Goal: Information Seeking & Learning: Check status

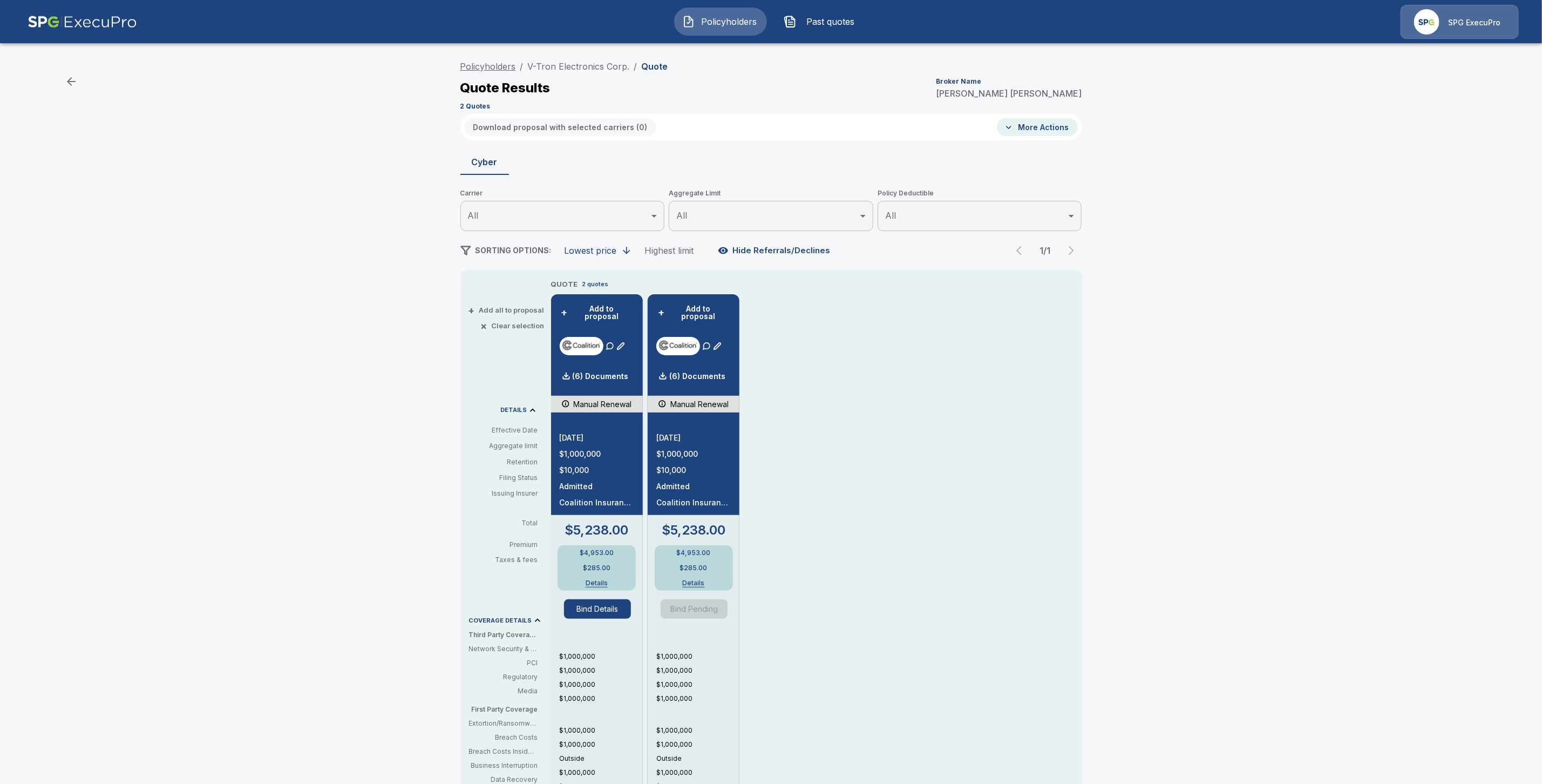
click at [491, 66] on link "Policyholders" at bounding box center [488, 65] width 56 height 11
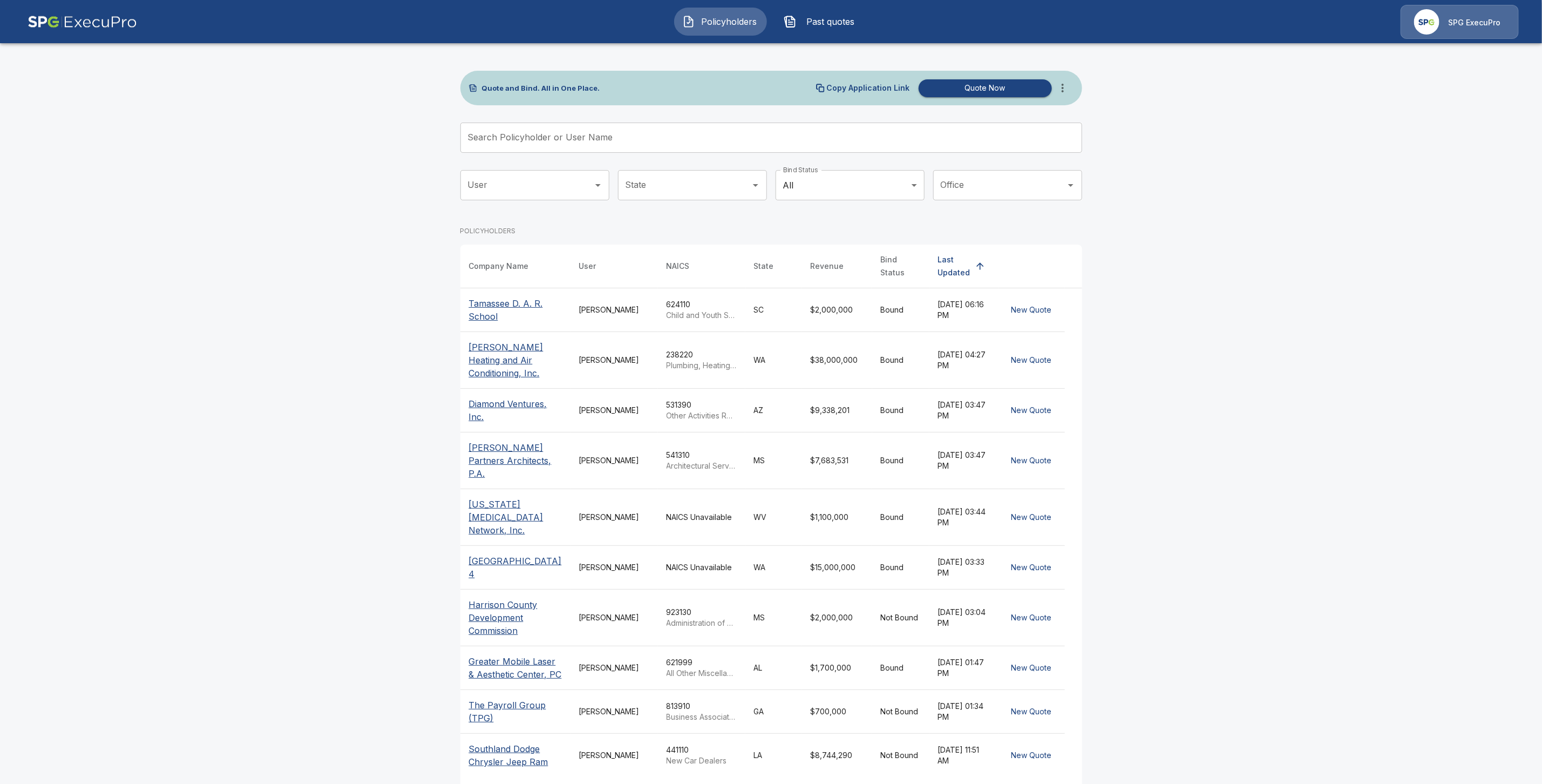
click at [499, 144] on input "Search Policyholder or User Name" at bounding box center [766, 137] width 610 height 30
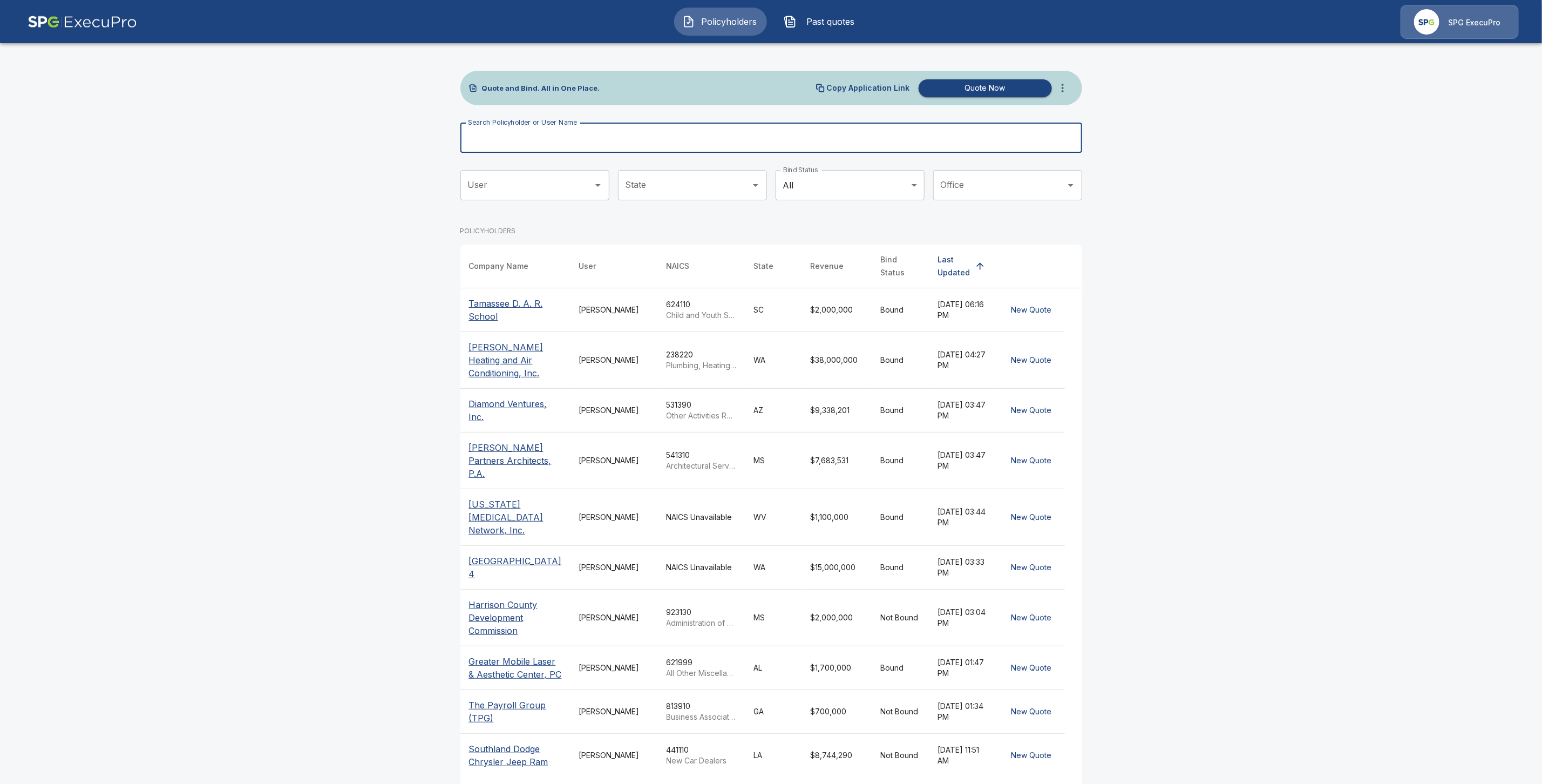
paste input "**********"
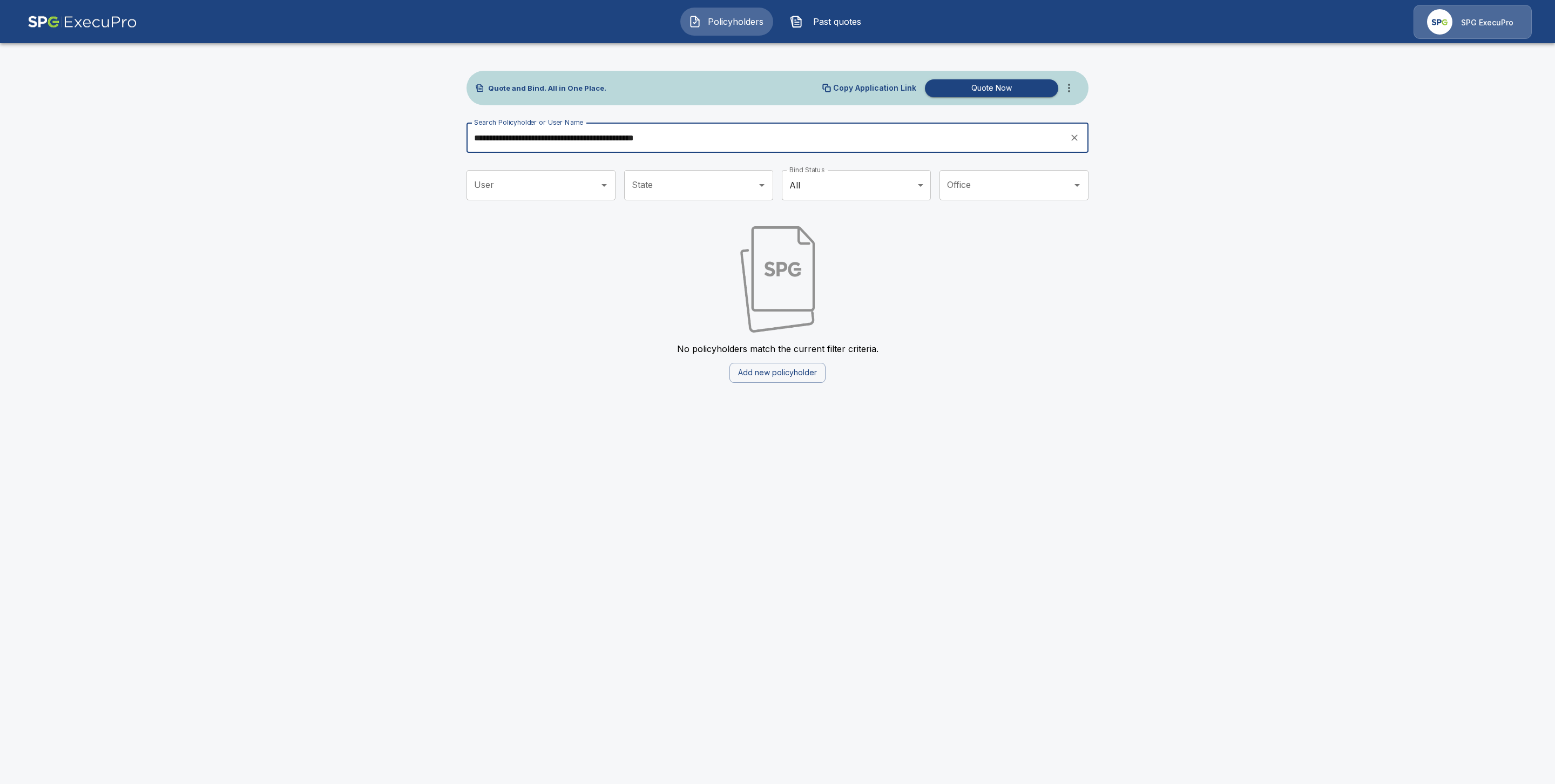
drag, startPoint x: 717, startPoint y: 142, endPoint x: 570, endPoint y: 139, distance: 147.0
click at [570, 139] on input "**********" at bounding box center [764, 137] width 596 height 30
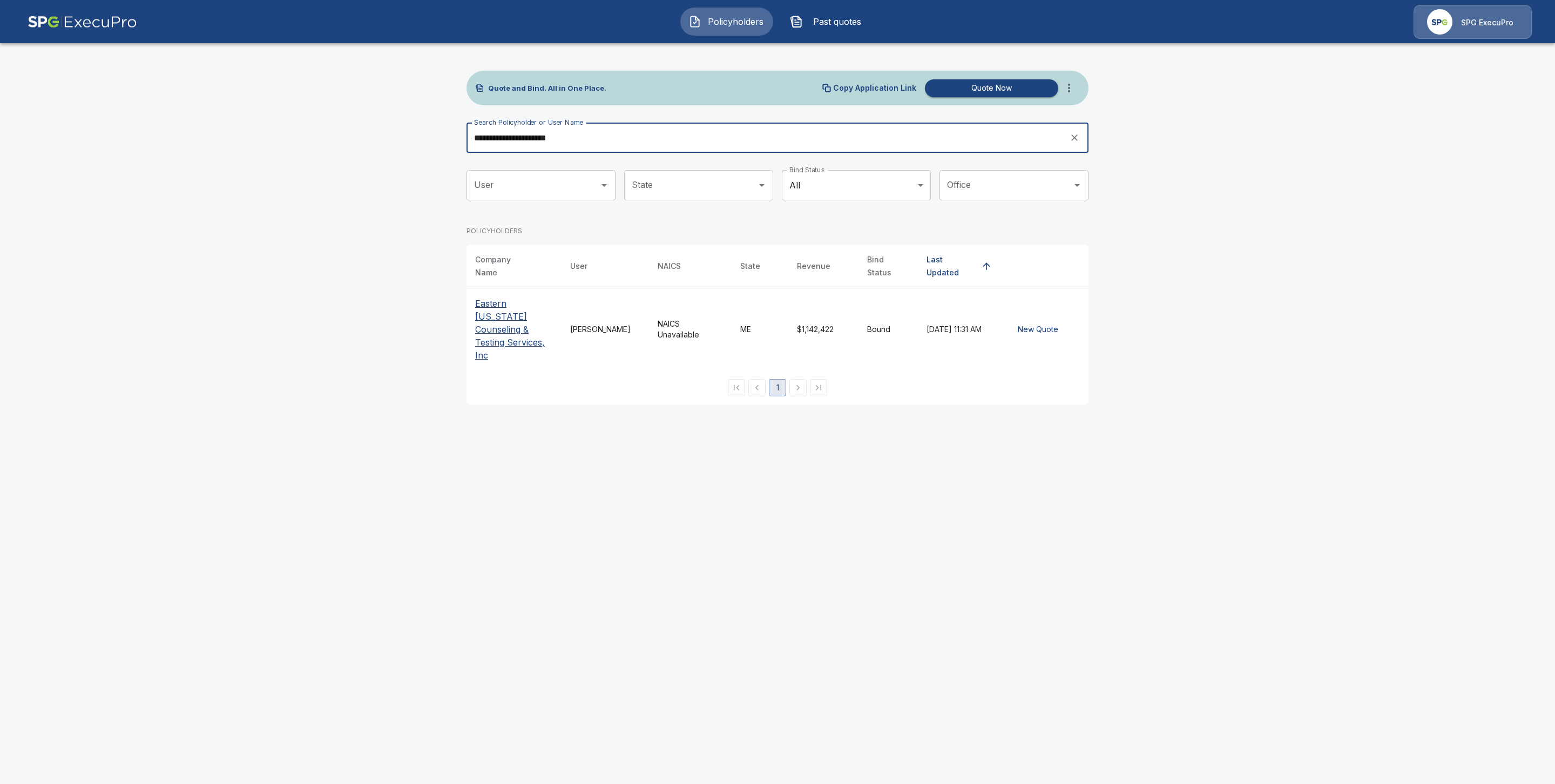
type input "**********"
click at [506, 314] on p "Eastern Maine Counseling & Testing Services, Inc" at bounding box center [513, 329] width 77 height 65
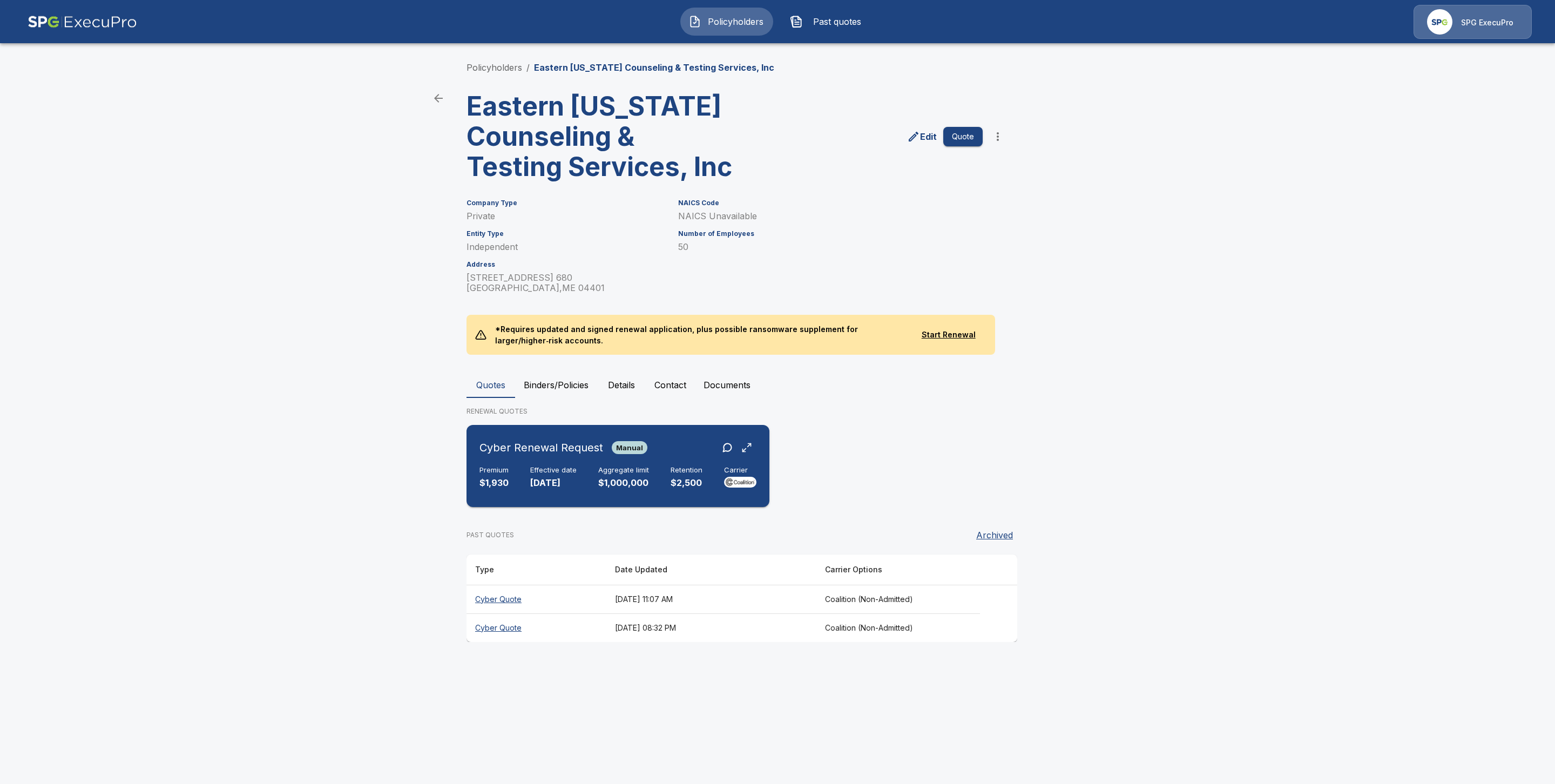
click at [527, 495] on div "Cyber Renewal Request Manual Premium $1,930 Effective date 11/28/2025 Aggregate…" at bounding box center [617, 465] width 294 height 73
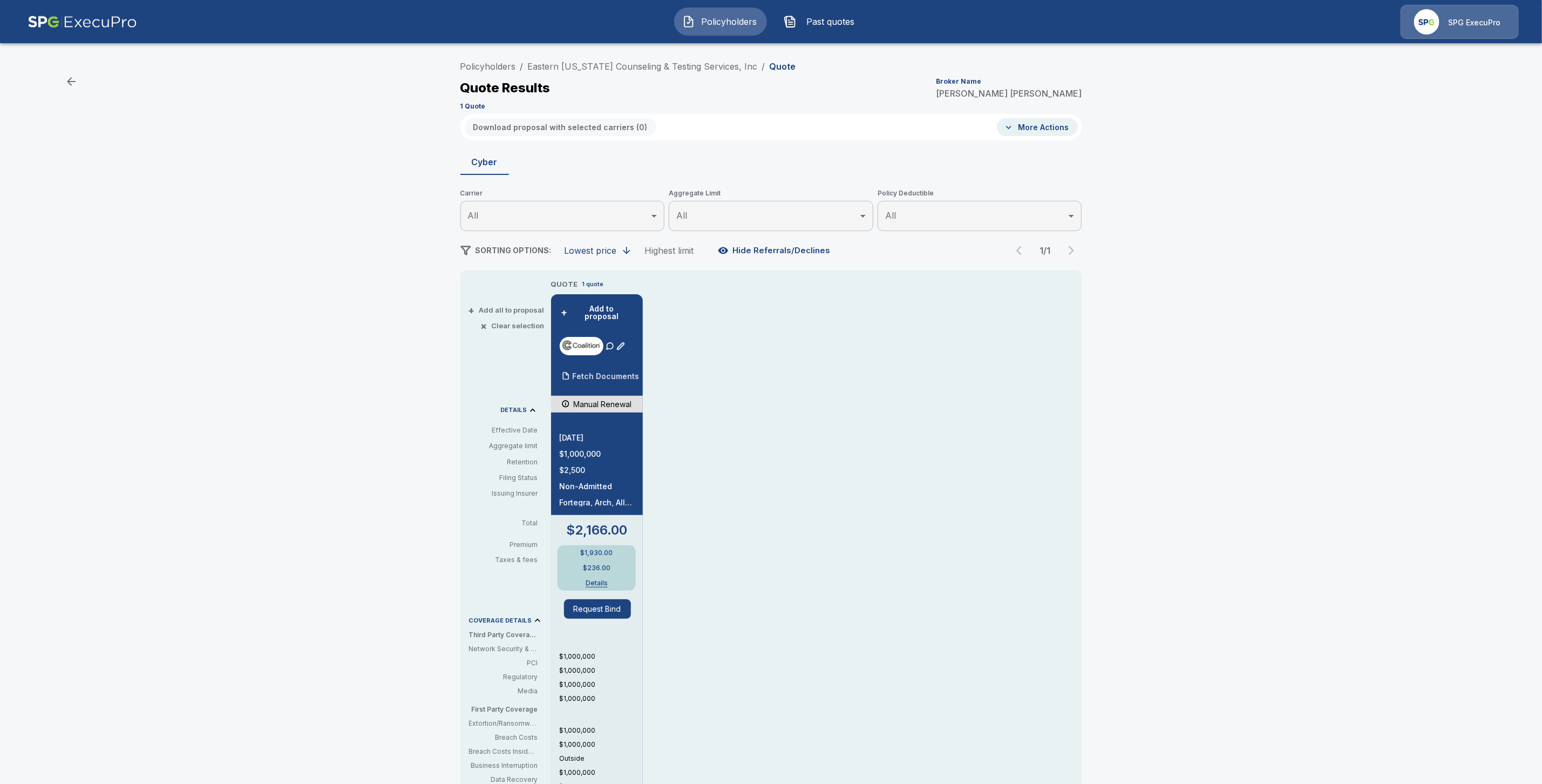
click at [587, 372] on p "Fetch Documents" at bounding box center [606, 376] width 66 height 8
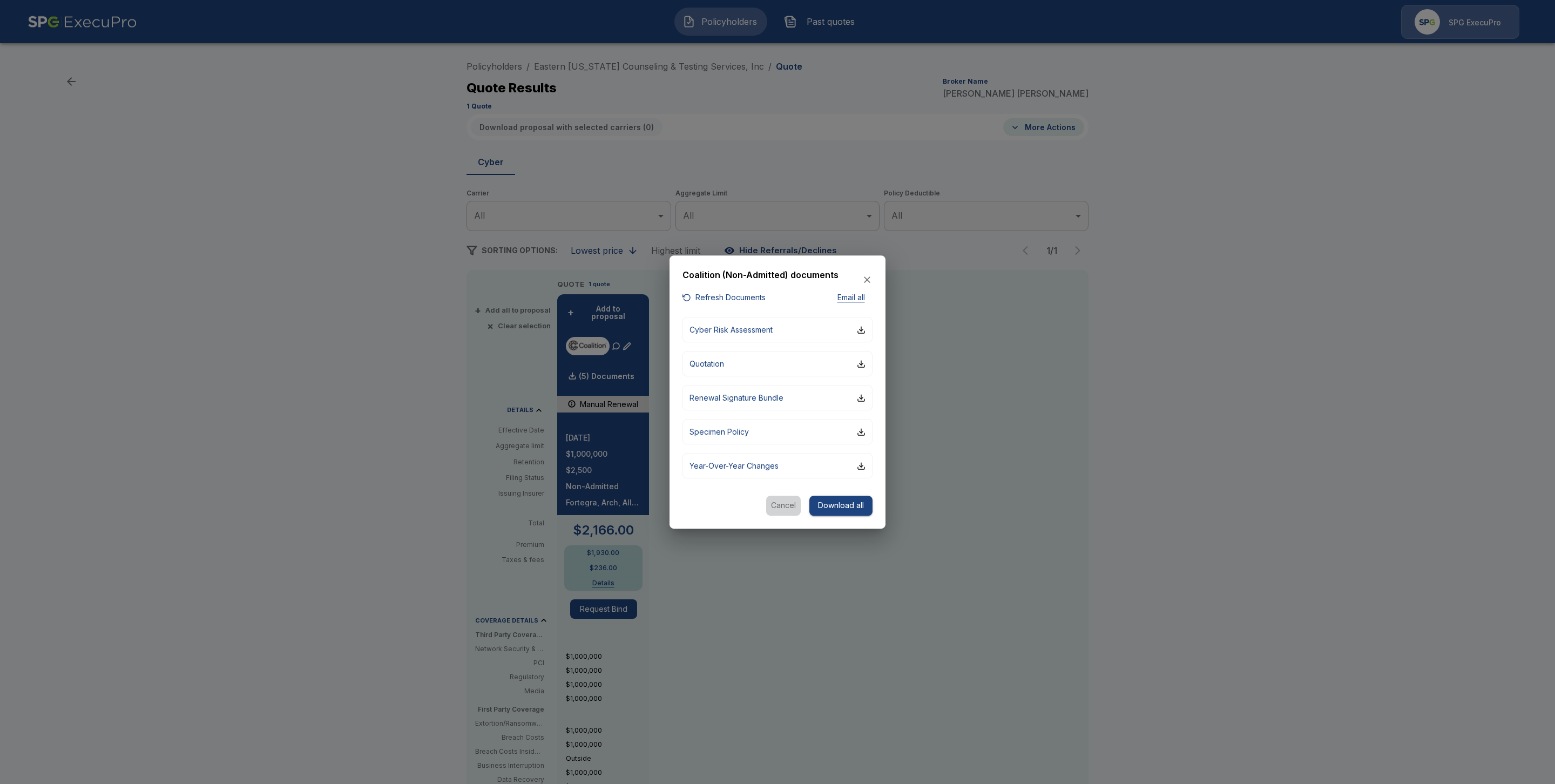
click at [790, 507] on button "Cancel" at bounding box center [782, 505] width 34 height 20
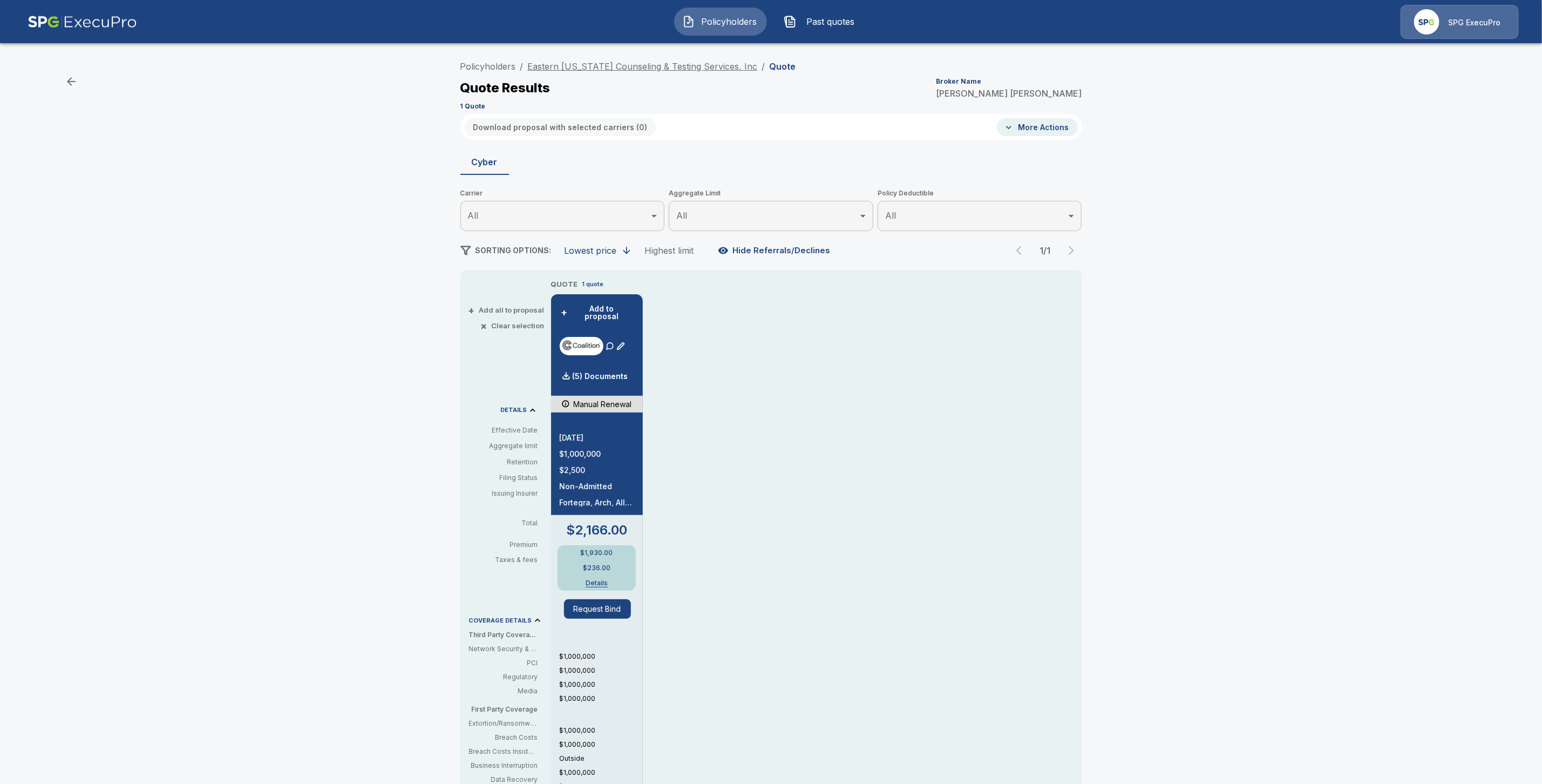
click at [584, 70] on link "Eastern Maine Counseling & Testing Services, Inc" at bounding box center [642, 65] width 230 height 11
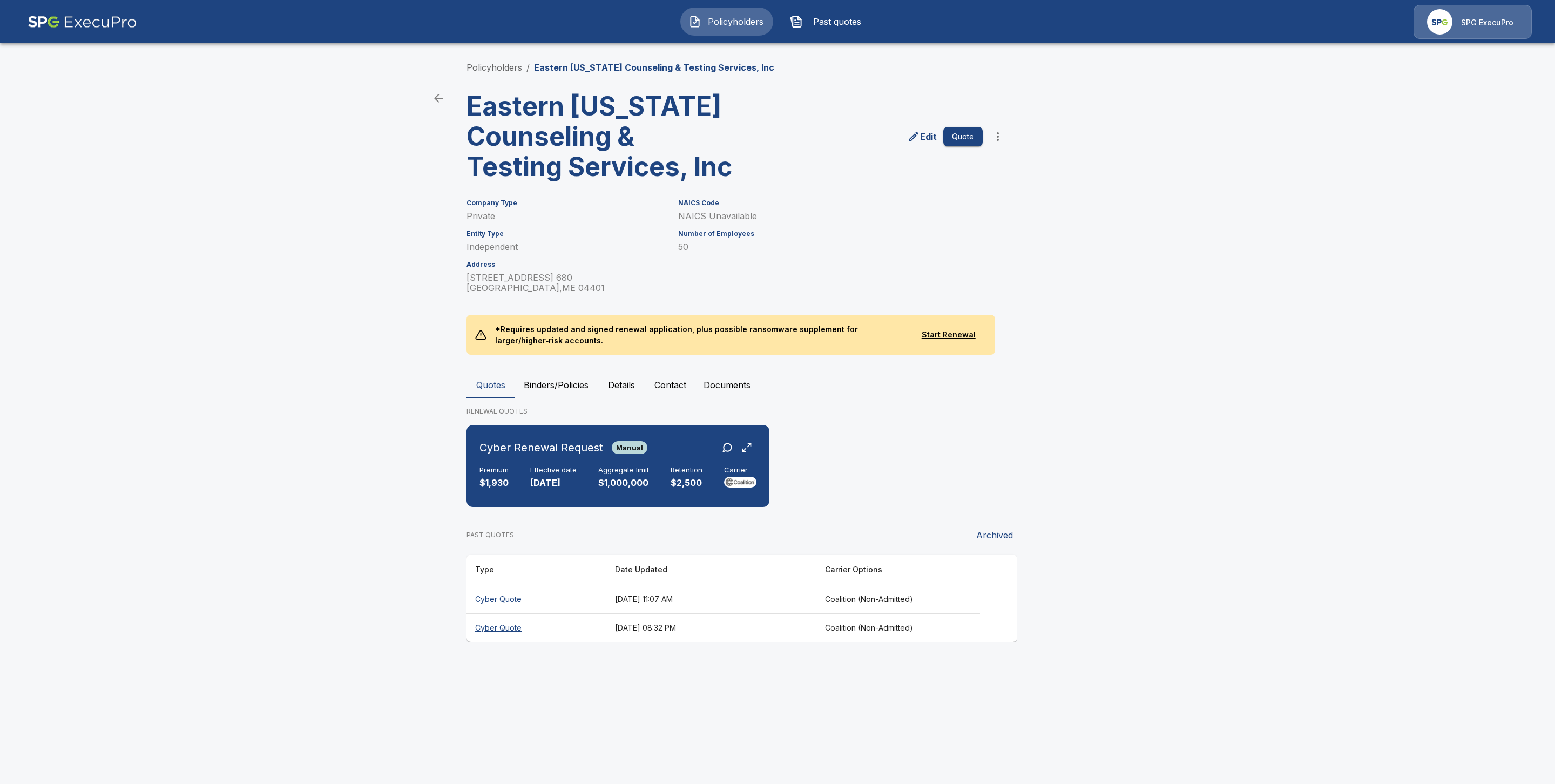
click at [498, 630] on th "Cyber Quote" at bounding box center [536, 627] width 140 height 28
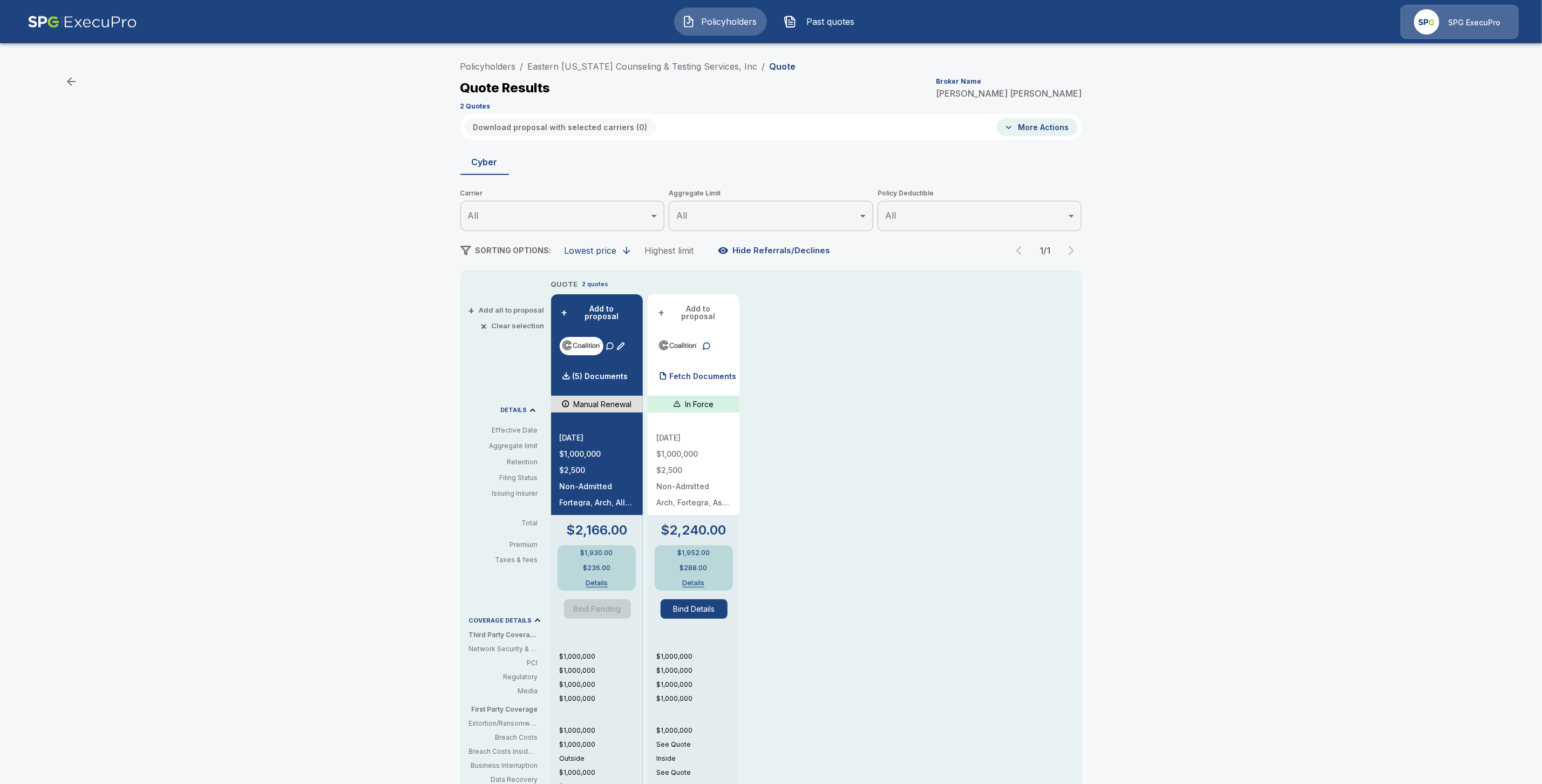
drag, startPoint x: 714, startPoint y: 370, endPoint x: 731, endPoint y: 380, distance: 19.7
click at [714, 372] on p "Fetch Documents" at bounding box center [703, 376] width 66 height 8
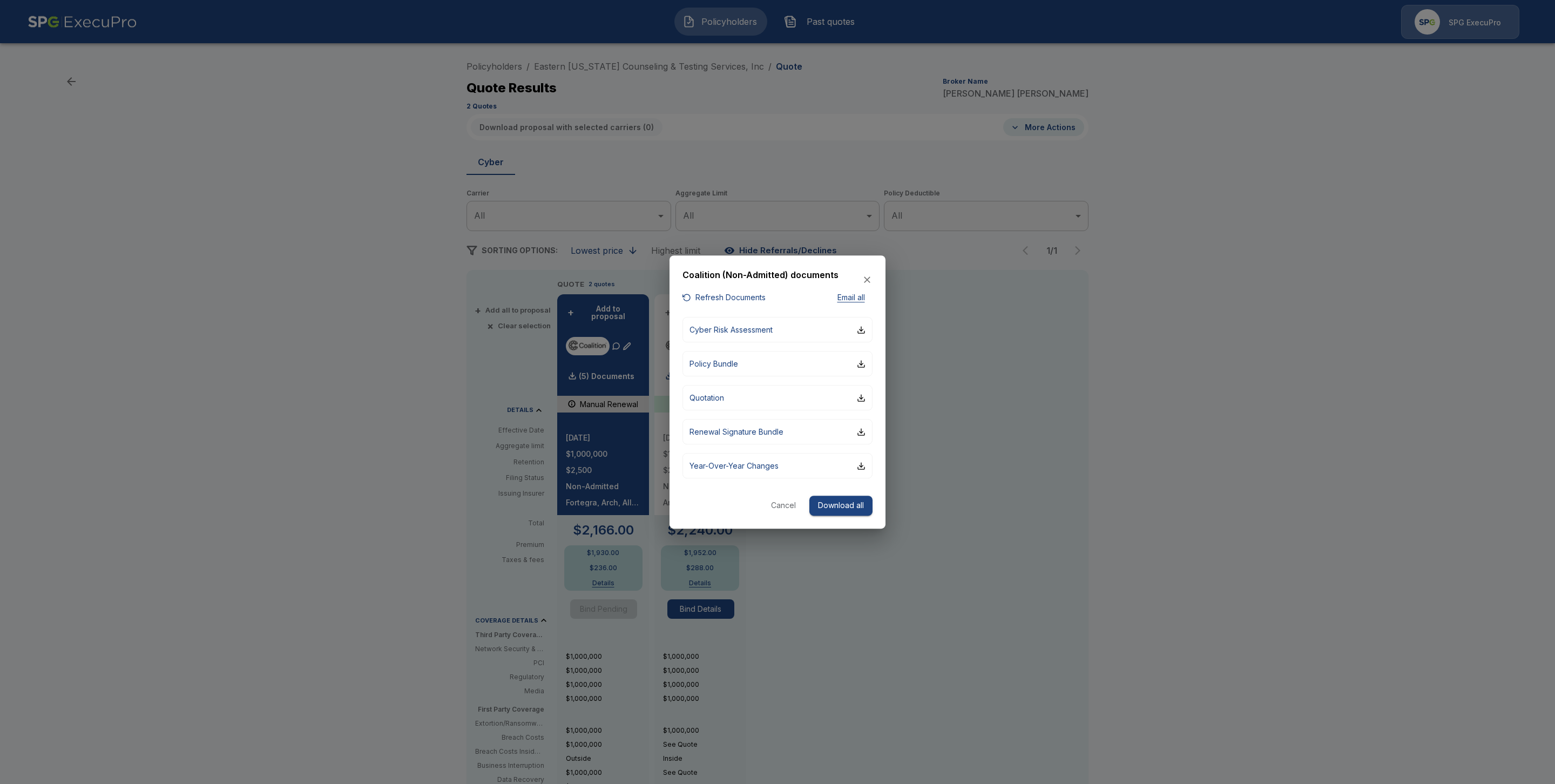
click at [1248, 409] on div at bounding box center [778, 392] width 1555 height 784
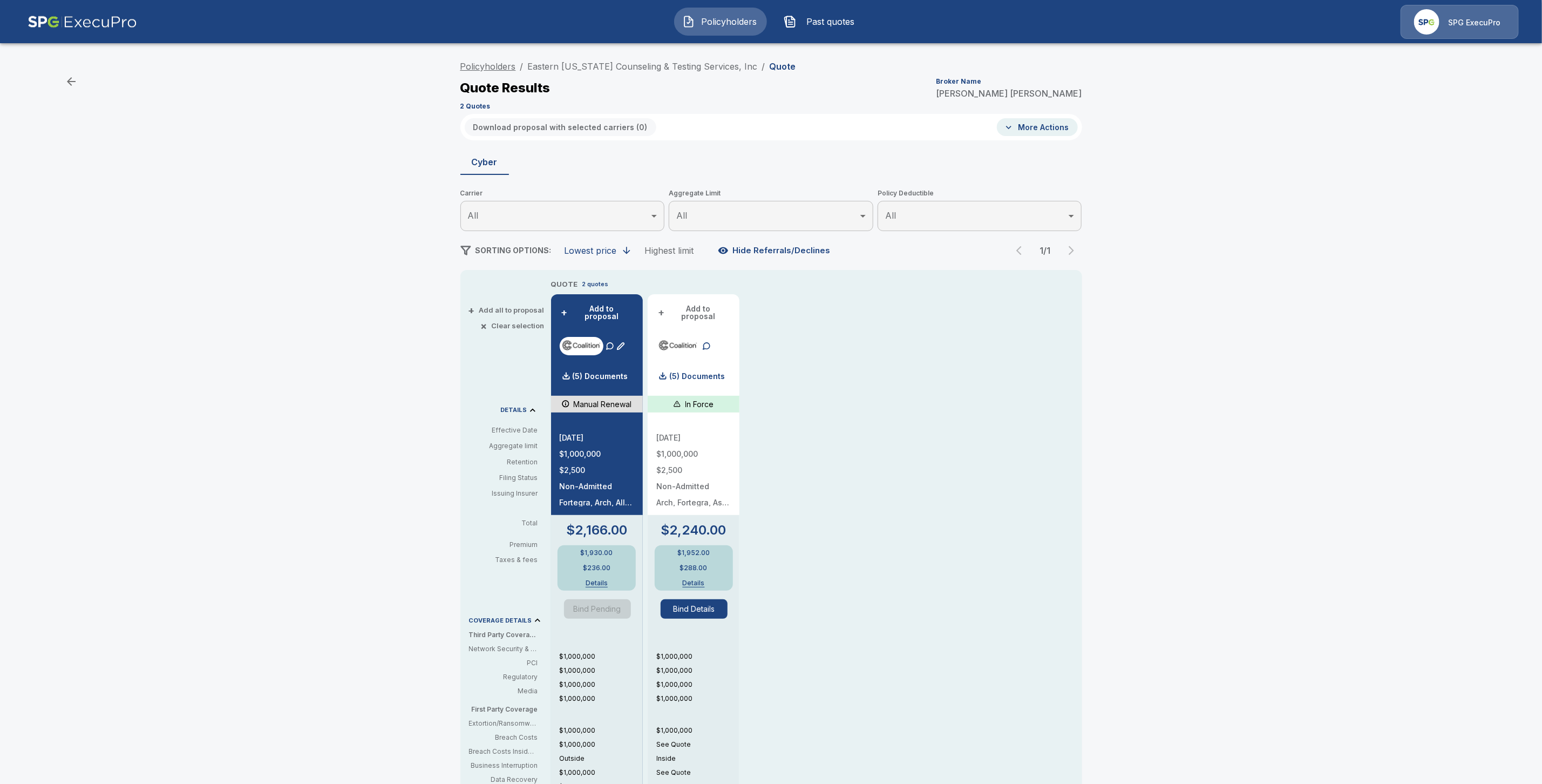
click at [490, 66] on link "Policyholders" at bounding box center [488, 65] width 56 height 11
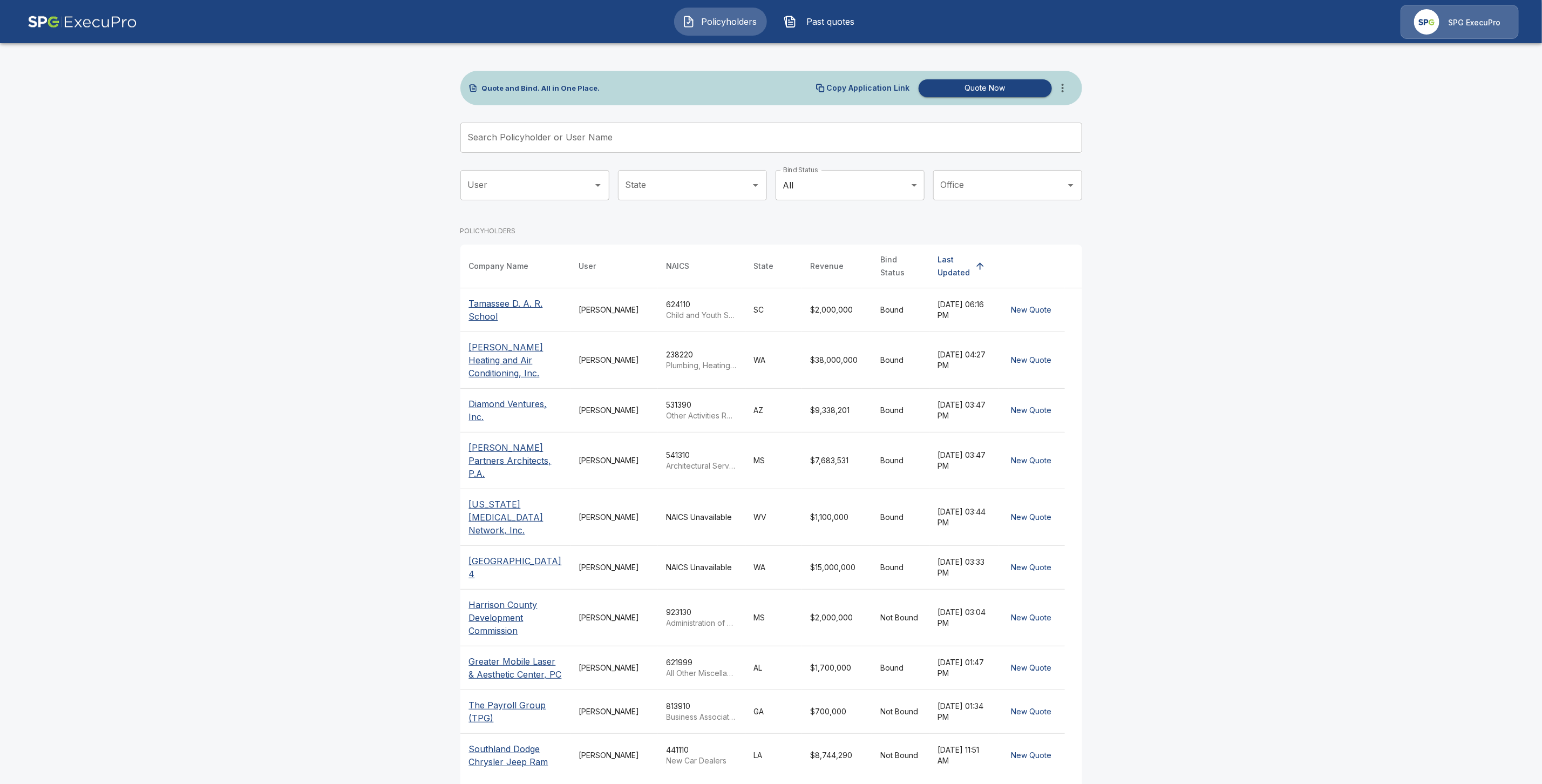
click at [520, 143] on input "Search Policyholder or User Name" at bounding box center [766, 137] width 610 height 30
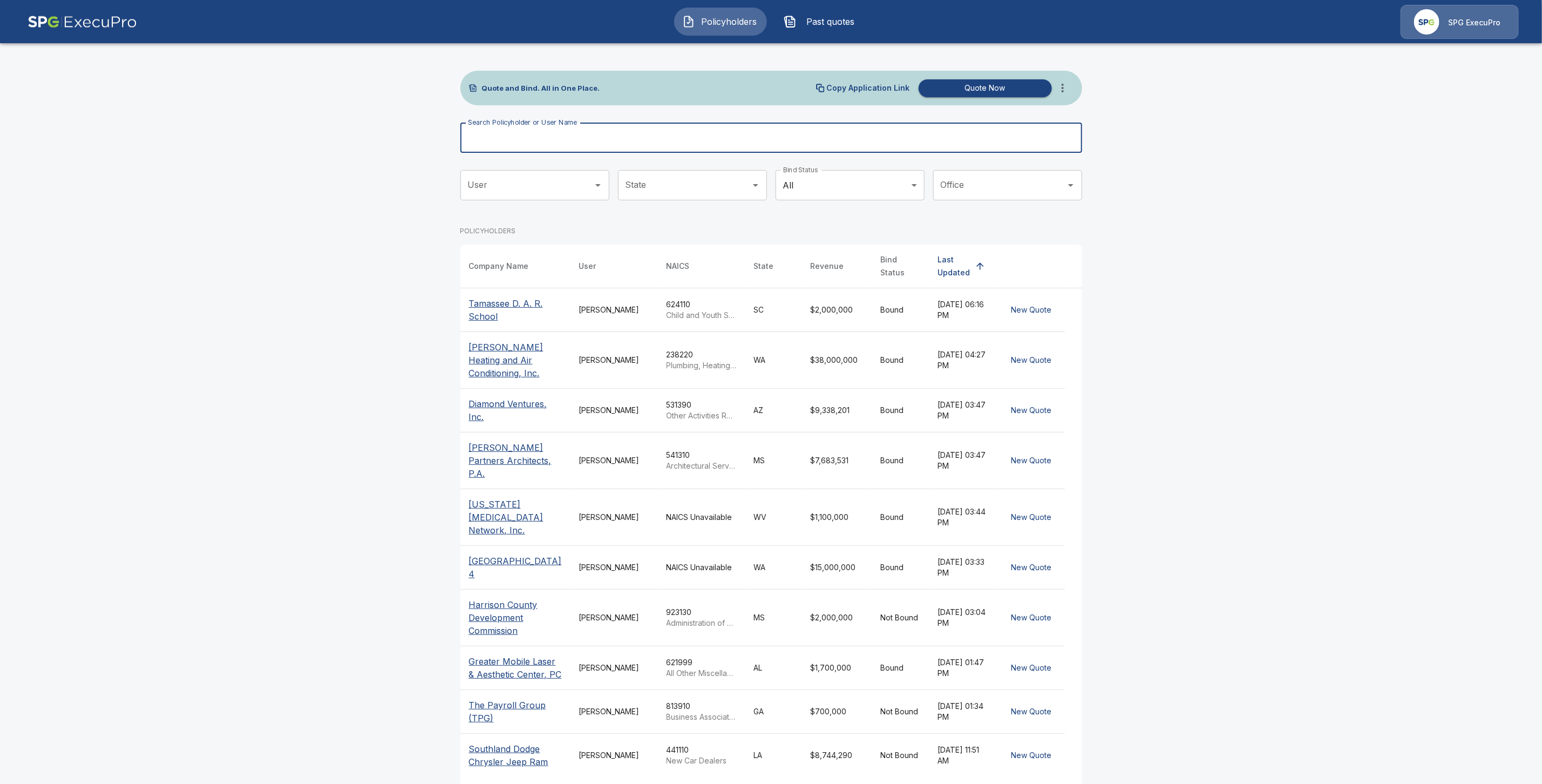
paste input "**********"
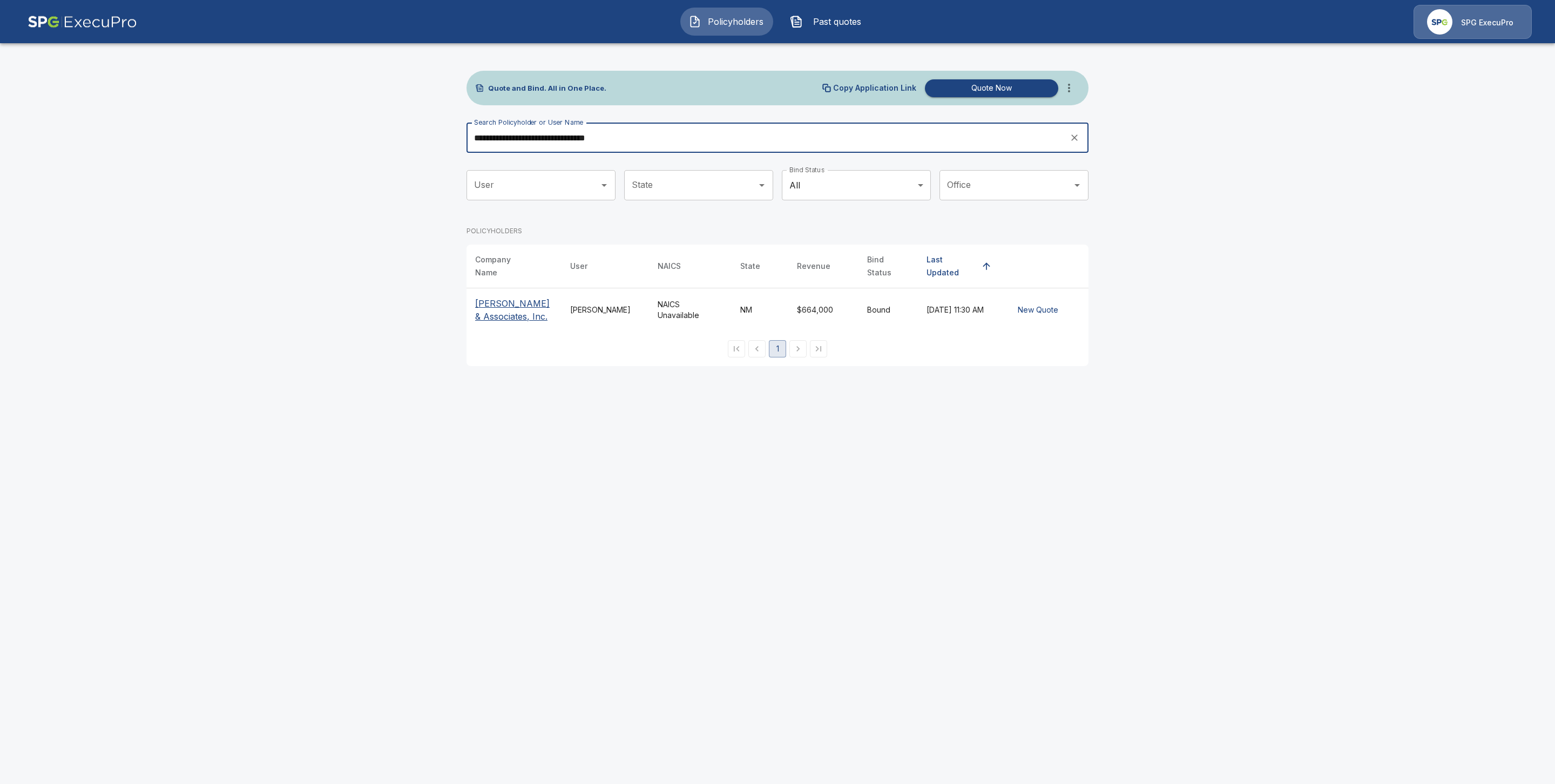
type input "**********"
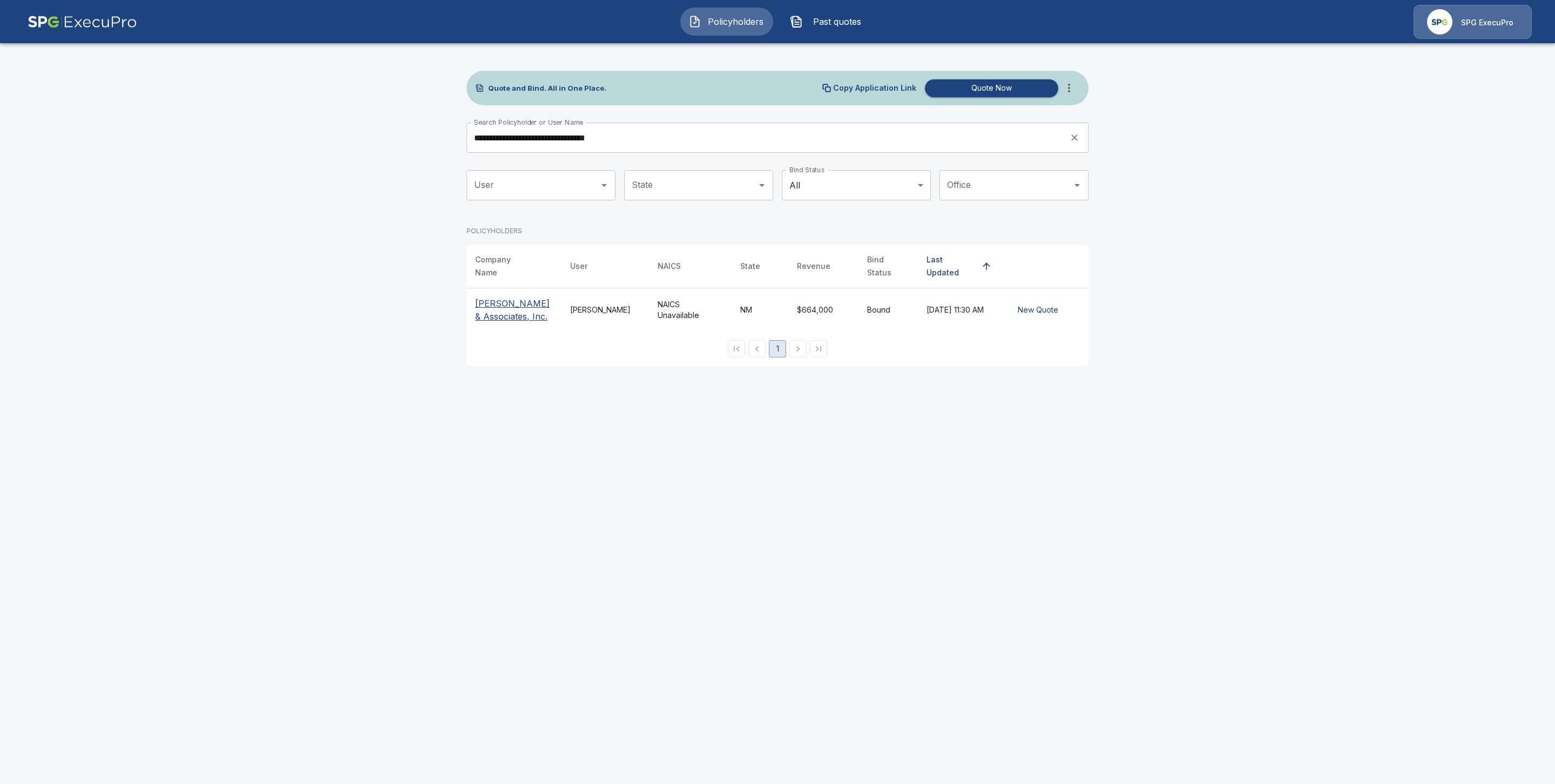
click at [495, 299] on p "[PERSON_NAME] & Associates, Inc." at bounding box center [513, 310] width 77 height 25
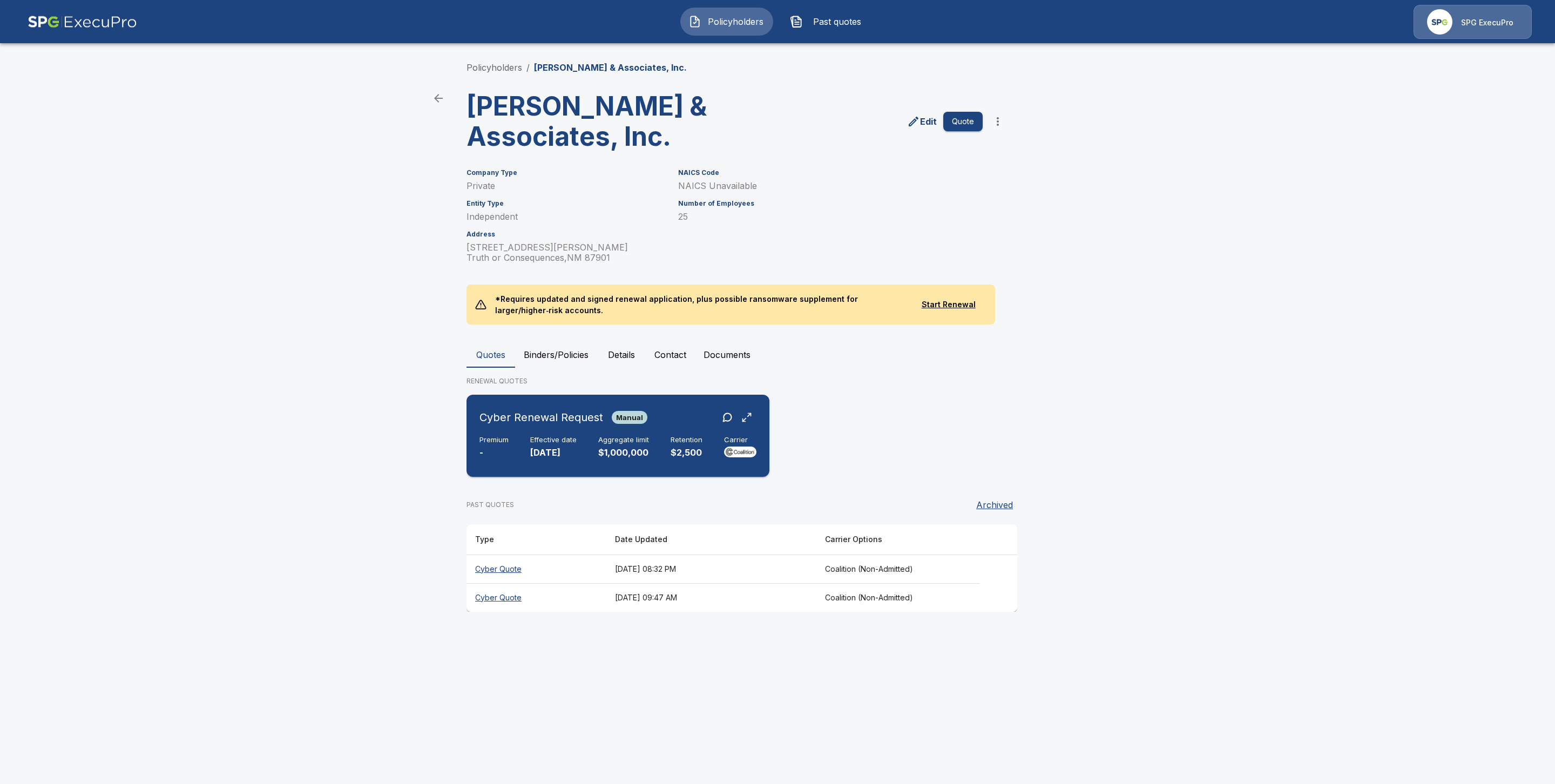
click at [564, 452] on p "[DATE]" at bounding box center [553, 453] width 46 height 13
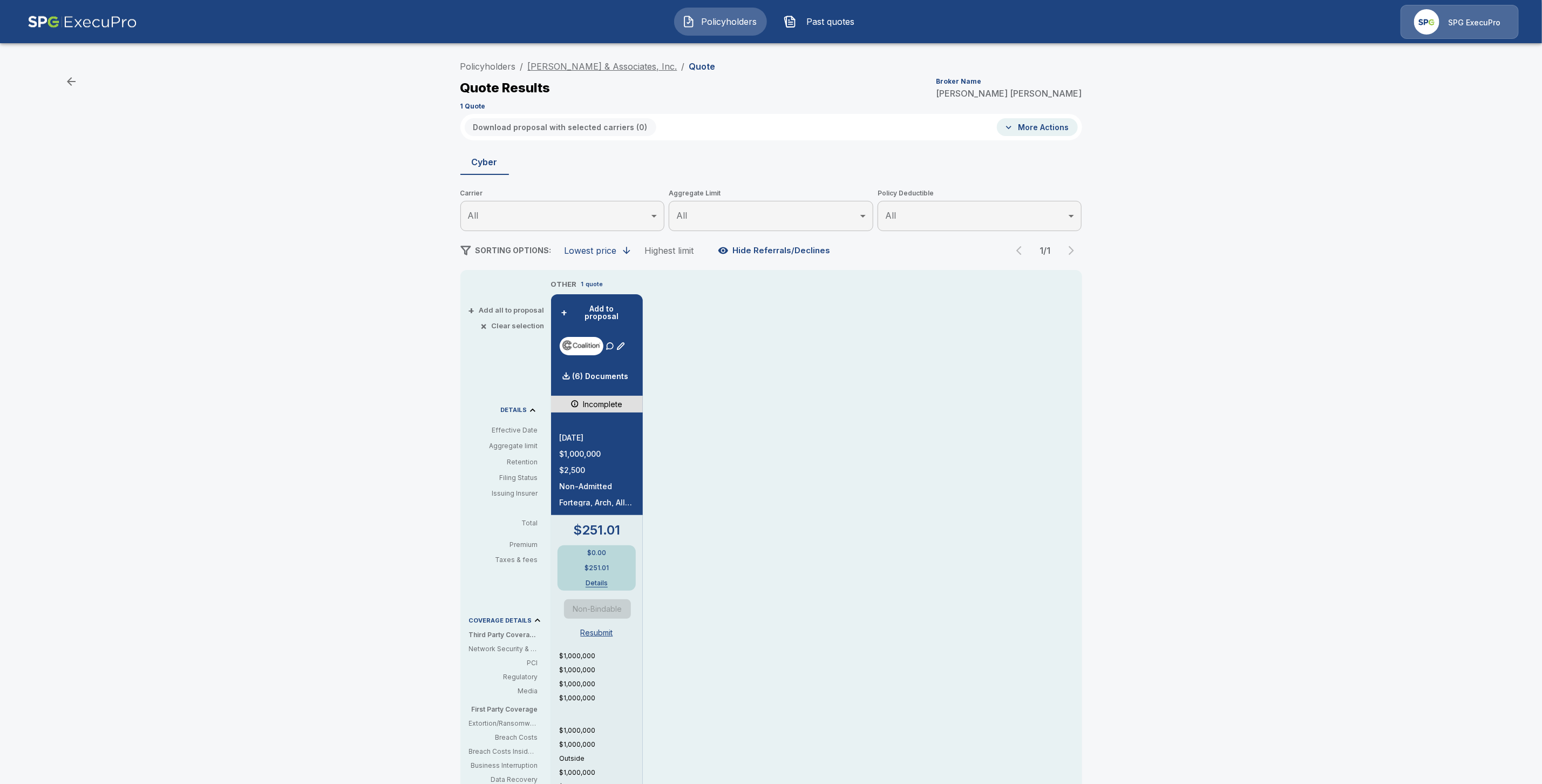
click at [577, 67] on link "[PERSON_NAME] & Associates, Inc." at bounding box center [602, 65] width 150 height 11
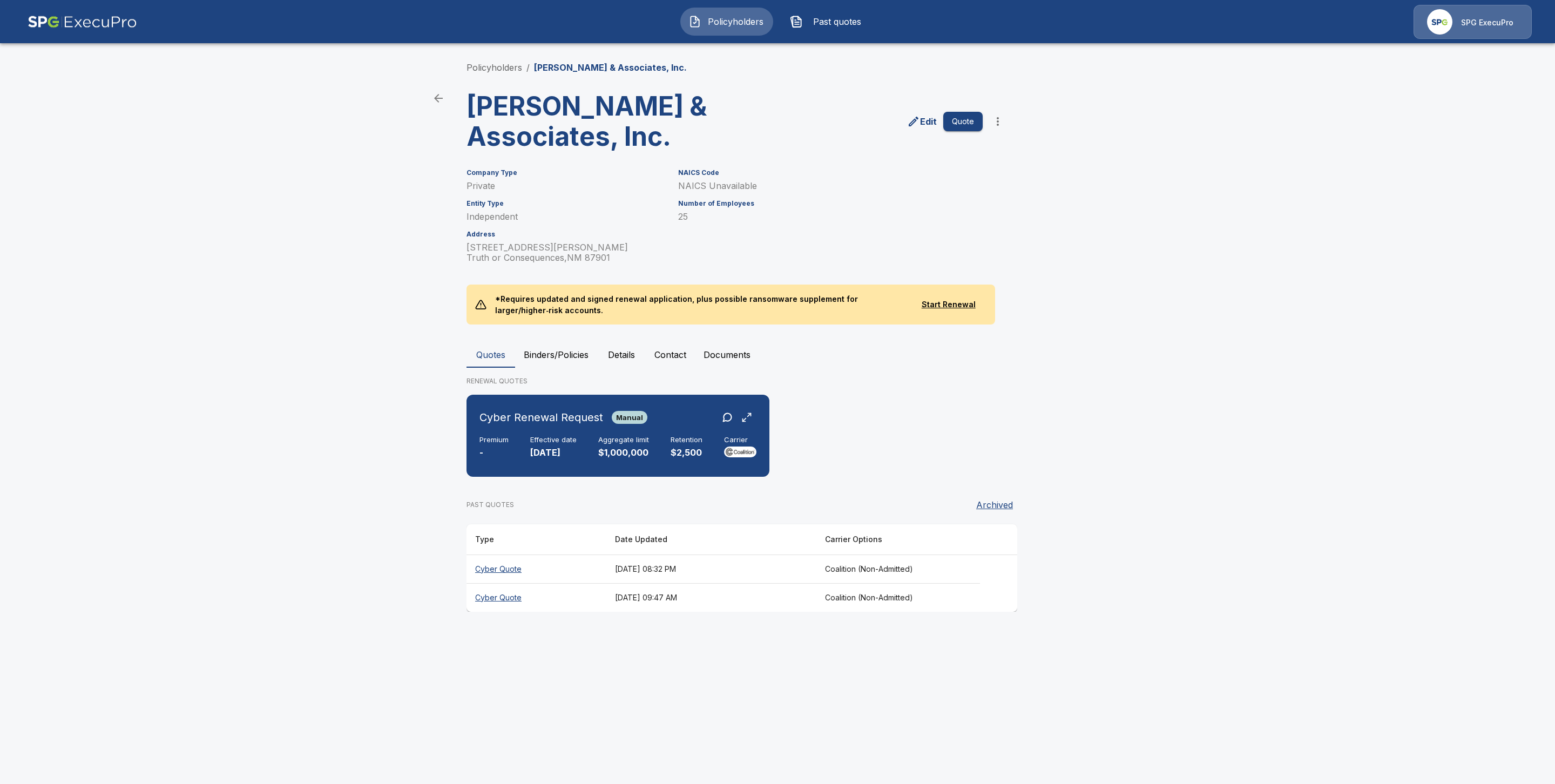
click at [499, 596] on th "Cyber Quote" at bounding box center [536, 596] width 140 height 28
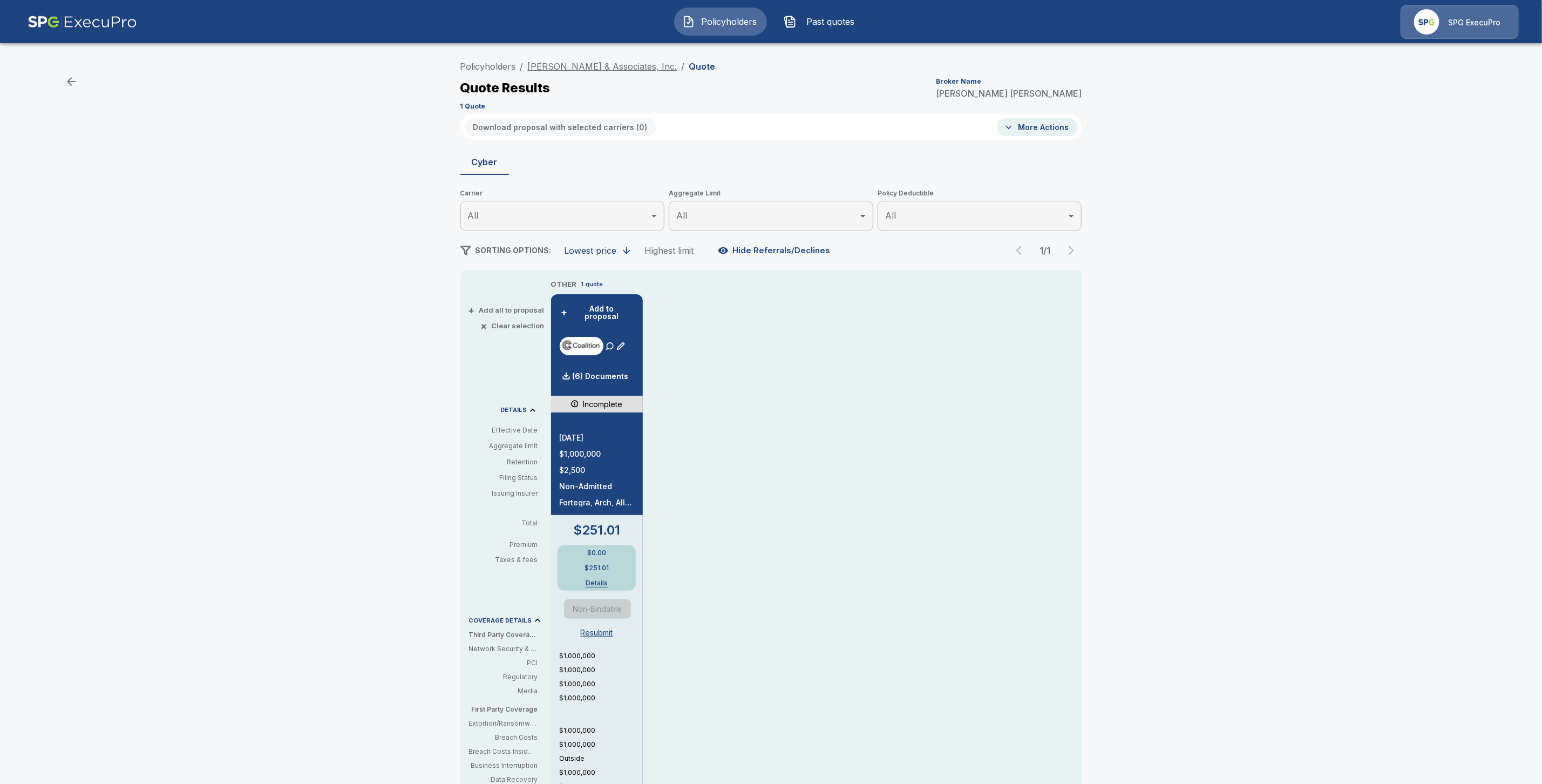
click at [569, 65] on link "Burger, Carroll & Associates, Inc." at bounding box center [602, 65] width 150 height 11
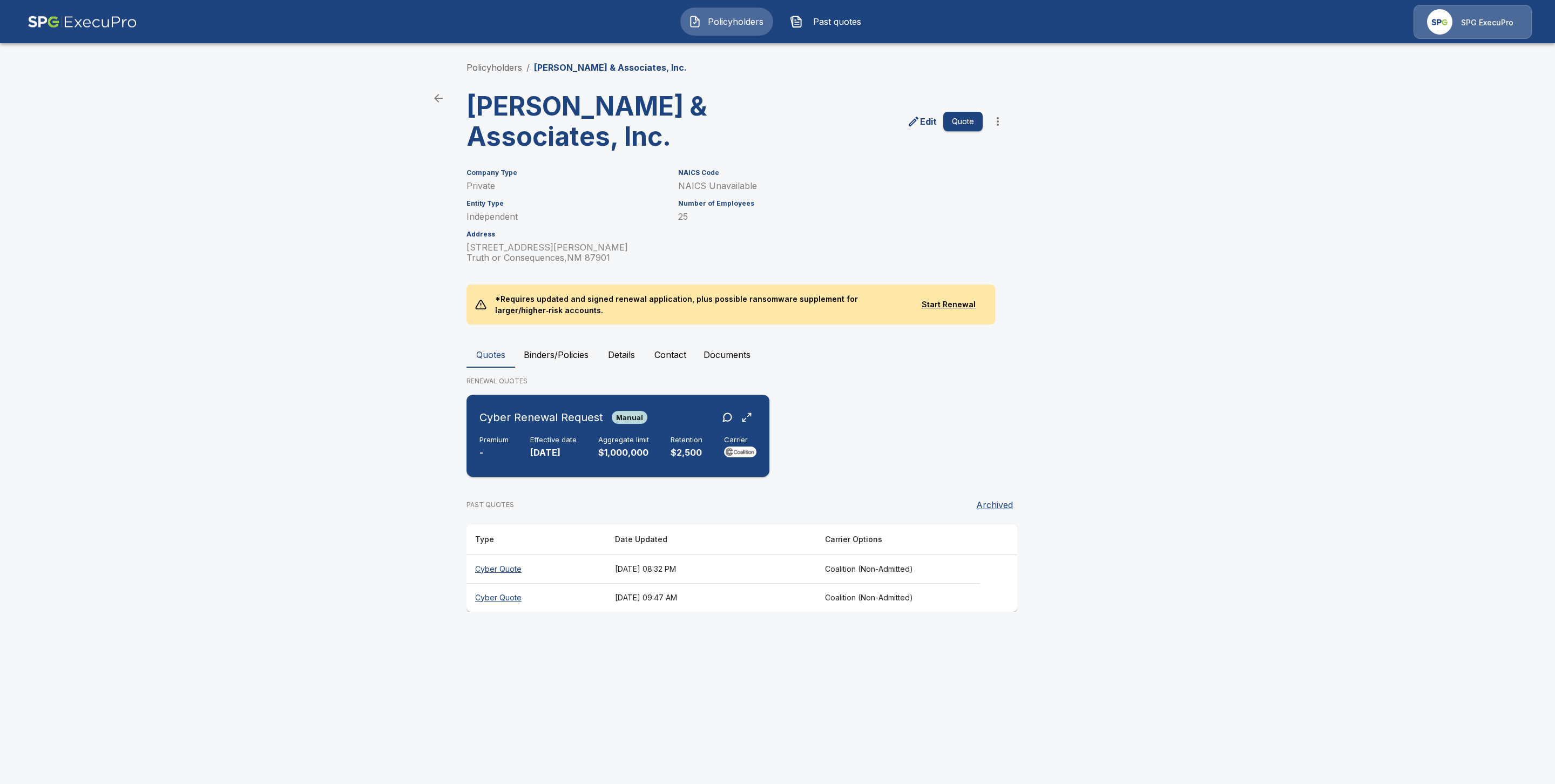
click at [541, 456] on p "11/25/2025" at bounding box center [553, 453] width 46 height 13
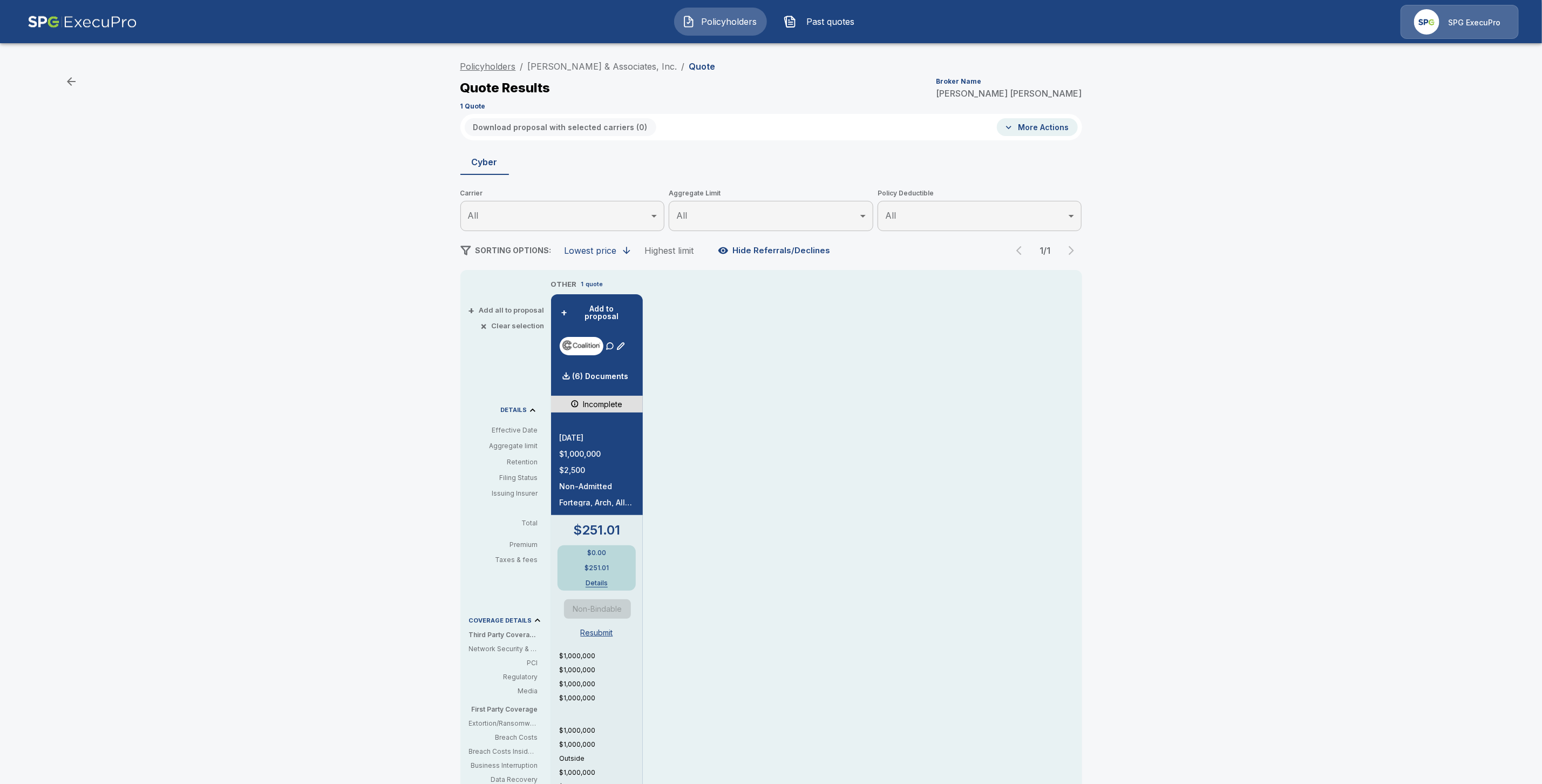
click at [502, 65] on link "Policyholders" at bounding box center [488, 65] width 56 height 11
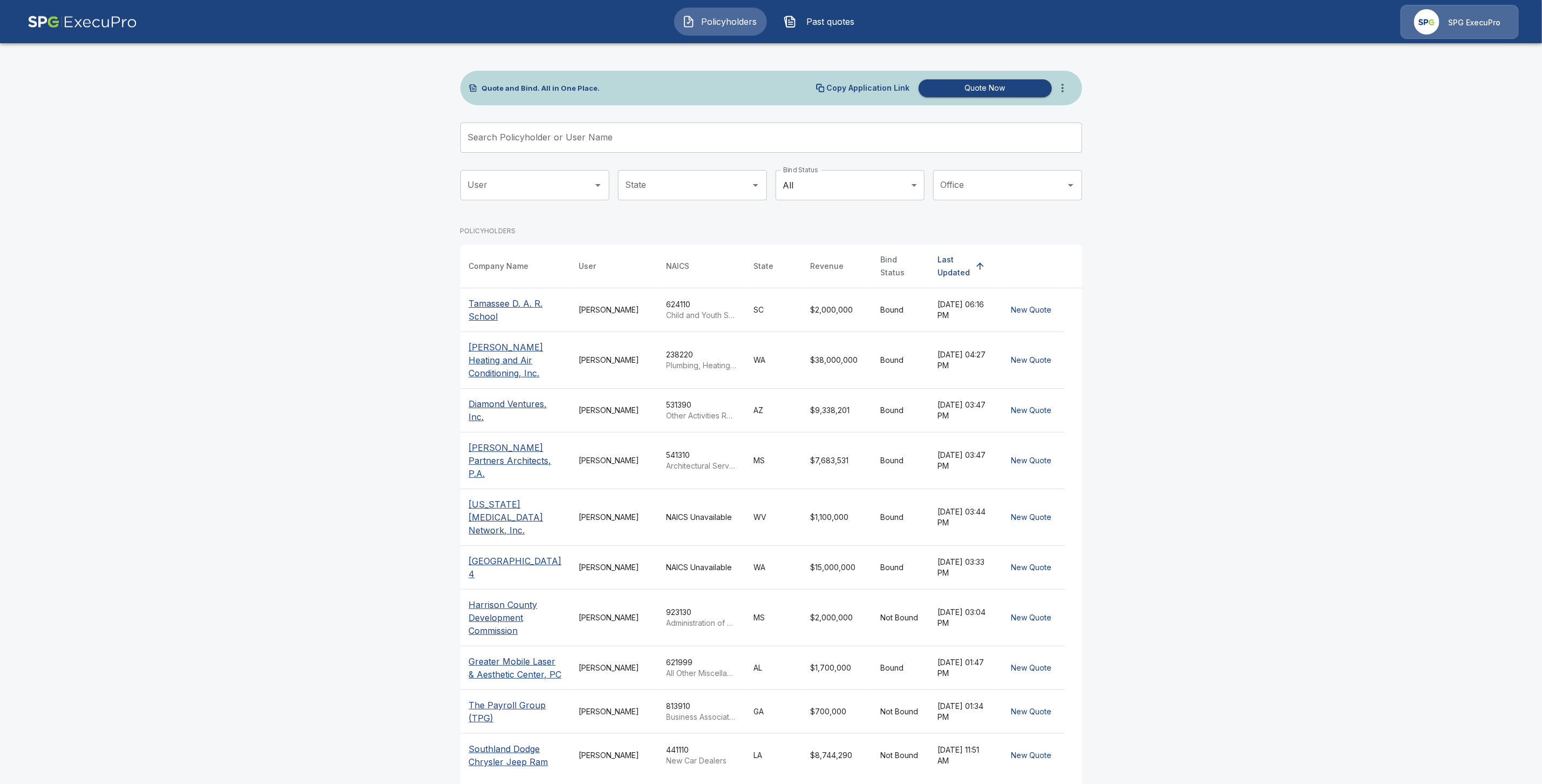
click at [543, 137] on input "Search Policyholder or User Name" at bounding box center [766, 137] width 610 height 30
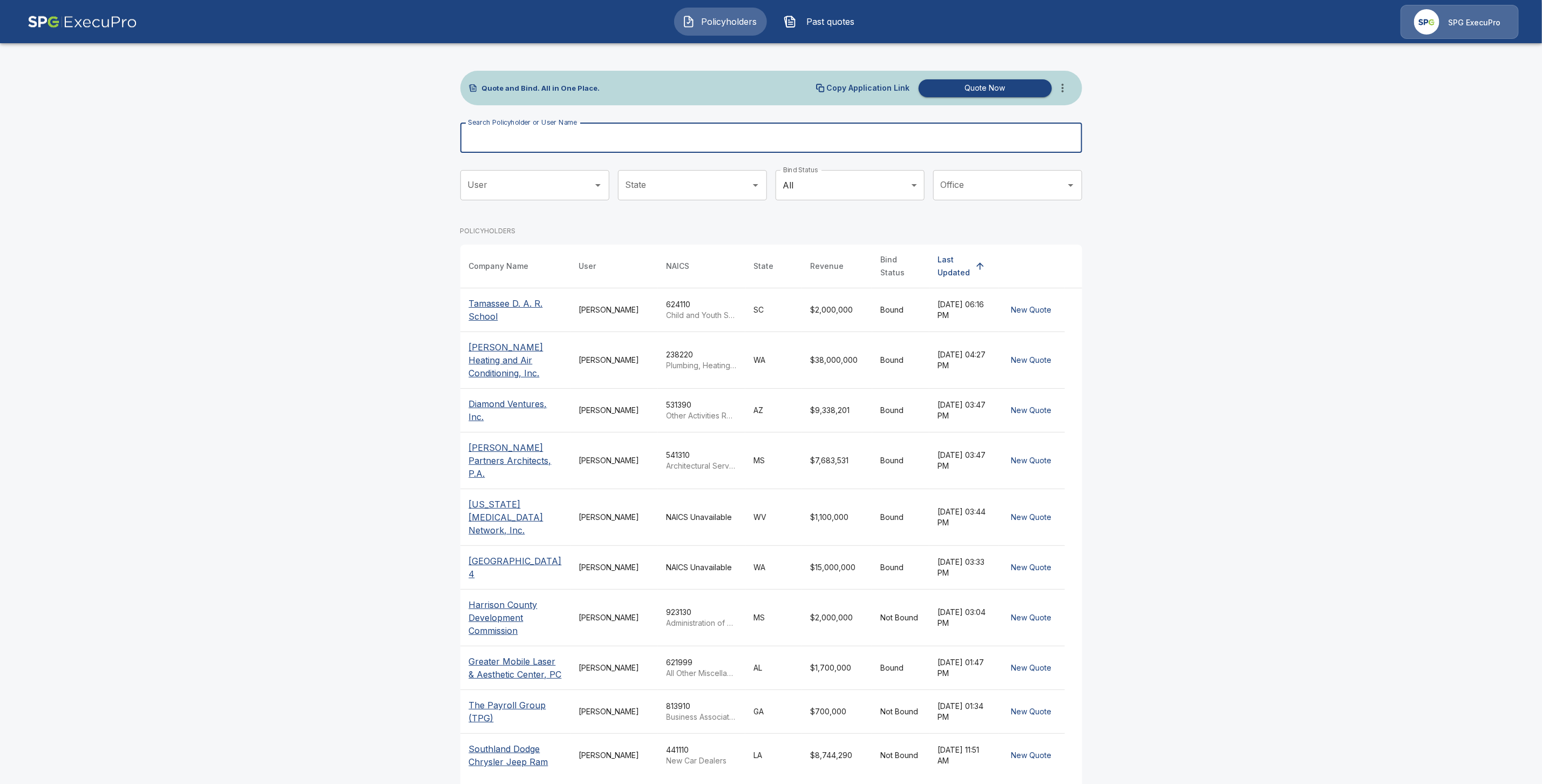
paste input "**********"
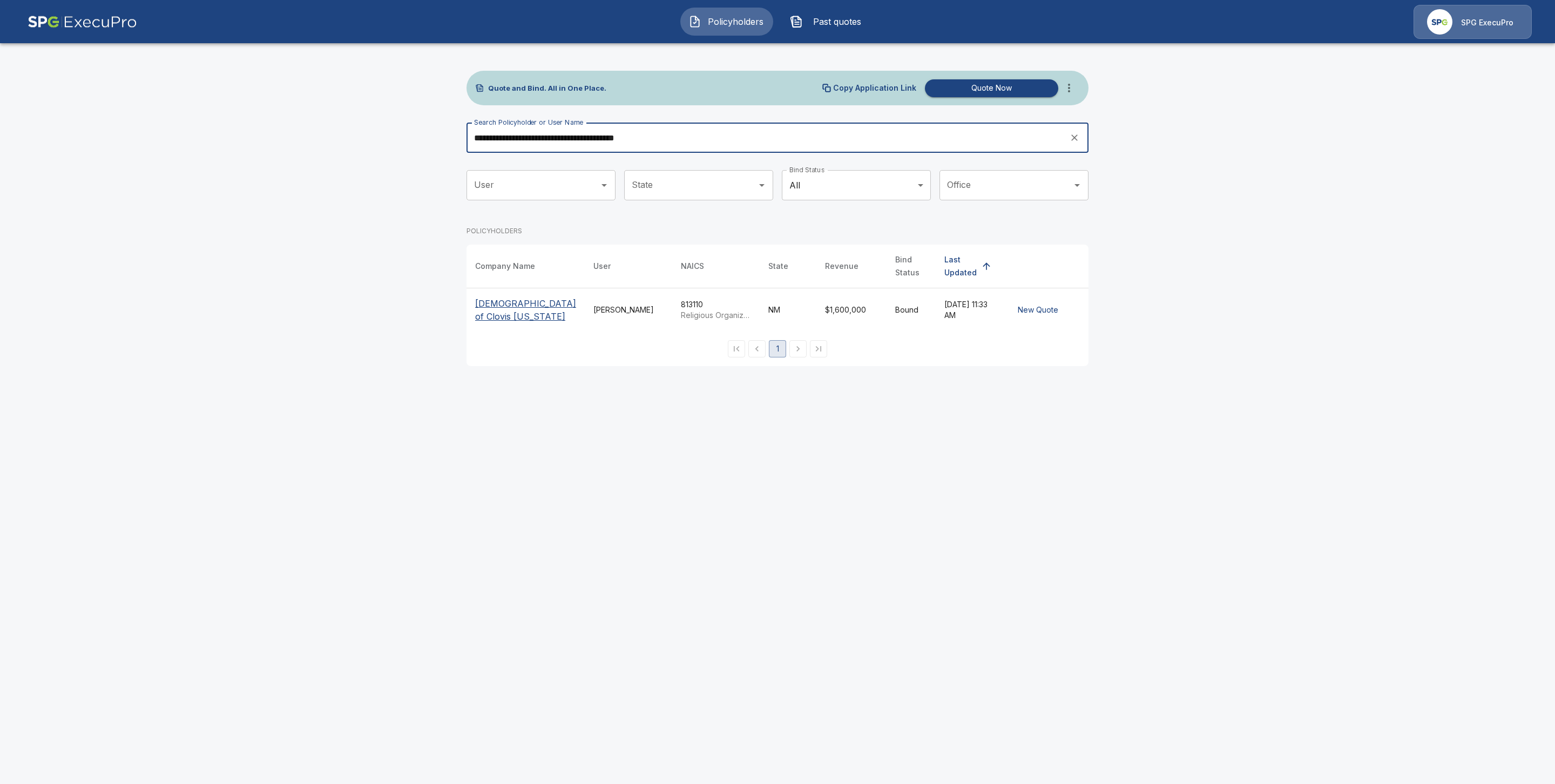
type input "**********"
click at [496, 297] on p "[DEMOGRAPHIC_DATA] of Clovis [US_STATE]" at bounding box center [525, 310] width 101 height 25
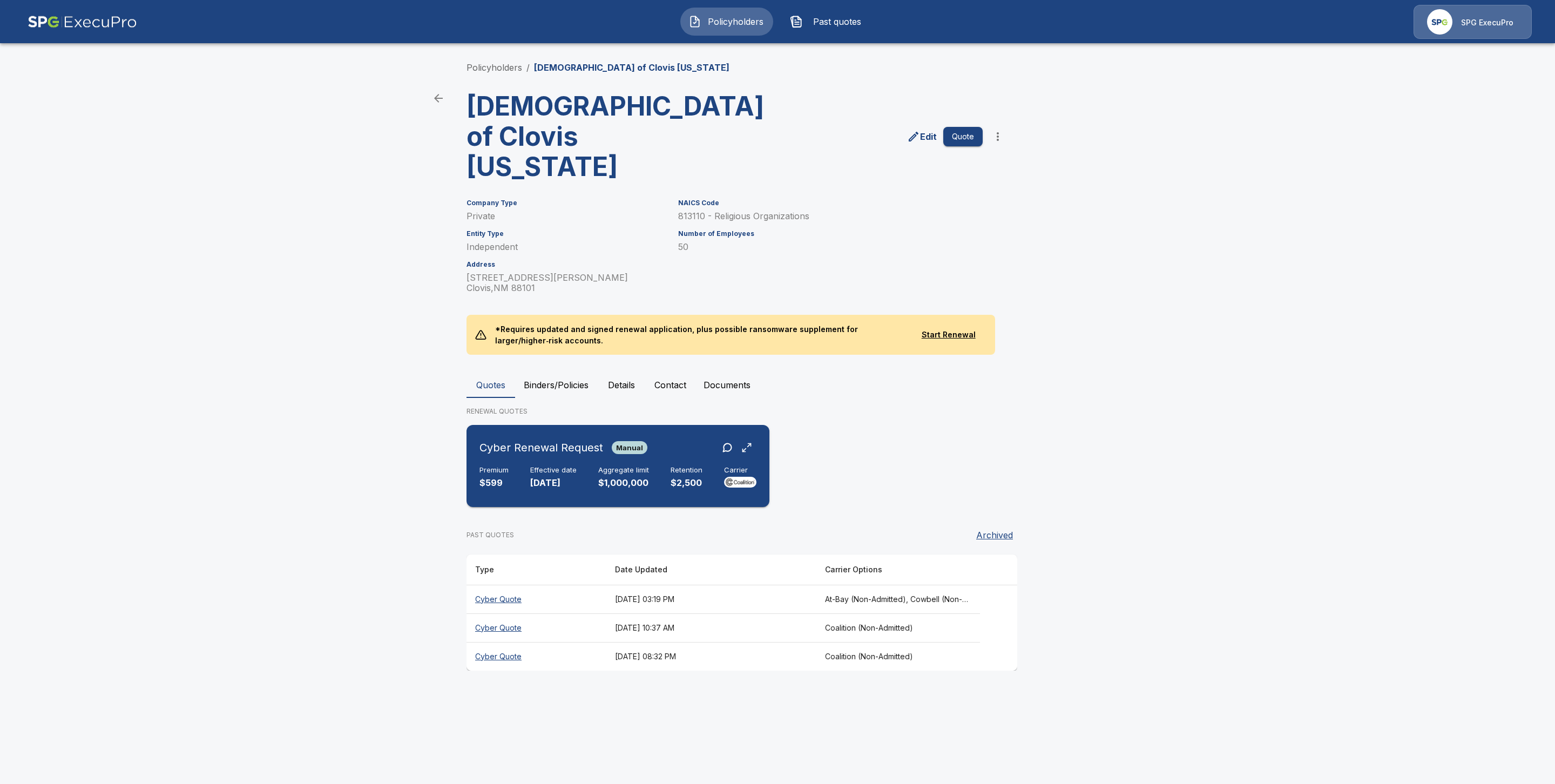
click at [545, 467] on h6 "Effective date" at bounding box center [553, 469] width 46 height 9
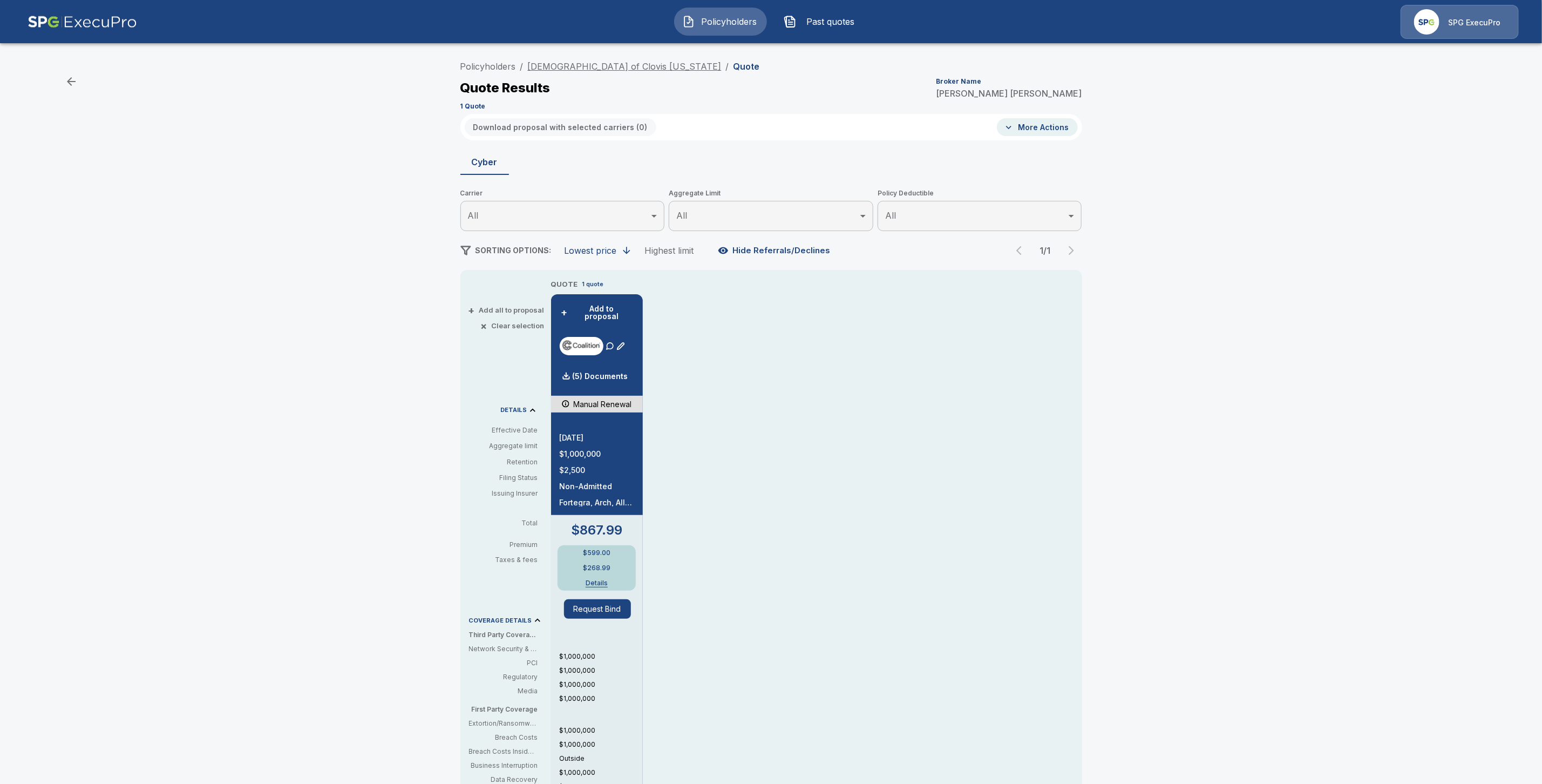
click at [586, 65] on link "[DEMOGRAPHIC_DATA] of Clovis [US_STATE]" at bounding box center [625, 65] width 194 height 11
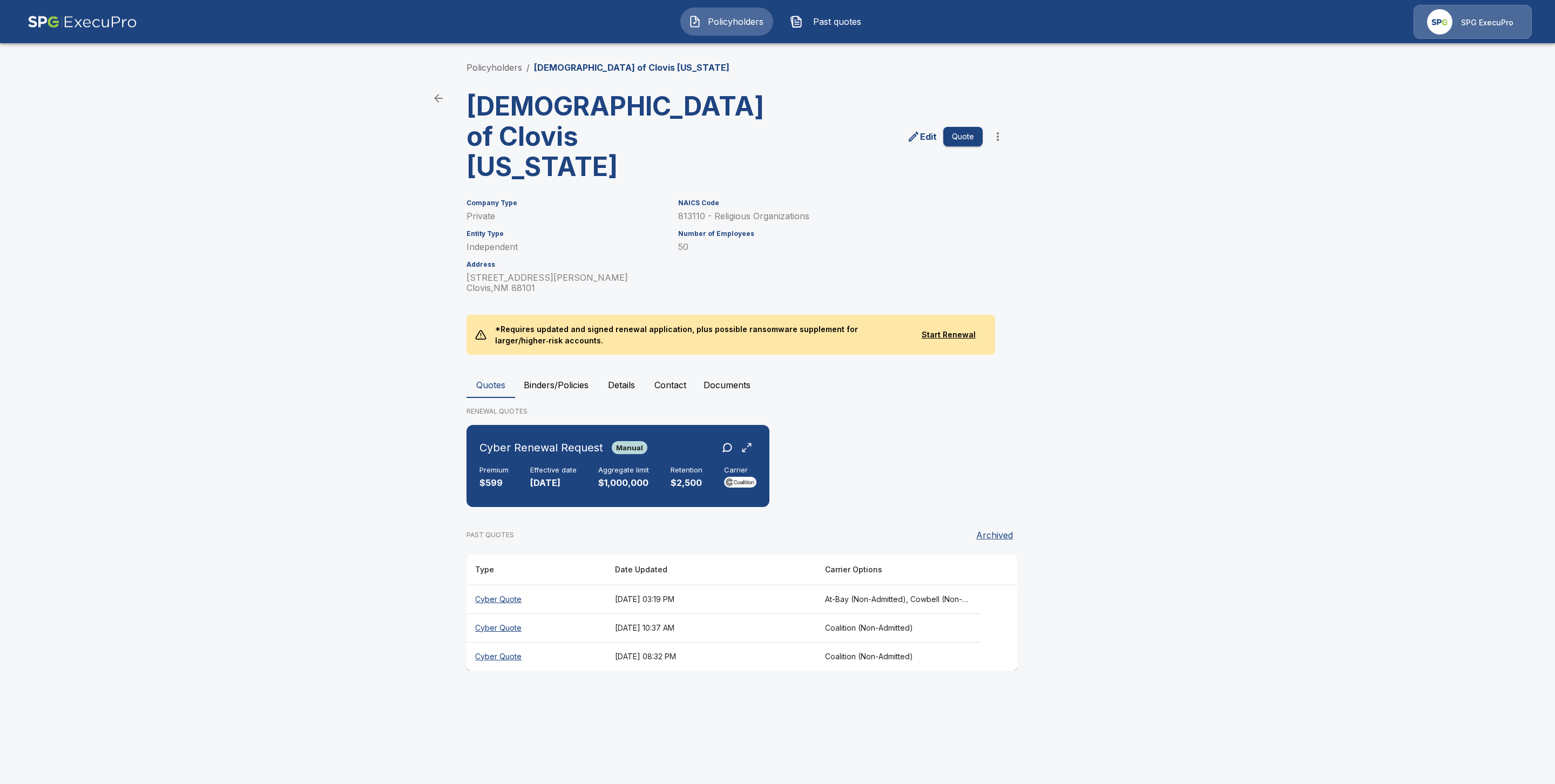
drag, startPoint x: 500, startPoint y: 599, endPoint x: 511, endPoint y: 613, distance: 17.8
click at [500, 600] on th "Cyber Quote" at bounding box center [536, 598] width 140 height 28
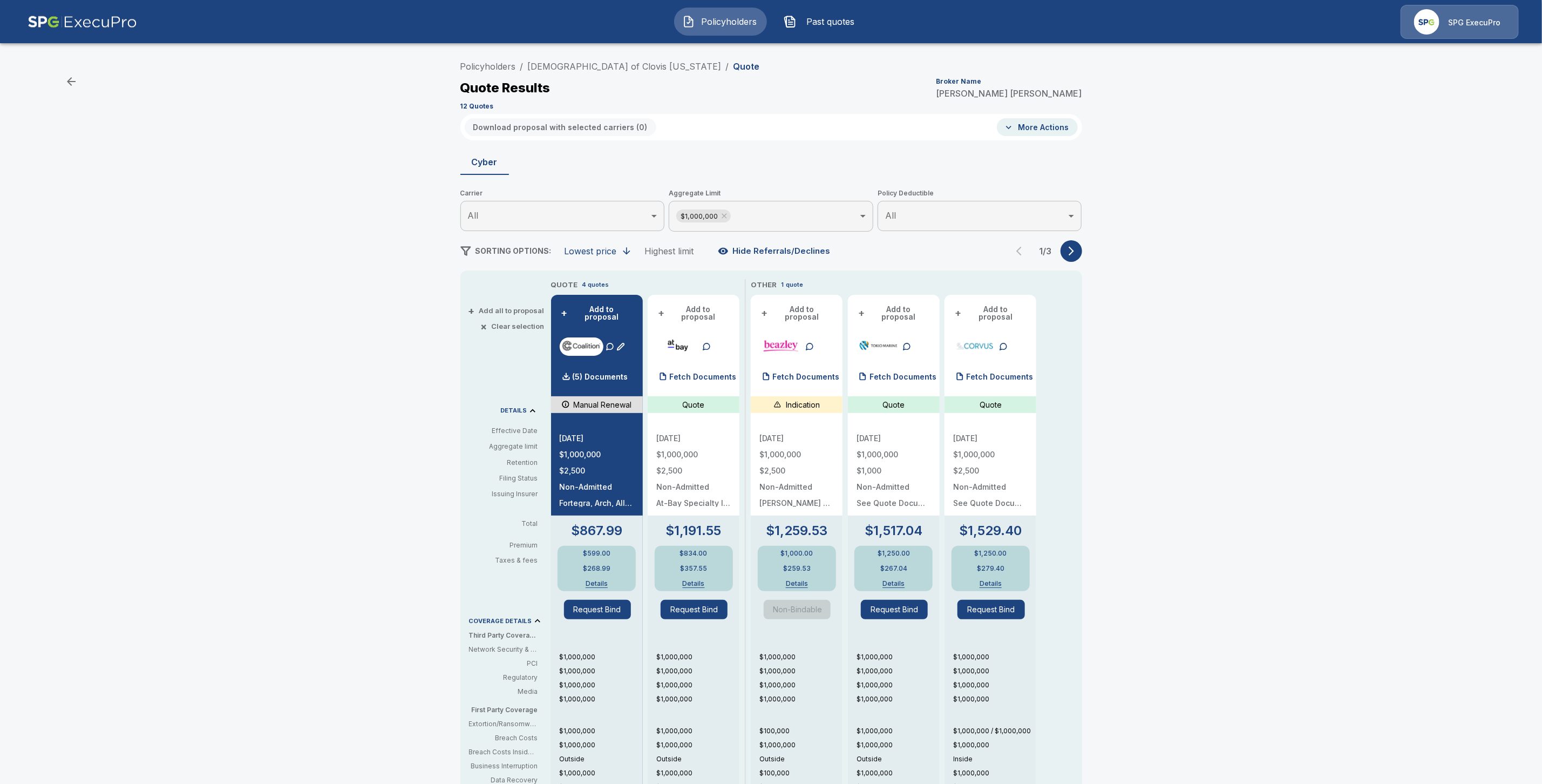
drag, startPoint x: 554, startPoint y: 62, endPoint x: 567, endPoint y: 76, distance: 19.1
click at [555, 62] on link "Central Baptist Church of Clovis New Mexico" at bounding box center [625, 65] width 194 height 11
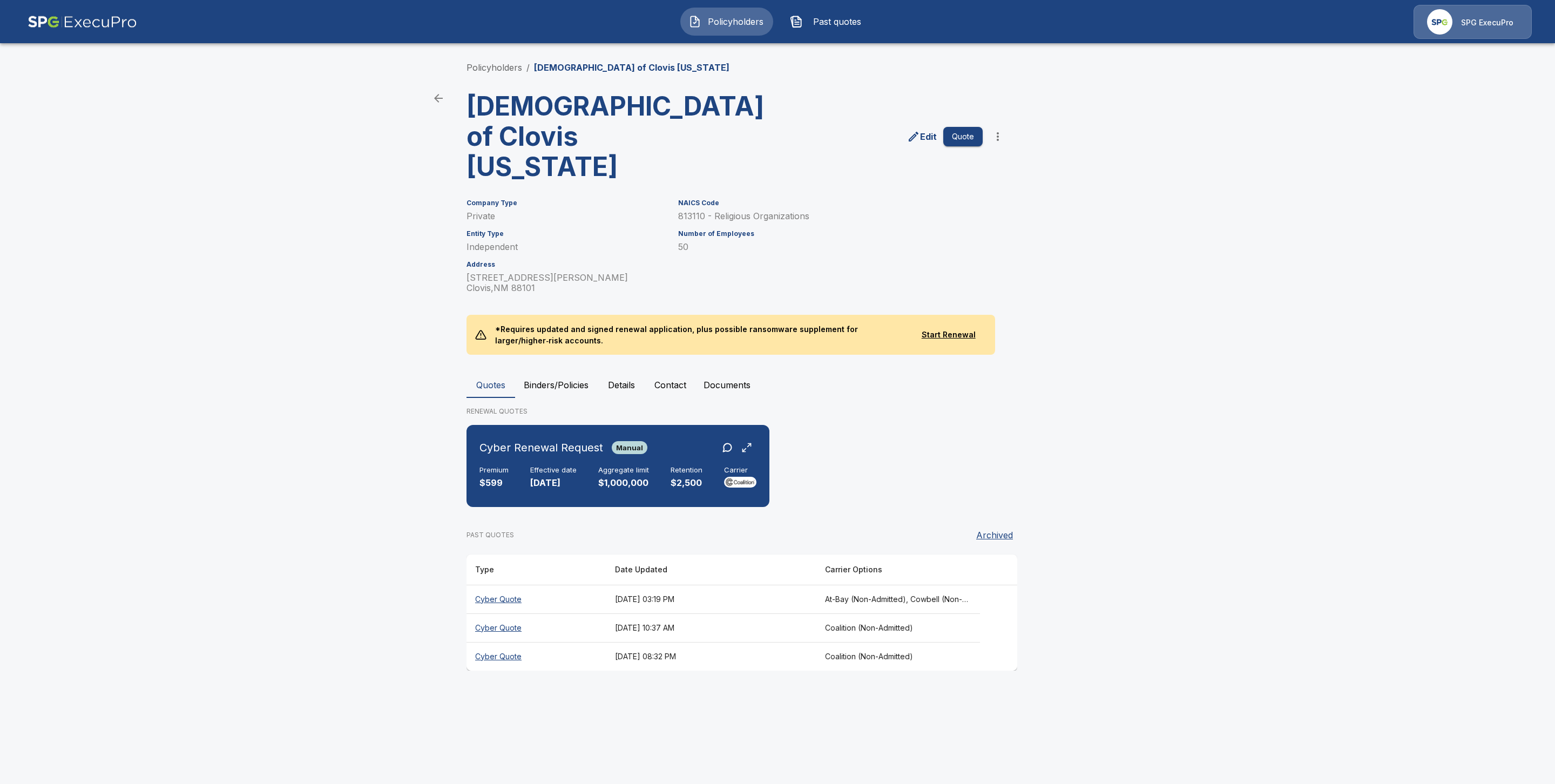
click at [497, 655] on th "Cyber Quote" at bounding box center [536, 655] width 140 height 28
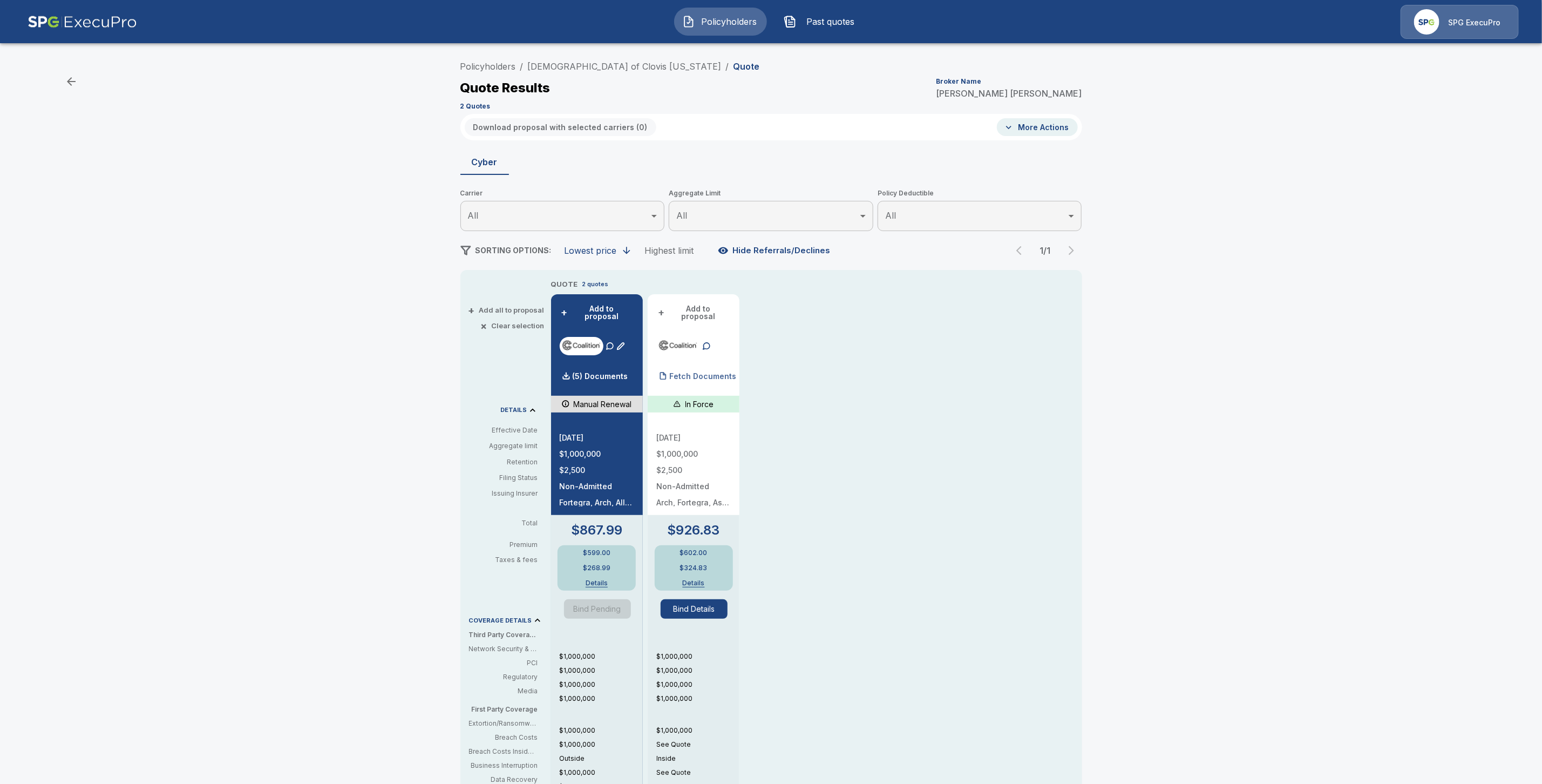
click at [700, 372] on p "Fetch Documents" at bounding box center [703, 376] width 66 height 8
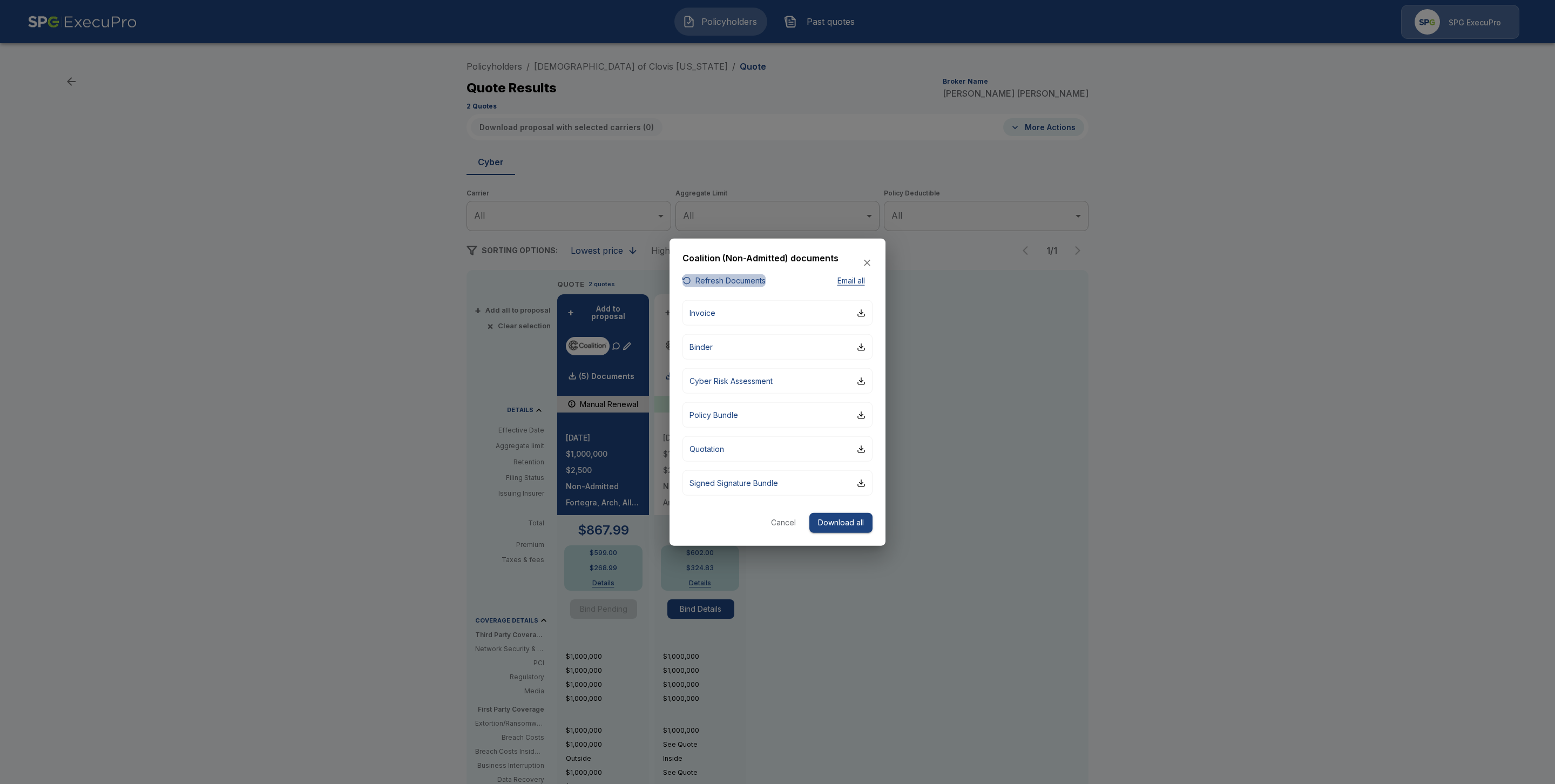
click at [708, 281] on button "Refresh Documents" at bounding box center [724, 281] width 83 height 14
click at [1314, 235] on div at bounding box center [778, 392] width 1555 height 784
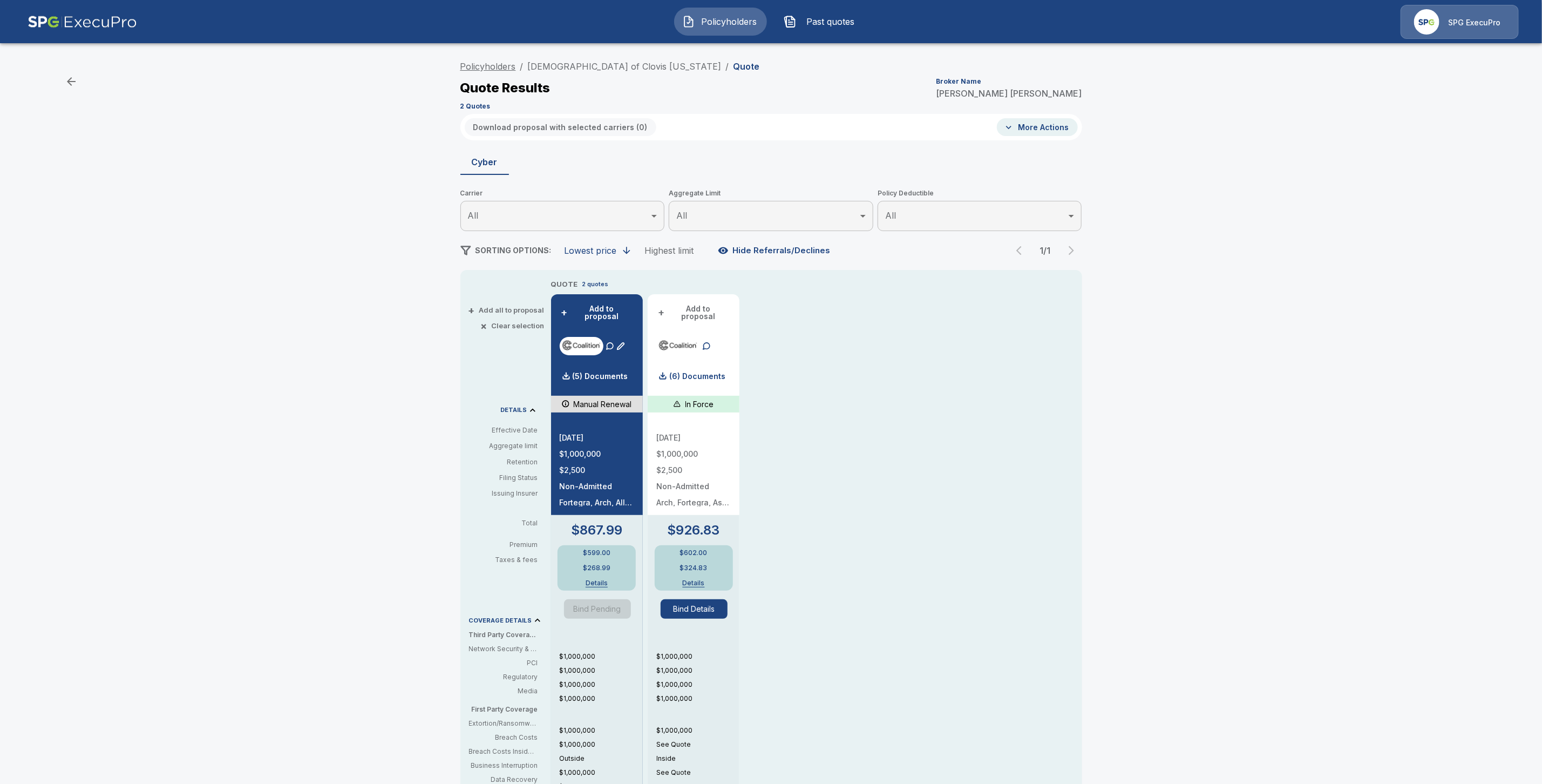
click at [498, 65] on link "Policyholders" at bounding box center [488, 65] width 56 height 11
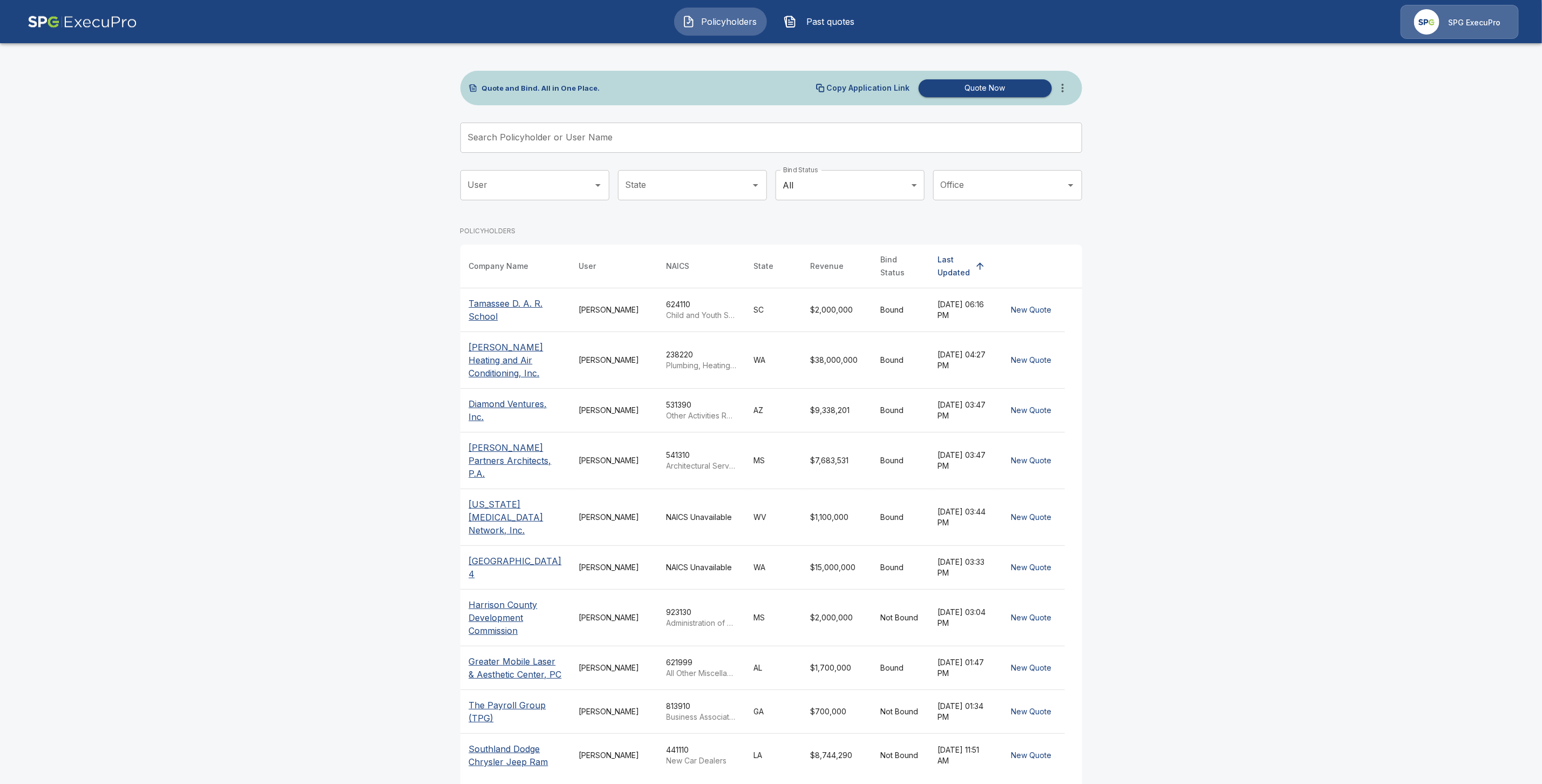
click at [497, 136] on input "Search Policyholder or User Name" at bounding box center [766, 137] width 610 height 30
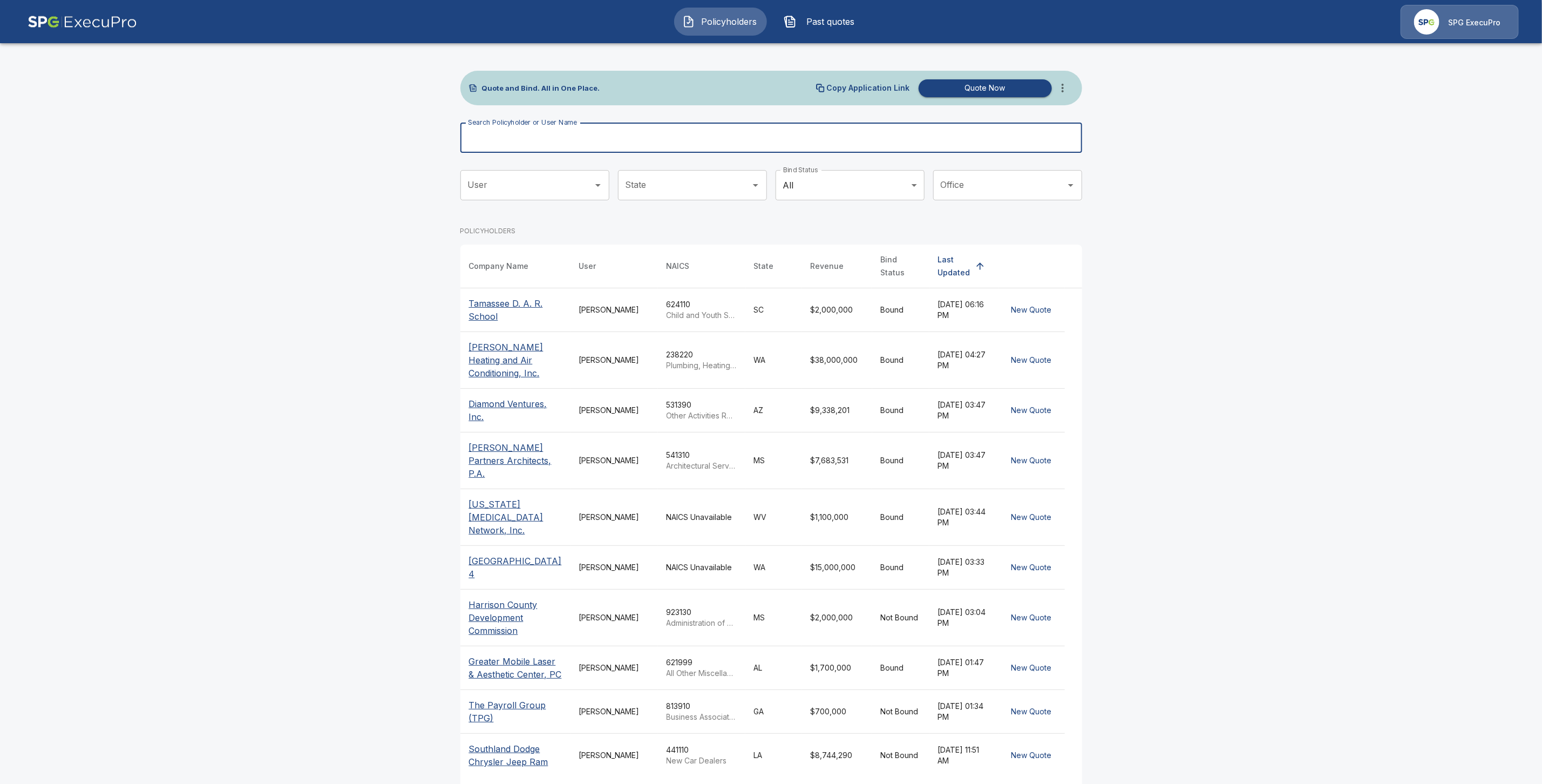
paste input "**********"
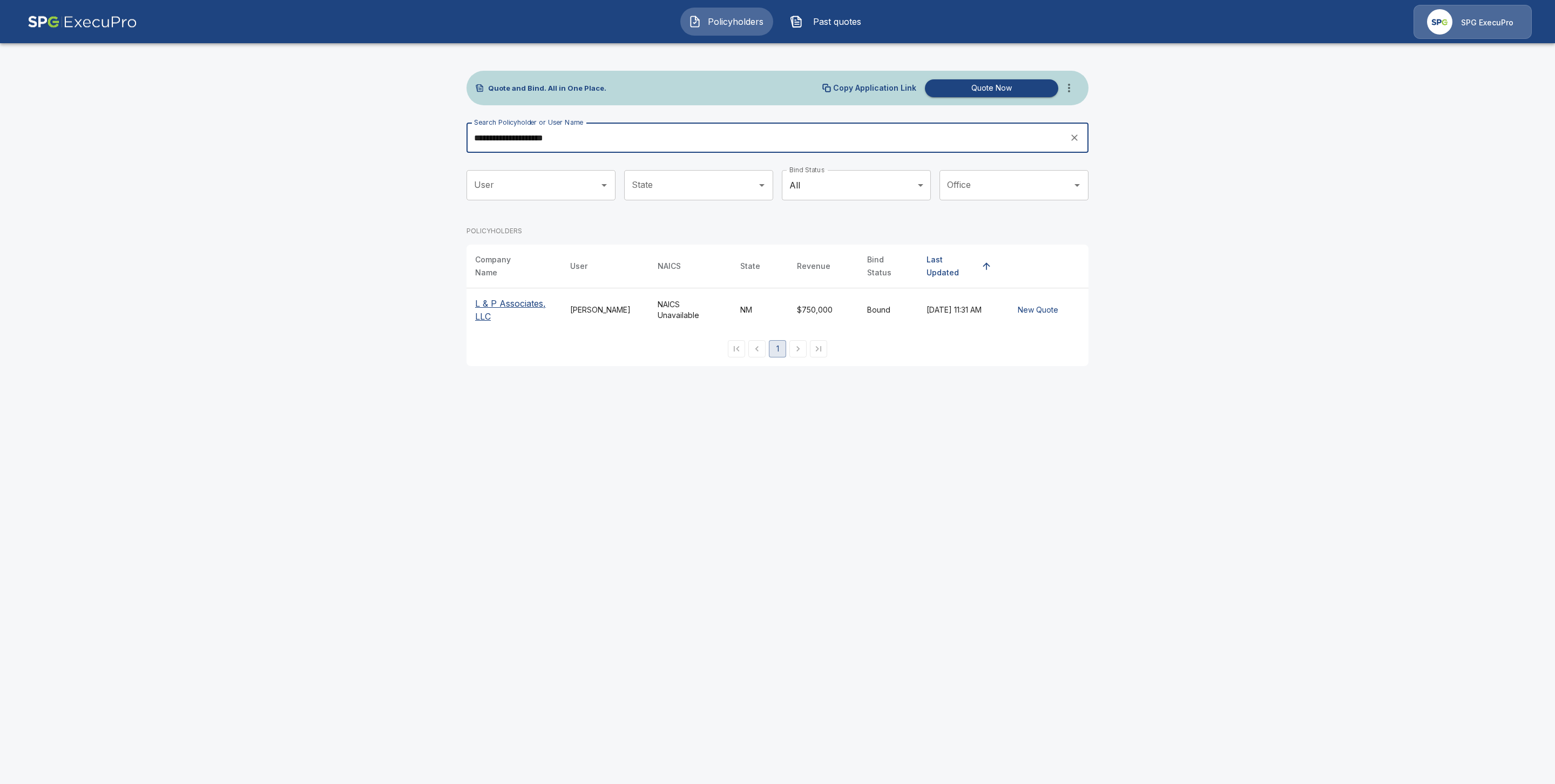
type input "**********"
drag, startPoint x: 487, startPoint y: 302, endPoint x: 522, endPoint y: 308, distance: 35.5
click at [488, 302] on p "L & P Associates, LLC" at bounding box center [513, 310] width 77 height 25
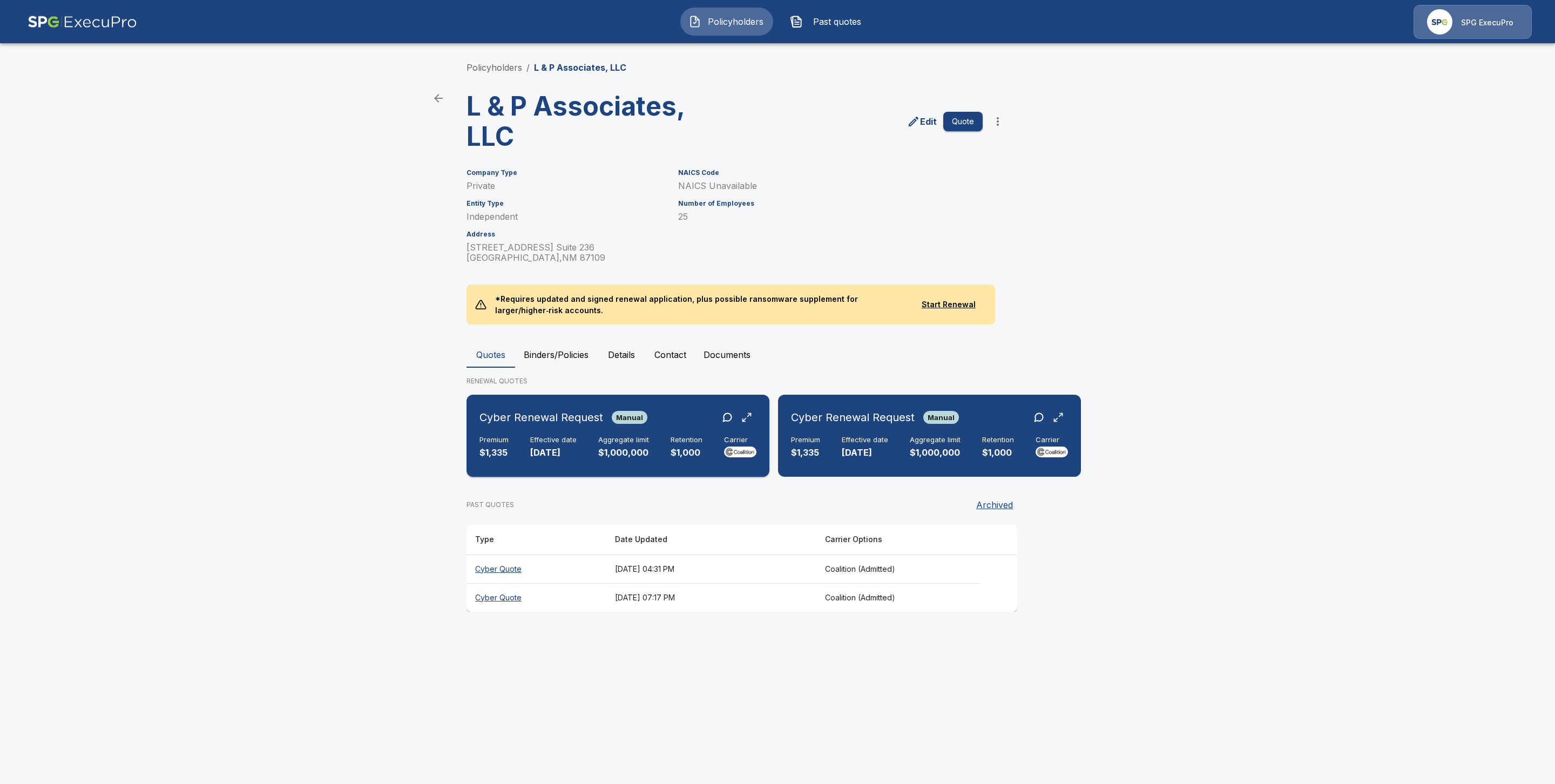
click at [560, 440] on h6 "Effective date" at bounding box center [553, 439] width 46 height 9
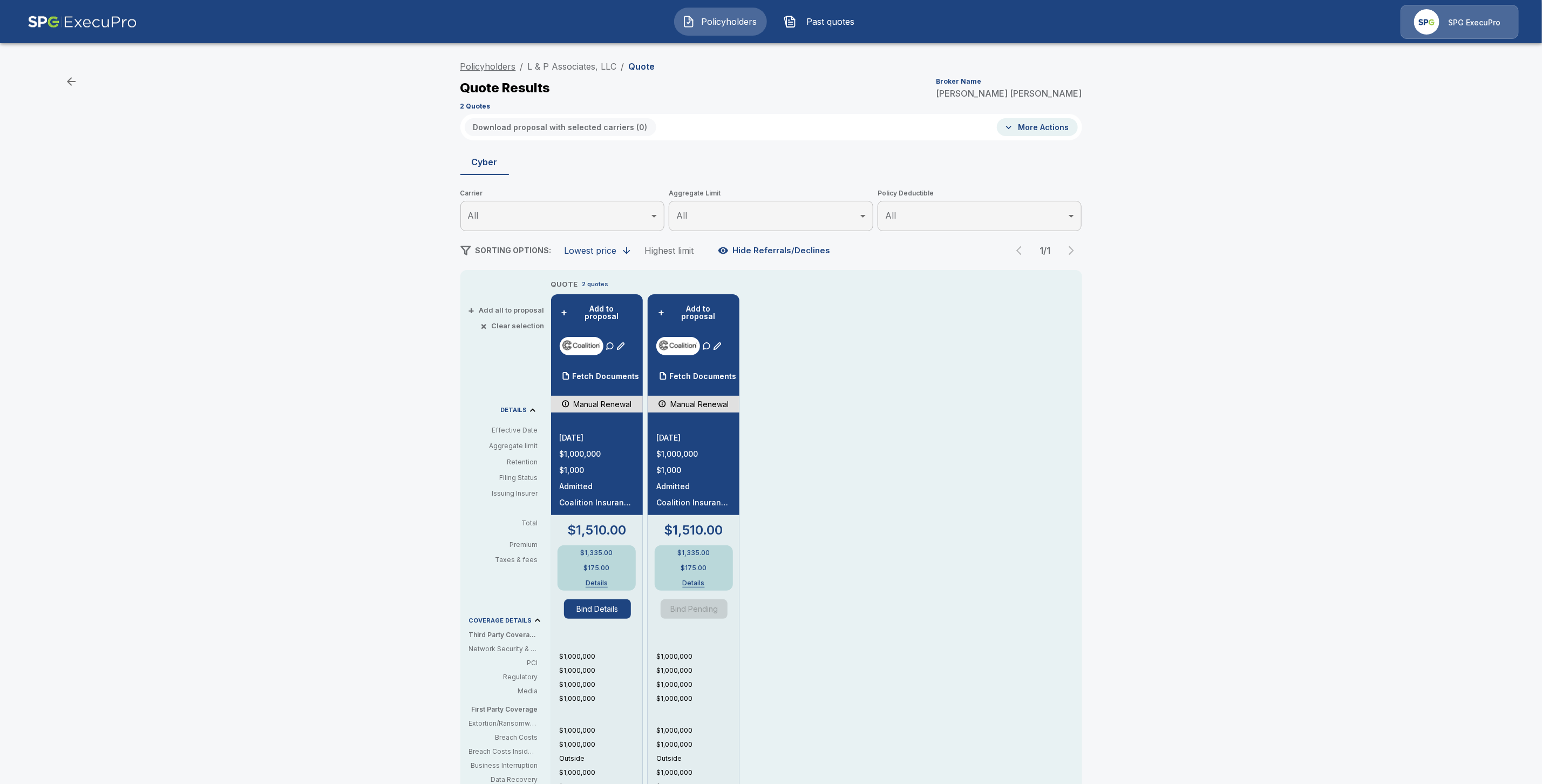
click at [511, 70] on link "Policyholders" at bounding box center [488, 65] width 56 height 11
click at [567, 66] on link "L & P Associates, LLC" at bounding box center [572, 65] width 89 height 11
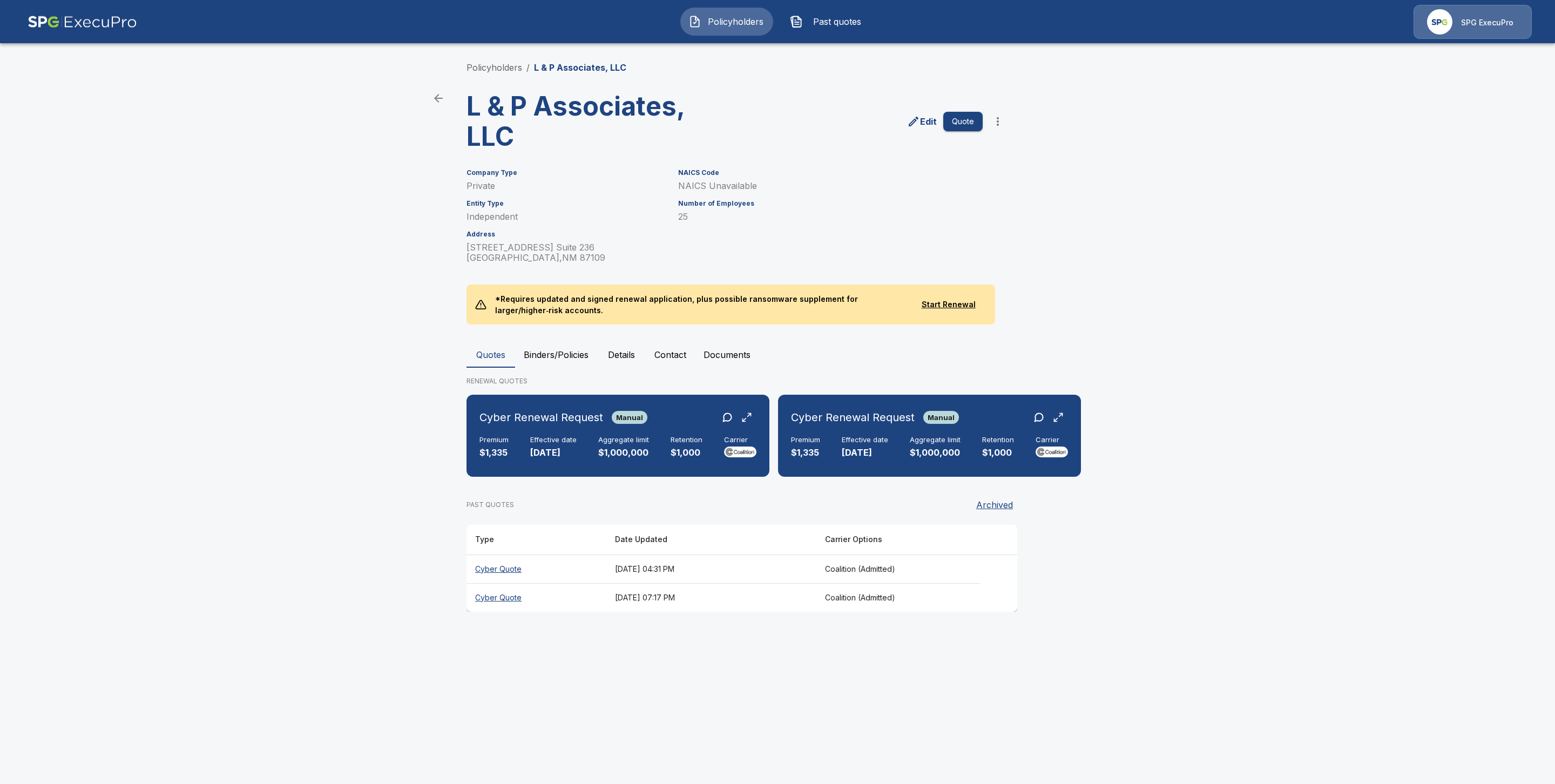
click at [478, 596] on th "Cyber Quote" at bounding box center [536, 596] width 140 height 28
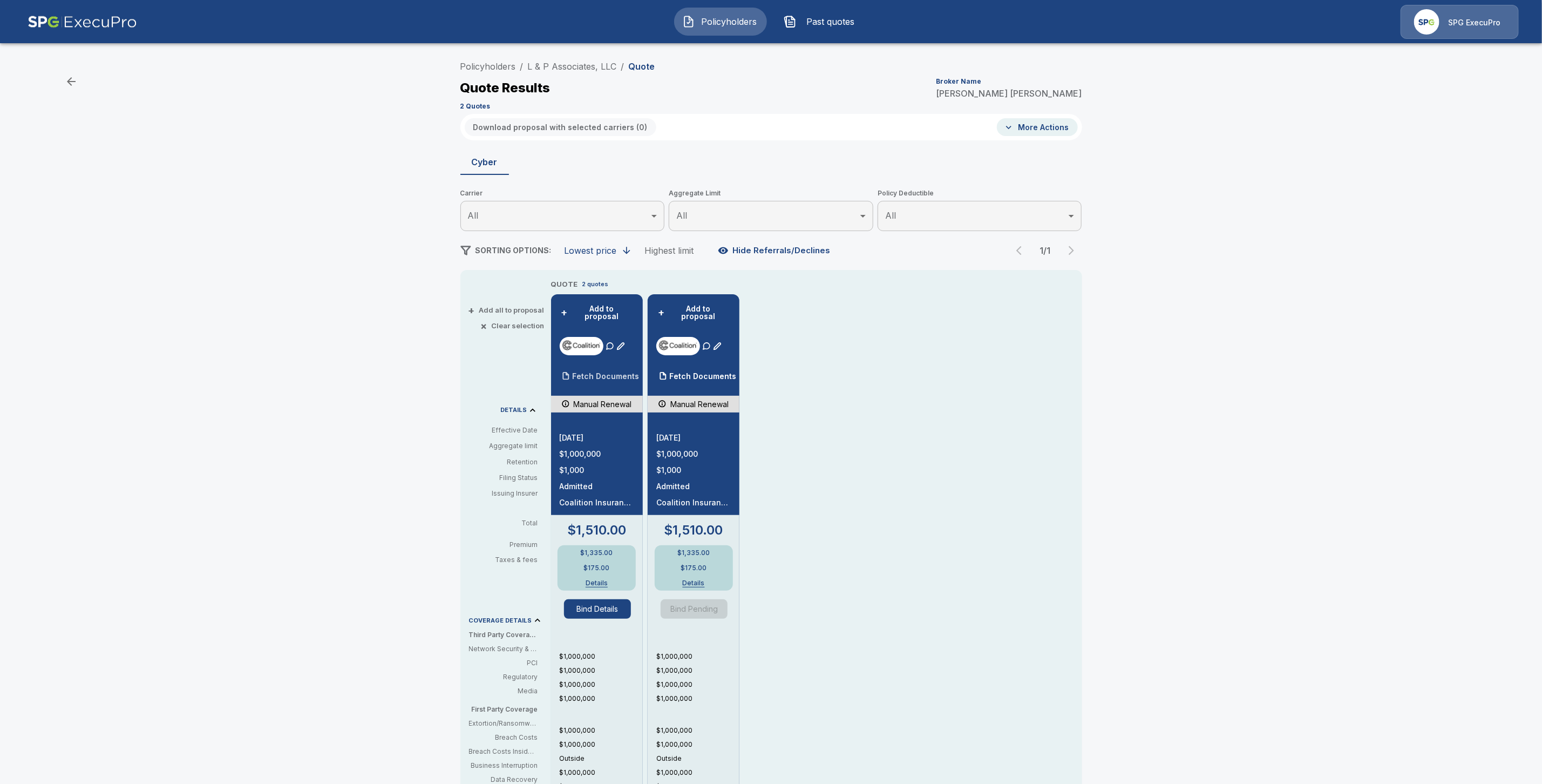
drag, startPoint x: 593, startPoint y: 368, endPoint x: 638, endPoint y: 368, distance: 45.0
click at [594, 372] on p "Fetch Documents" at bounding box center [606, 376] width 66 height 8
click at [736, 372] on p "Fetch Documents" at bounding box center [703, 376] width 66 height 8
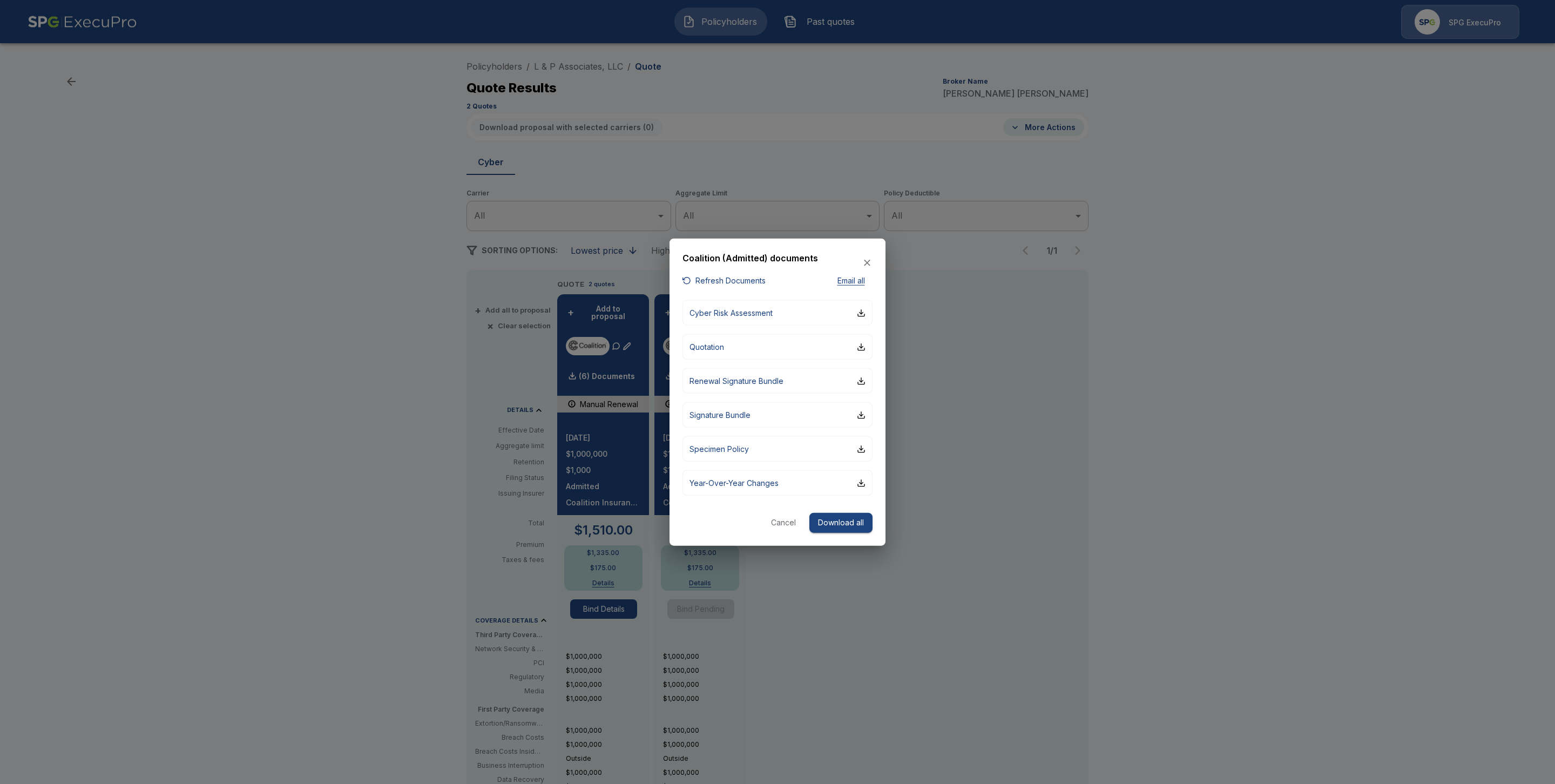
click at [787, 522] on button "Cancel" at bounding box center [782, 522] width 34 height 20
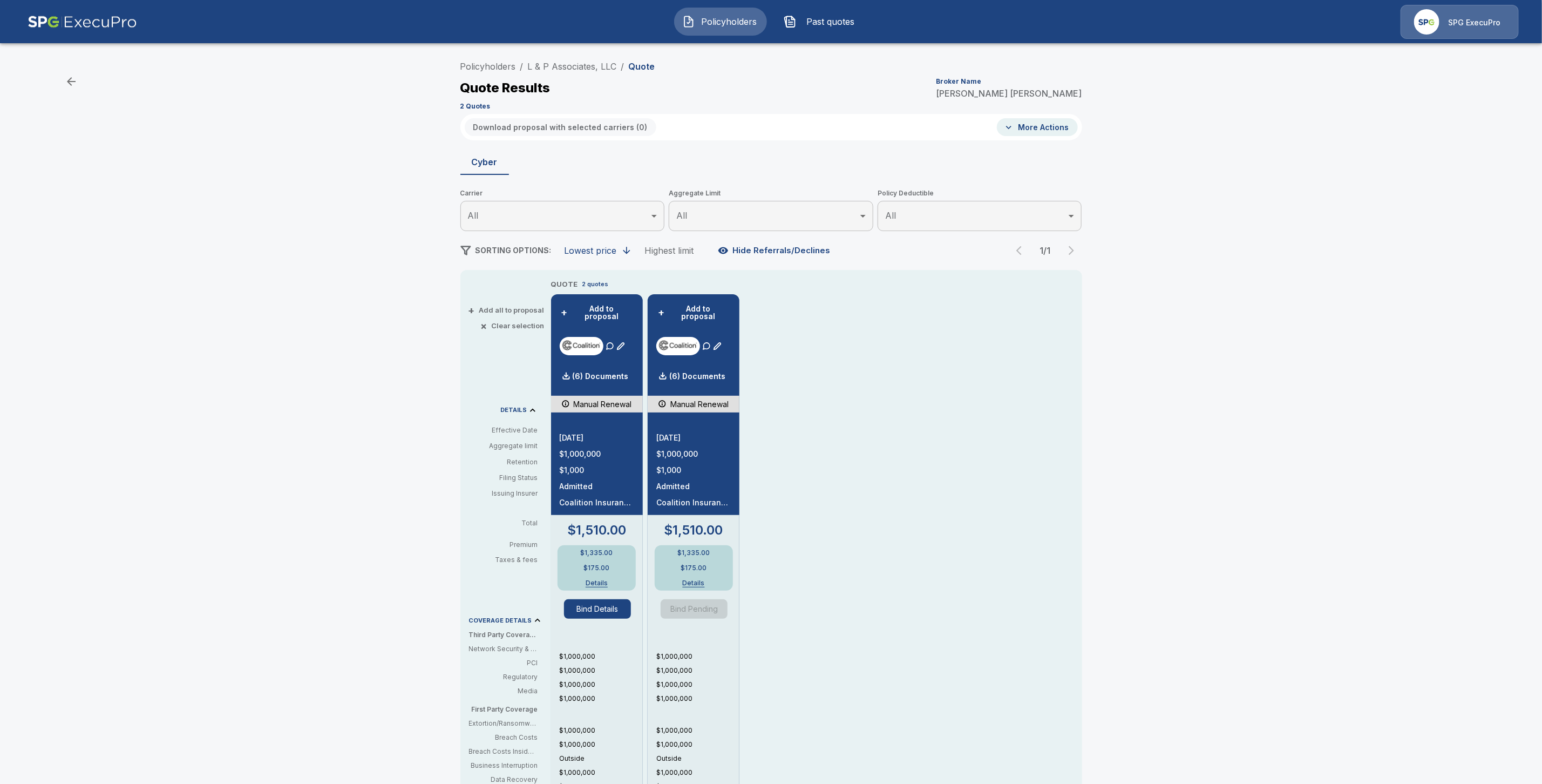
drag, startPoint x: 563, startPoint y: 64, endPoint x: 761, endPoint y: 345, distance: 343.8
click at [563, 64] on link "L & P Associates, LLC" at bounding box center [572, 65] width 89 height 11
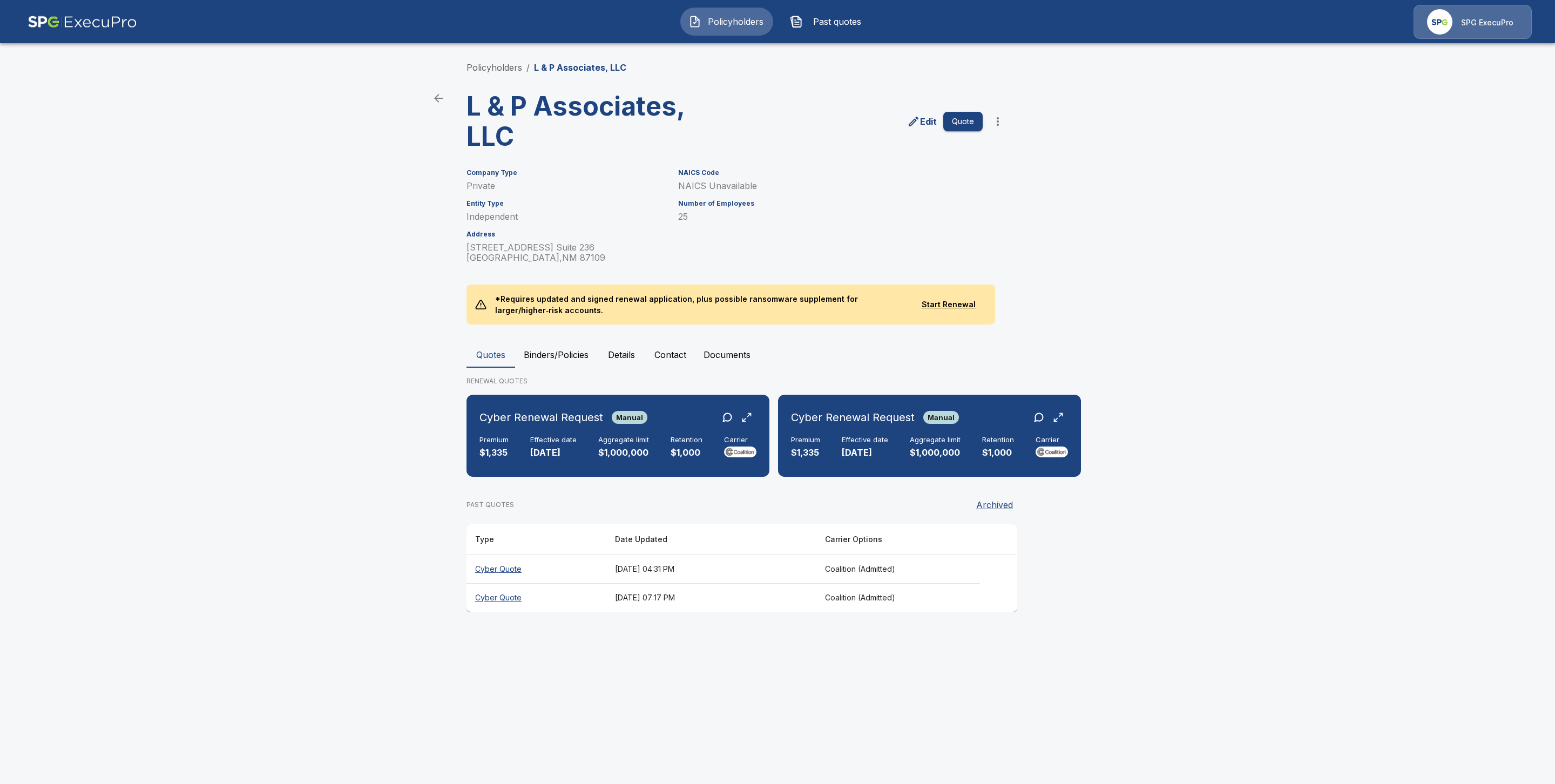
click at [510, 600] on th "Cyber Quote" at bounding box center [536, 596] width 140 height 28
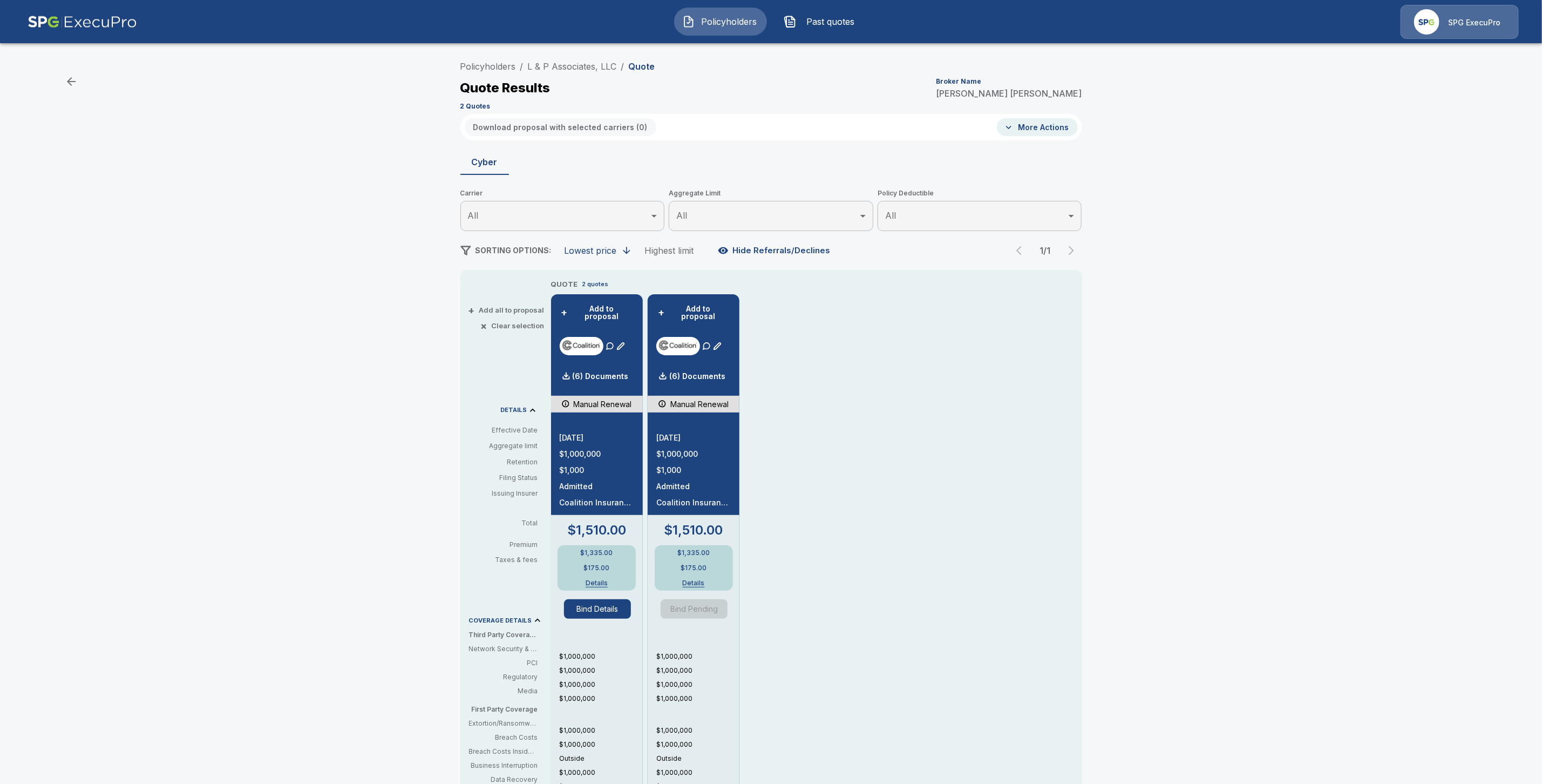
click at [585, 71] on li "L & P Associates, LLC" at bounding box center [572, 65] width 89 height 13
click at [584, 65] on link "L & P Associates, LLC" at bounding box center [572, 65] width 89 height 11
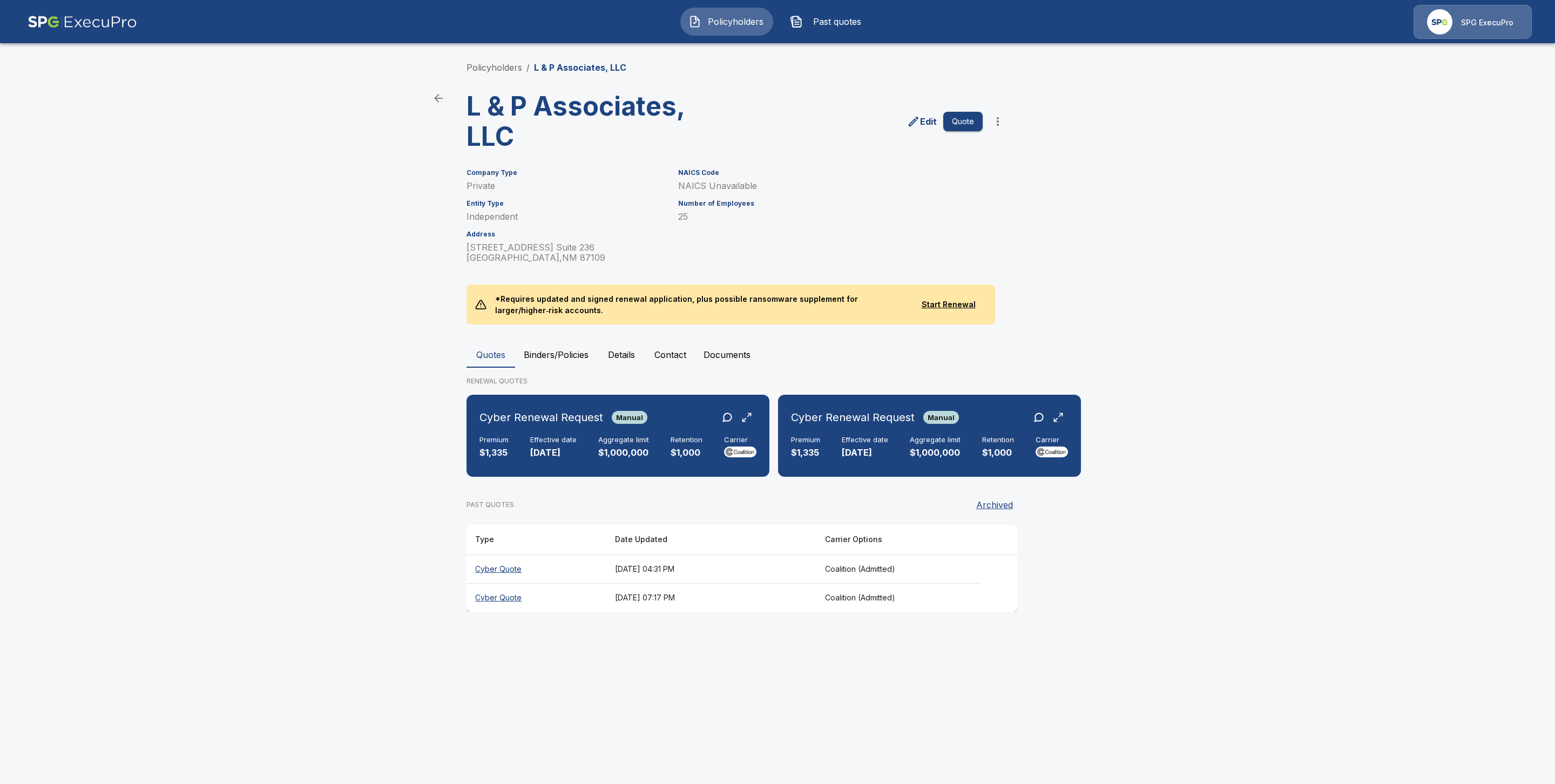
click at [509, 562] on th "Cyber Quote" at bounding box center [536, 568] width 140 height 28
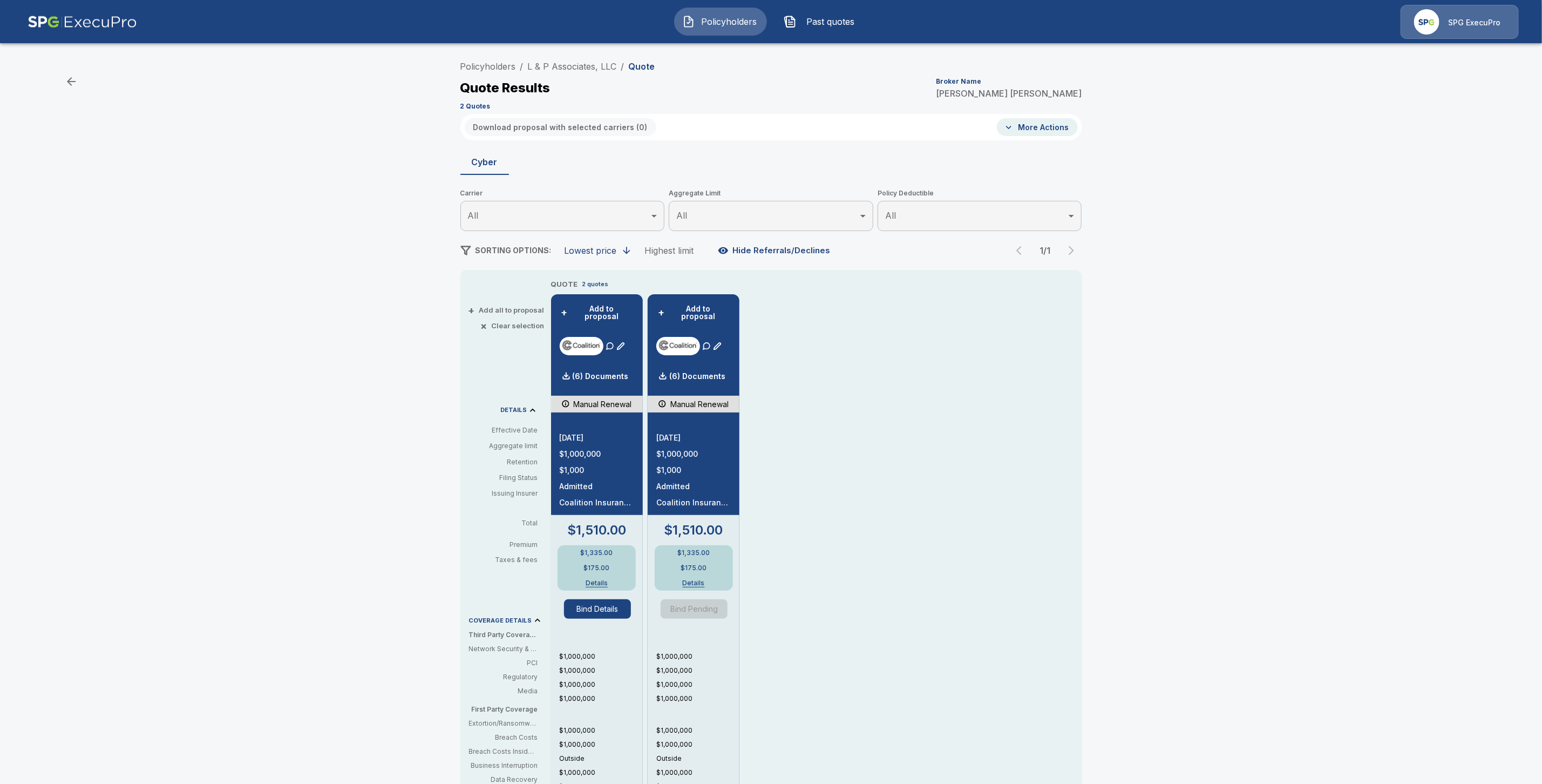
click at [499, 71] on li "Policyholders" at bounding box center [488, 65] width 56 height 13
drag, startPoint x: 554, startPoint y: 68, endPoint x: 560, endPoint y: 75, distance: 9.2
click at [554, 68] on link "L & P Associates, LLC" at bounding box center [572, 65] width 89 height 11
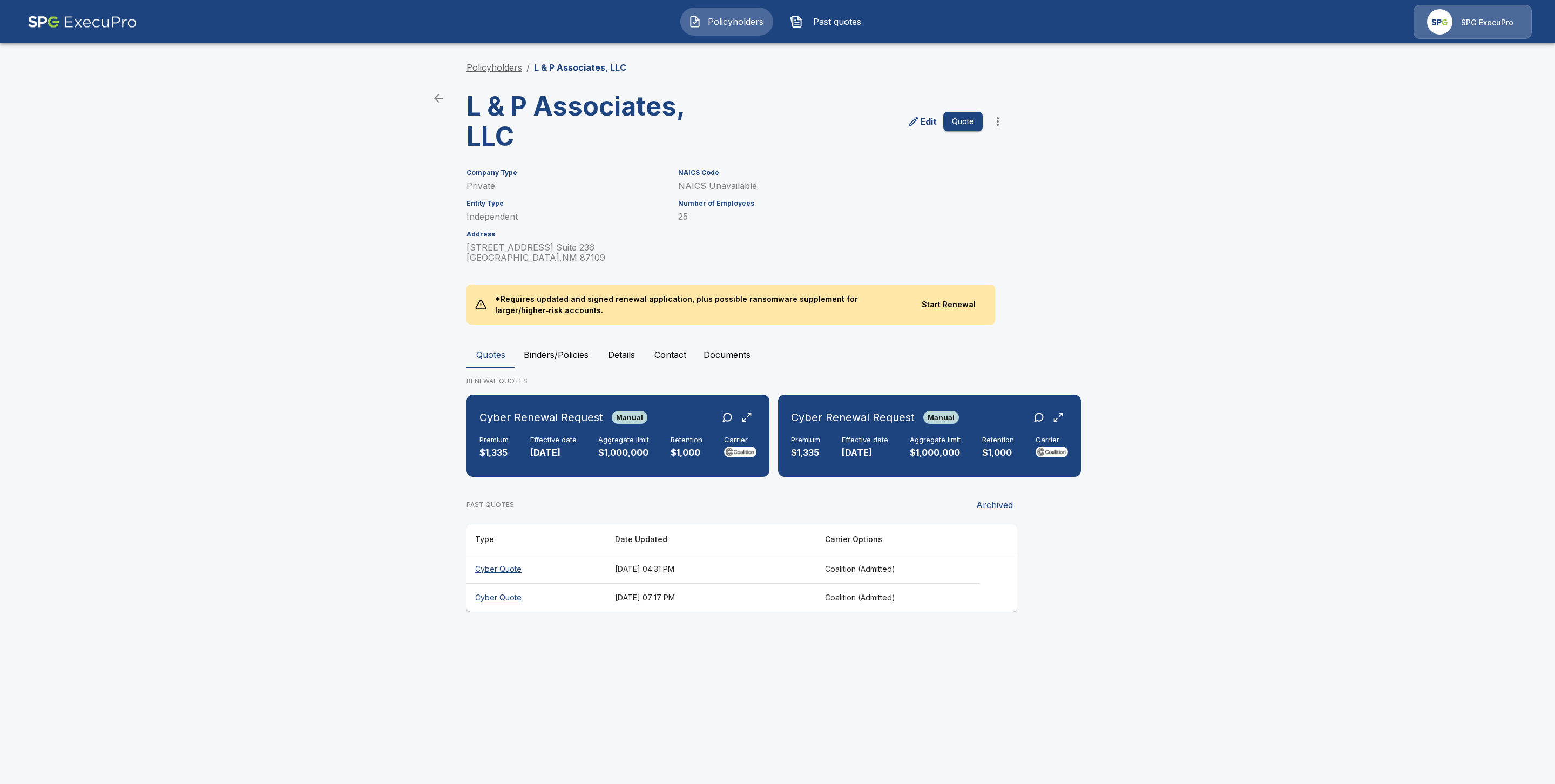
click at [488, 66] on link "Policyholders" at bounding box center [494, 66] width 56 height 11
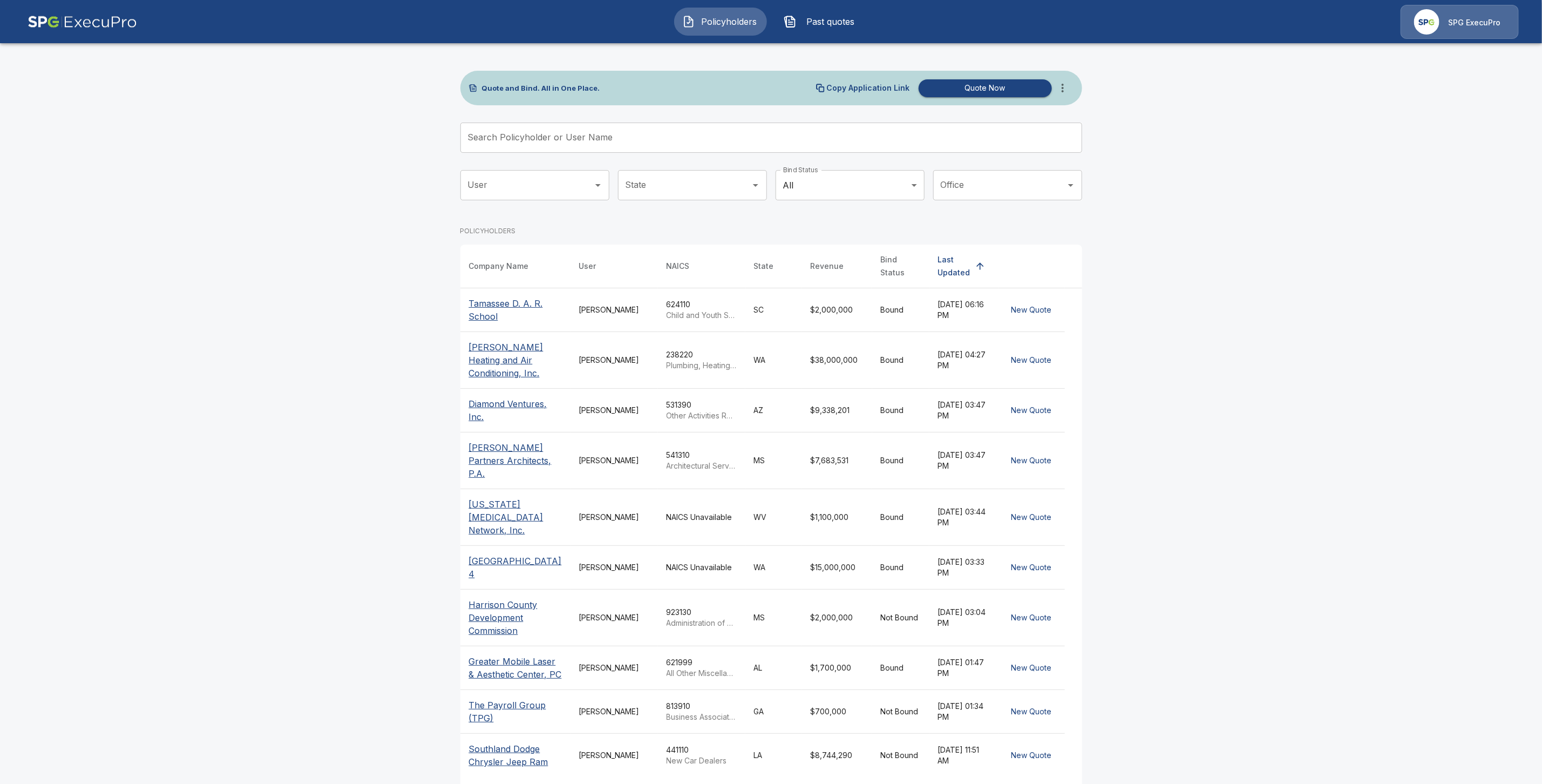
click at [561, 140] on div "Search Policyholder or User Name Search Policyholder or User Name" at bounding box center [771, 137] width 622 height 30
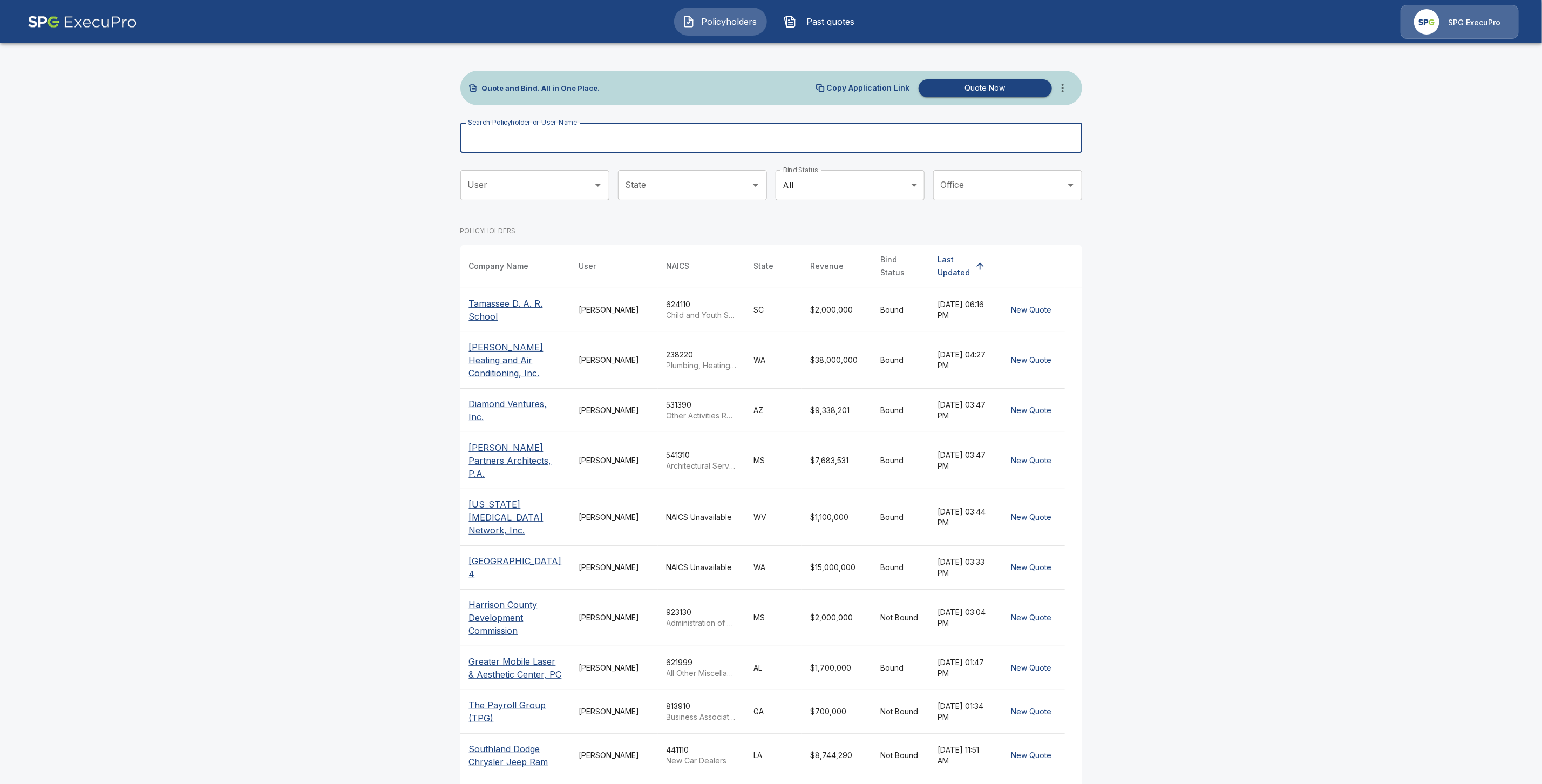
paste input "**********"
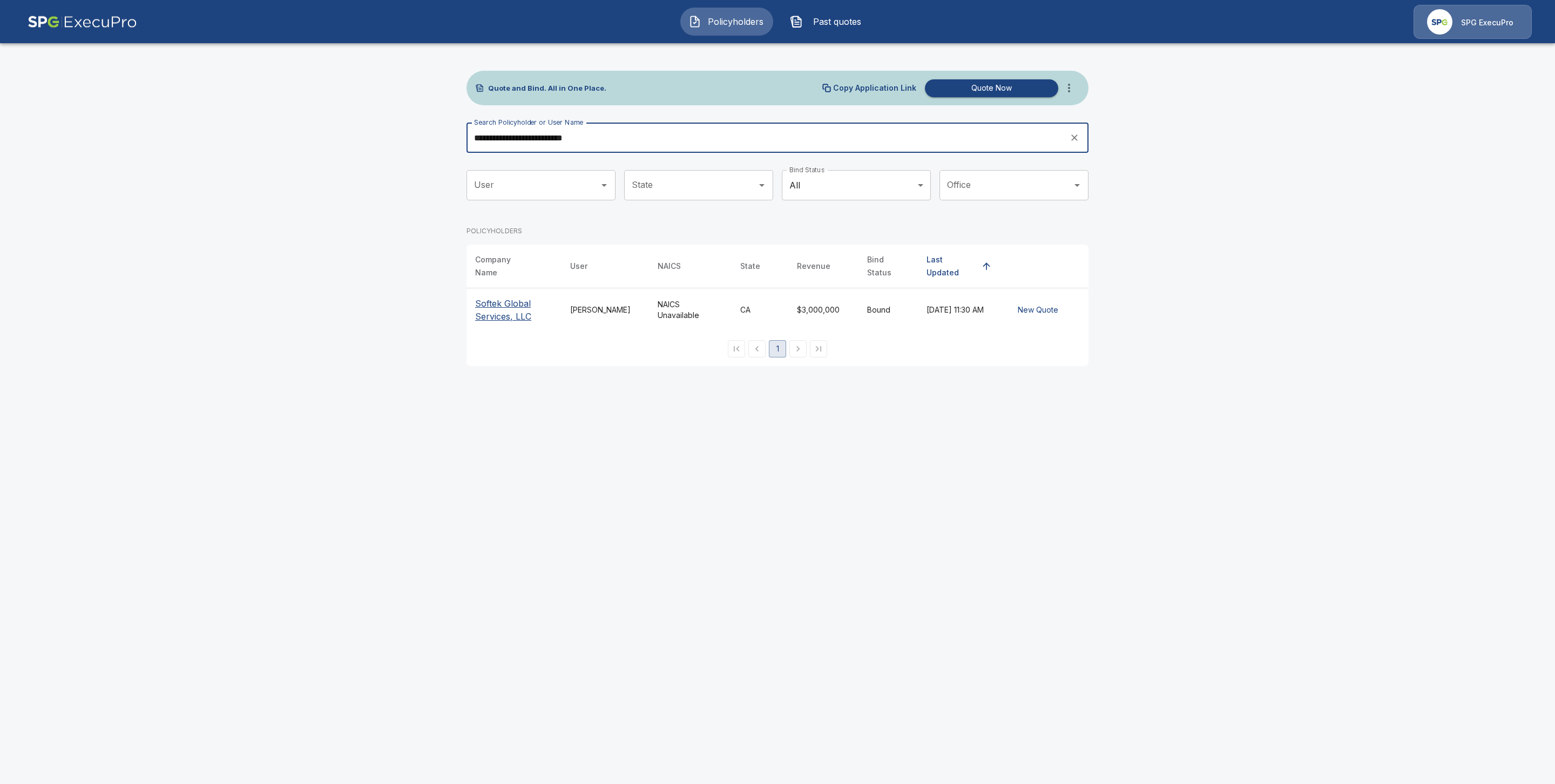
type input "**********"
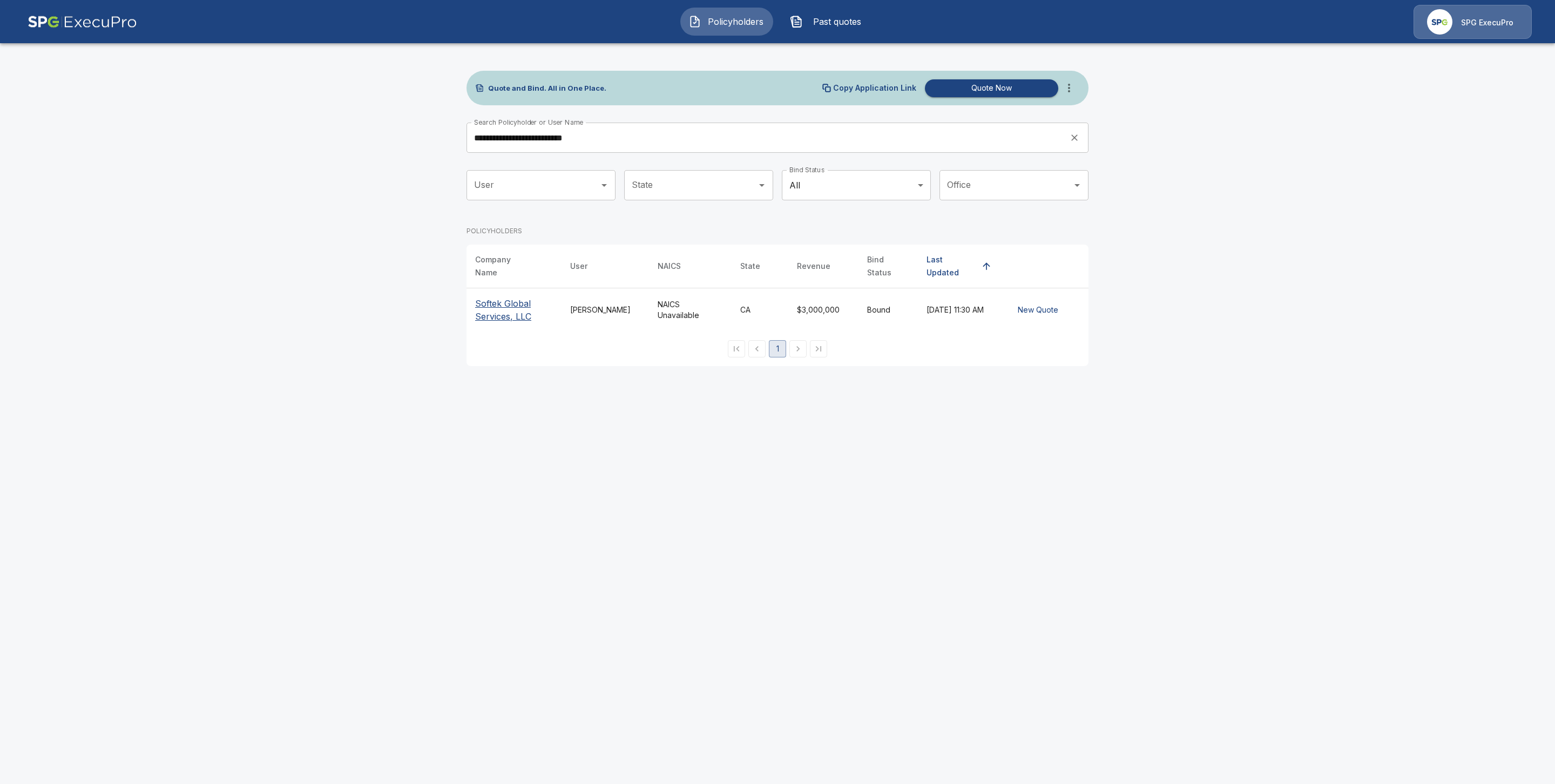
click at [494, 302] on p "Softek Global Services, LLC" at bounding box center [513, 310] width 77 height 25
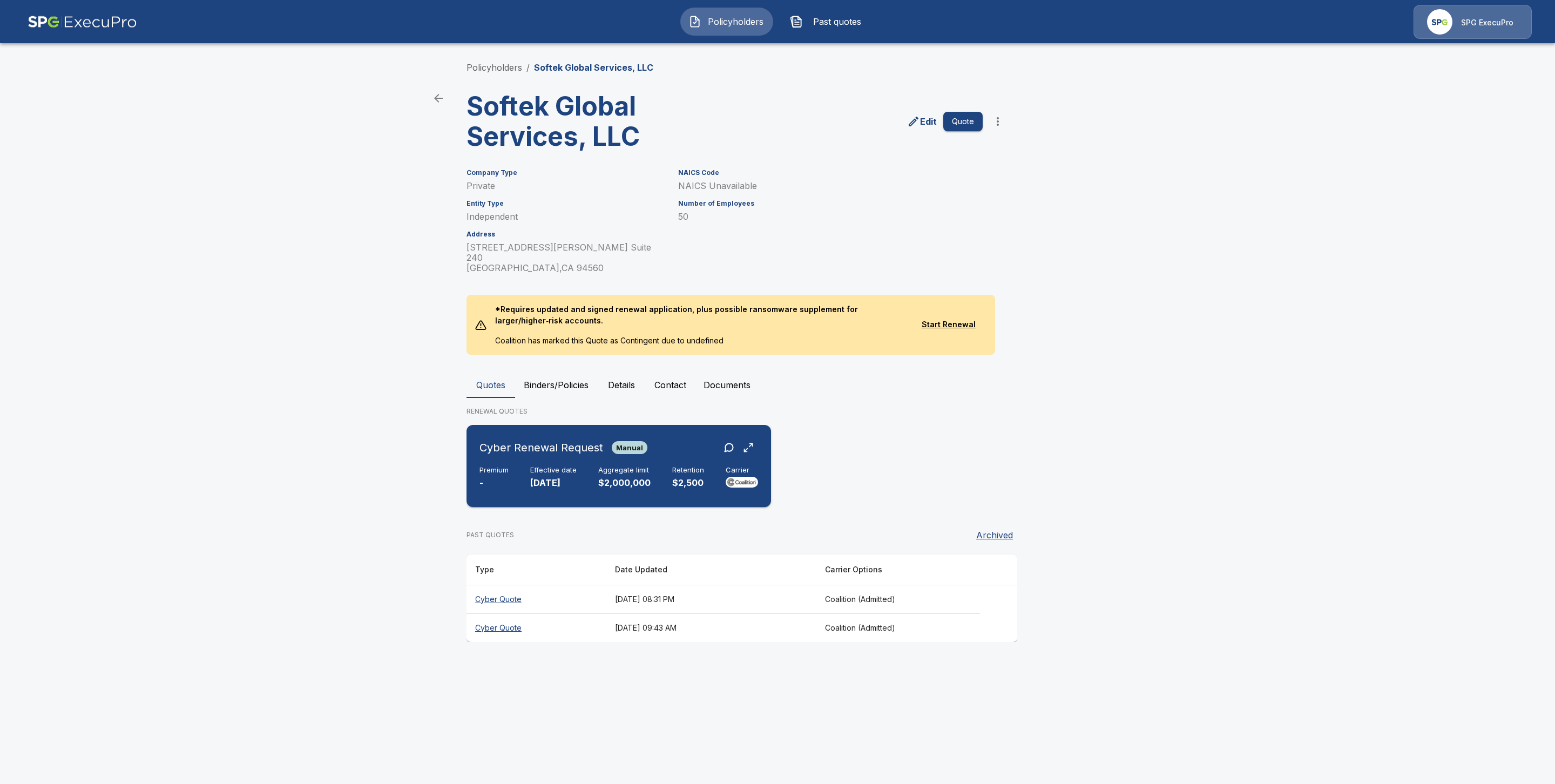
drag, startPoint x: 539, startPoint y: 452, endPoint x: 541, endPoint y: 457, distance: 5.4
click at [539, 453] on div "Cyber Renewal Request Manual Premium - Effective date 11/22/2025 Aggregate limi…" at bounding box center [618, 465] width 296 height 73
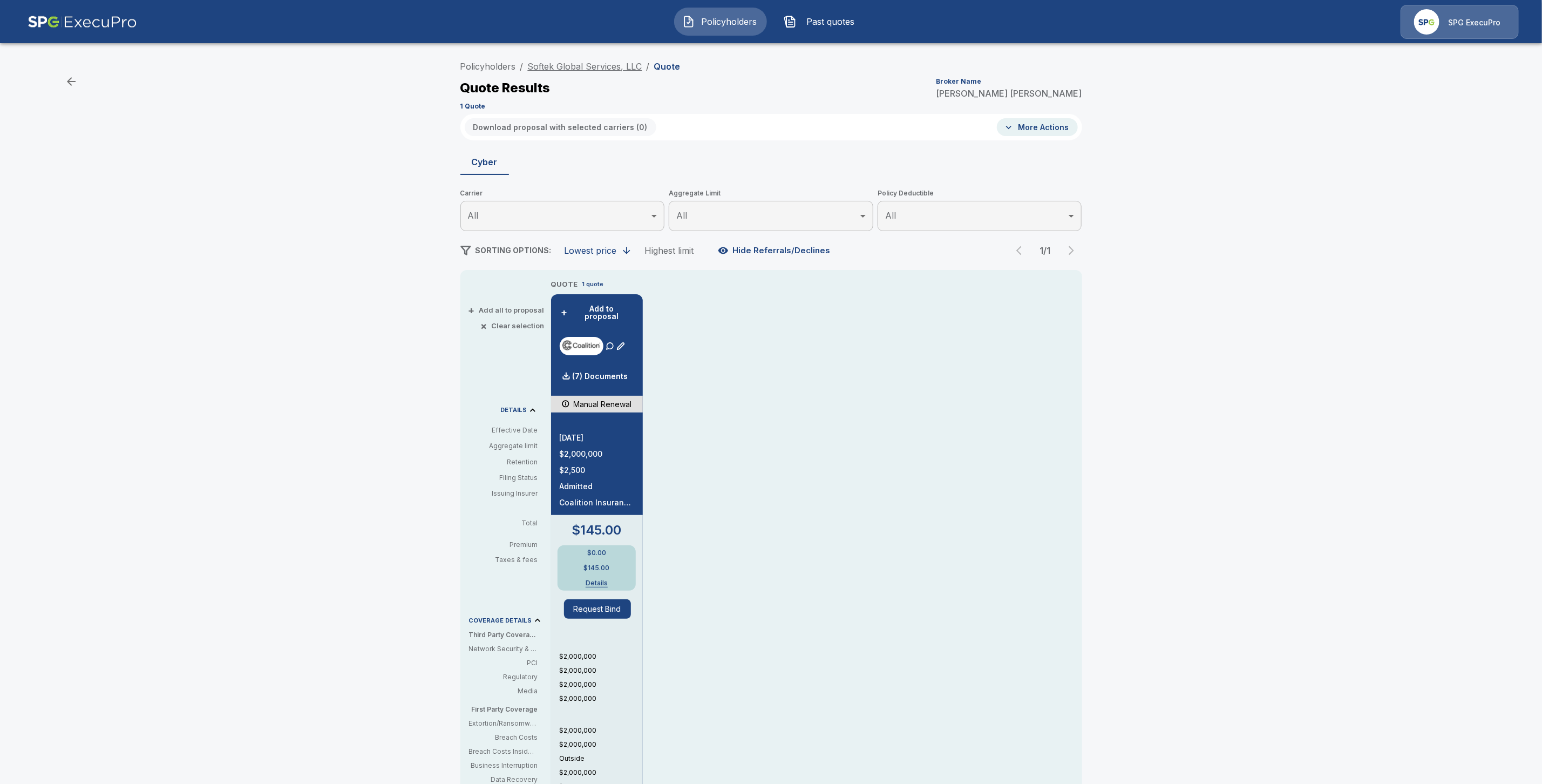
click at [576, 70] on link "Softek Global Services, LLC" at bounding box center [585, 65] width 114 height 11
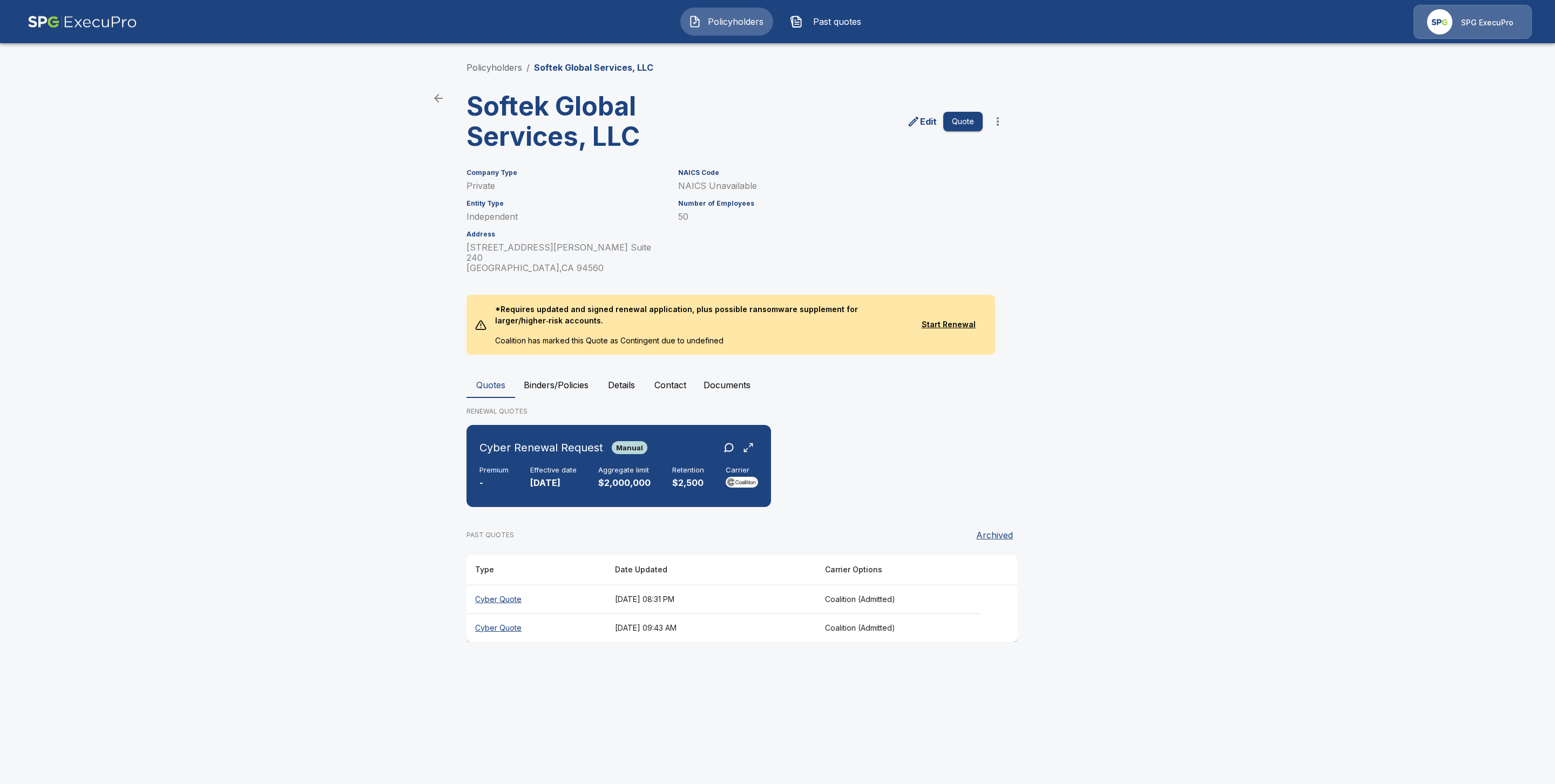
drag, startPoint x: 505, startPoint y: 581, endPoint x: 512, endPoint y: 588, distance: 9.9
click at [505, 585] on th "Cyber Quote" at bounding box center [536, 598] width 140 height 28
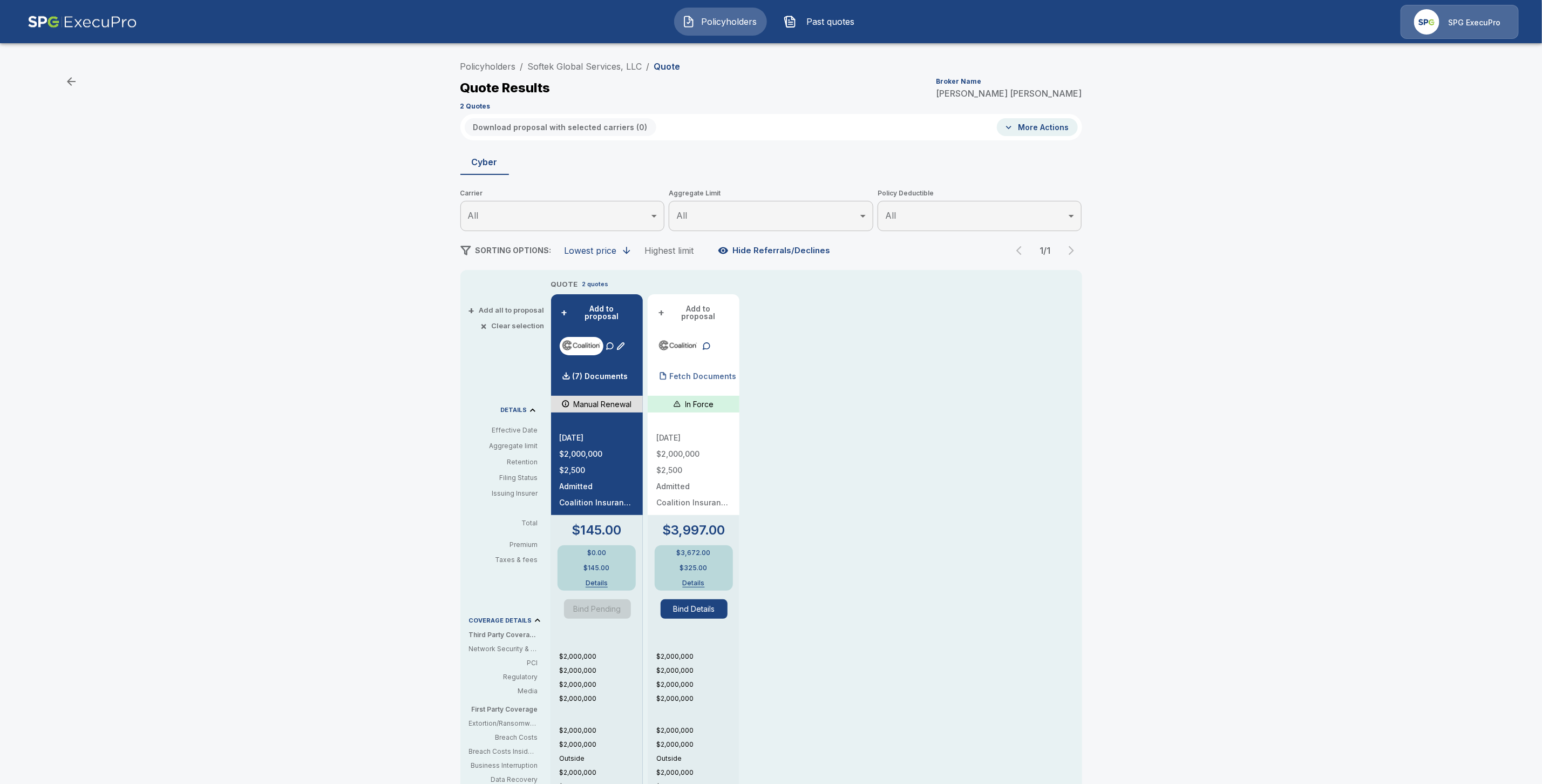
click at [700, 372] on p "Fetch Documents" at bounding box center [703, 376] width 66 height 8
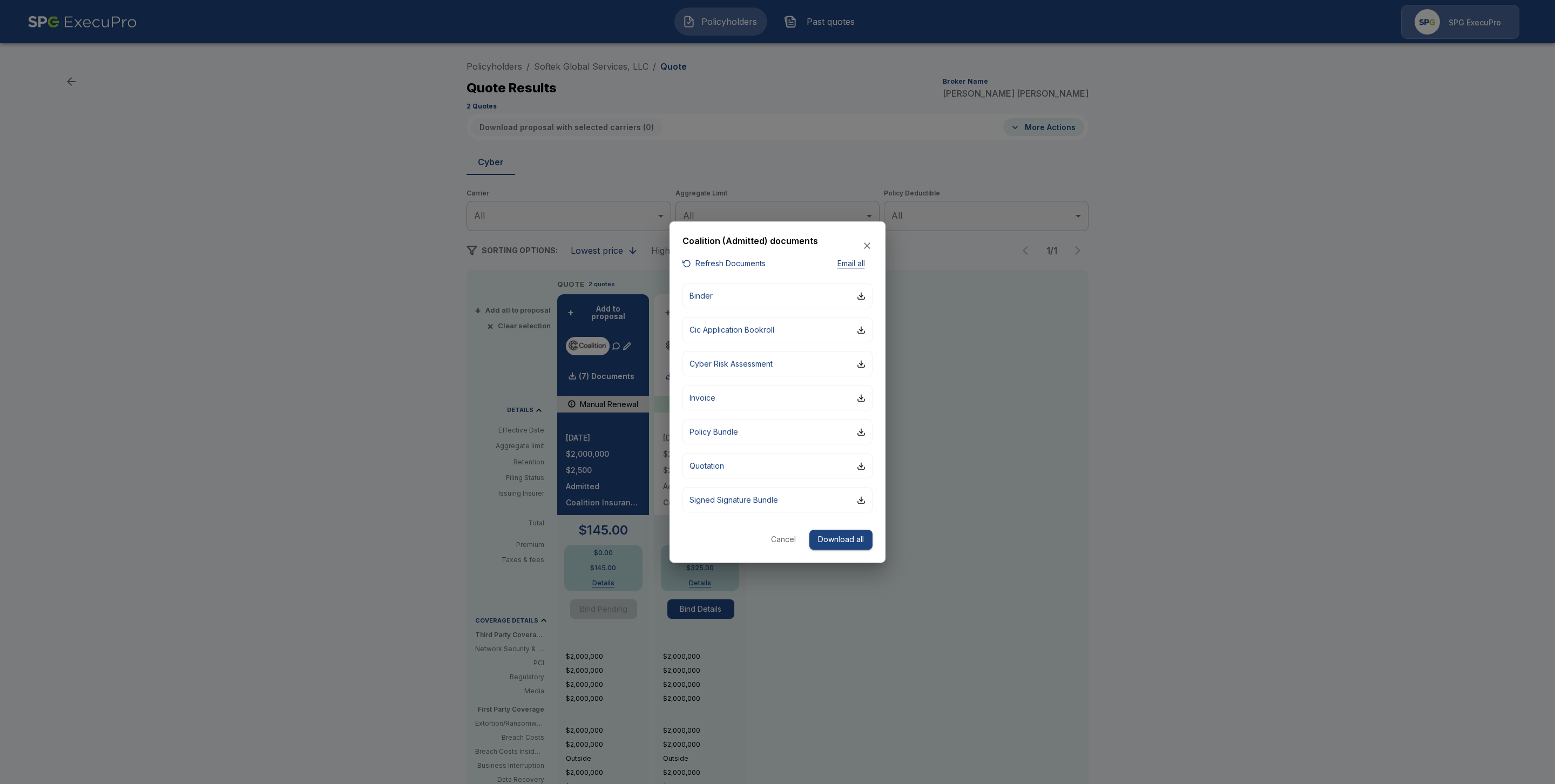
drag, startPoint x: 307, startPoint y: 335, endPoint x: 320, endPoint y: 322, distance: 18.4
click at [308, 335] on div at bounding box center [778, 392] width 1555 height 784
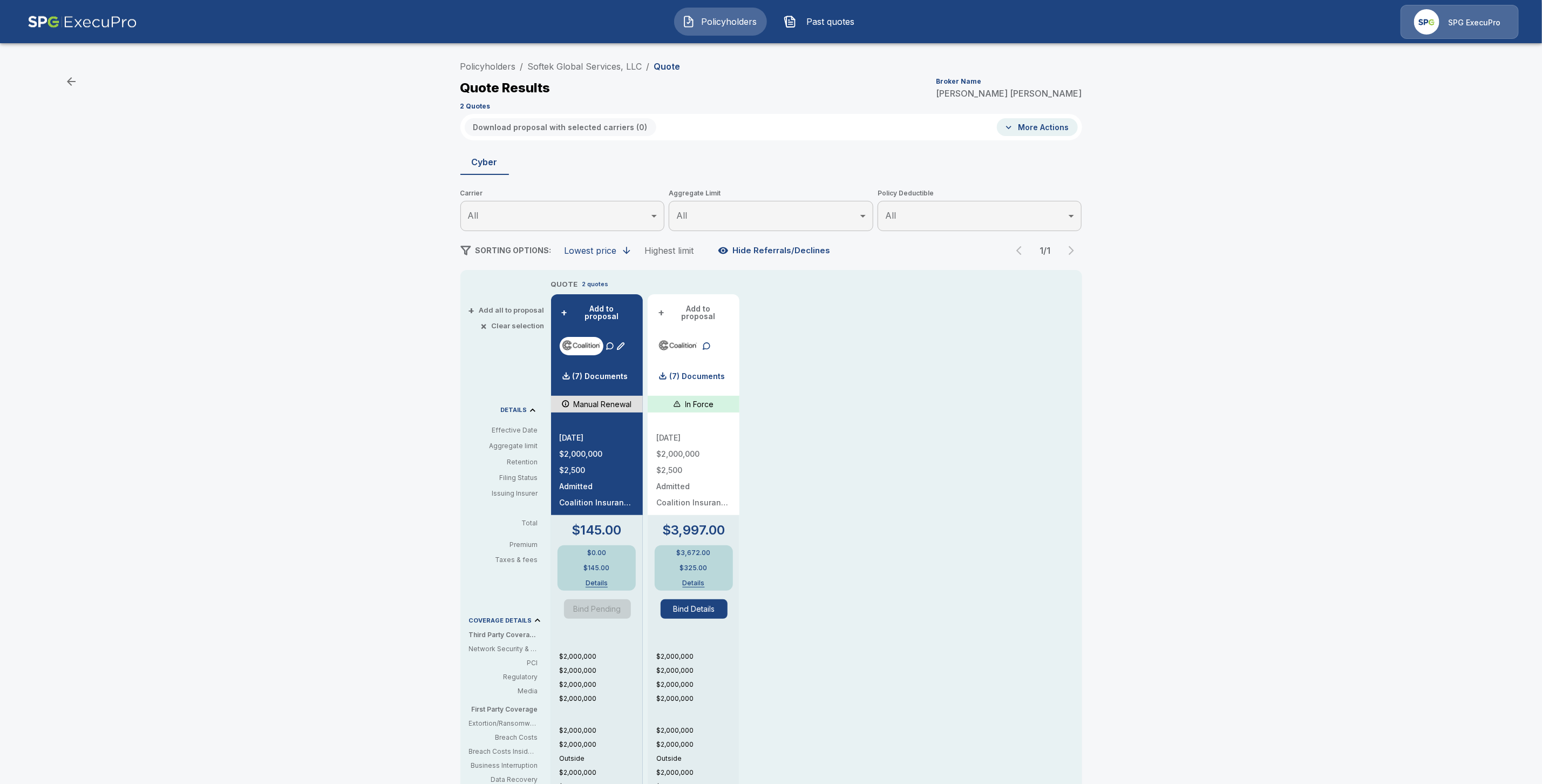
click at [490, 59] on div "Policyholders / Softek Global Services, LLC / Quote Quote Results Broker Name T…" at bounding box center [771, 85] width 622 height 59
click at [494, 61] on link "Policyholders" at bounding box center [488, 65] width 56 height 11
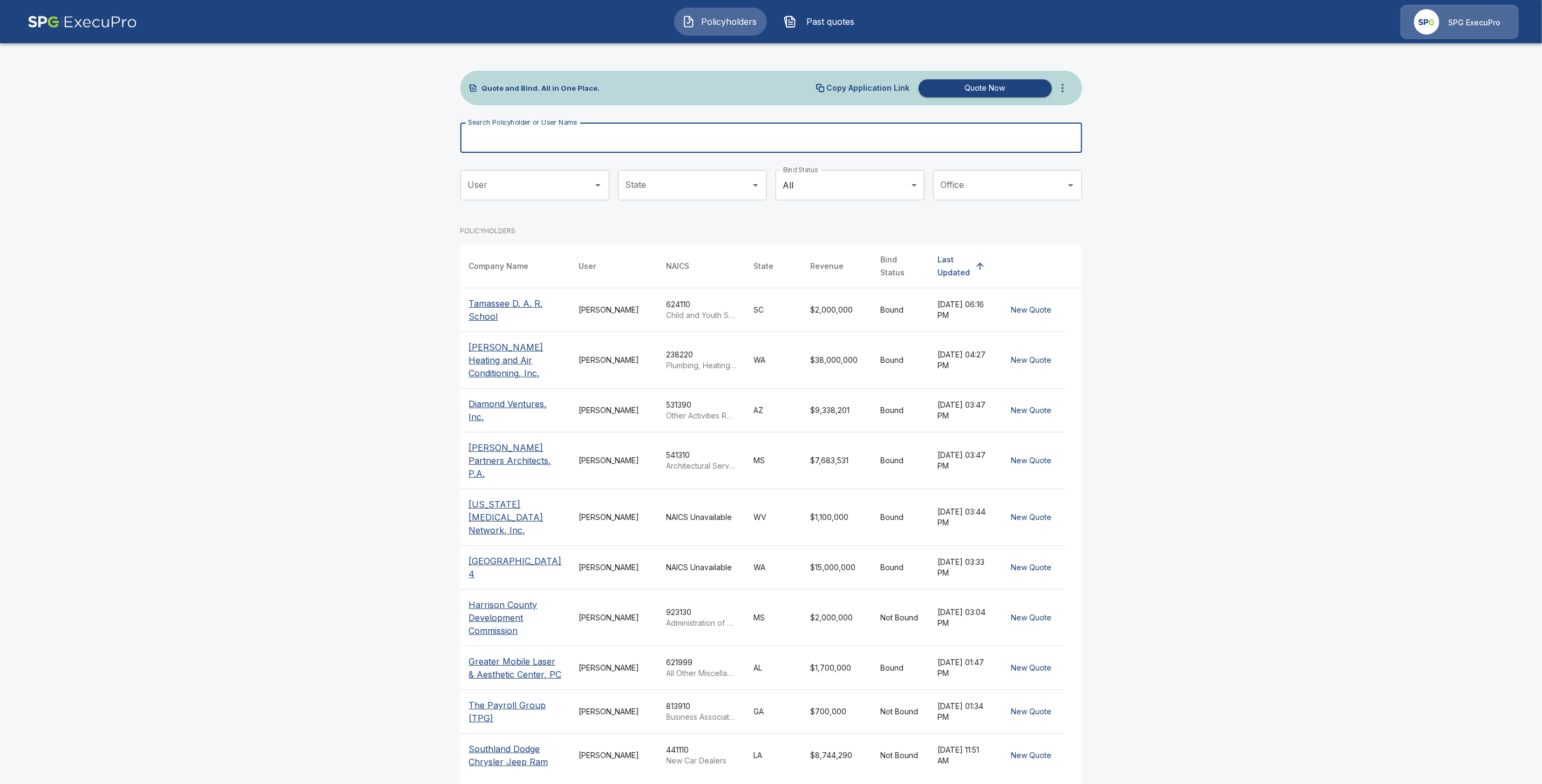
click at [536, 136] on input "Search Policyholder or User Name" at bounding box center [766, 137] width 610 height 30
paste input "**********"
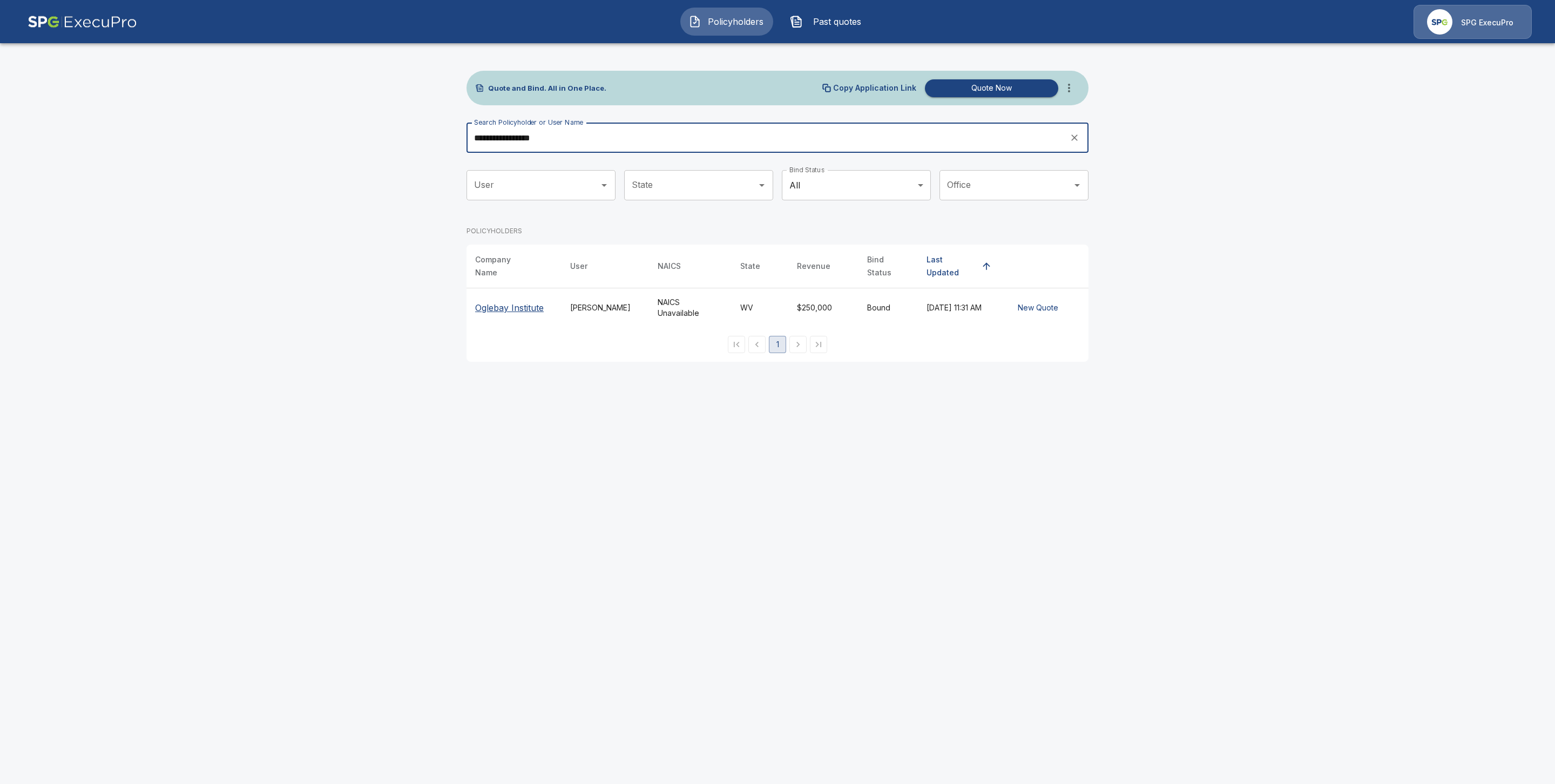
type input "**********"
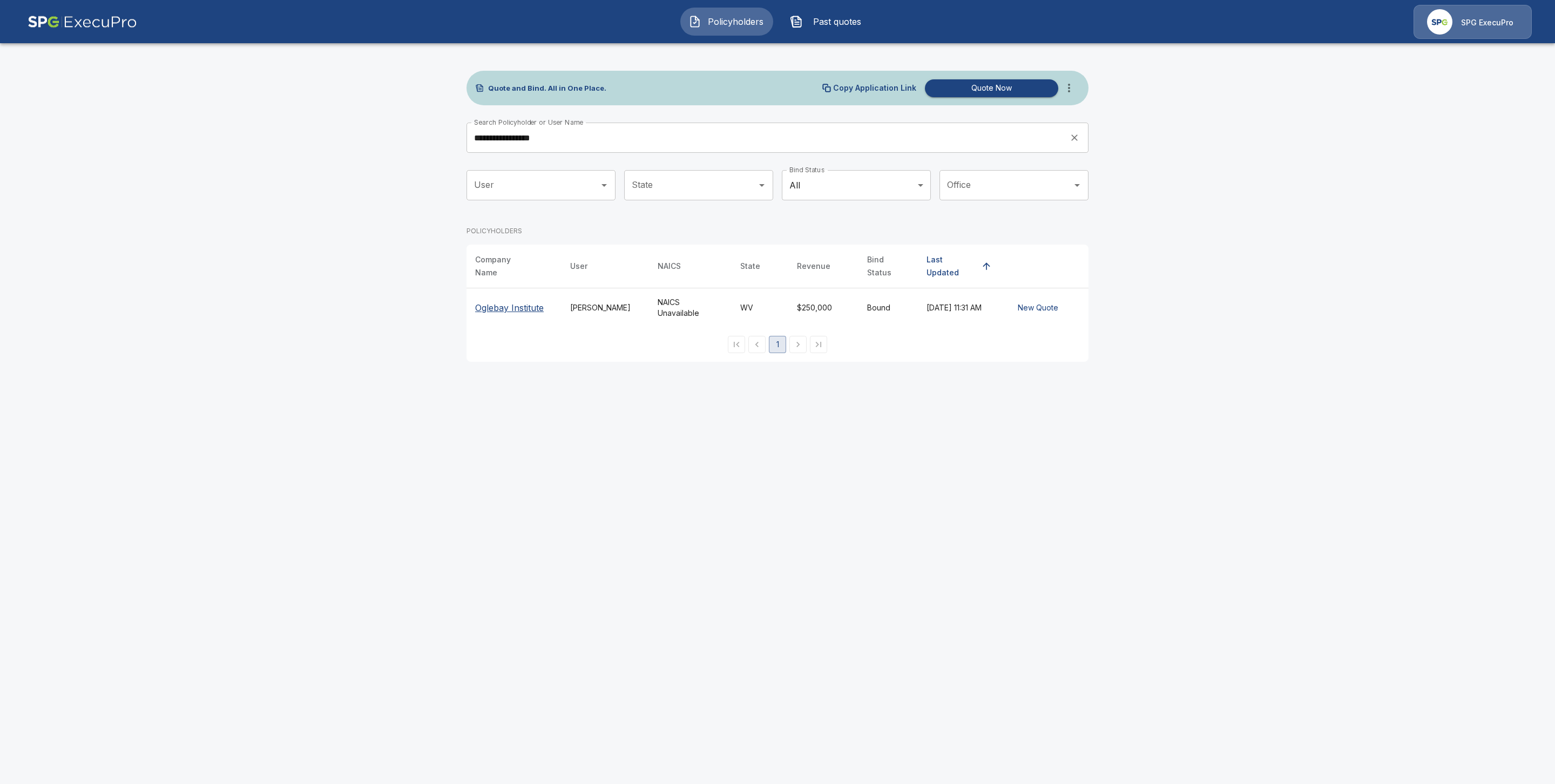
drag, startPoint x: 487, startPoint y: 298, endPoint x: 523, endPoint y: 383, distance: 92.3
click at [489, 317] on th "Oglebay Institute" at bounding box center [513, 308] width 95 height 39
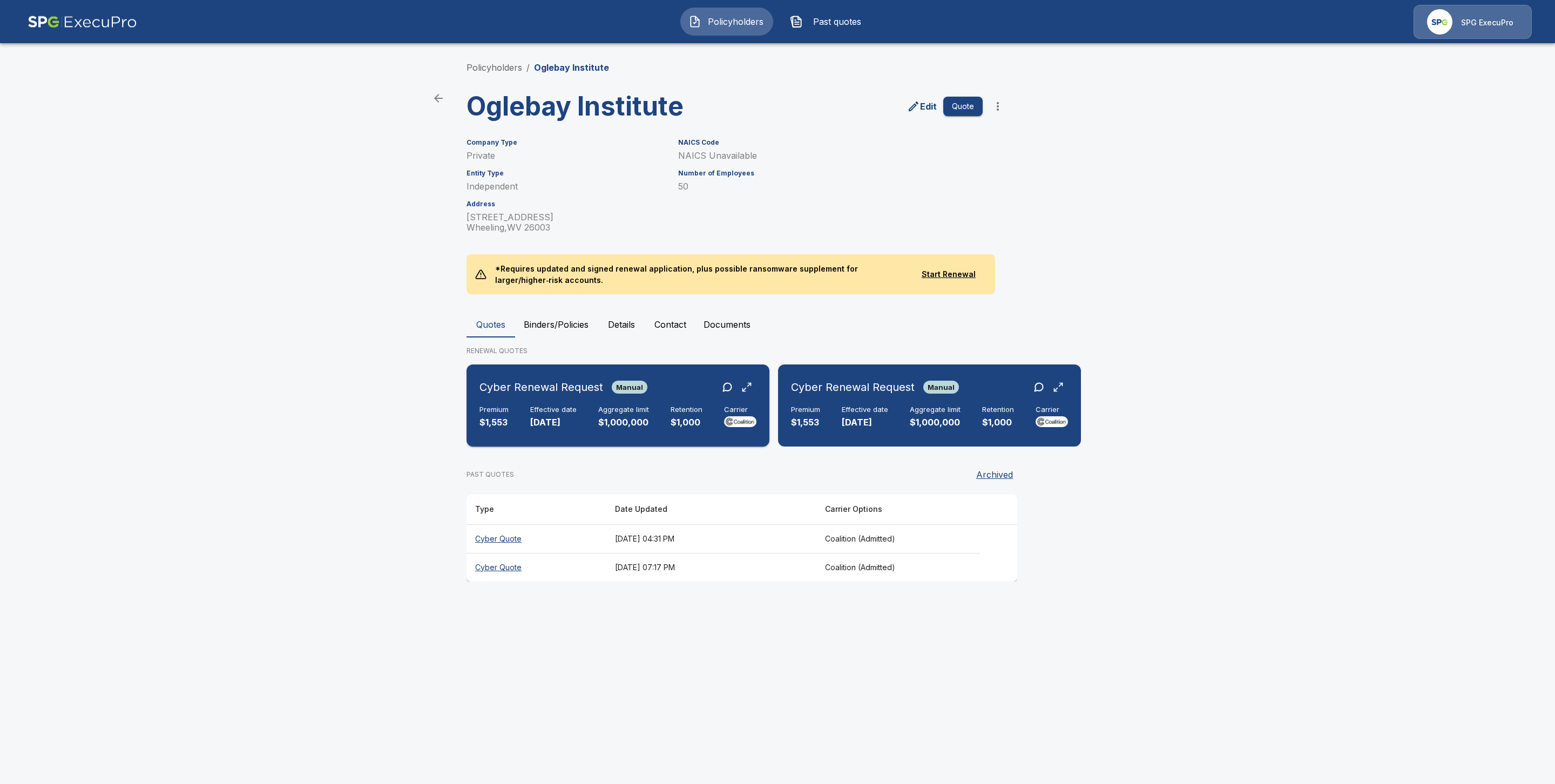
click at [557, 386] on h6 "Cyber Renewal Request" at bounding box center [541, 387] width 123 height 18
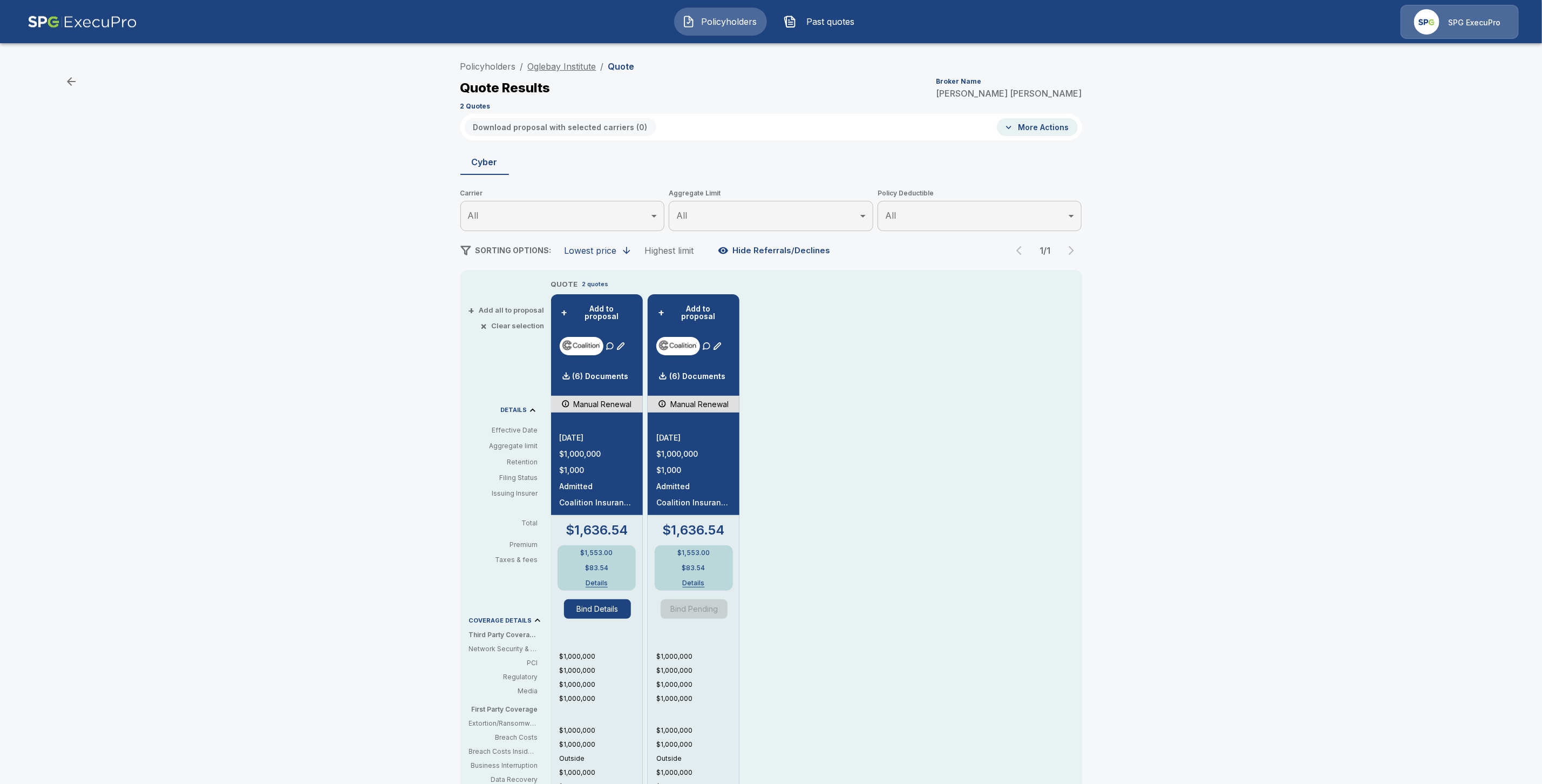
click at [562, 67] on link "Oglebay Institute" at bounding box center [562, 65] width 68 height 11
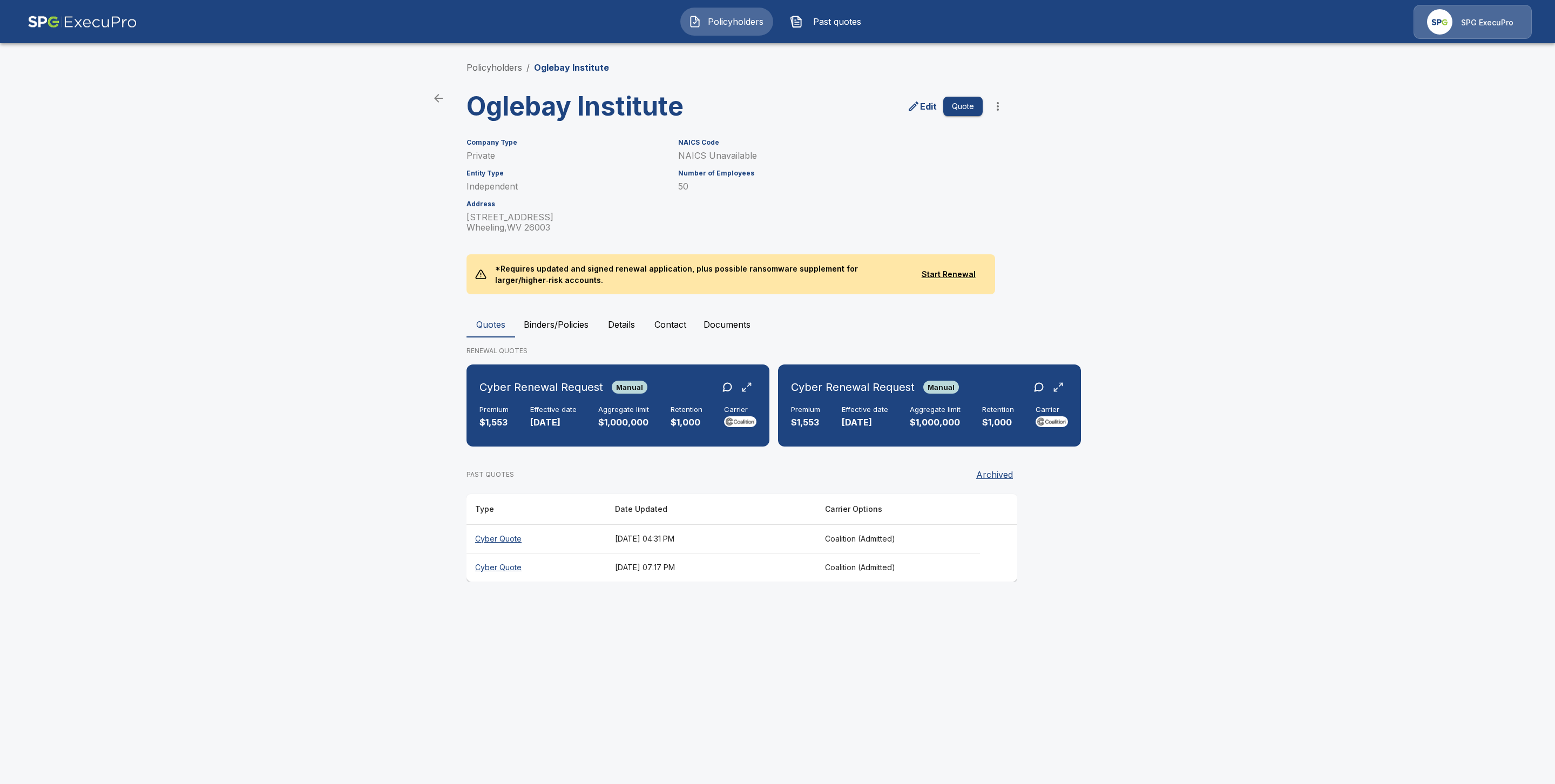
click at [501, 567] on th "Cyber Quote" at bounding box center [536, 566] width 140 height 28
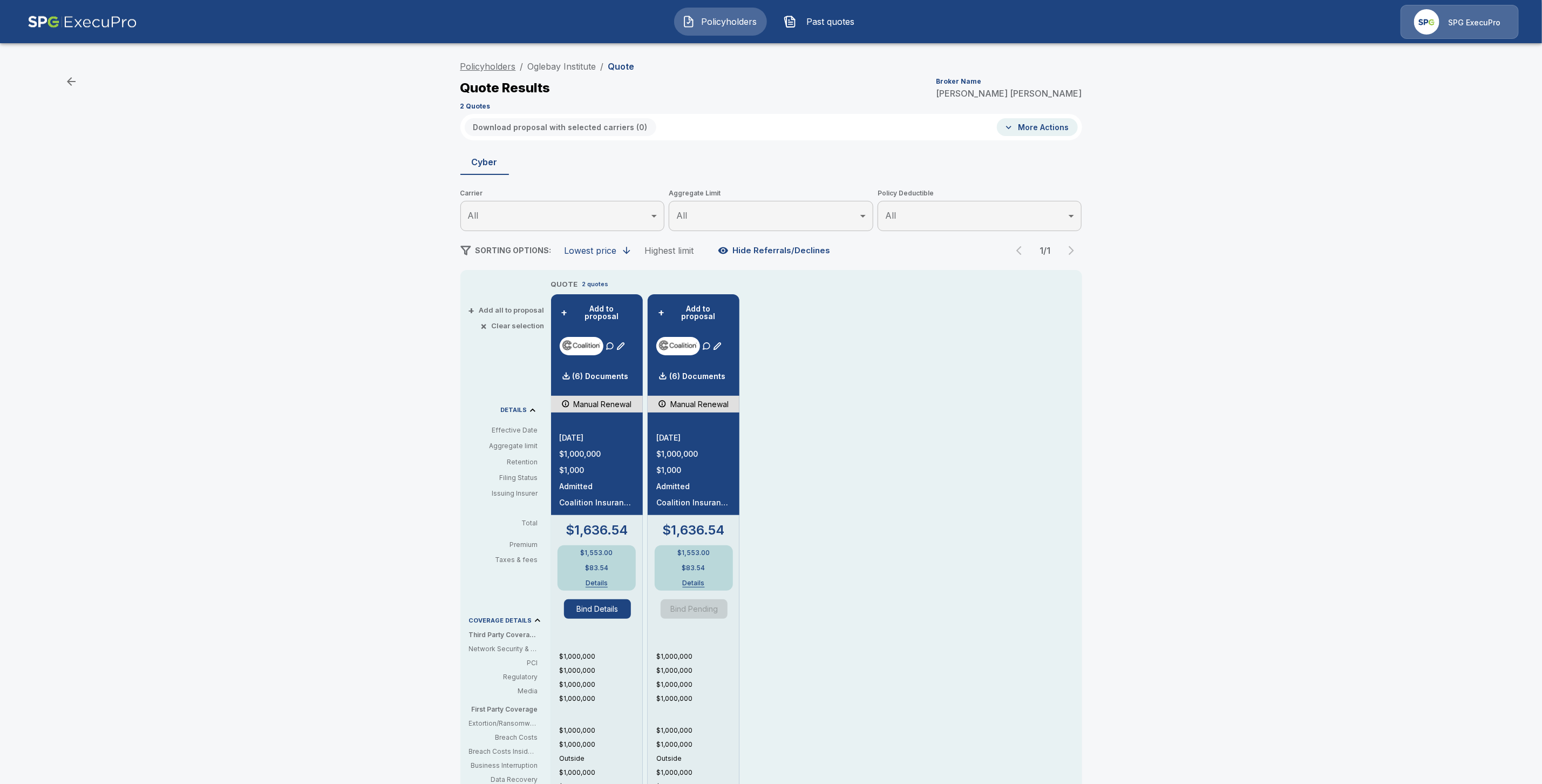
click at [503, 63] on link "Policyholders" at bounding box center [488, 65] width 56 height 11
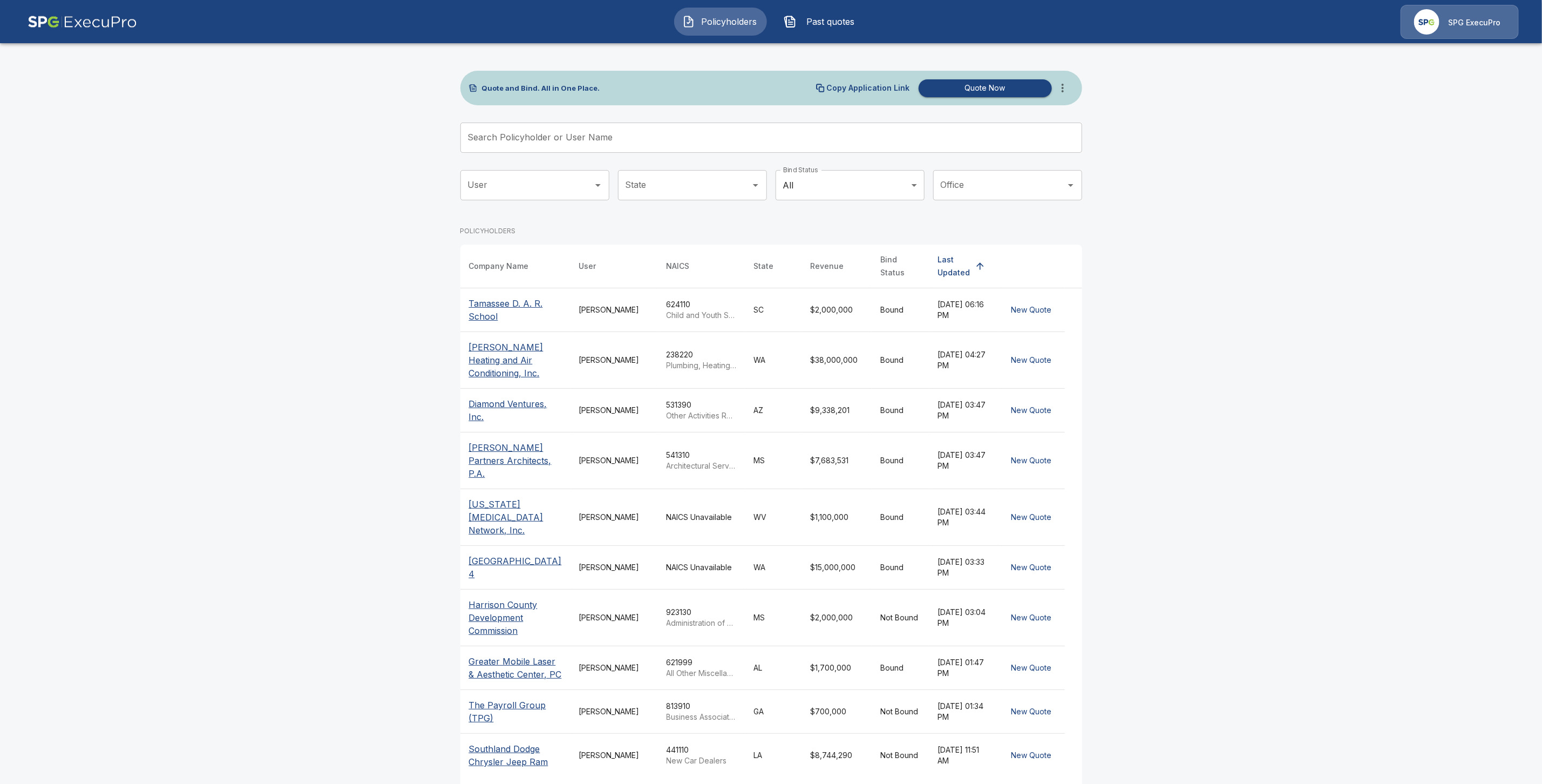
click at [505, 138] on input "Search Policyholder or User Name" at bounding box center [766, 137] width 610 height 30
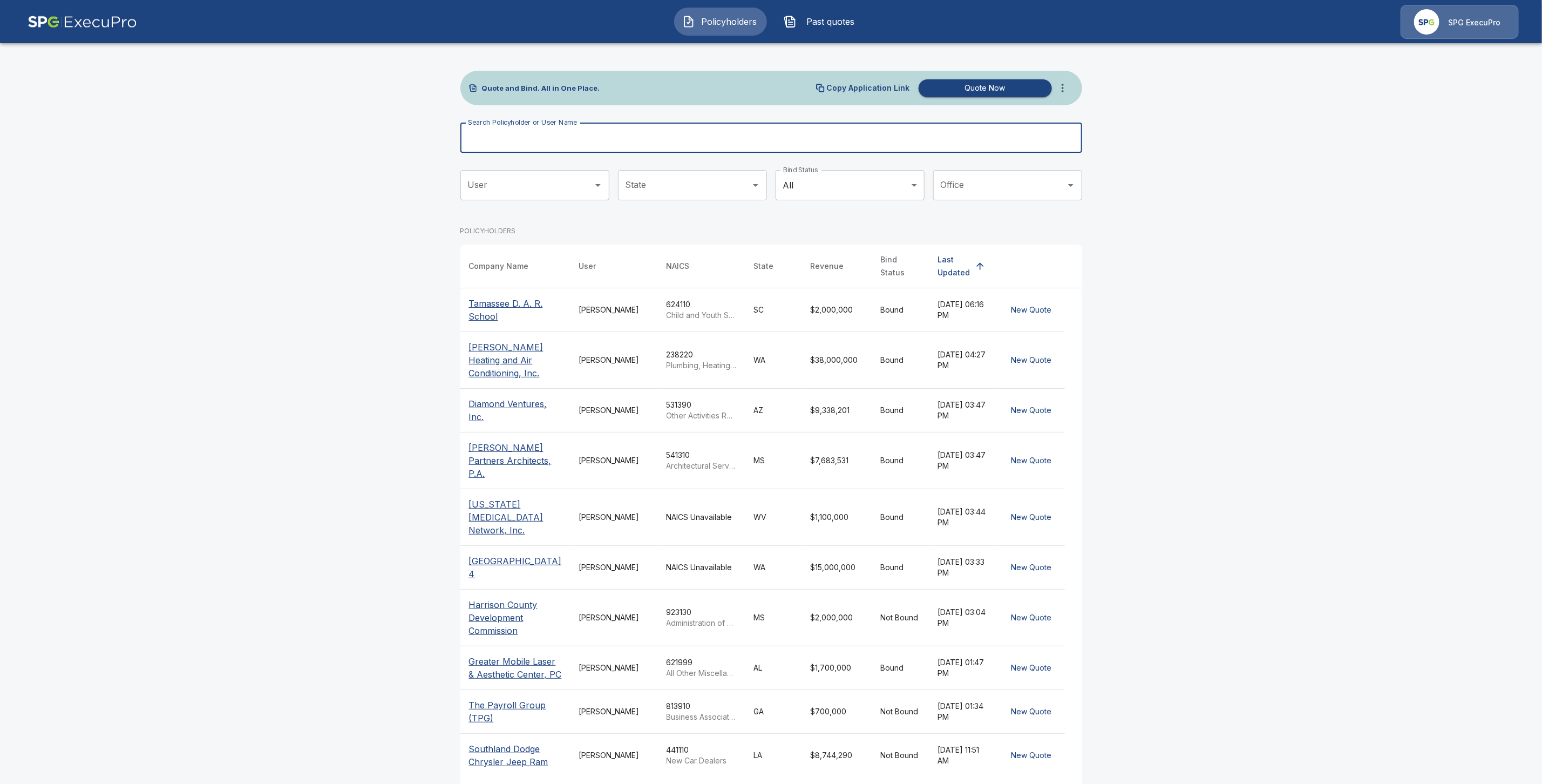
paste input "**********"
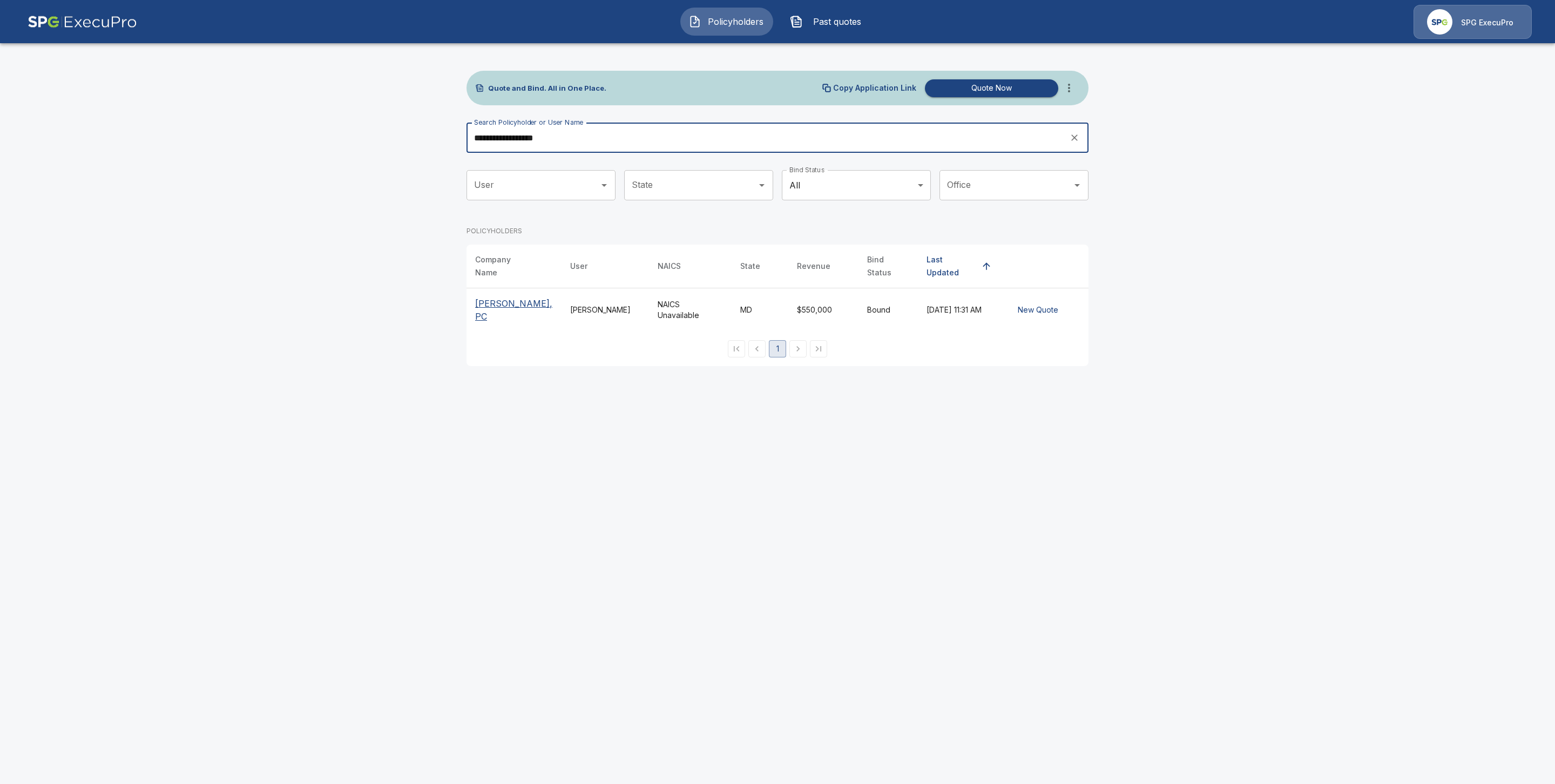
type input "**********"
click at [510, 297] on p "[PERSON_NAME], PC" at bounding box center [513, 310] width 77 height 25
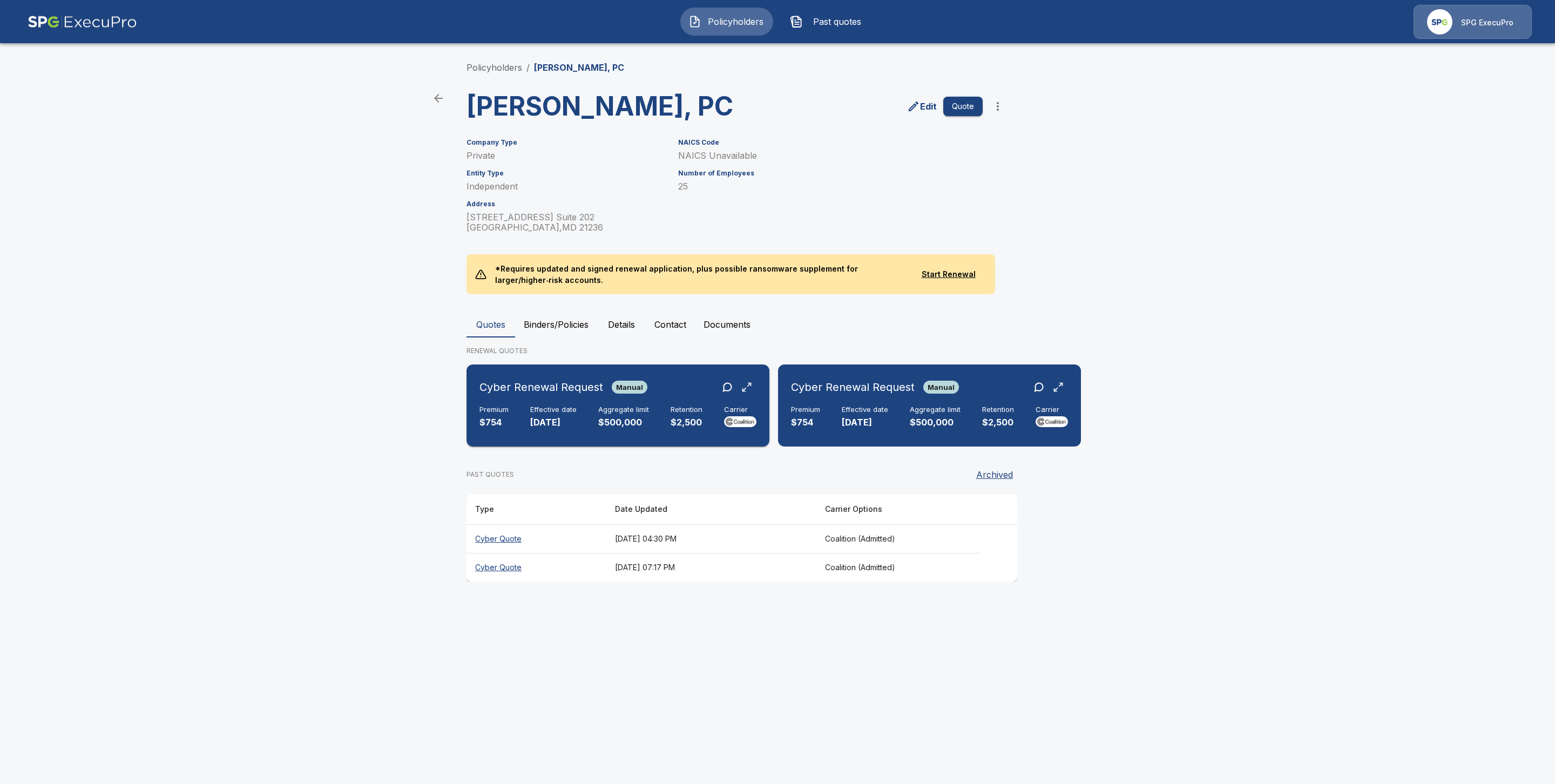
click at [580, 429] on div "Premium $754 Effective date [DATE] Aggregate limit $500,000 Retention $2,500 Ca…" at bounding box center [617, 417] width 277 height 23
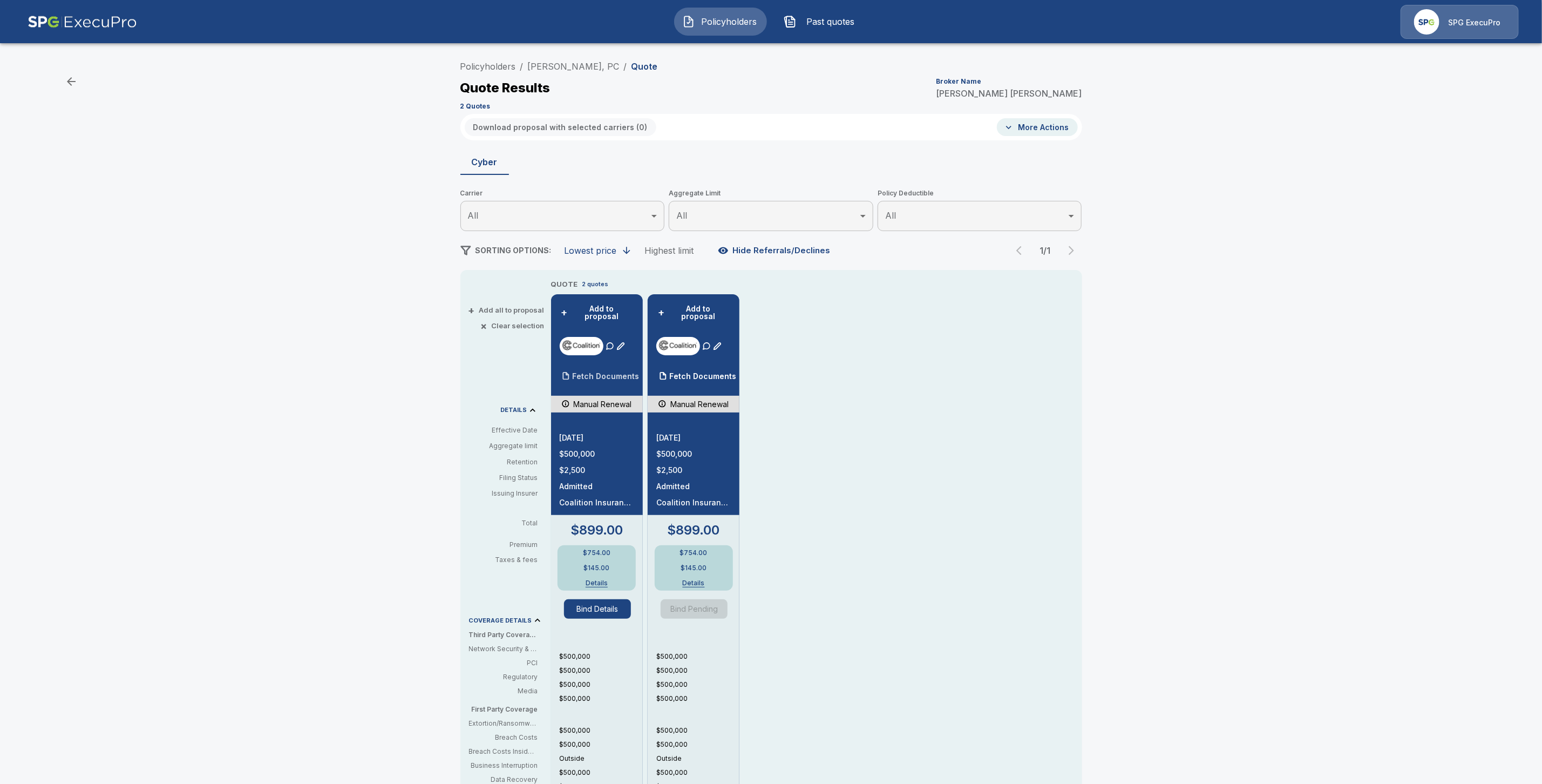
click at [603, 366] on div "Fetch Documents" at bounding box center [599, 376] width 80 height 22
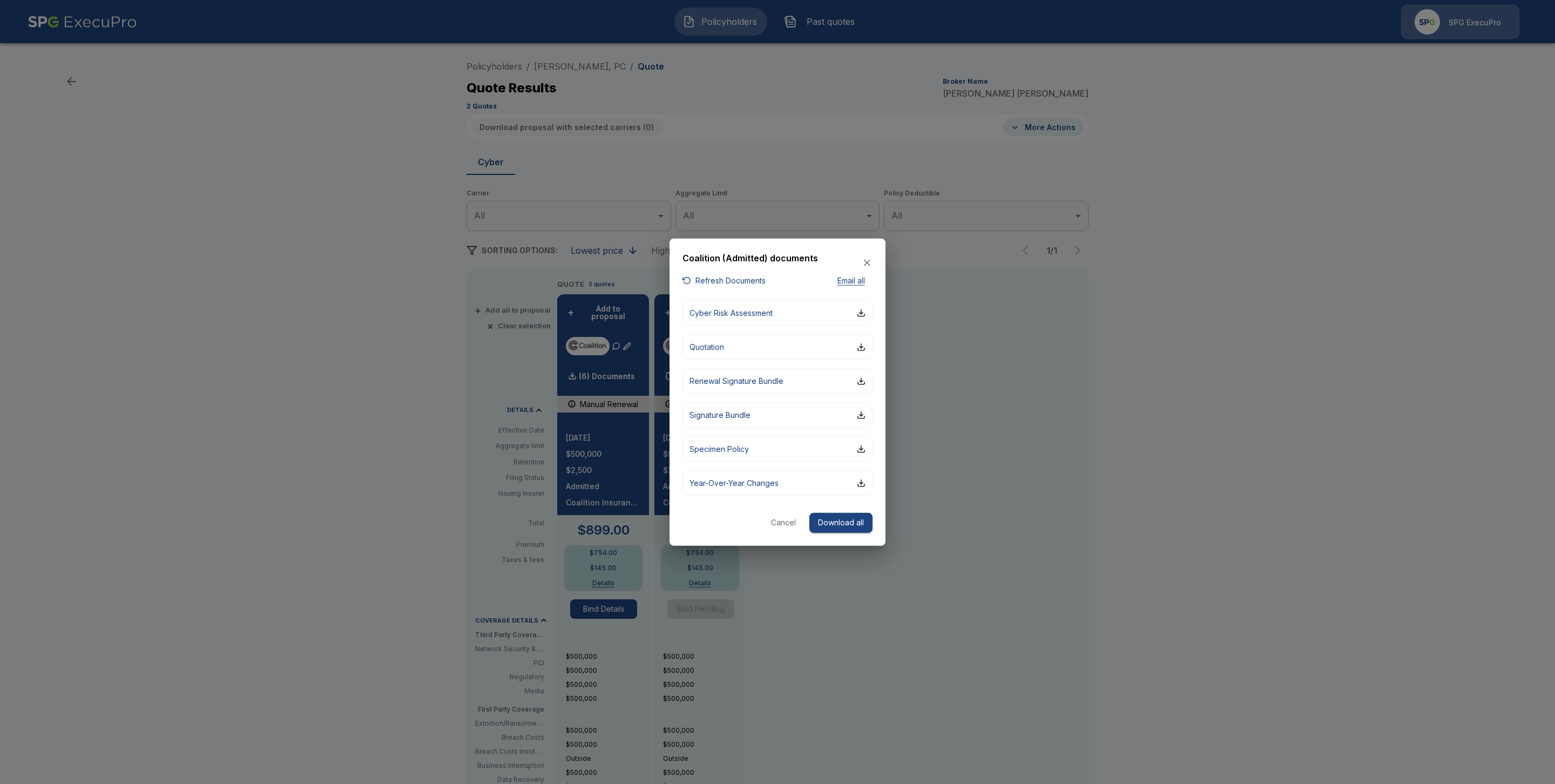
click at [781, 519] on button "Cancel" at bounding box center [782, 522] width 34 height 20
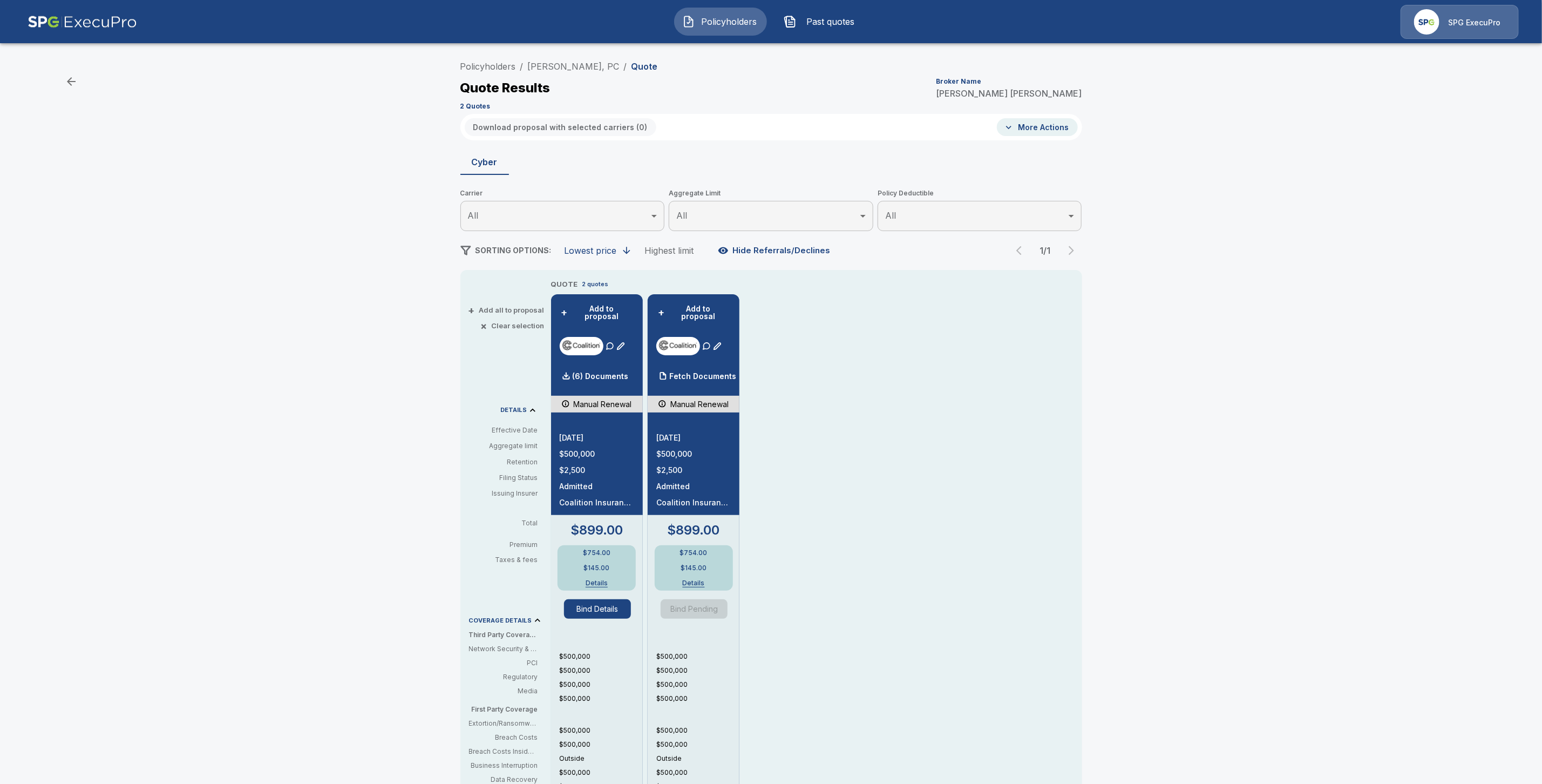
drag, startPoint x: 732, startPoint y: 363, endPoint x: 733, endPoint y: 415, distance: 52.0
click at [732, 366] on div "Fetch Documents" at bounding box center [696, 376] width 80 height 22
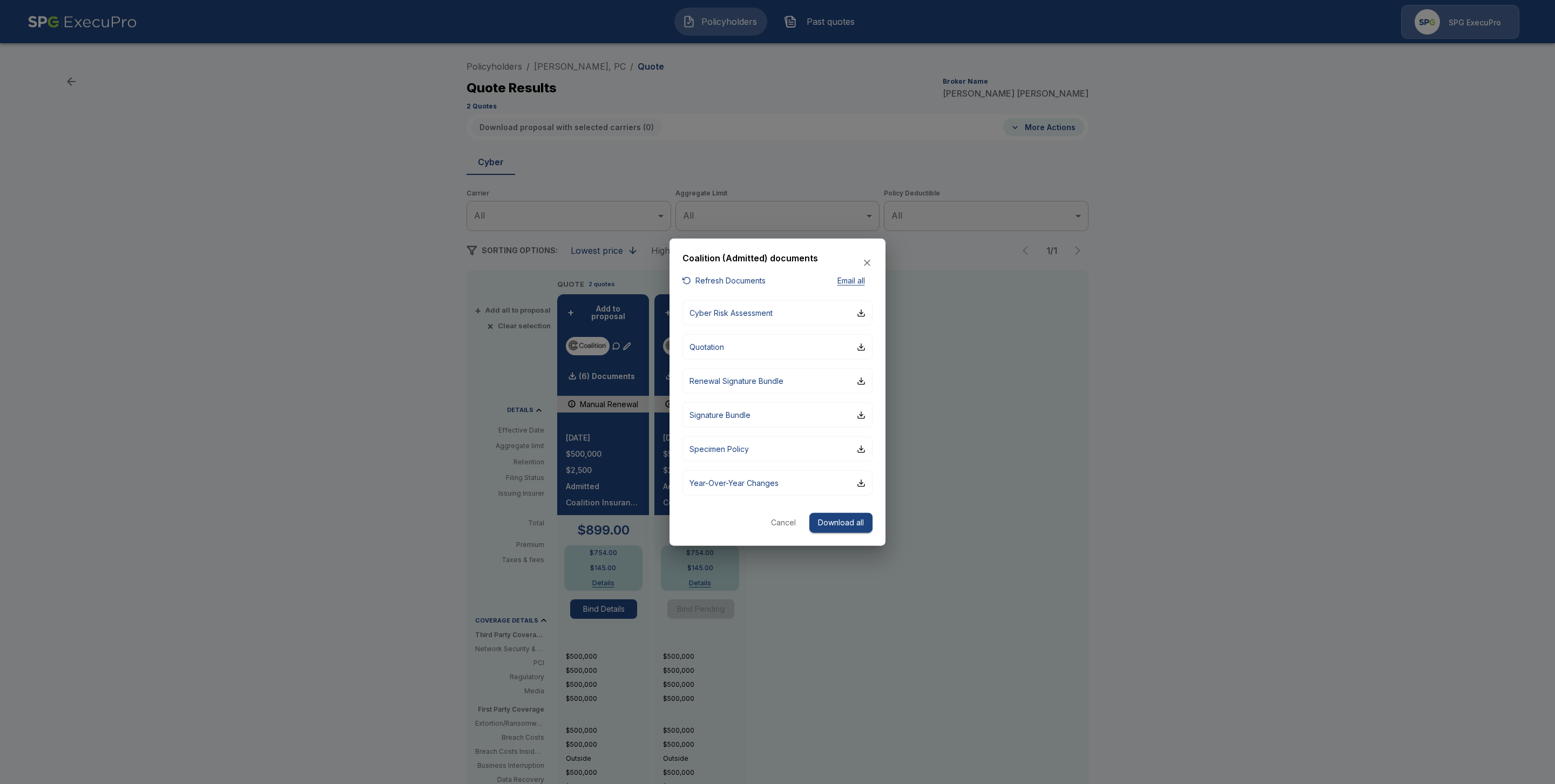
click at [782, 516] on button "Cancel" at bounding box center [782, 522] width 34 height 20
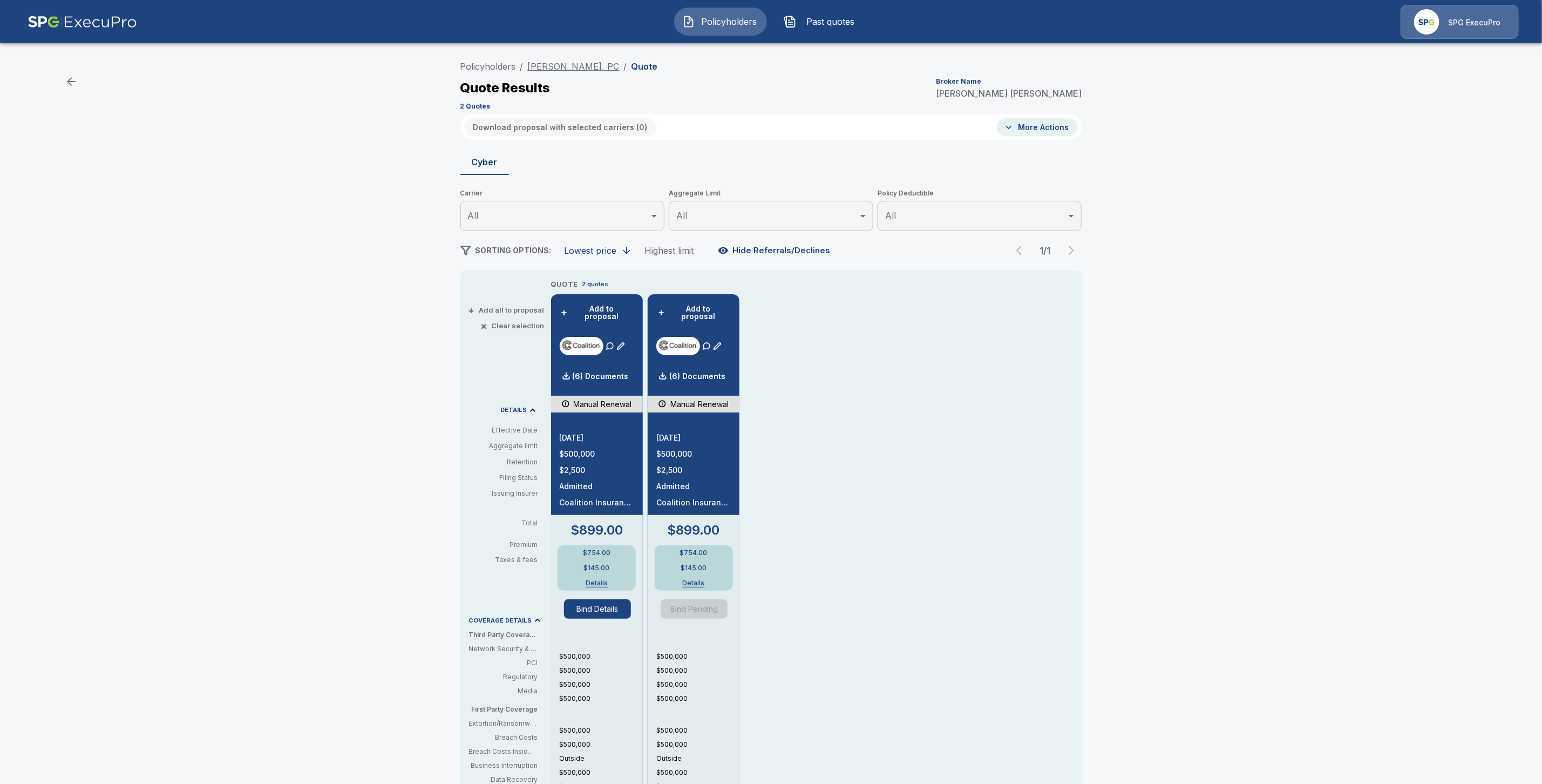
click at [563, 69] on link "[PERSON_NAME], PC" at bounding box center [574, 65] width 92 height 11
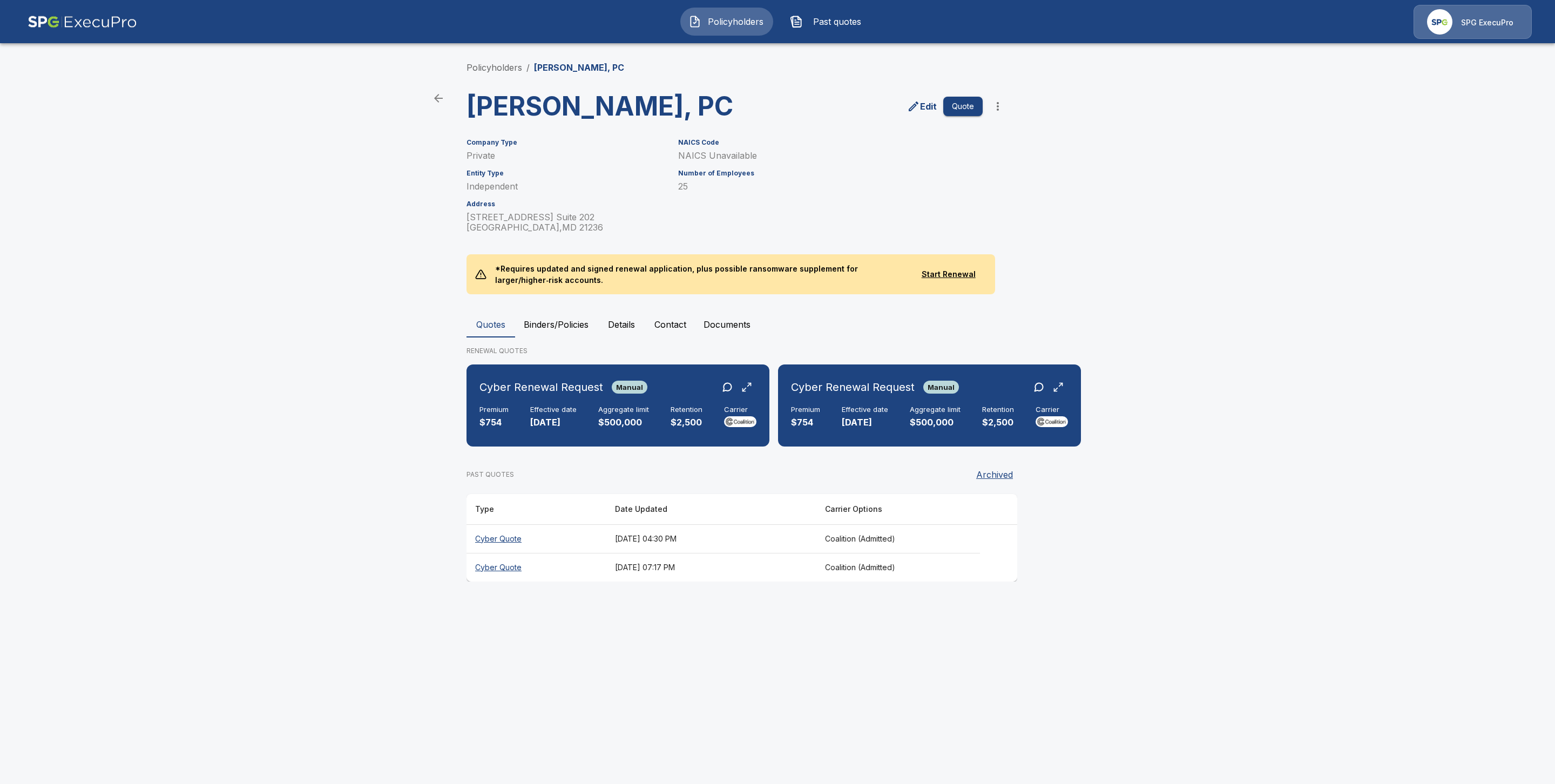
click at [586, 337] on button "Binders/Policies" at bounding box center [556, 325] width 82 height 25
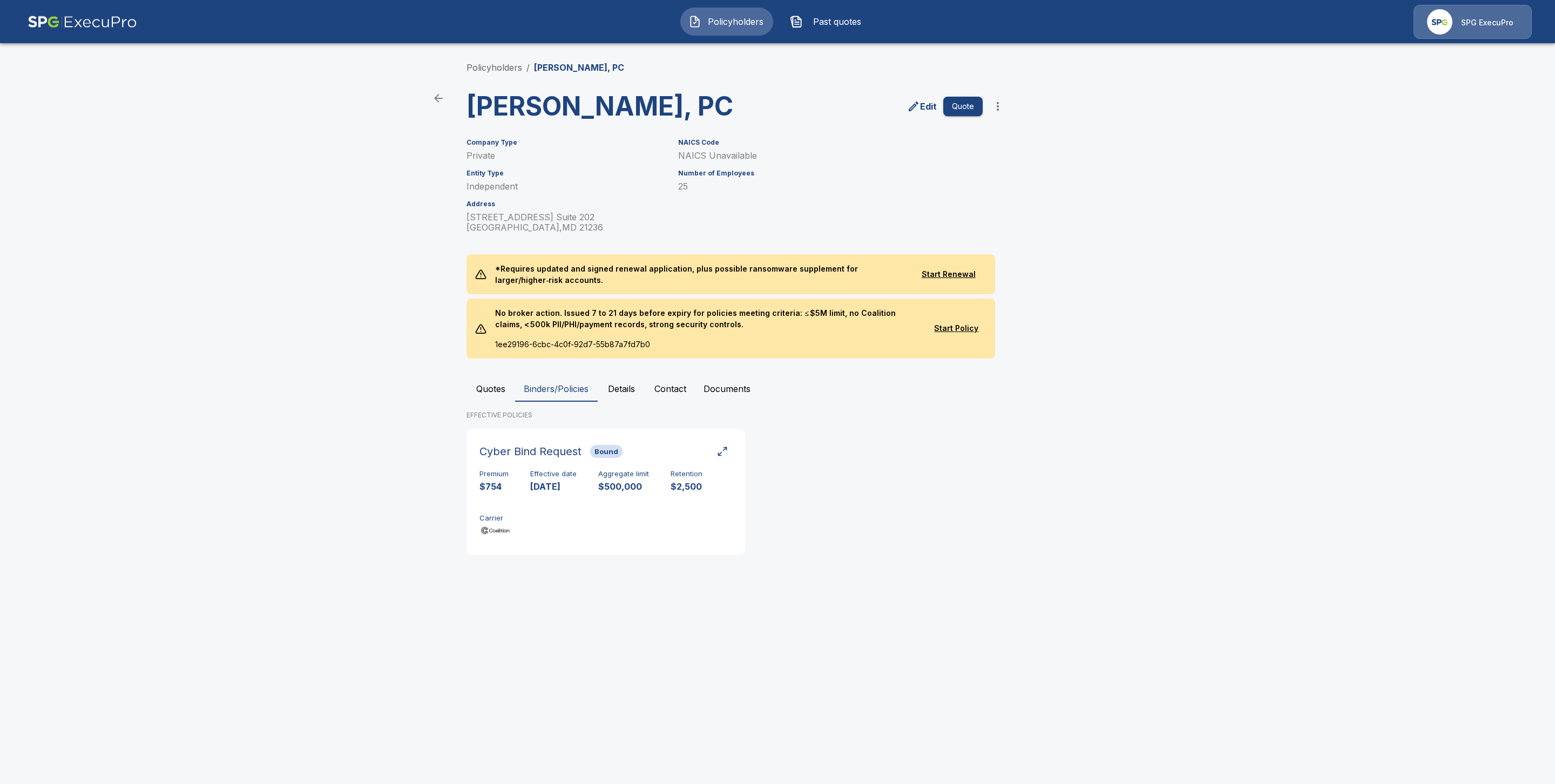
click at [490, 402] on button "Quotes" at bounding box center [491, 388] width 49 height 25
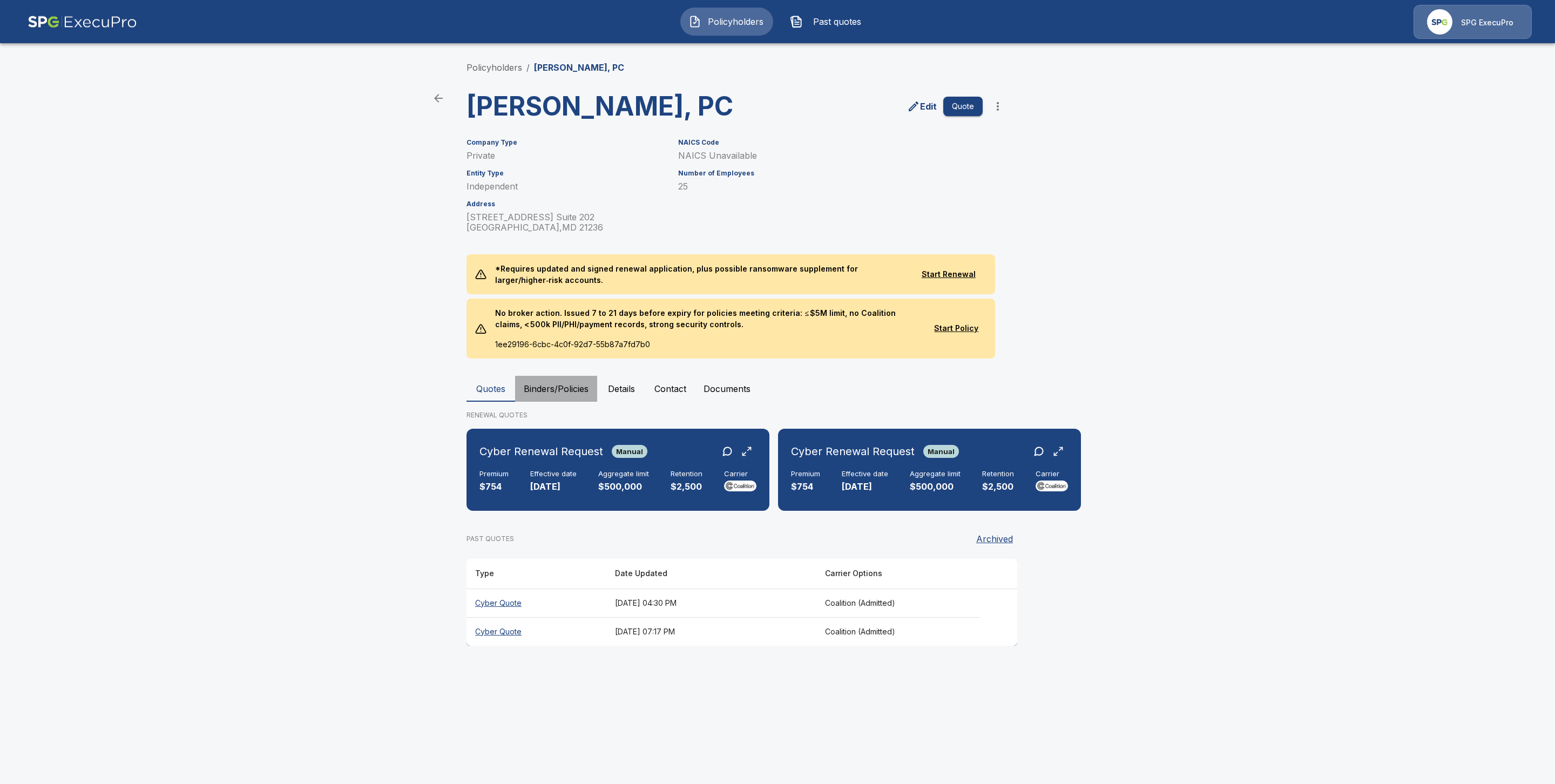
click at [574, 402] on button "Binders/Policies" at bounding box center [556, 388] width 82 height 25
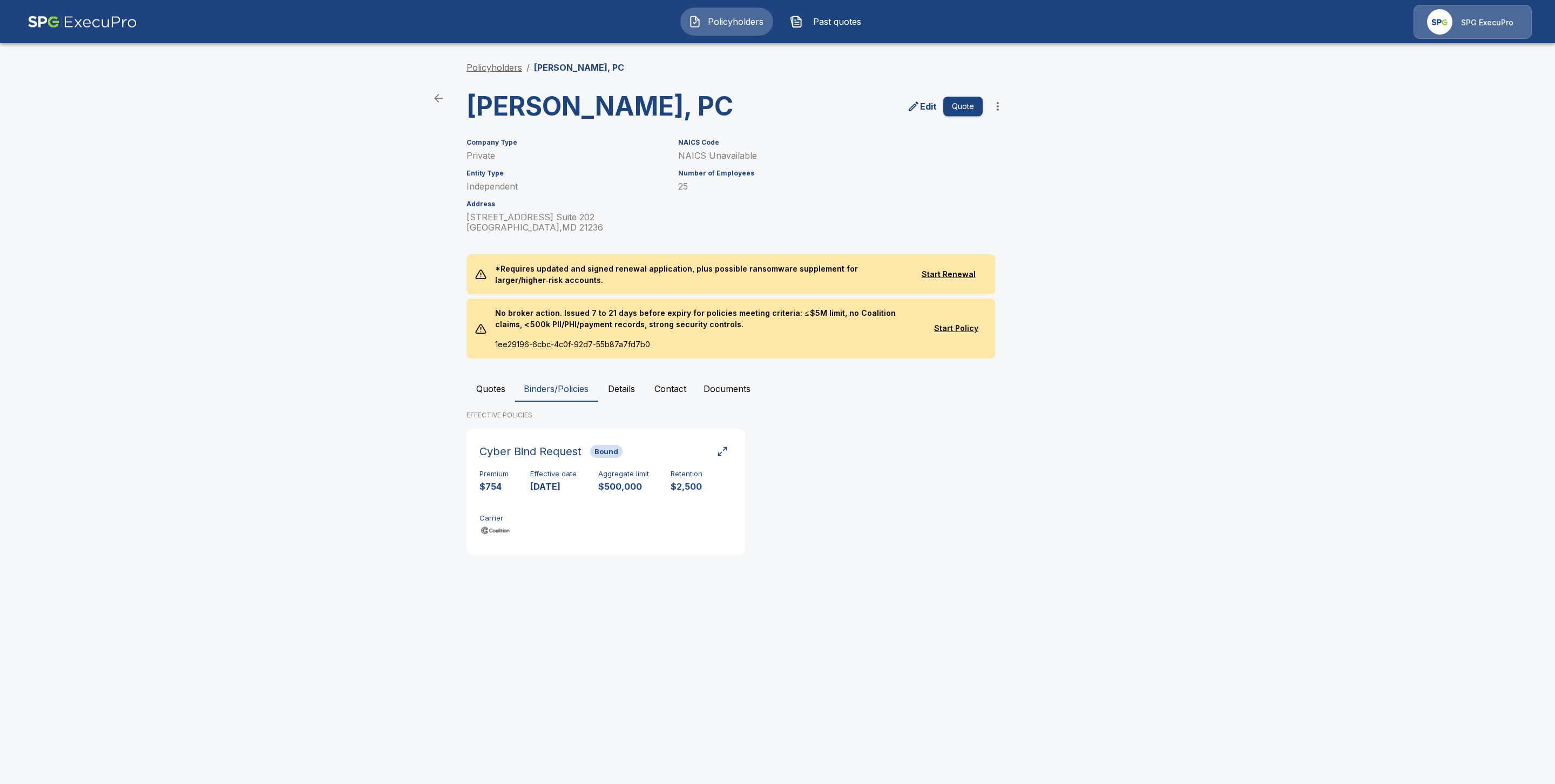
click at [505, 63] on link "Policyholders" at bounding box center [494, 66] width 56 height 11
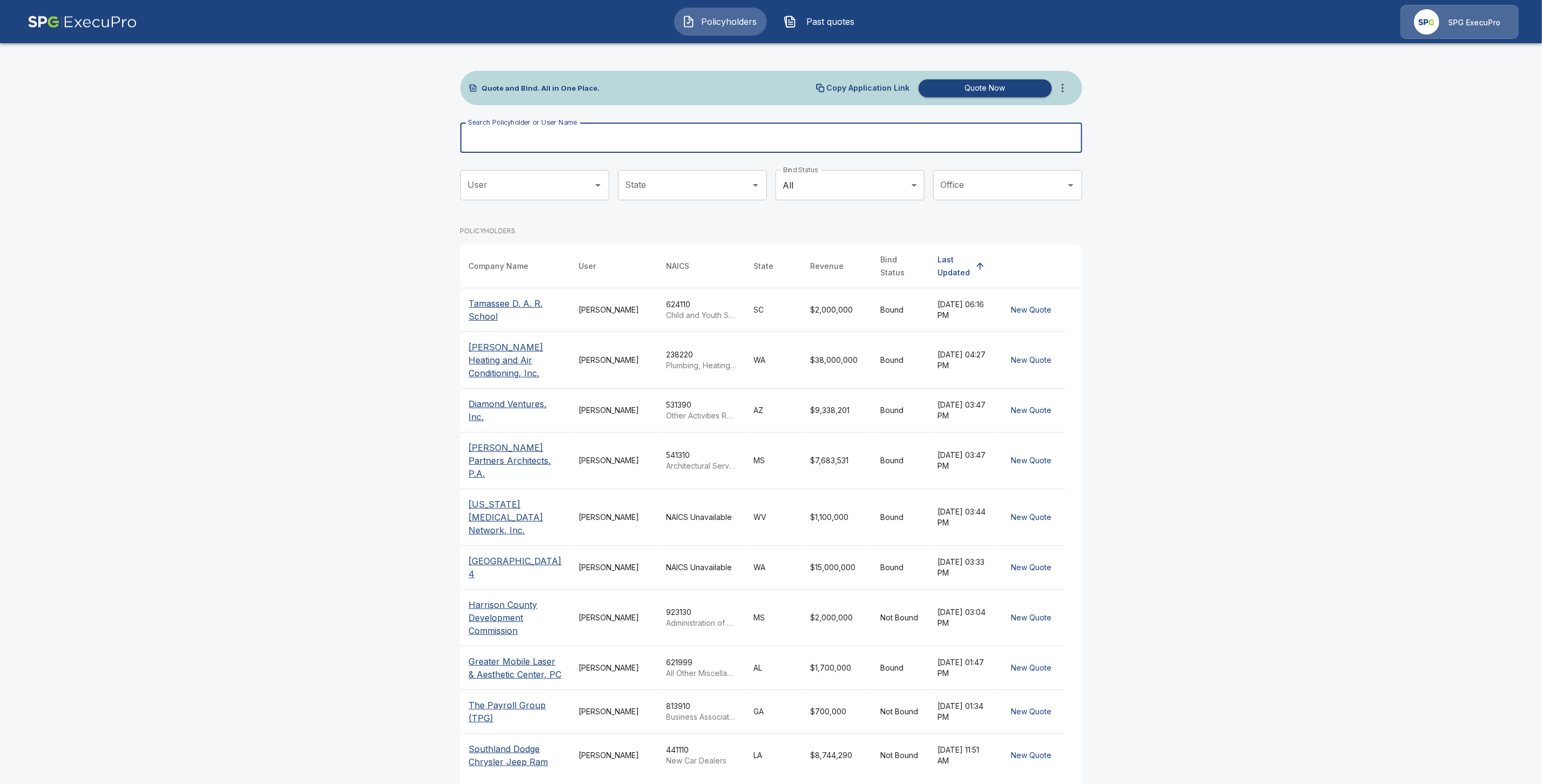
click at [538, 143] on input "Search Policyholder or User Name" at bounding box center [766, 137] width 610 height 30
paste input "**********"
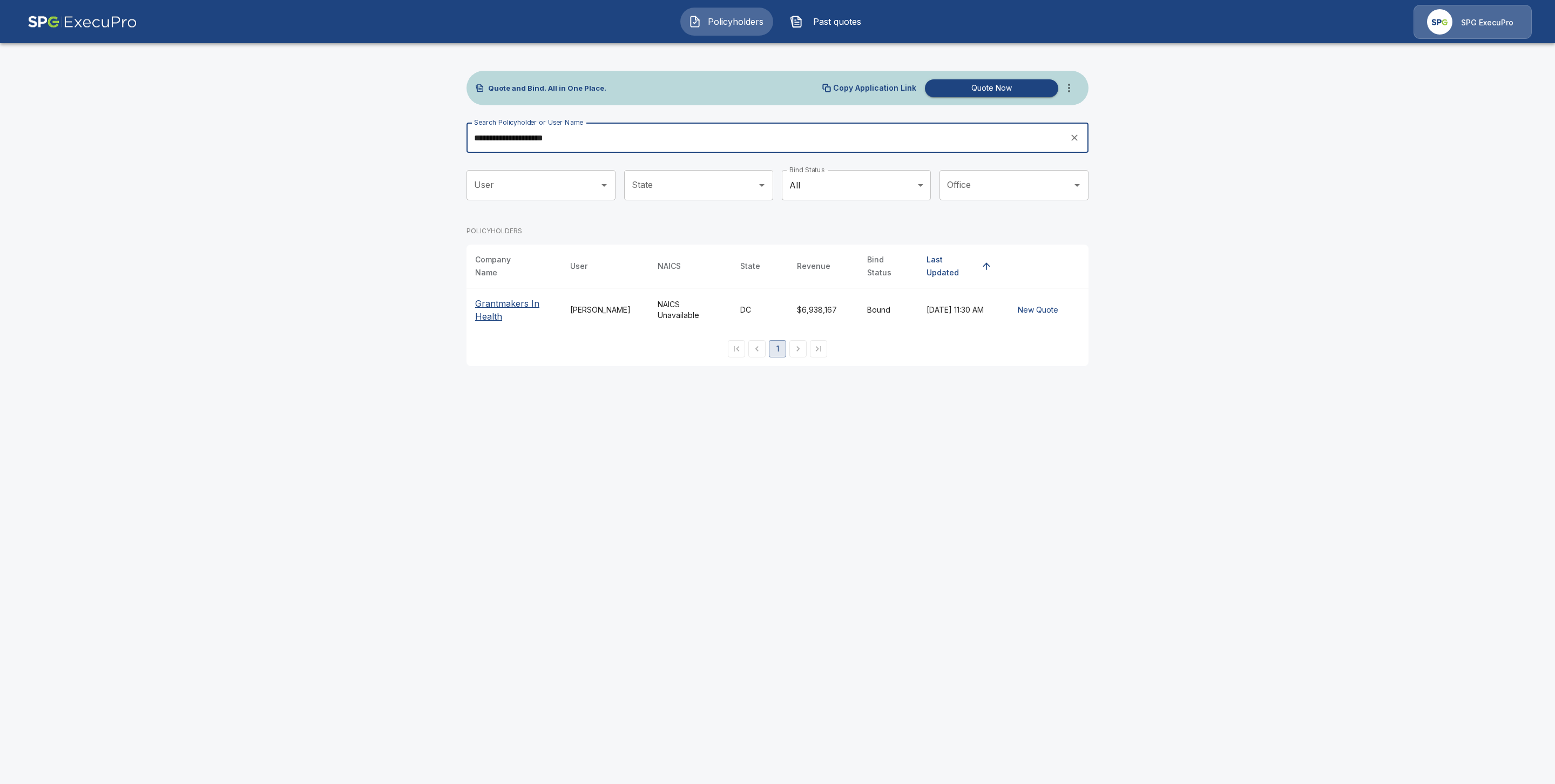
type input "**********"
click at [508, 299] on p "Grantmakers In Health" at bounding box center [513, 310] width 77 height 25
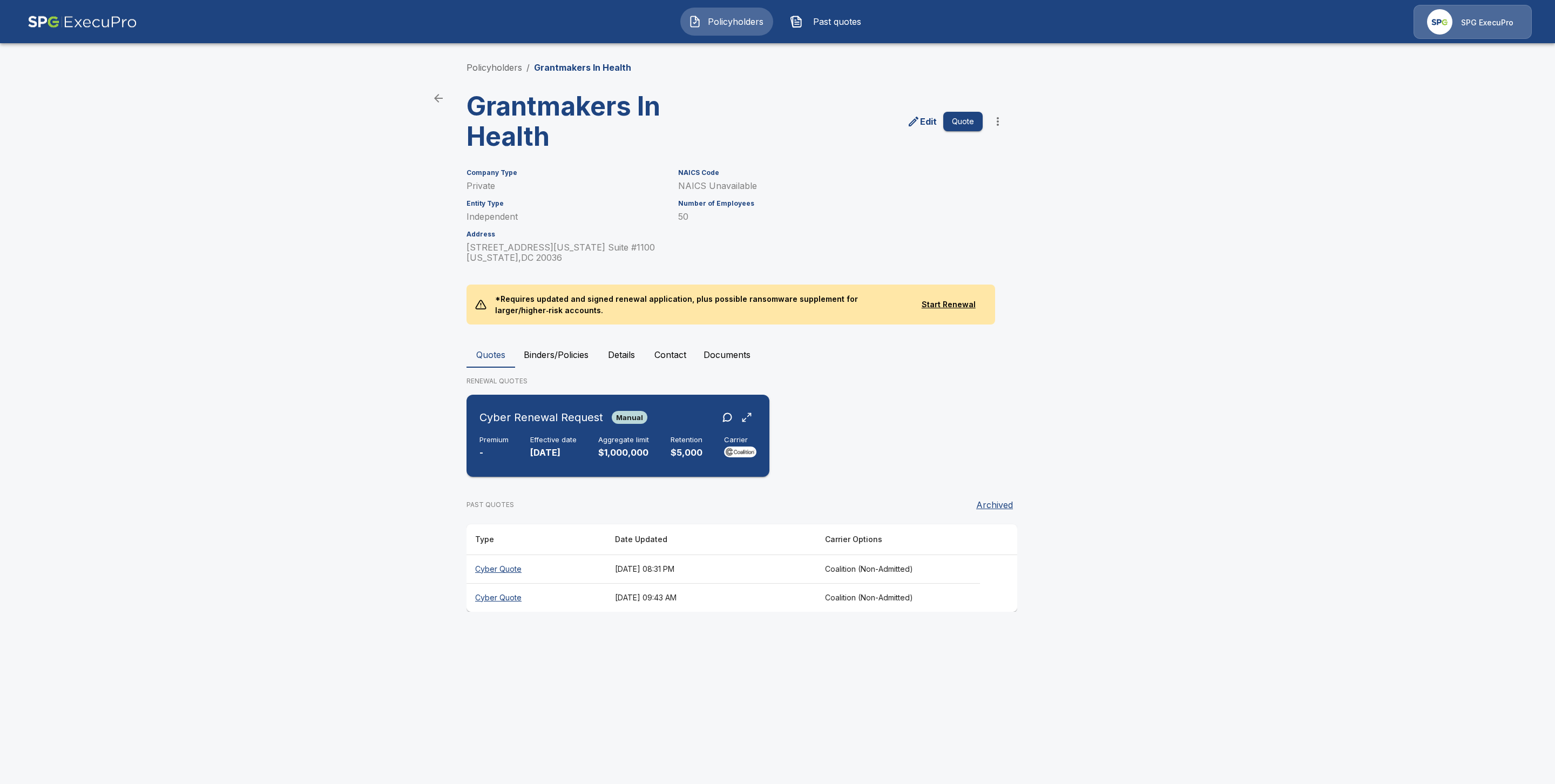
click at [533, 440] on h6 "Effective date" at bounding box center [553, 439] width 46 height 9
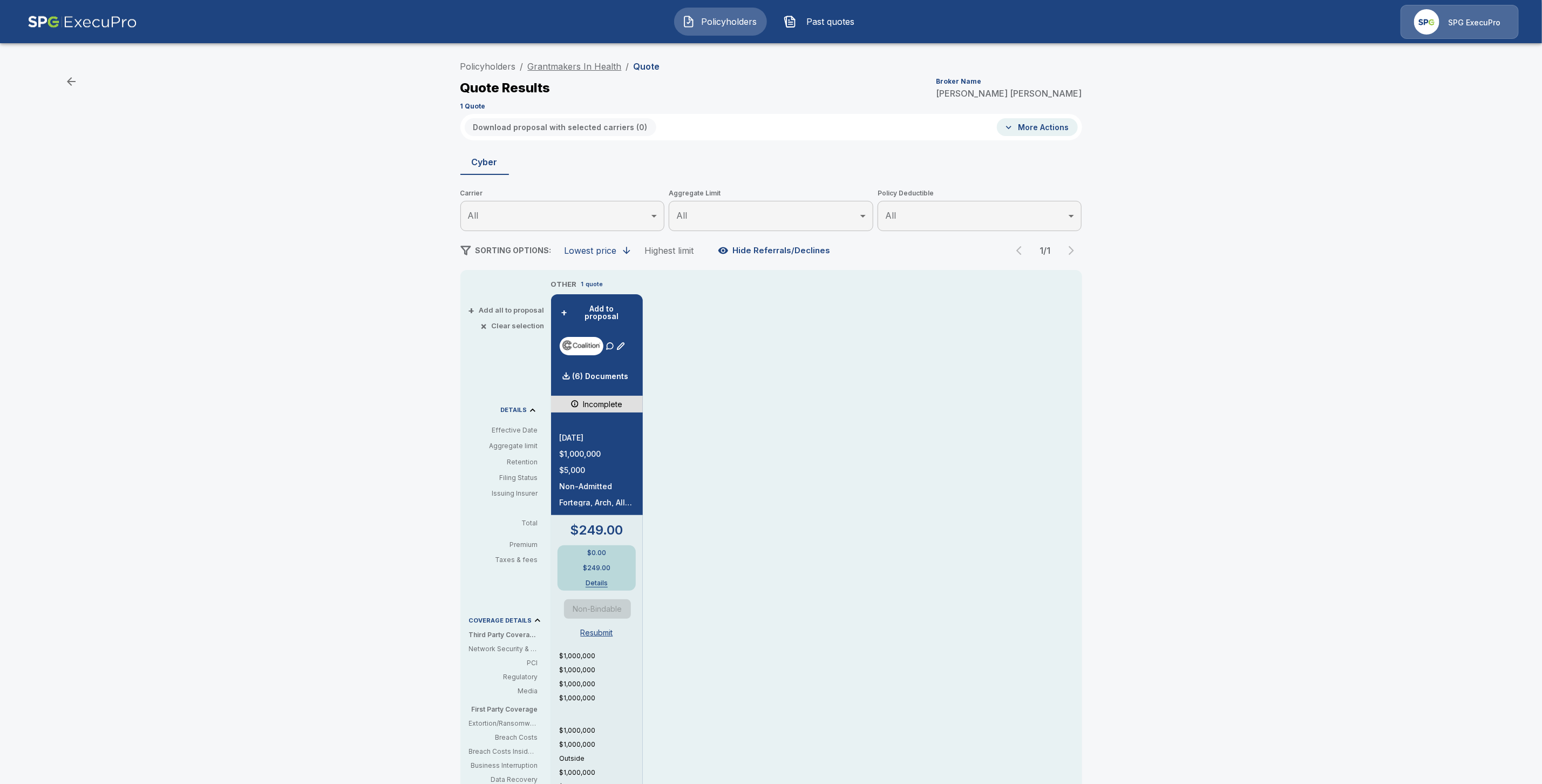
click at [543, 68] on link "Grantmakers In Health" at bounding box center [575, 65] width 94 height 11
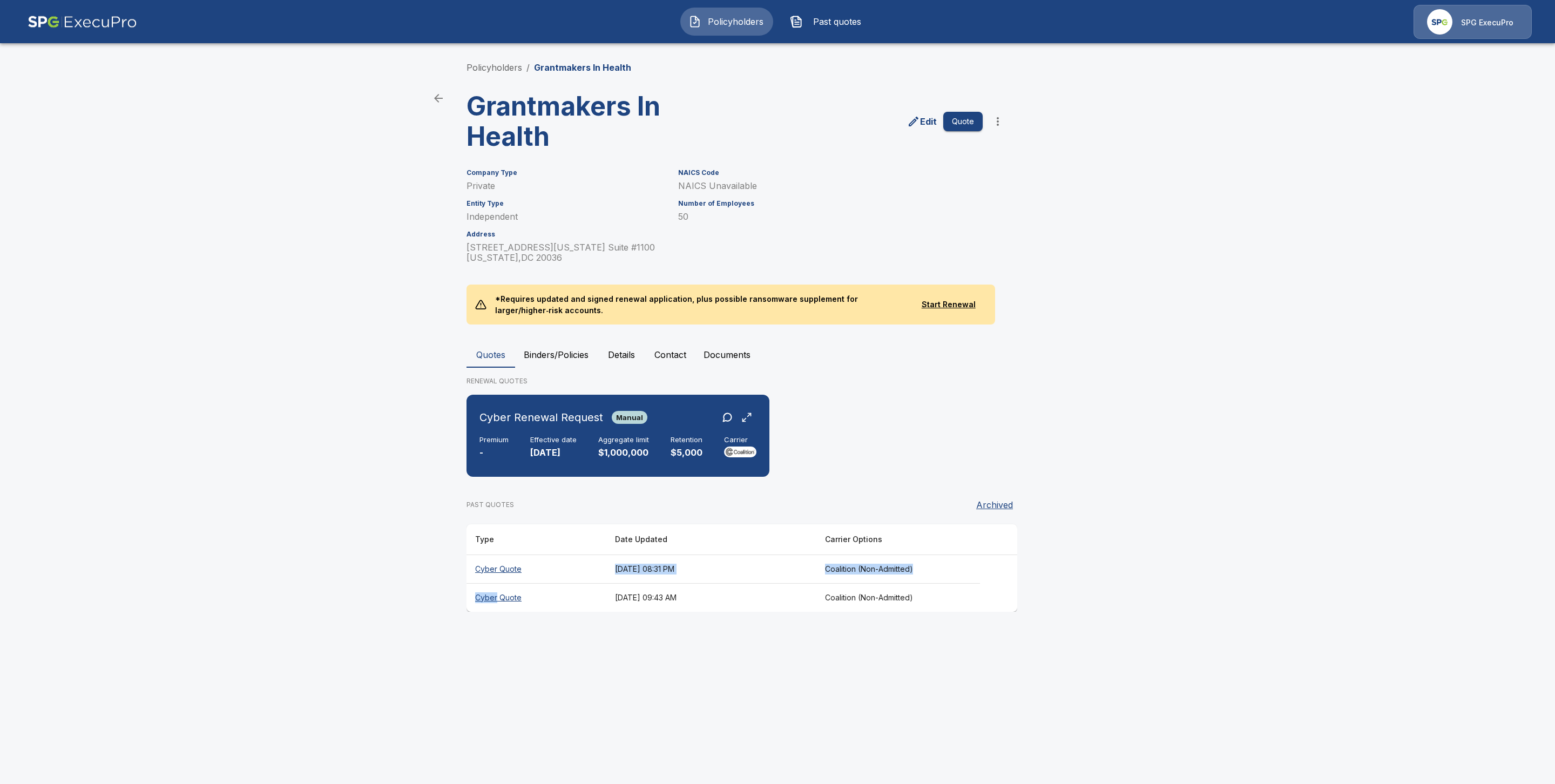
click at [495, 597] on tbody "Cyber Quote September 1, 2025 at 08:31 PM Coalition (Non-Admitted) Cyber Quote …" at bounding box center [741, 583] width 551 height 58
click at [499, 561] on th "Cyber Quote" at bounding box center [536, 568] width 140 height 28
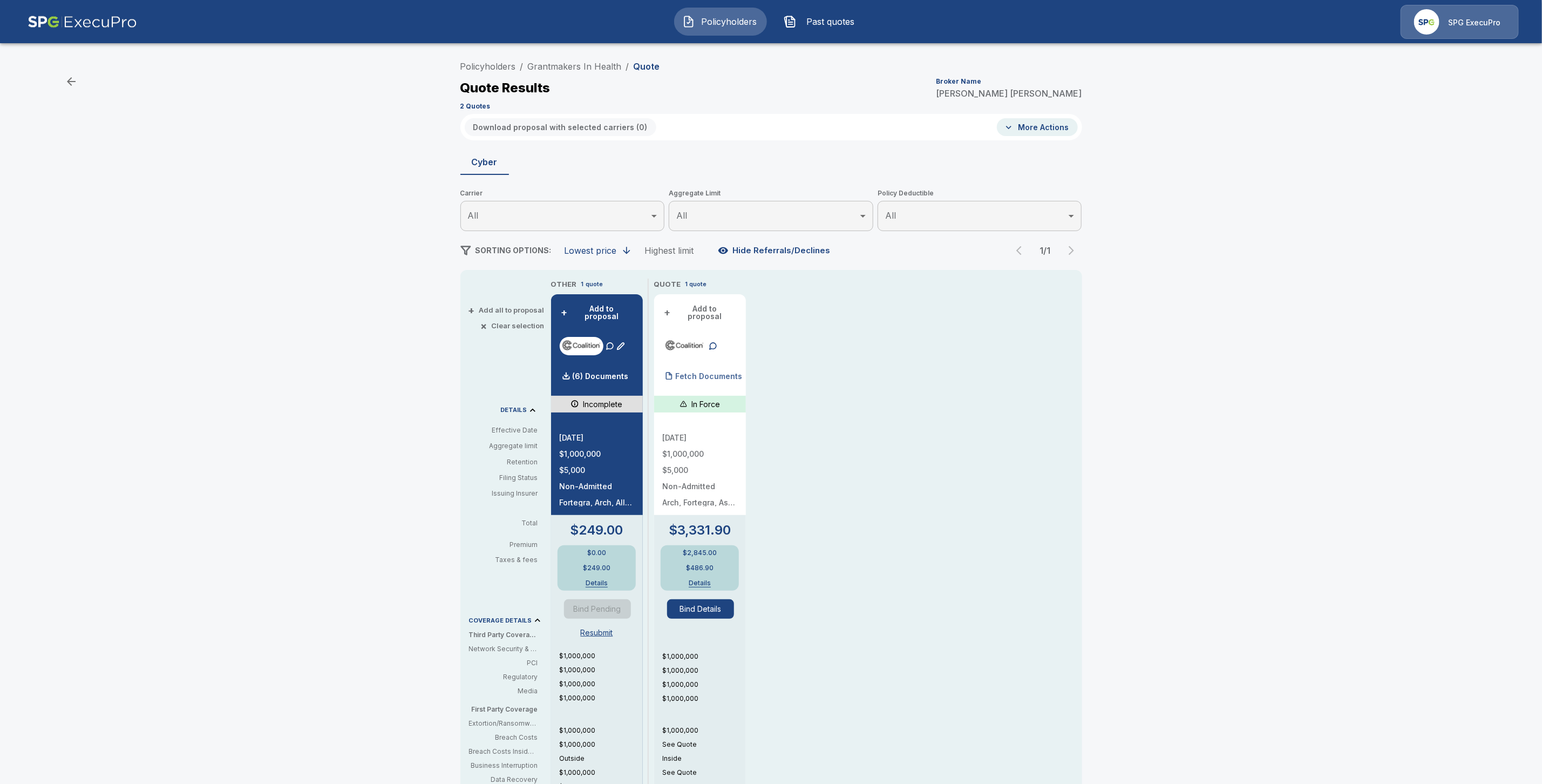
click at [719, 366] on div "Fetch Documents" at bounding box center [703, 376] width 80 height 22
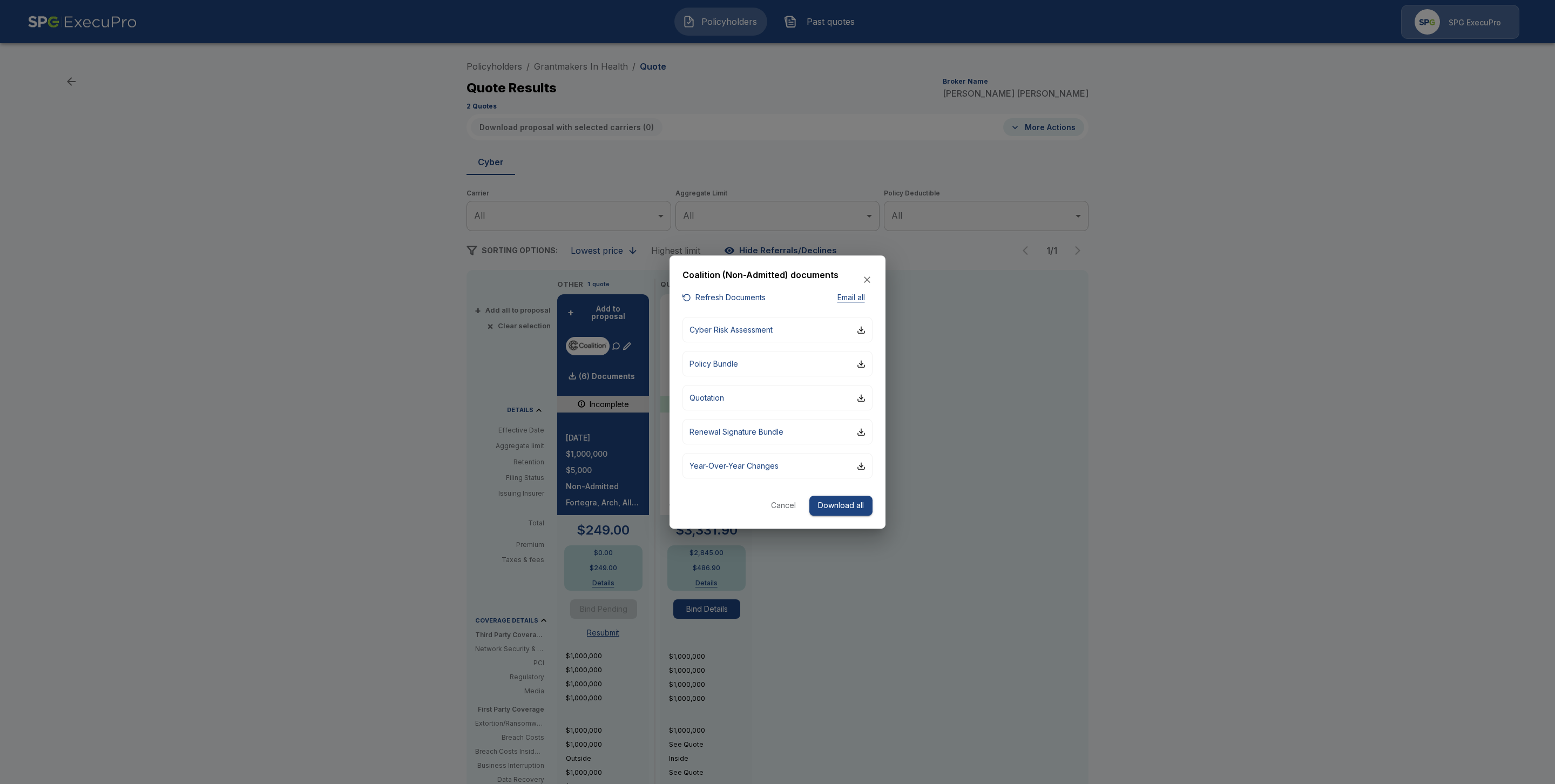
click at [779, 500] on button "Cancel" at bounding box center [782, 505] width 34 height 20
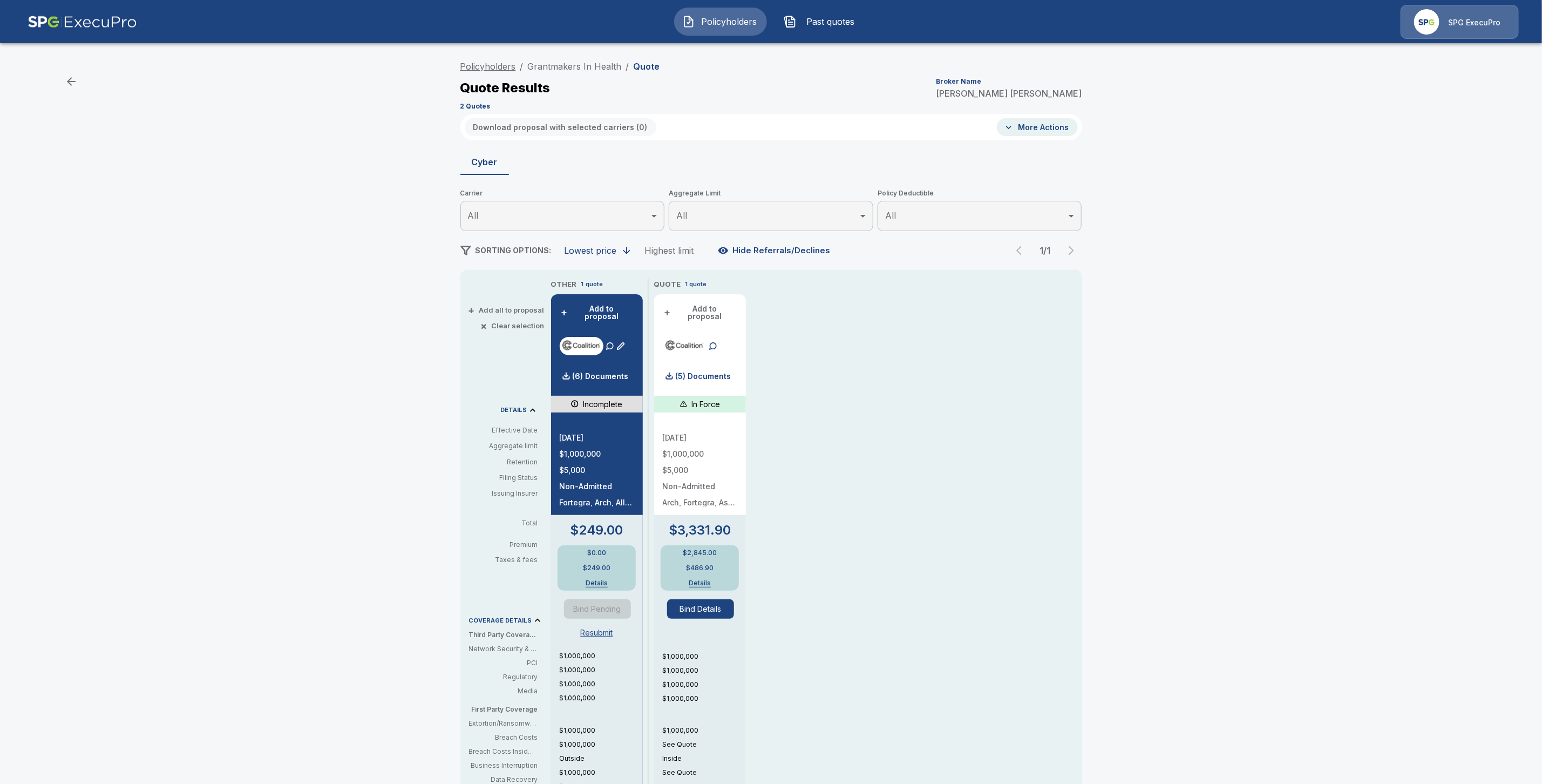
click at [499, 69] on link "Policyholders" at bounding box center [488, 65] width 56 height 11
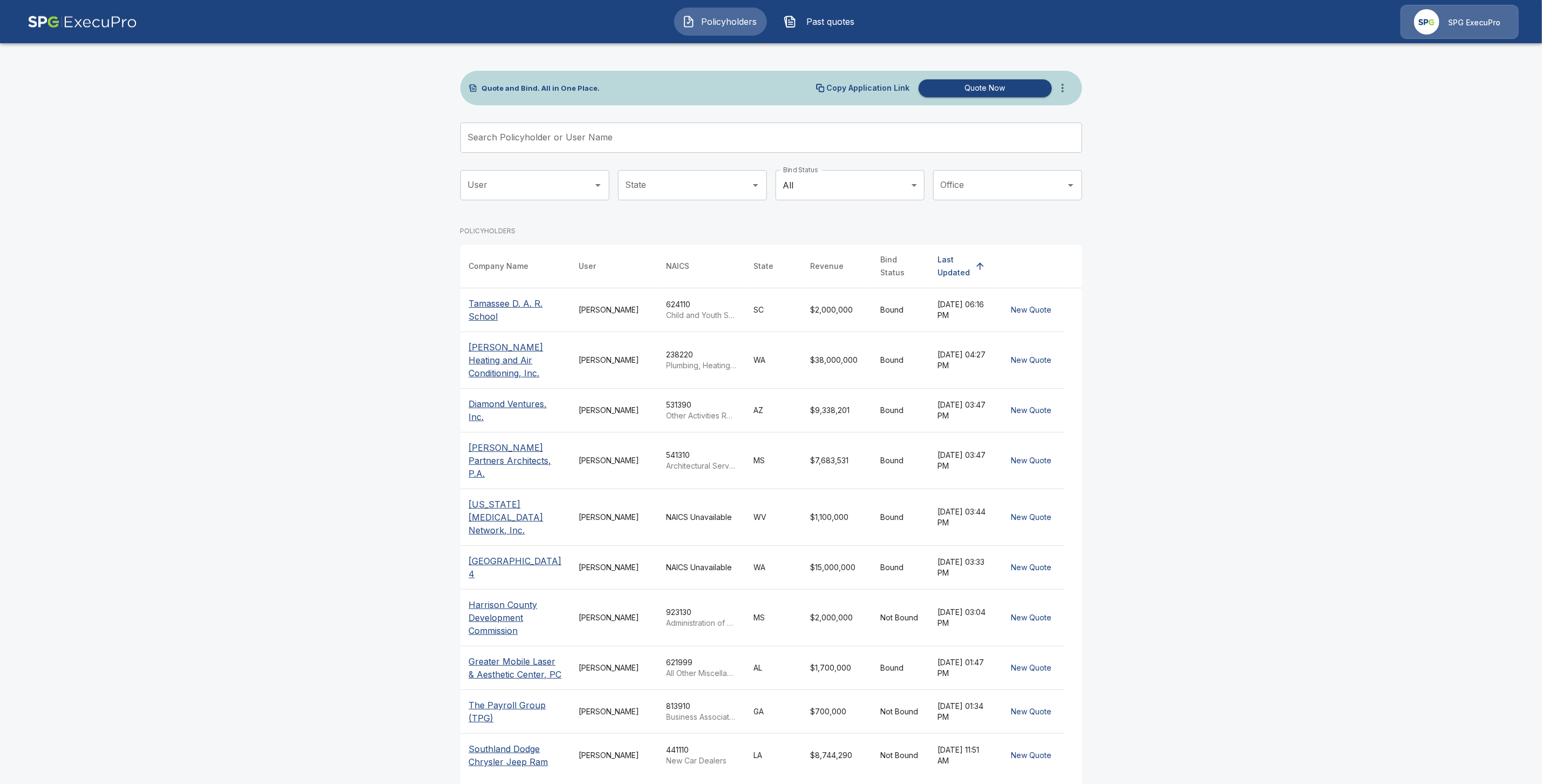
click at [532, 139] on input "Search Policyholder or User Name" at bounding box center [766, 137] width 610 height 30
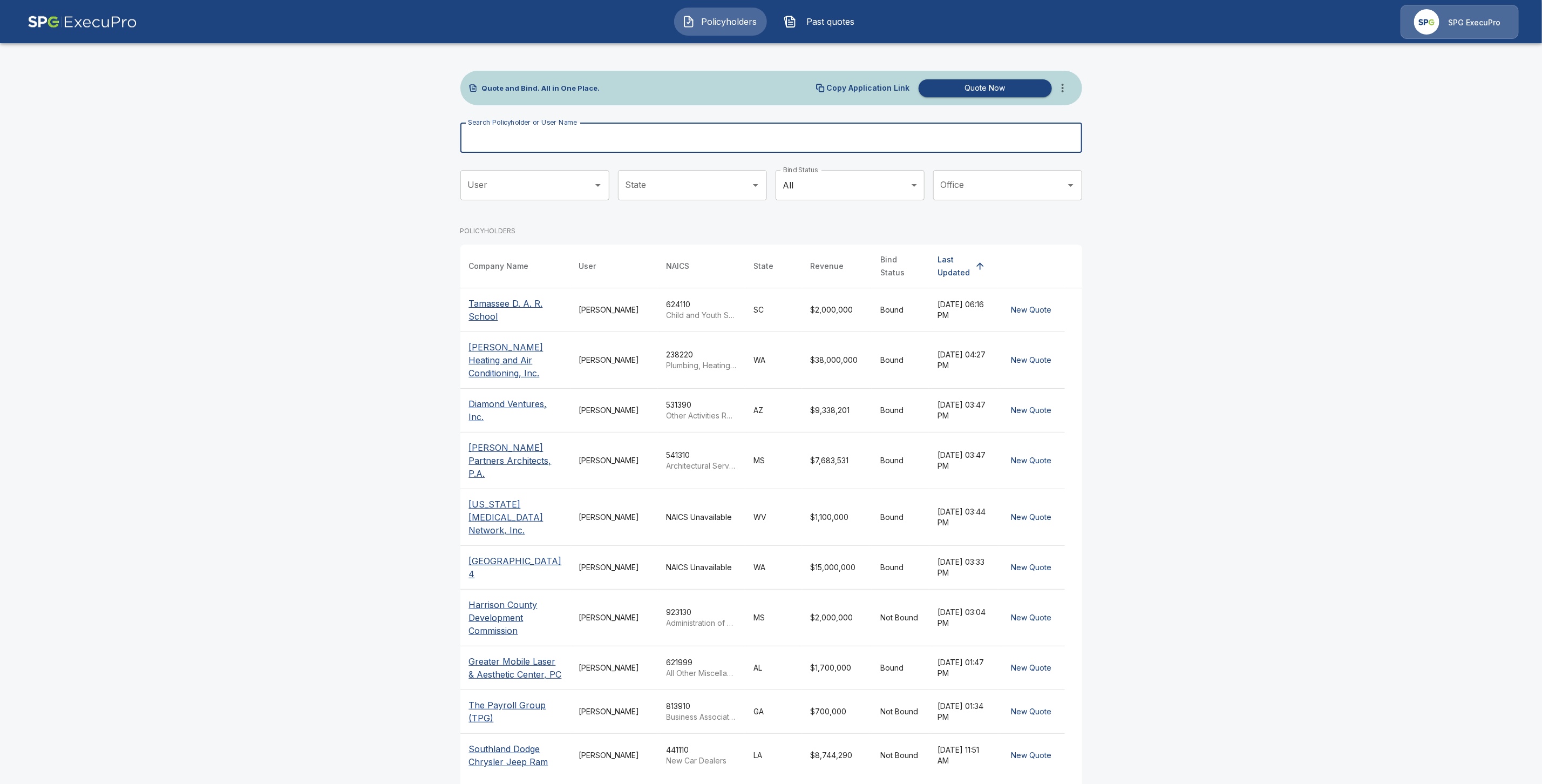
paste input "**********"
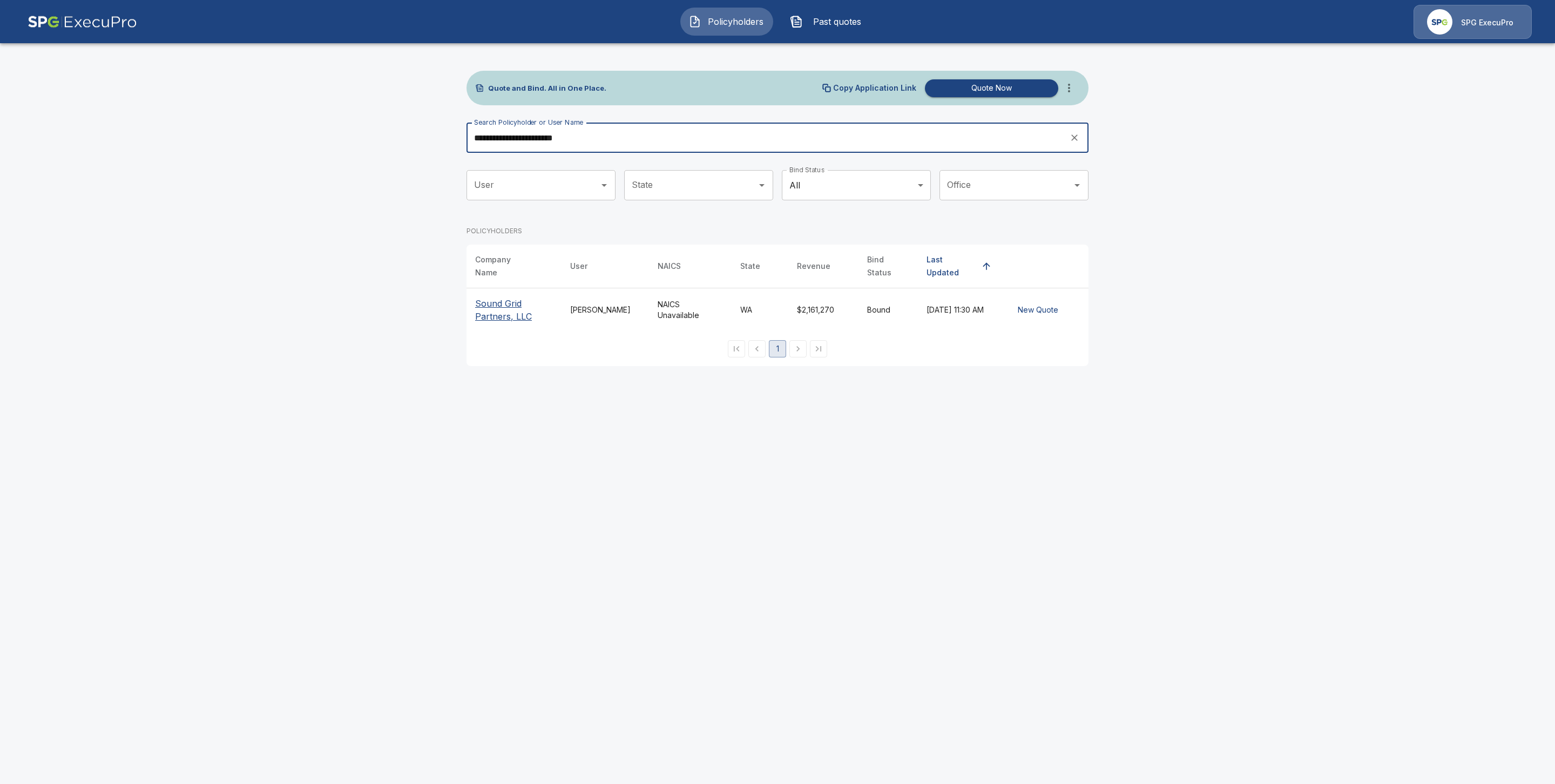
type input "**********"
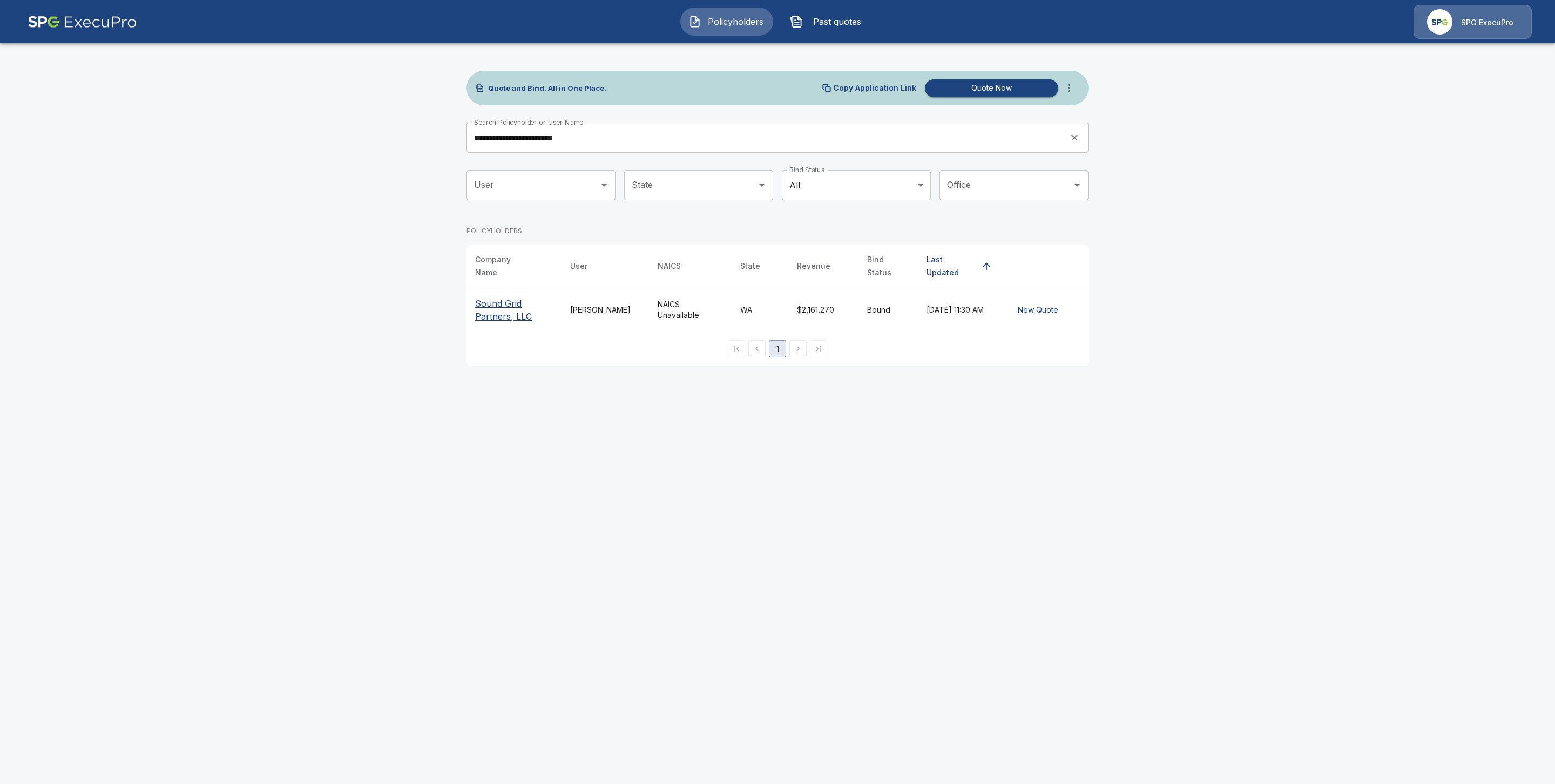
click at [502, 304] on p "Sound Grid Partners, LLC" at bounding box center [513, 310] width 77 height 25
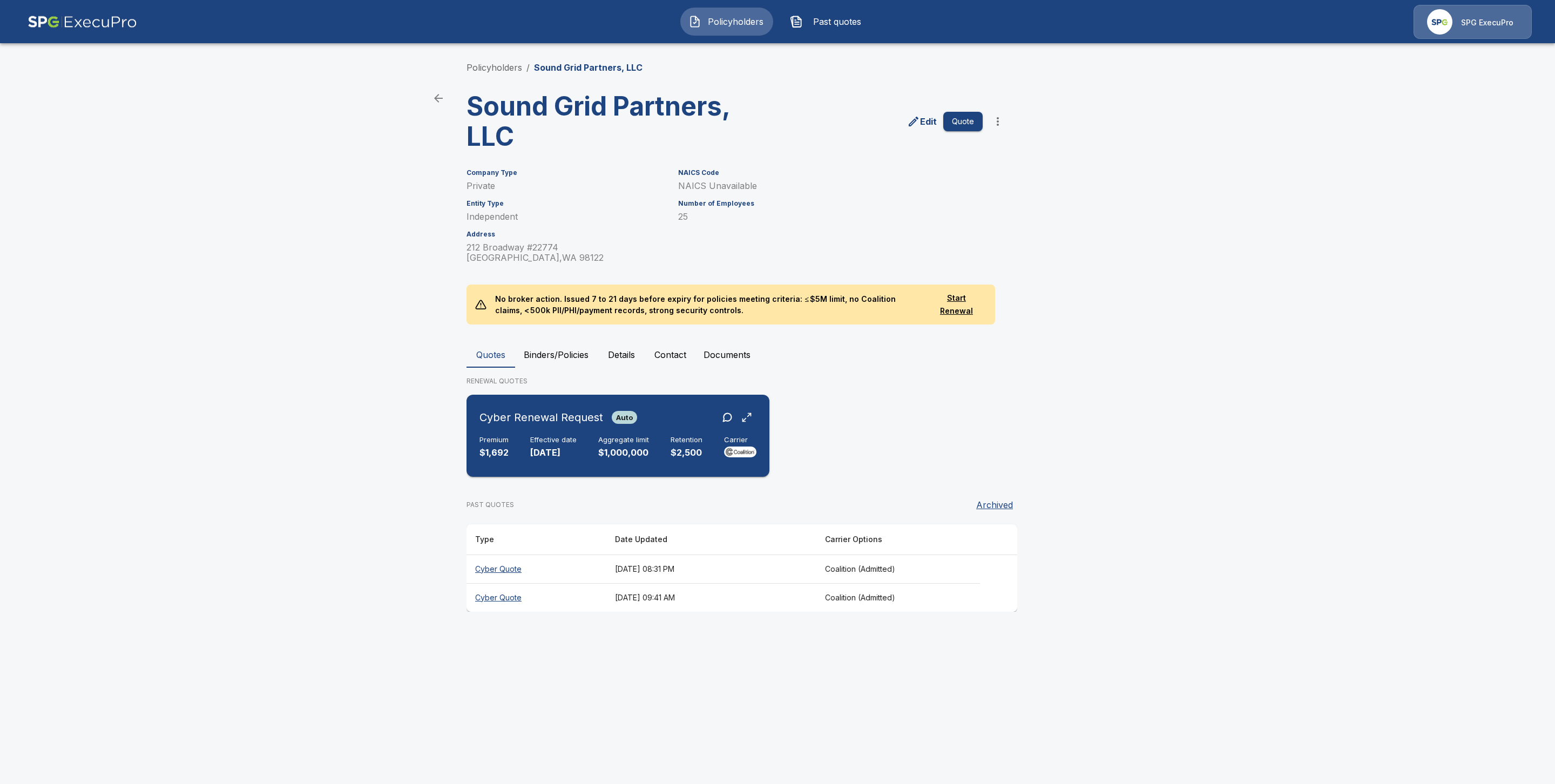
click at [539, 433] on div "Cyber Renewal Request Auto Premium $1,692 Effective date 11/19/2025 Aggregate l…" at bounding box center [617, 435] width 294 height 73
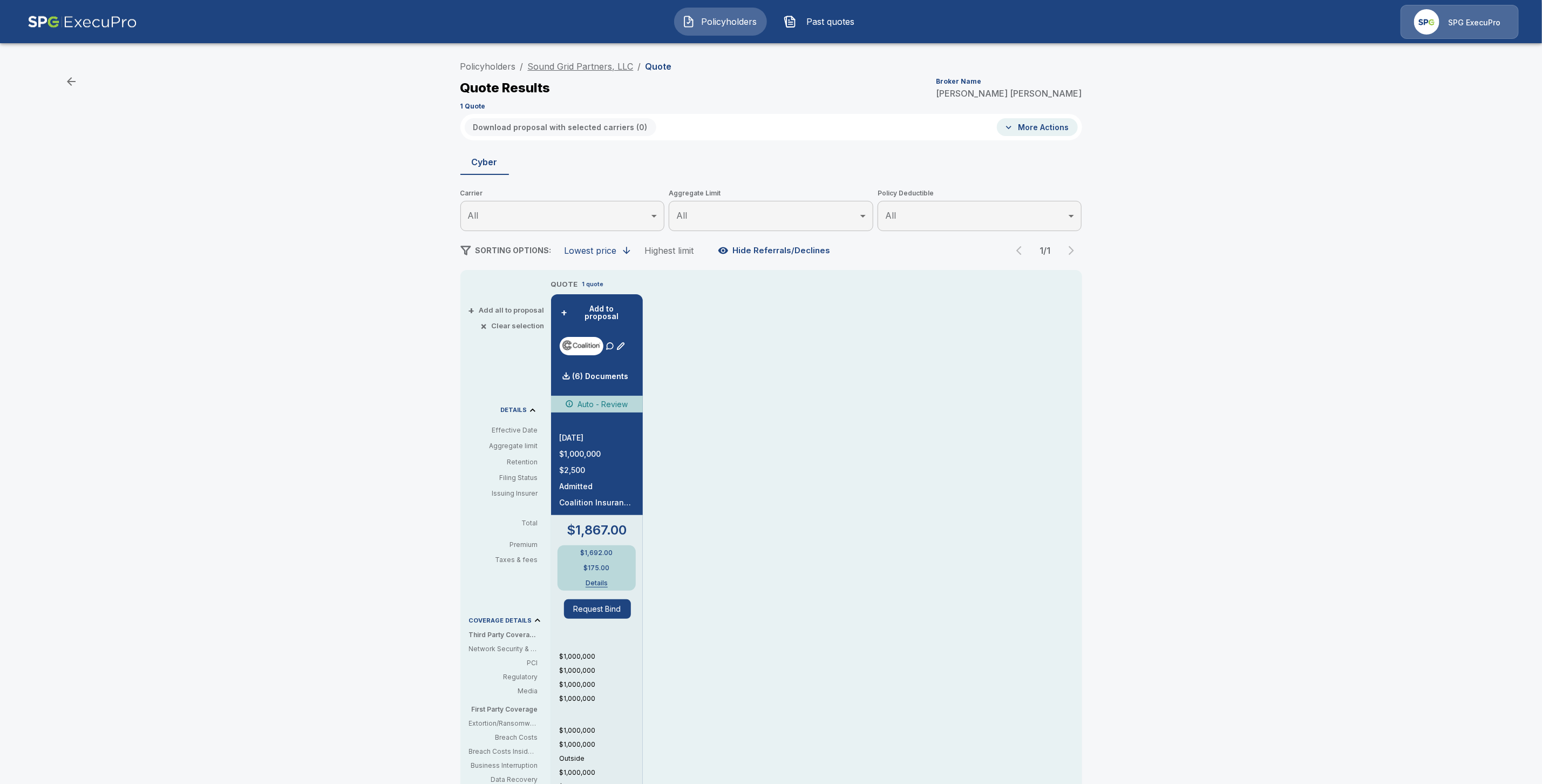
click at [565, 61] on link "Sound Grid Partners, LLC" at bounding box center [581, 65] width 106 height 11
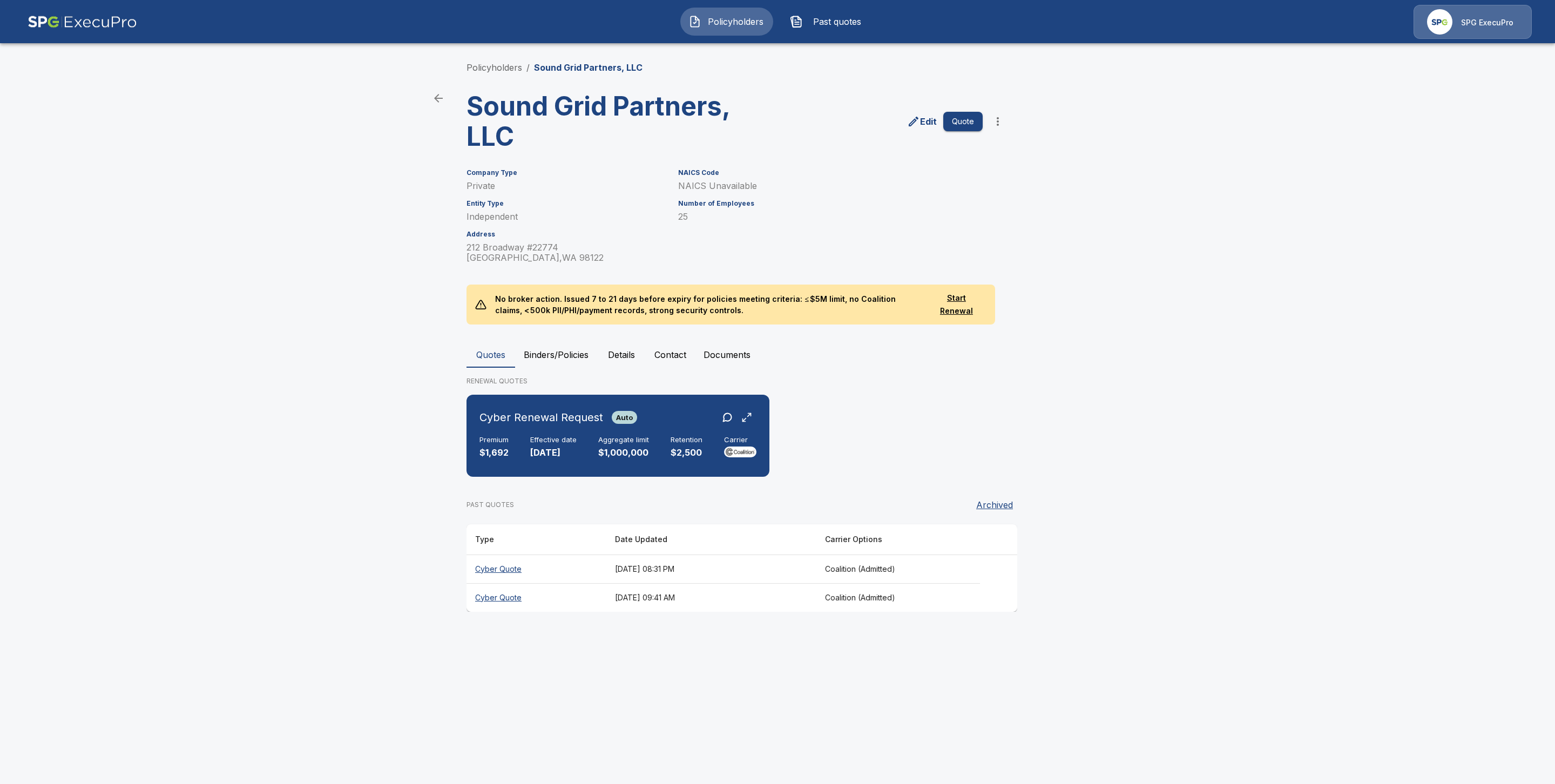
click at [511, 595] on th "Cyber Quote" at bounding box center [536, 596] width 140 height 28
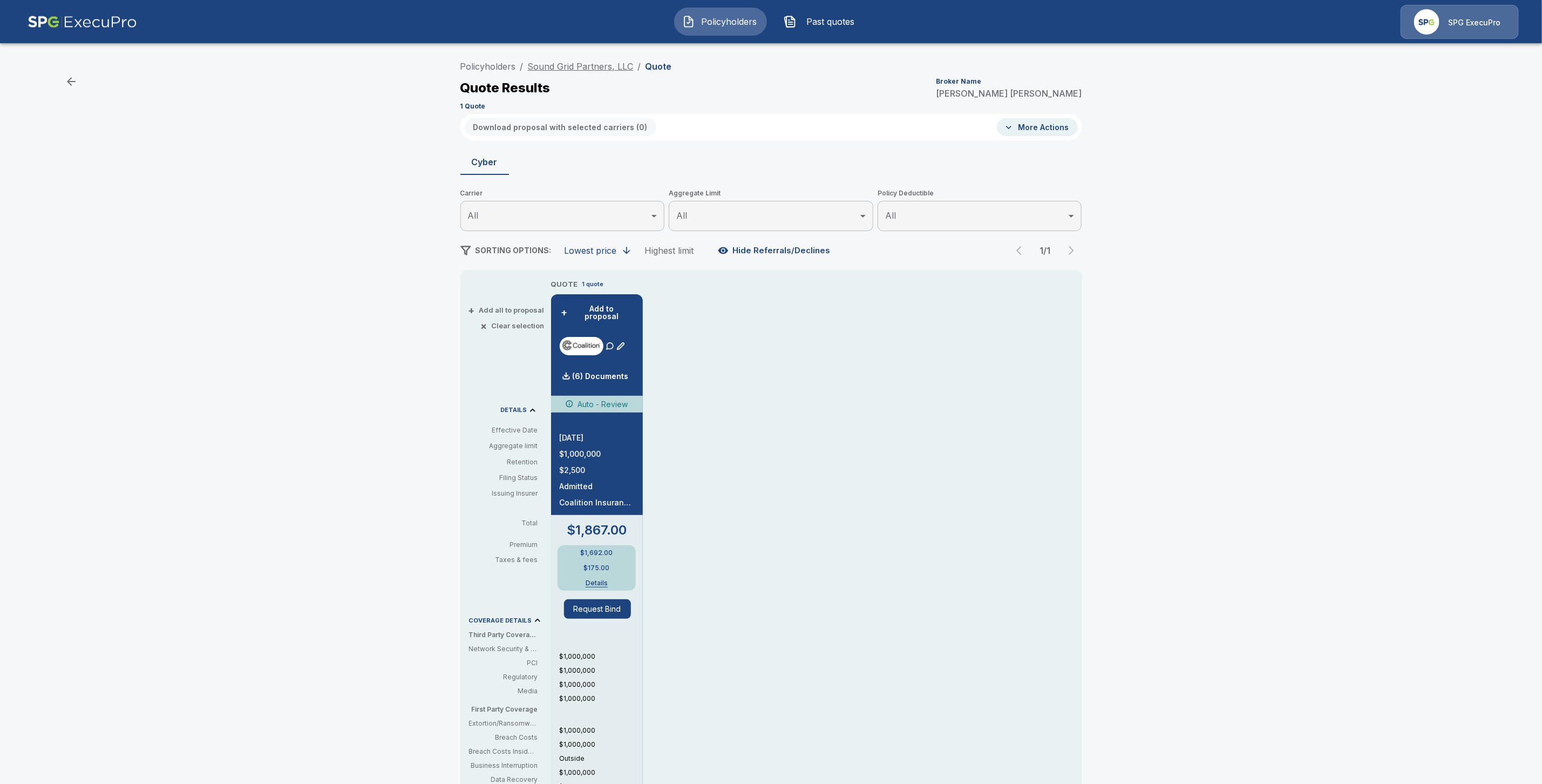
click at [545, 61] on link "Sound Grid Partners, LLC" at bounding box center [581, 65] width 106 height 11
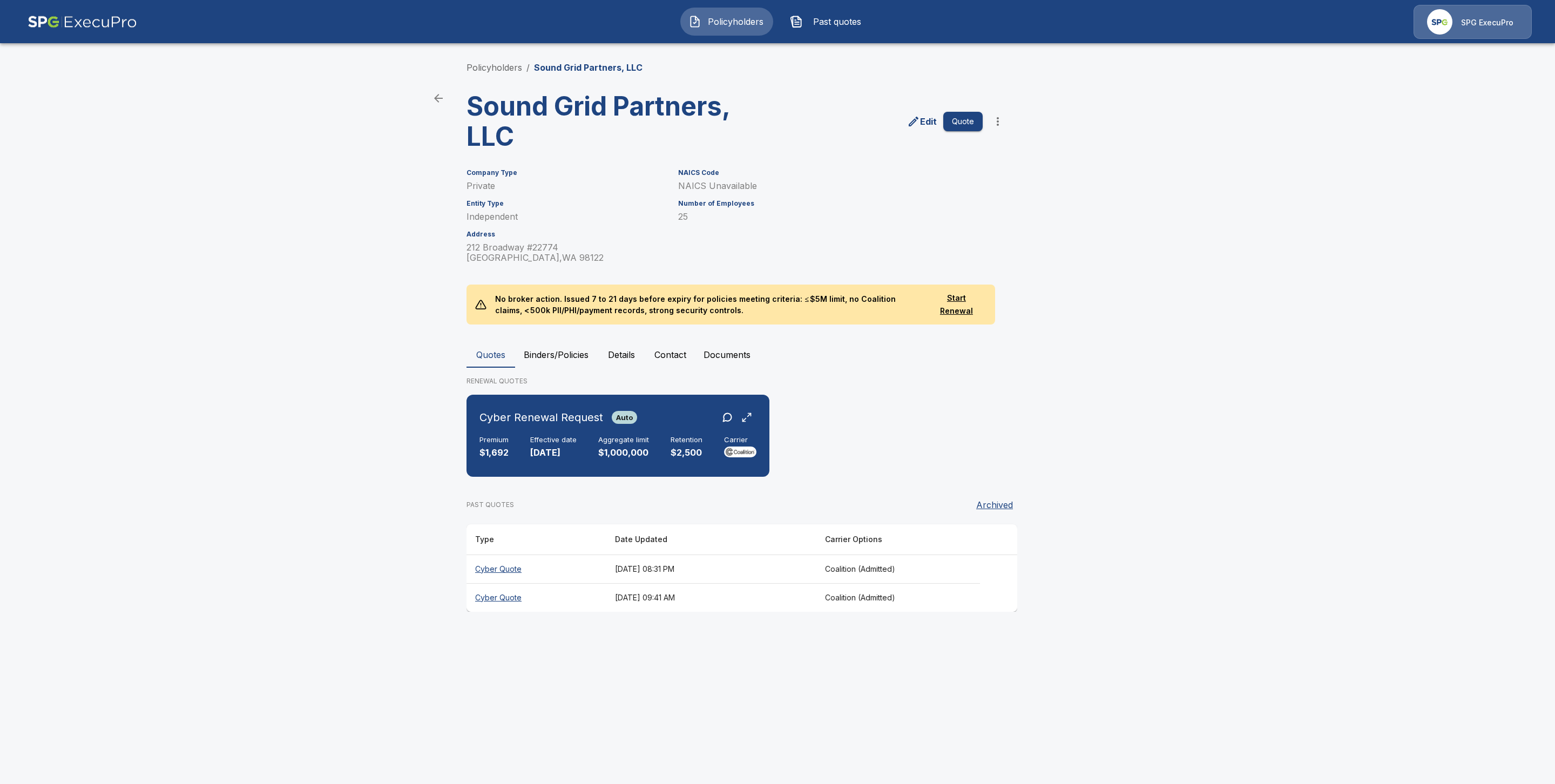
click at [483, 566] on th "Cyber Quote" at bounding box center [536, 568] width 140 height 28
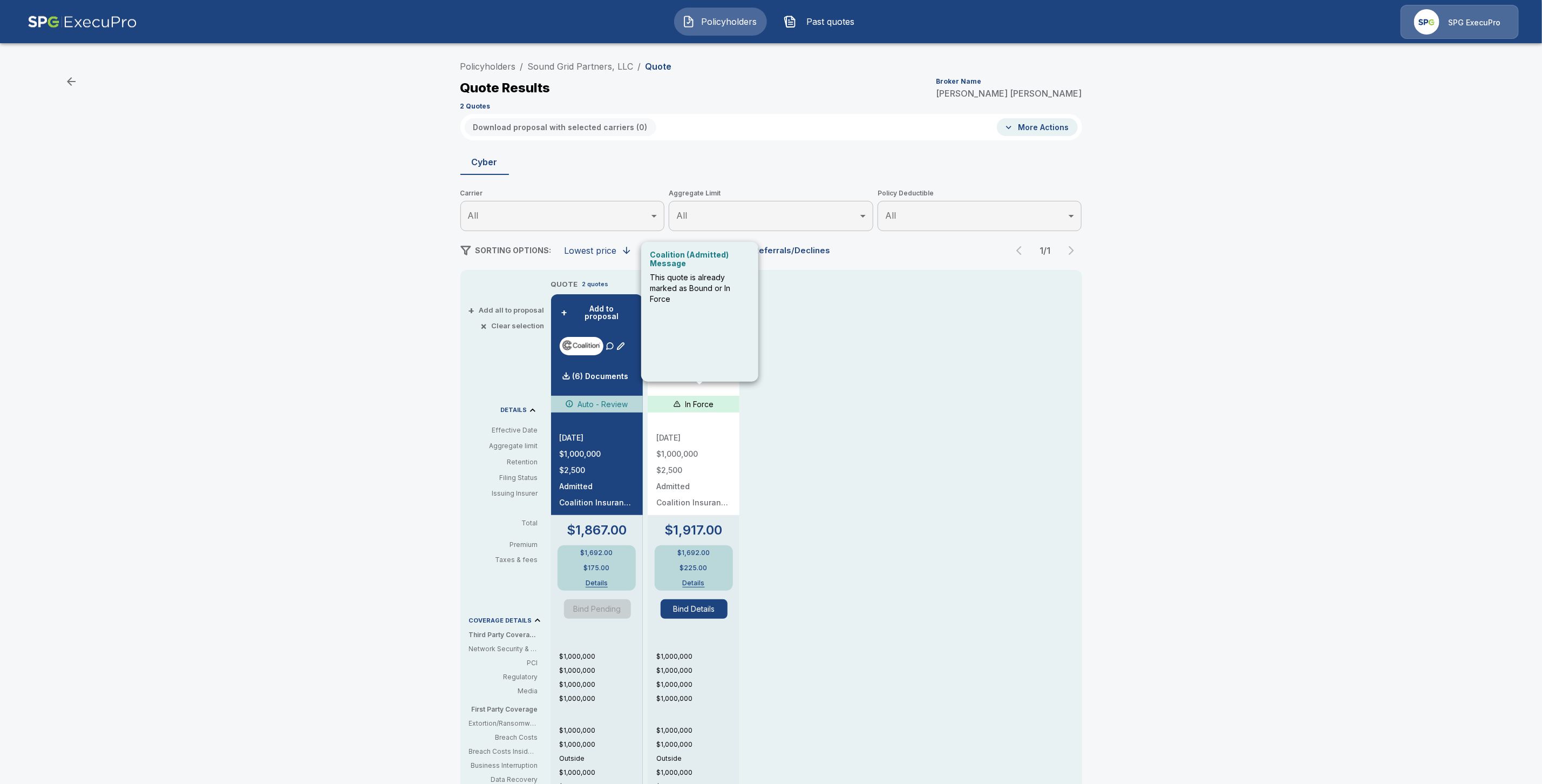
click at [691, 368] on div "Coalition (Admitted) Message This quote is already marked as Bound or In Force" at bounding box center [700, 311] width 117 height 140
click at [808, 383] on div "QUOTE 2 quotes + Add to proposal (6) Documents Auto - Review 11/19/2025 $1,000,…" at bounding box center [795, 604] width 488 height 652
click at [724, 372] on p "Fetch Documents" at bounding box center [703, 376] width 66 height 8
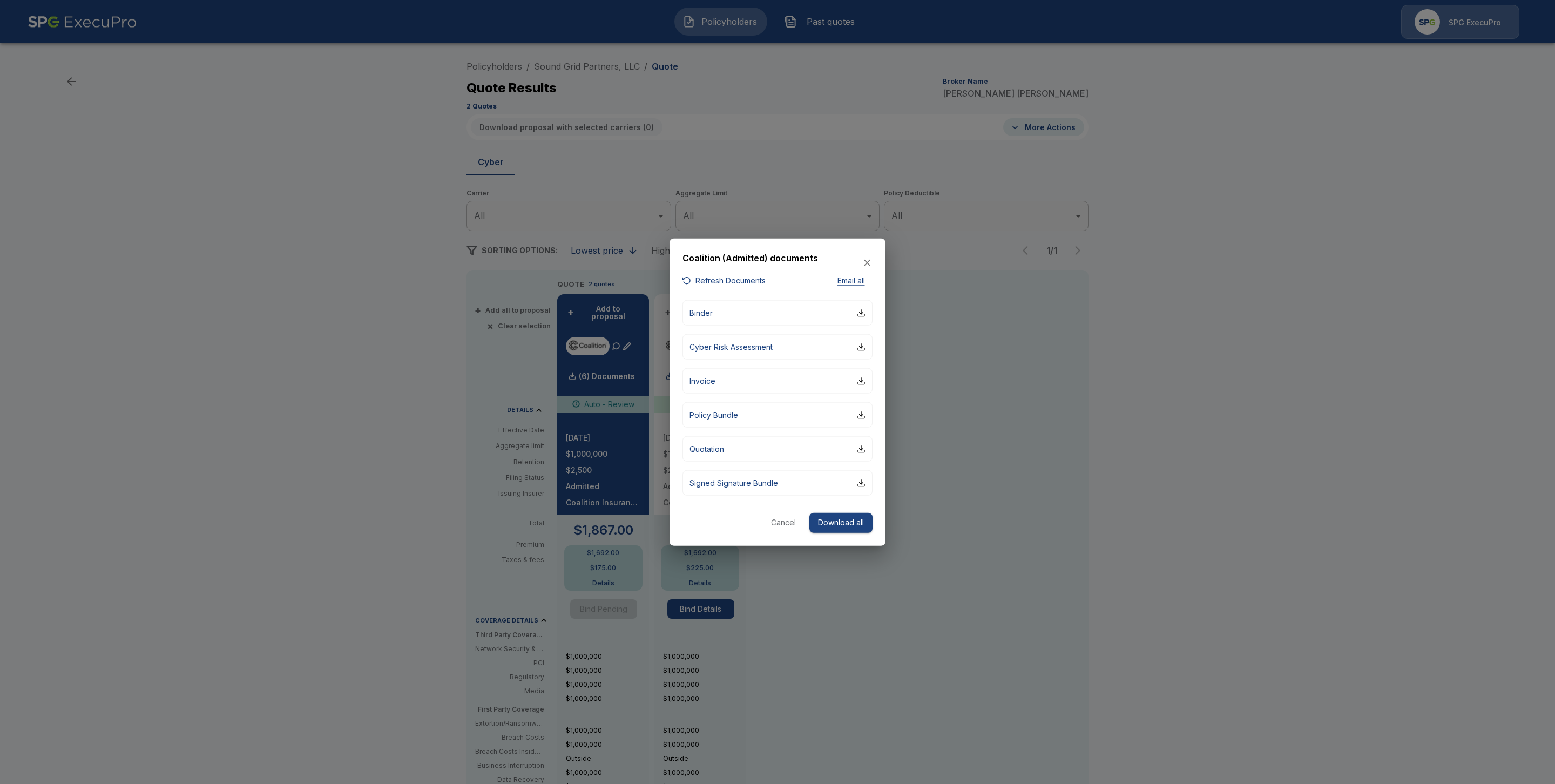
click at [781, 524] on button "Cancel" at bounding box center [782, 522] width 34 height 20
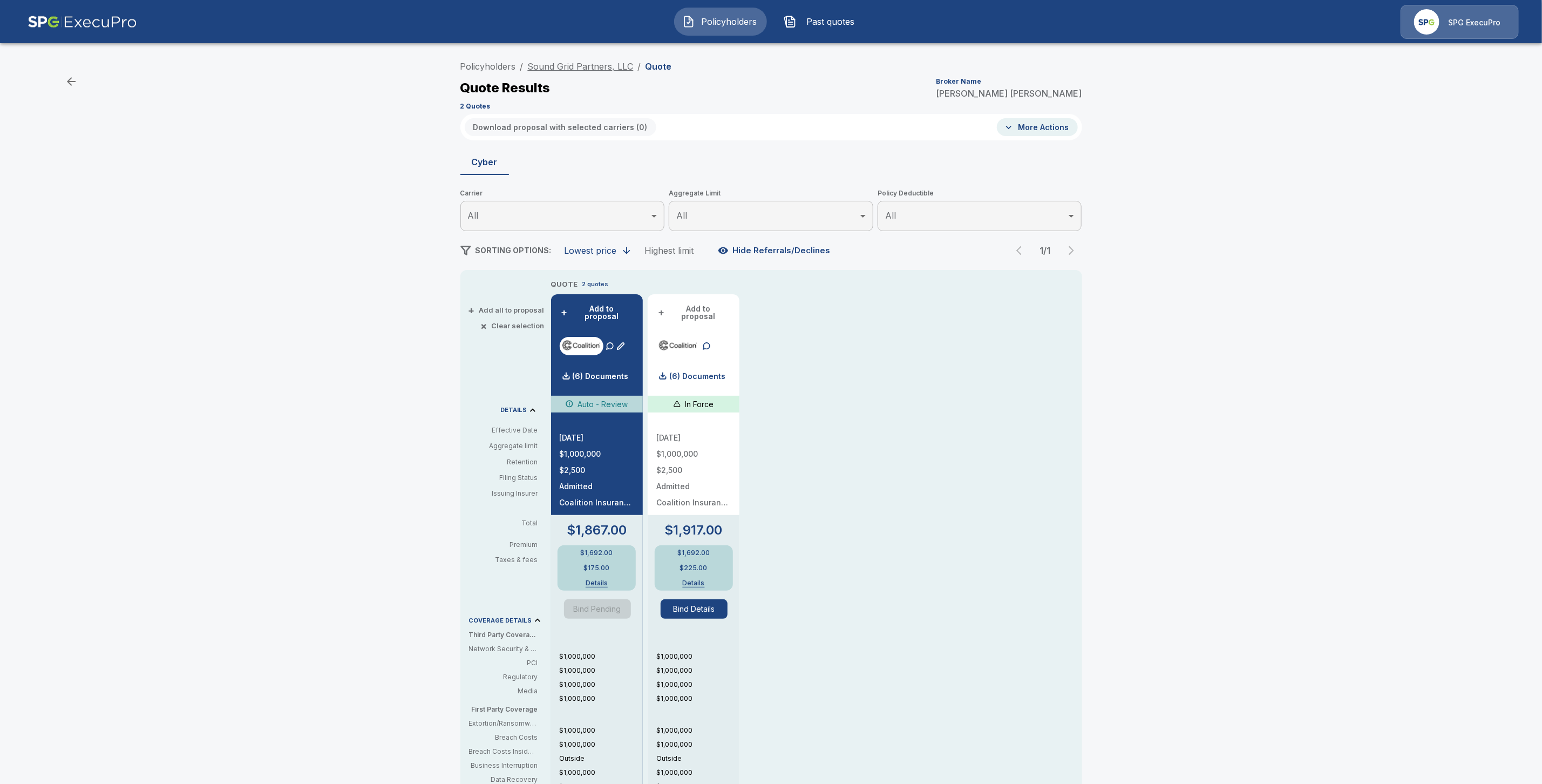
click at [571, 65] on link "Sound Grid Partners, LLC" at bounding box center [581, 65] width 106 height 11
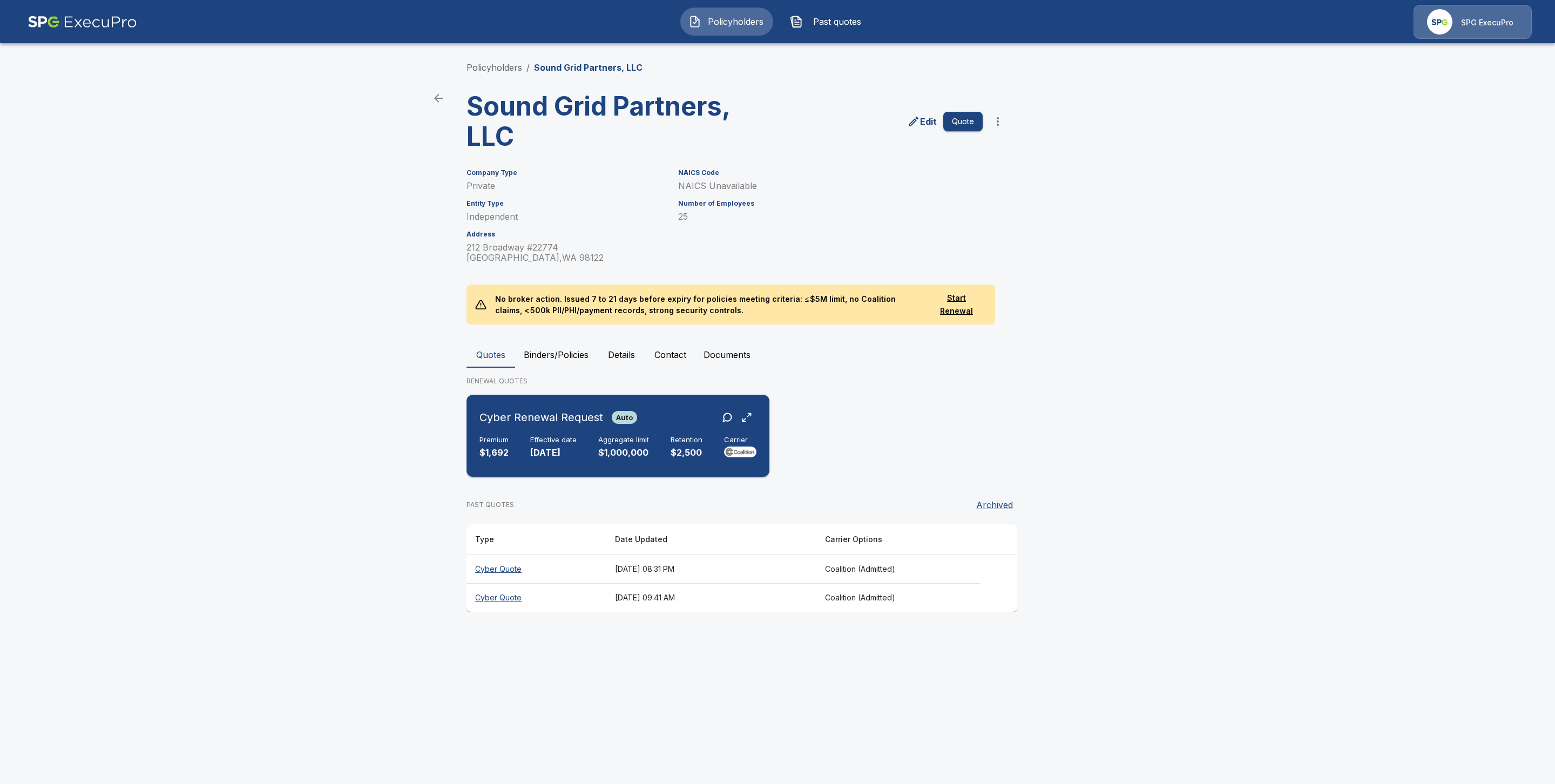
click at [514, 417] on h6 "Cyber Renewal Request" at bounding box center [541, 417] width 123 height 18
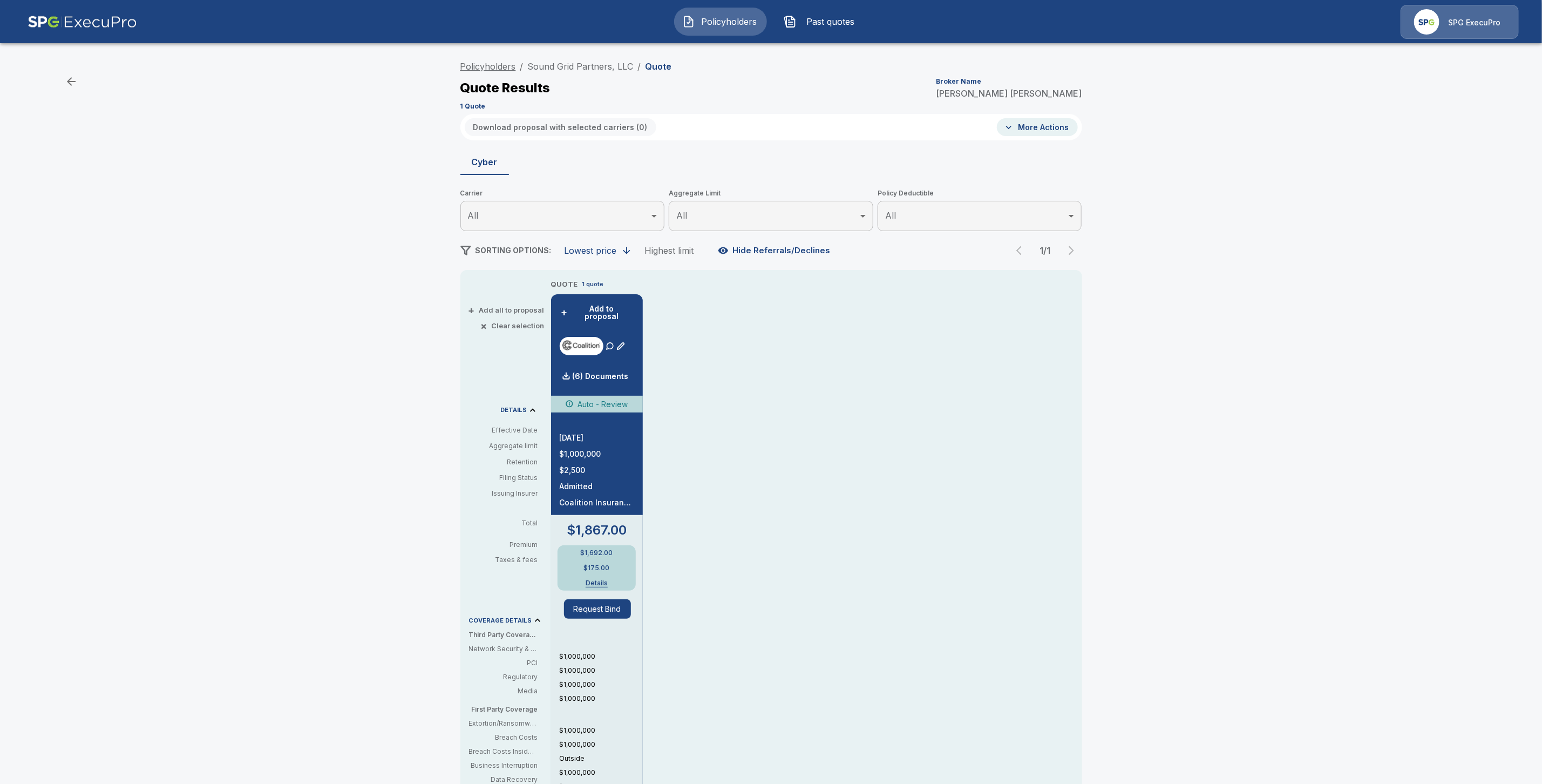
click at [507, 66] on link "Policyholders" at bounding box center [488, 65] width 56 height 11
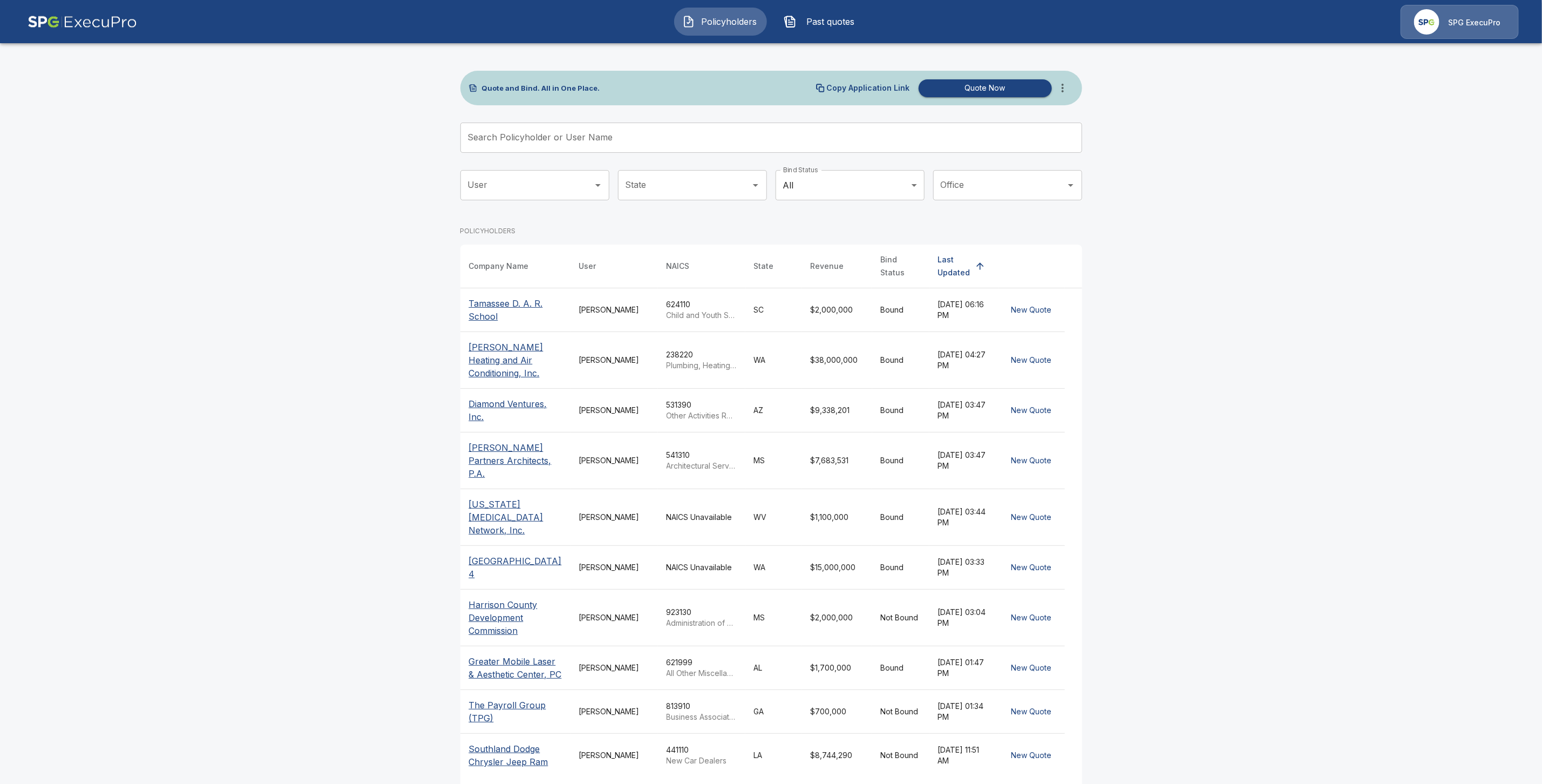
click at [516, 142] on input "Search Policyholder or User Name" at bounding box center [766, 137] width 610 height 30
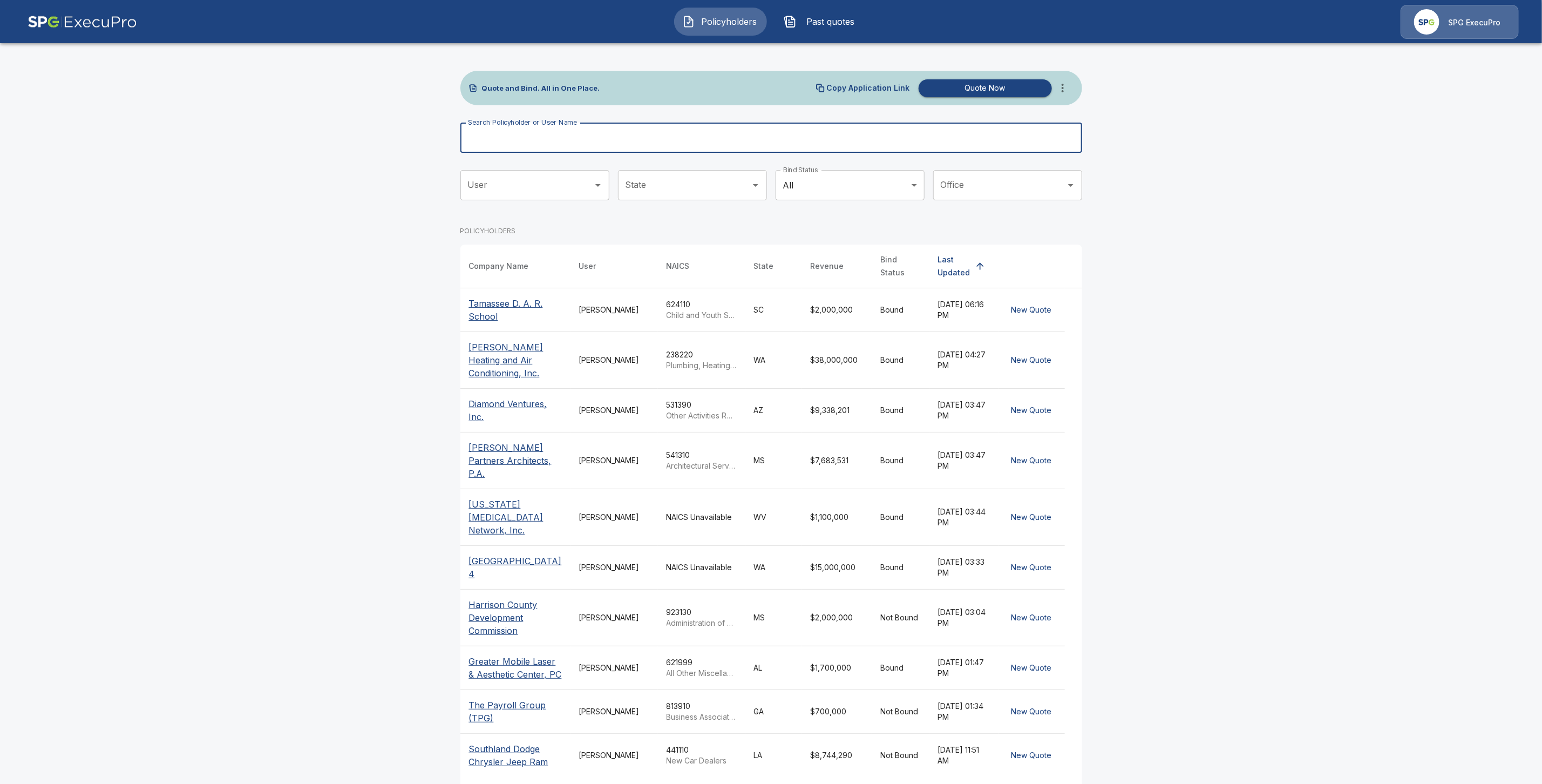
paste input "**********"
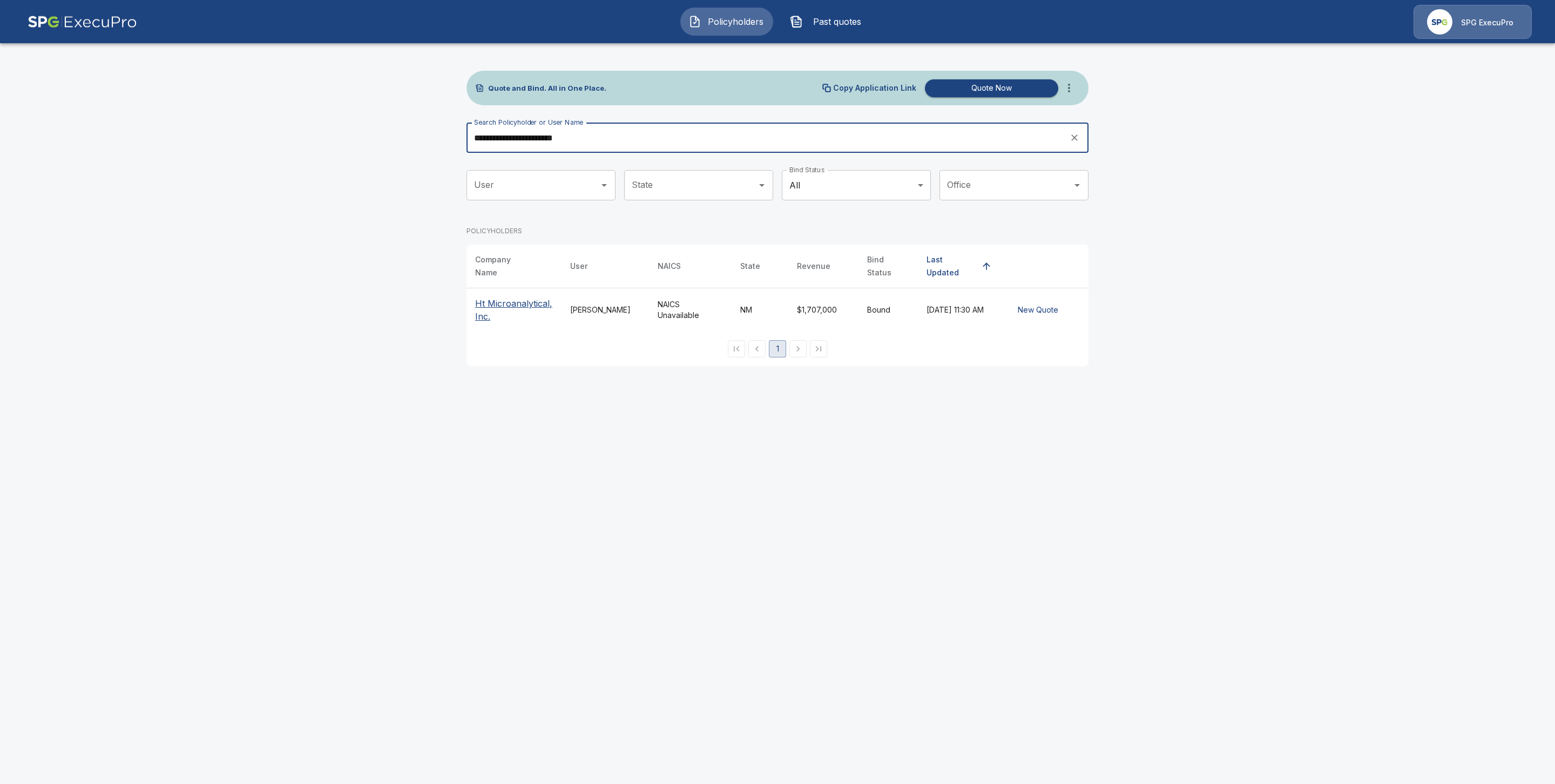
type input "**********"
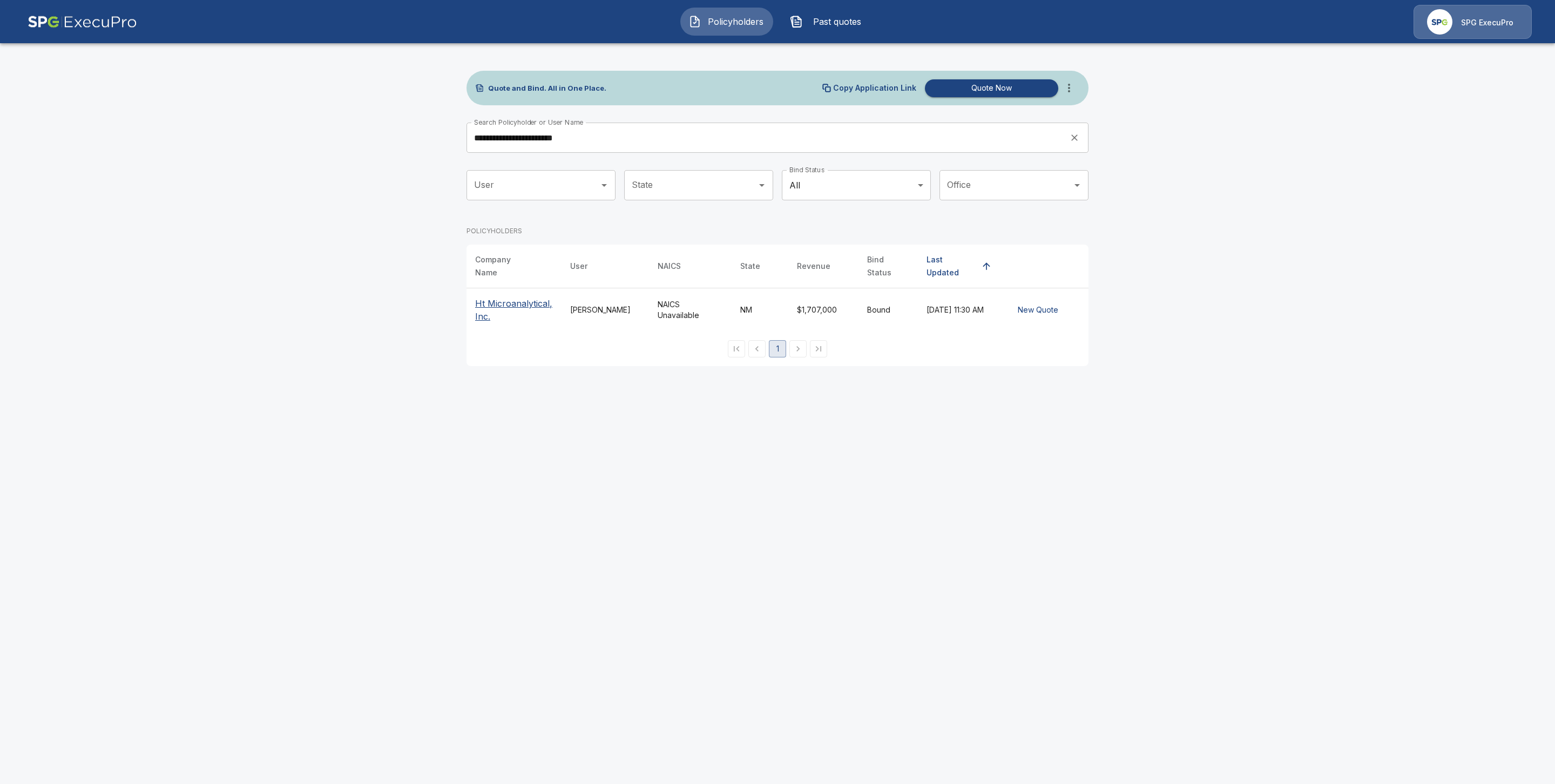
drag, startPoint x: 491, startPoint y: 294, endPoint x: 421, endPoint y: 343, distance: 85.4
click at [488, 297] on p "Ht Microanalytical, Inc." at bounding box center [513, 310] width 77 height 25
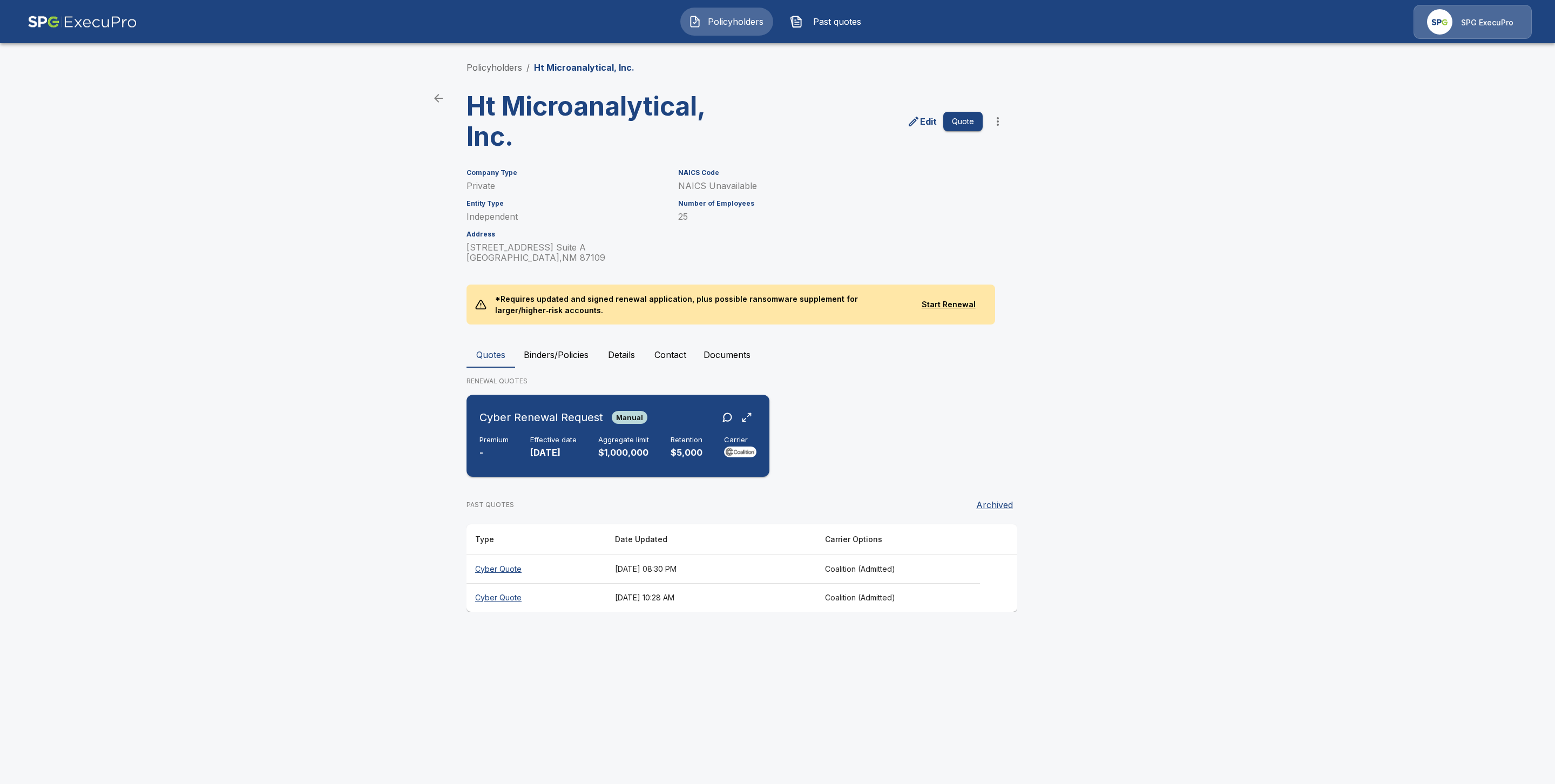
click at [538, 464] on div "Cyber Renewal Request Manual Premium - Effective date 11/19/2025 Aggregate limi…" at bounding box center [617, 435] width 294 height 73
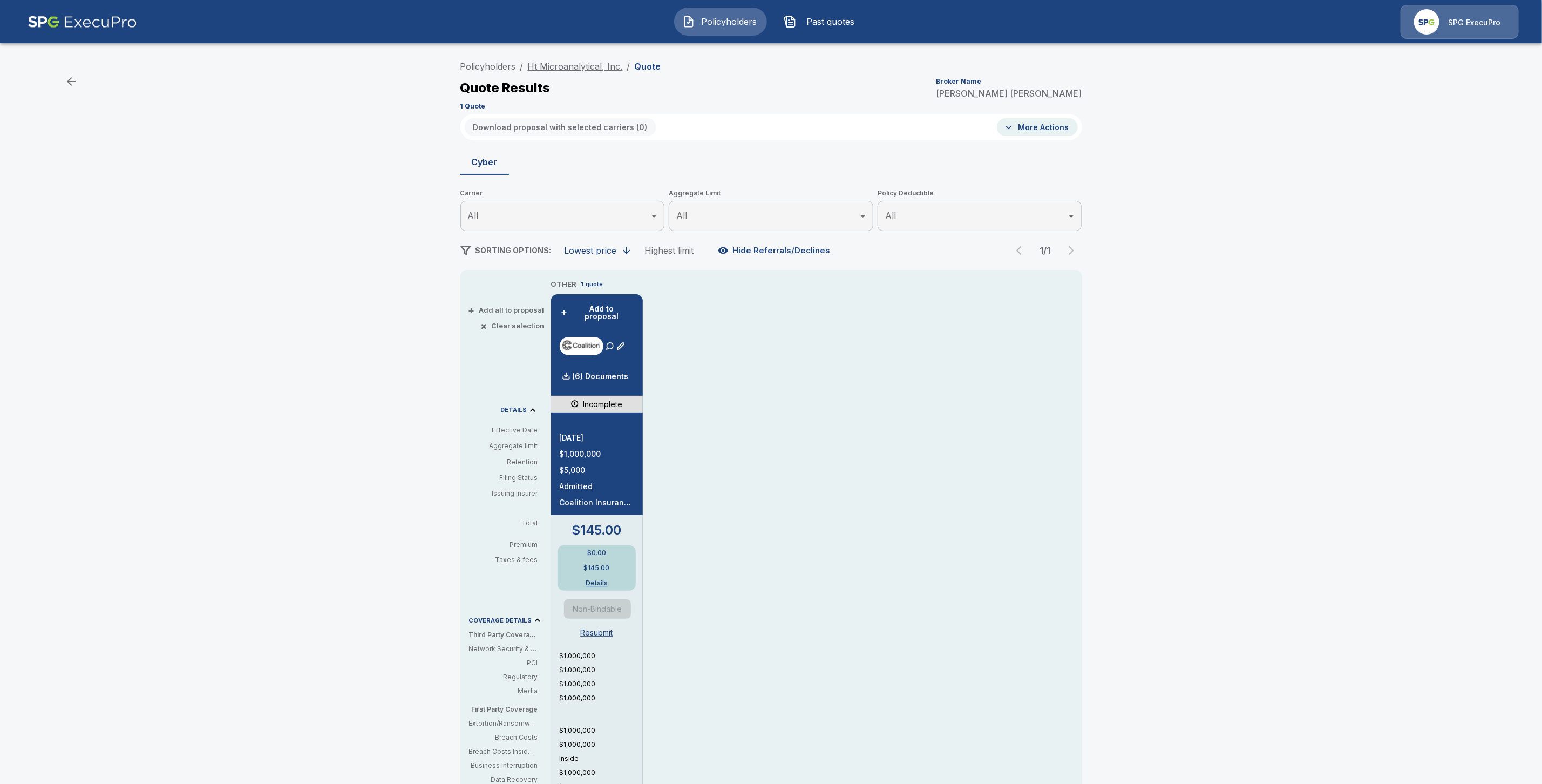
click at [569, 61] on link "Ht Microanalytical, Inc." at bounding box center [575, 65] width 95 height 11
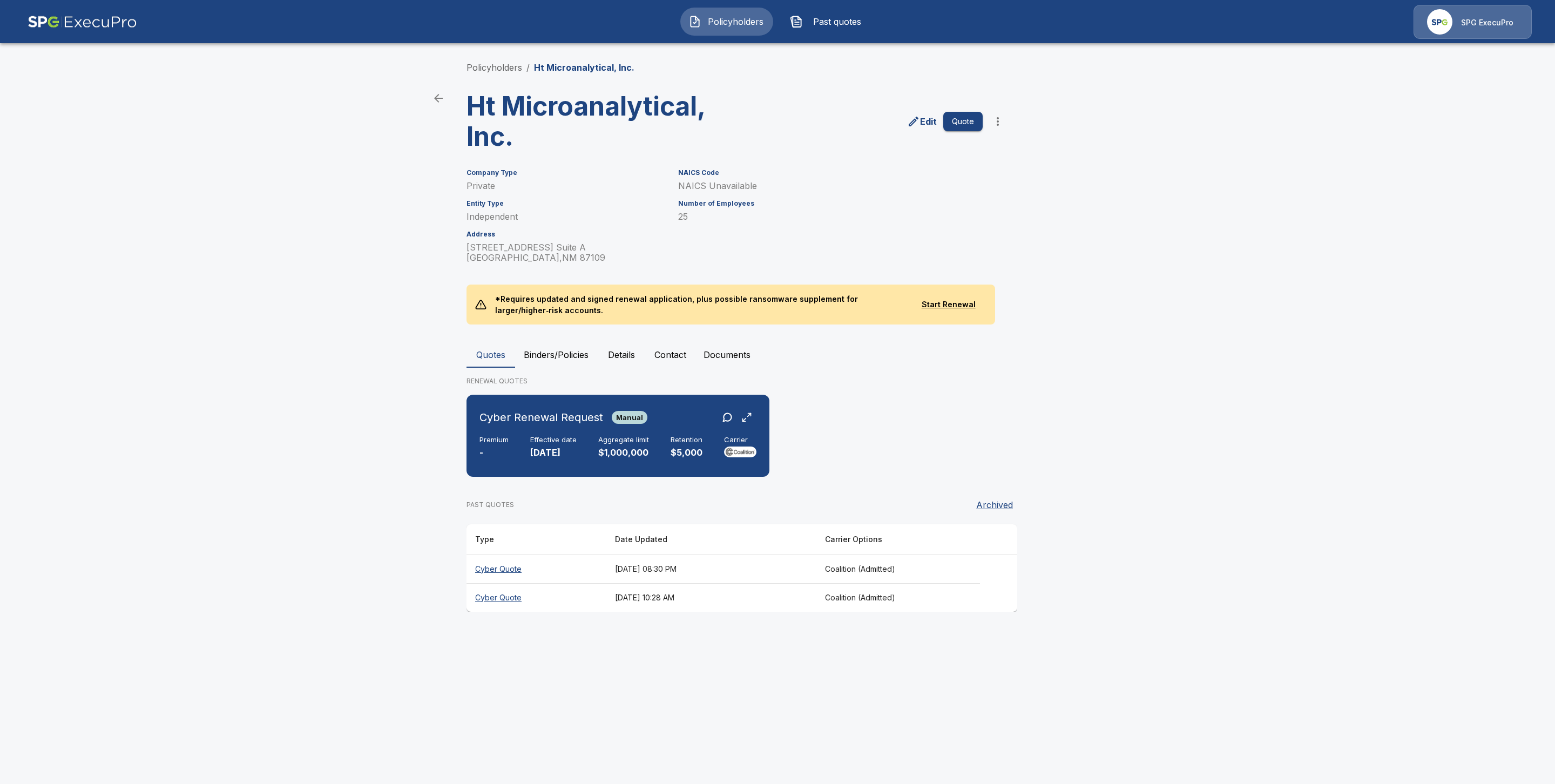
click at [509, 567] on th "Cyber Quote" at bounding box center [536, 568] width 140 height 28
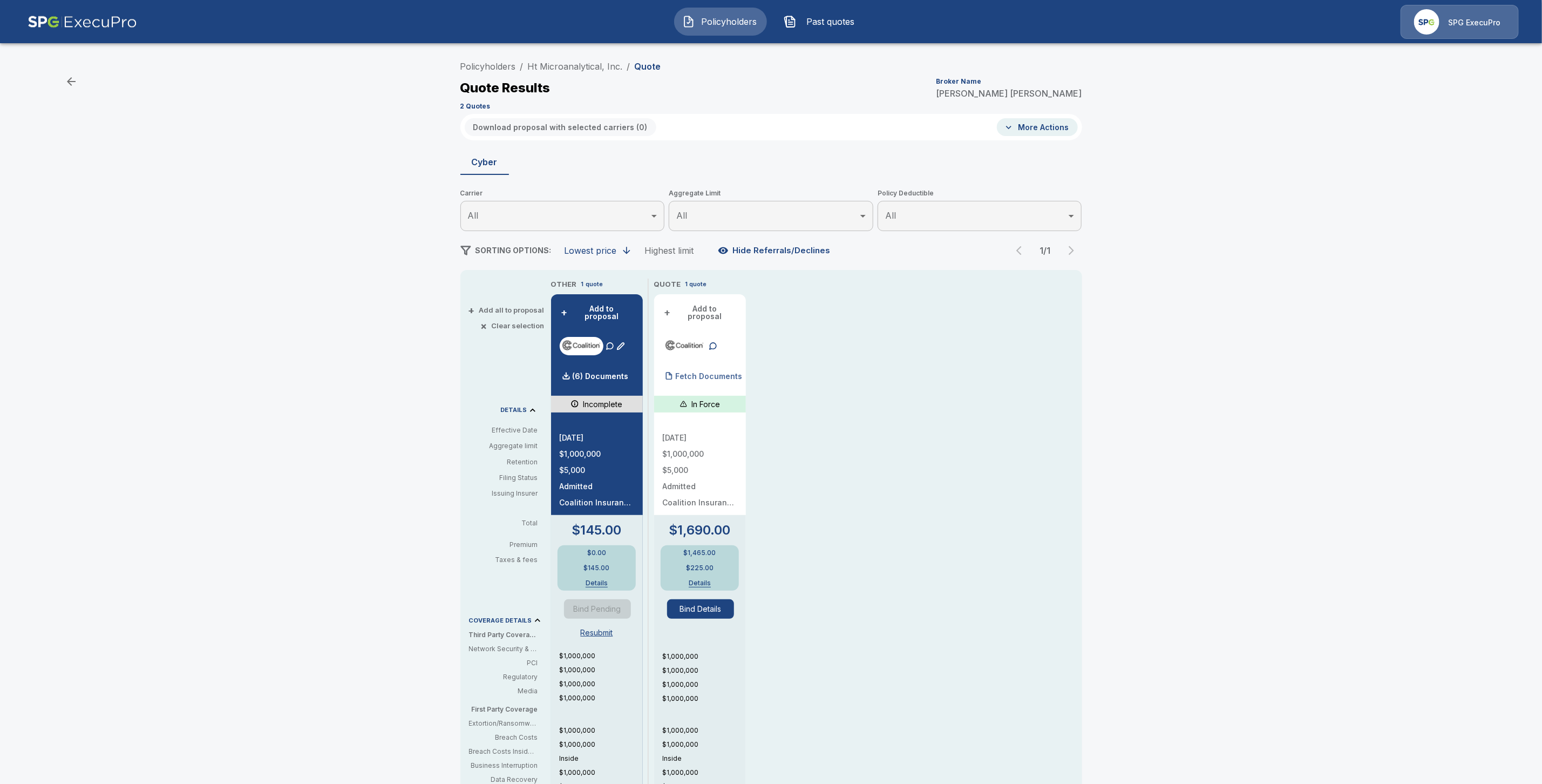
click at [697, 372] on p "Fetch Documents" at bounding box center [709, 376] width 66 height 8
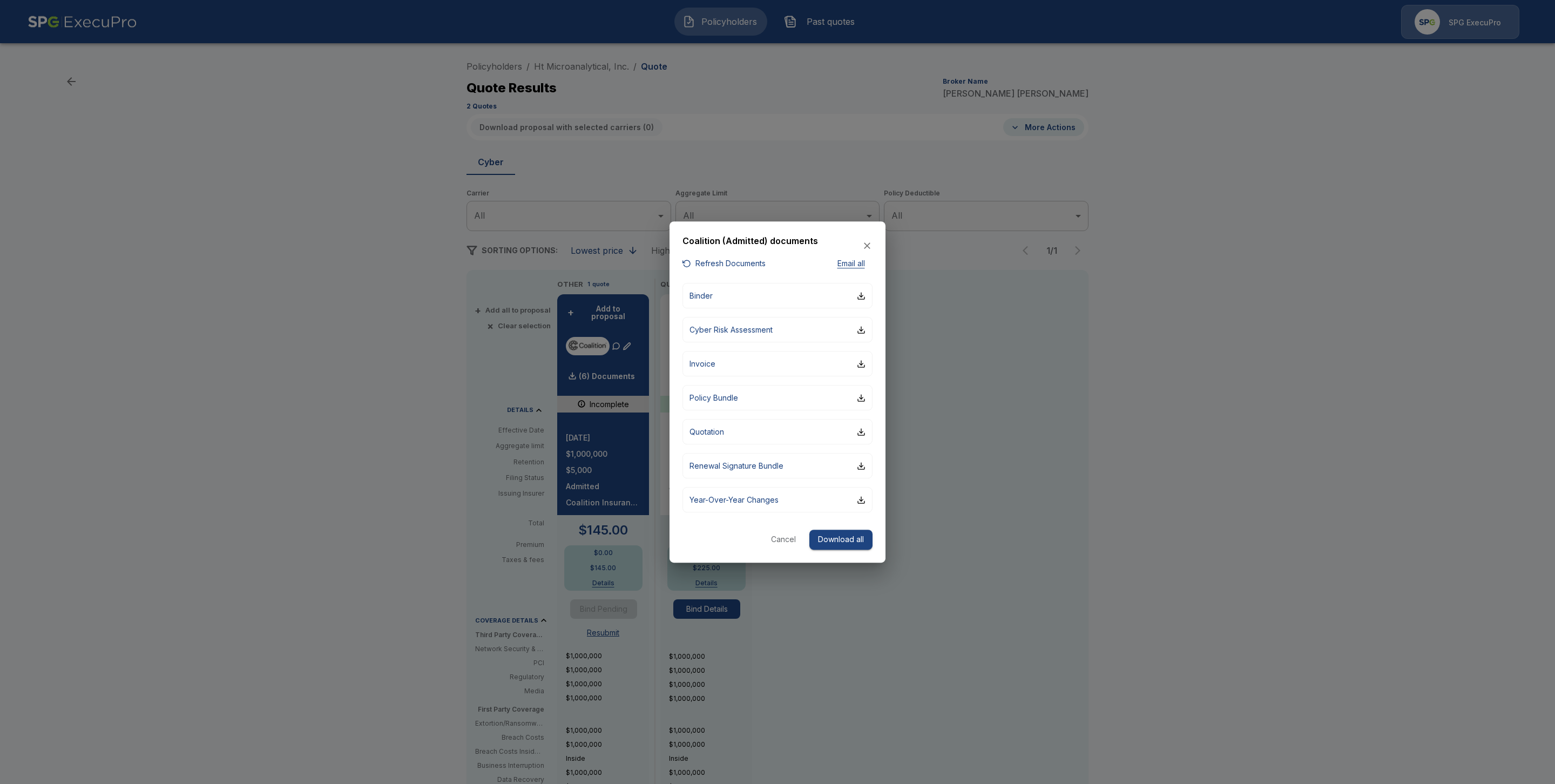
click at [786, 539] on button "Cancel" at bounding box center [782, 540] width 34 height 20
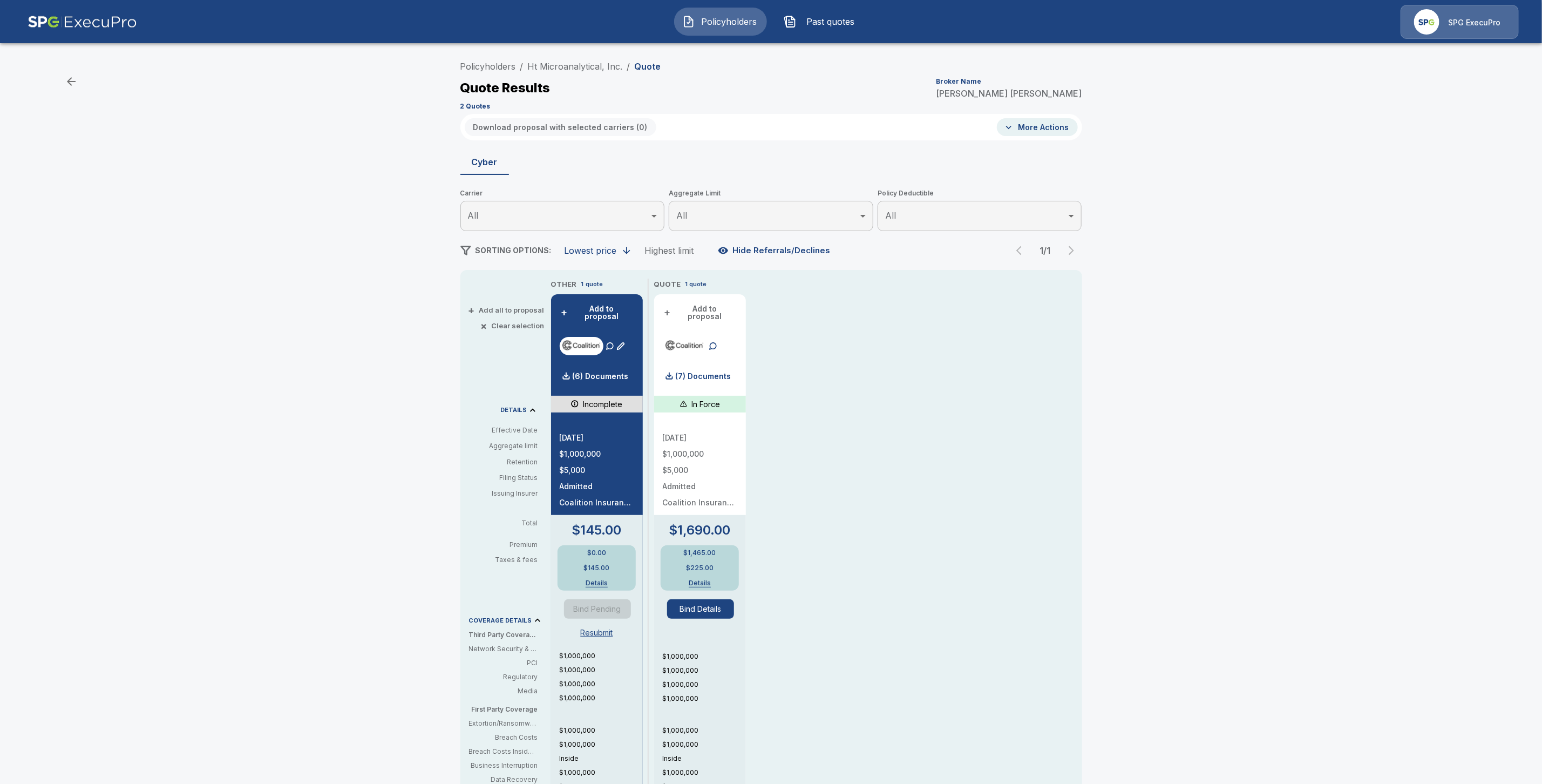
drag, startPoint x: 508, startPoint y: 91, endPoint x: 507, endPoint y: 83, distance: 8.1
click at [508, 86] on p "Quote Results" at bounding box center [506, 87] width 90 height 13
click at [503, 66] on link "Policyholders" at bounding box center [488, 65] width 56 height 11
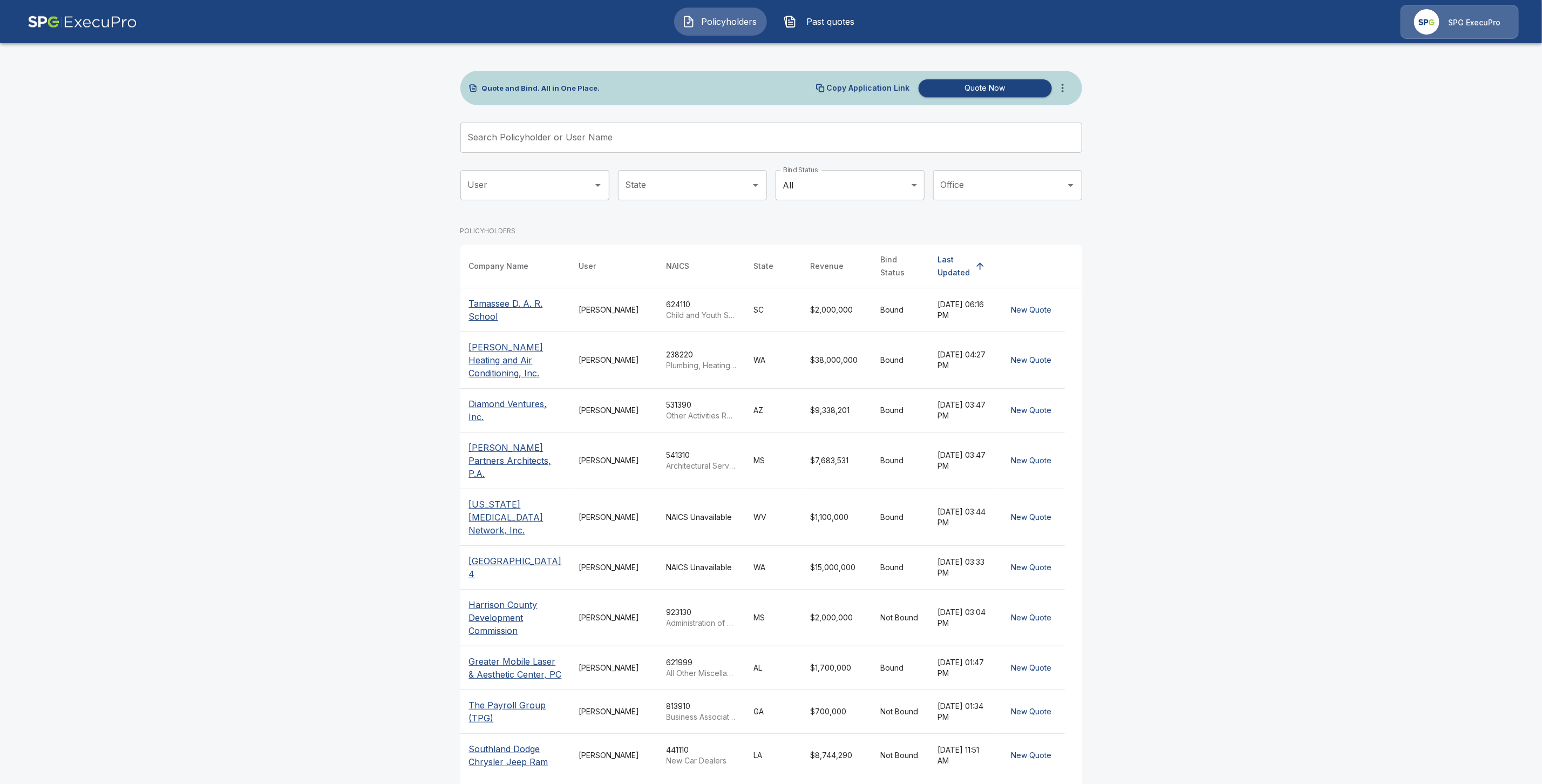
click at [567, 123] on div "Search Policyholder or User Name Search Policyholder or User Name" at bounding box center [771, 137] width 622 height 30
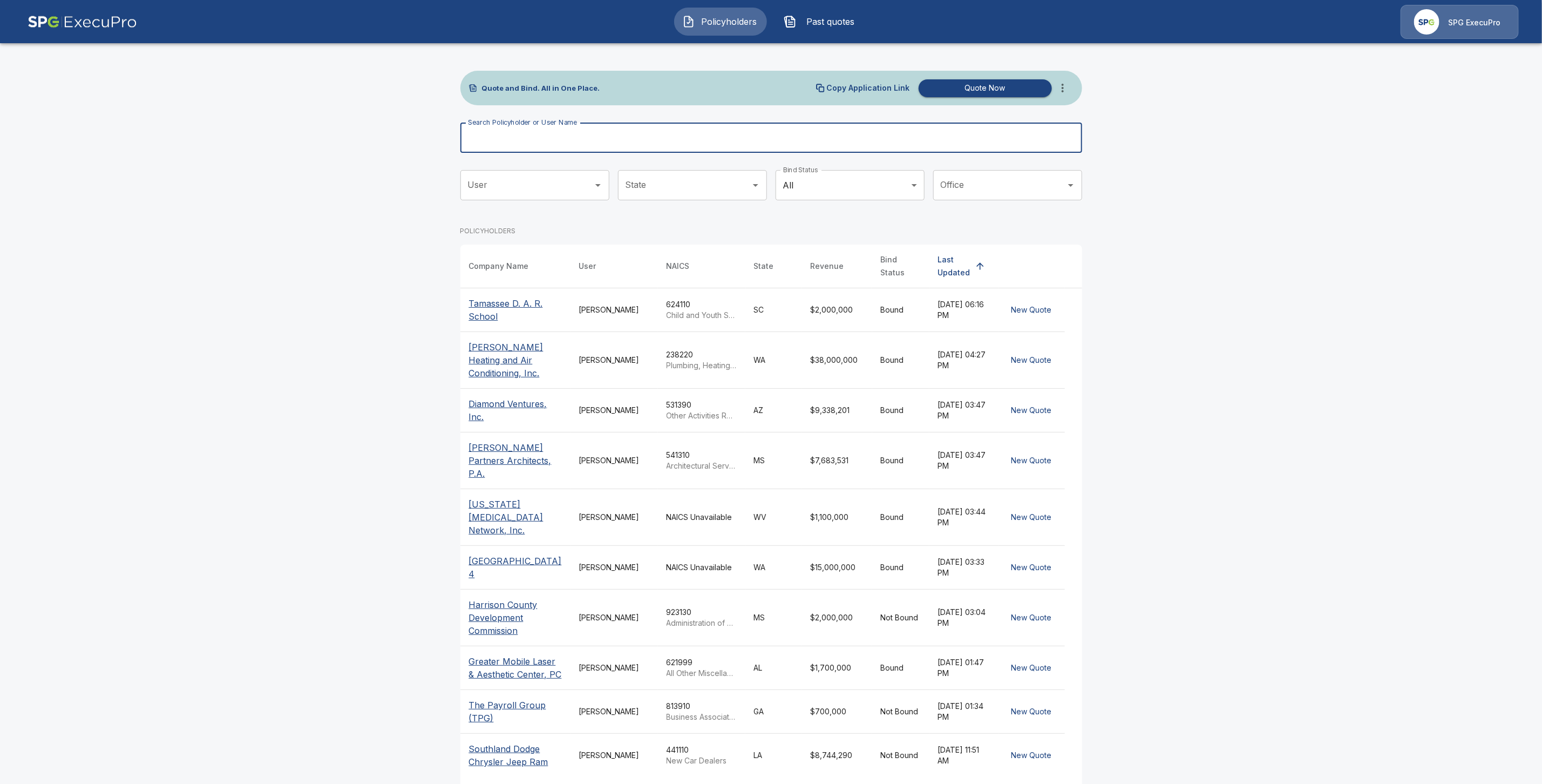
paste input "**********"
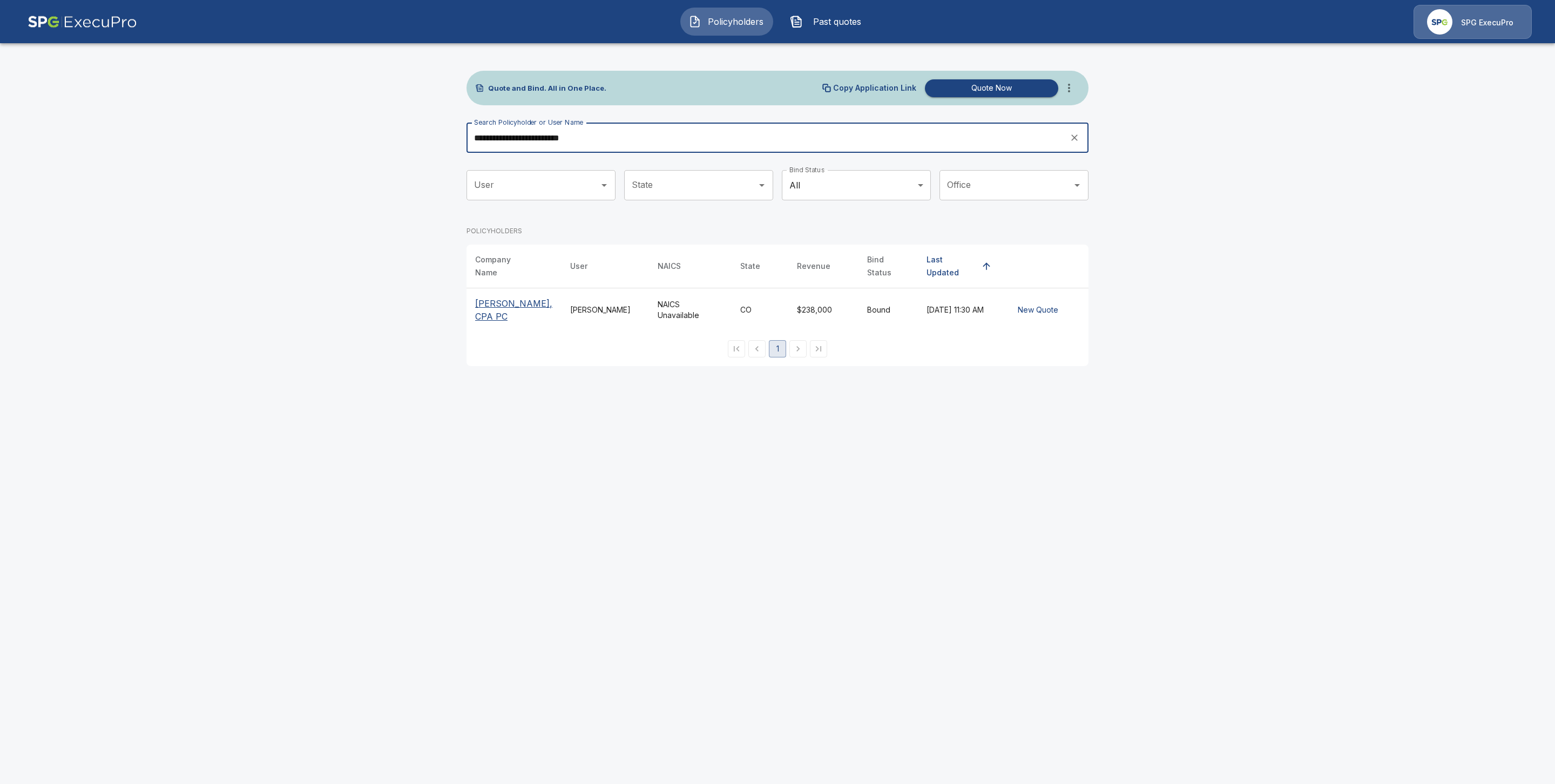
type input "**********"
click at [503, 303] on p "Elizabeth A. Tauer, CPA PC" at bounding box center [513, 310] width 77 height 25
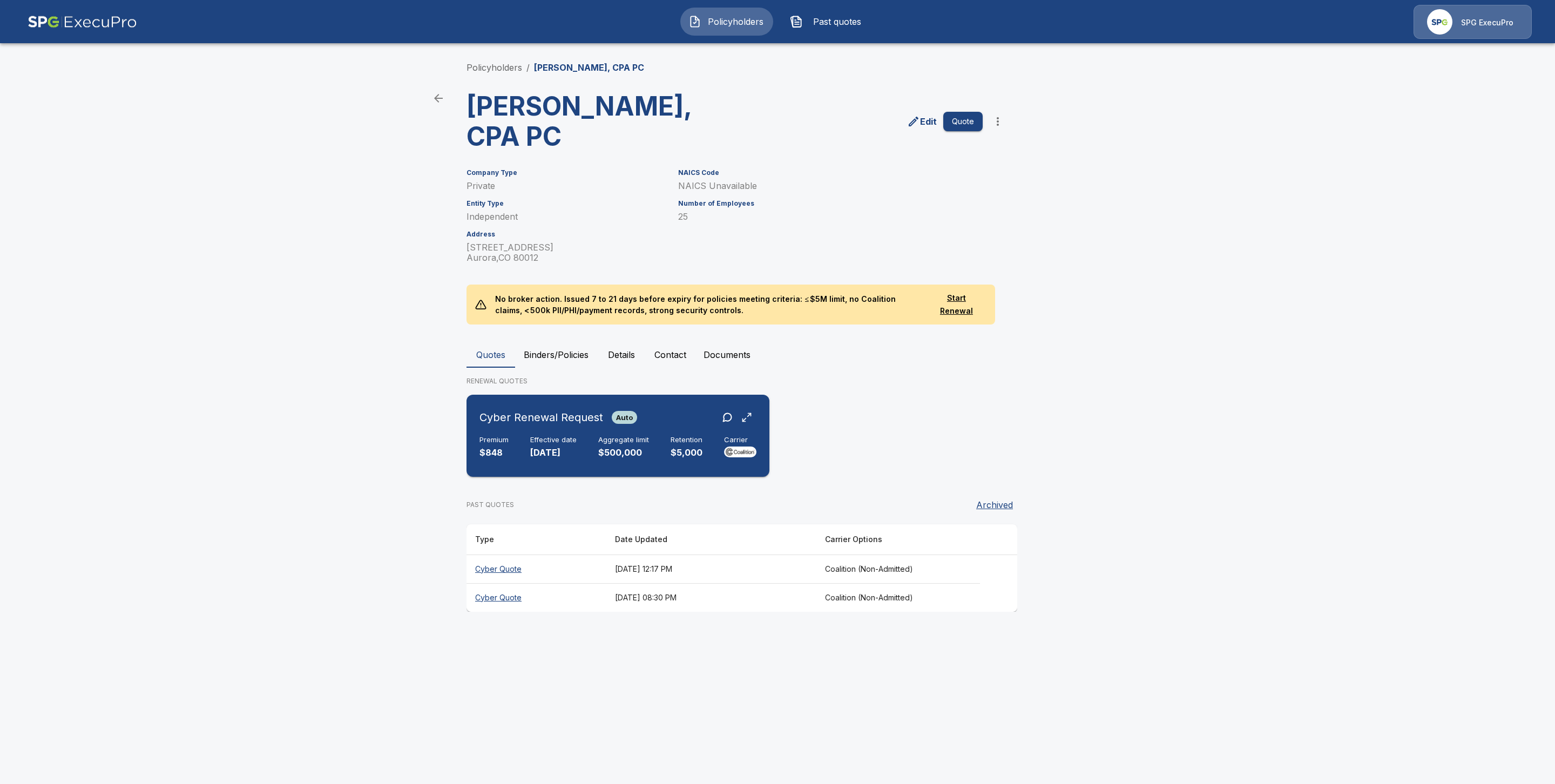
click at [529, 423] on h6 "Cyber Renewal Request" at bounding box center [541, 417] width 123 height 18
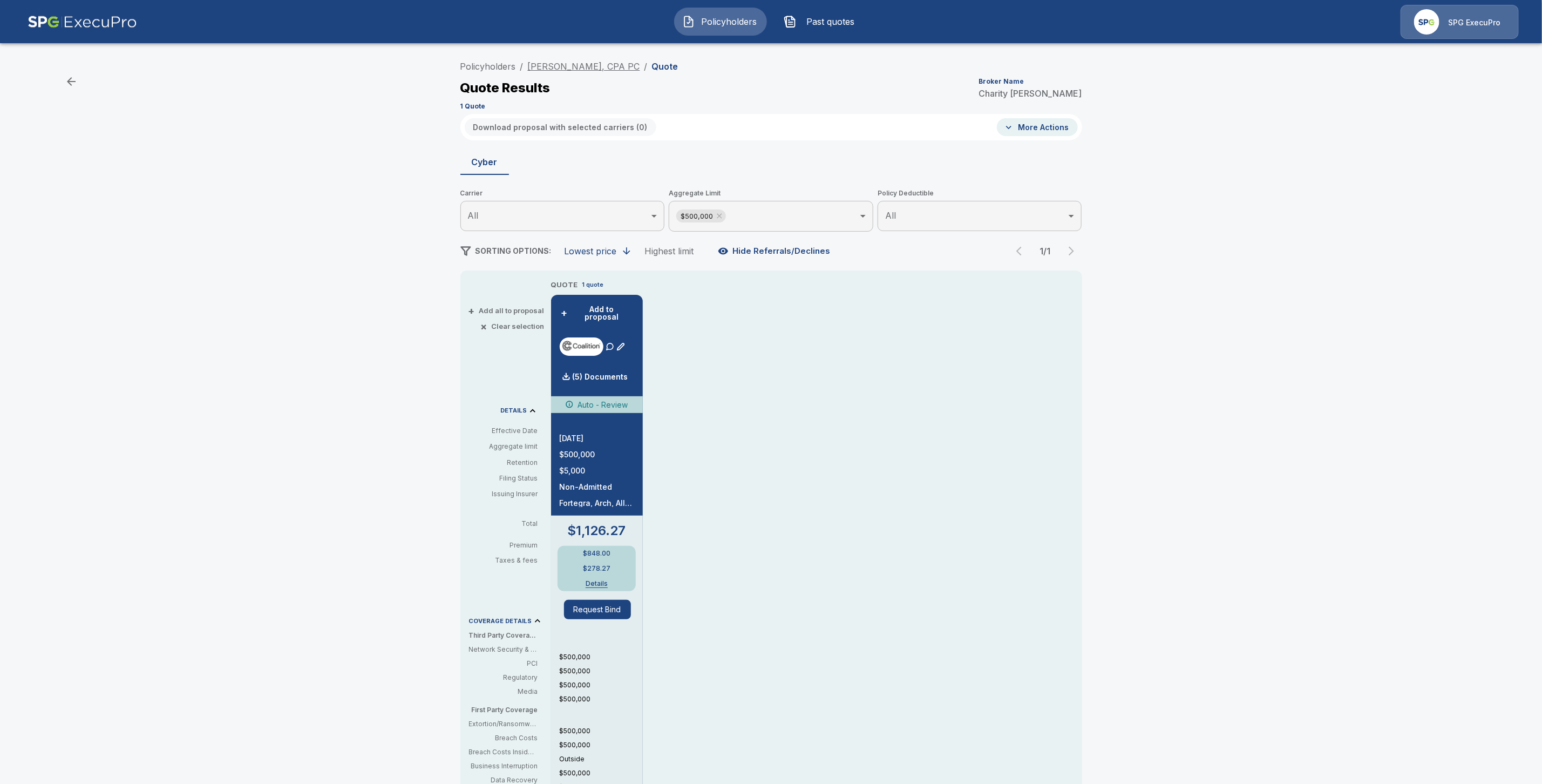
click at [591, 64] on link "[PERSON_NAME], CPA PC" at bounding box center [584, 65] width 112 height 11
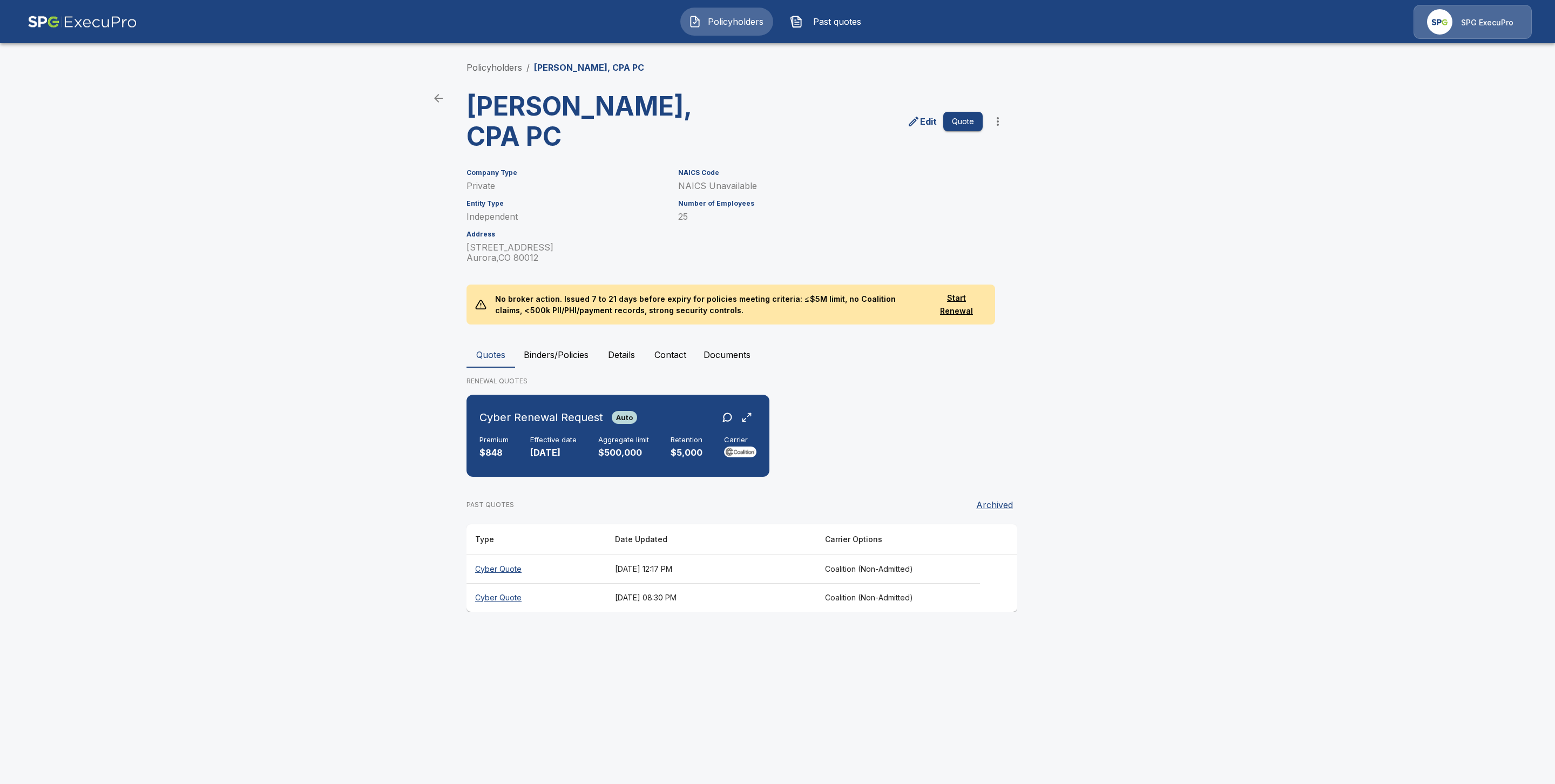
click at [499, 594] on th "Cyber Quote" at bounding box center [536, 596] width 140 height 28
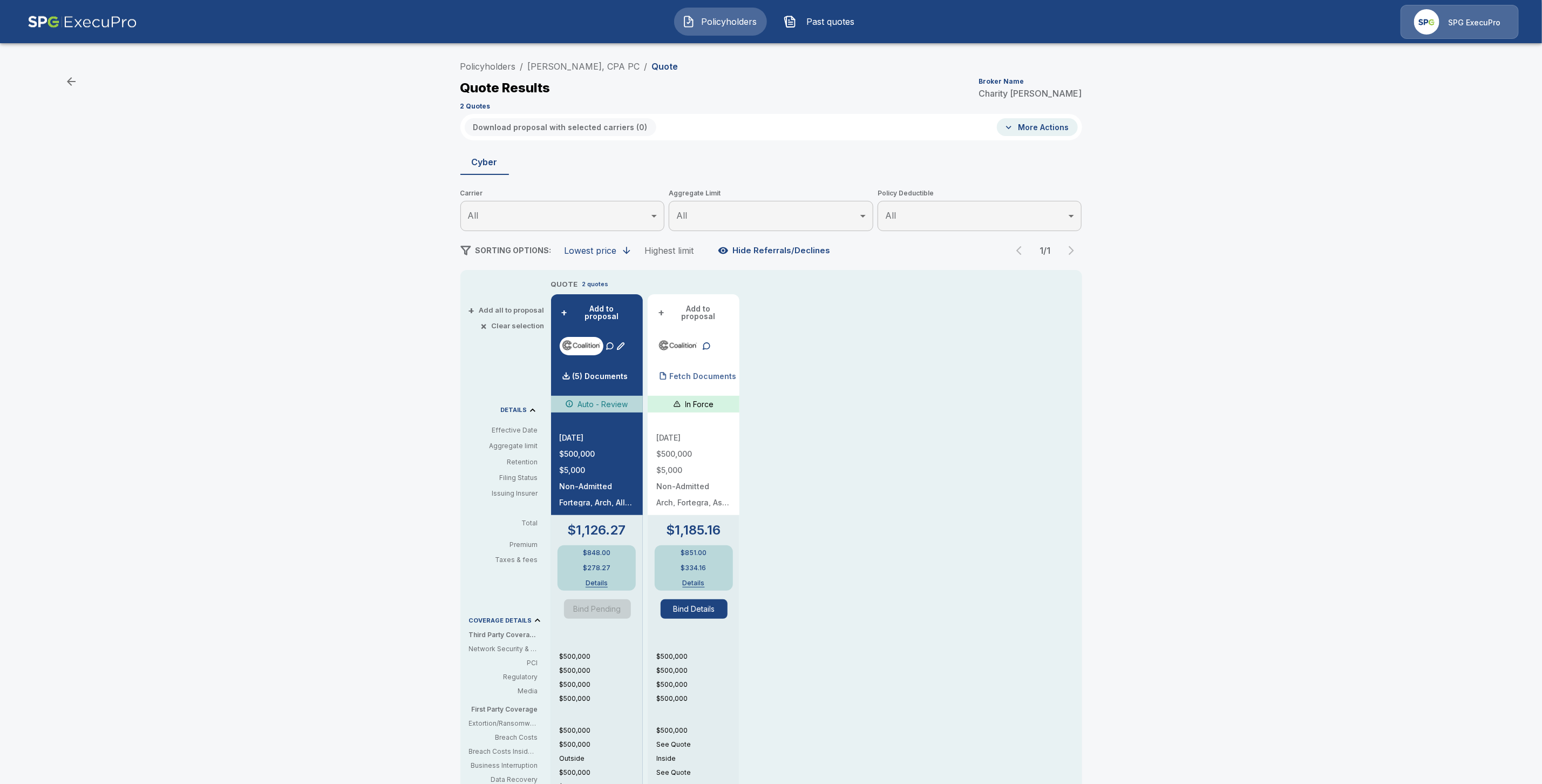
click at [692, 372] on p "Fetch Documents" at bounding box center [703, 376] width 66 height 8
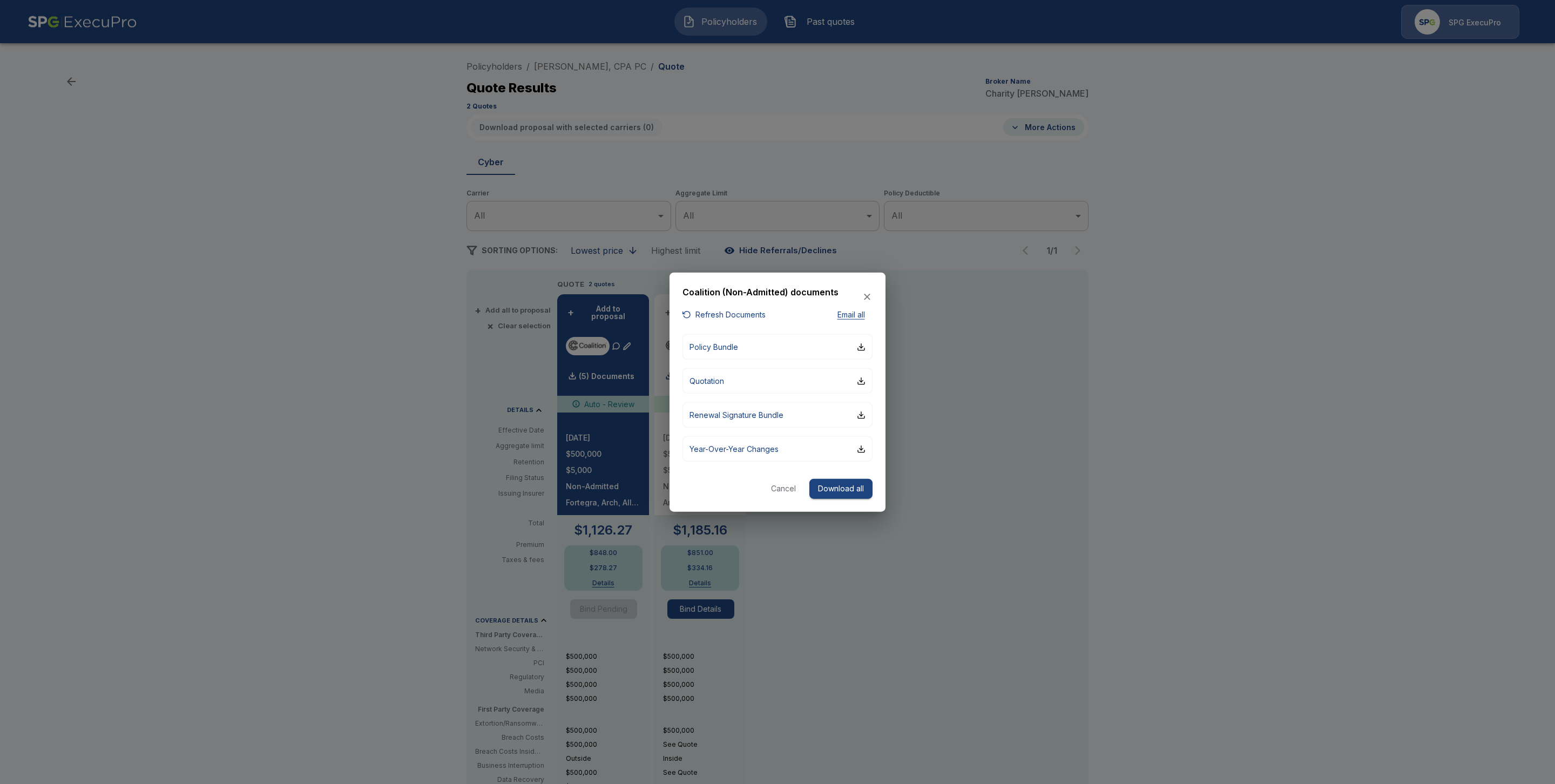
click at [787, 488] on button "Cancel" at bounding box center [782, 489] width 34 height 20
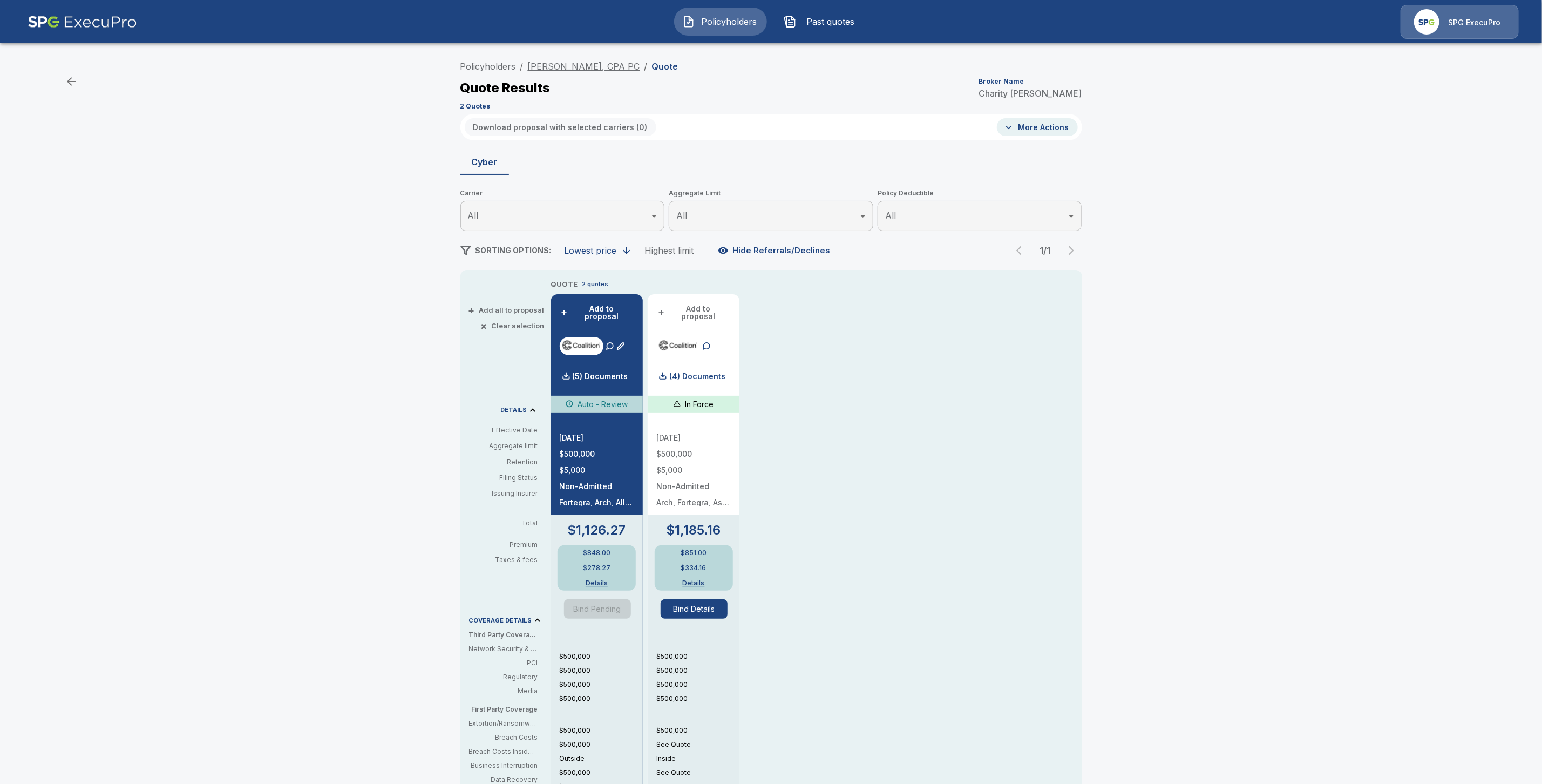
click at [615, 61] on link "[PERSON_NAME], CPA PC" at bounding box center [584, 65] width 112 height 11
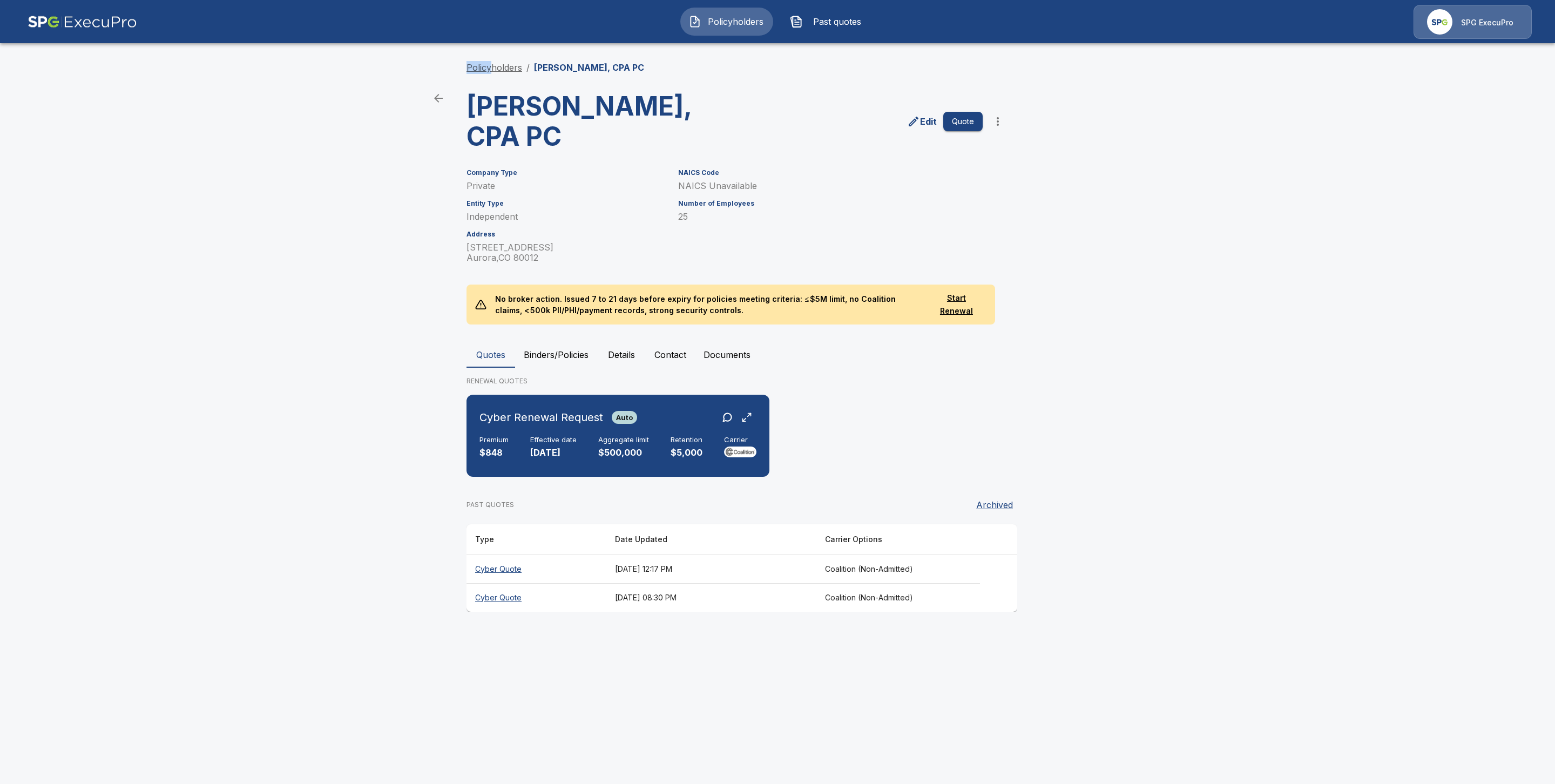
click at [493, 61] on li "Policyholders" at bounding box center [494, 66] width 56 height 13
click at [494, 65] on link "Policyholders" at bounding box center [494, 66] width 56 height 11
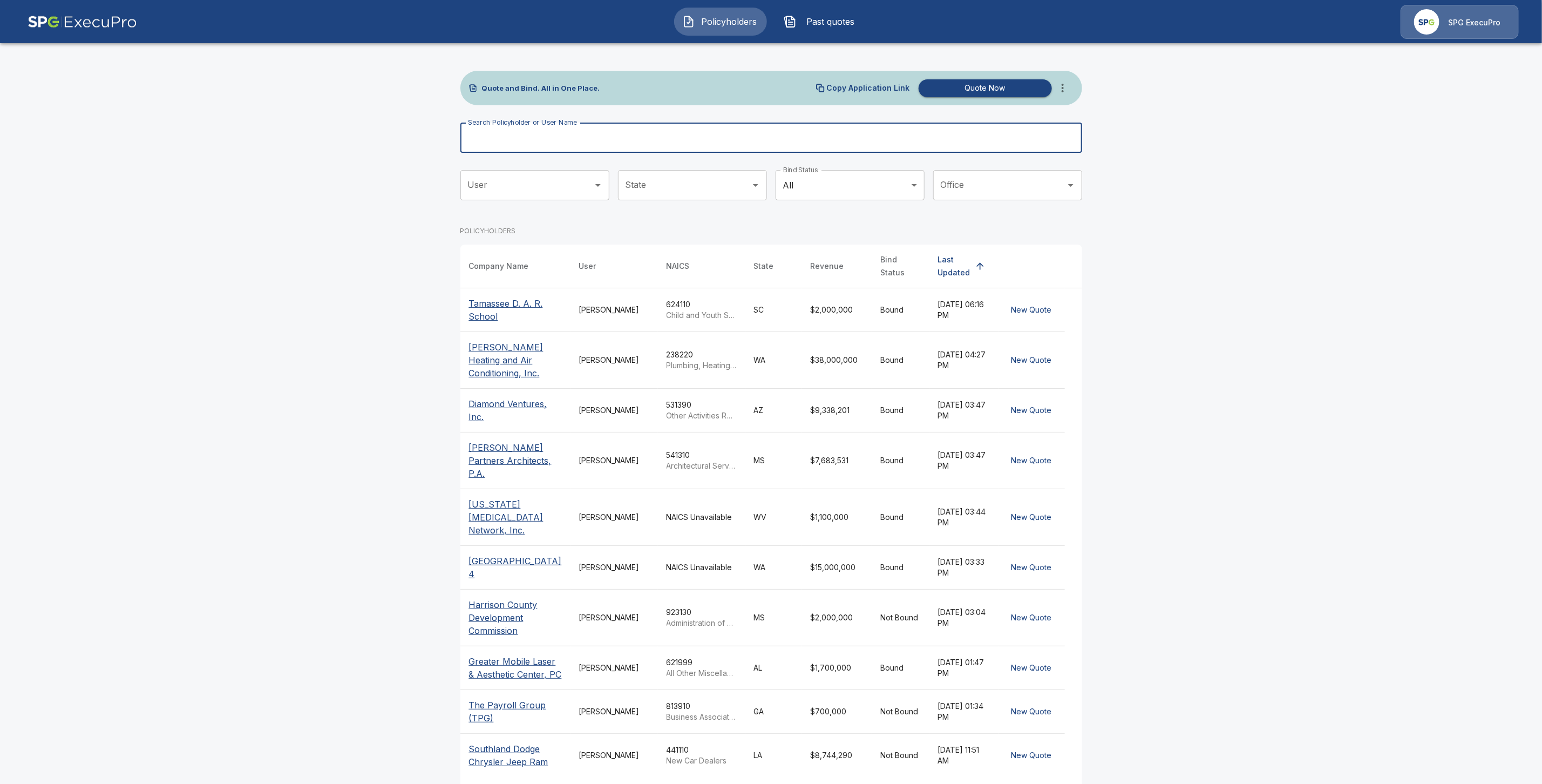
click at [526, 139] on input "Search Policyholder or User Name" at bounding box center [766, 137] width 610 height 30
paste input "**********"
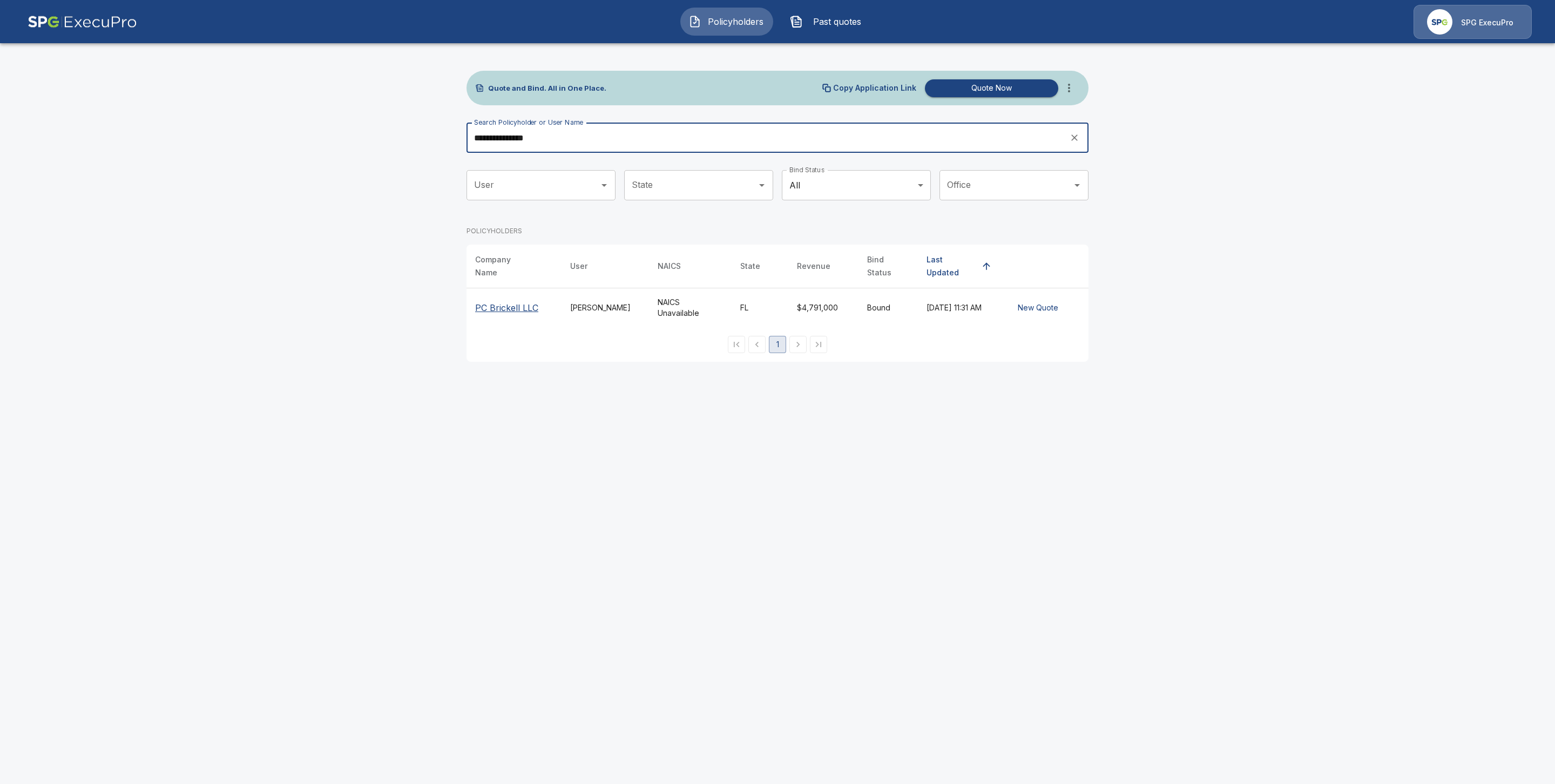
type input "**********"
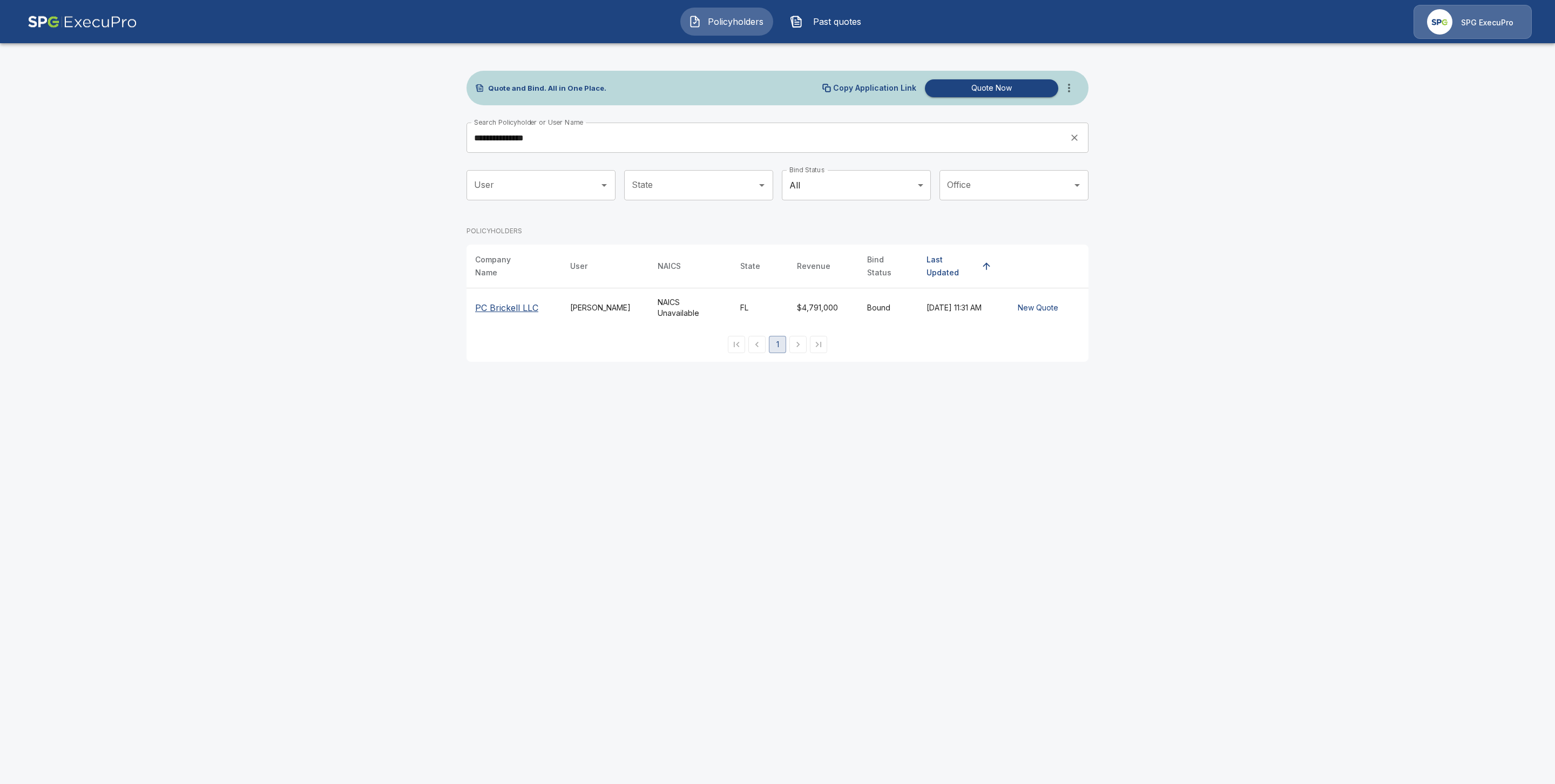
drag, startPoint x: 491, startPoint y: 297, endPoint x: 384, endPoint y: 371, distance: 130.1
click at [491, 301] on p "PC Brickell LLC" at bounding box center [507, 307] width 64 height 13
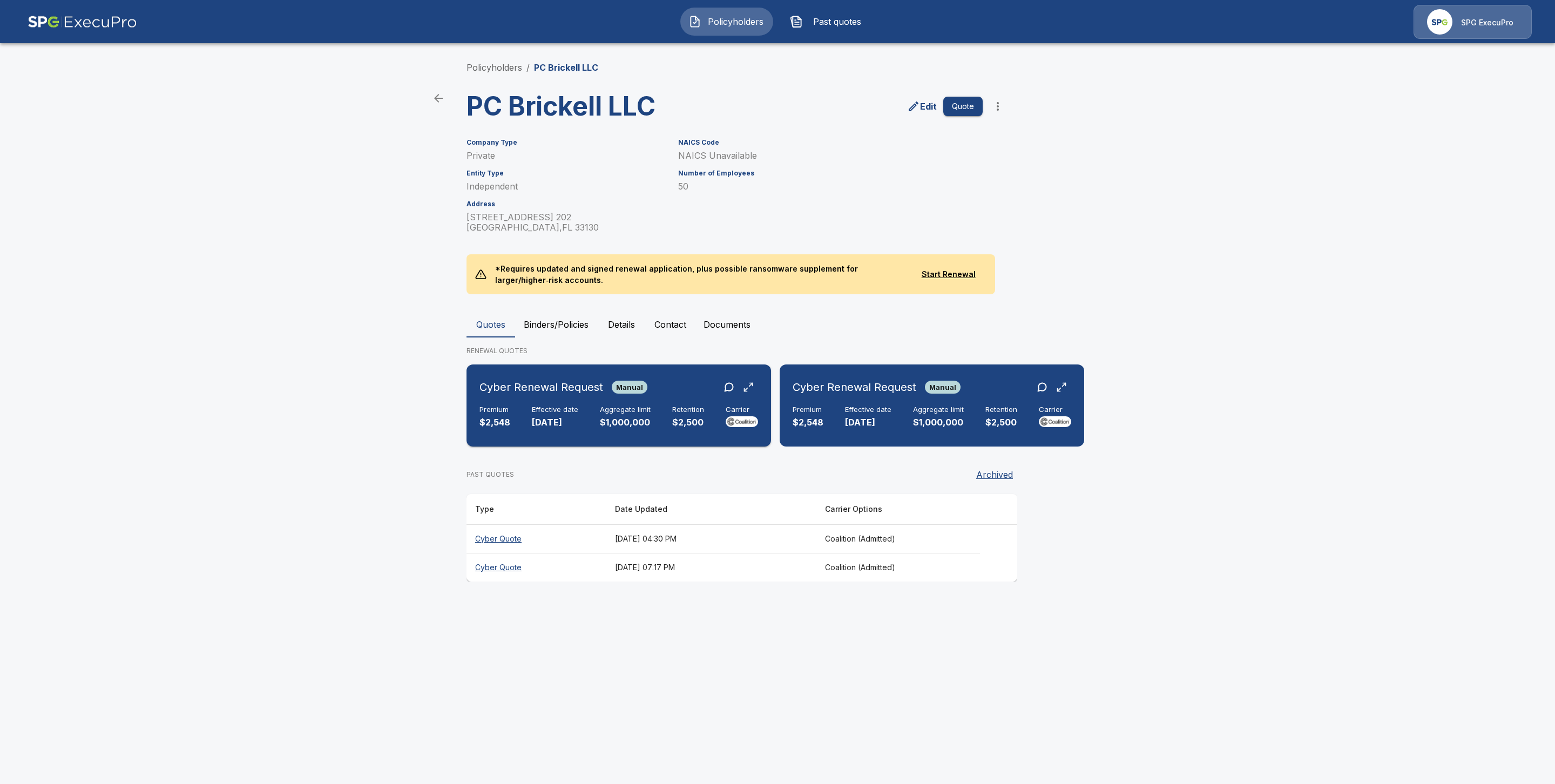
drag, startPoint x: 544, startPoint y: 403, endPoint x: 535, endPoint y: 431, distance: 29.4
click at [545, 404] on div "Cyber Renewal Request Manual Premium $2,548 Effective date [DATE] Aggregate lim…" at bounding box center [618, 405] width 296 height 73
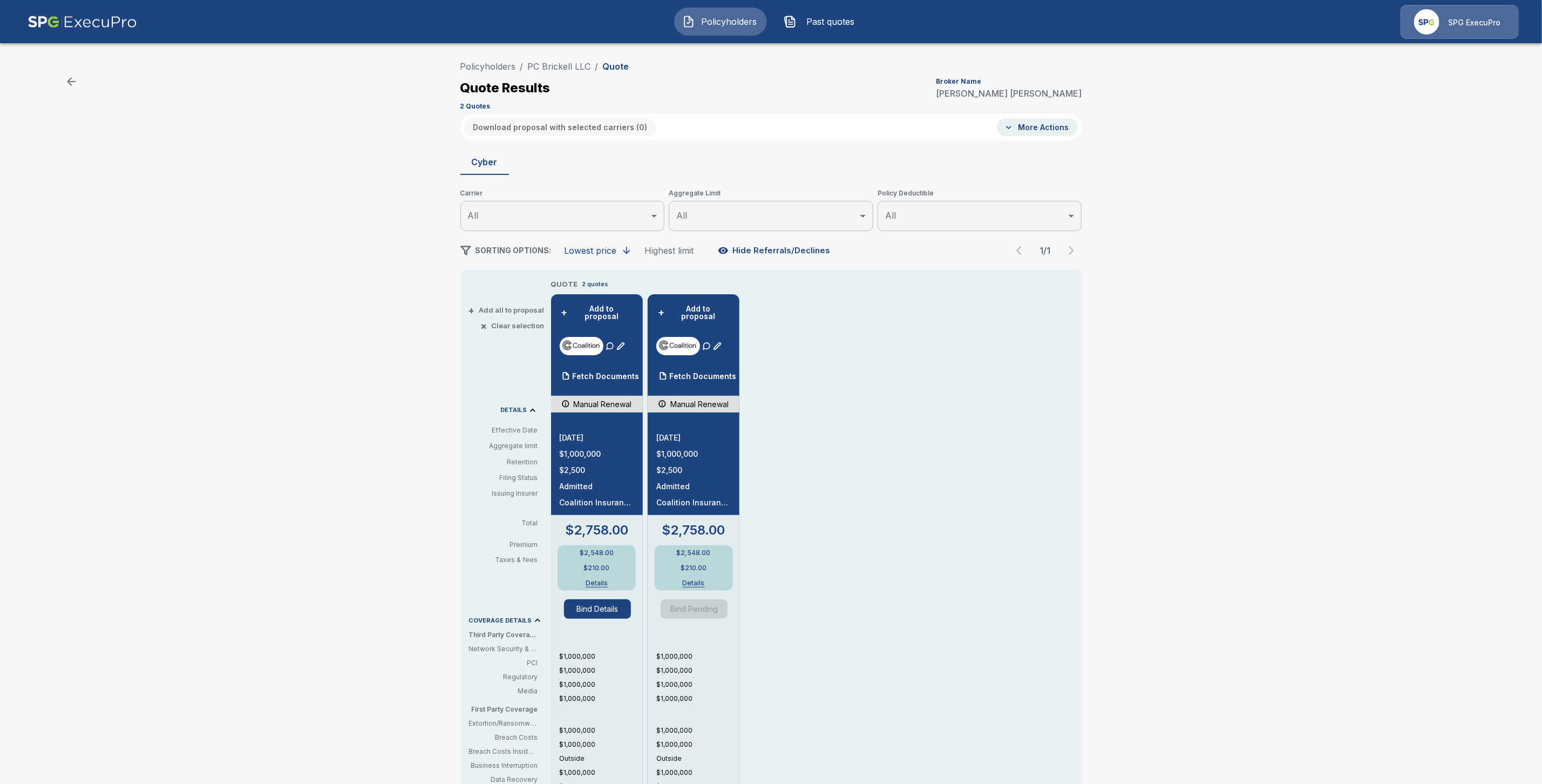
drag, startPoint x: 595, startPoint y: 367, endPoint x: 655, endPoint y: 361, distance: 60.3
click at [595, 372] on p "Fetch Documents" at bounding box center [606, 376] width 66 height 8
click at [712, 372] on p "Fetch Documents" at bounding box center [703, 376] width 66 height 8
click at [553, 65] on link "PC Brickell LLC" at bounding box center [559, 65] width 64 height 11
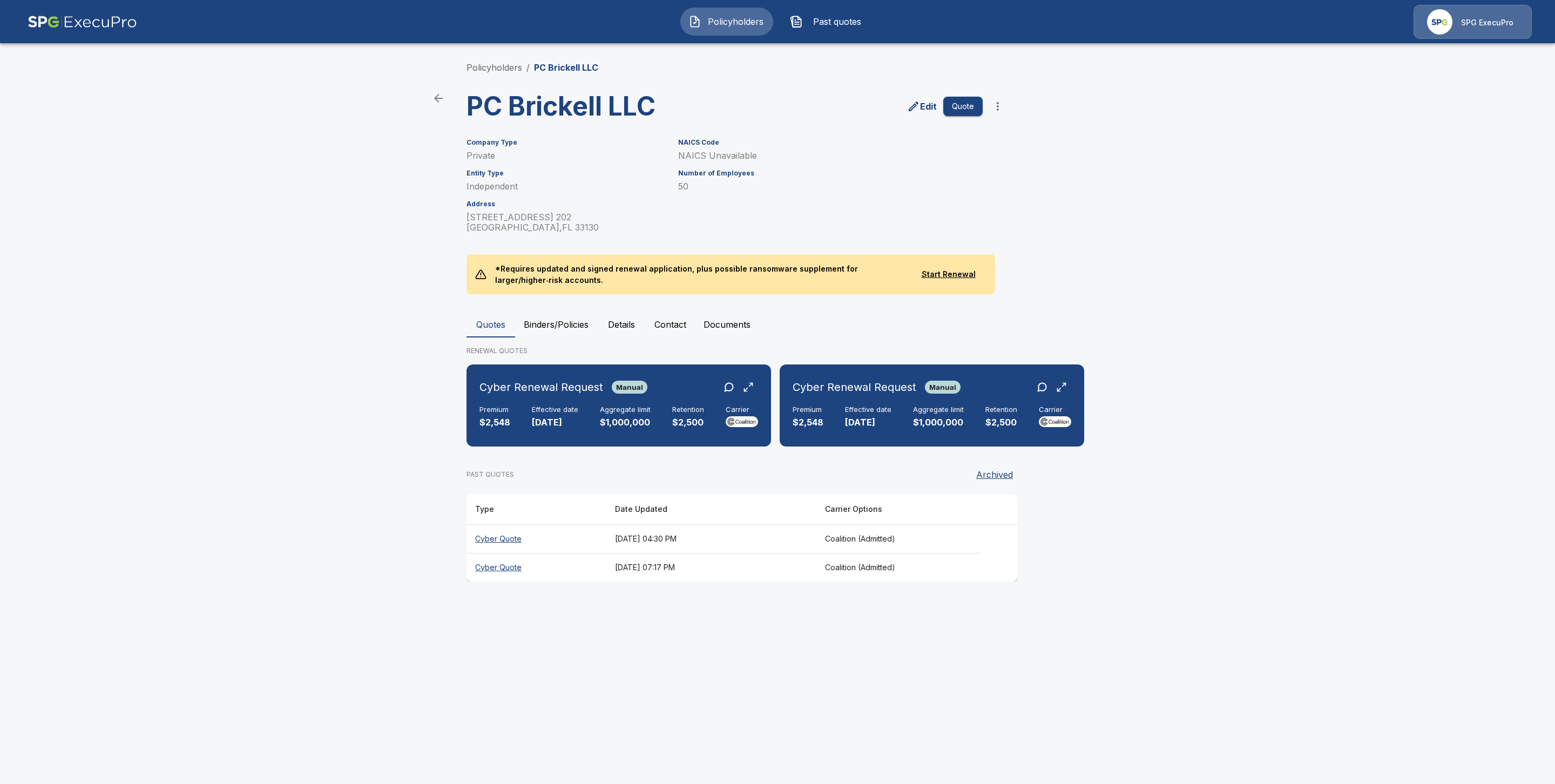
click at [511, 529] on th "Cyber Quote" at bounding box center [536, 538] width 140 height 28
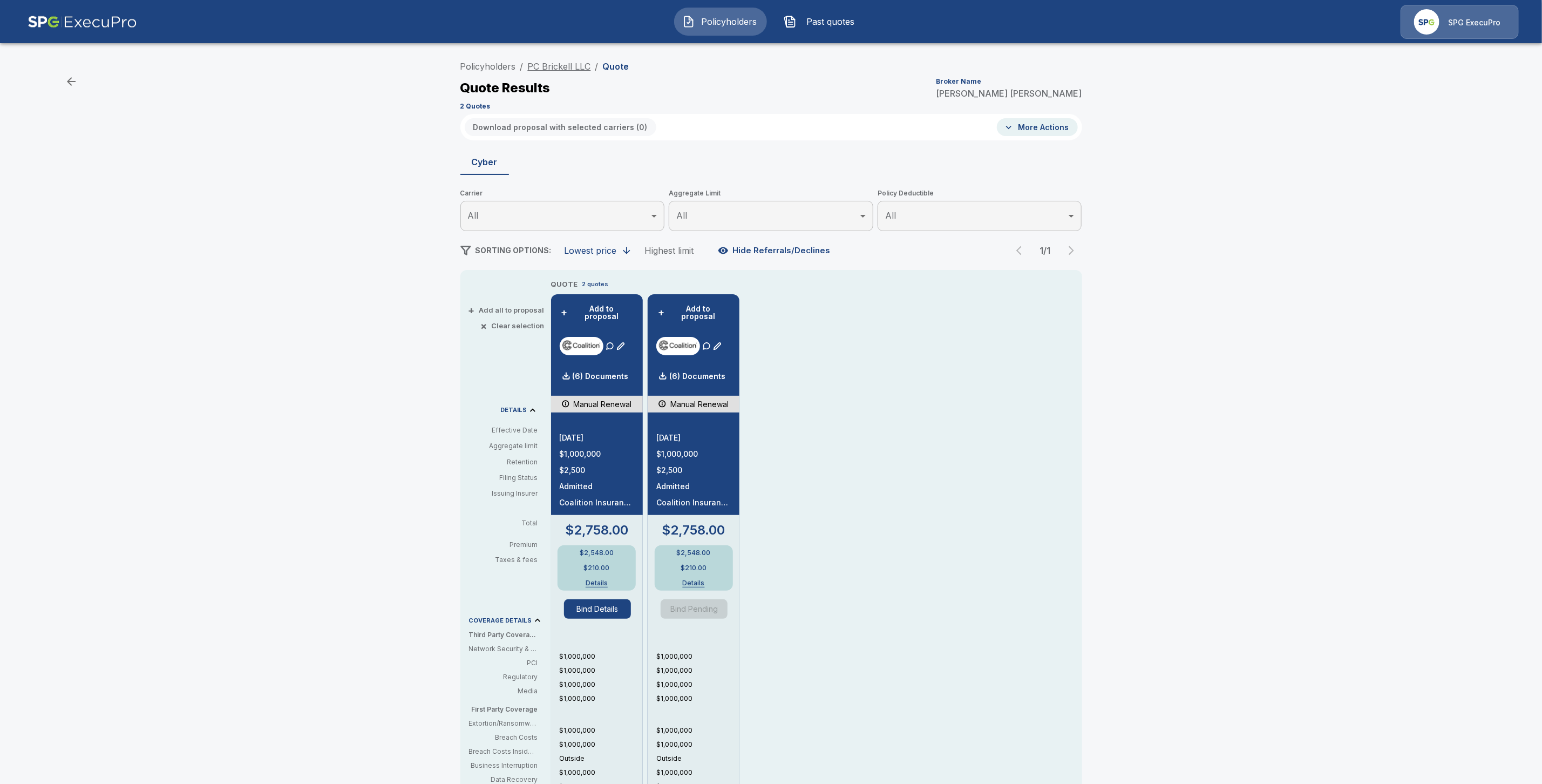
click at [572, 64] on link "PC Brickell LLC" at bounding box center [559, 65] width 64 height 11
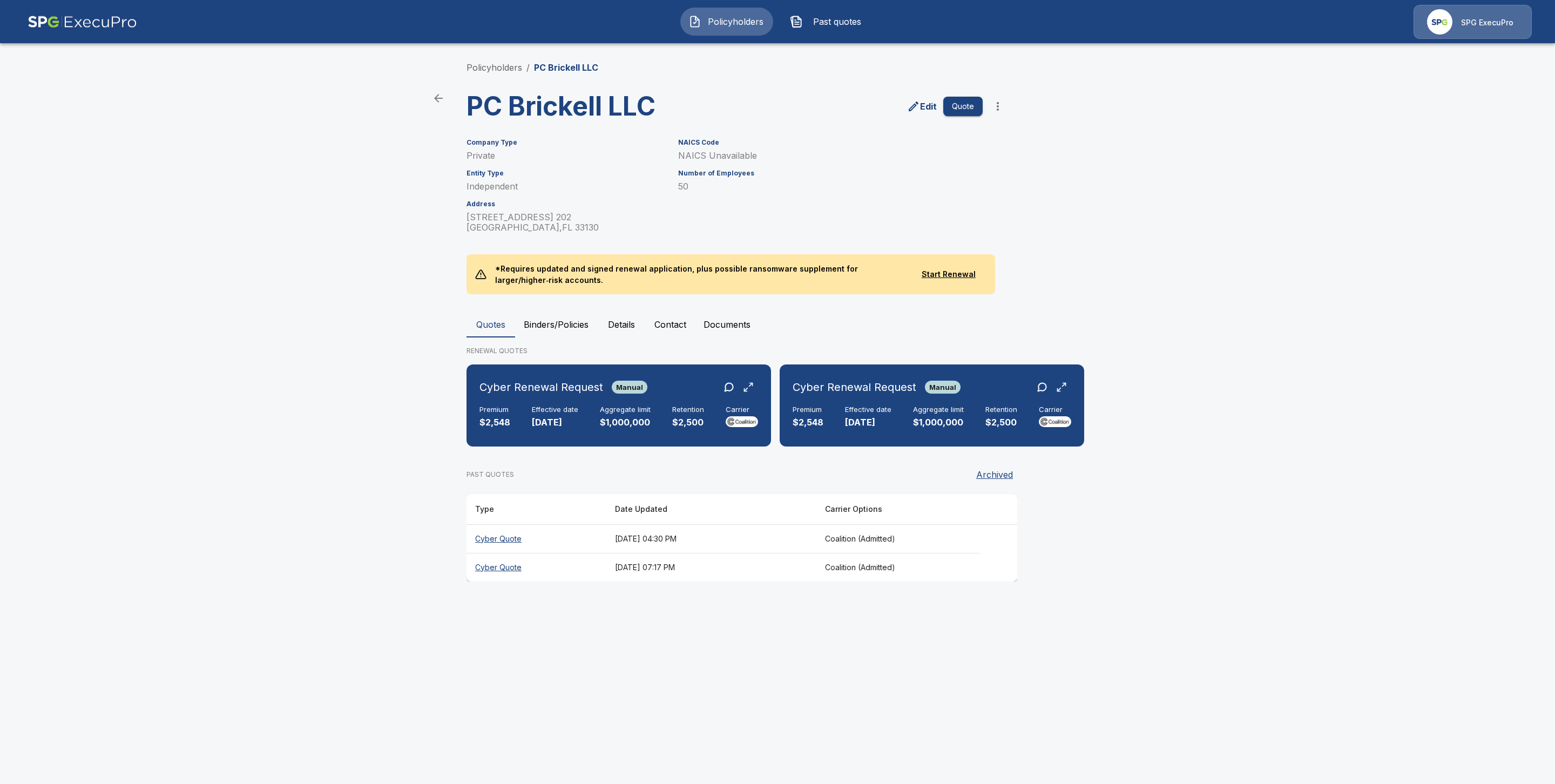
click at [508, 561] on th "Cyber Quote" at bounding box center [536, 566] width 140 height 28
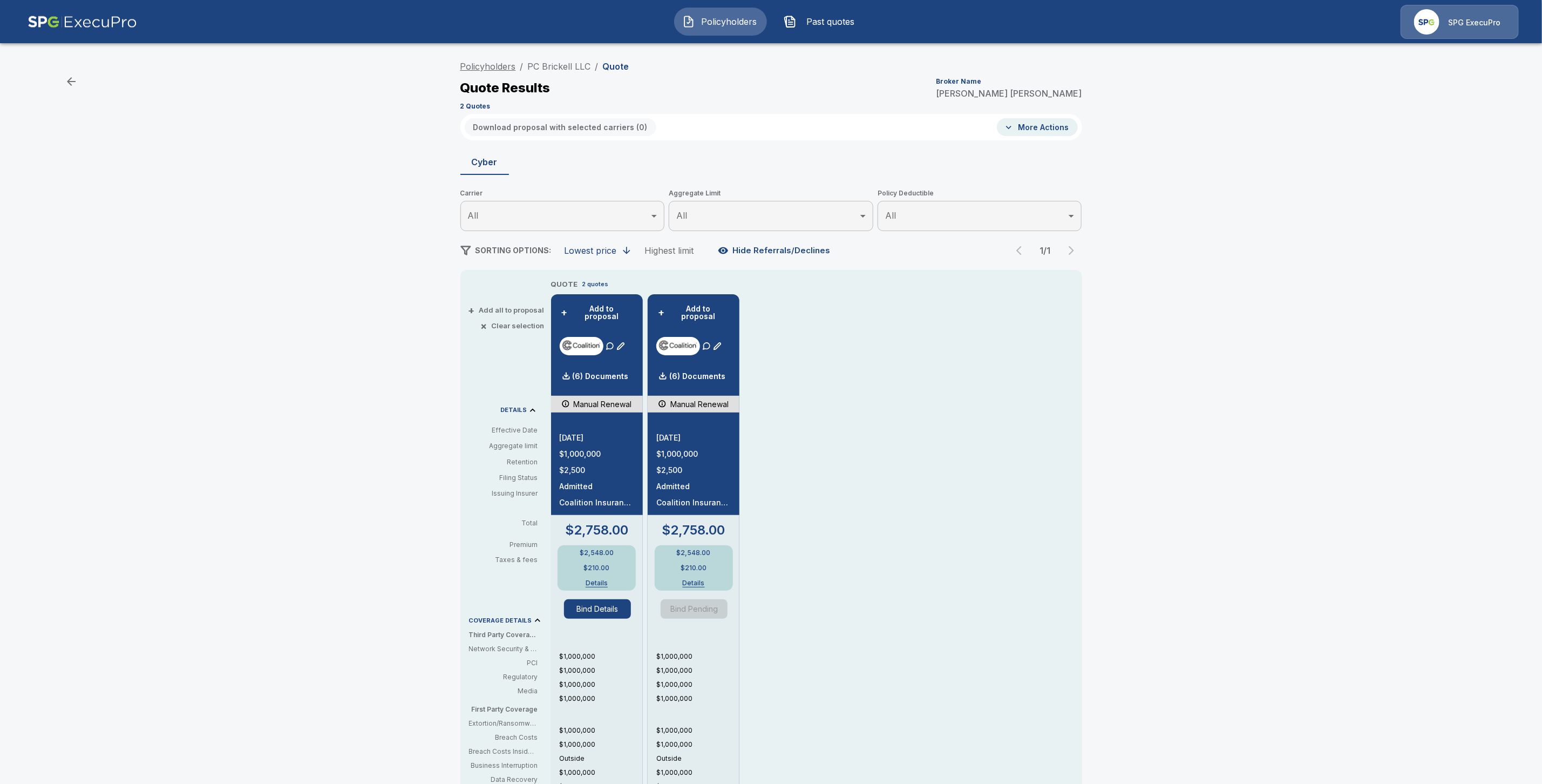
click at [492, 64] on link "Policyholders" at bounding box center [488, 65] width 56 height 11
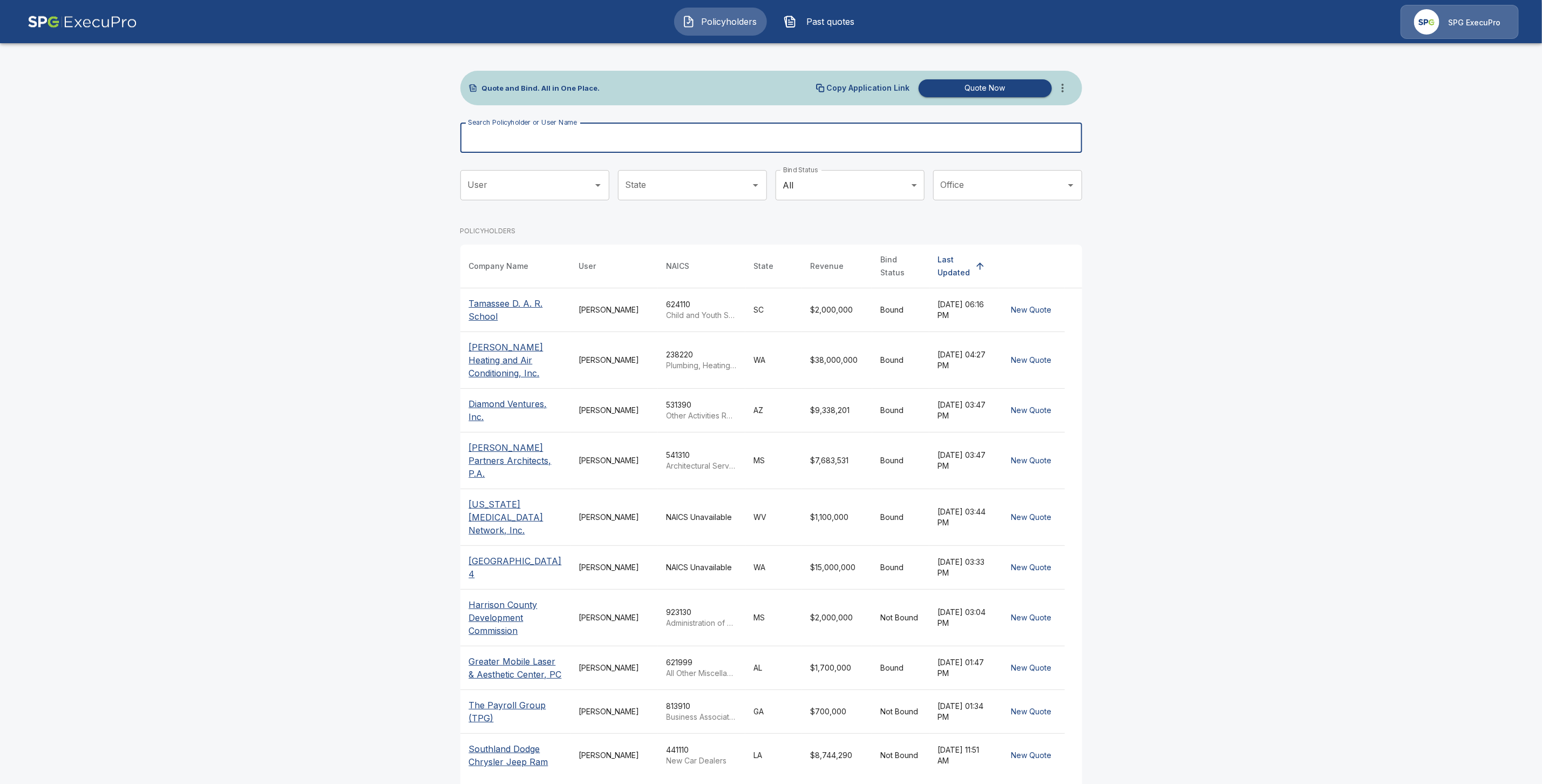
click at [507, 143] on input "Search Policyholder or User Name" at bounding box center [766, 137] width 610 height 30
paste input "**********"
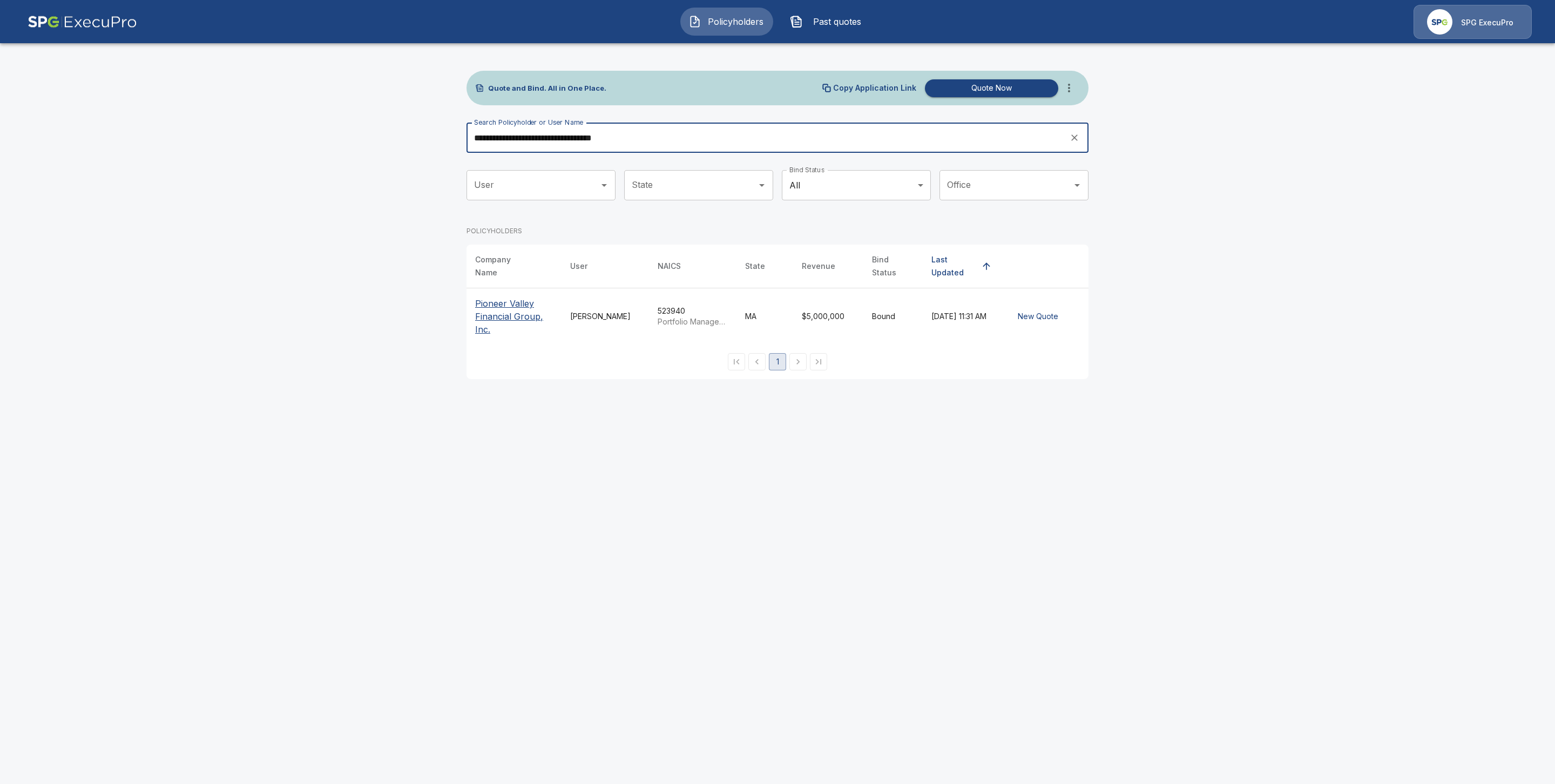
type input "**********"
drag, startPoint x: 496, startPoint y: 300, endPoint x: 510, endPoint y: 317, distance: 22.0
click at [496, 300] on p "Pioneer Valley Financial Group, Inc." at bounding box center [513, 317] width 77 height 39
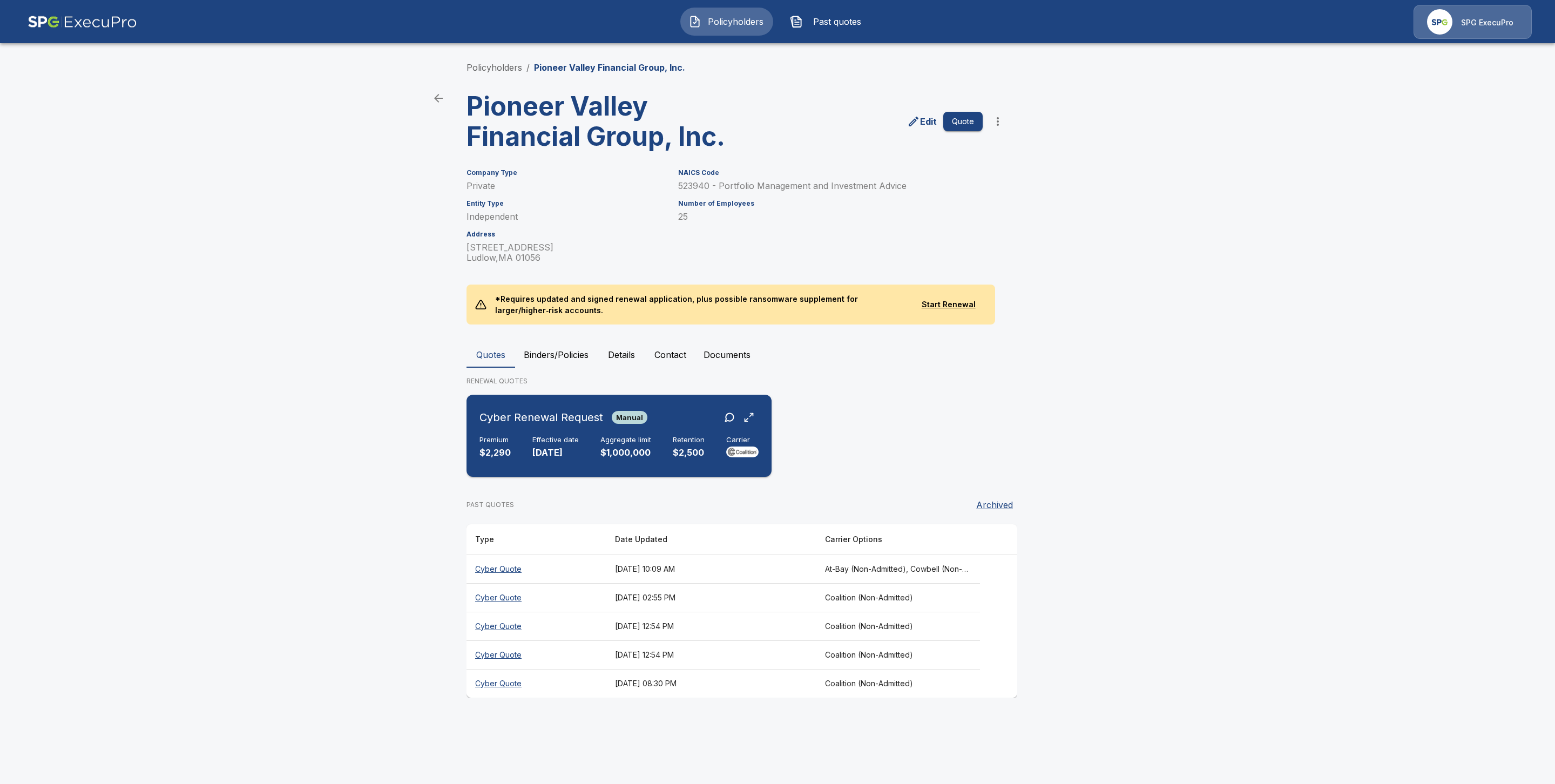
drag, startPoint x: 539, startPoint y: 430, endPoint x: 542, endPoint y: 437, distance: 7.6
click at [539, 432] on div "Cyber Renewal Request Manual Premium $2,290 Effective date [DATE] Aggregate lim…" at bounding box center [618, 435] width 296 height 73
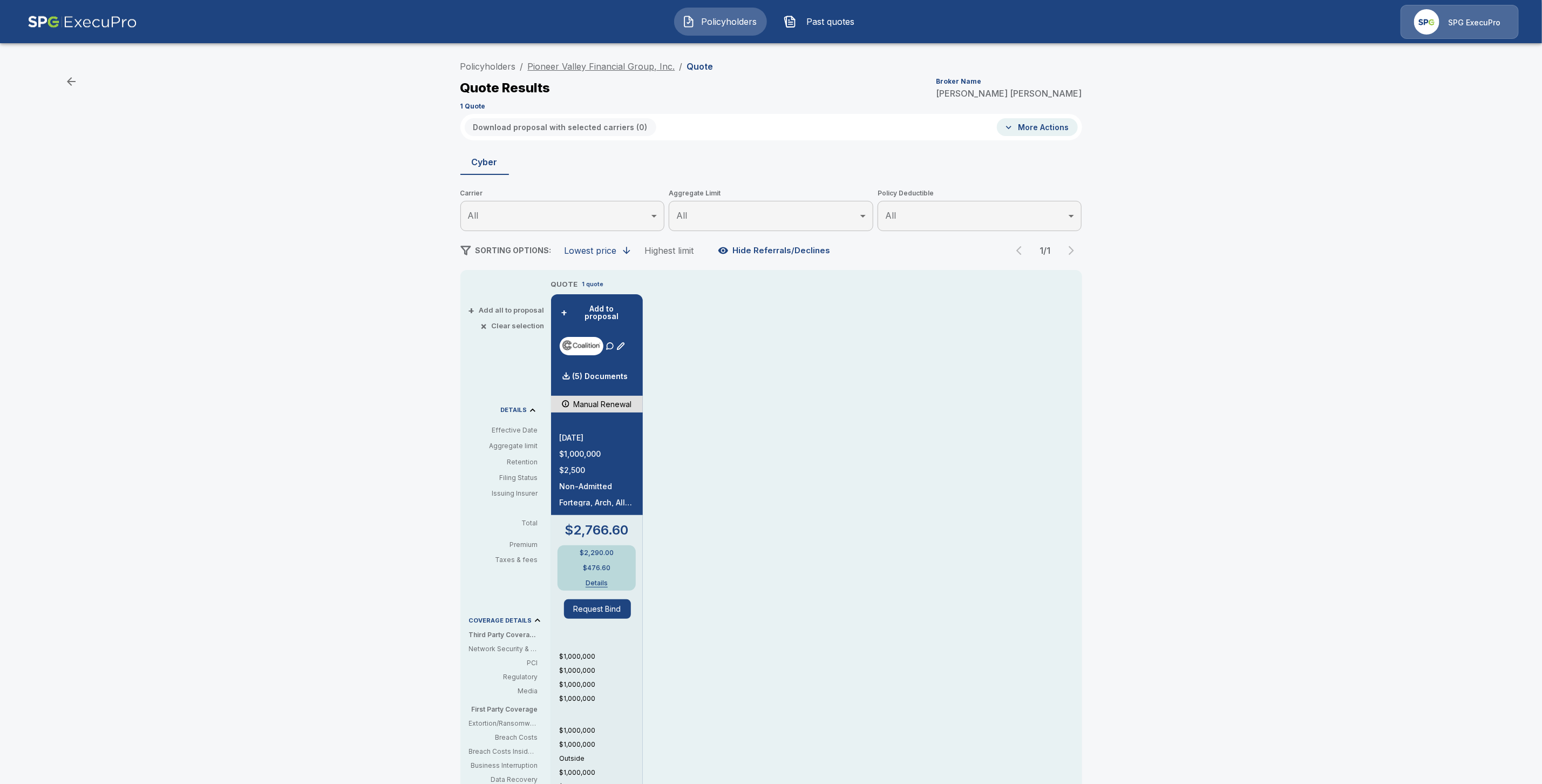
click at [563, 65] on link "Pioneer Valley Financial Group, Inc." at bounding box center [601, 65] width 148 height 11
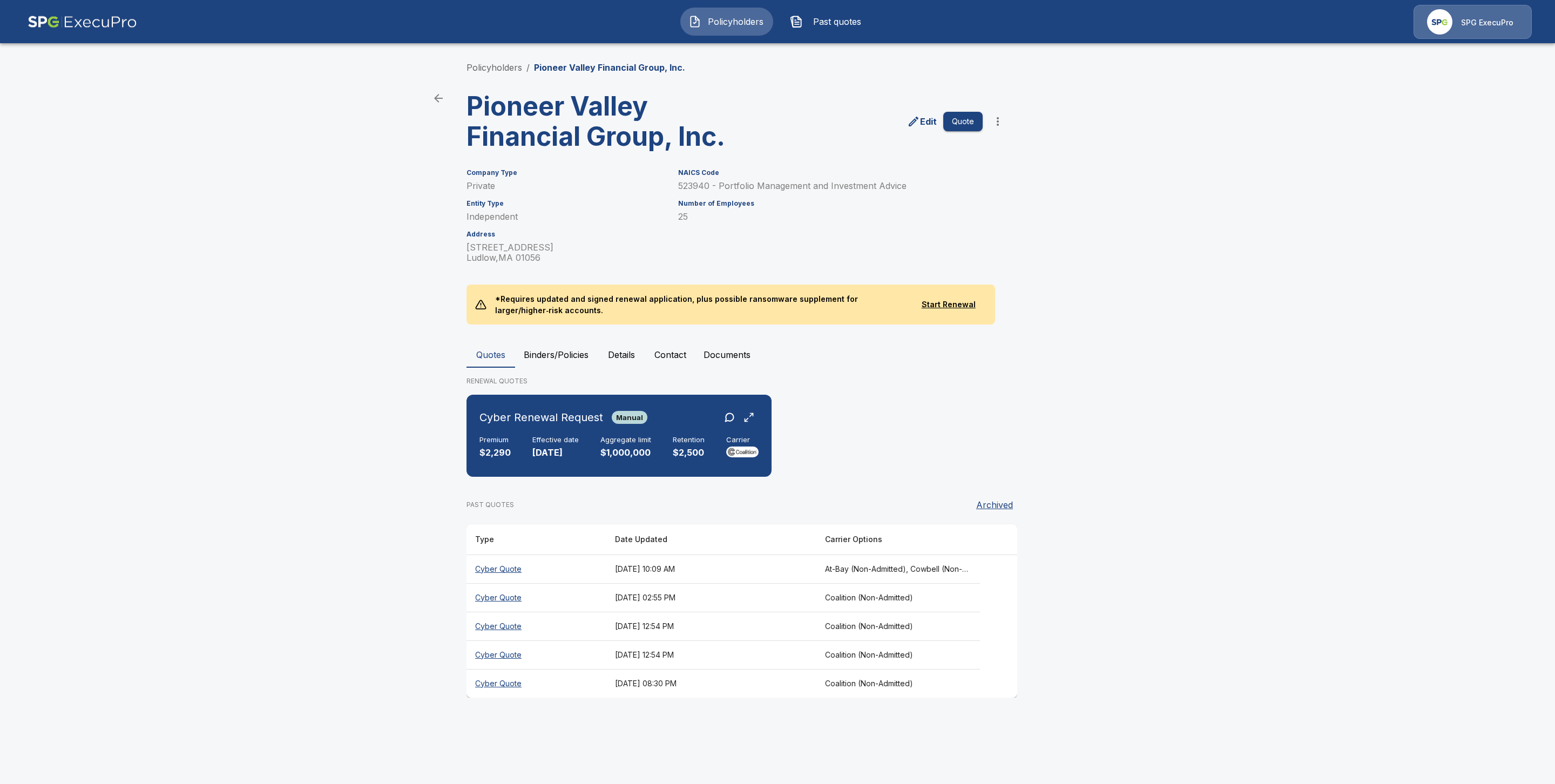
click at [489, 685] on th "Cyber Quote" at bounding box center [536, 682] width 140 height 28
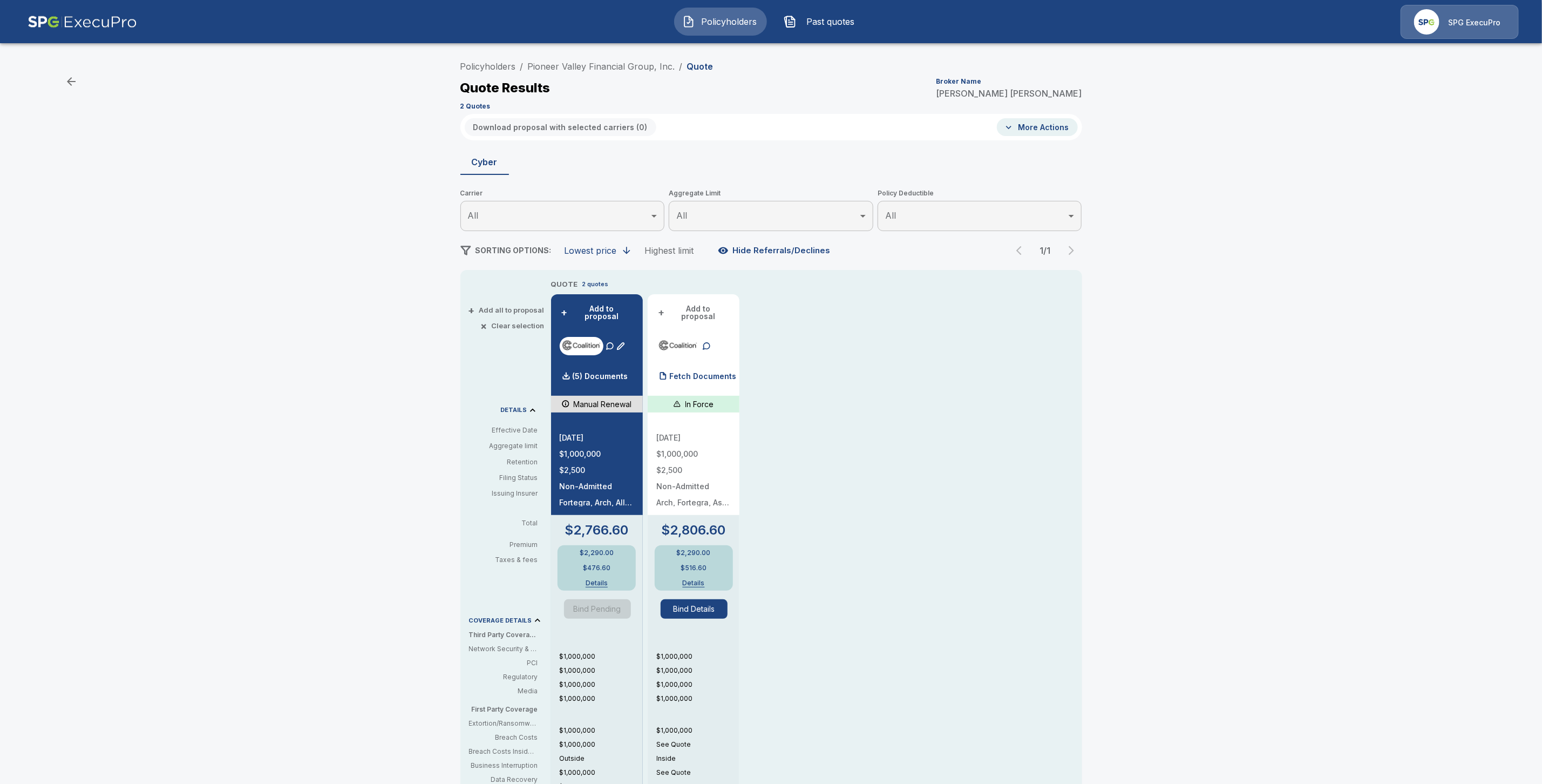
drag, startPoint x: 697, startPoint y: 368, endPoint x: 827, endPoint y: 382, distance: 130.8
click at [697, 372] on p "Fetch Documents" at bounding box center [703, 376] width 66 height 8
click at [506, 65] on link "Policyholders" at bounding box center [488, 65] width 56 height 11
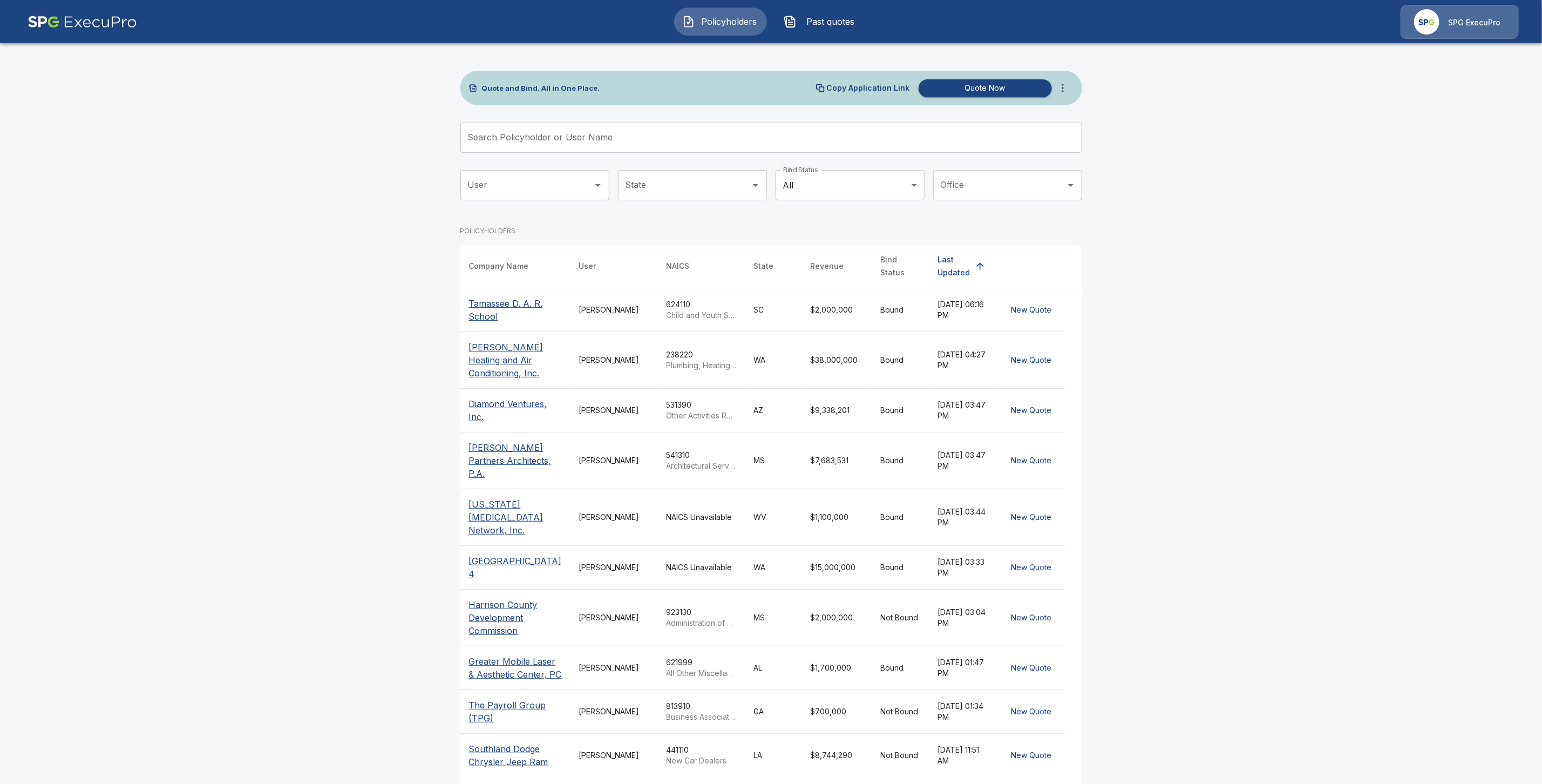
click at [499, 136] on div "Search Policyholder or User Name Search Policyholder or User Name" at bounding box center [771, 137] width 622 height 30
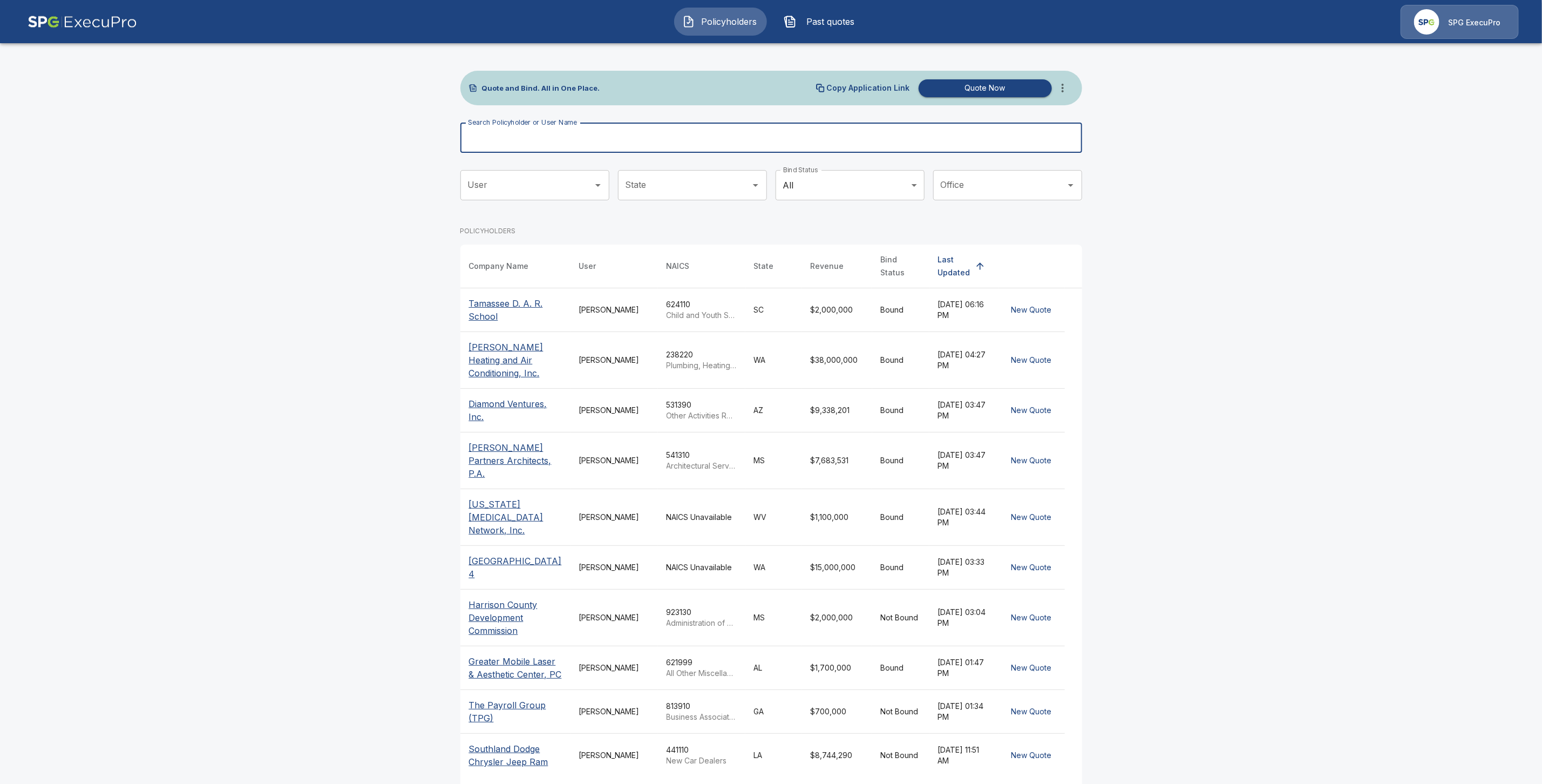
paste input "**********"
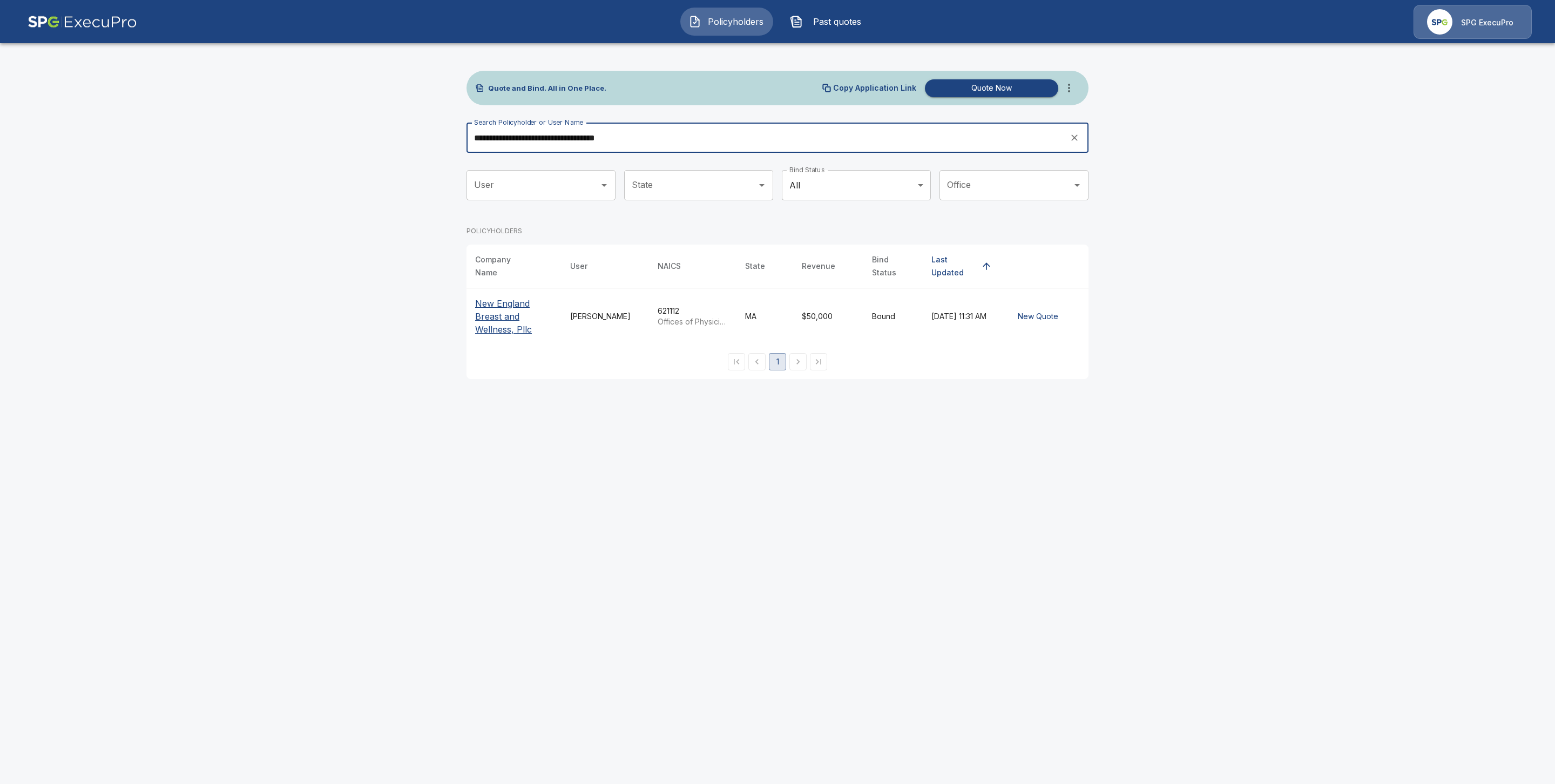
type input "**********"
click at [505, 315] on p "New England Breast and Wellness, Pllc" at bounding box center [513, 317] width 77 height 39
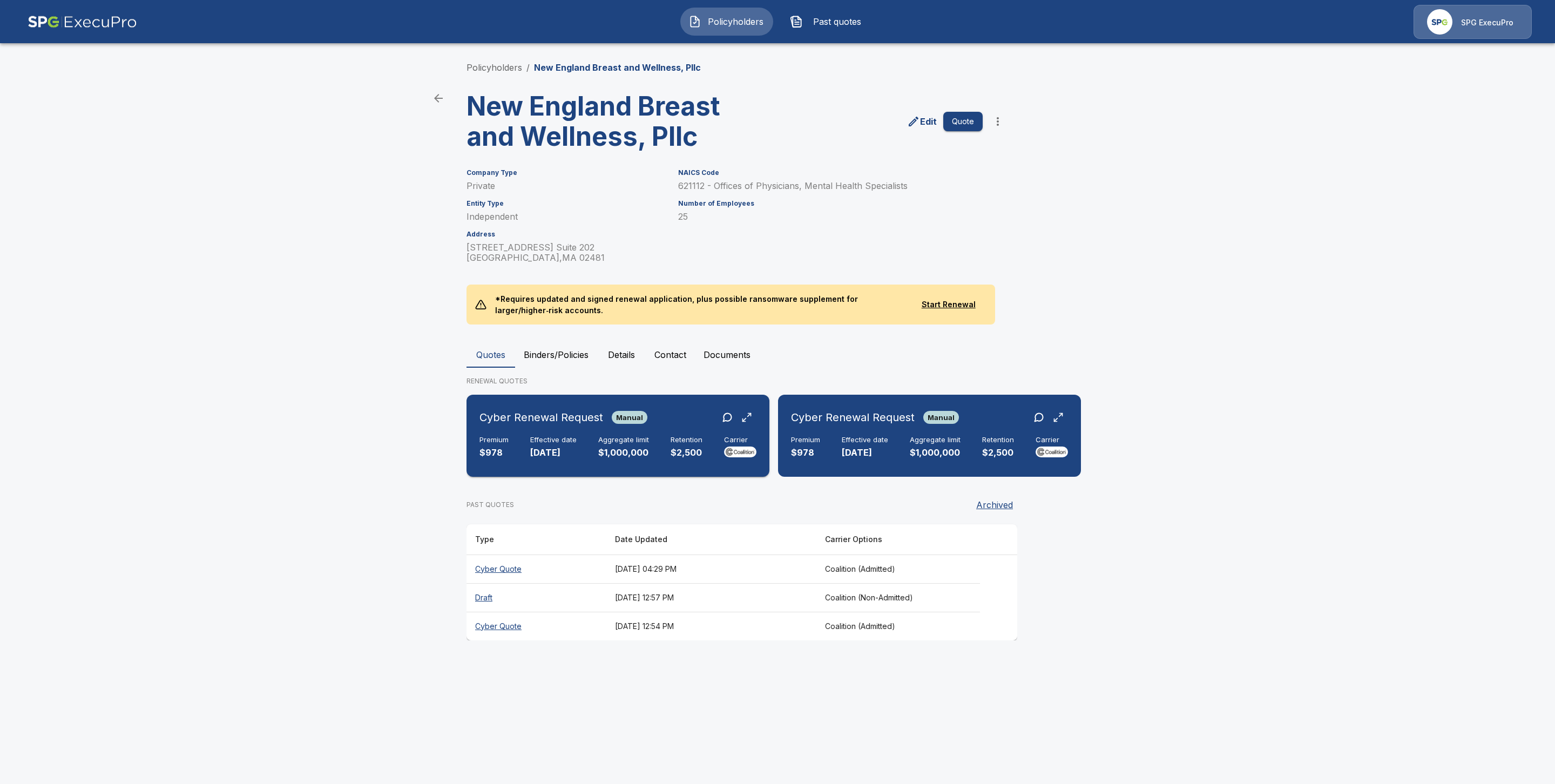
click at [532, 438] on h6 "Effective date" at bounding box center [553, 439] width 46 height 9
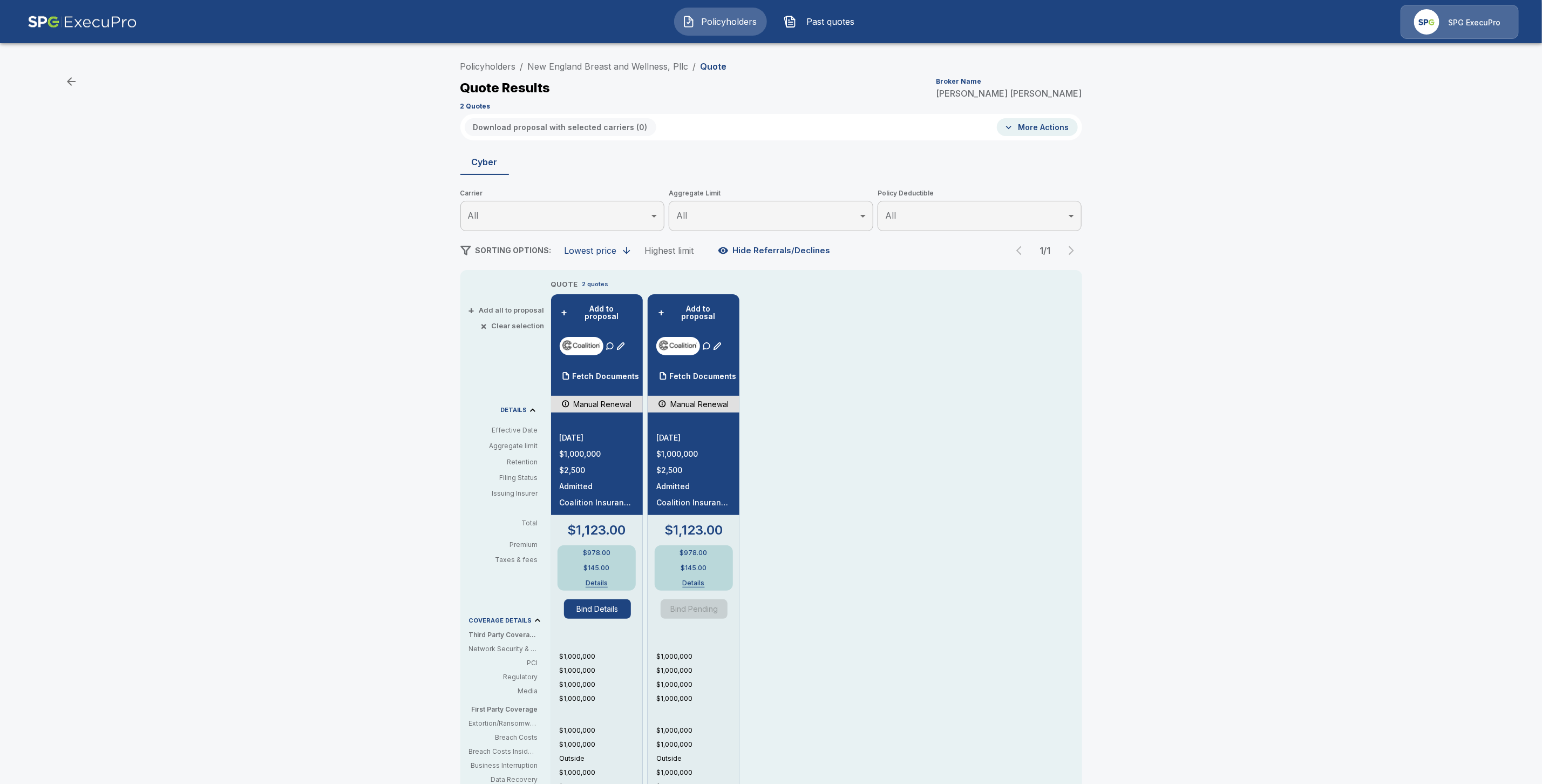
drag, startPoint x: 616, startPoint y: 367, endPoint x: 647, endPoint y: 377, distance: 32.6
click at [616, 372] on p "Fetch Documents" at bounding box center [606, 376] width 66 height 8
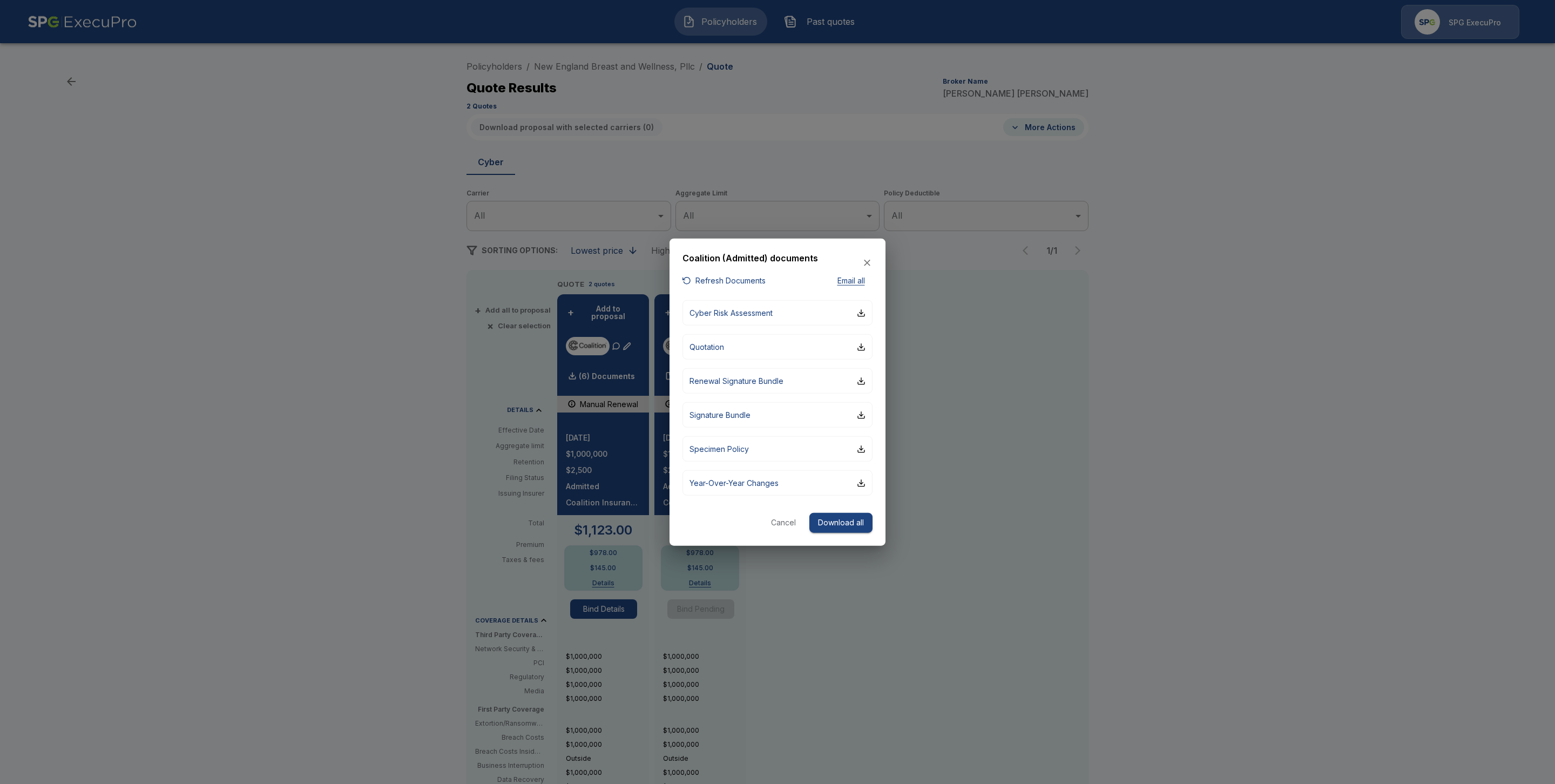
click at [1254, 376] on div at bounding box center [778, 392] width 1555 height 784
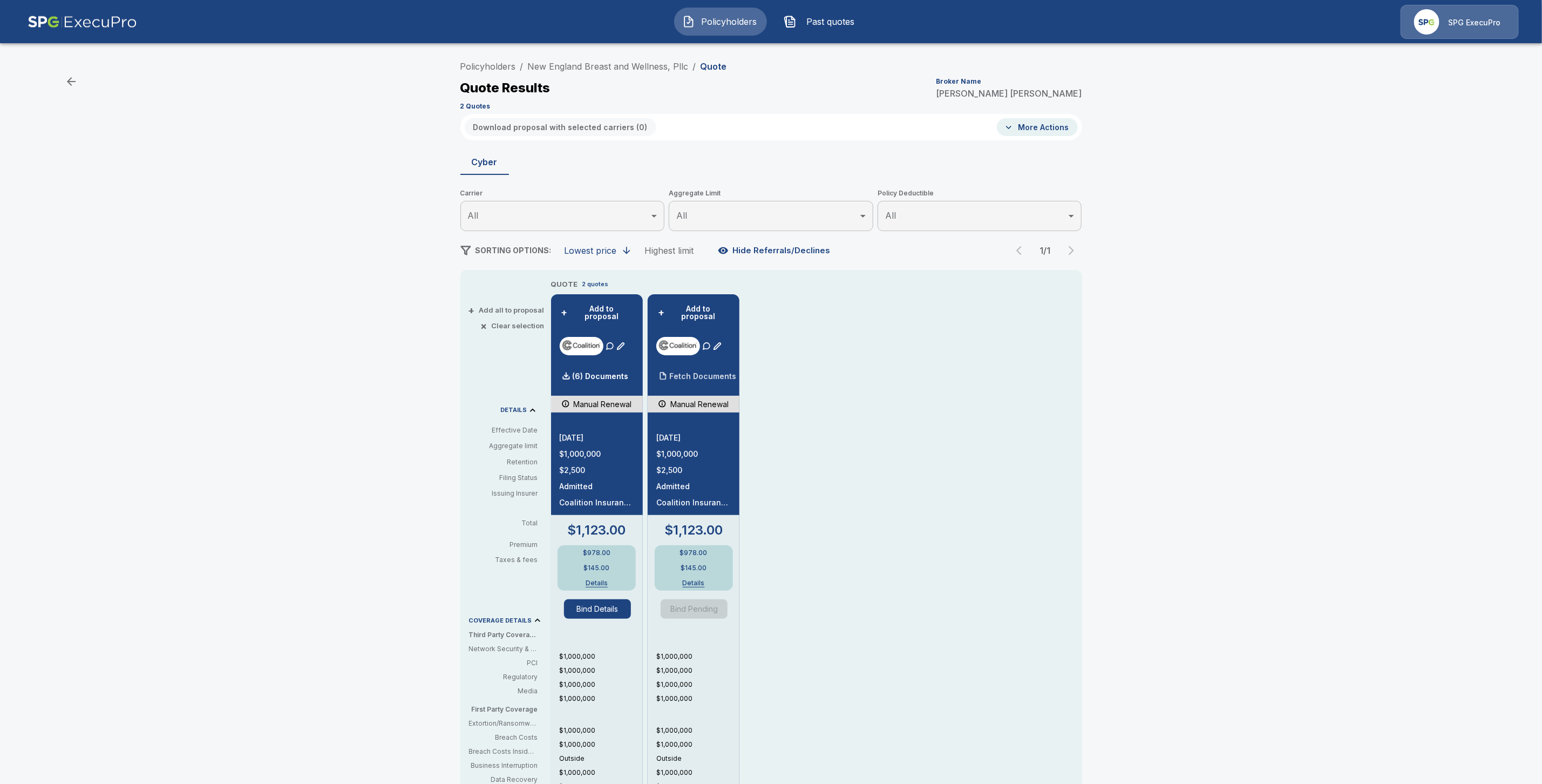
click at [723, 373] on div "Fetch Documents" at bounding box center [696, 376] width 80 height 22
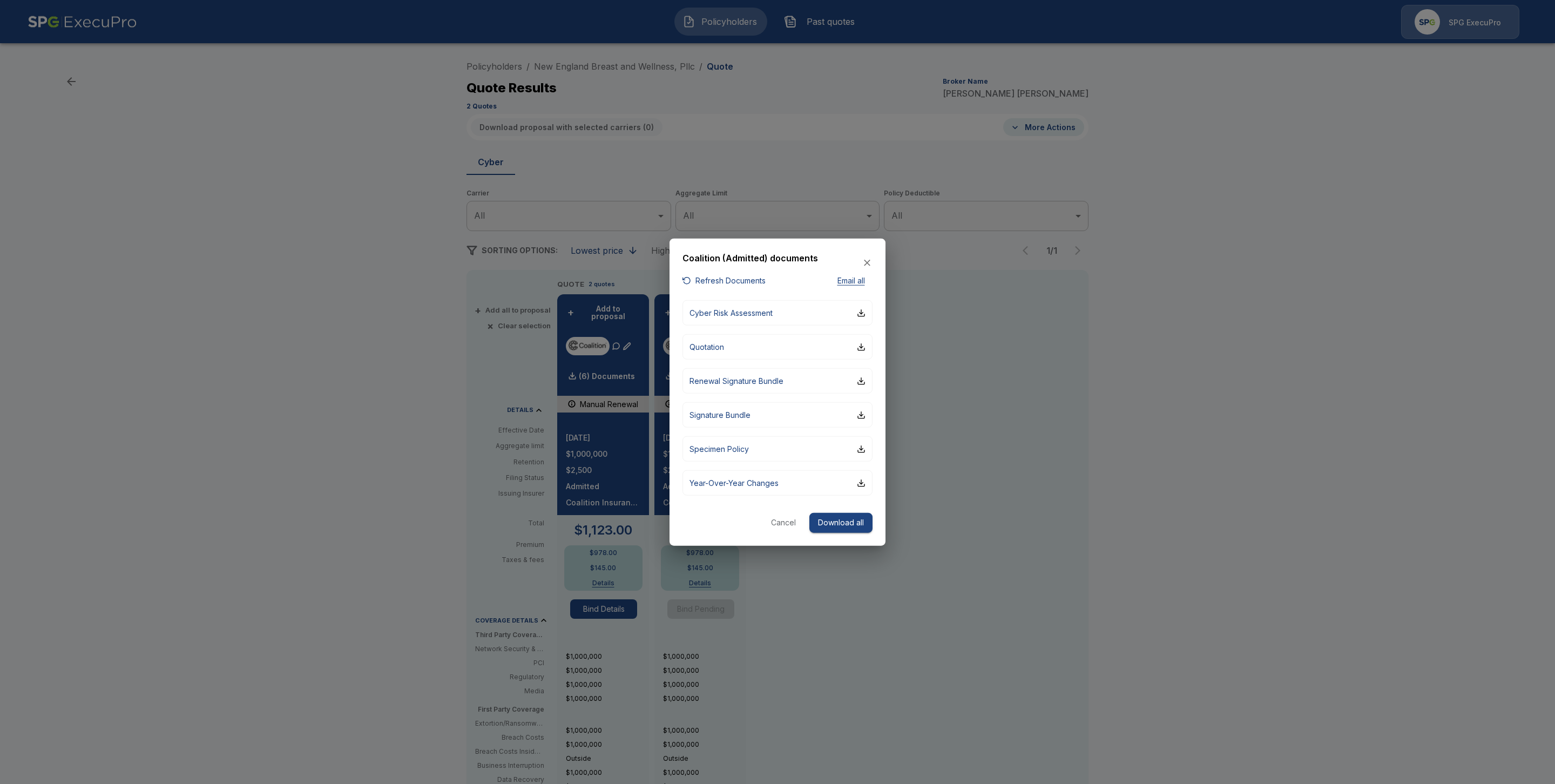
click at [1241, 371] on div at bounding box center [778, 392] width 1555 height 784
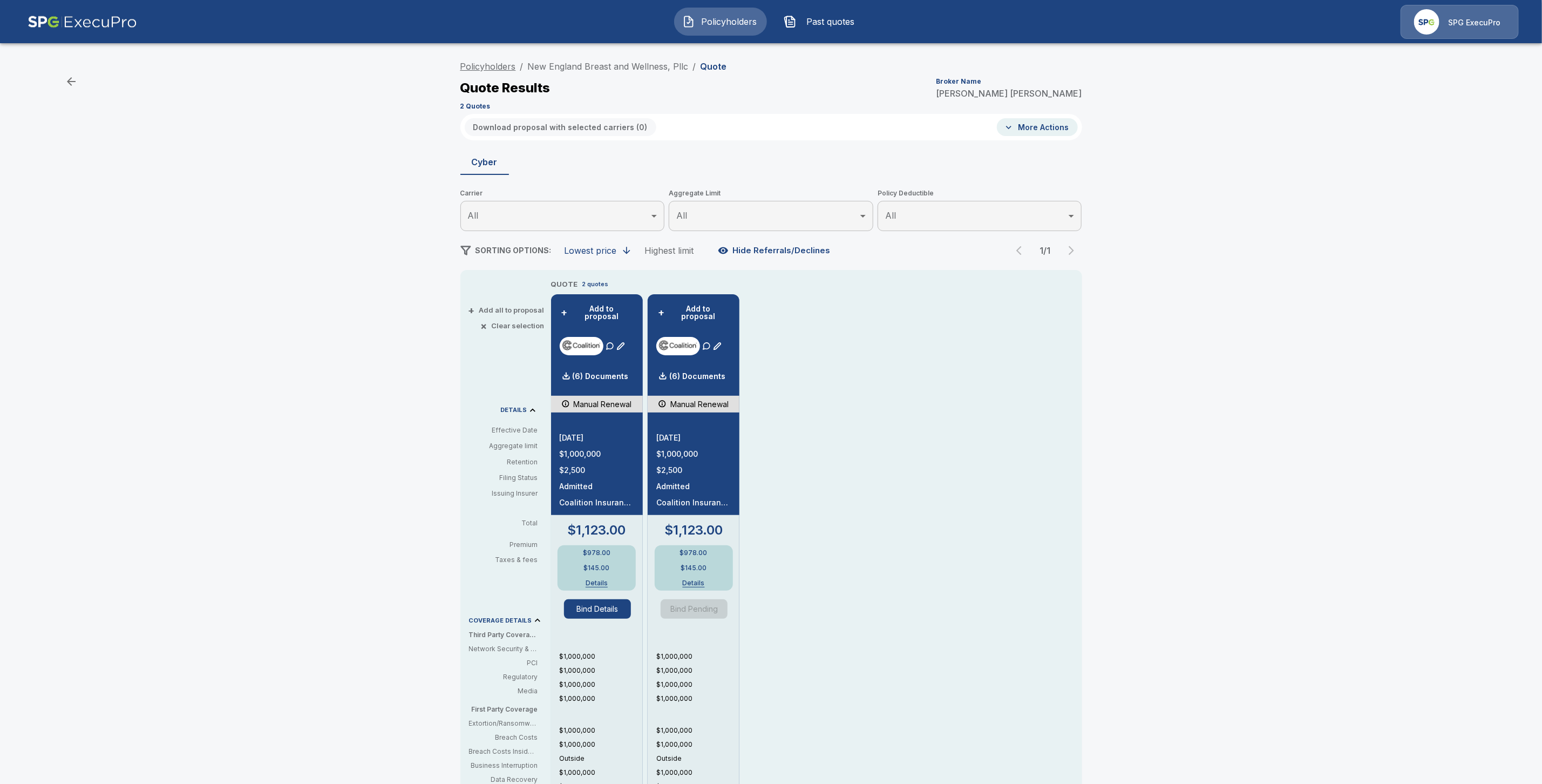
click at [499, 64] on link "Policyholders" at bounding box center [488, 65] width 56 height 11
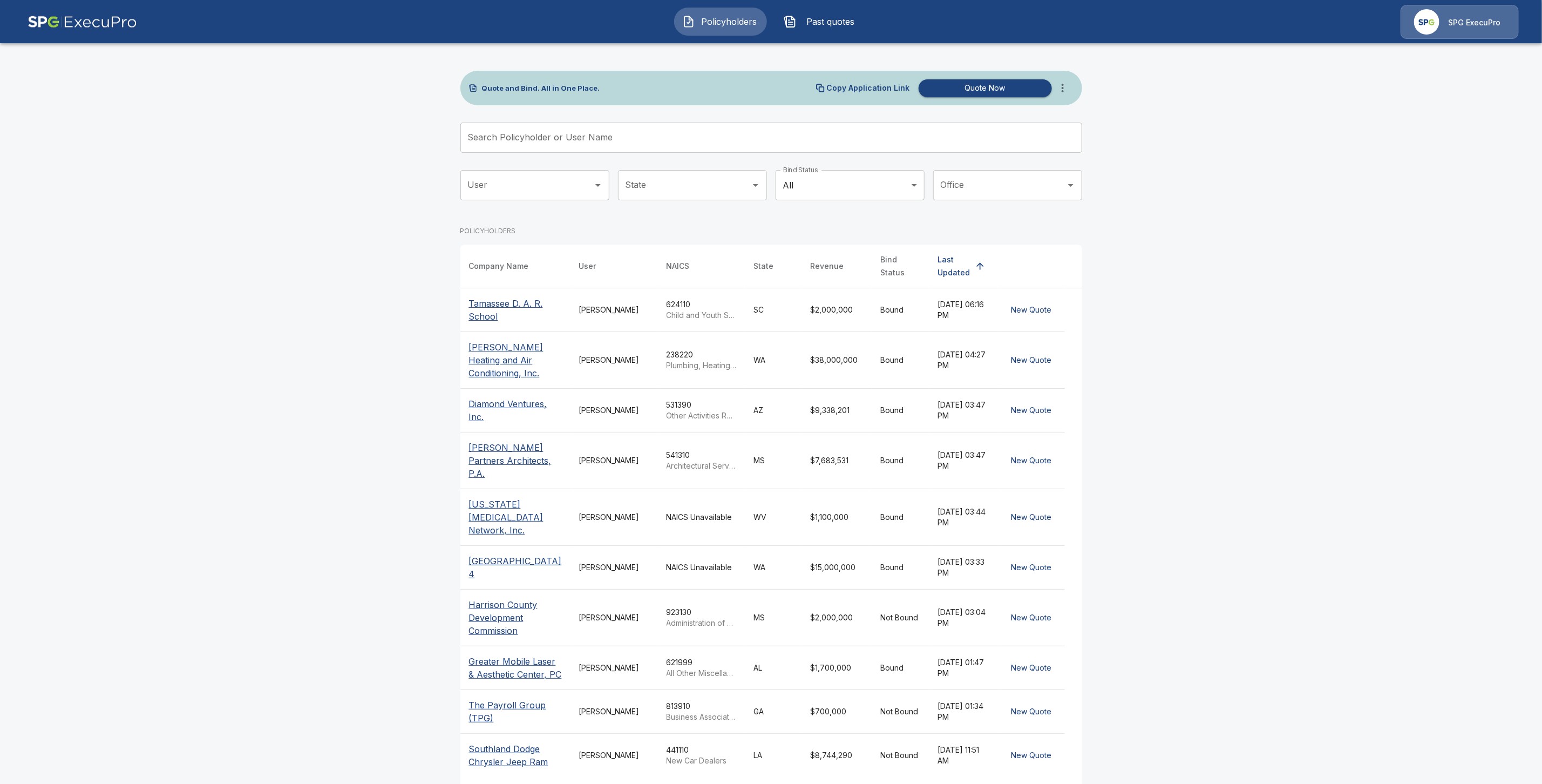
click at [512, 143] on input "Search Policyholder or User Name" at bounding box center [766, 137] width 610 height 30
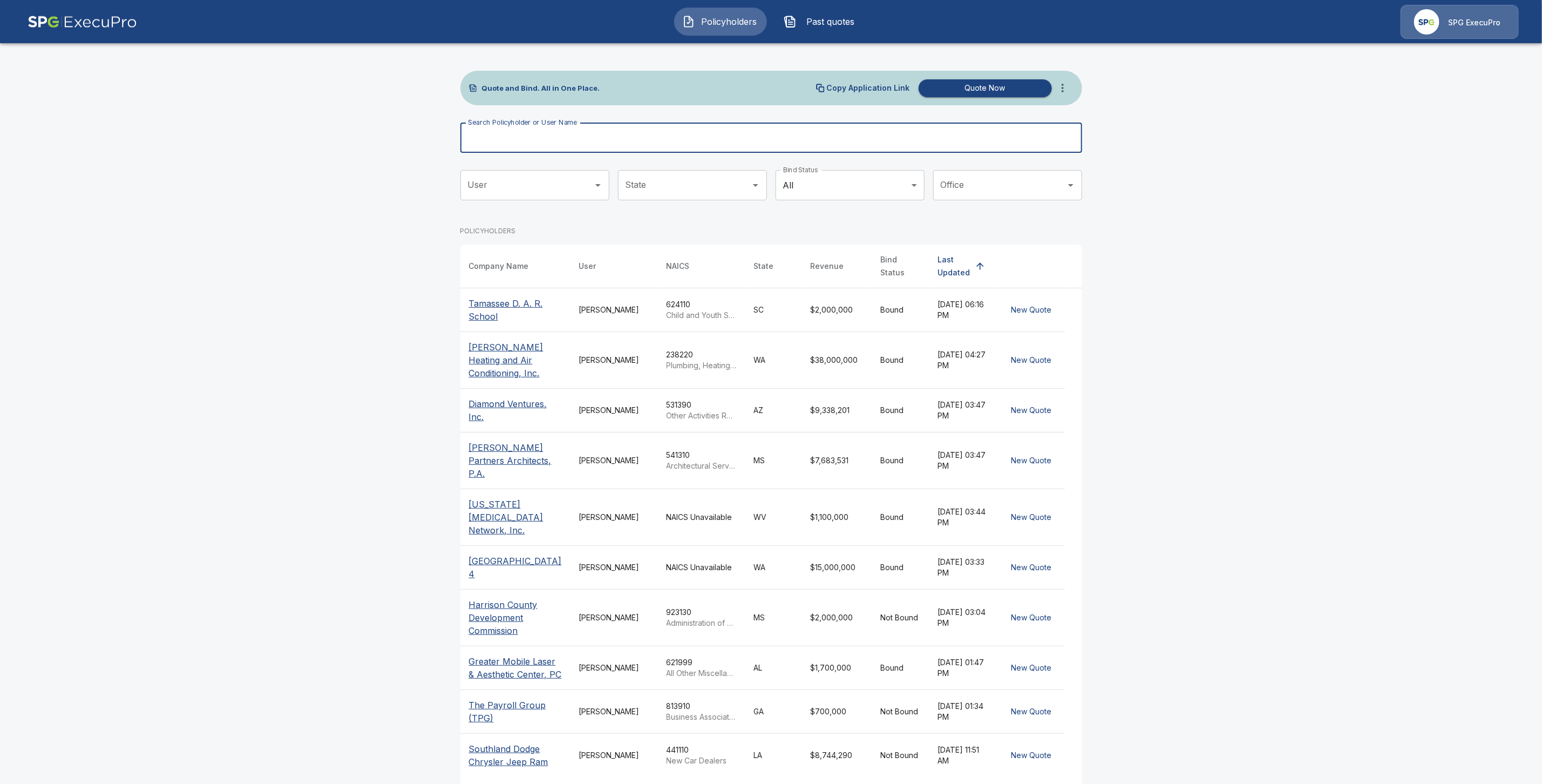
paste input "**********"
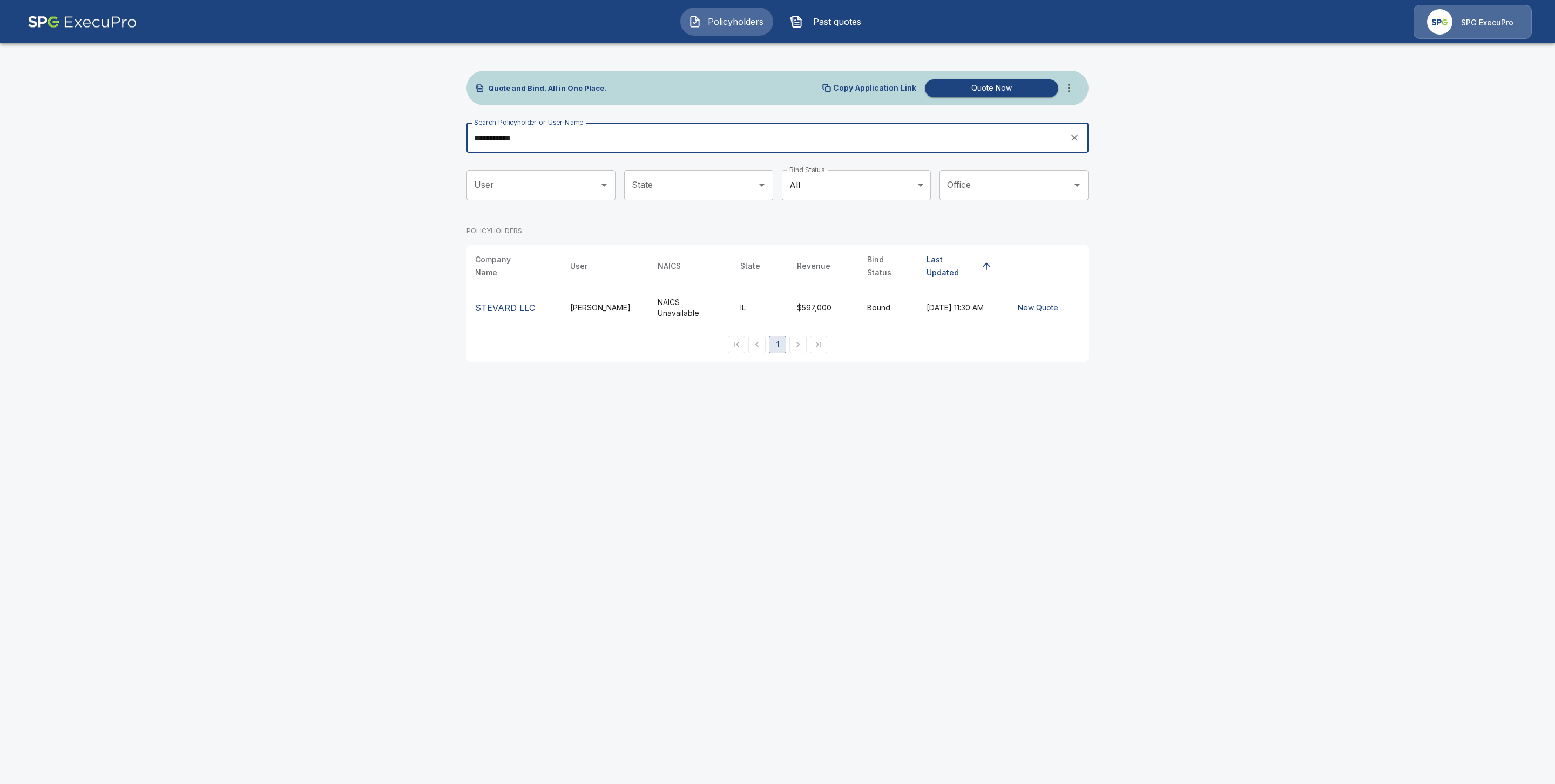
type input "**********"
click at [501, 302] on p "STEVARD LLC" at bounding box center [505, 307] width 60 height 13
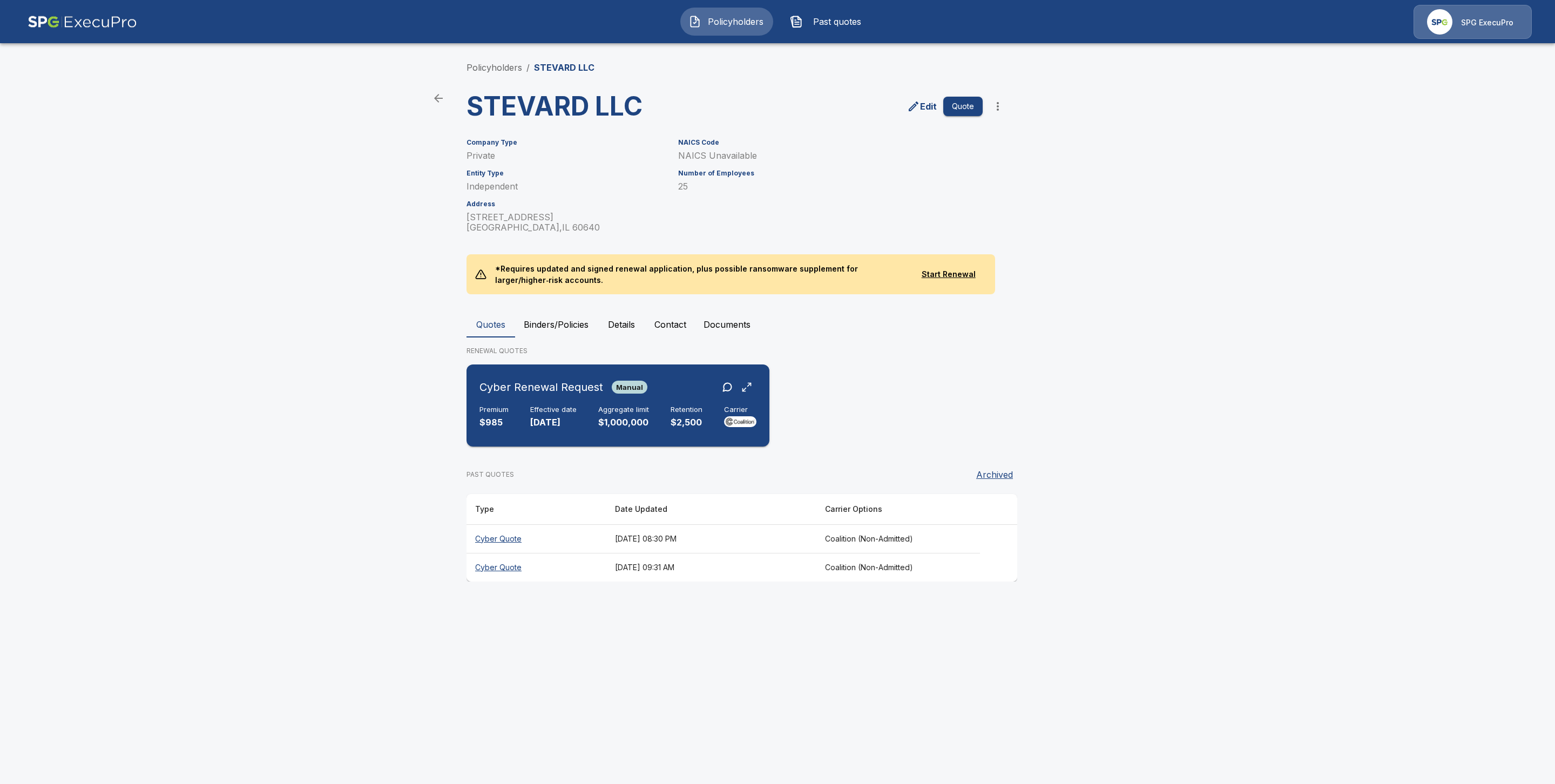
click at [561, 411] on h6 "Effective date" at bounding box center [553, 410] width 46 height 9
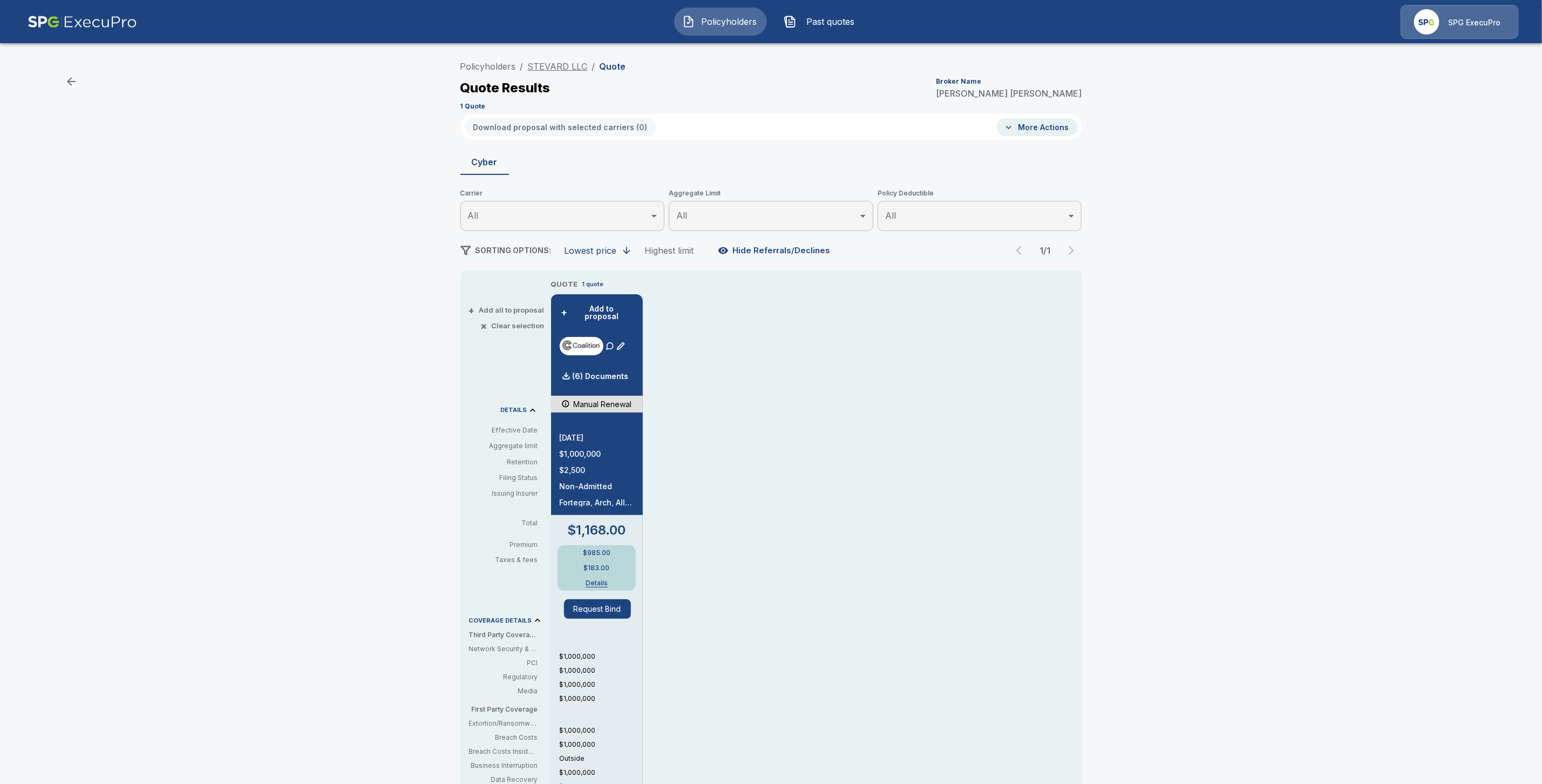
click at [575, 62] on link "STEVARD LLC" at bounding box center [557, 65] width 60 height 11
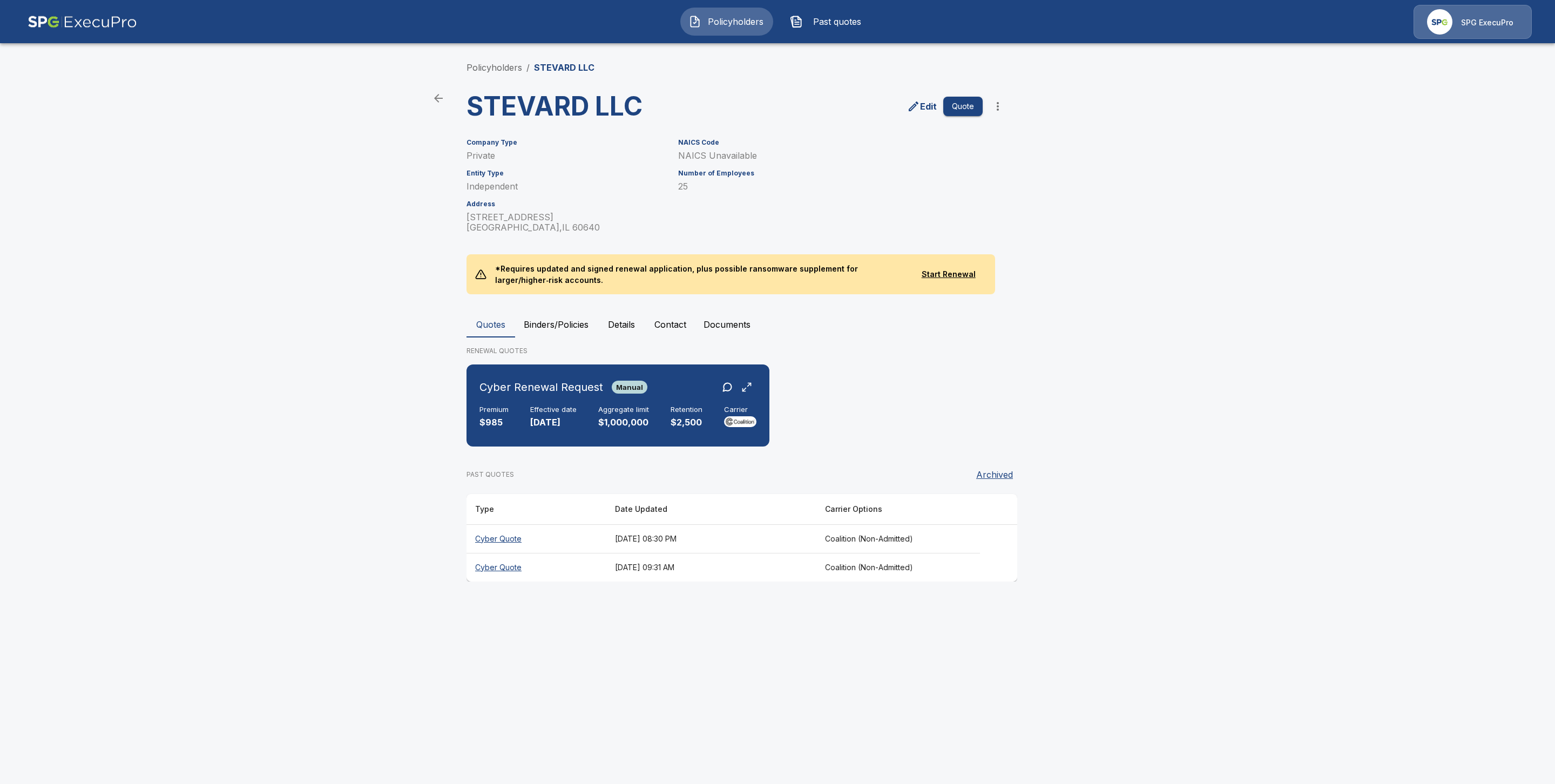
click at [495, 537] on th "Cyber Quote" at bounding box center [536, 538] width 140 height 28
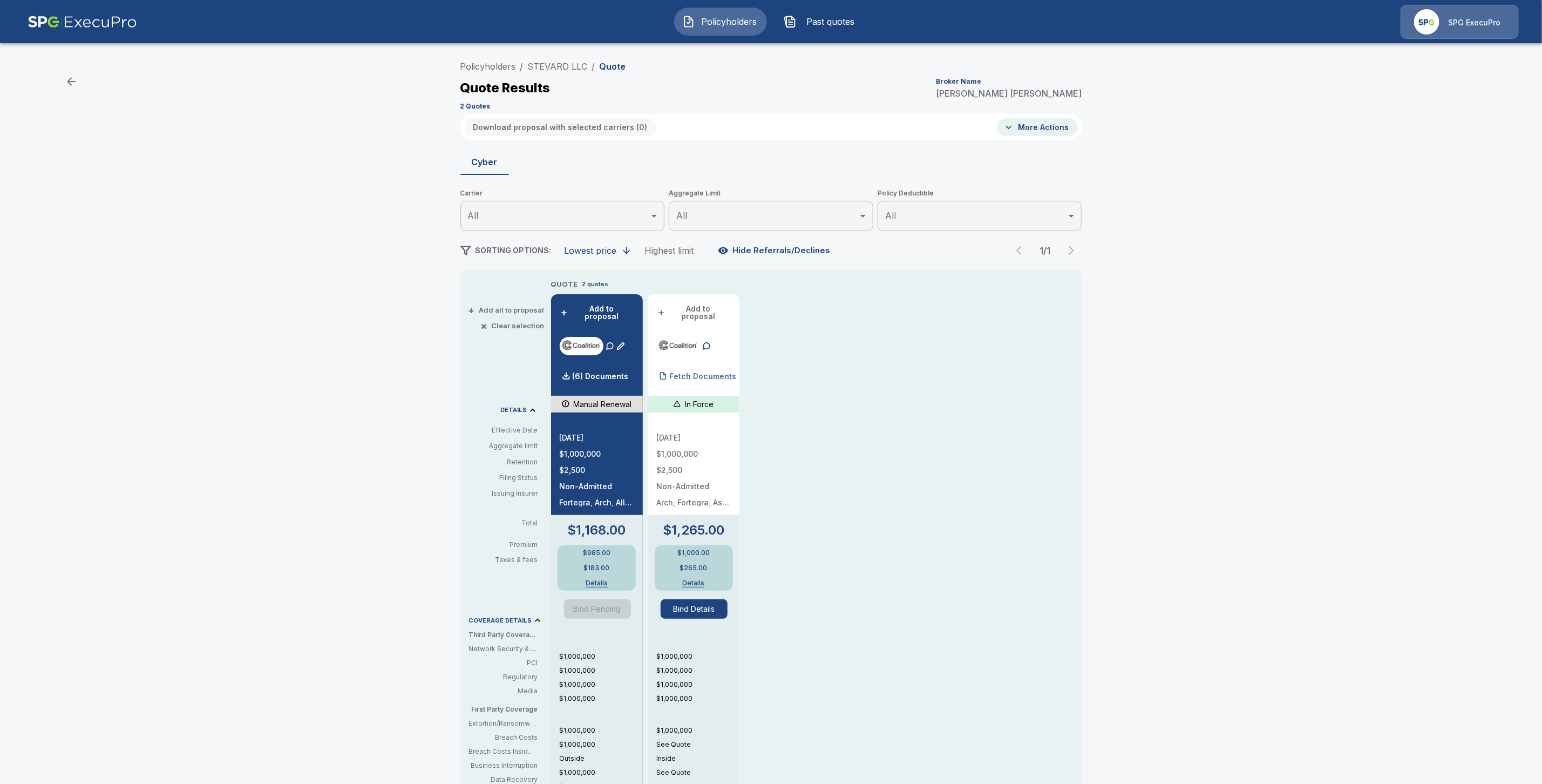
click at [699, 372] on p "Fetch Documents" at bounding box center [703, 376] width 66 height 8
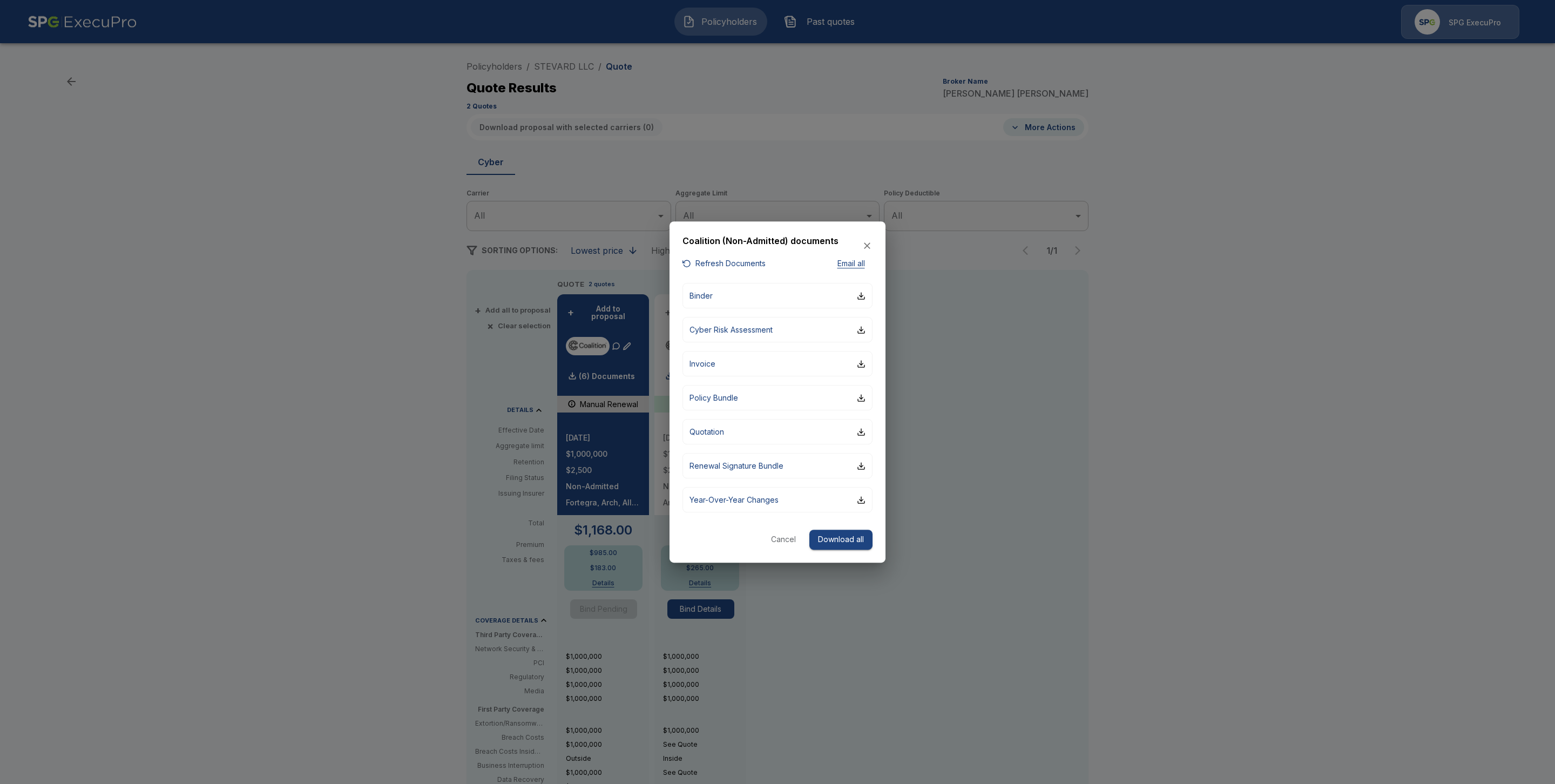
click at [778, 541] on button "Cancel" at bounding box center [782, 540] width 34 height 20
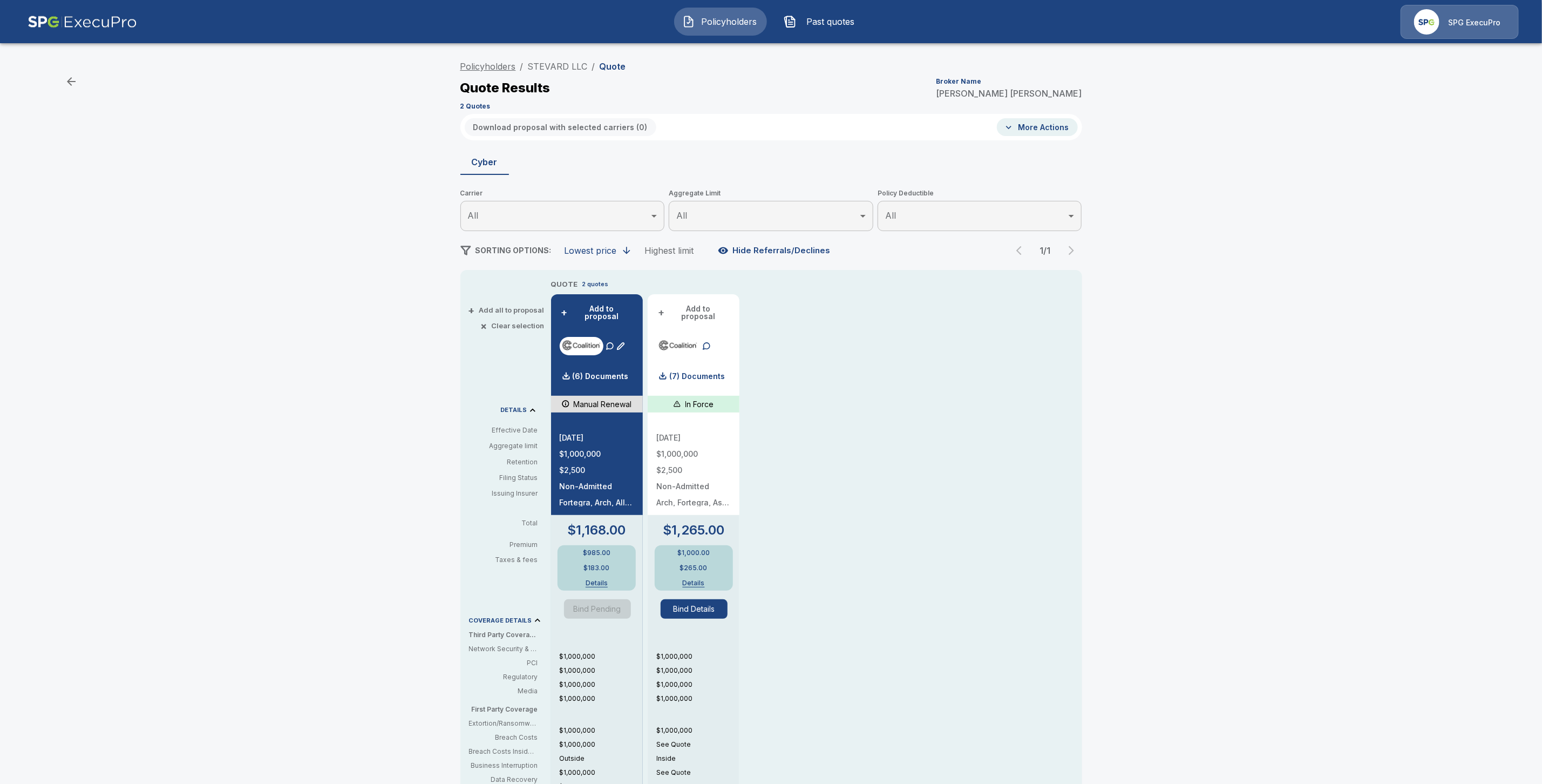
click at [499, 66] on link "Policyholders" at bounding box center [488, 65] width 56 height 11
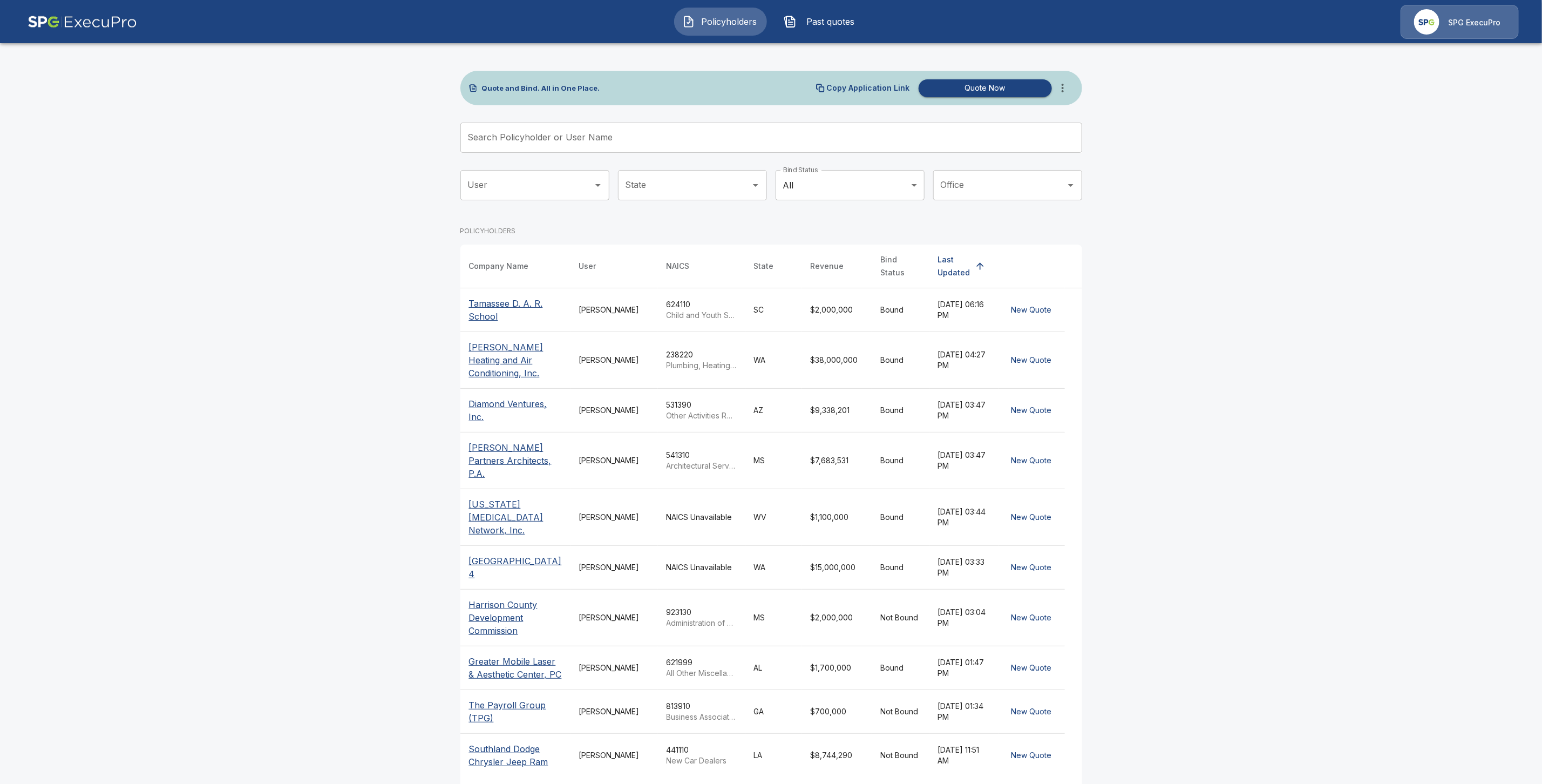
click at [522, 138] on input "Search Policyholder or User Name" at bounding box center [766, 137] width 610 height 30
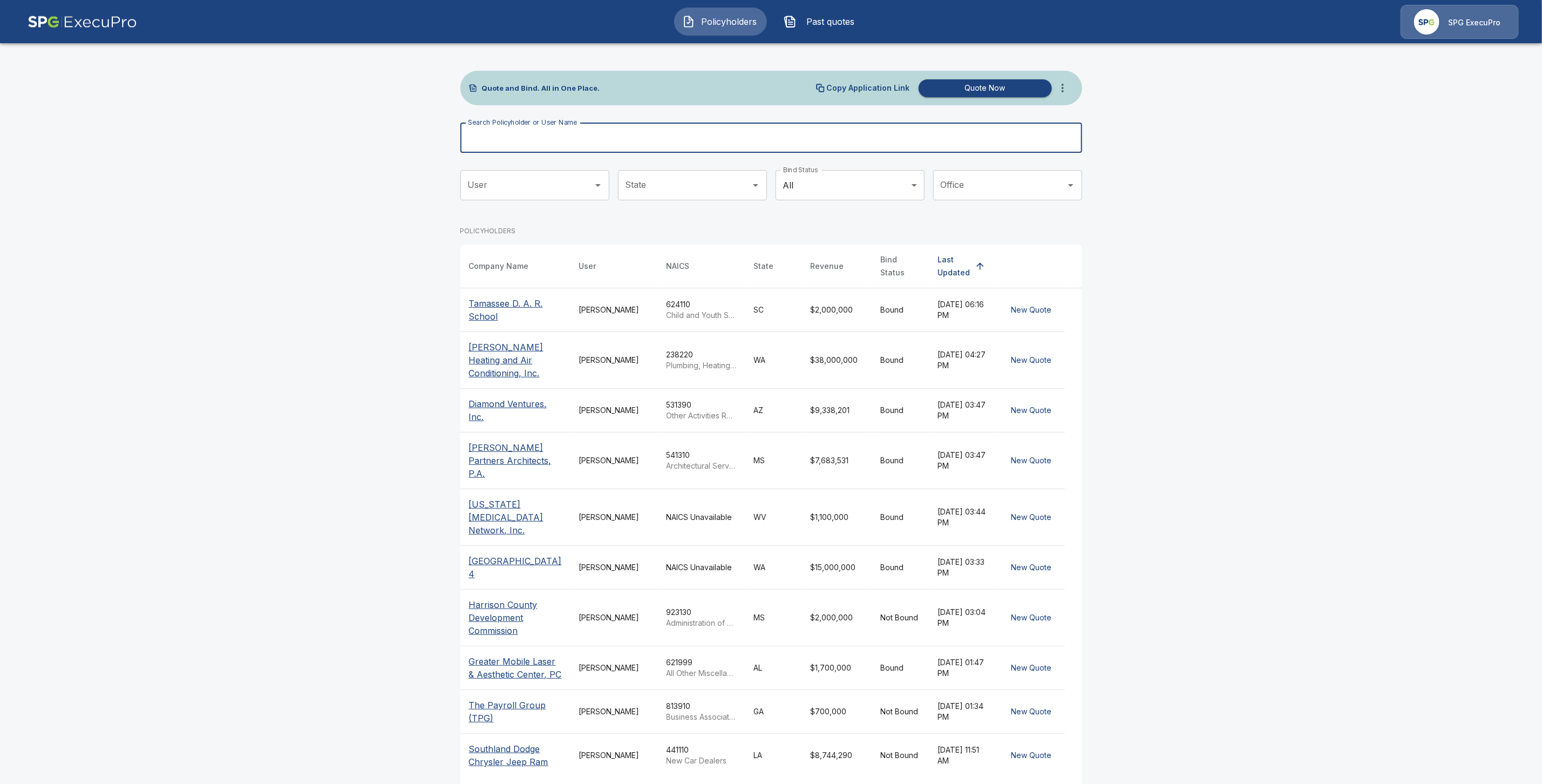
paste input "**********"
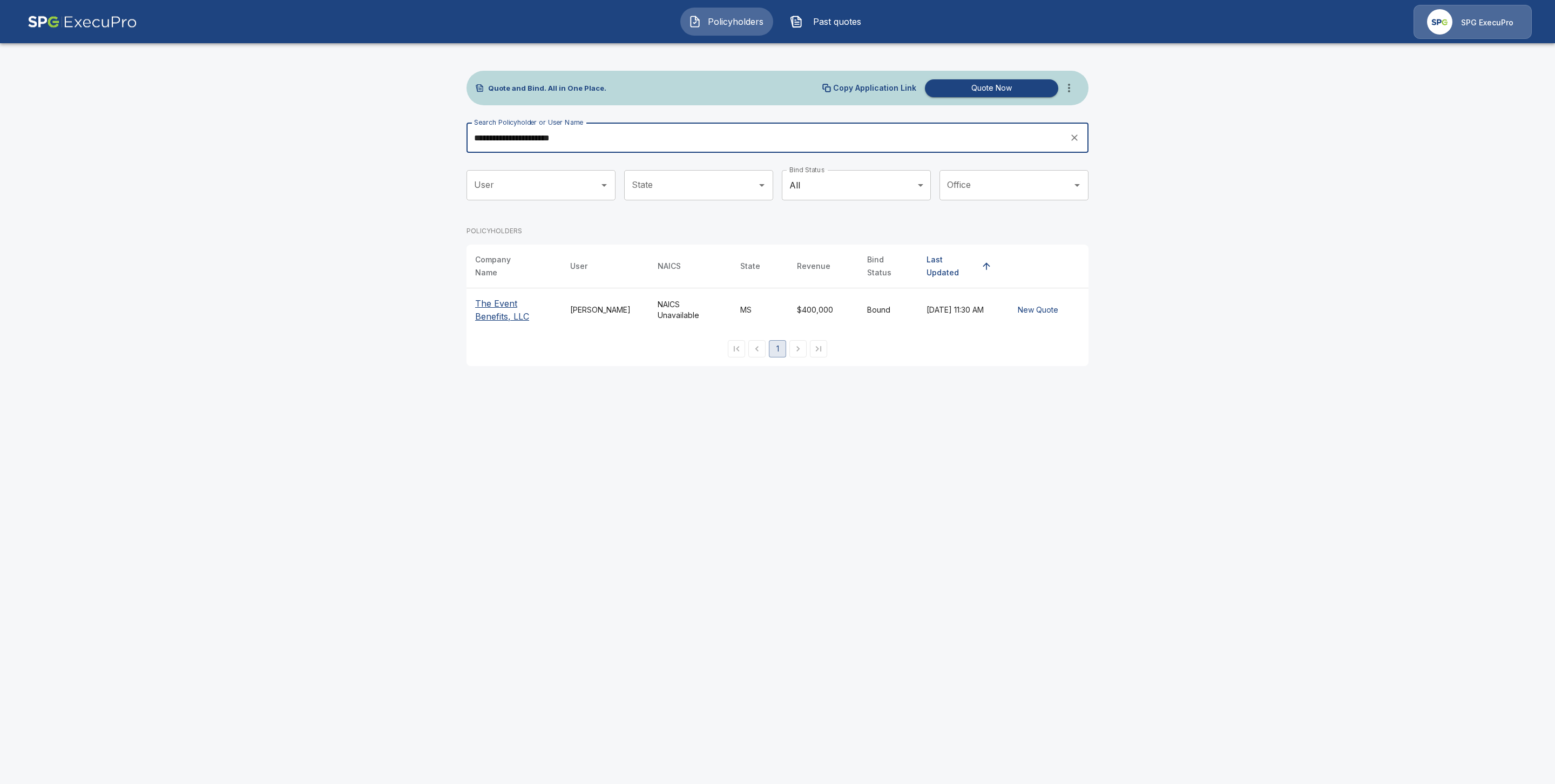
type input "**********"
drag, startPoint x: 500, startPoint y: 297, endPoint x: 532, endPoint y: 385, distance: 93.6
click at [501, 300] on p "The Event Benefits, LLC" at bounding box center [513, 310] width 77 height 25
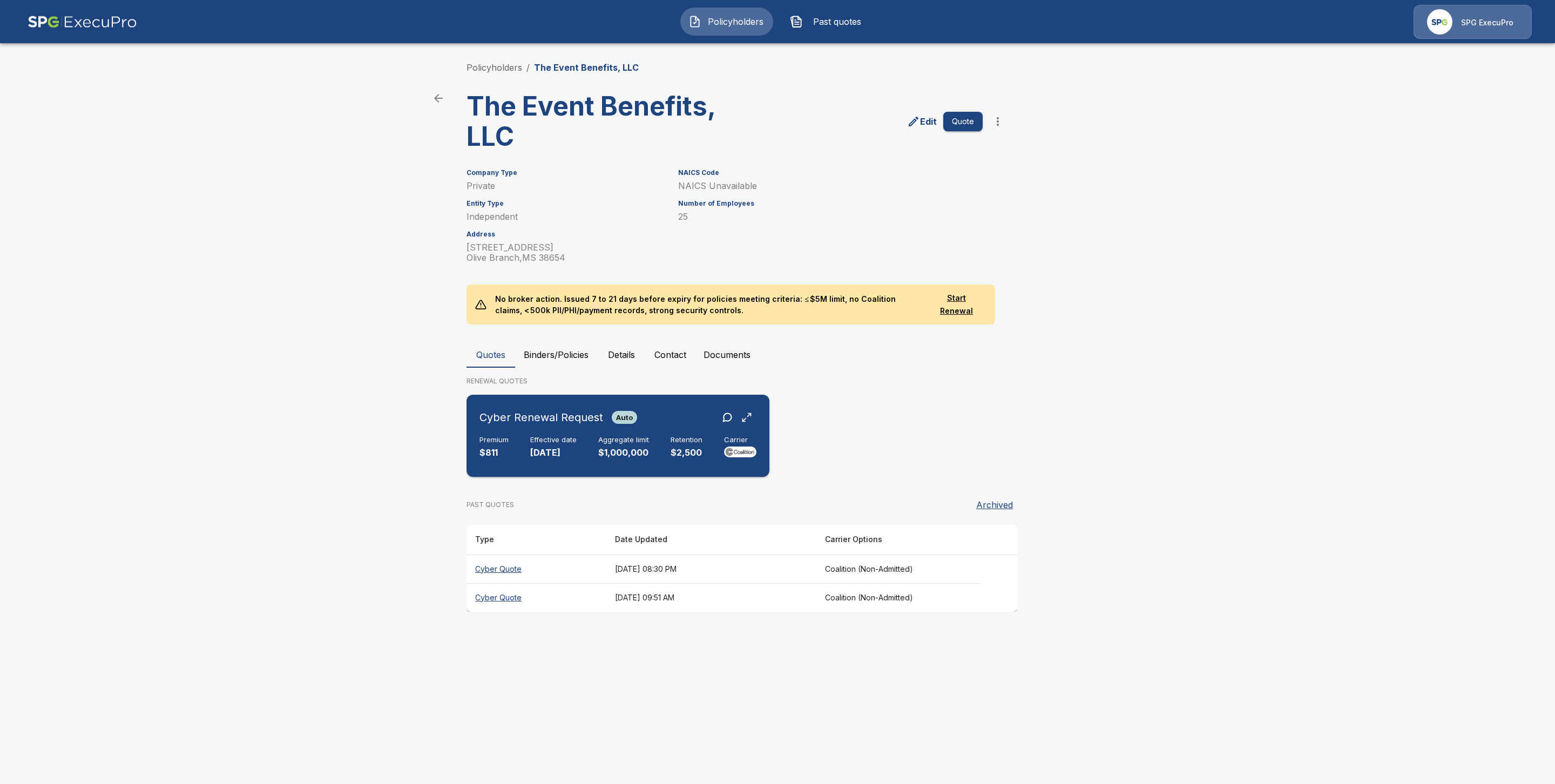
drag, startPoint x: 509, startPoint y: 433, endPoint x: 530, endPoint y: 440, distance: 22.1
click at [509, 434] on div "Cyber Renewal Request Auto Premium $811 Effective date [DATE] Aggregate limit $…" at bounding box center [617, 435] width 294 height 73
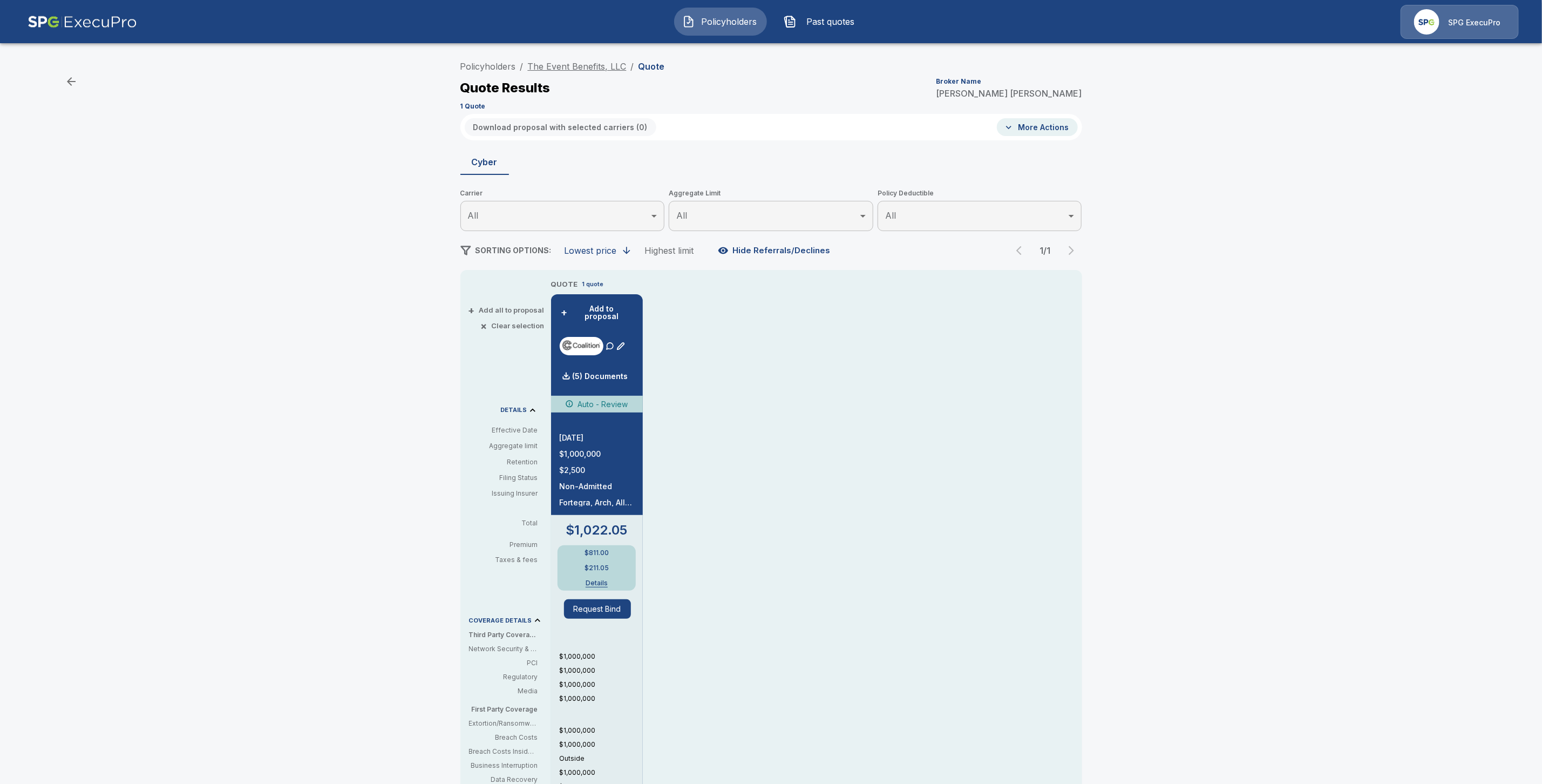
click at [578, 67] on link "The Event Benefits, LLC" at bounding box center [577, 65] width 99 height 11
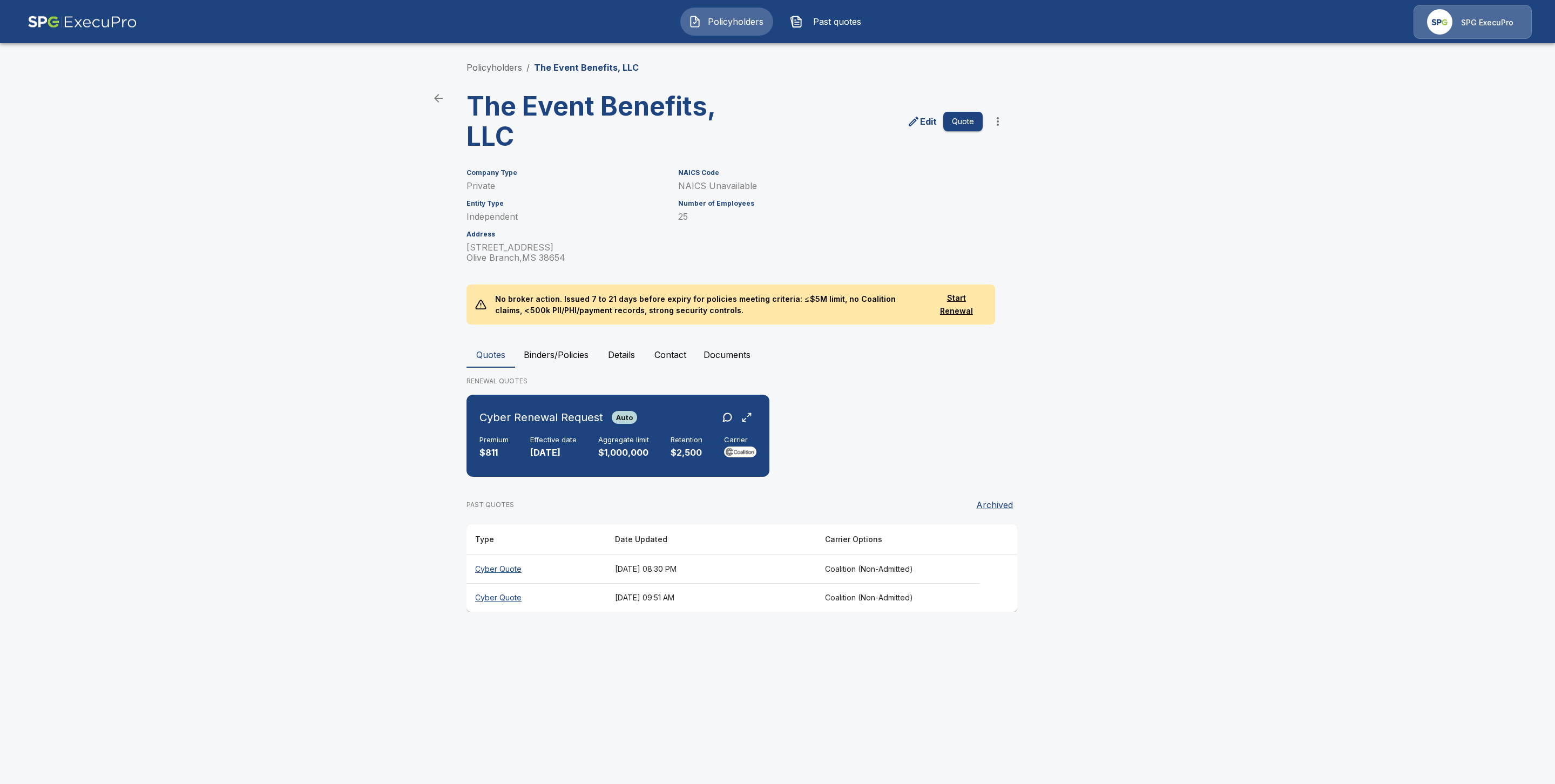
click at [488, 589] on th "Cyber Quote" at bounding box center [536, 596] width 140 height 28
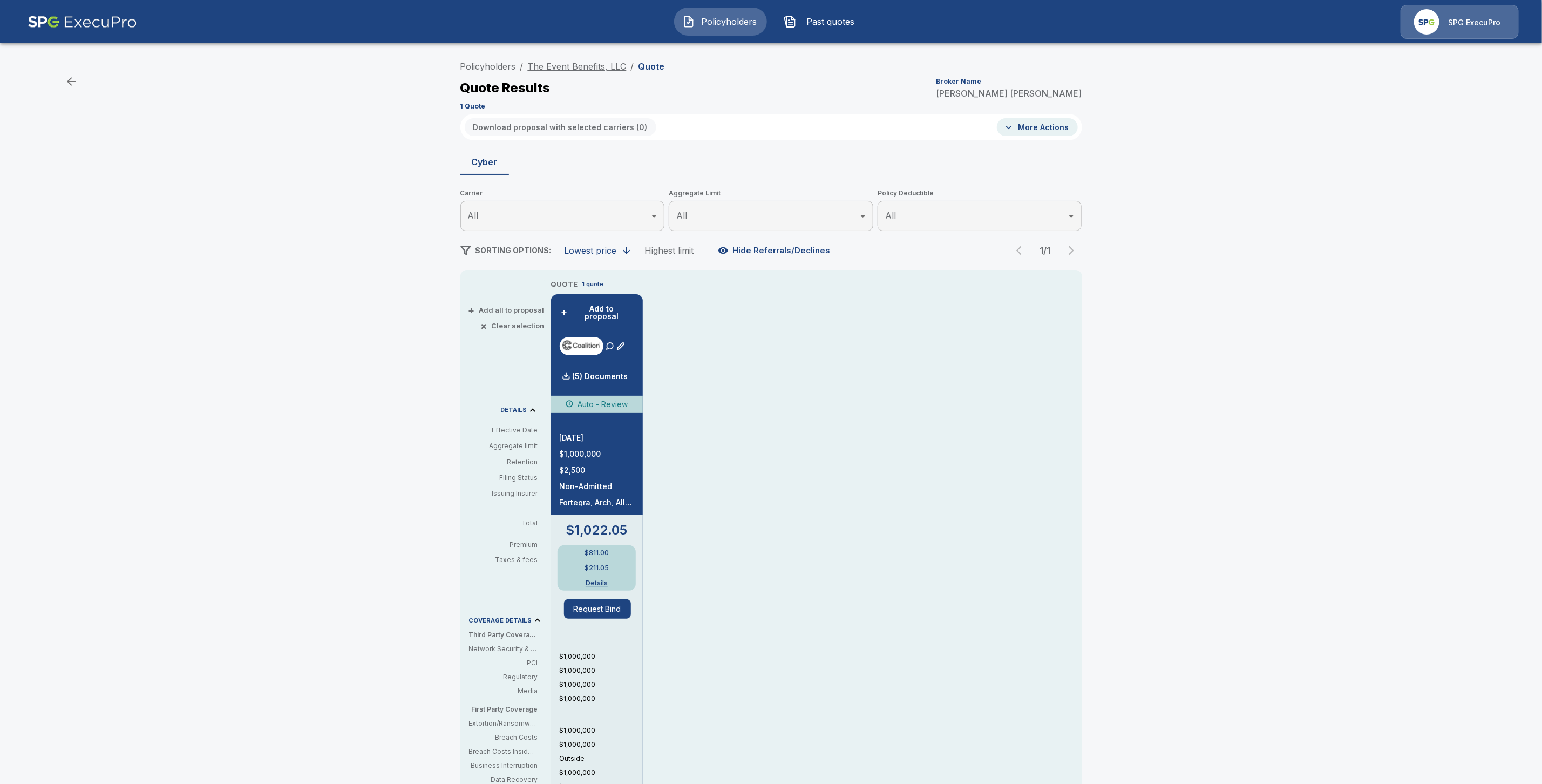
click at [569, 66] on link "The Event Benefits, LLC" at bounding box center [577, 65] width 99 height 11
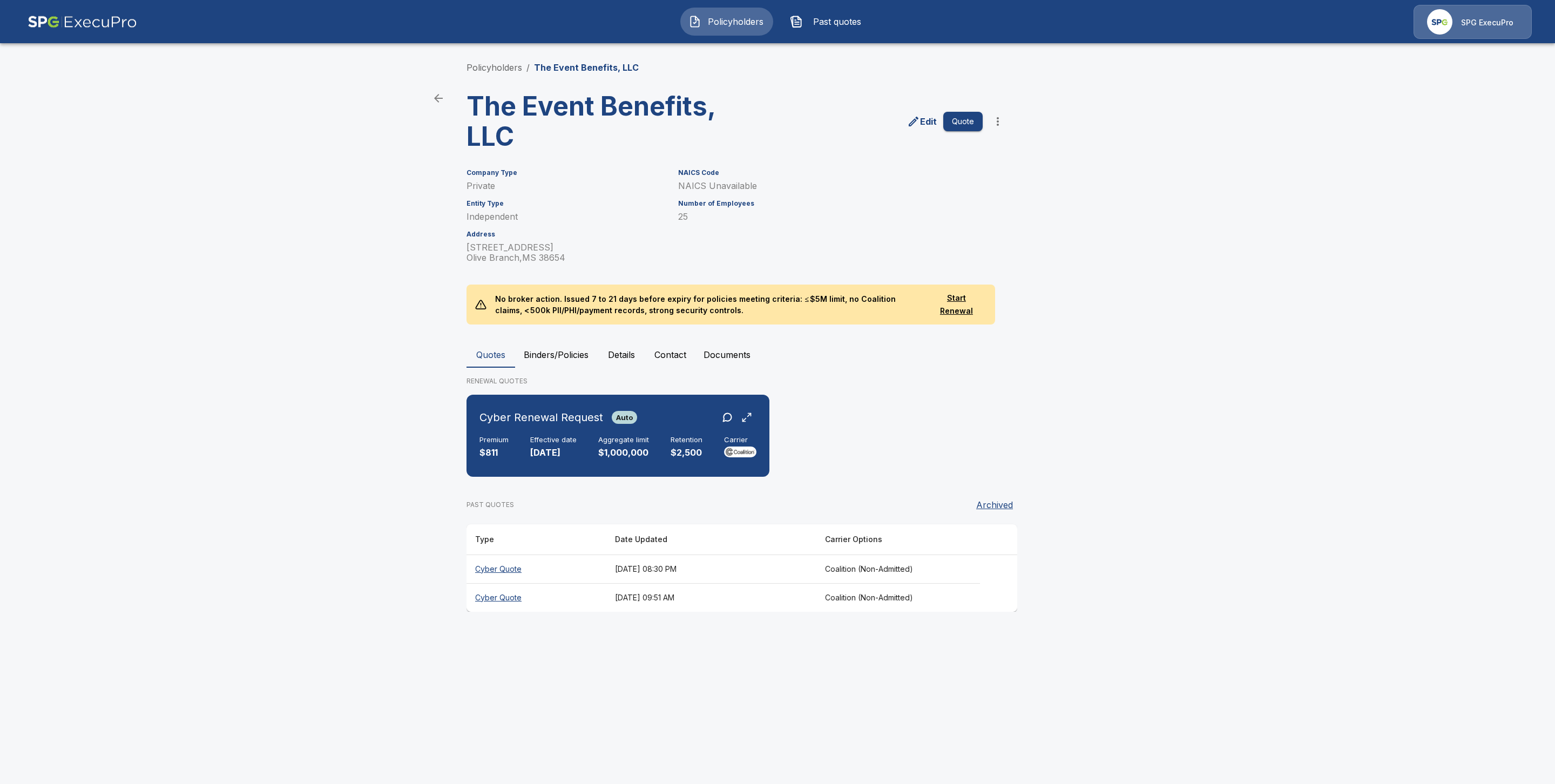
click at [502, 566] on th "Cyber Quote" at bounding box center [536, 568] width 140 height 28
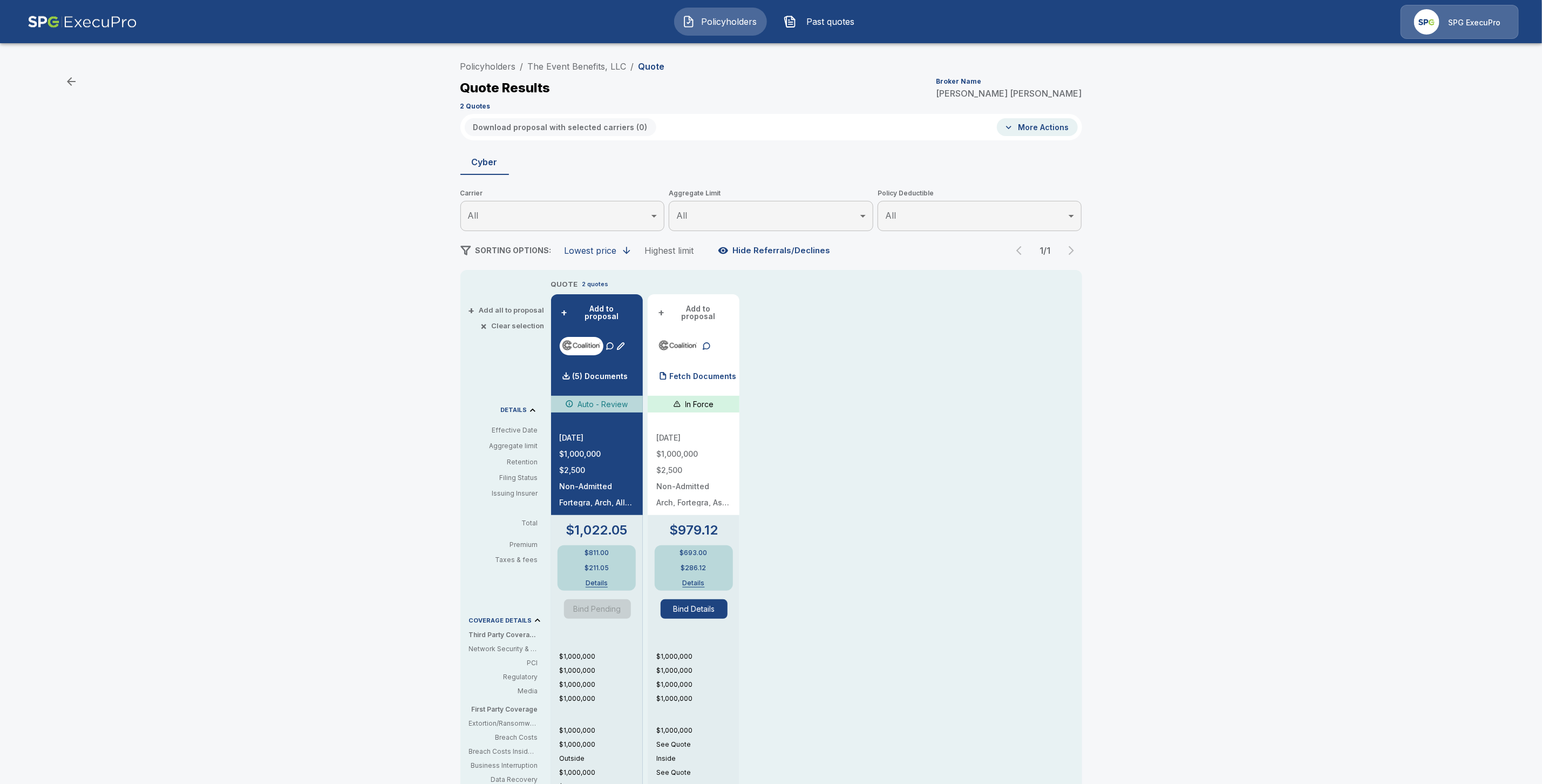
drag, startPoint x: 674, startPoint y: 370, endPoint x: 693, endPoint y: 399, distance: 34.7
click at [674, 370] on div at bounding box center [663, 375] width 22 height 22
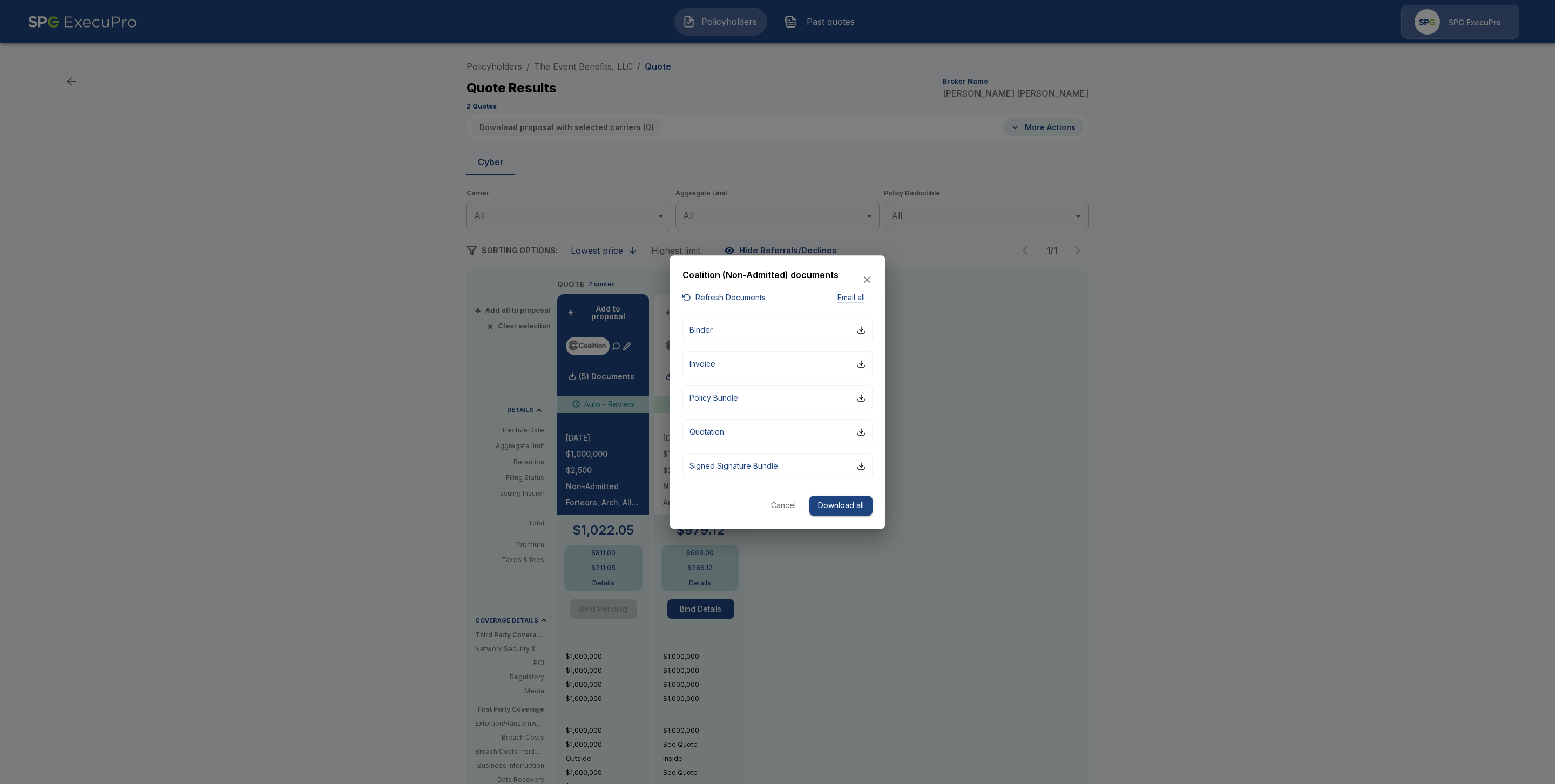
drag, startPoint x: 1138, startPoint y: 272, endPoint x: 1140, endPoint y: 250, distance: 22.1
click at [1138, 272] on div at bounding box center [778, 392] width 1555 height 784
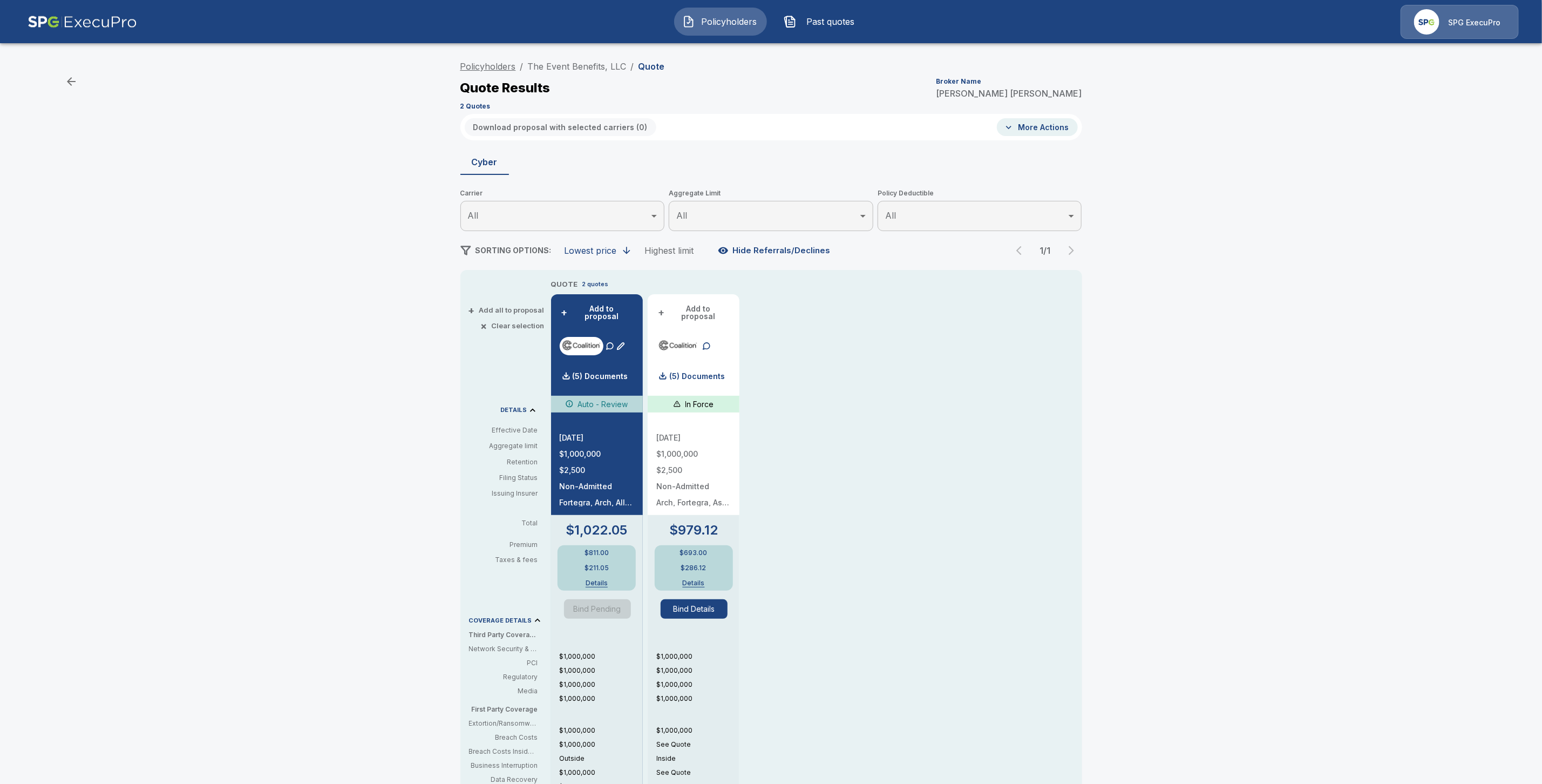
click at [505, 62] on link "Policyholders" at bounding box center [488, 65] width 56 height 11
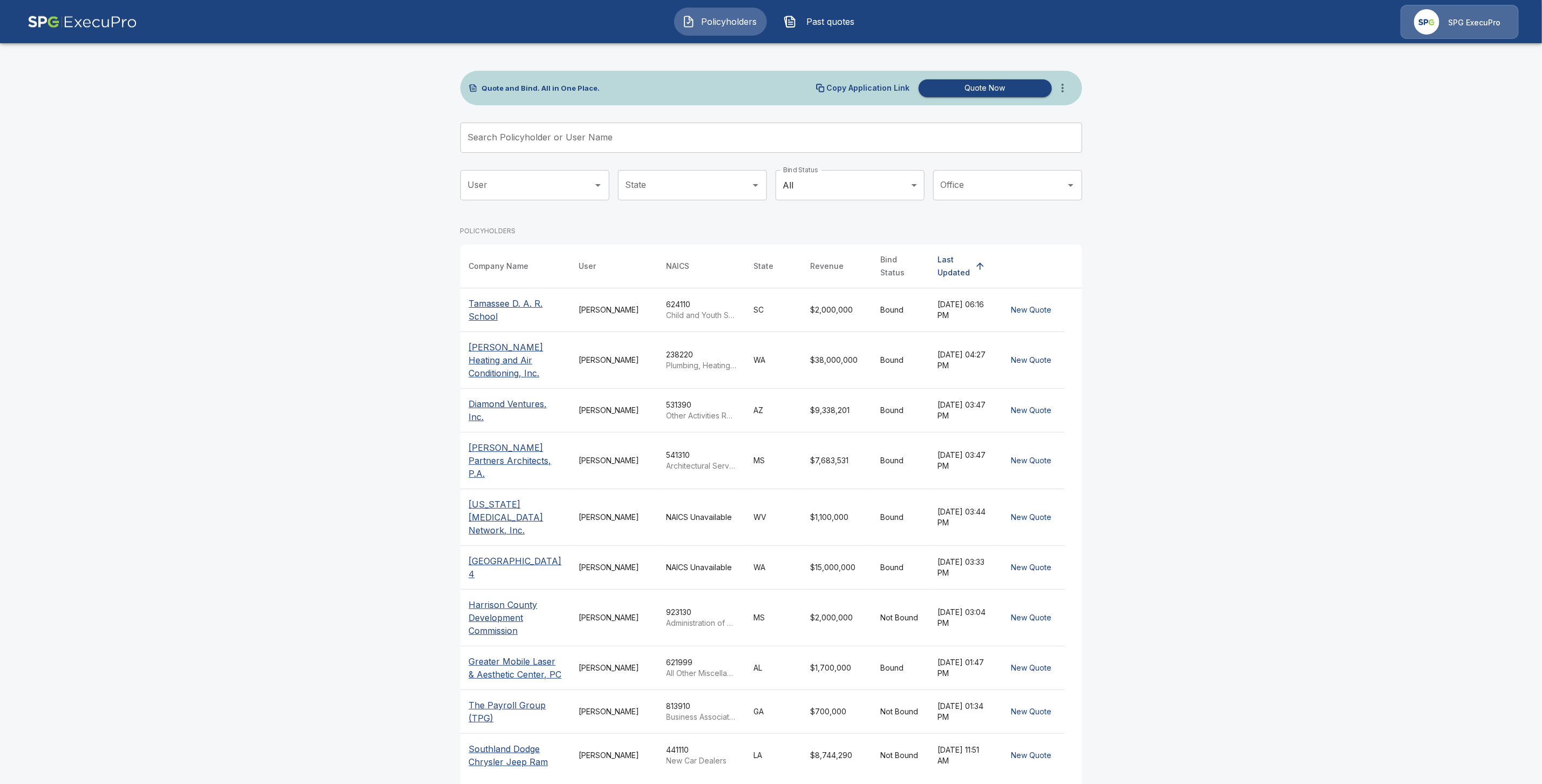
click at [545, 136] on input "Search Policyholder or User Name" at bounding box center [766, 137] width 610 height 30
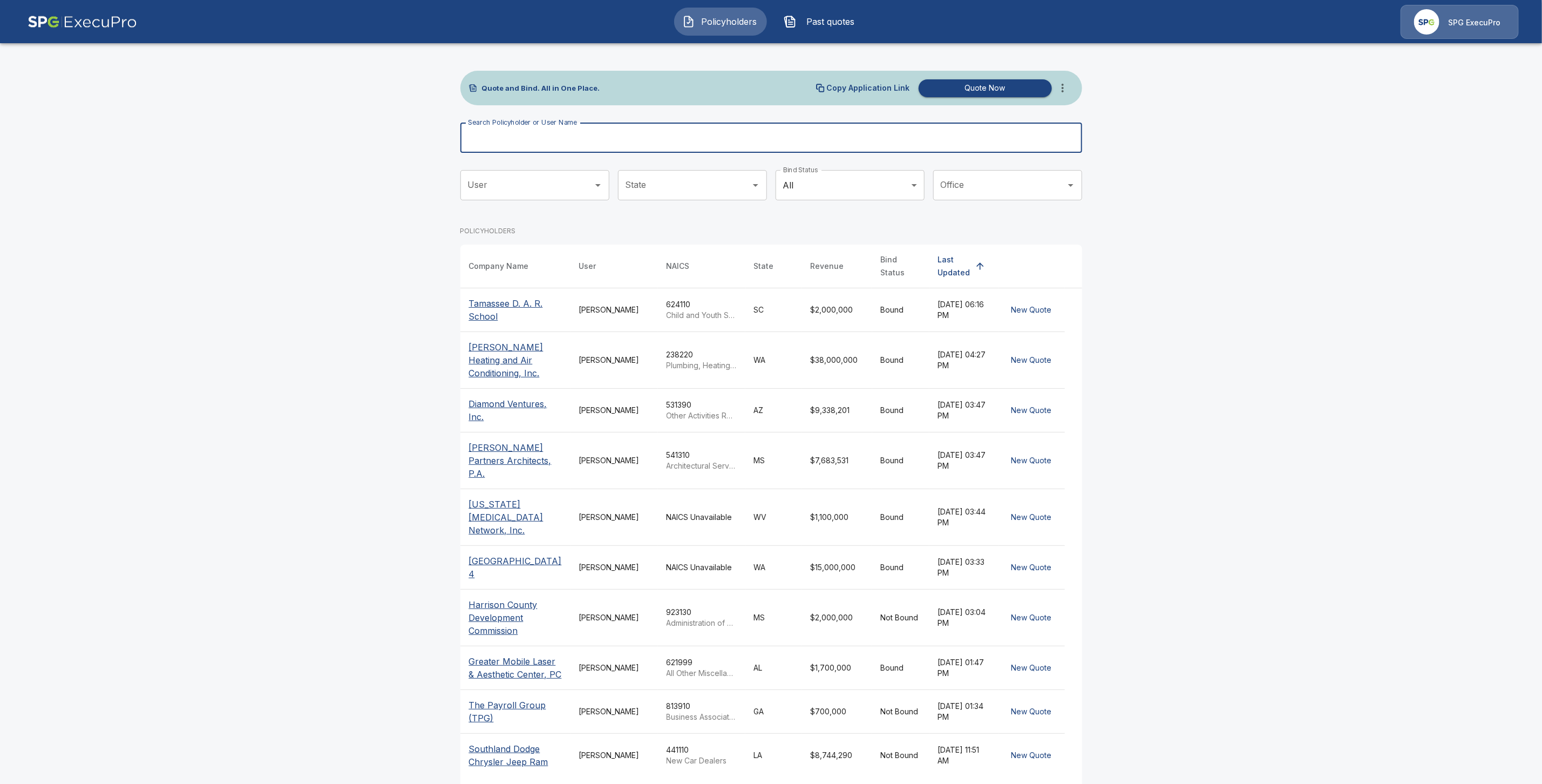
paste input "**********"
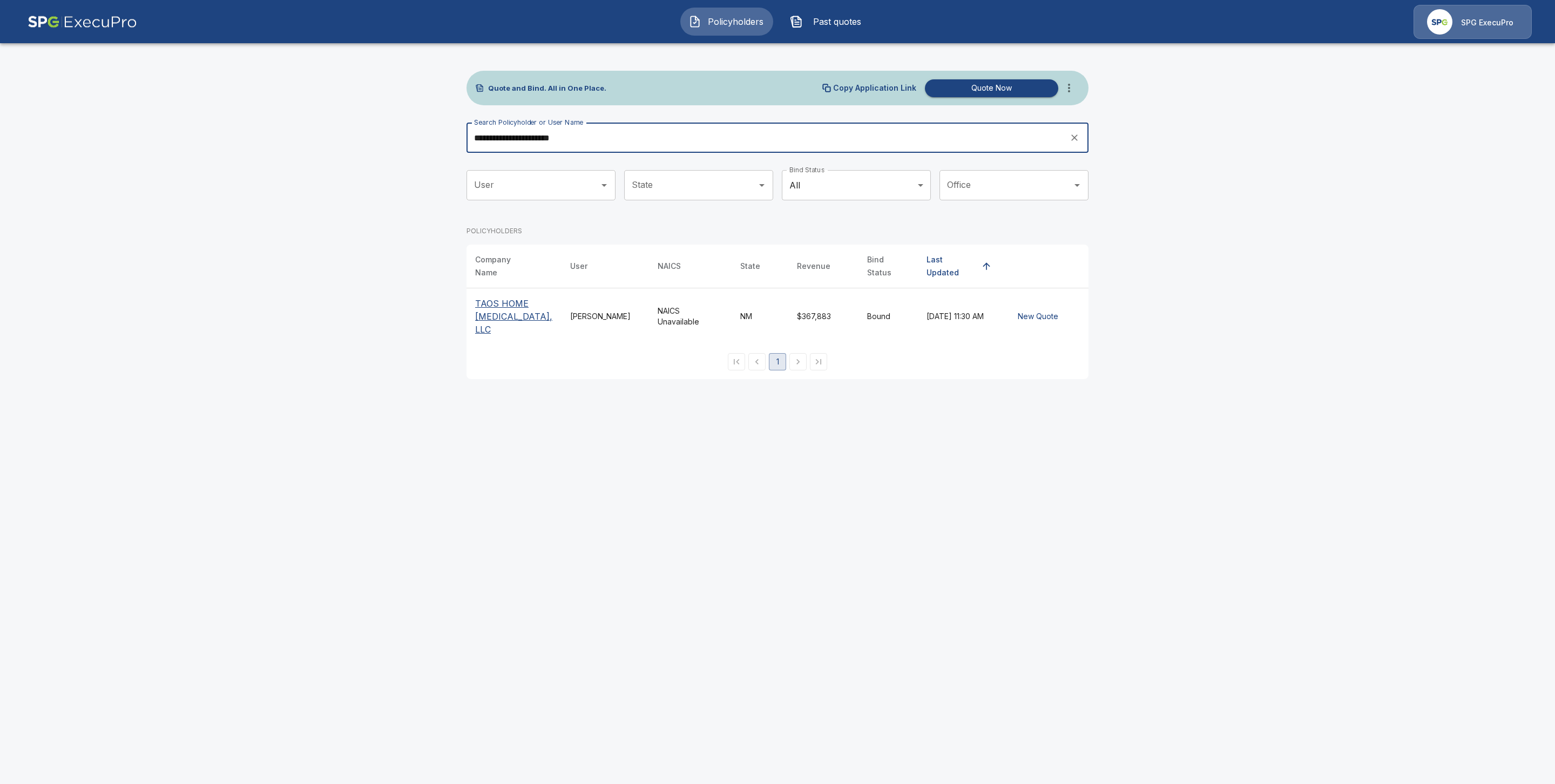
type input "**********"
click at [493, 308] on p "TAOS HOME DIALYSIS, LLC" at bounding box center [513, 317] width 77 height 39
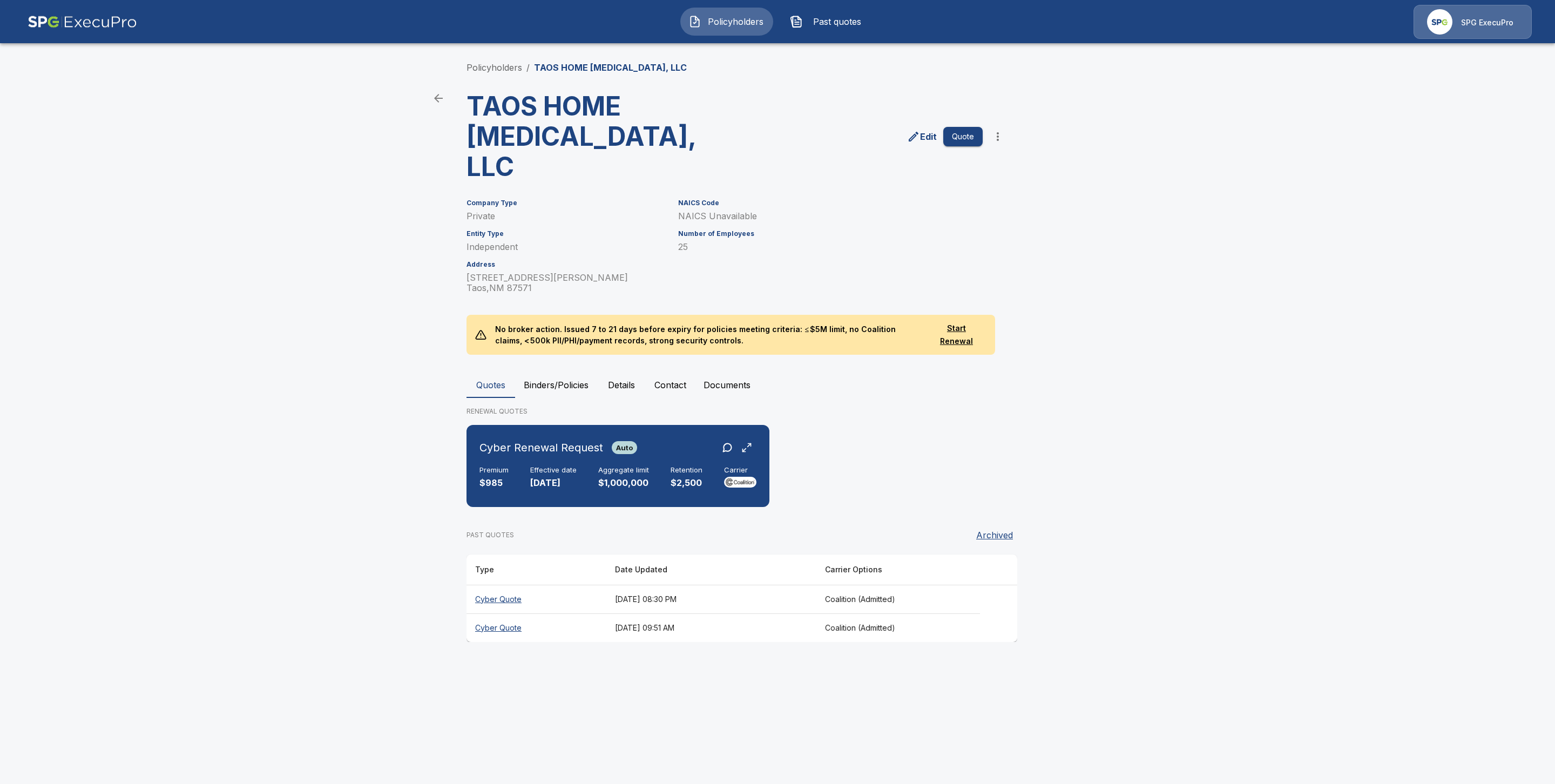
drag, startPoint x: 524, startPoint y: 443, endPoint x: 752, endPoint y: 499, distance: 234.8
click at [524, 465] on div "Premium $985 Effective date [DATE] Aggregate limit $1,000,000 Retention $2,500 …" at bounding box center [617, 477] width 277 height 23
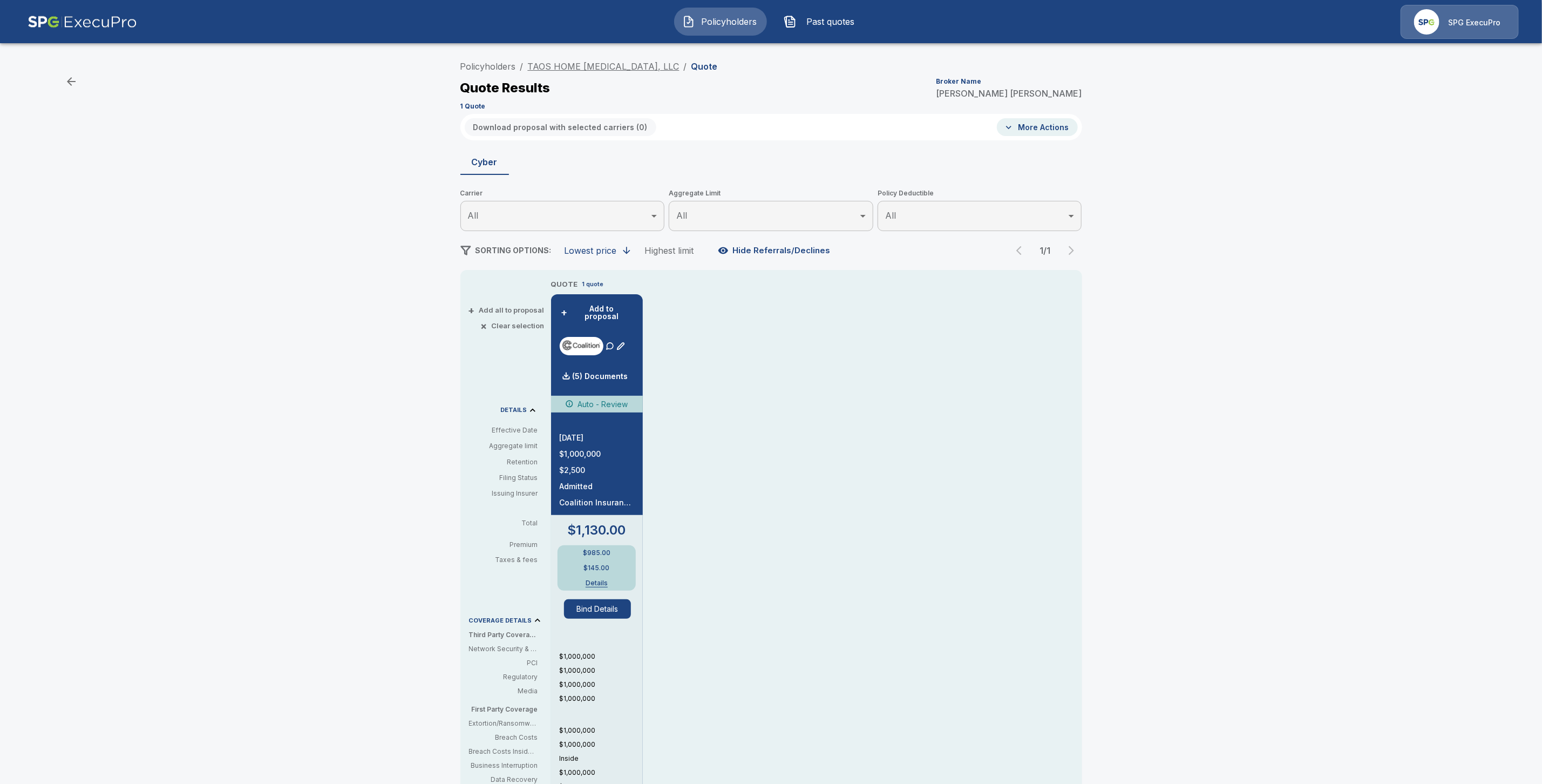
click at [586, 64] on link "TAOS HOME [MEDICAL_DATA], LLC" at bounding box center [603, 65] width 152 height 11
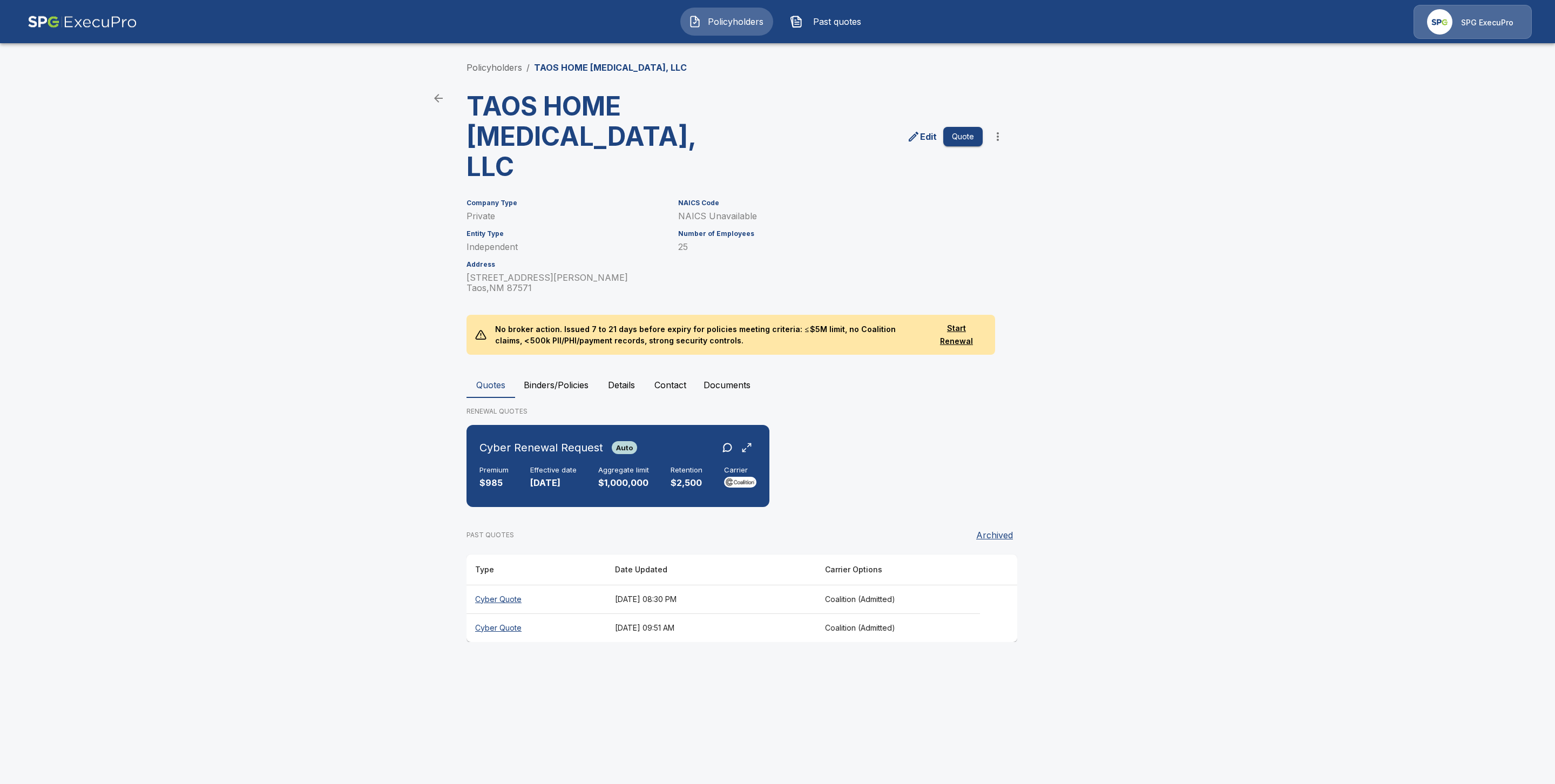
click at [503, 585] on th "Cyber Quote" at bounding box center [536, 598] width 140 height 28
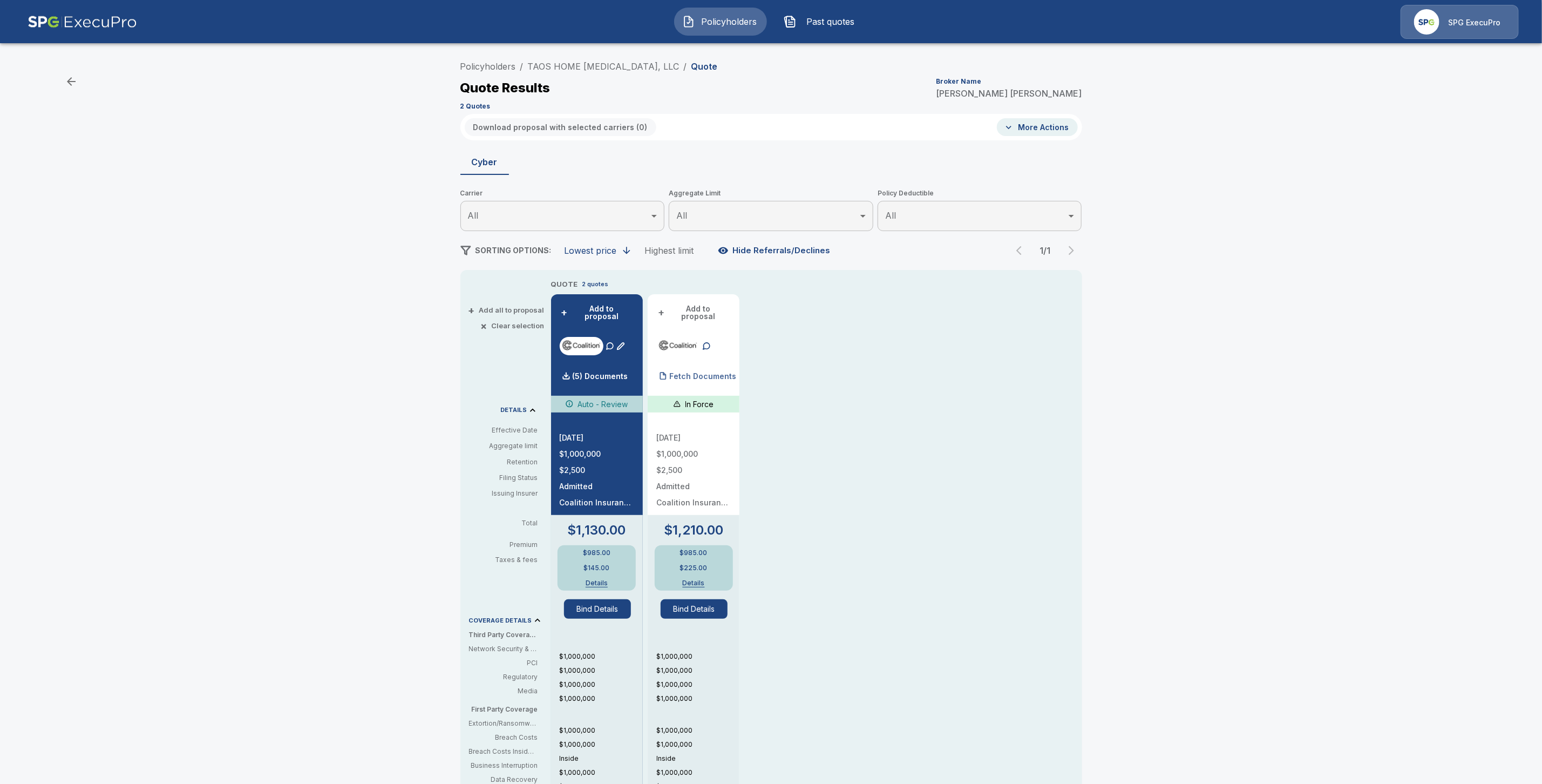
click at [701, 372] on p "Fetch Documents" at bounding box center [703, 376] width 66 height 8
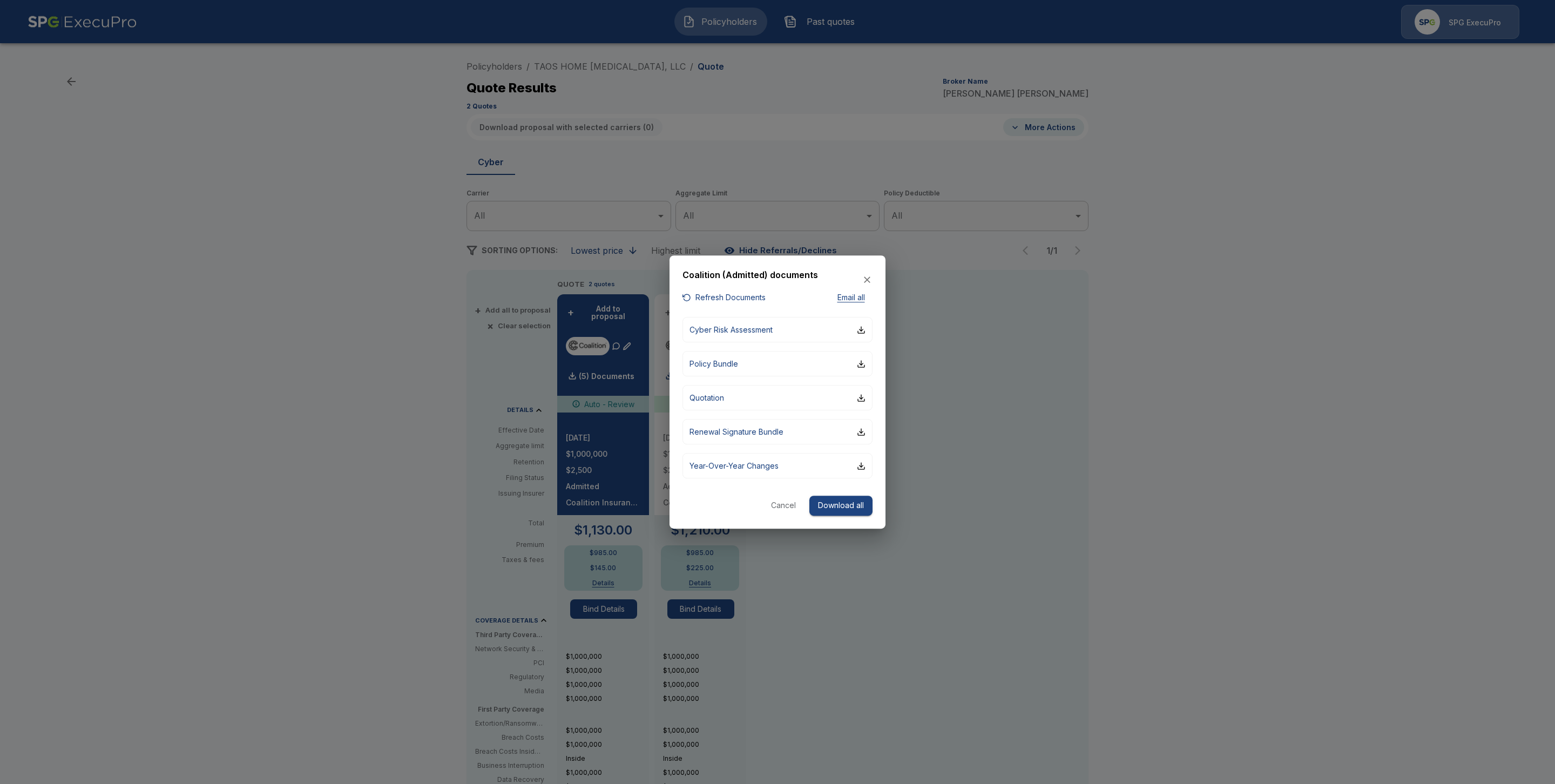
click at [749, 103] on div at bounding box center [778, 392] width 1555 height 784
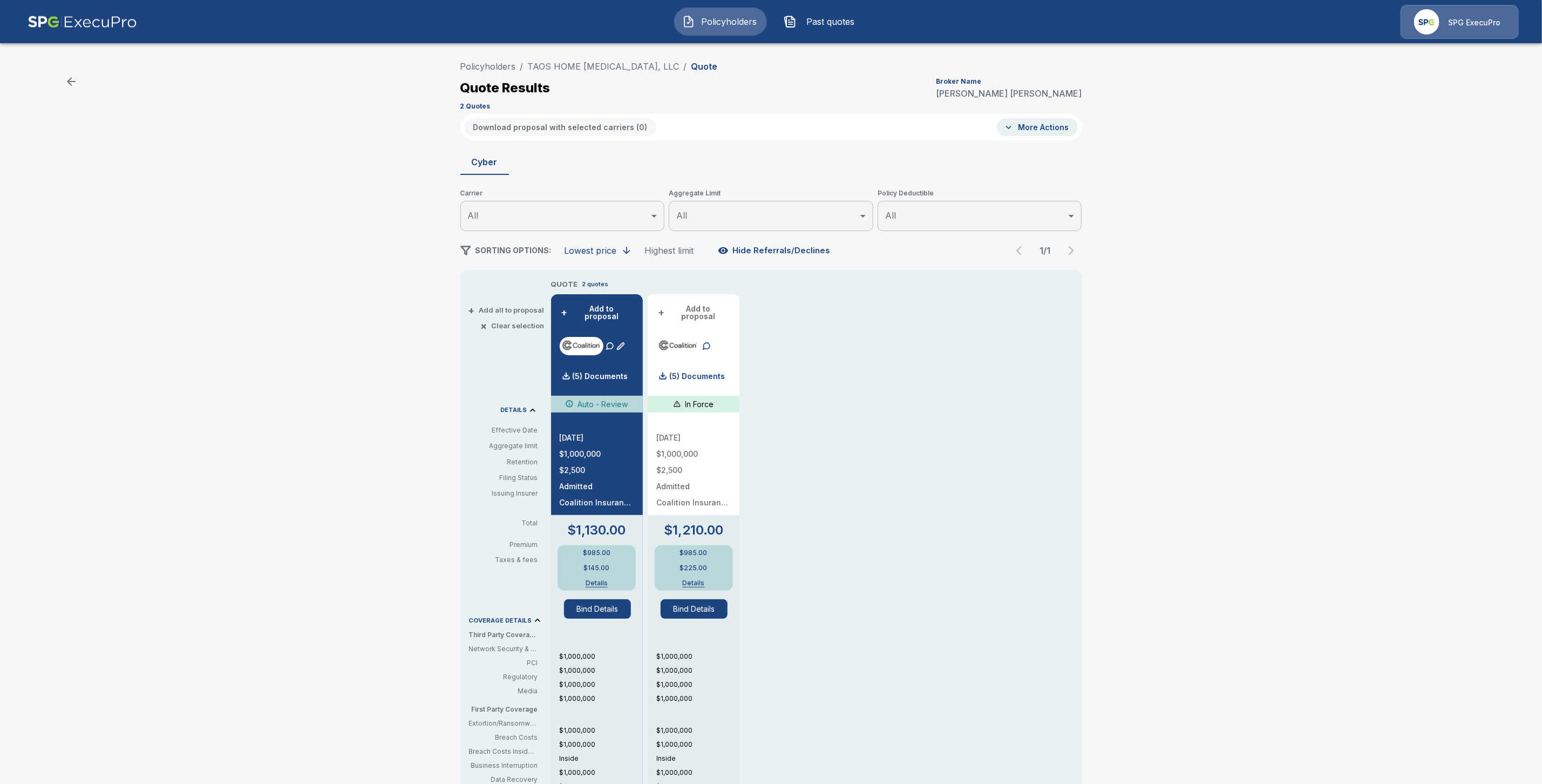
drag, startPoint x: 559, startPoint y: 65, endPoint x: 649, endPoint y: 150, distance: 123.8
click at [560, 65] on link "TAOS HOME DIALYSIS, LLC" at bounding box center [603, 65] width 152 height 11
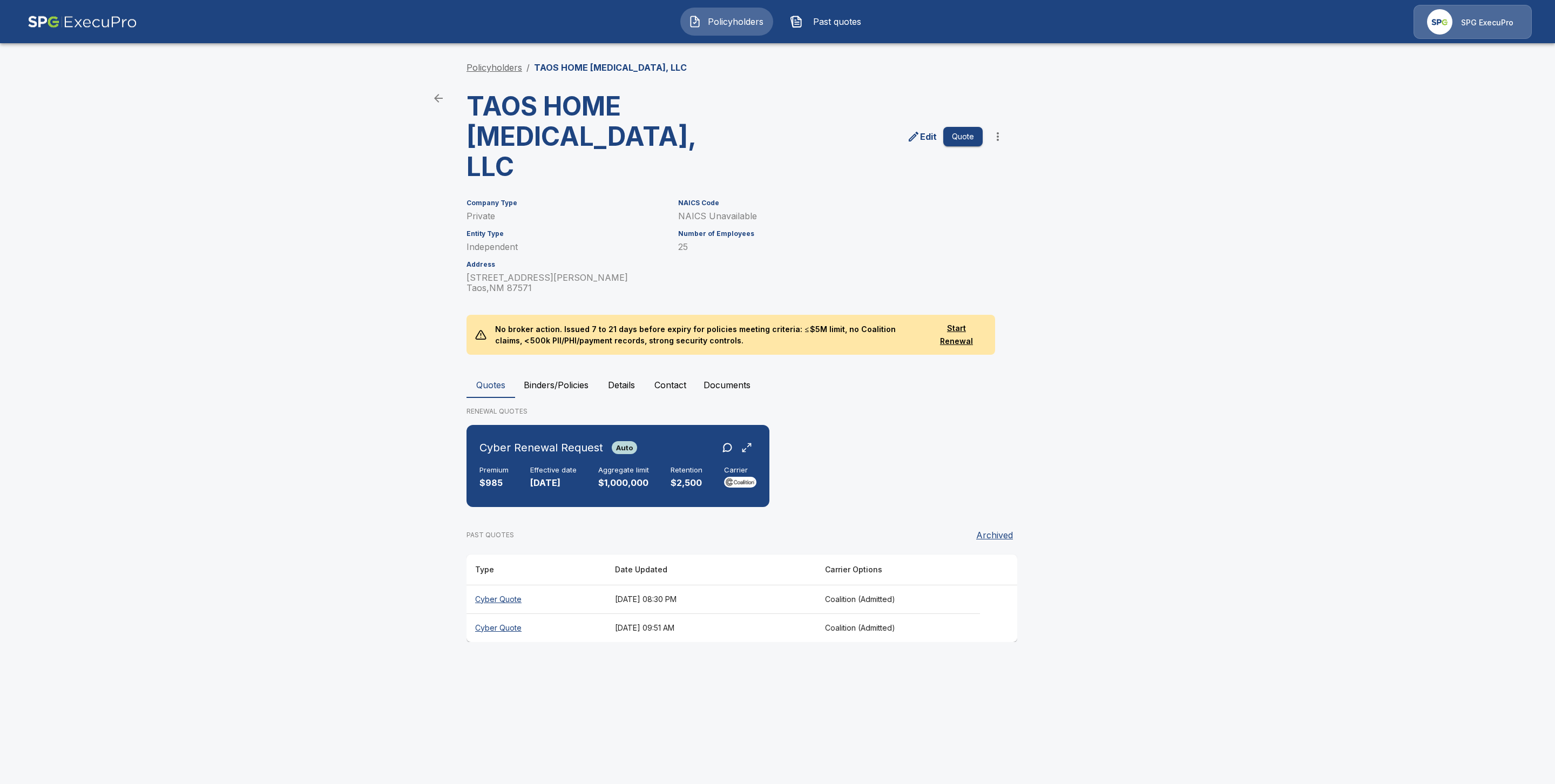
click at [509, 65] on link "Policyholders" at bounding box center [494, 66] width 56 height 11
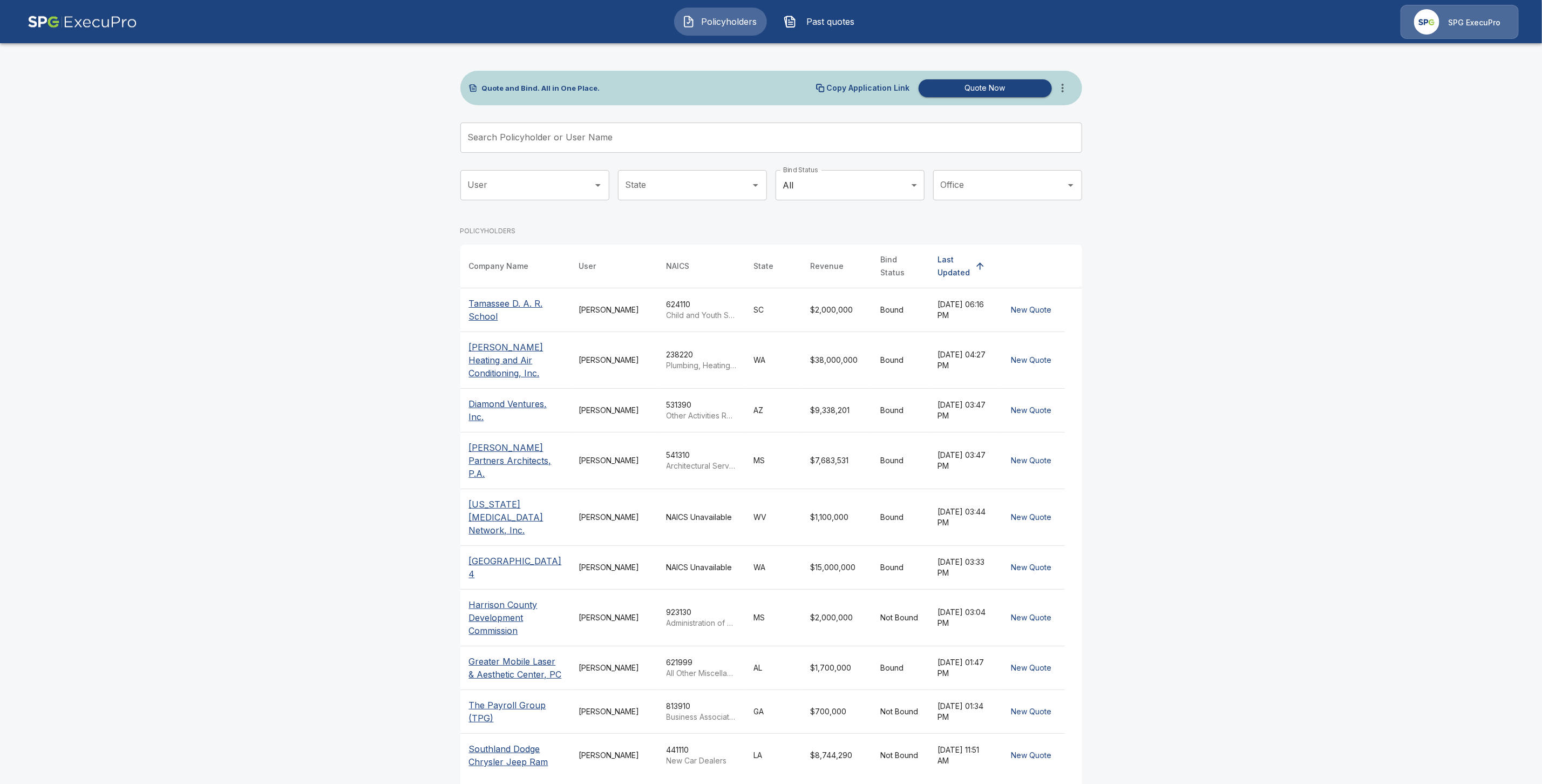
click at [577, 138] on input "Search Policyholder or User Name" at bounding box center [766, 137] width 610 height 30
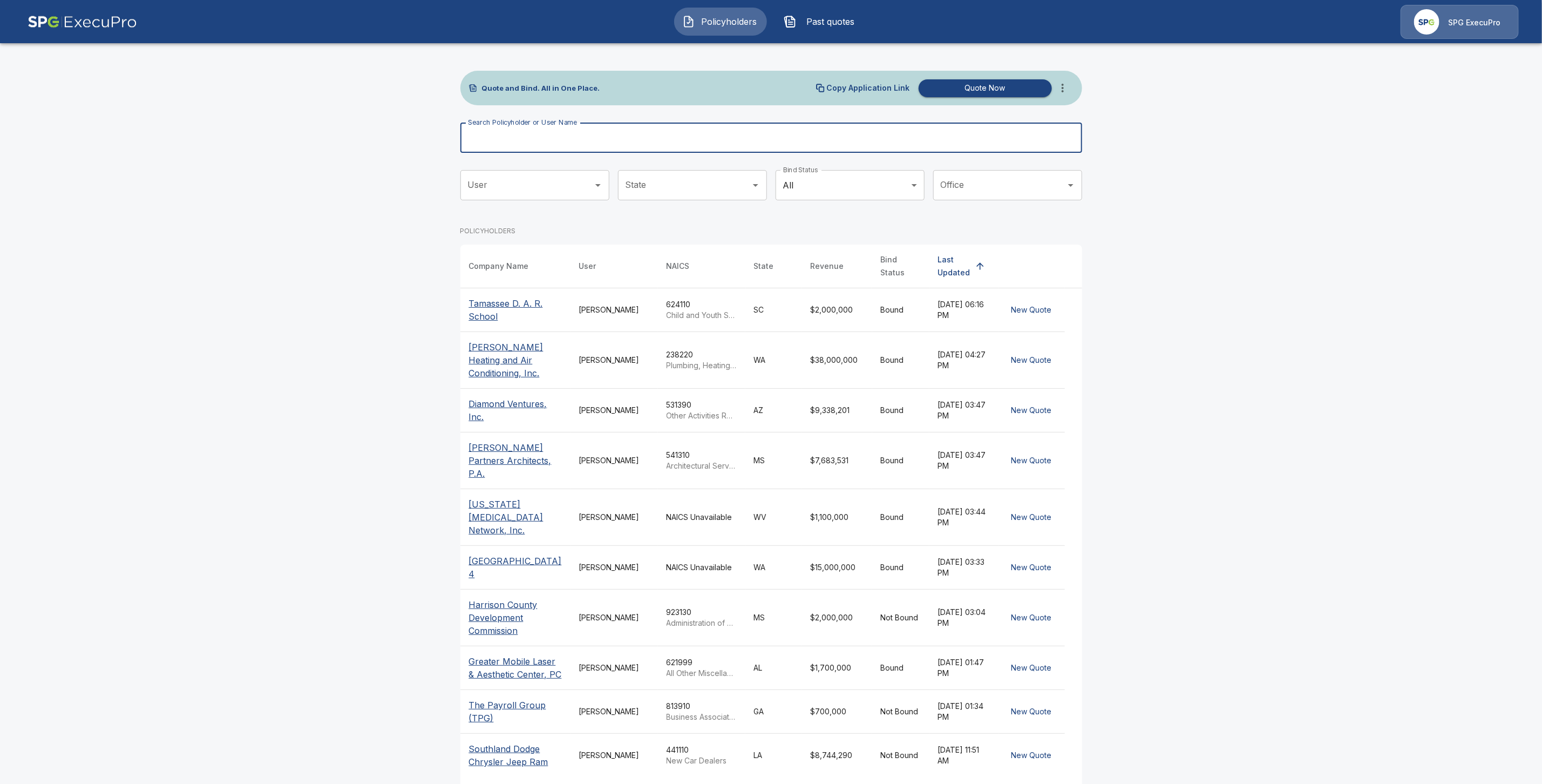
paste input "**********"
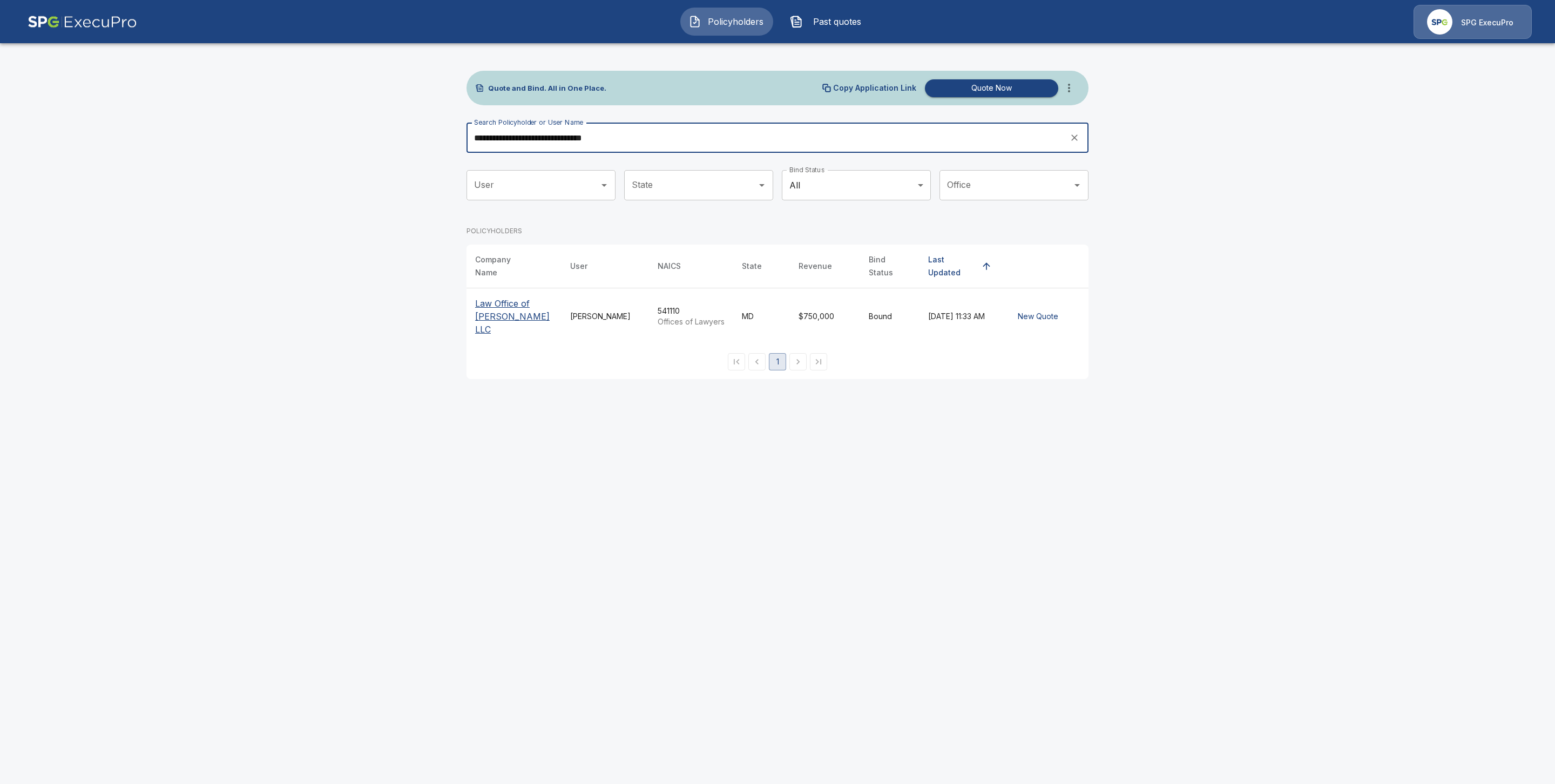
type input "**********"
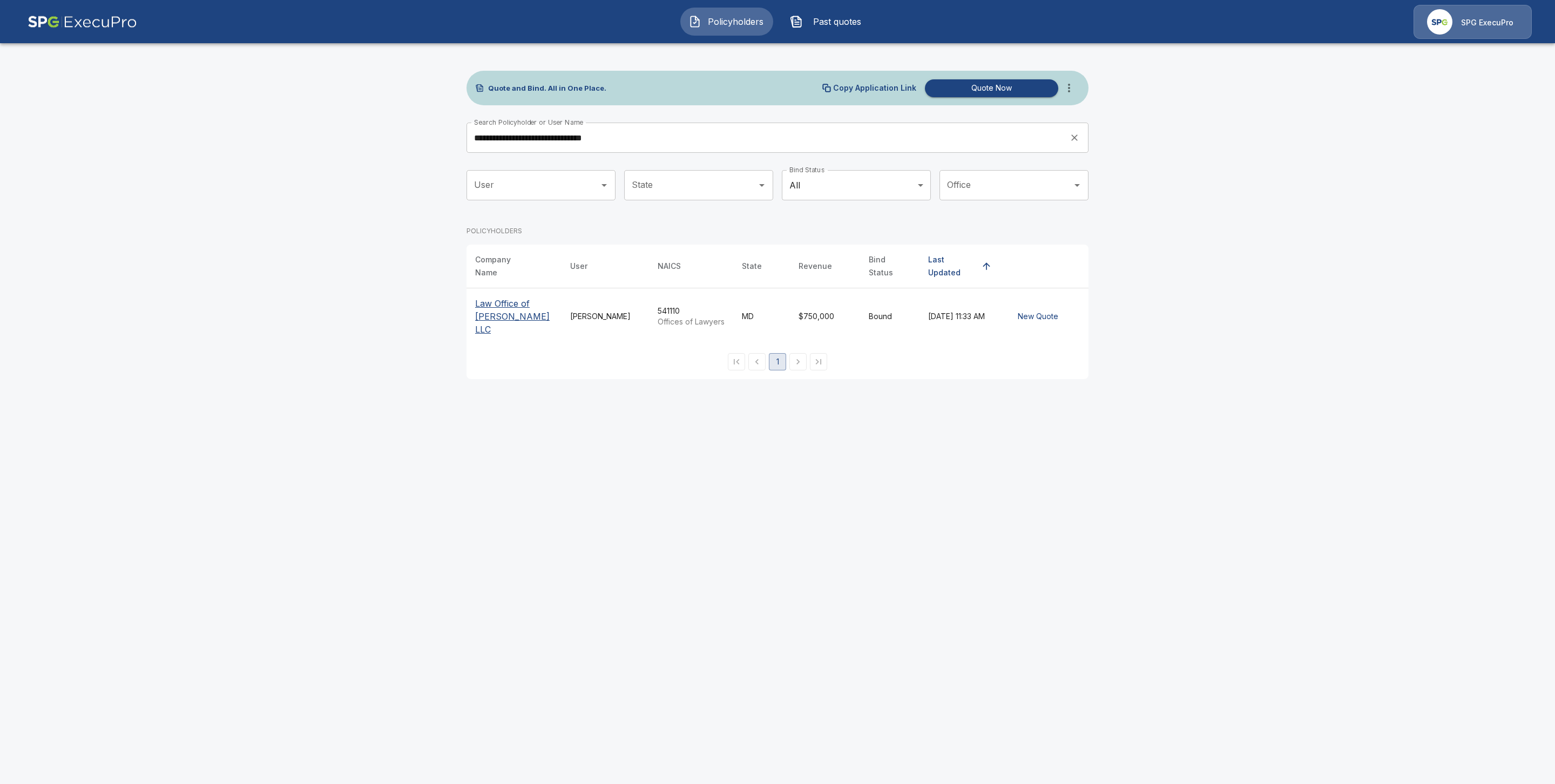
click at [487, 305] on p "Law Office of Steven M Berger LLC" at bounding box center [513, 317] width 77 height 39
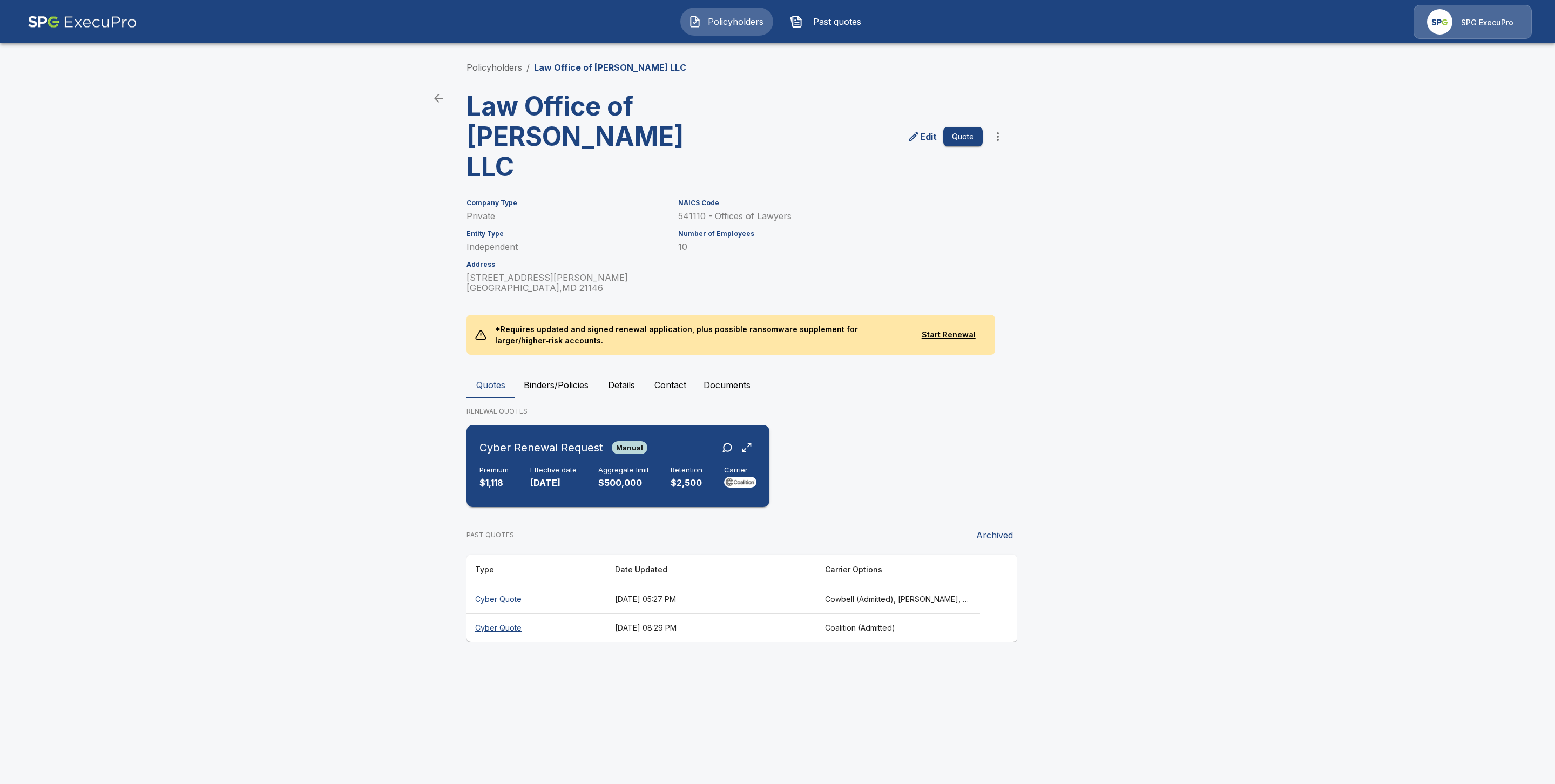
drag, startPoint x: 566, startPoint y: 442, endPoint x: 599, endPoint y: 455, distance: 35.5
click at [564, 465] on h6 "Effective date" at bounding box center [553, 469] width 46 height 9
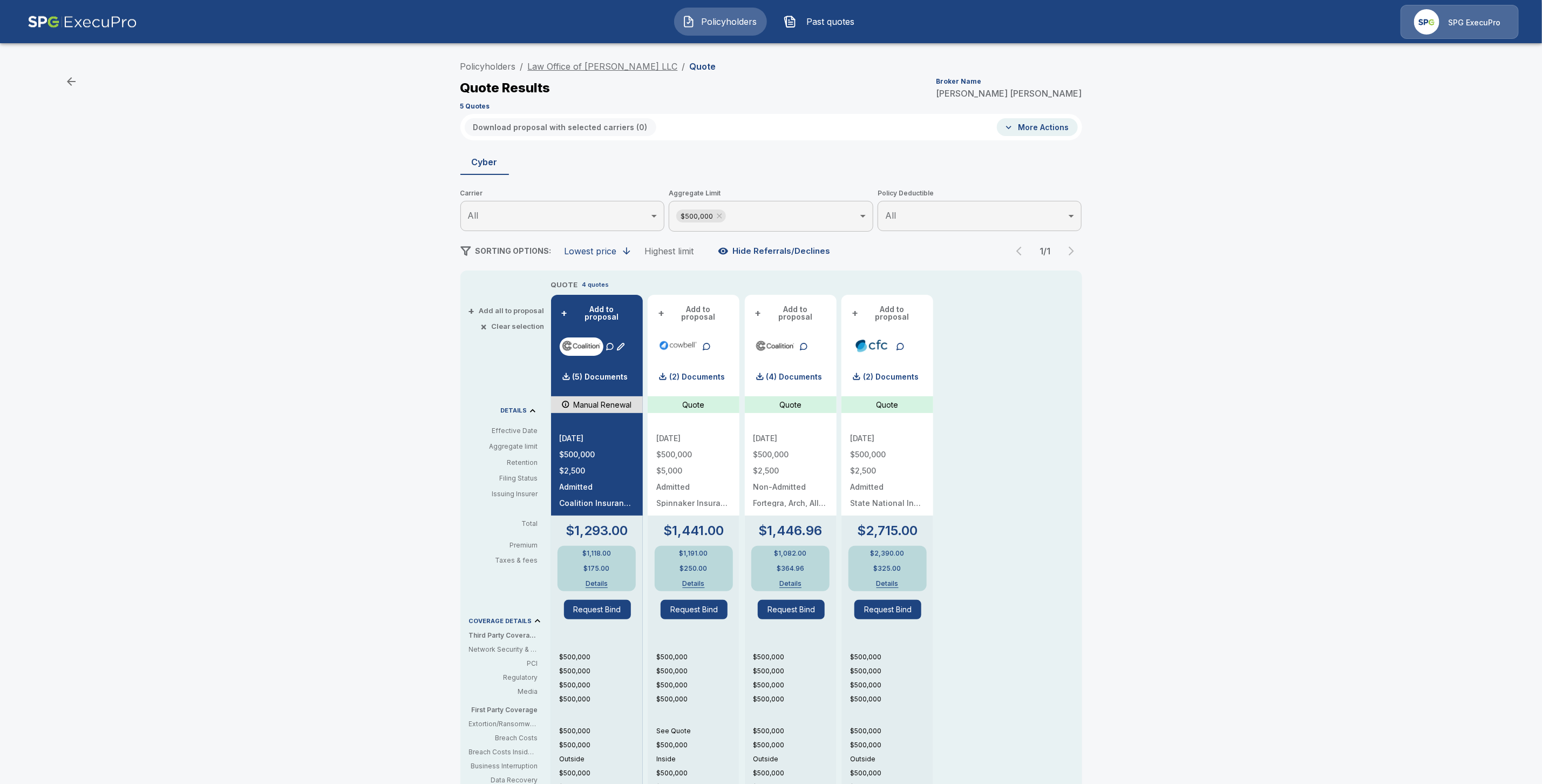
click at [599, 65] on link "Law Office of Steven M Berger LLC" at bounding box center [602, 65] width 150 height 11
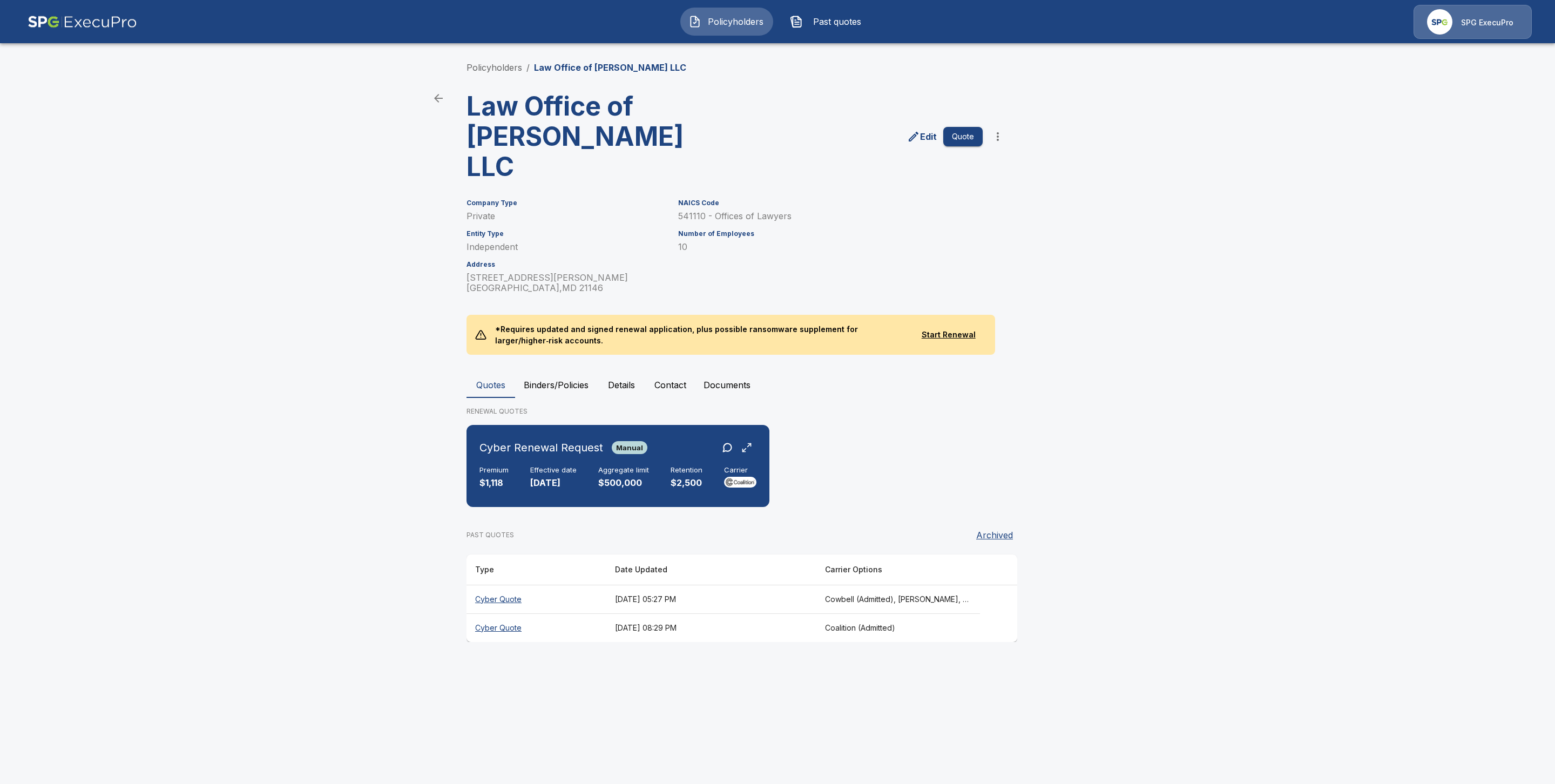
click at [501, 613] on th "Cyber Quote" at bounding box center [536, 627] width 140 height 28
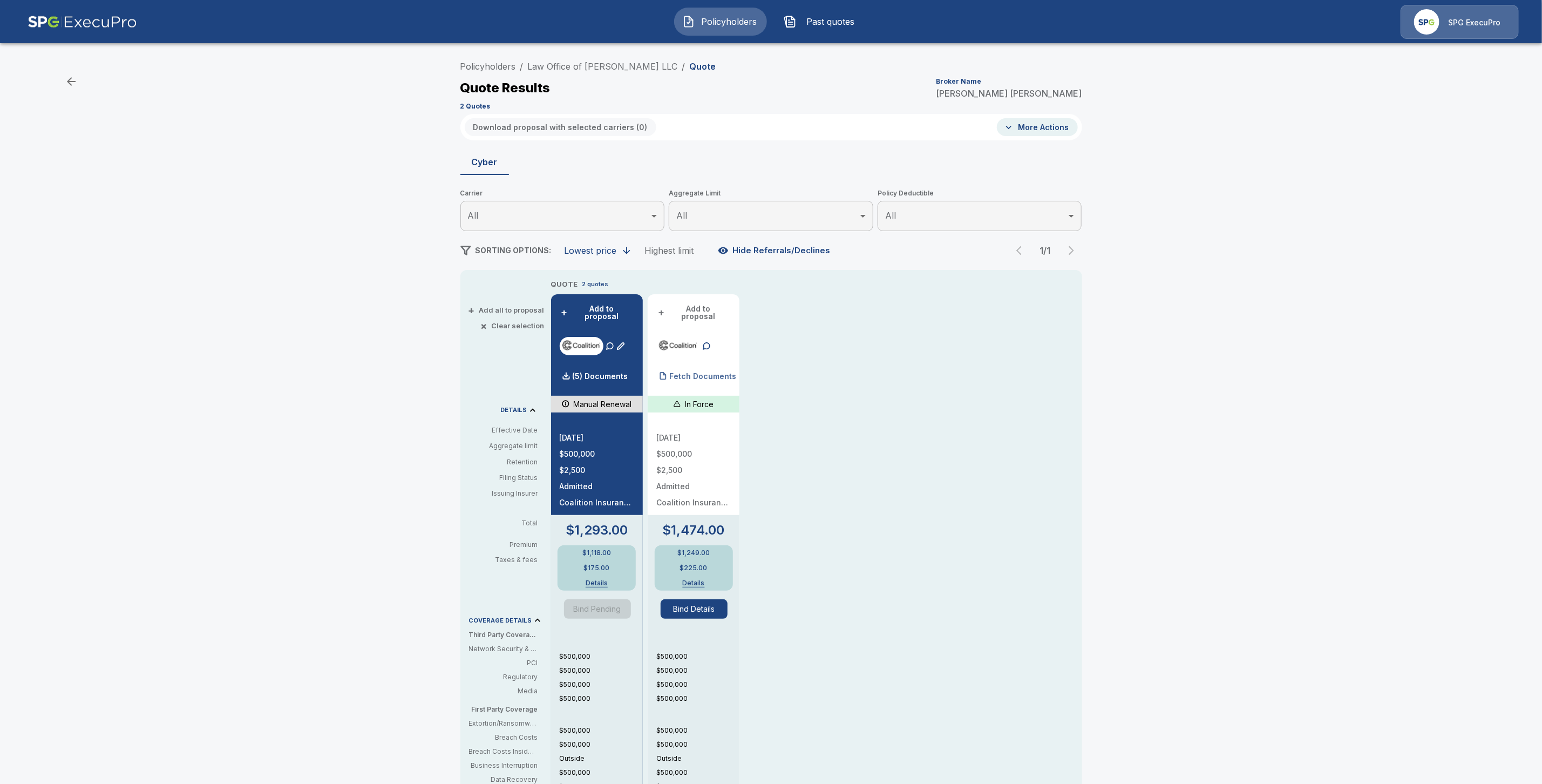
click at [699, 372] on p "Fetch Documents" at bounding box center [703, 376] width 66 height 8
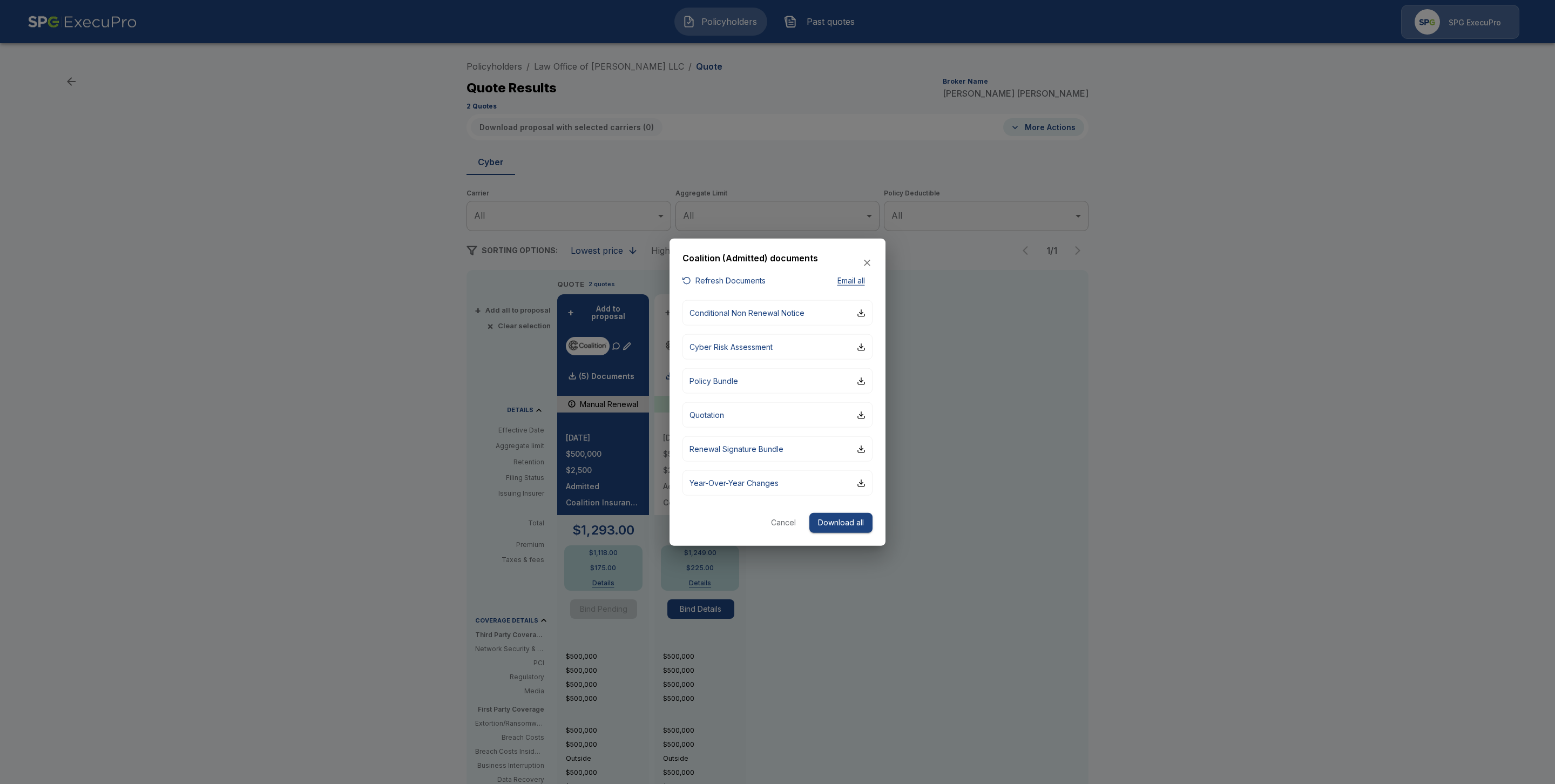
drag, startPoint x: 366, startPoint y: 350, endPoint x: 380, endPoint y: 288, distance: 63.6
click at [366, 350] on div at bounding box center [778, 392] width 1555 height 784
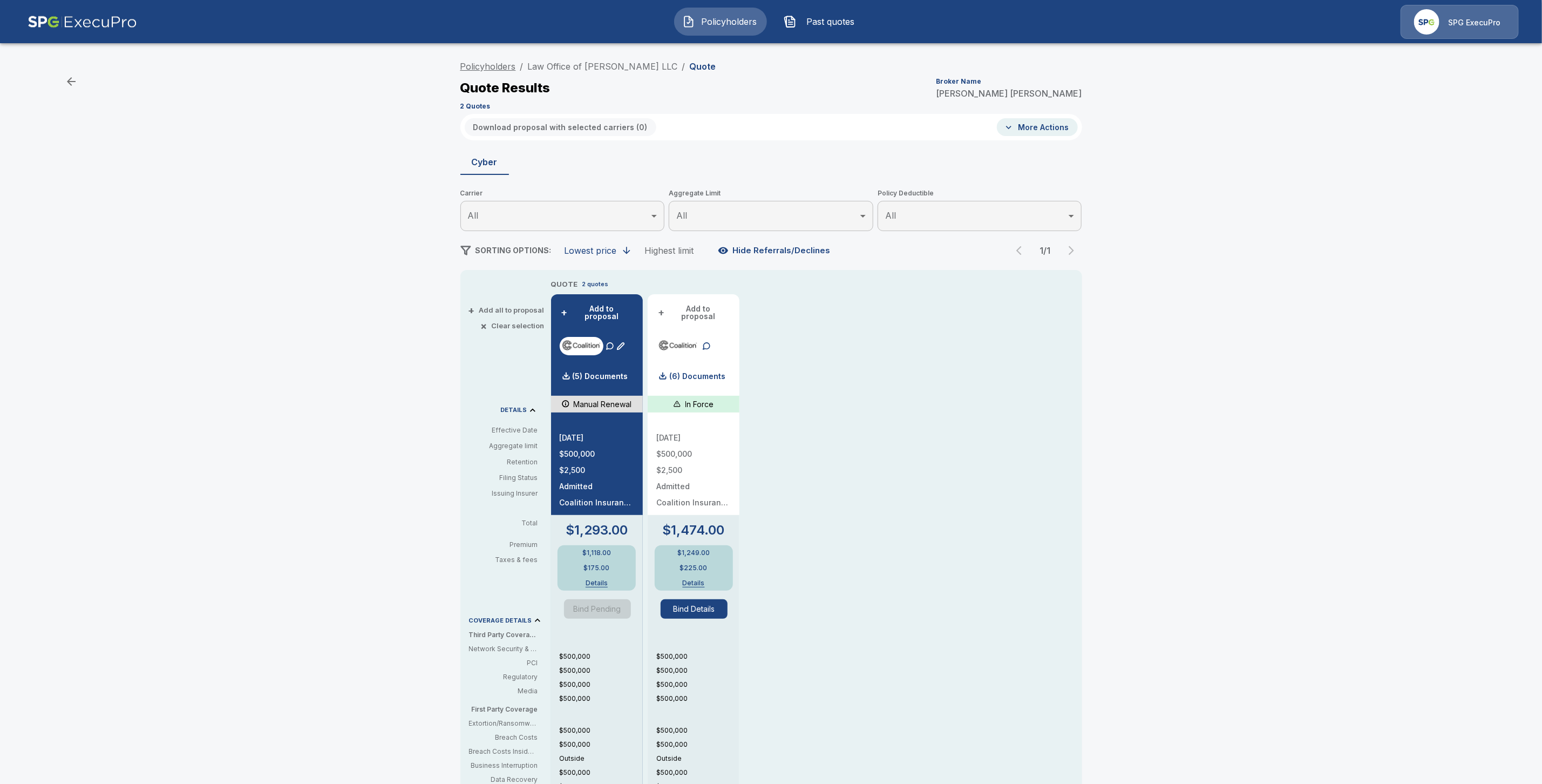
click at [510, 64] on link "Policyholders" at bounding box center [488, 65] width 56 height 11
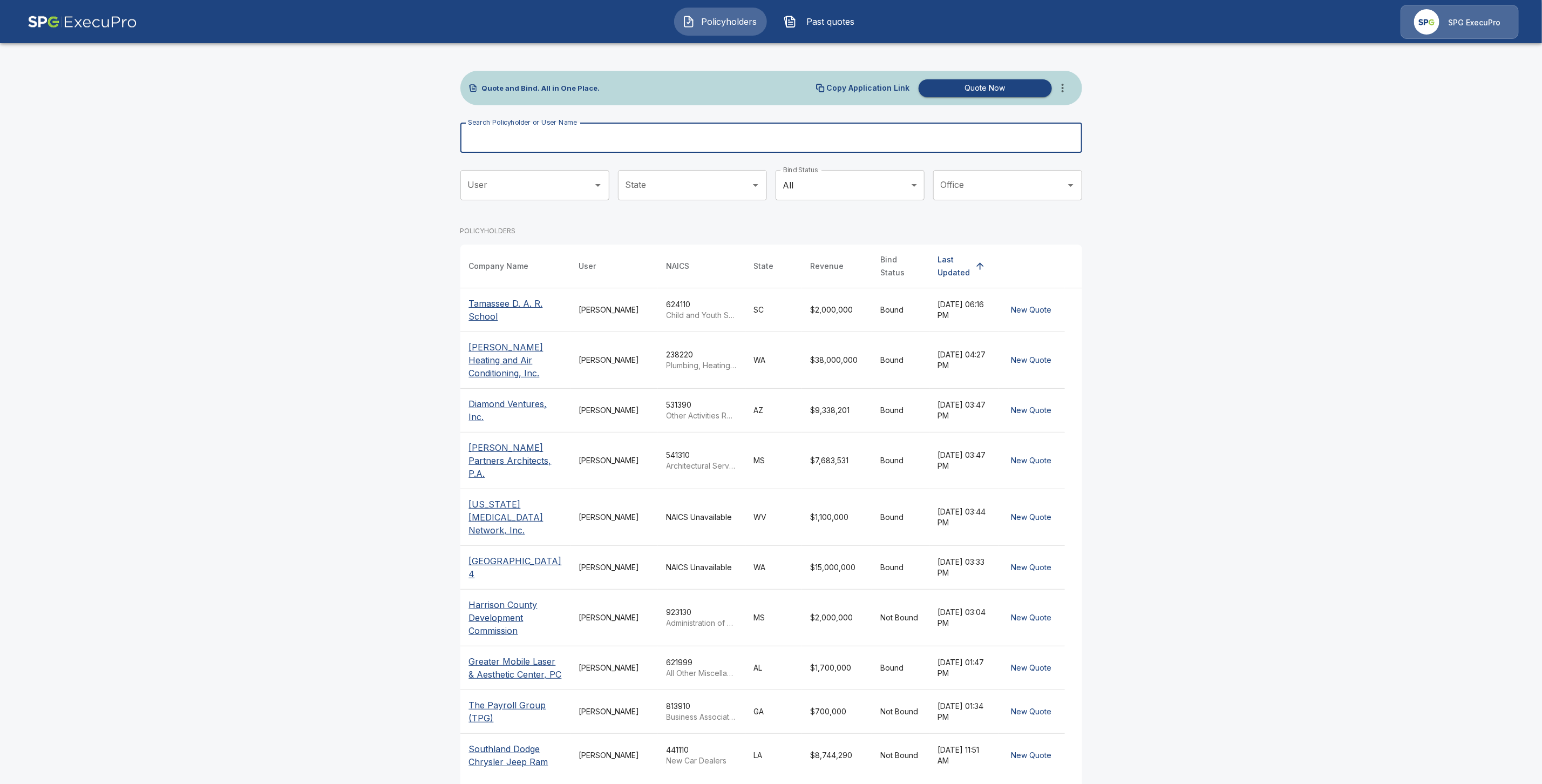
click at [482, 133] on input "Search Policyholder or User Name" at bounding box center [766, 137] width 610 height 30
paste input "**********"
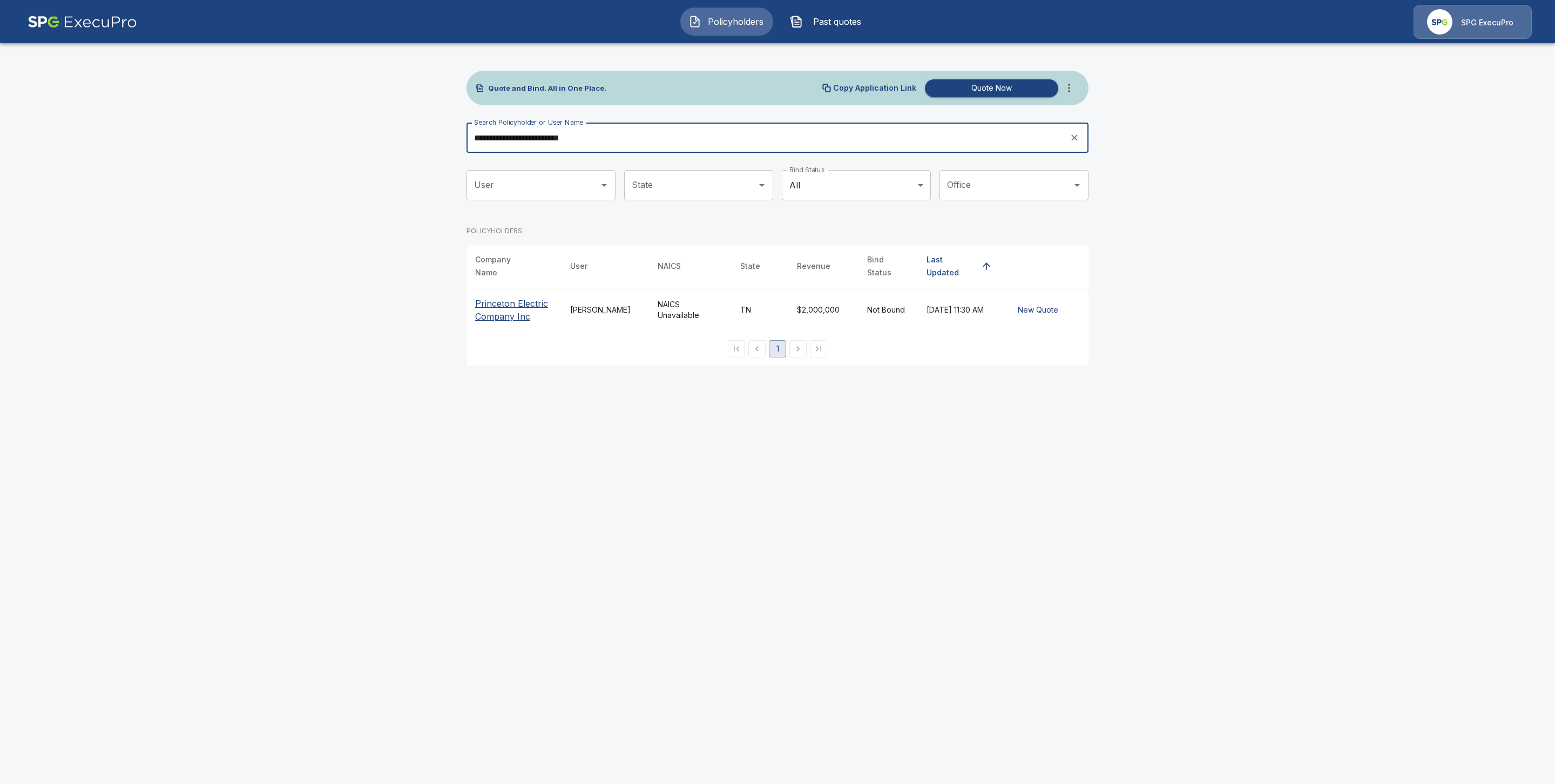
type input "**********"
drag, startPoint x: 510, startPoint y: 300, endPoint x: 505, endPoint y: 305, distance: 7.1
click at [510, 301] on p "Princeton Electric Company Inc" at bounding box center [513, 310] width 77 height 25
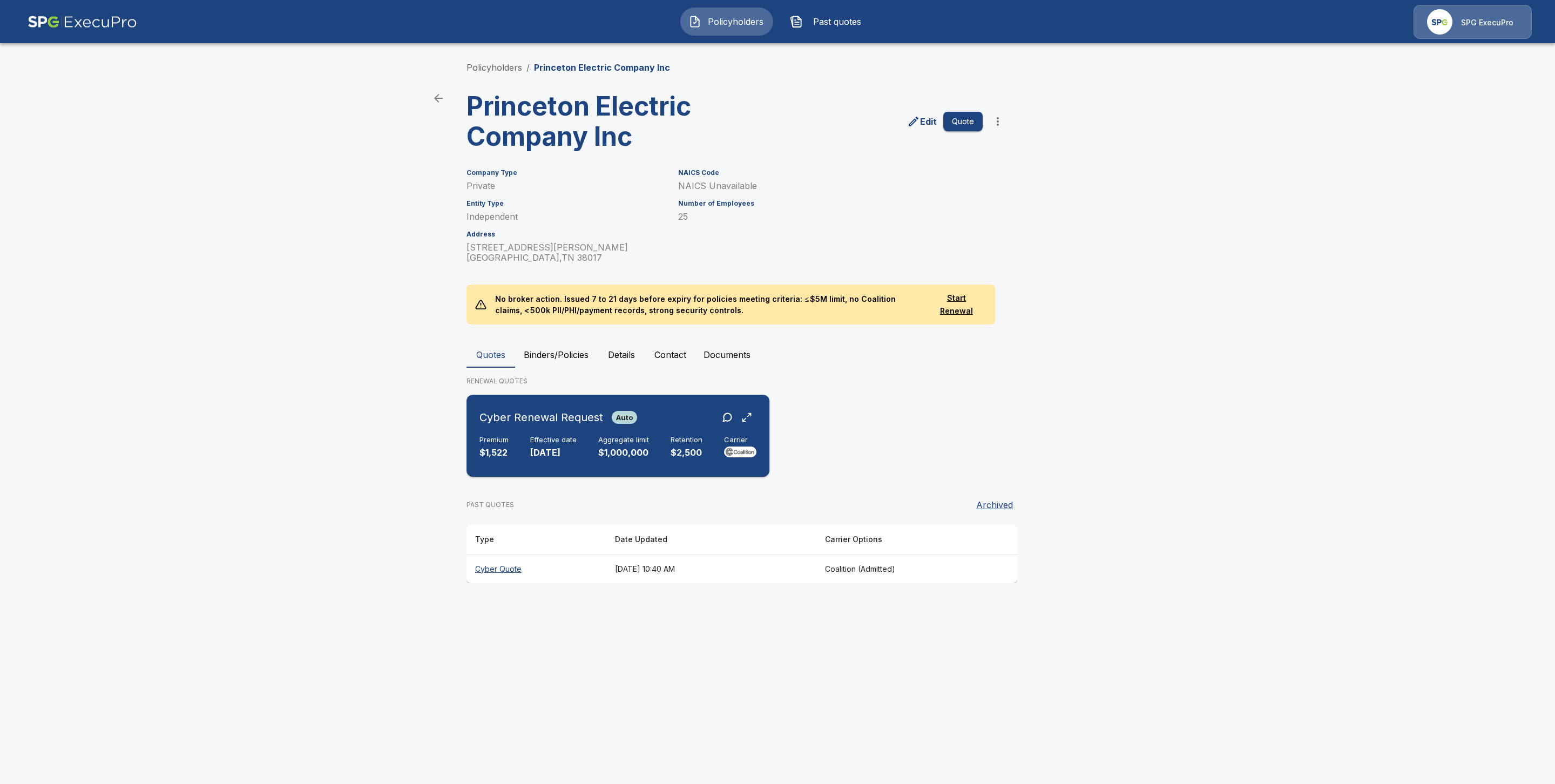
click at [523, 441] on div "Premium $1,522 Effective date [DATE] Aggregate limit $1,000,000 Retention $2,50…" at bounding box center [617, 447] width 277 height 23
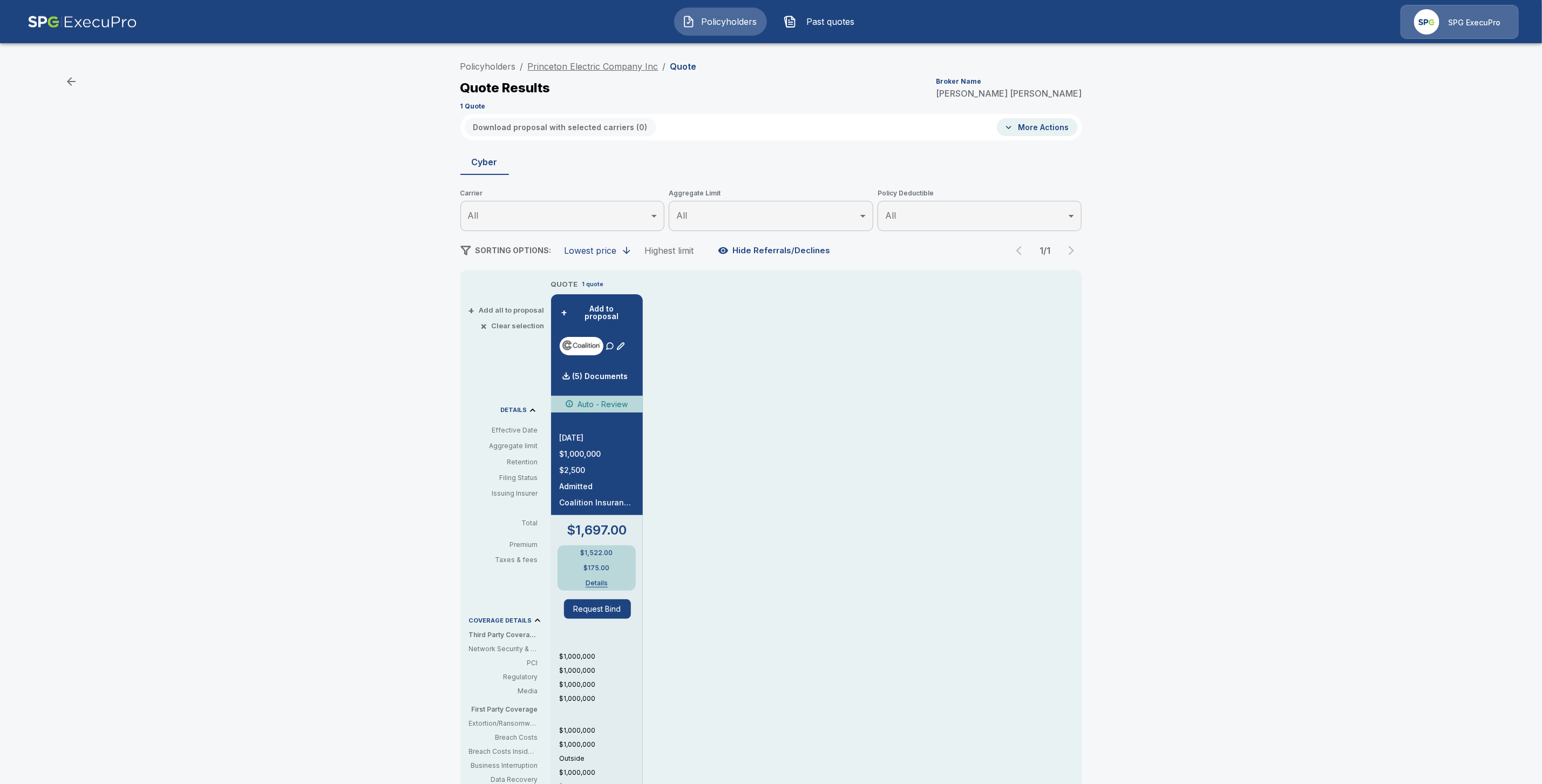
click at [573, 63] on link "Princeton Electric Company Inc" at bounding box center [594, 65] width 131 height 11
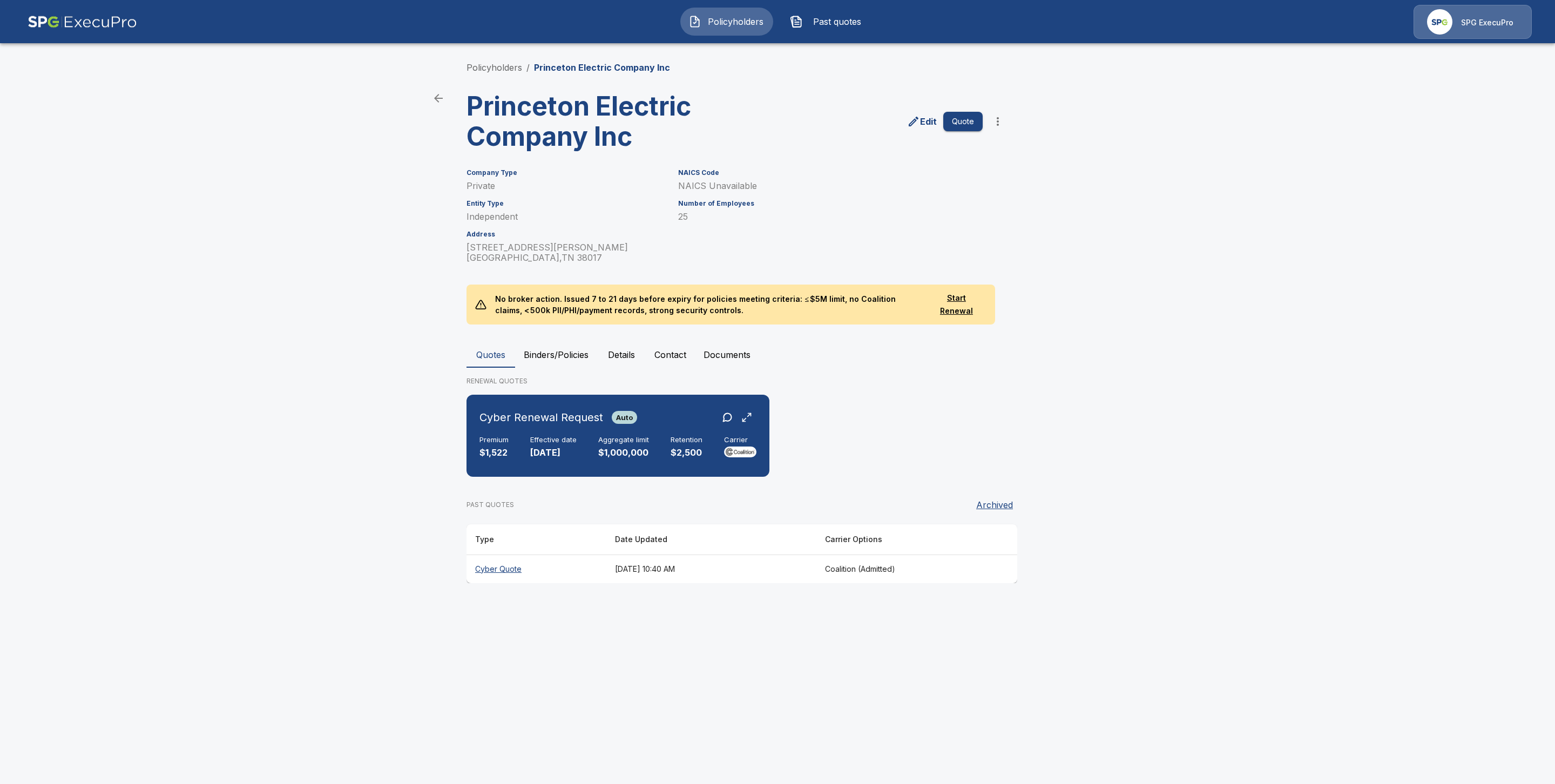
drag, startPoint x: 496, startPoint y: 566, endPoint x: 611, endPoint y: 613, distance: 124.2
click at [497, 567] on th "Cyber Quote" at bounding box center [536, 568] width 140 height 28
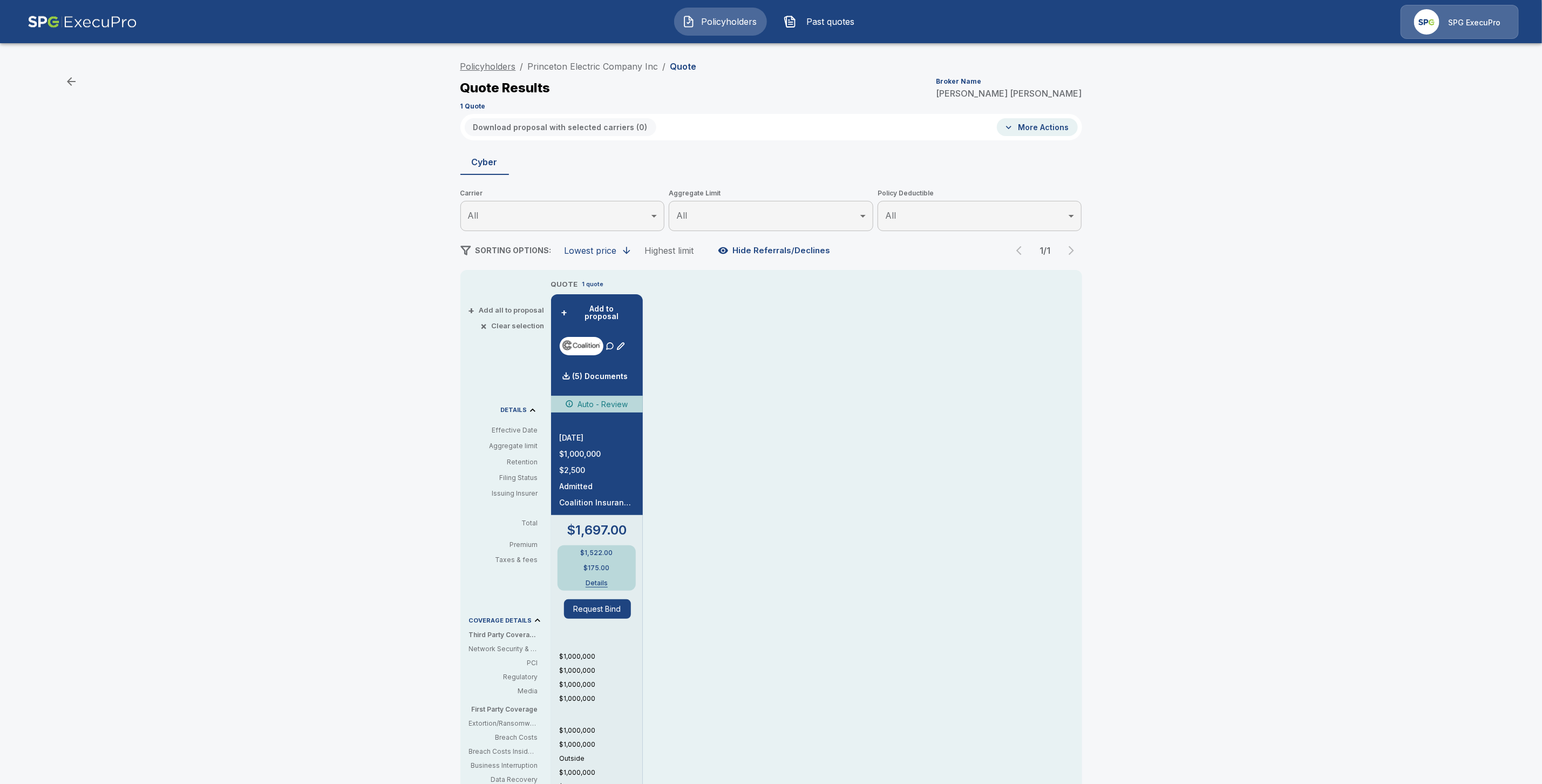
click at [496, 64] on link "Policyholders" at bounding box center [488, 65] width 56 height 11
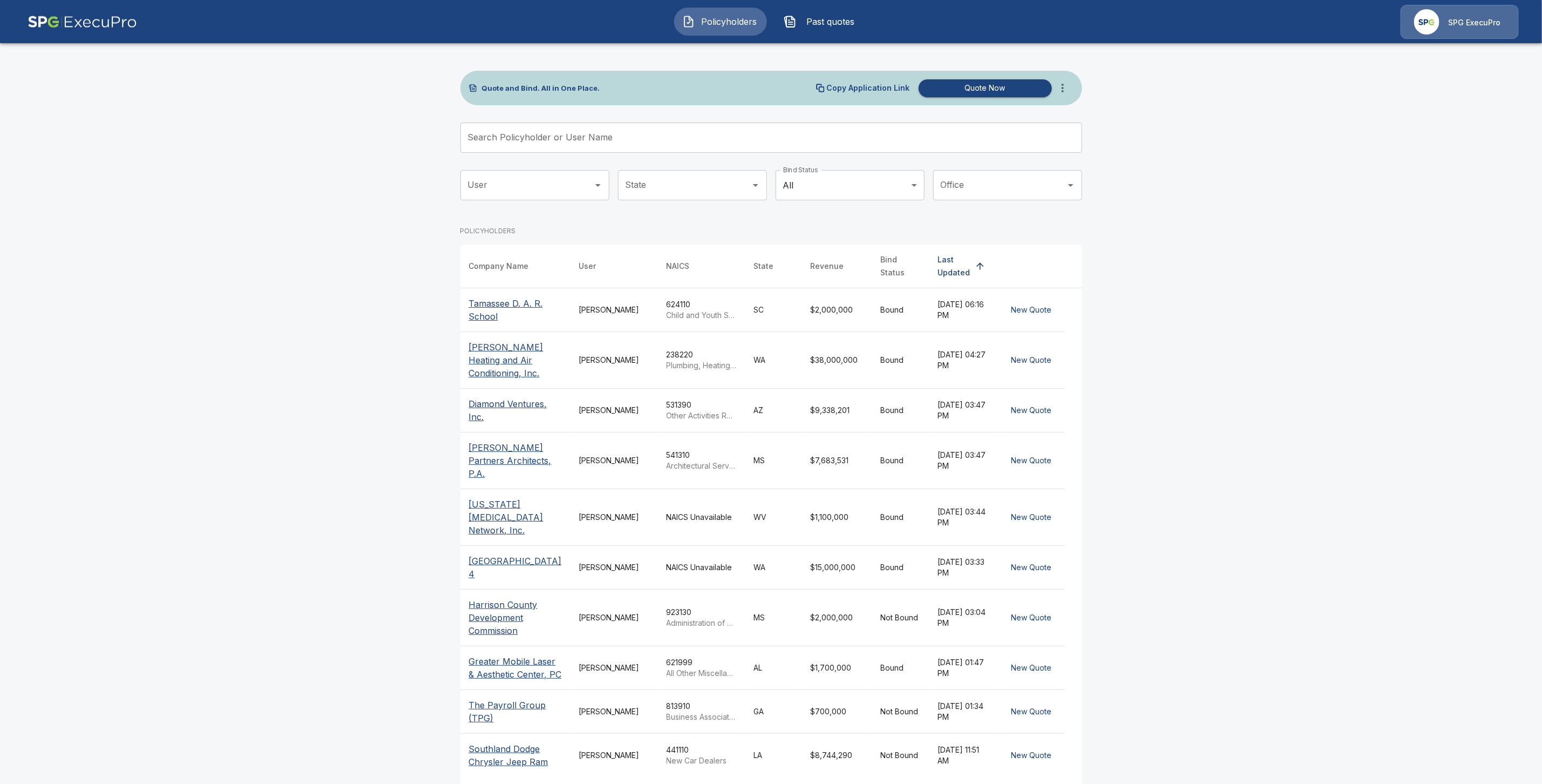
click at [509, 143] on input "Search Policyholder or User Name" at bounding box center [766, 137] width 610 height 30
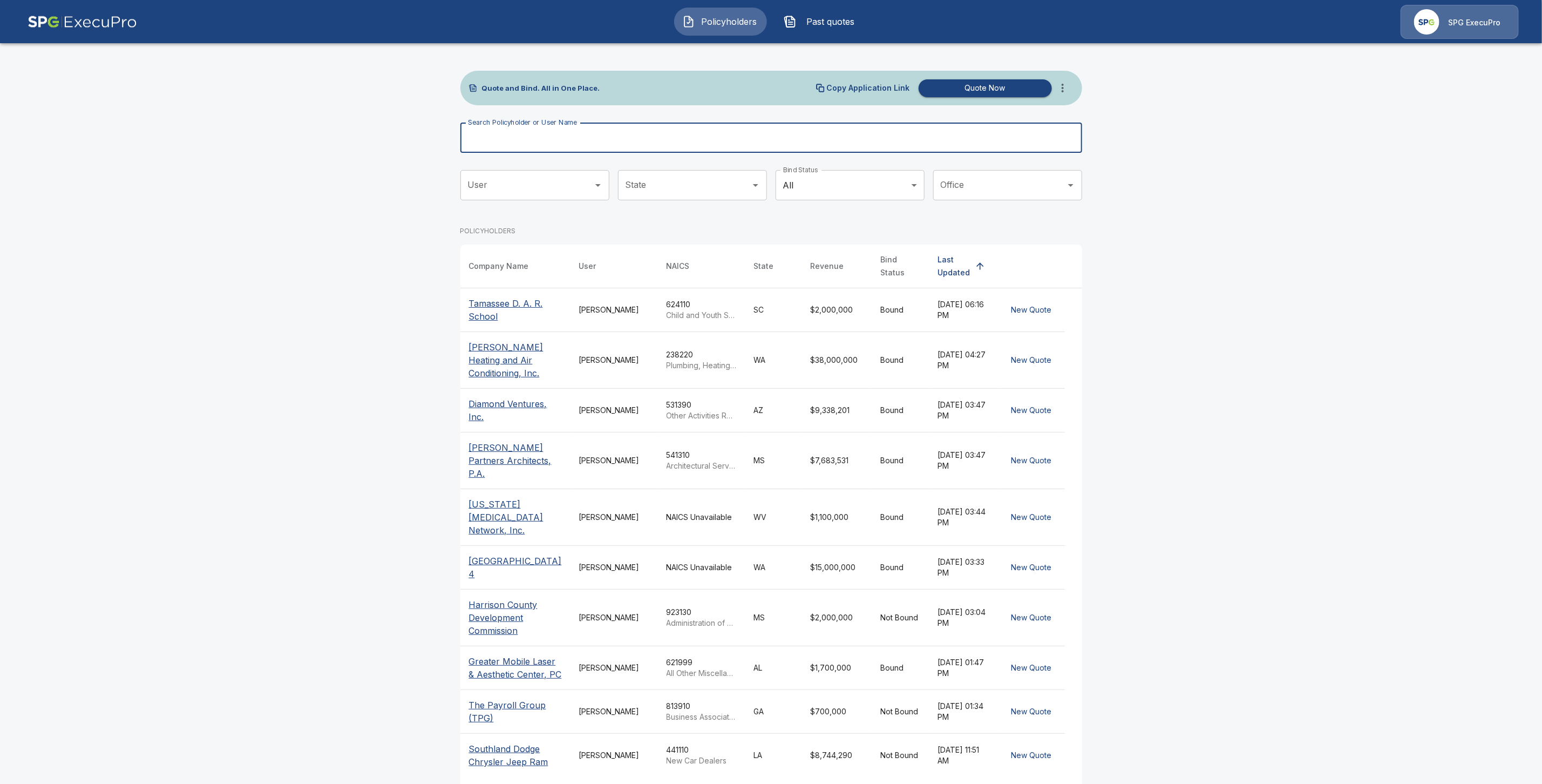
paste input "**********"
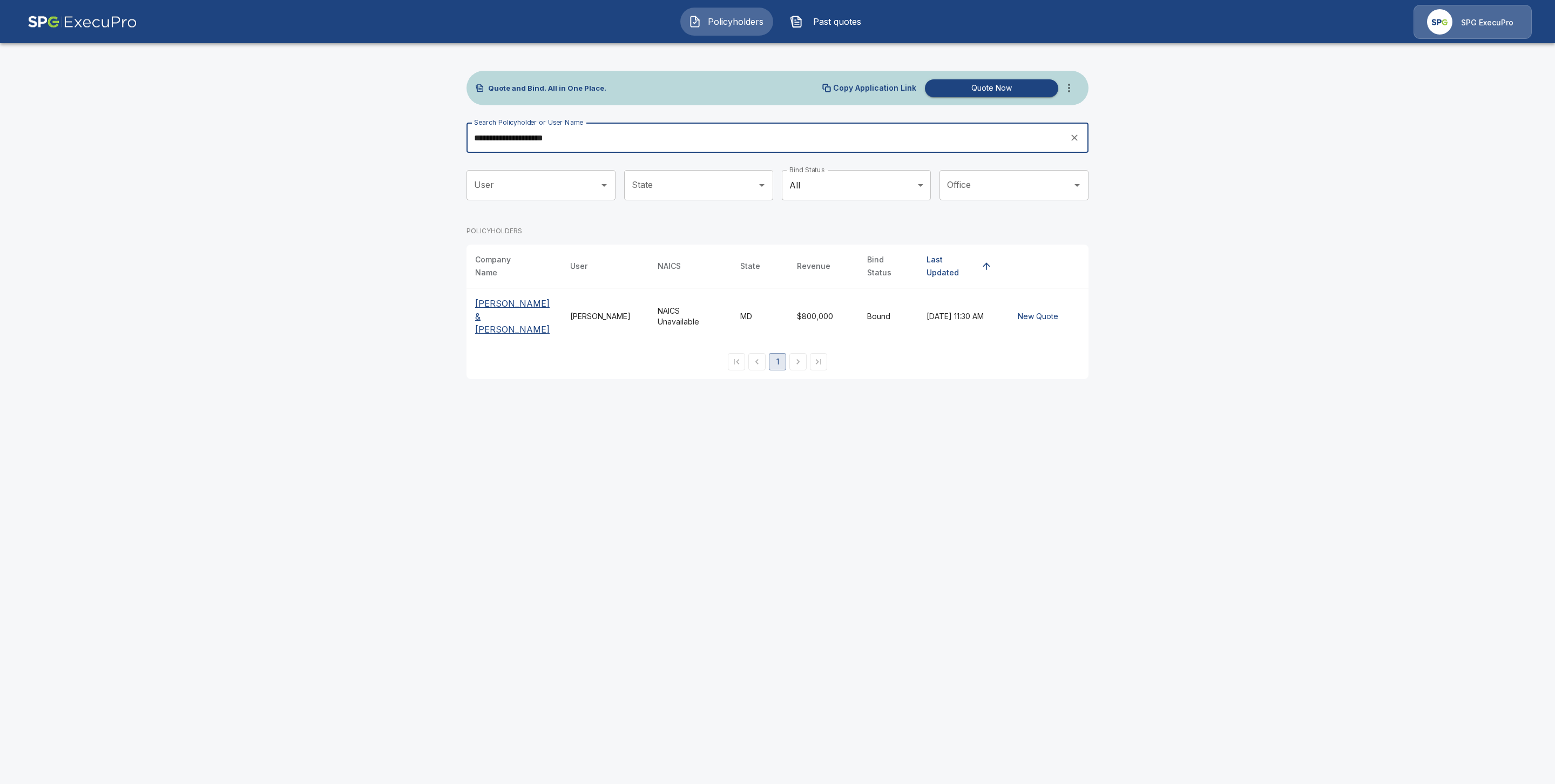
type input "**********"
click at [491, 298] on p "[PERSON_NAME] & [PERSON_NAME]" at bounding box center [513, 317] width 77 height 39
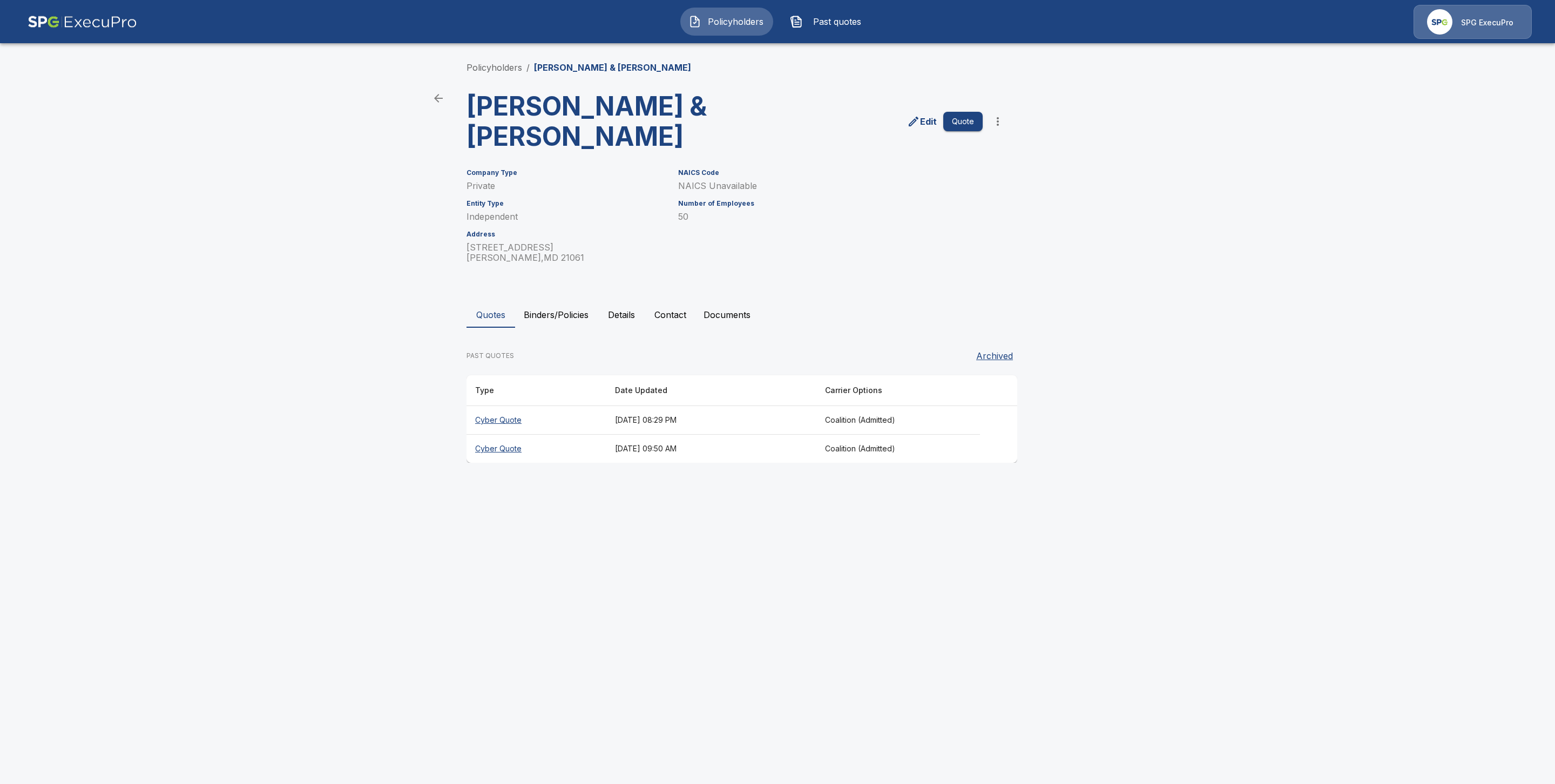
click at [567, 310] on button "Binders/Policies" at bounding box center [556, 315] width 82 height 25
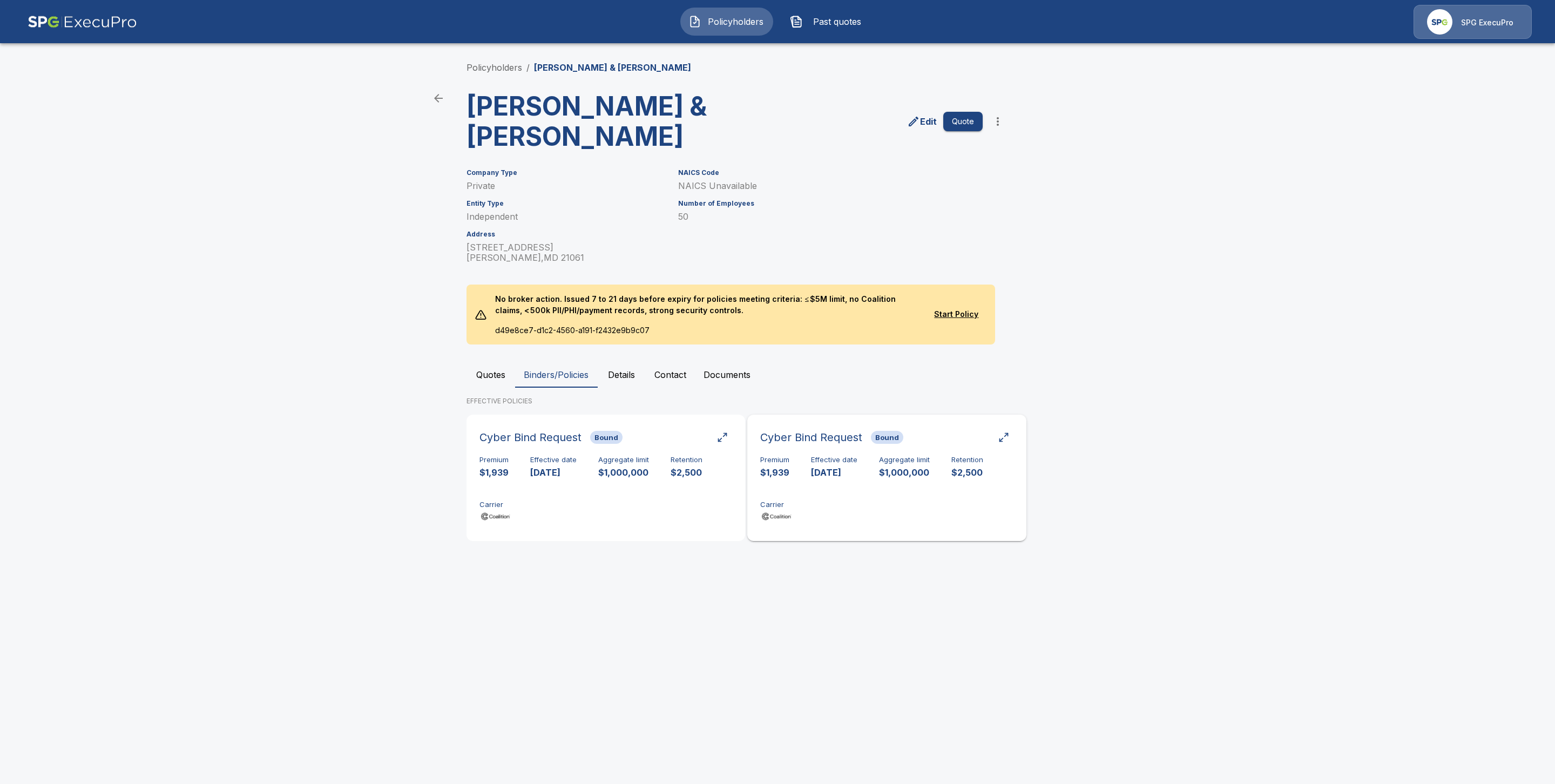
drag, startPoint x: 872, startPoint y: 483, endPoint x: 874, endPoint y: 492, distance: 9.2
click at [872, 483] on div "Premium $1,939 Effective date 11/7/2025 Aggregate limit $1,000,000 Retention $2…" at bounding box center [886, 490] width 252 height 68
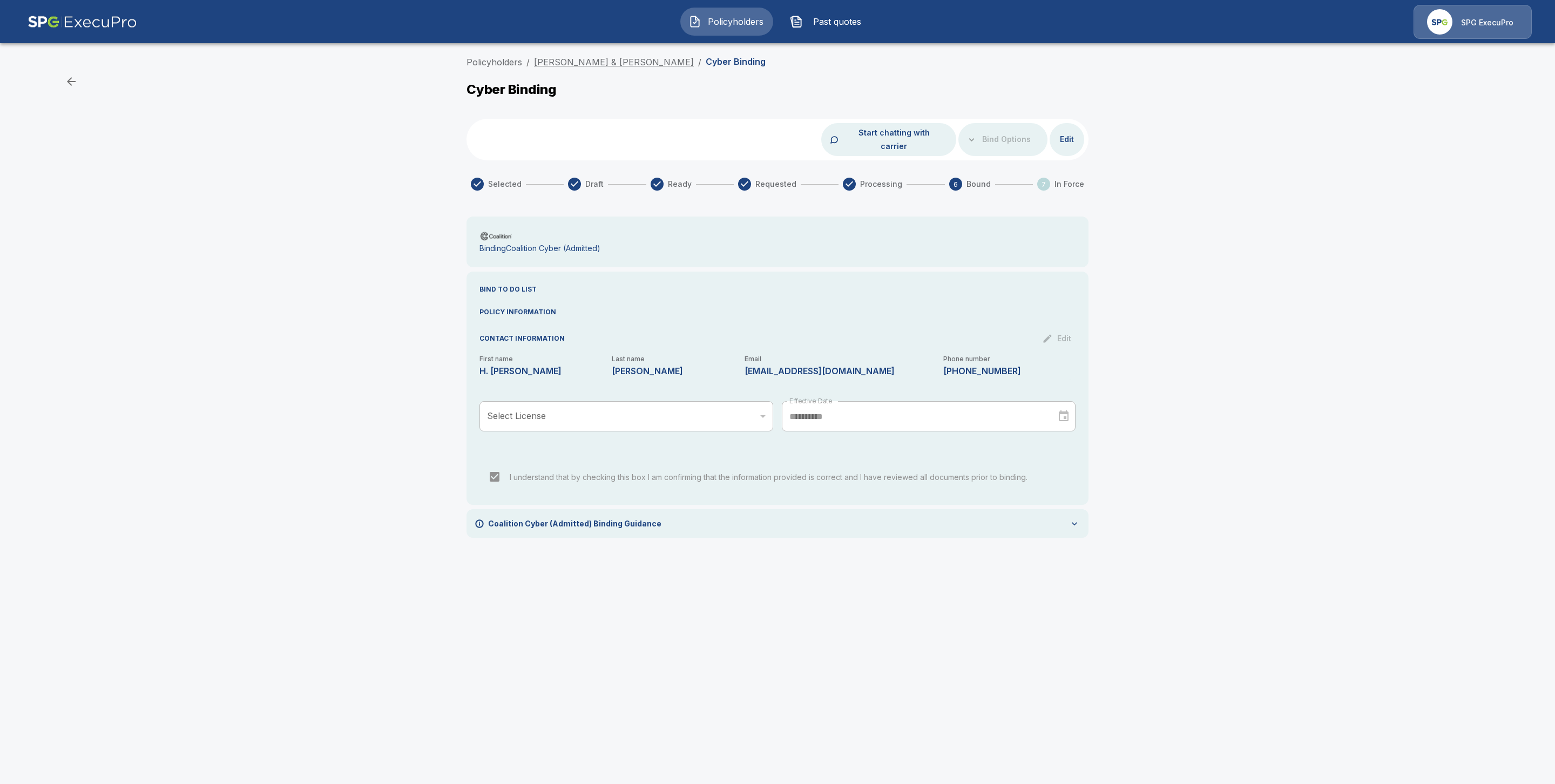
click at [559, 65] on link "[PERSON_NAME] & [PERSON_NAME]" at bounding box center [613, 62] width 159 height 11
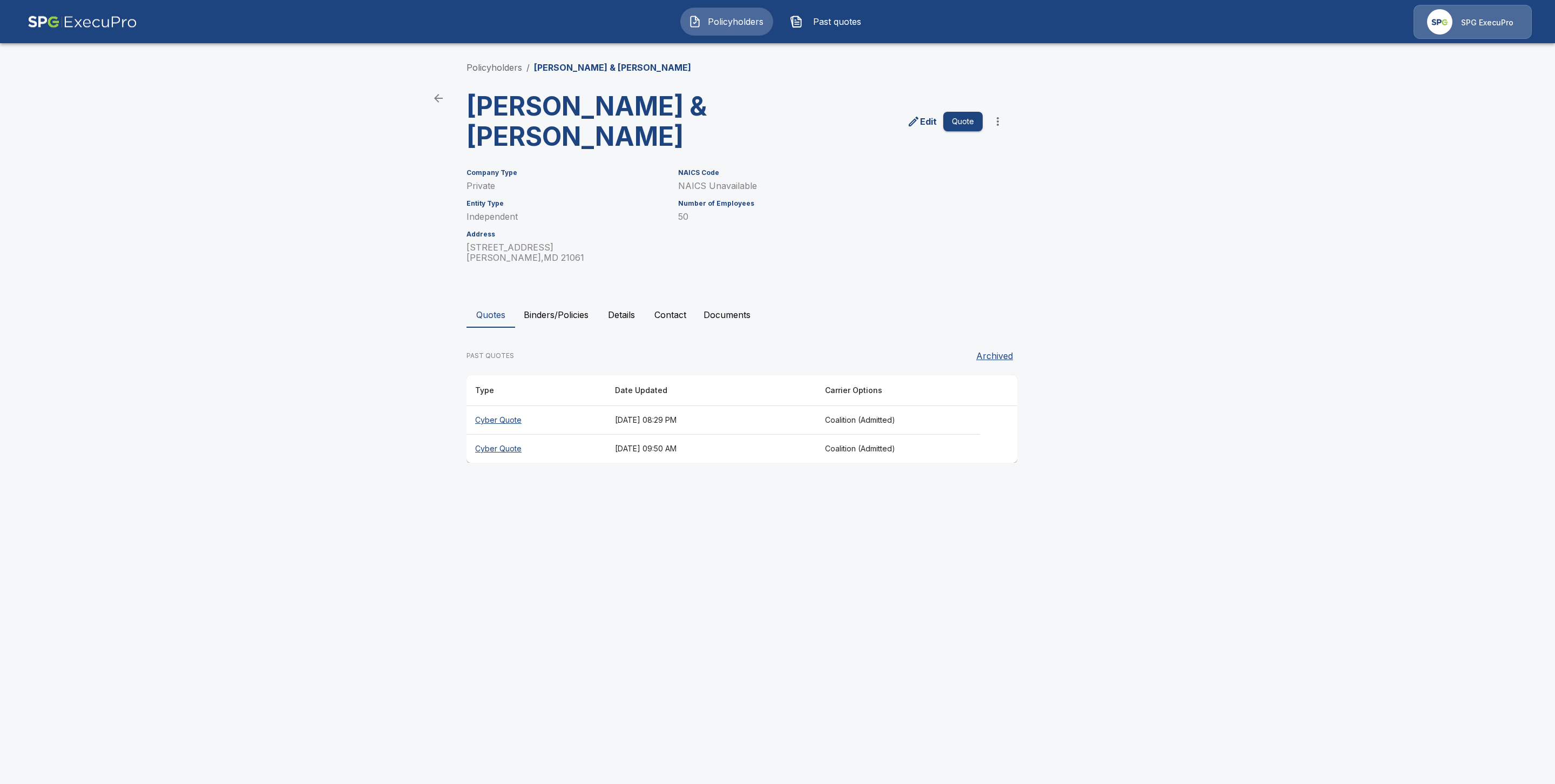
click at [503, 423] on th "Cyber Quote" at bounding box center [536, 419] width 140 height 28
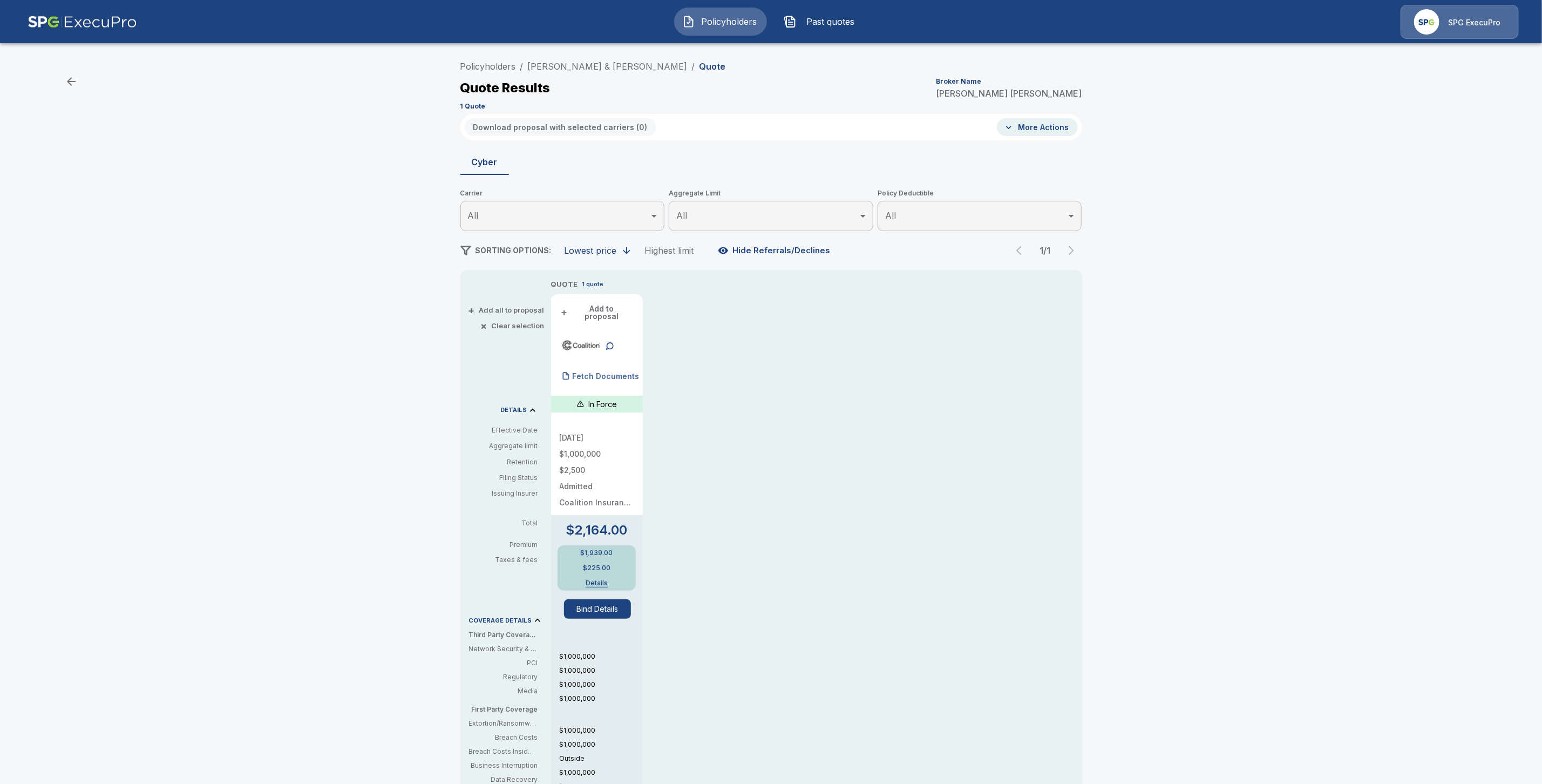
click at [620, 372] on p "Fetch Documents" at bounding box center [606, 376] width 66 height 8
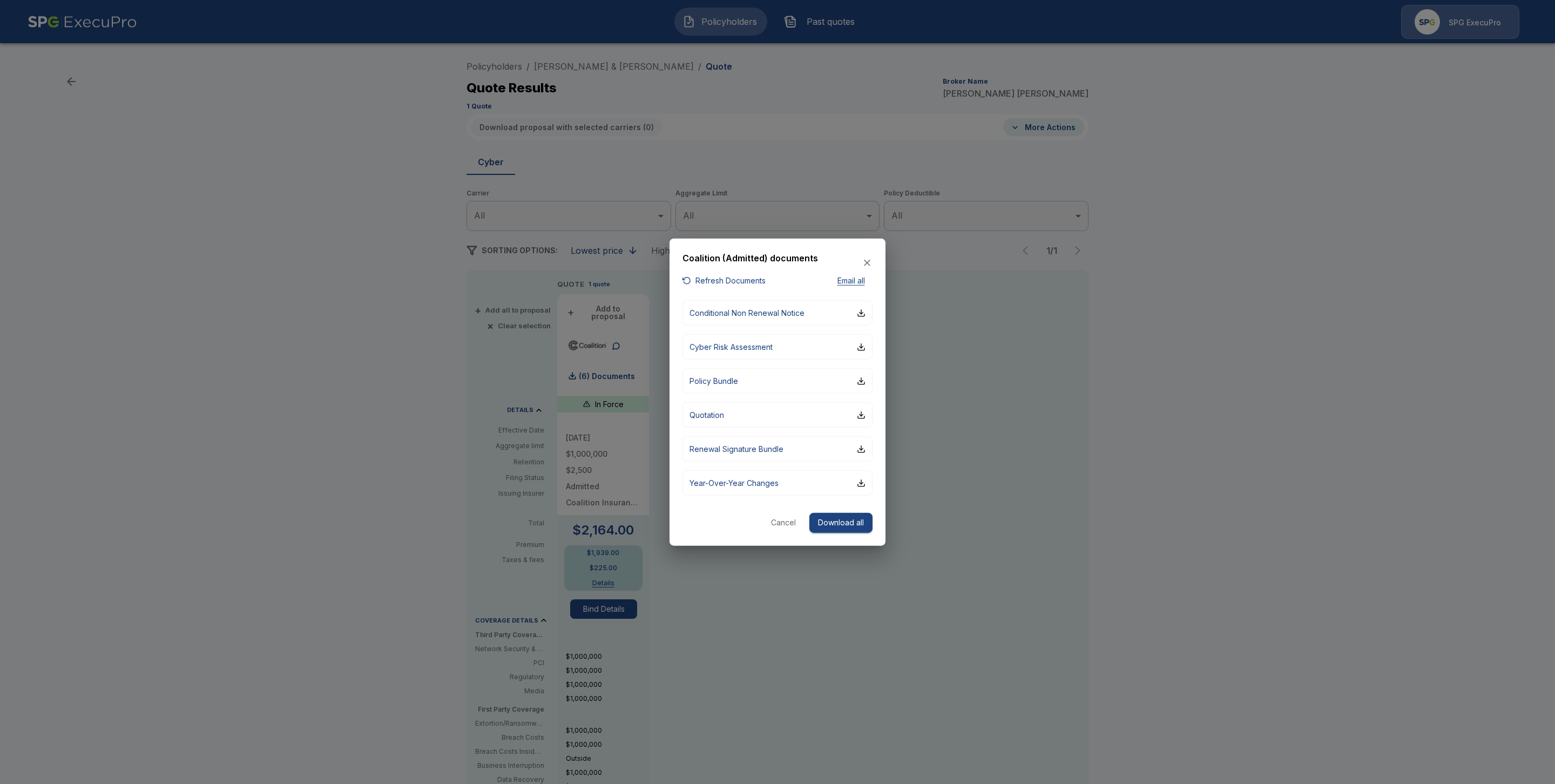
click at [1319, 333] on div at bounding box center [778, 392] width 1555 height 784
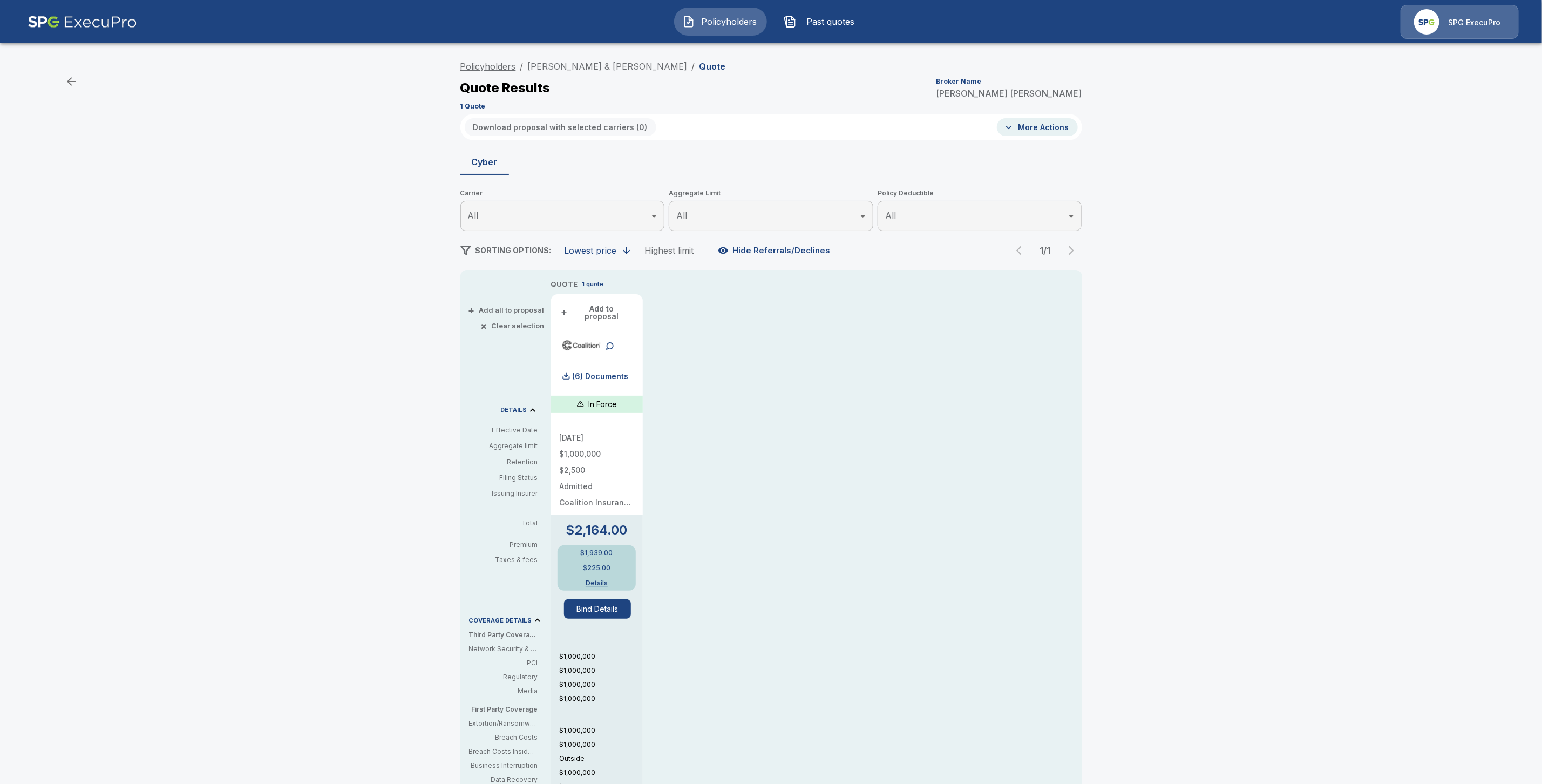
click at [502, 65] on link "Policyholders" at bounding box center [488, 65] width 56 height 11
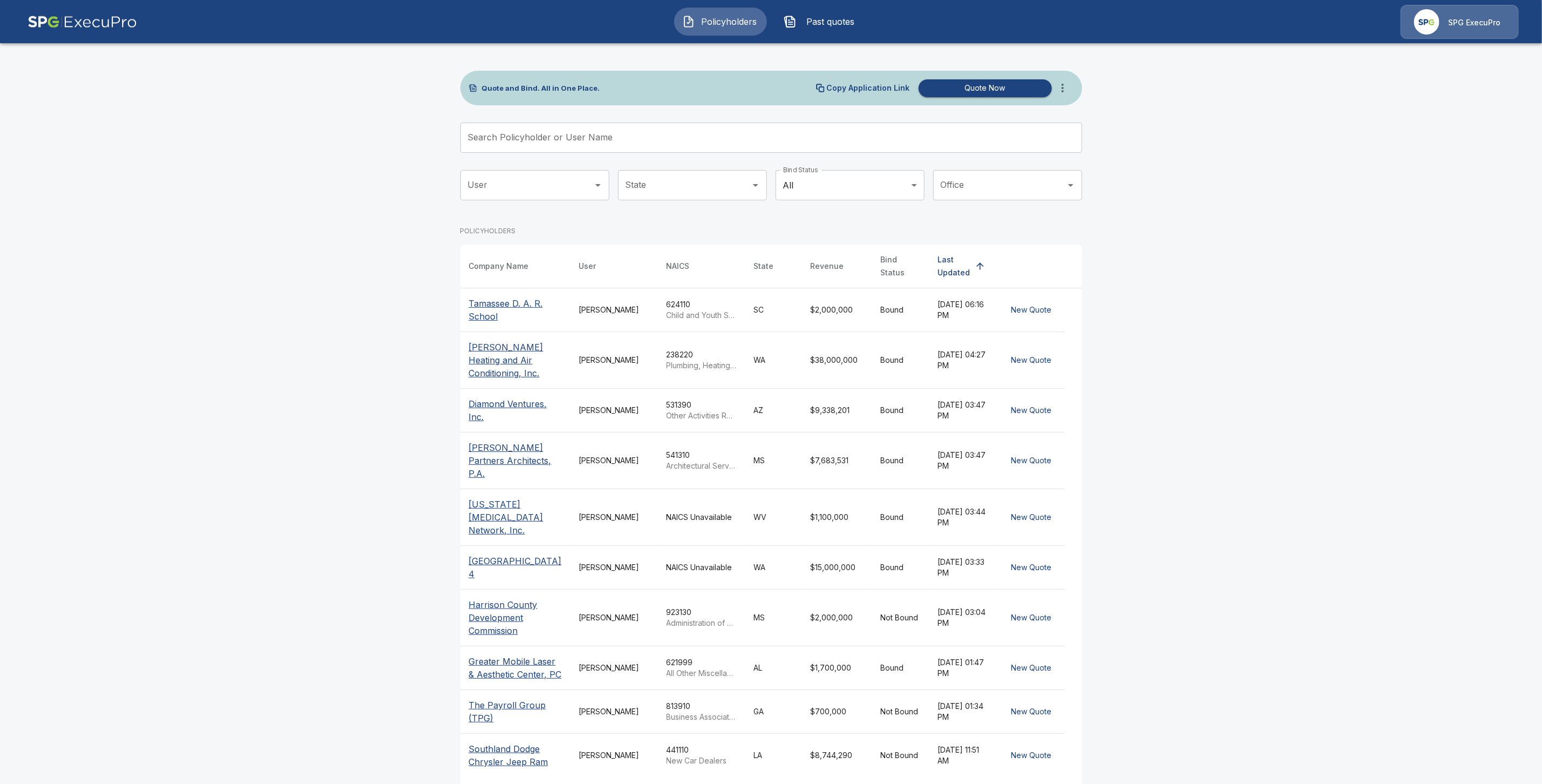
drag, startPoint x: 512, startPoint y: 127, endPoint x: 515, endPoint y: 138, distance: 11.4
click at [515, 138] on input "Search Policyholder or User Name" at bounding box center [766, 137] width 610 height 30
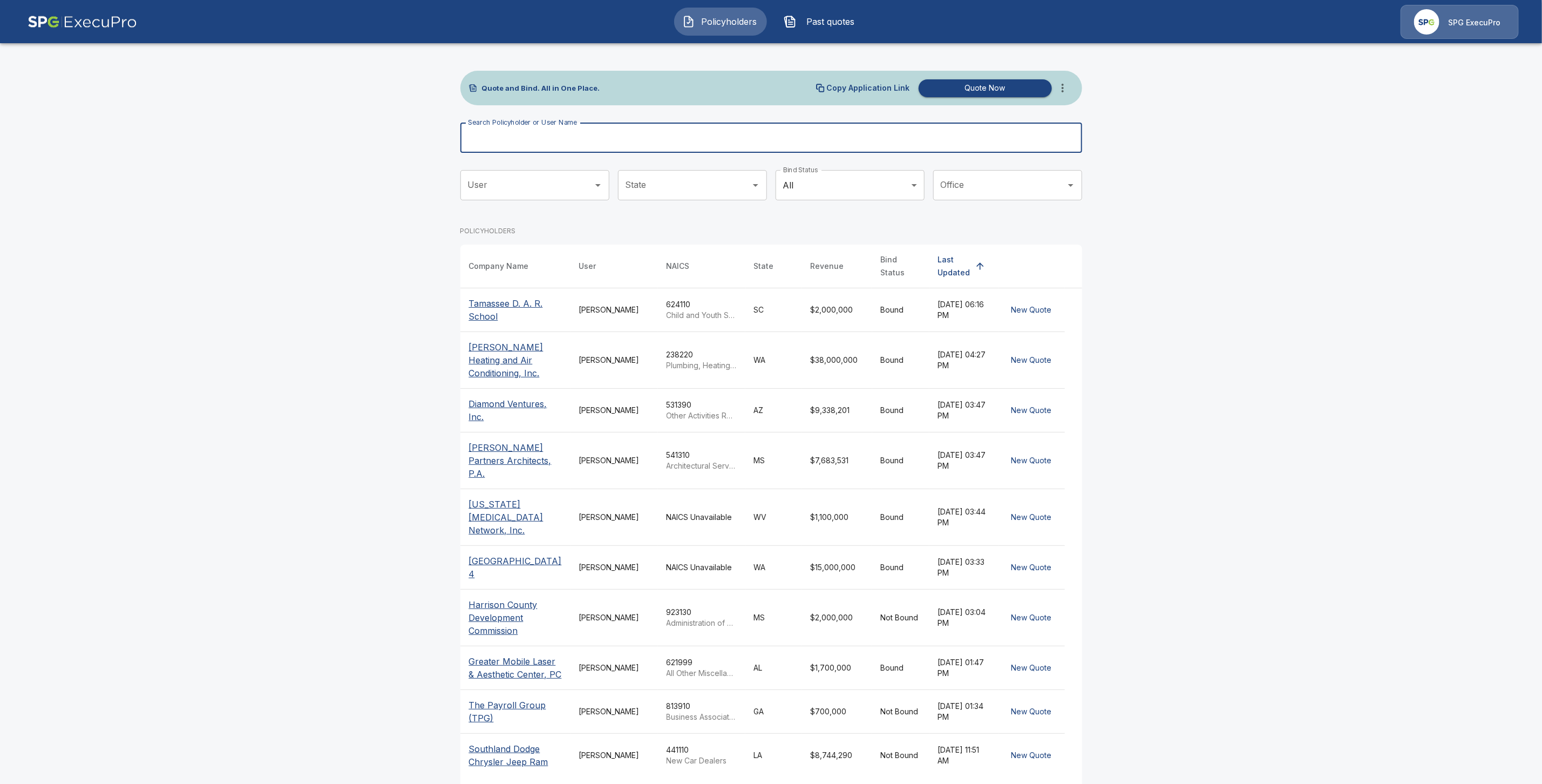
paste input "**********"
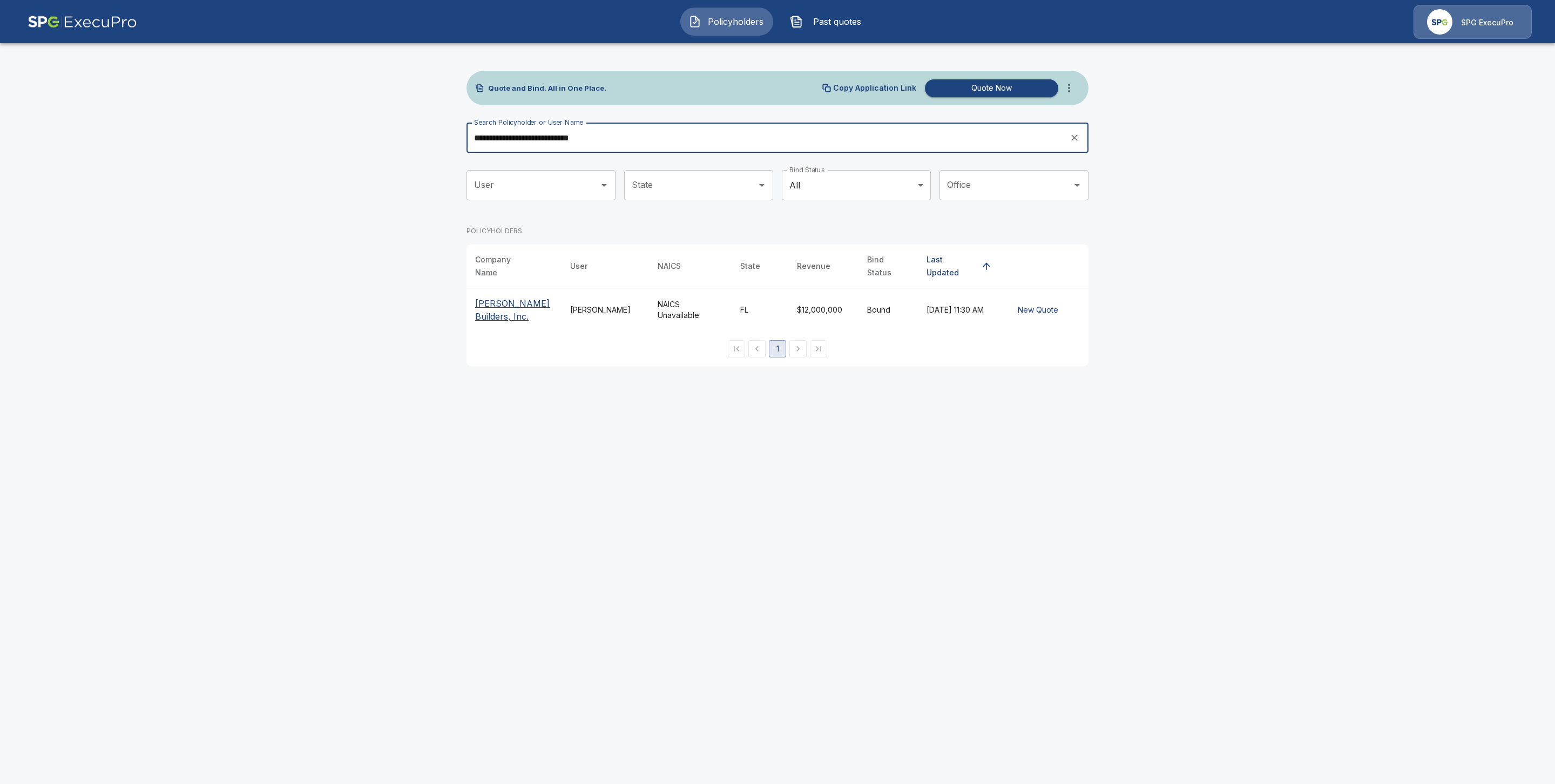
type input "**********"
click at [491, 300] on p "[PERSON_NAME] Builders, Inc." at bounding box center [513, 310] width 77 height 25
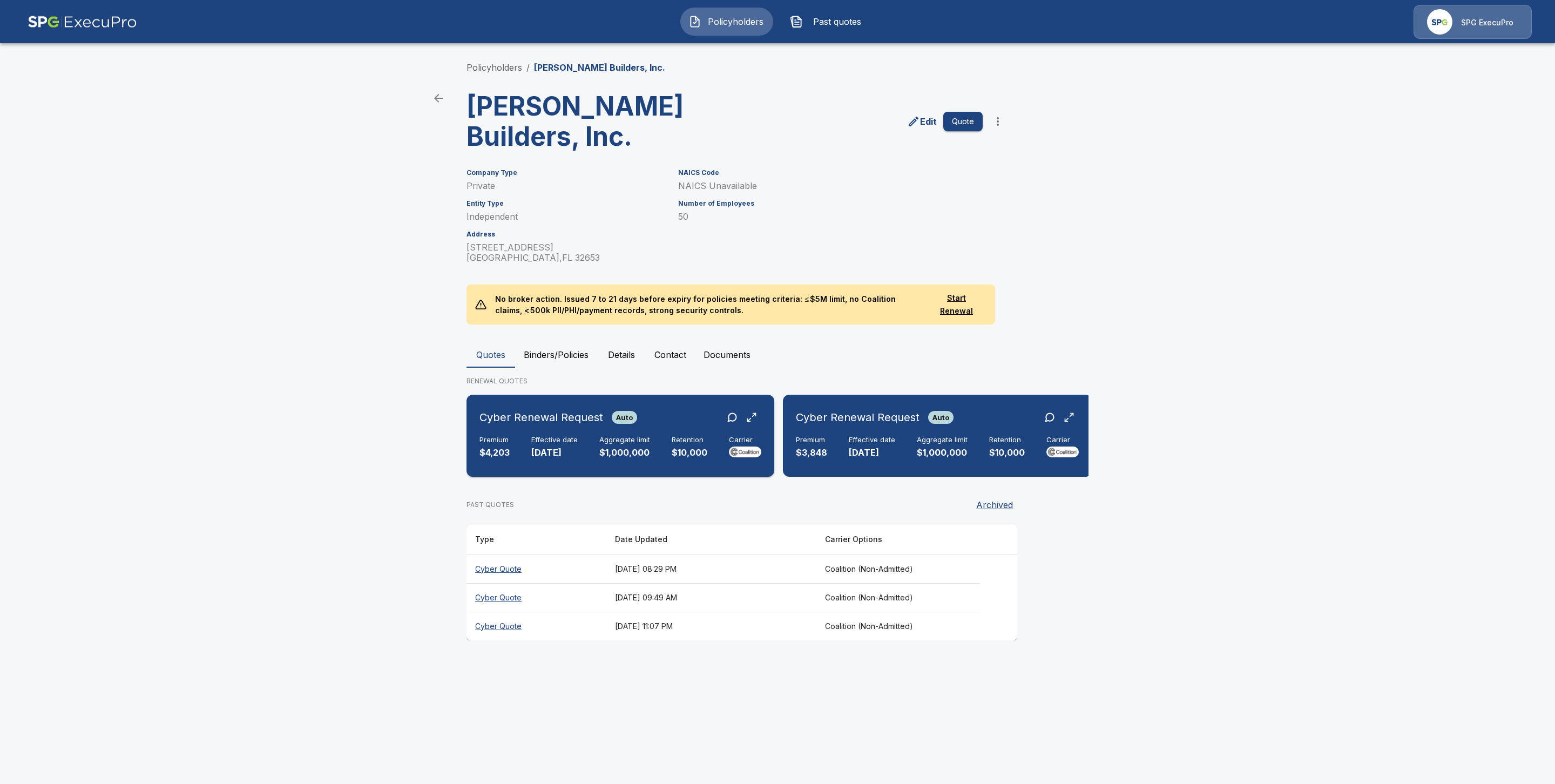
drag, startPoint x: 491, startPoint y: 430, endPoint x: 496, endPoint y: 434, distance: 6.4
click at [491, 430] on div "Cyber Renewal Request Auto Premium $4,203 Effective date [DATE] Aggregate limit…" at bounding box center [620, 435] width 299 height 73
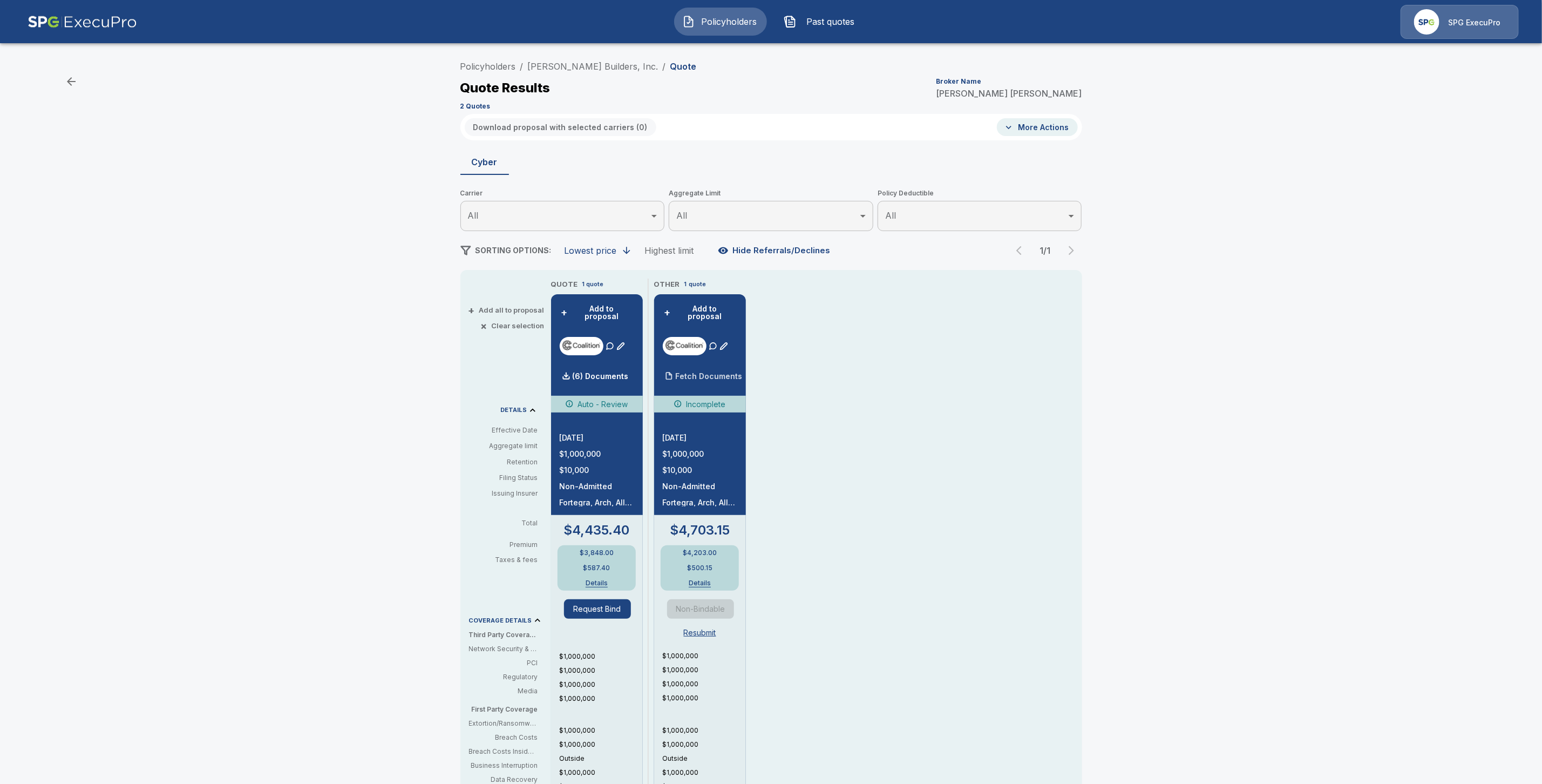
click at [715, 366] on div "Fetch Documents" at bounding box center [703, 376] width 80 height 22
drag, startPoint x: 595, startPoint y: 65, endPoint x: 600, endPoint y: 74, distance: 10.3
click at [595, 65] on link "G. W. Robinson Builders, Inc." at bounding box center [594, 65] width 131 height 11
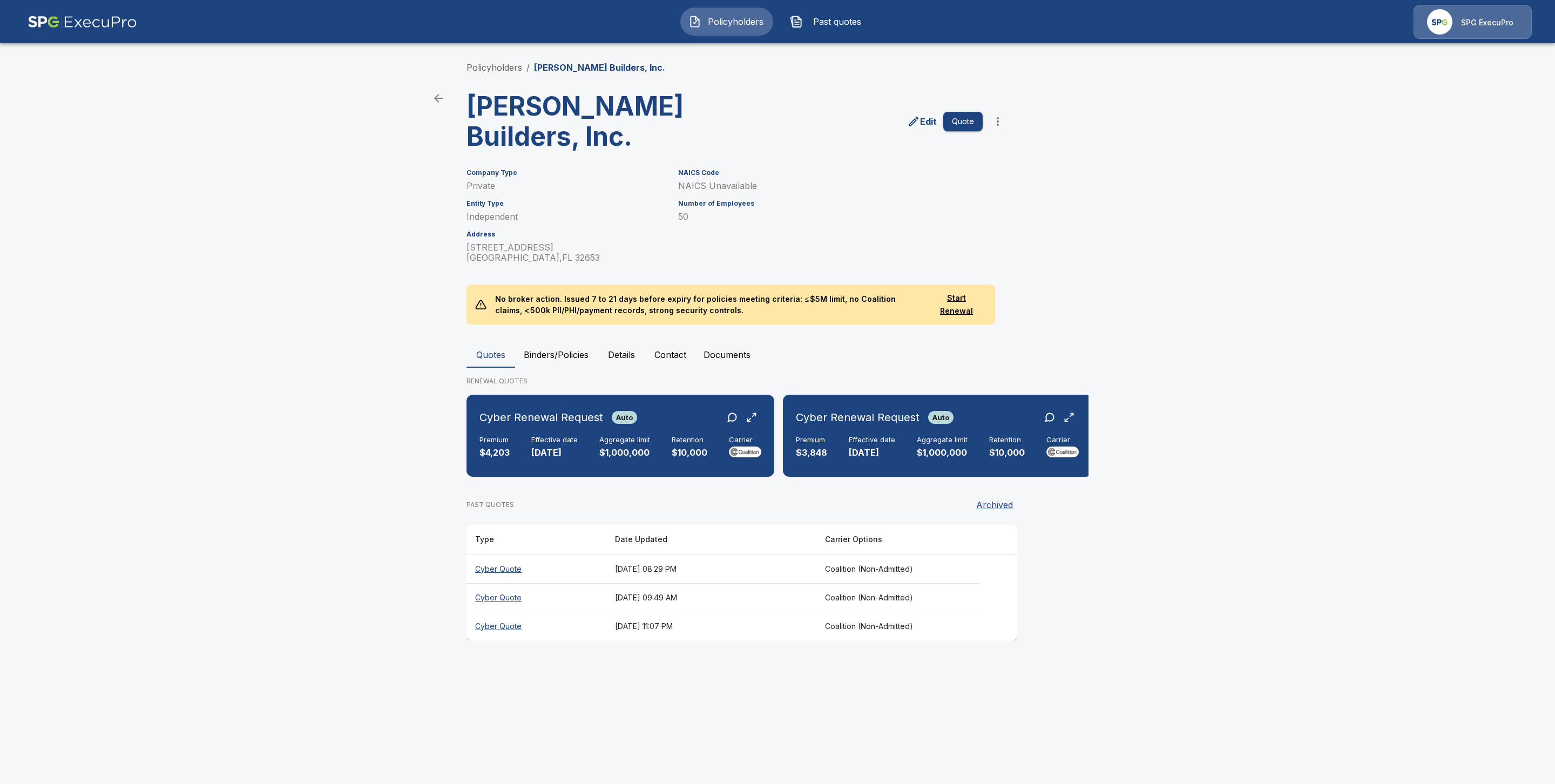
click at [497, 566] on th "Cyber Quote" at bounding box center [536, 568] width 140 height 28
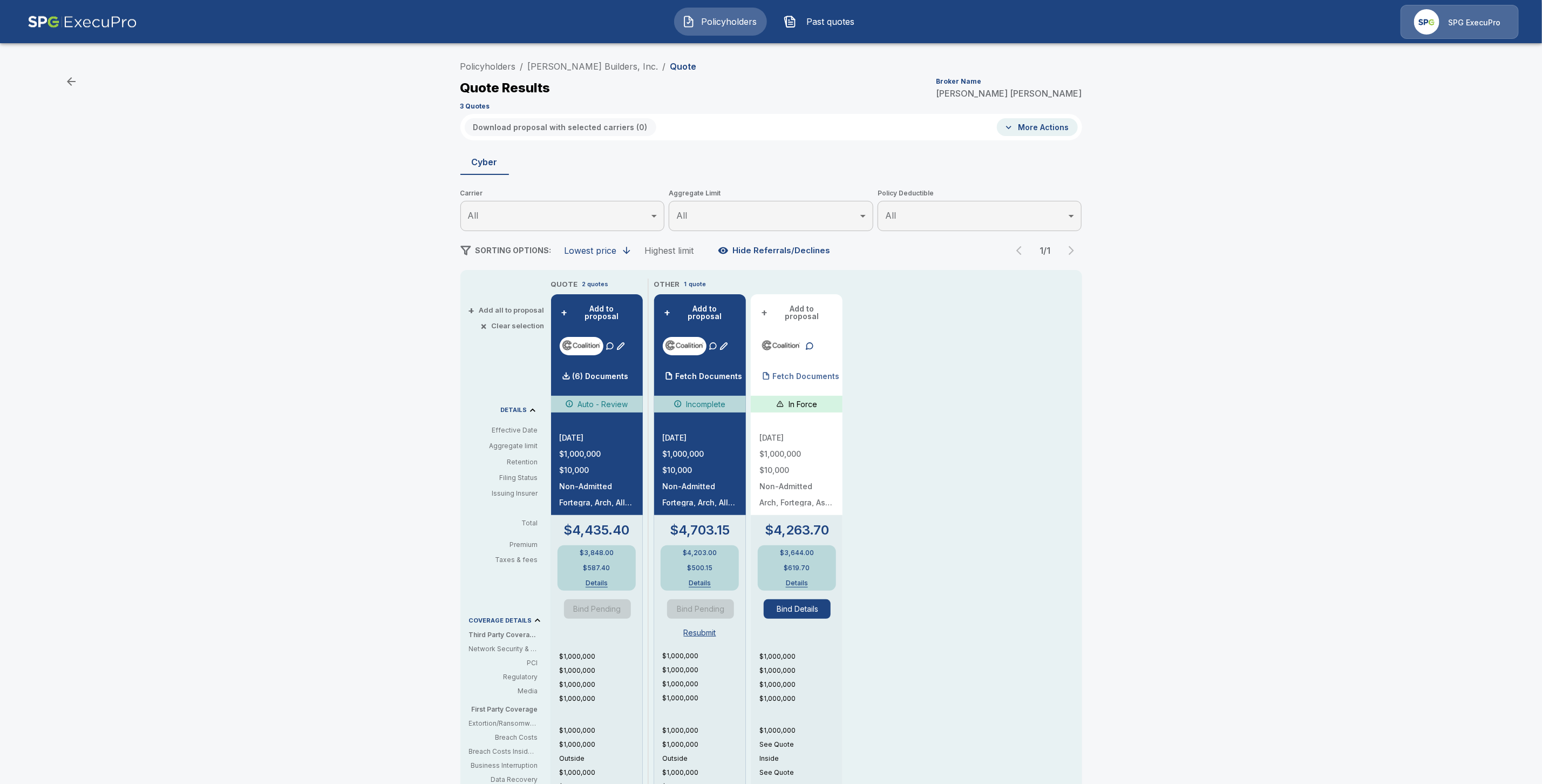
click at [818, 366] on div "Fetch Documents" at bounding box center [800, 376] width 80 height 22
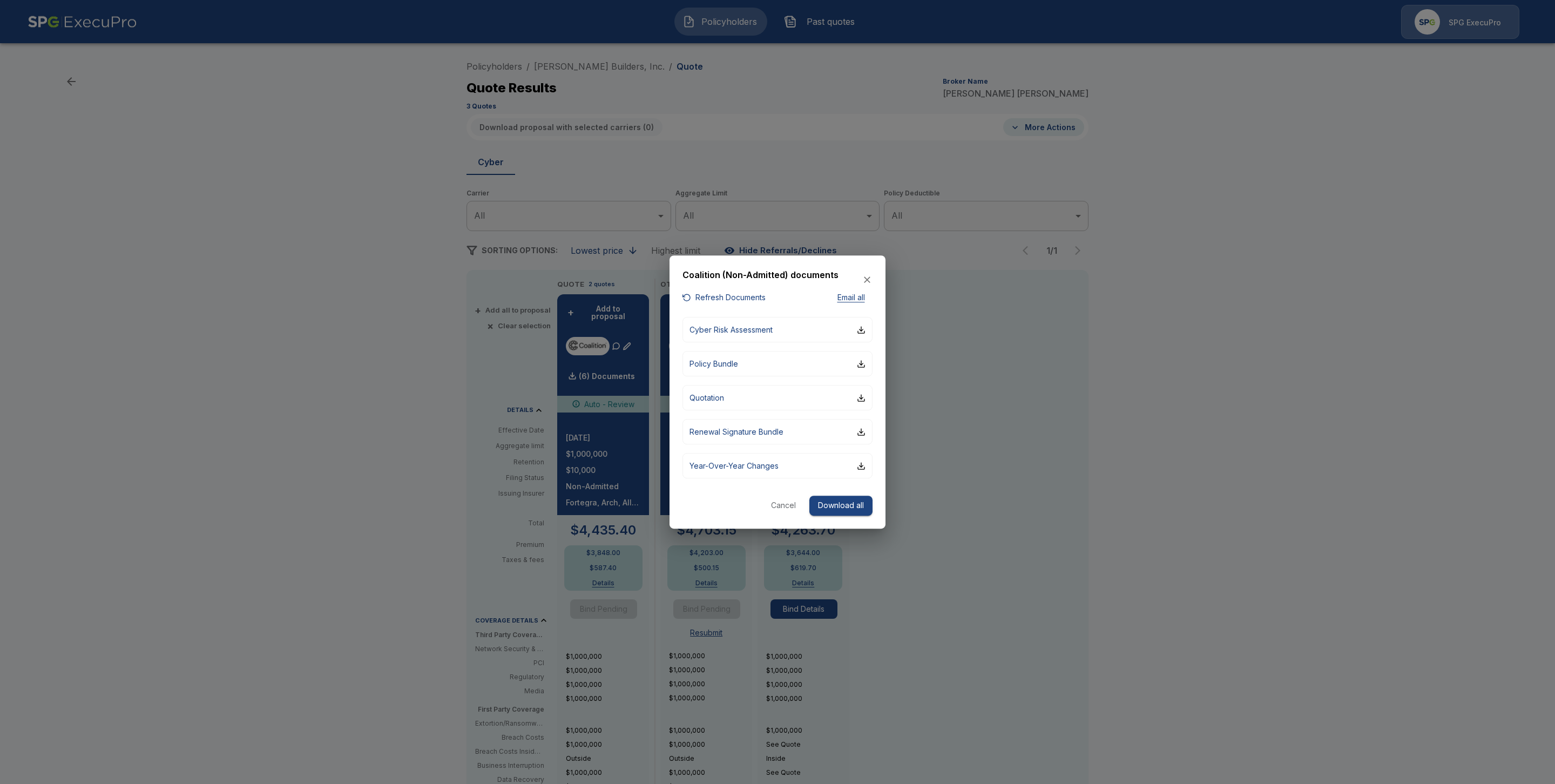
click at [337, 277] on div at bounding box center [778, 392] width 1555 height 784
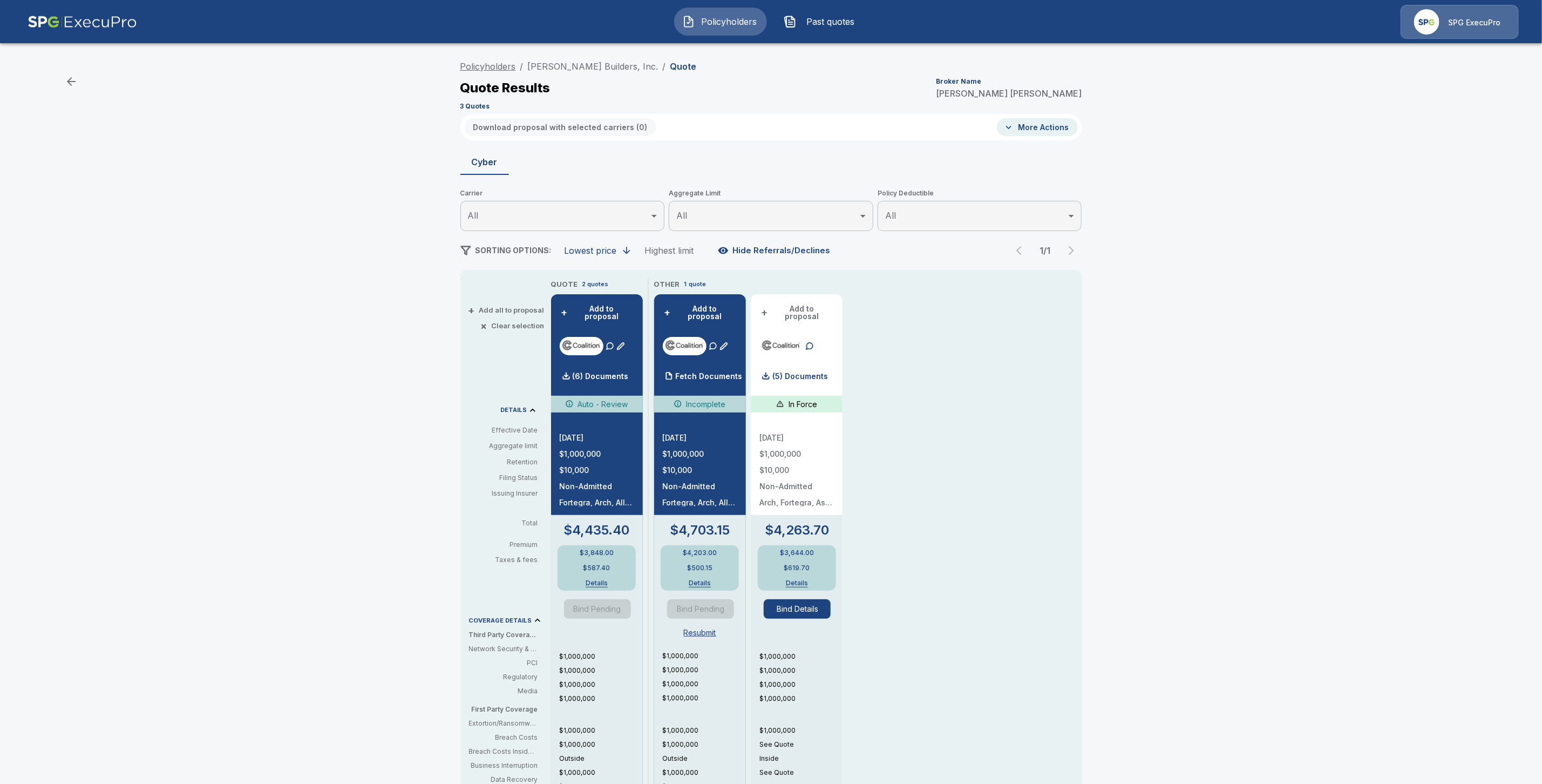
click at [484, 66] on link "Policyholders" at bounding box center [488, 65] width 56 height 11
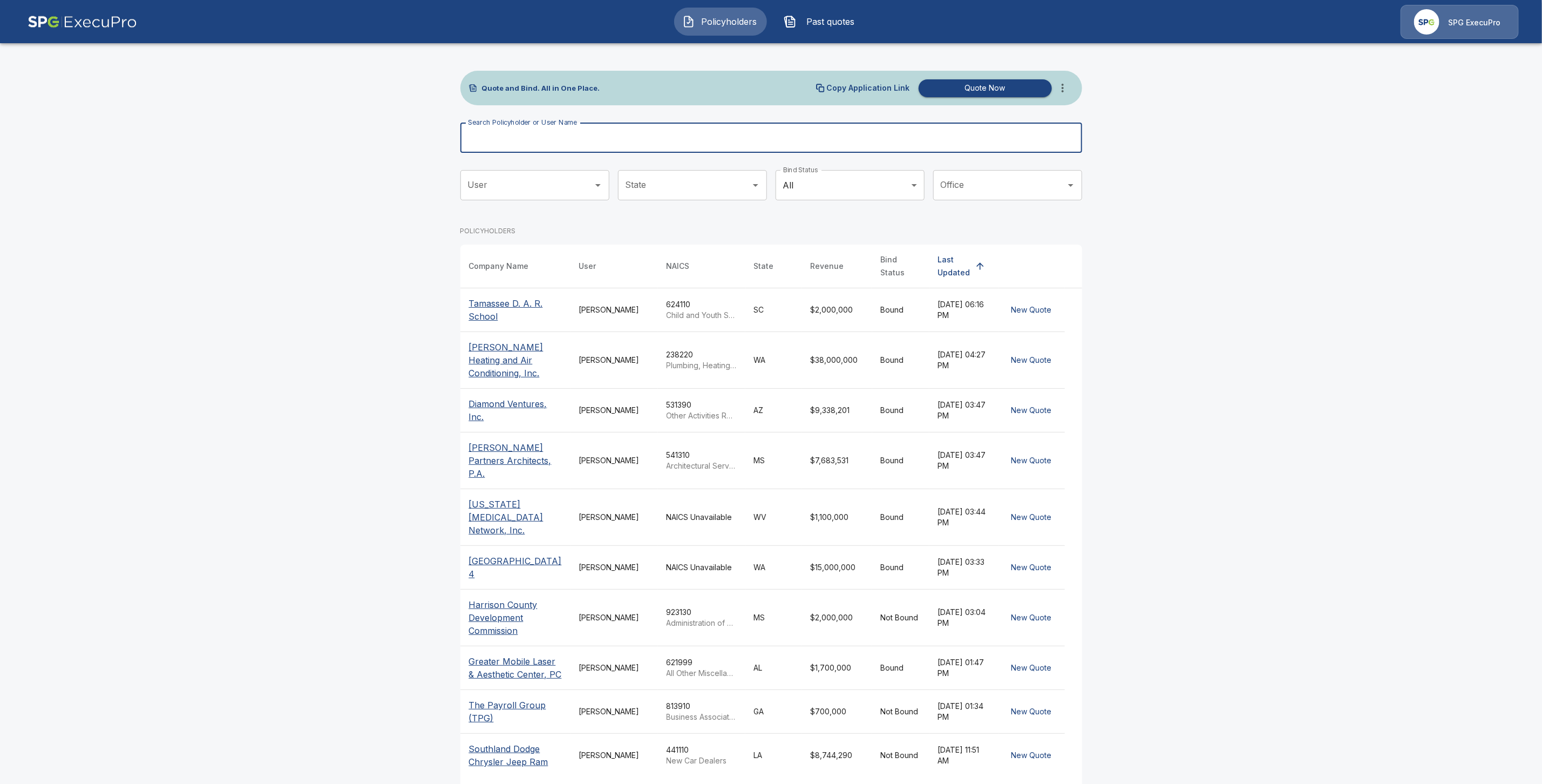
click at [503, 138] on input "Search Policyholder or User Name" at bounding box center [766, 137] width 610 height 30
paste input "**********"
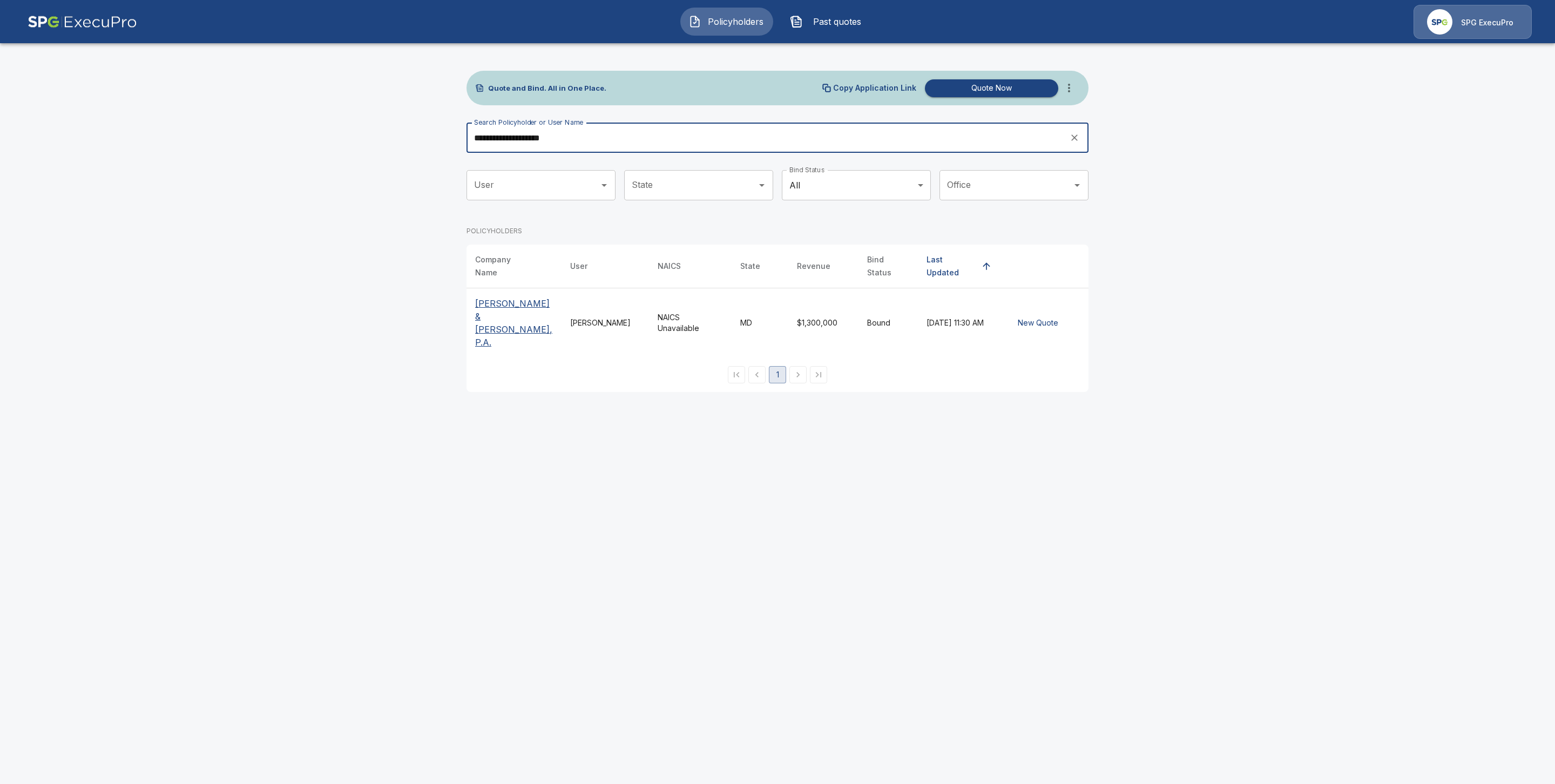
type input "**********"
click at [487, 297] on p "[PERSON_NAME] & [PERSON_NAME], P.A." at bounding box center [513, 323] width 77 height 52
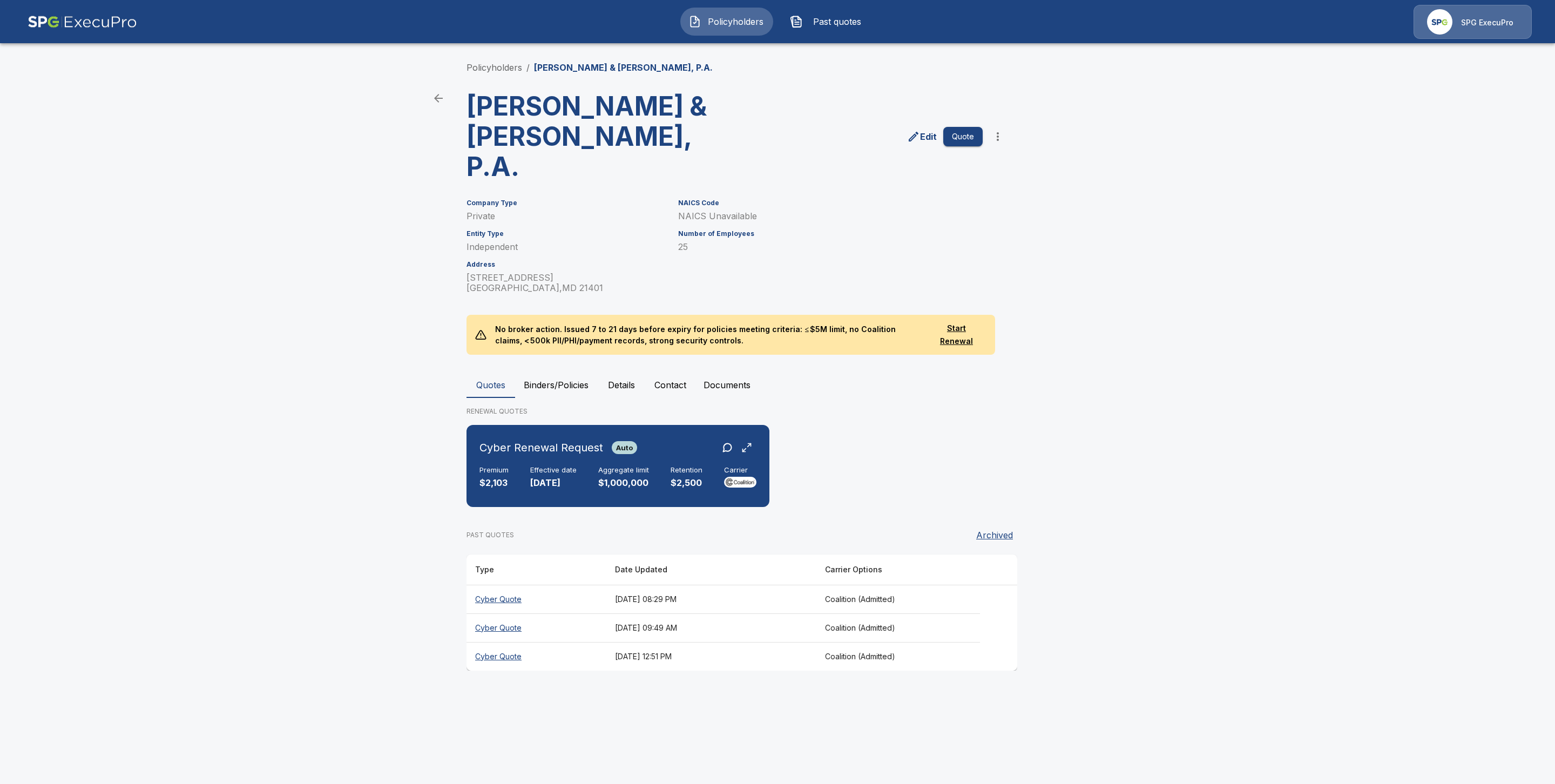
click at [552, 371] on button "Binders/Policies" at bounding box center [556, 384] width 82 height 25
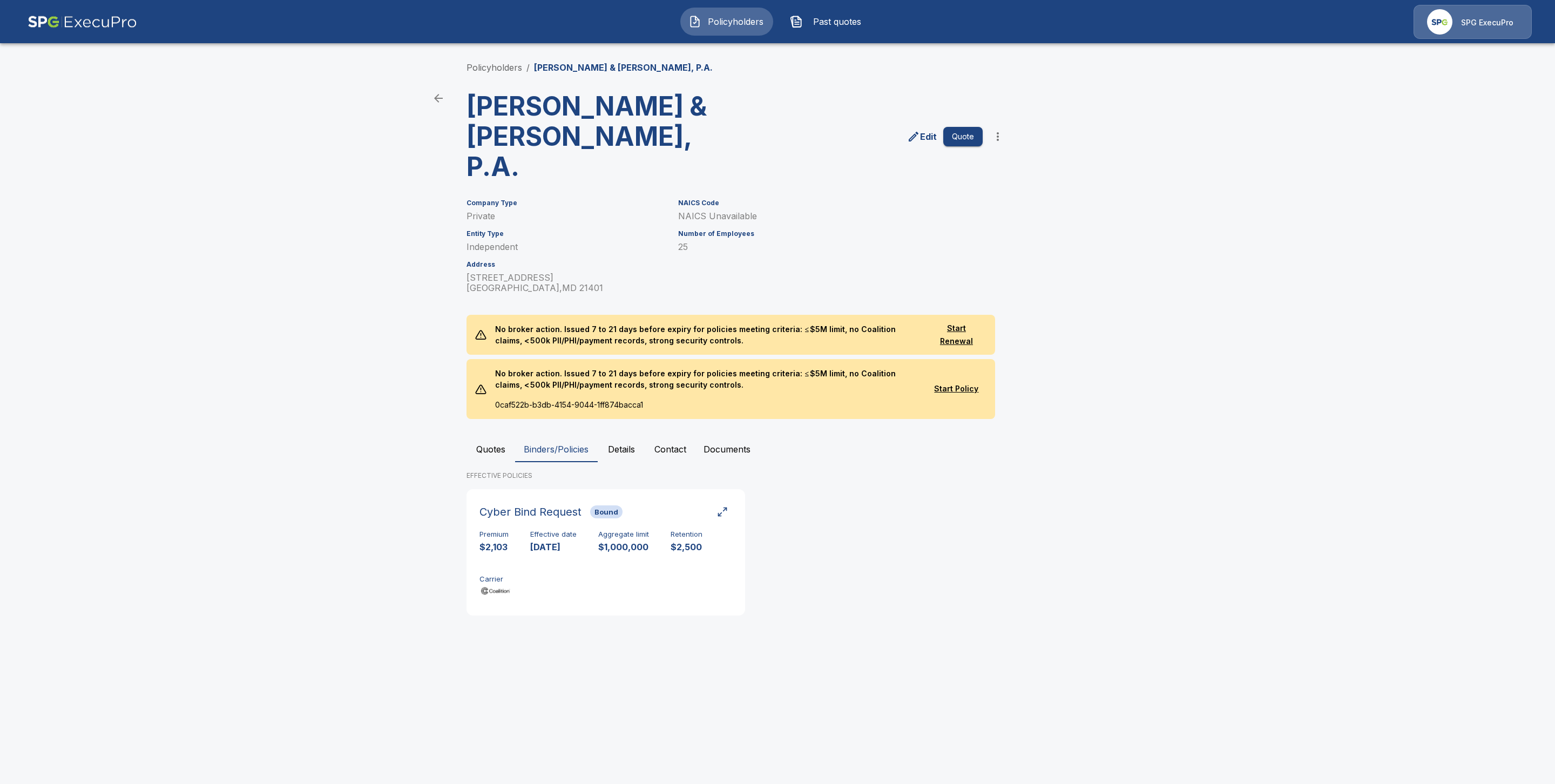
click at [484, 436] on button "Quotes" at bounding box center [491, 449] width 49 height 25
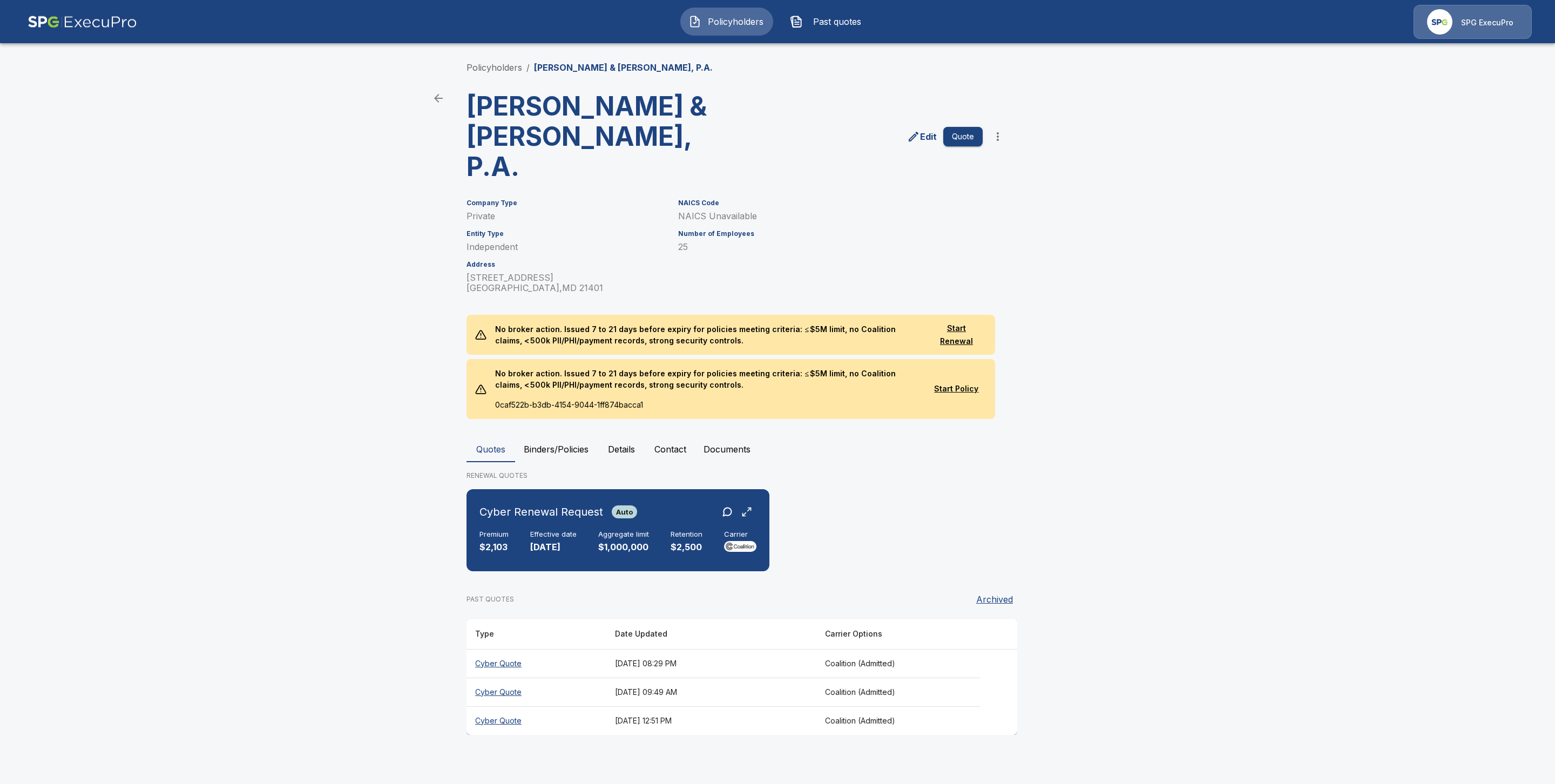
click at [503, 649] on th "Cyber Quote" at bounding box center [536, 663] width 140 height 28
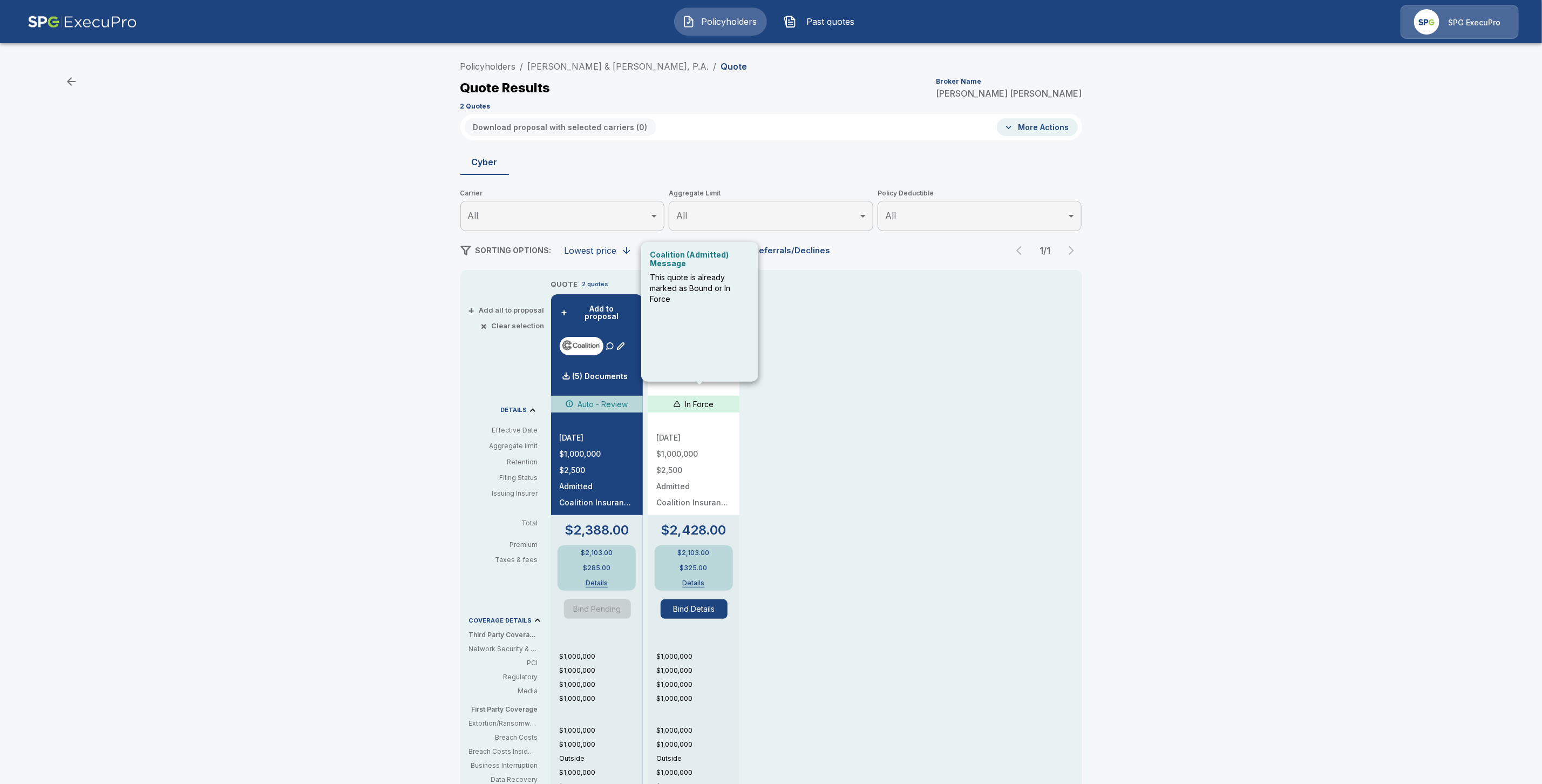
click at [698, 371] on div "Coalition (Admitted) Message This quote is already marked as Bound or In Force" at bounding box center [700, 311] width 117 height 140
click at [834, 382] on div "QUOTE 2 quotes + Add to proposal (5) Documents Auto - Review 11/6/2025 $1,000,0…" at bounding box center [795, 604] width 488 height 652
click at [721, 372] on p "Fetch Documents" at bounding box center [703, 376] width 66 height 8
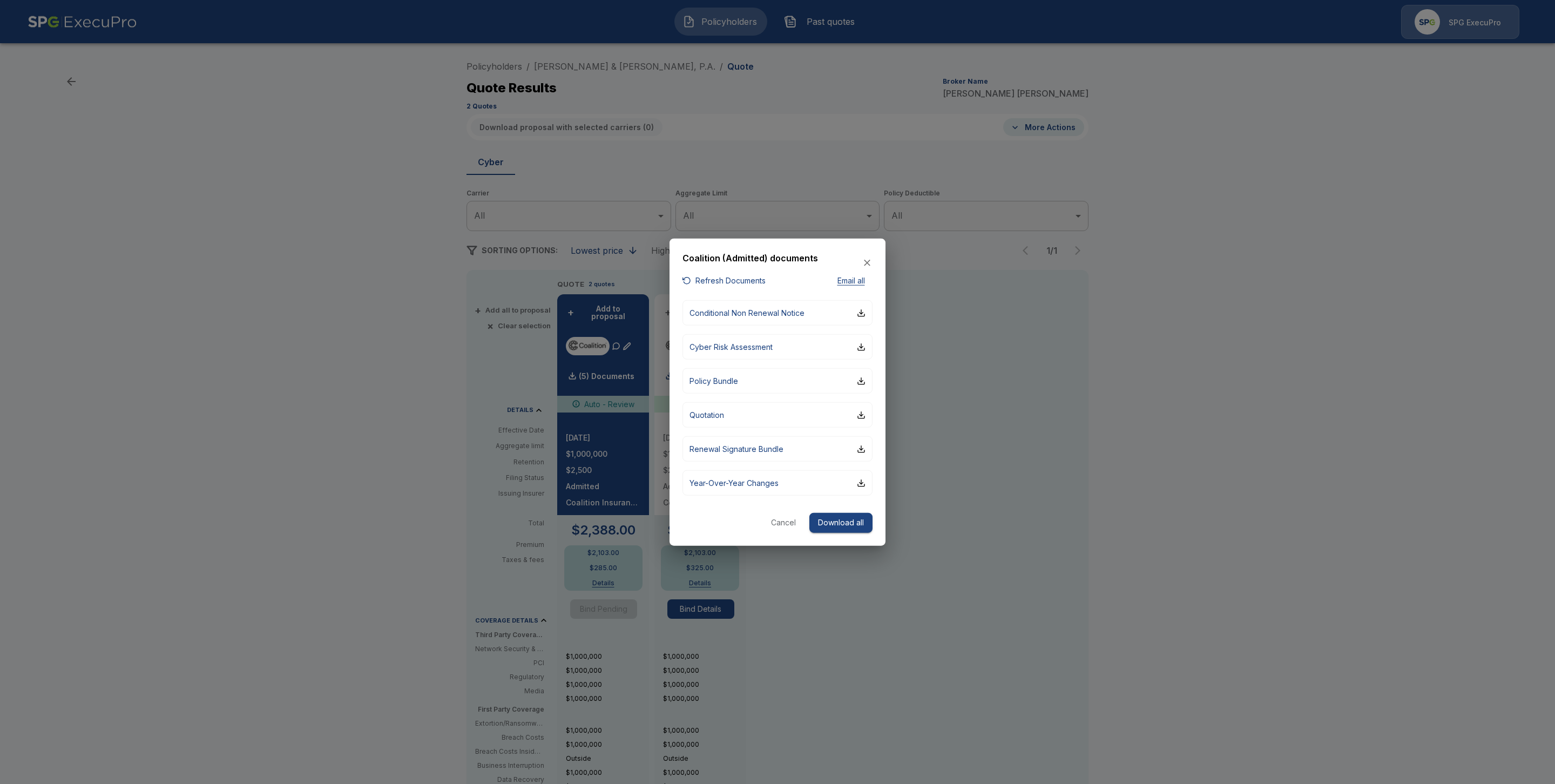
drag, startPoint x: 1206, startPoint y: 310, endPoint x: 1187, endPoint y: 299, distance: 22.0
click at [1206, 309] on div at bounding box center [778, 392] width 1555 height 784
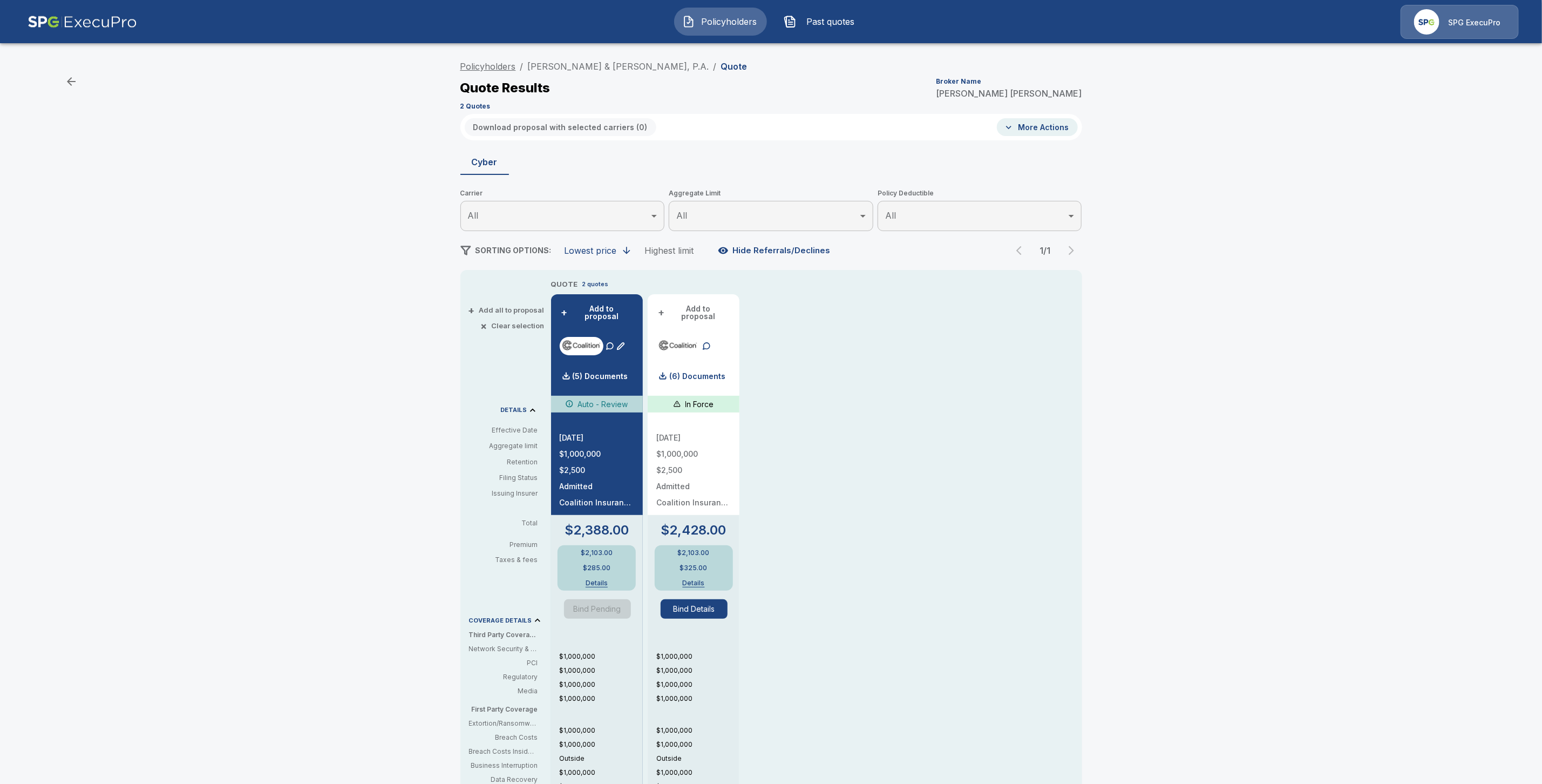
click at [492, 65] on link "Policyholders" at bounding box center [488, 65] width 56 height 11
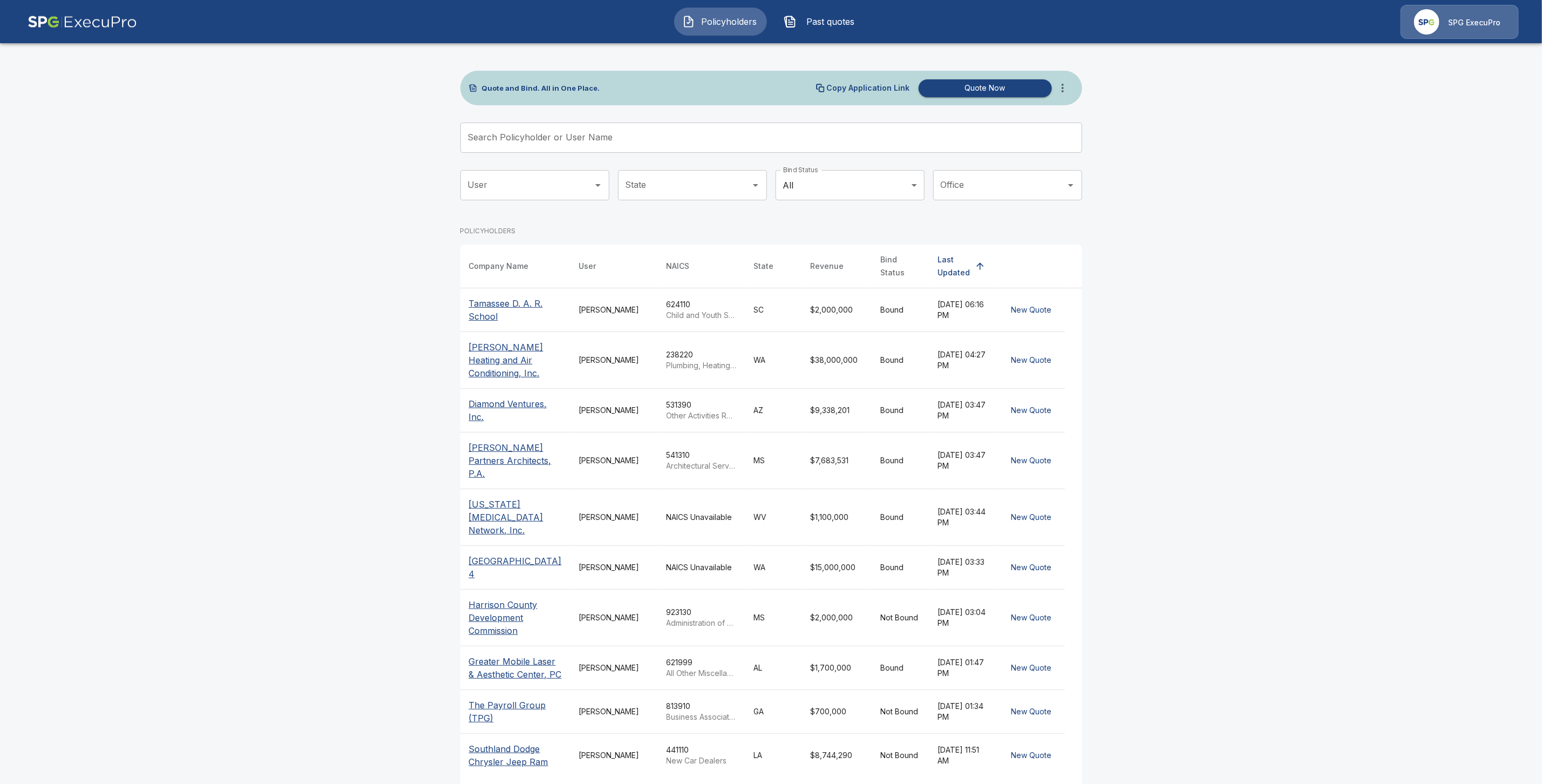
click at [515, 145] on input "Search Policyholder or User Name" at bounding box center [766, 137] width 610 height 30
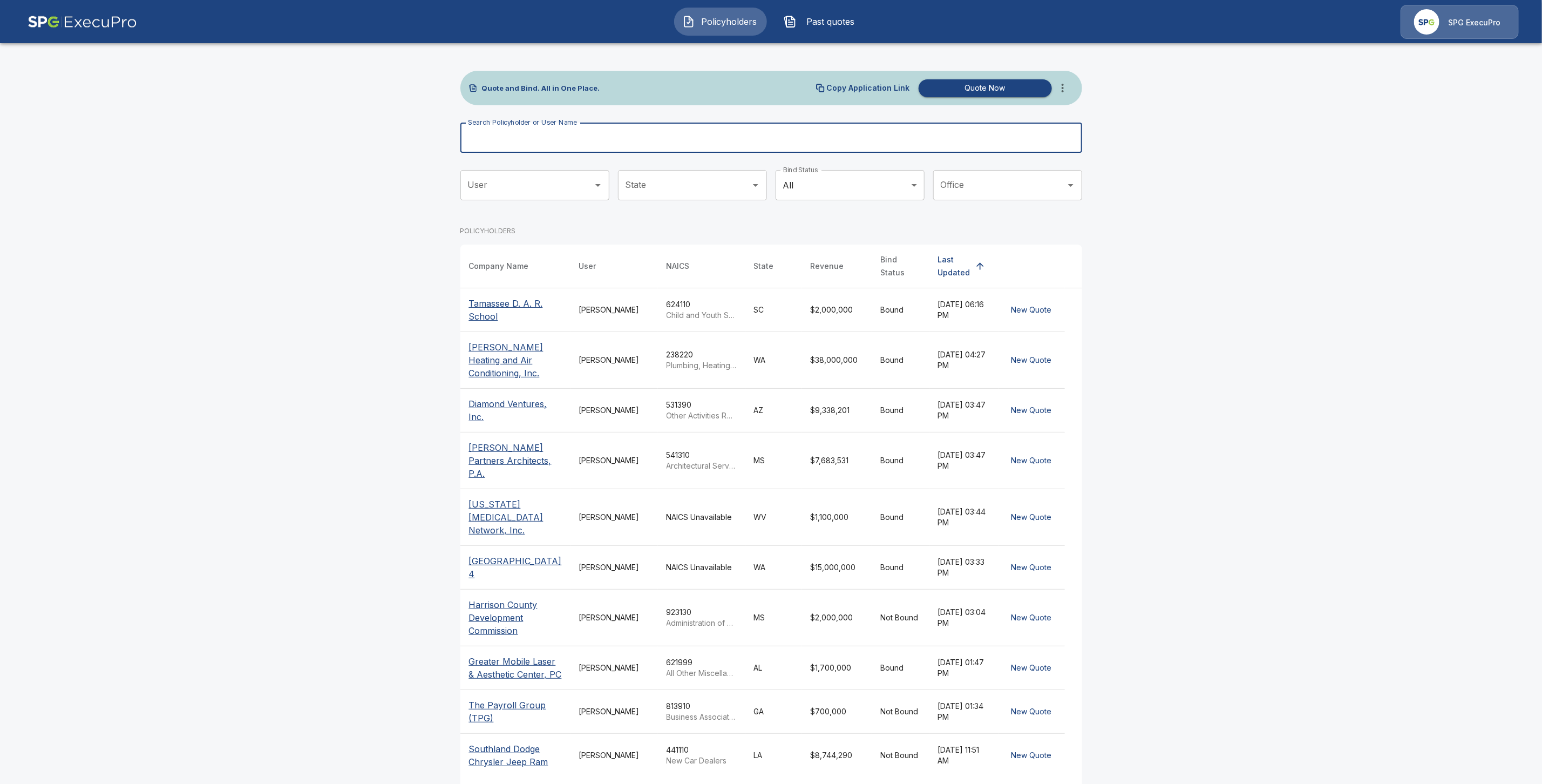
paste input "**********"
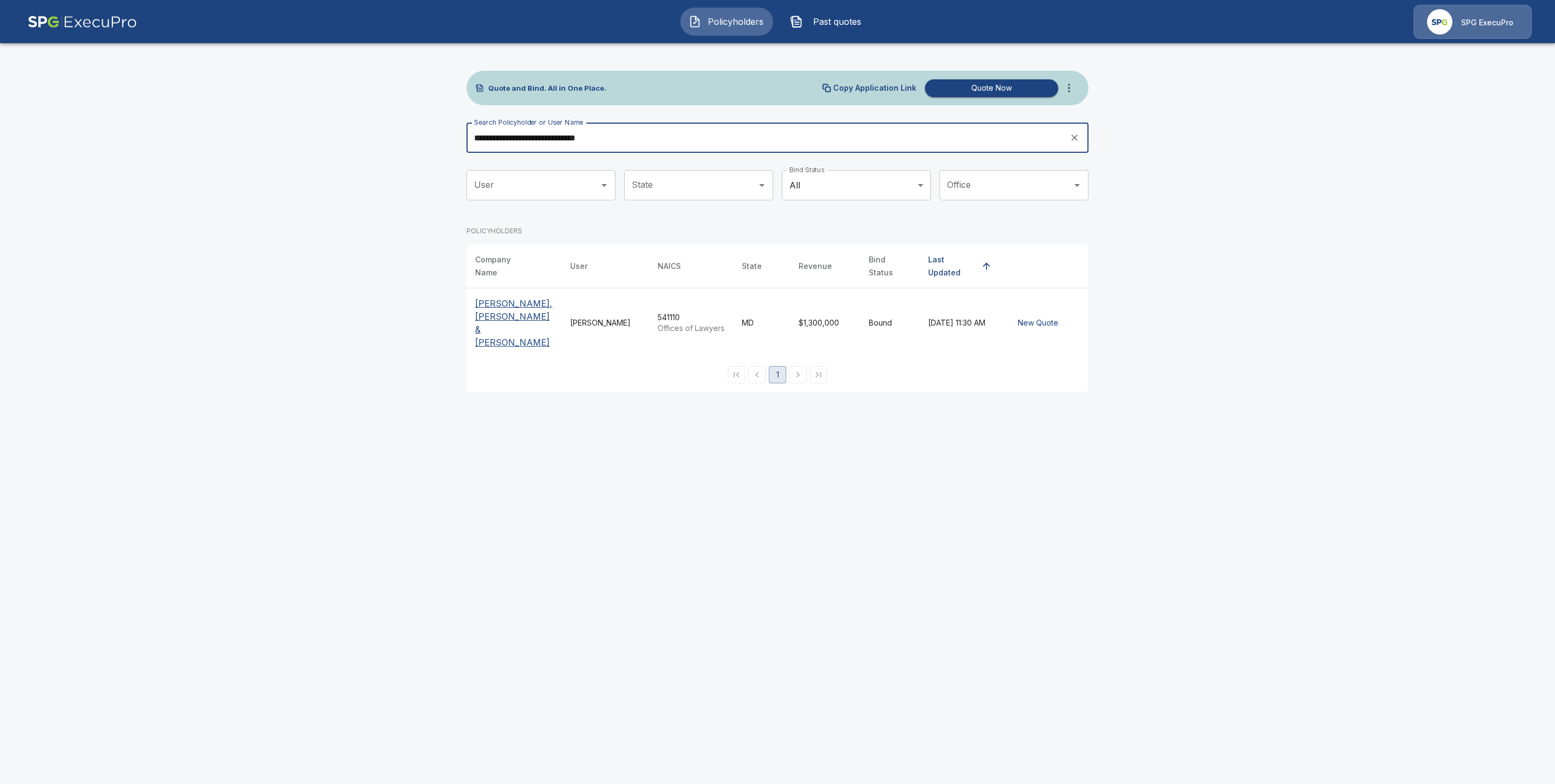
type input "**********"
drag, startPoint x: 494, startPoint y: 307, endPoint x: 563, endPoint y: 355, distance: 84.1
click at [495, 308] on p "[PERSON_NAME], [PERSON_NAME] & [PERSON_NAME]" at bounding box center [513, 323] width 77 height 52
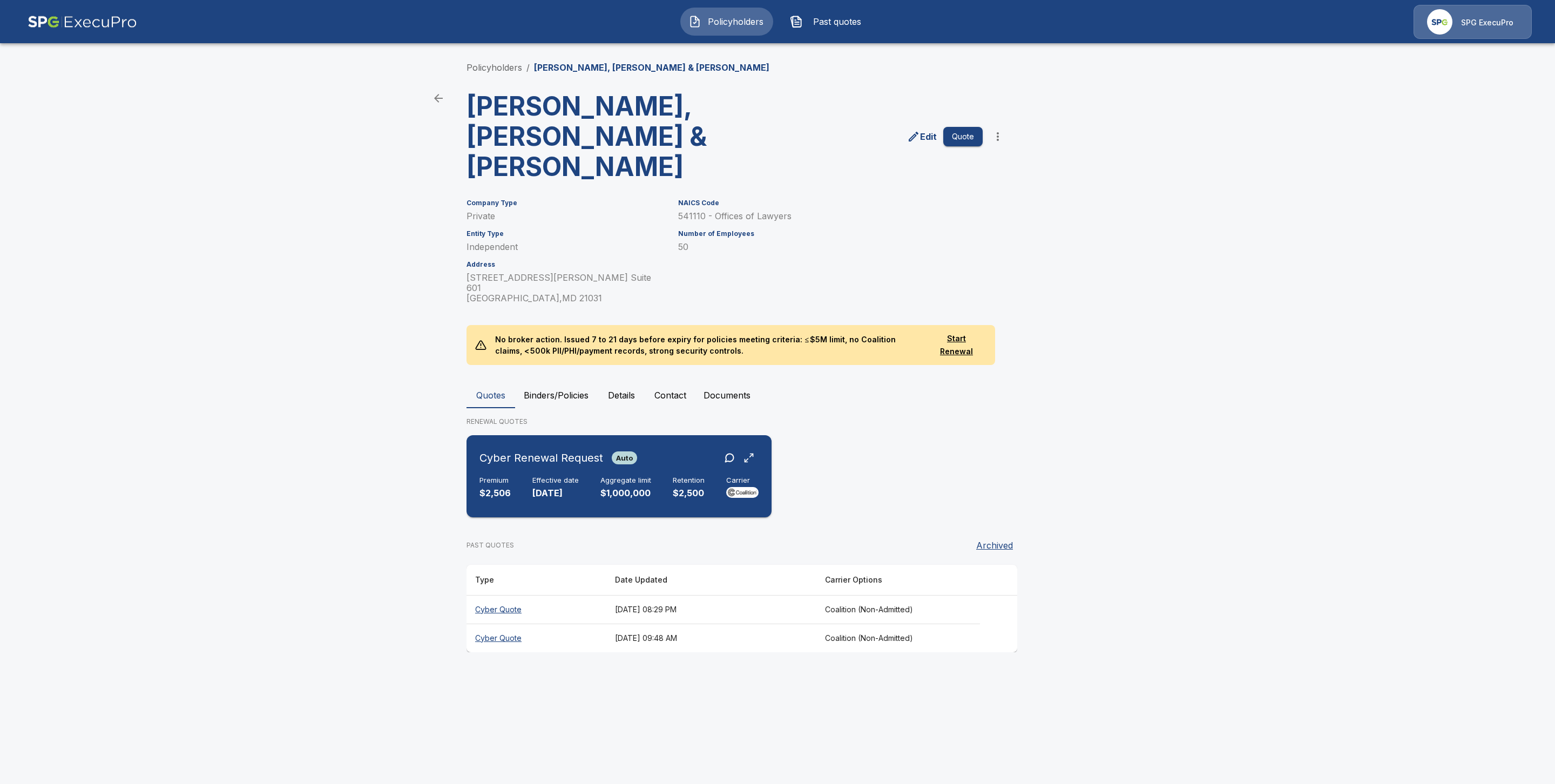
click at [541, 439] on div "Cyber Renewal Request Auto Premium $2,506 Effective date [DATE] Aggregate limit…" at bounding box center [618, 475] width 296 height 73
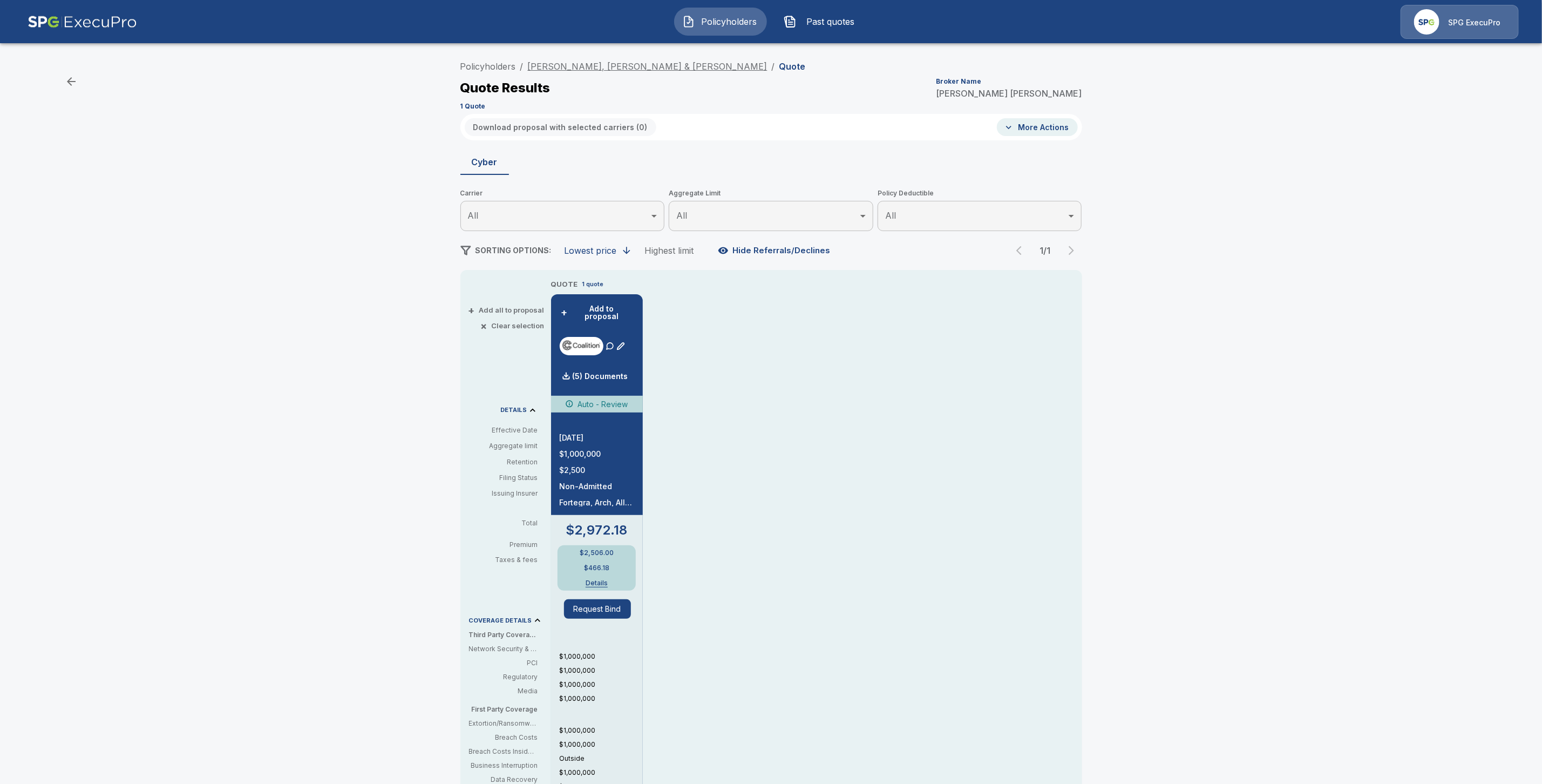
click at [603, 66] on link "[PERSON_NAME], [PERSON_NAME] & [PERSON_NAME]" at bounding box center [647, 65] width 240 height 11
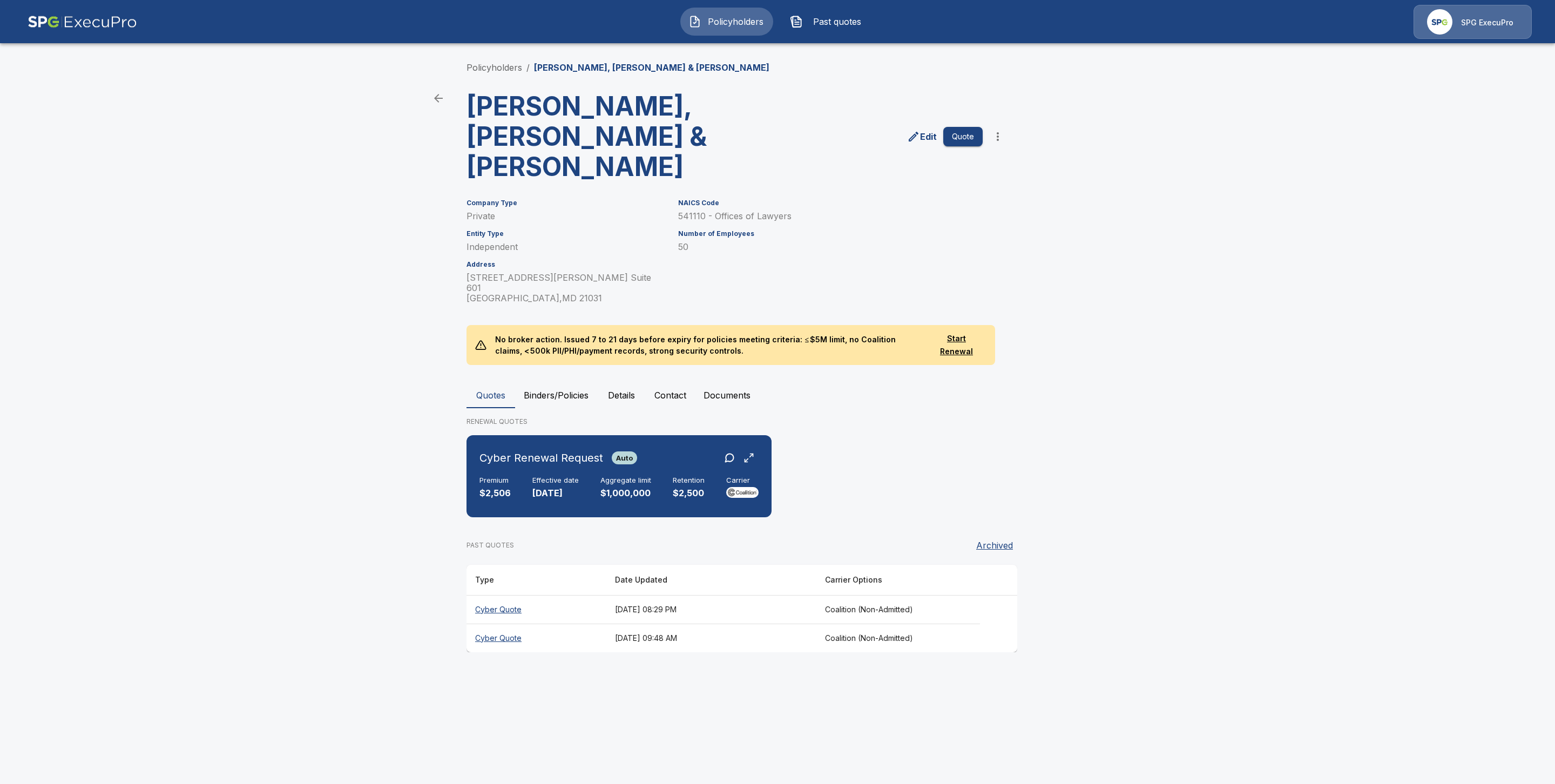
click at [498, 594] on th "Cyber Quote" at bounding box center [536, 608] width 140 height 28
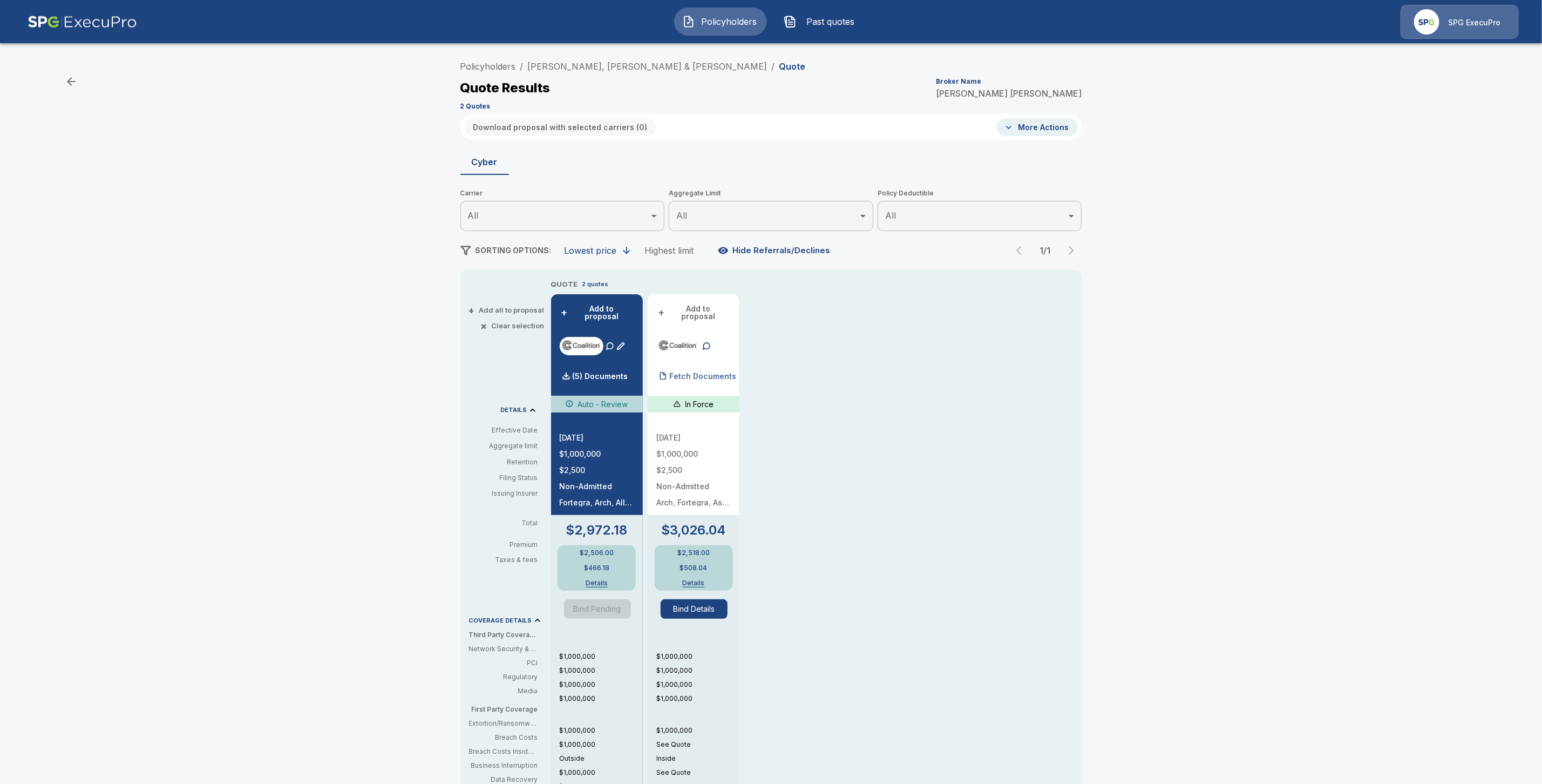
click at [724, 372] on p "Fetch Documents" at bounding box center [703, 376] width 66 height 8
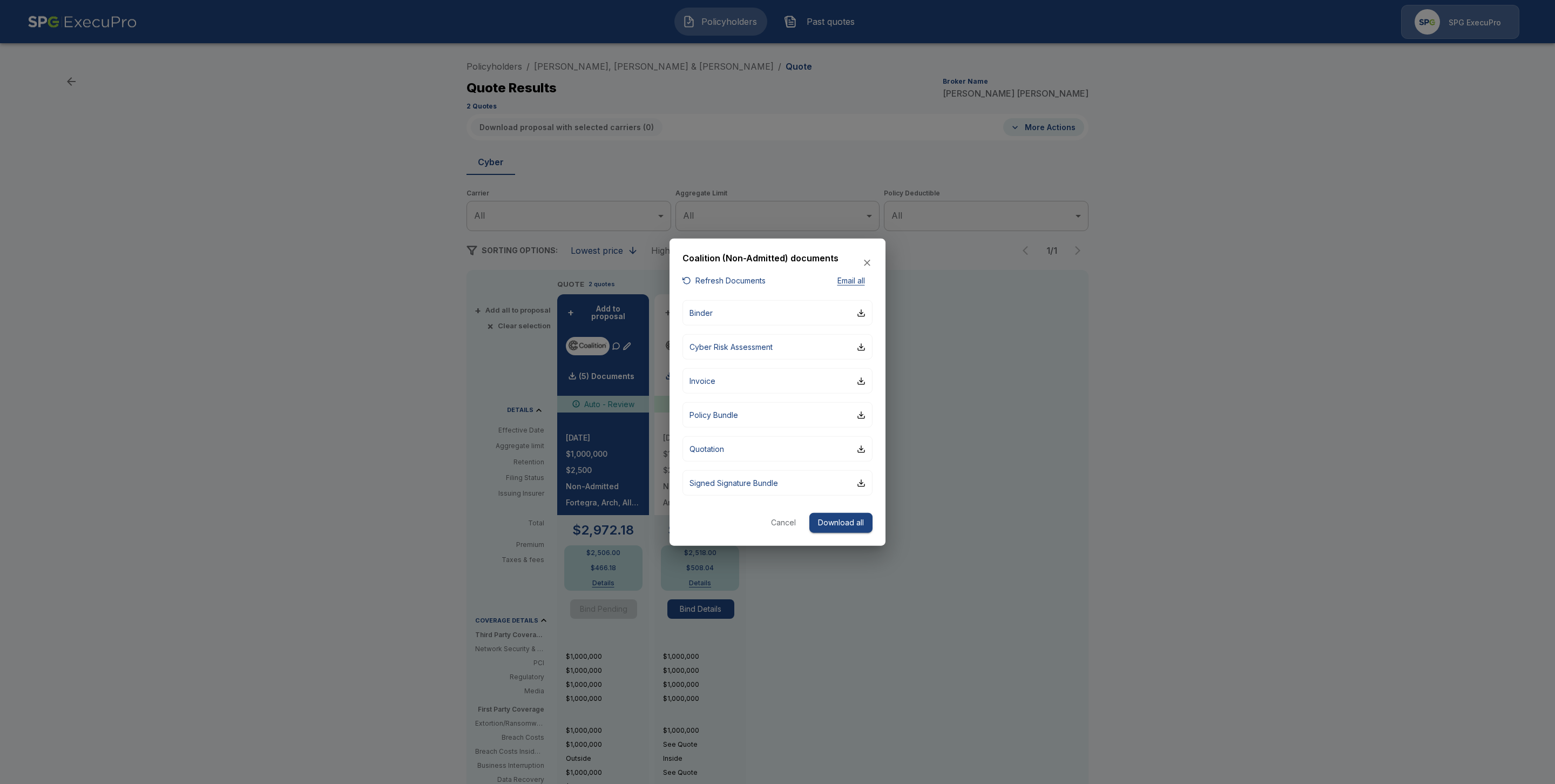
drag, startPoint x: 1221, startPoint y: 320, endPoint x: 1159, endPoint y: 283, distance: 72.2
click at [1222, 320] on div at bounding box center [778, 392] width 1555 height 784
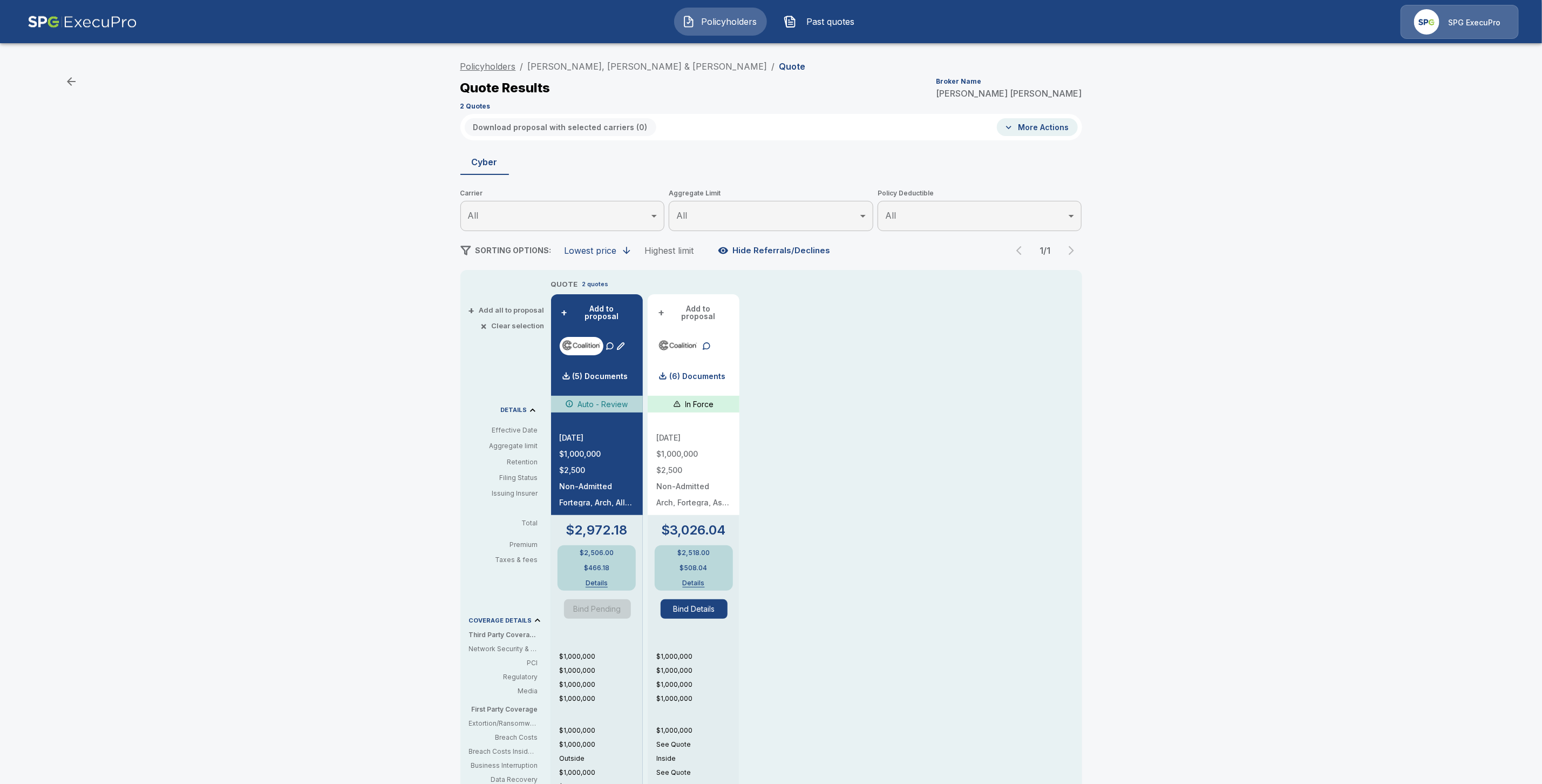
click at [478, 64] on link "Policyholders" at bounding box center [488, 65] width 56 height 11
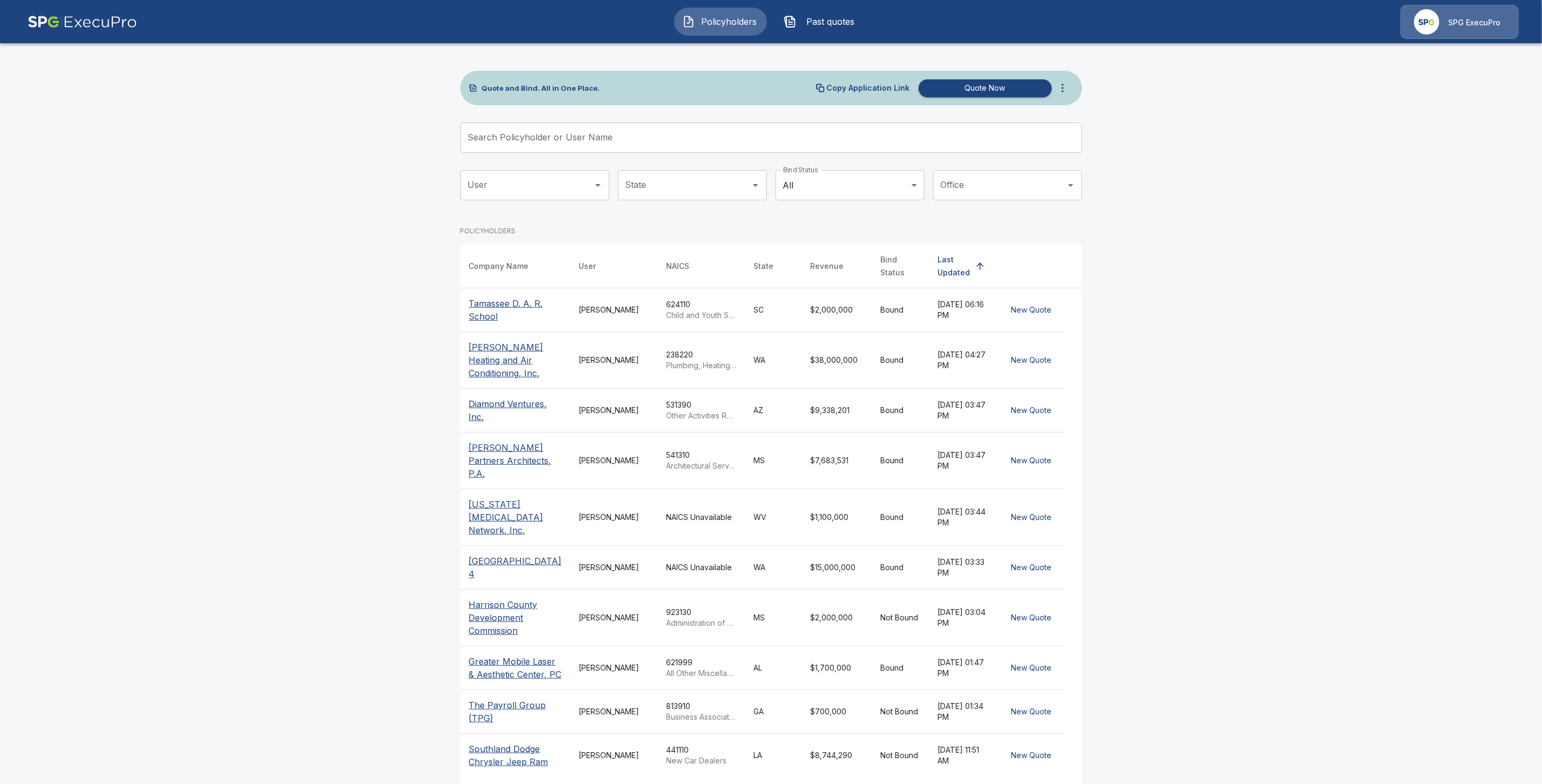
click at [562, 139] on input "Search Policyholder or User Name" at bounding box center [766, 137] width 610 height 30
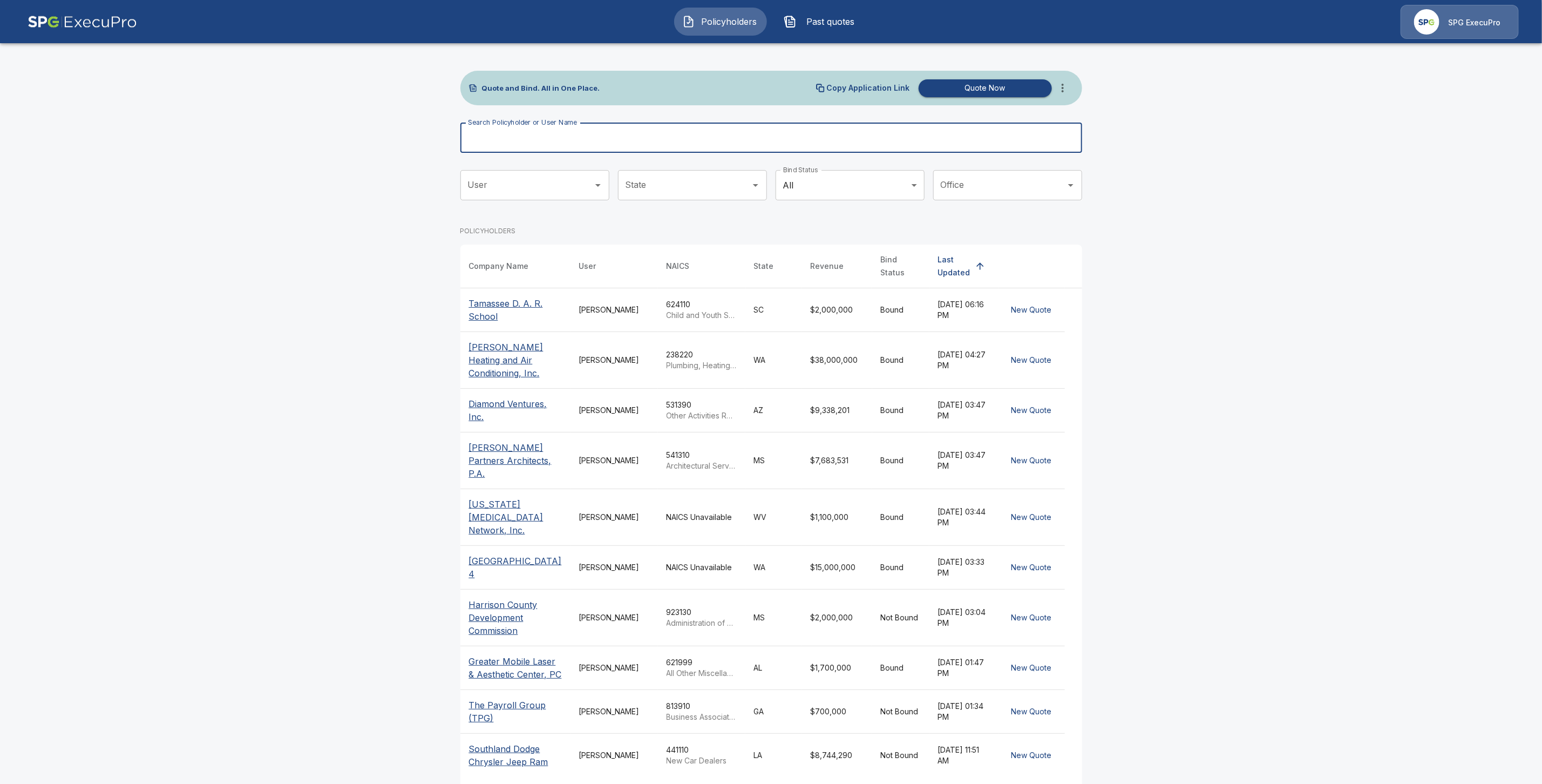
paste input "**********"
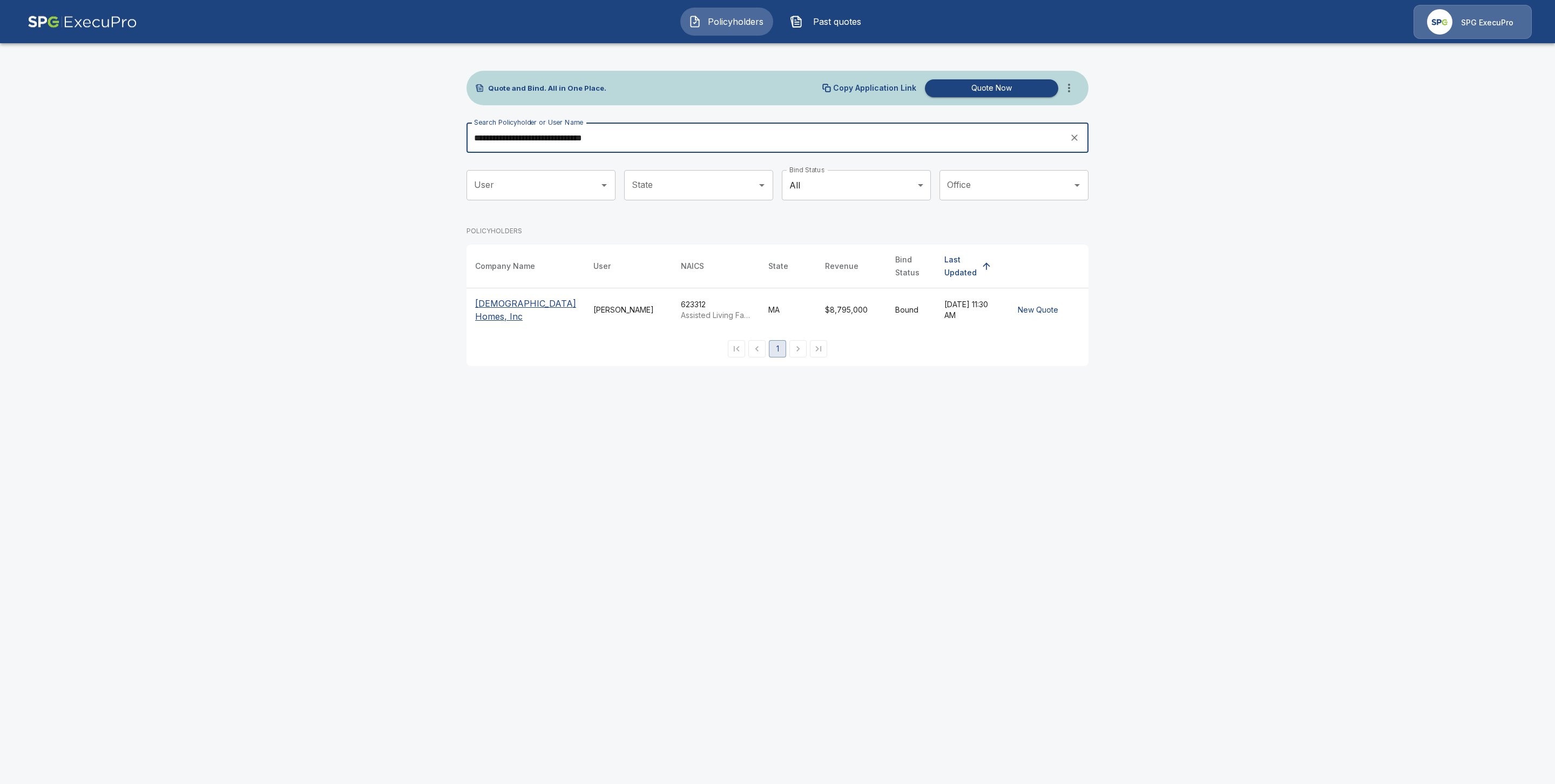
type input "**********"
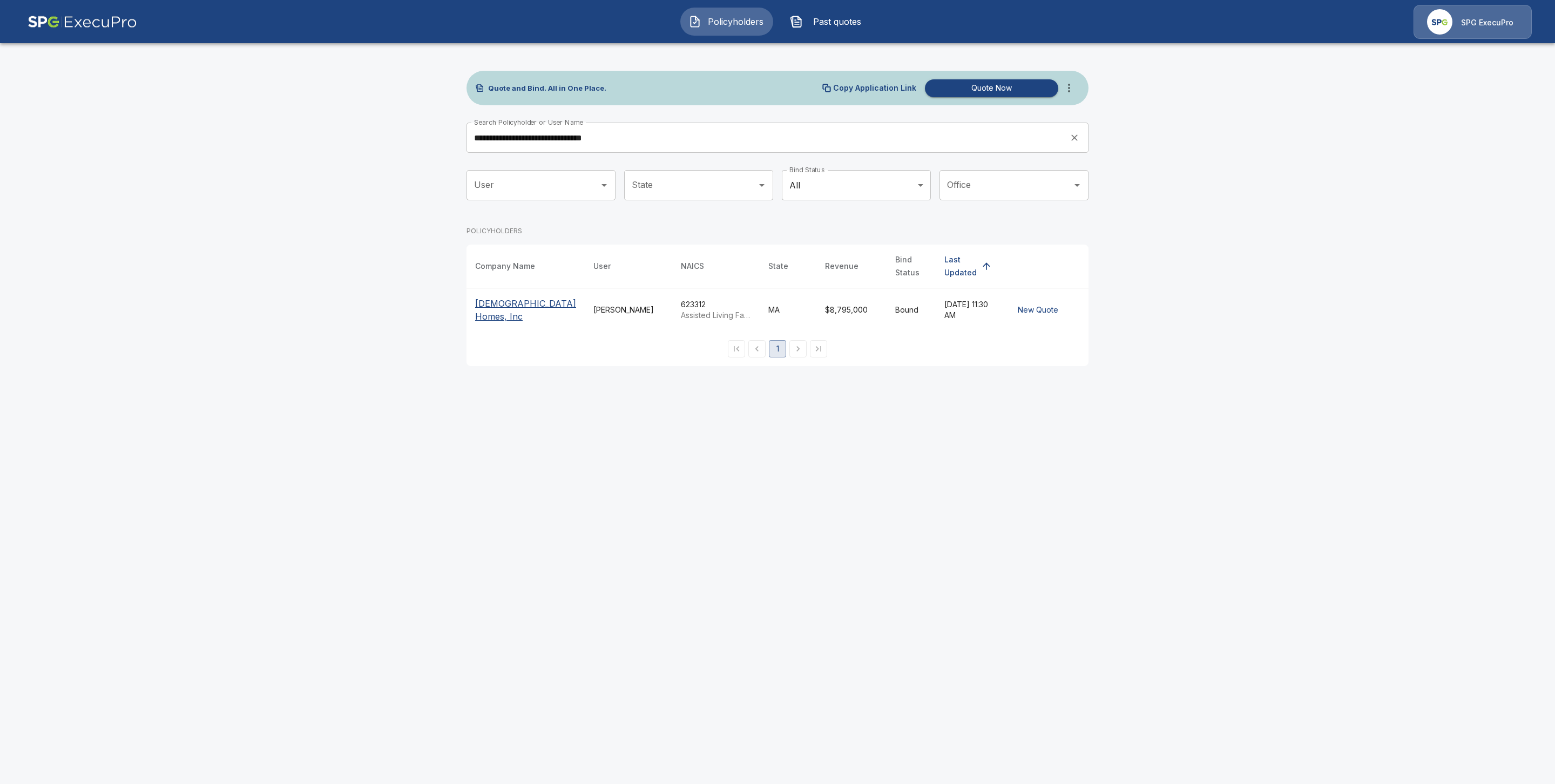
click at [497, 320] on p "[DEMOGRAPHIC_DATA] Homes, Inc" at bounding box center [525, 310] width 101 height 25
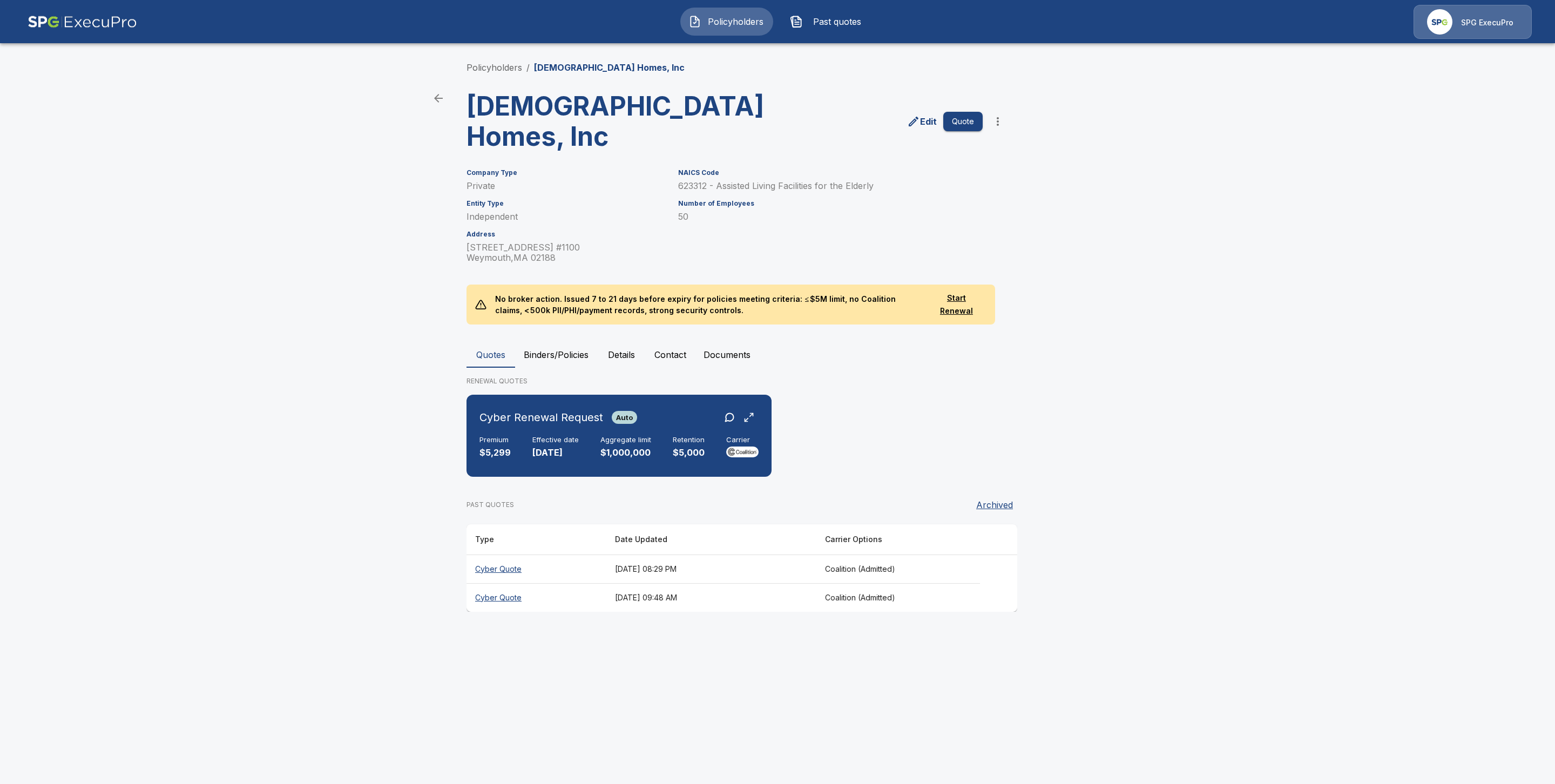
drag, startPoint x: 543, startPoint y: 464, endPoint x: 739, endPoint y: 517, distance: 203.0
click at [547, 468] on div "Cyber Renewal Request Auto Premium $5,299 Effective date [DATE] Aggregate limit…" at bounding box center [618, 435] width 296 height 73
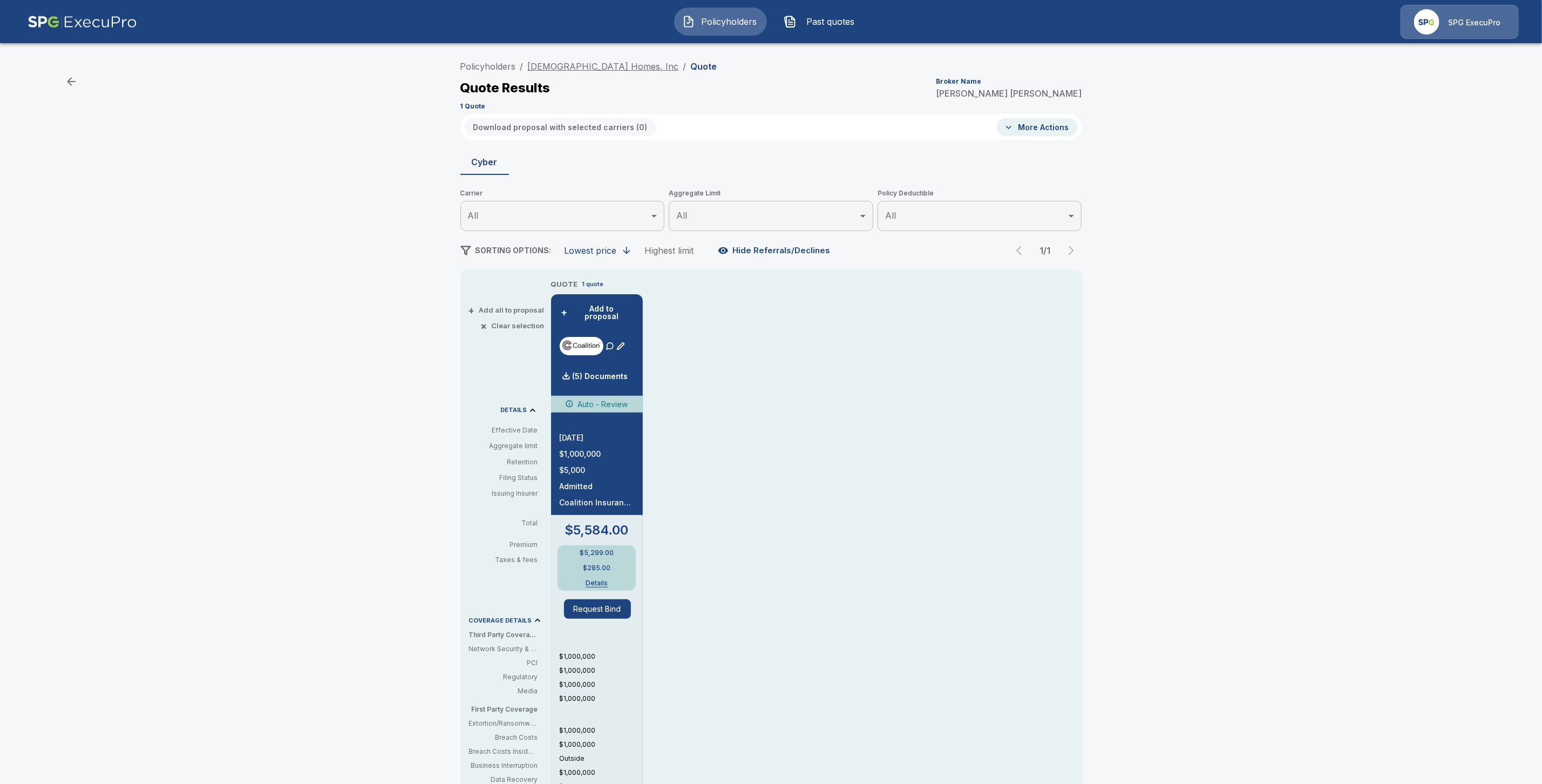
click at [579, 64] on link "[DEMOGRAPHIC_DATA] Homes, Inc" at bounding box center [603, 65] width 152 height 11
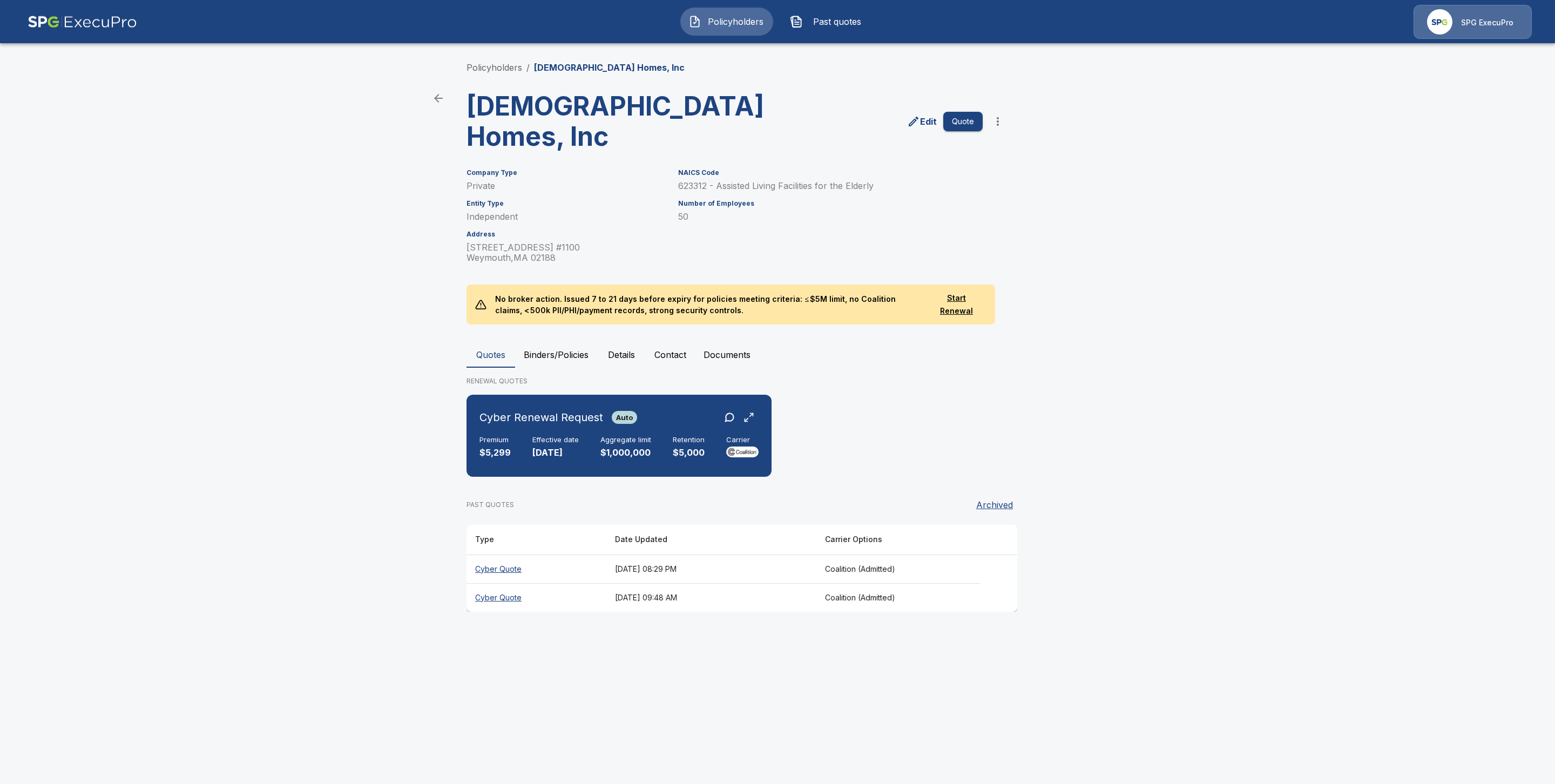
drag, startPoint x: 471, startPoint y: 598, endPoint x: 478, endPoint y: 600, distance: 7.3
click at [471, 583] on th "Cyber Quote" at bounding box center [536, 568] width 140 height 28
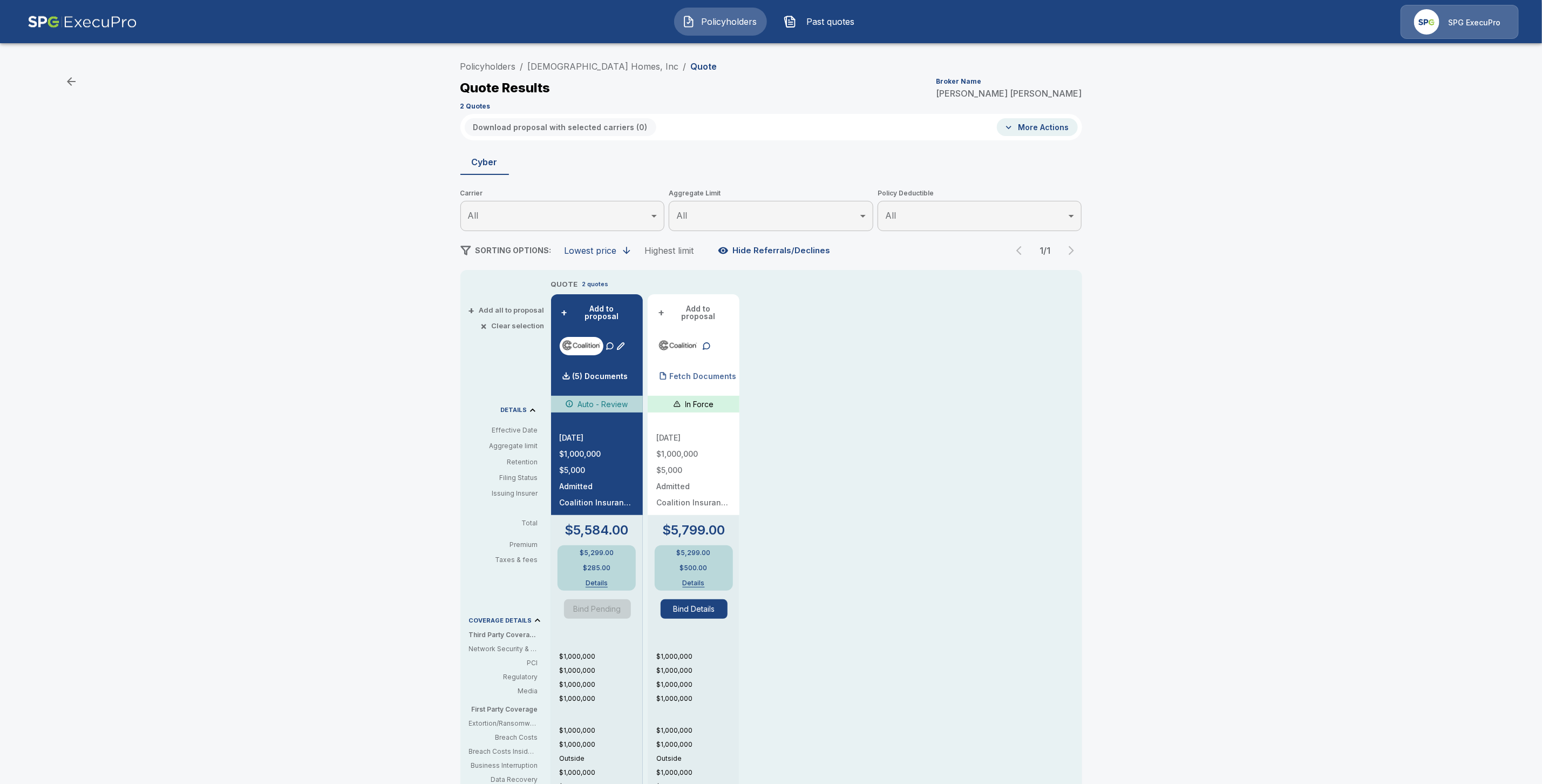
click at [714, 366] on div "Fetch Documents" at bounding box center [696, 376] width 80 height 22
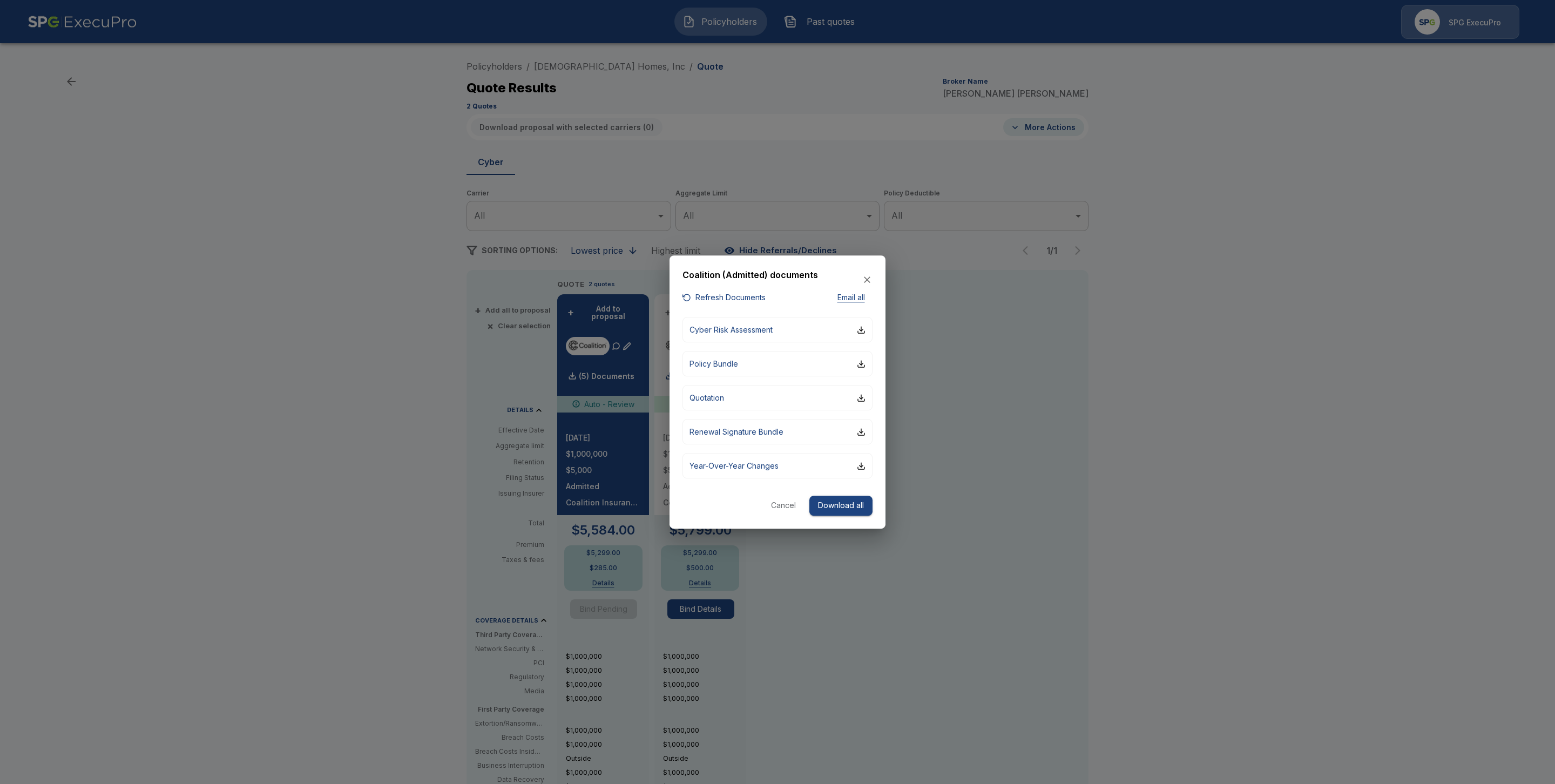
click at [1133, 283] on div at bounding box center [778, 392] width 1555 height 784
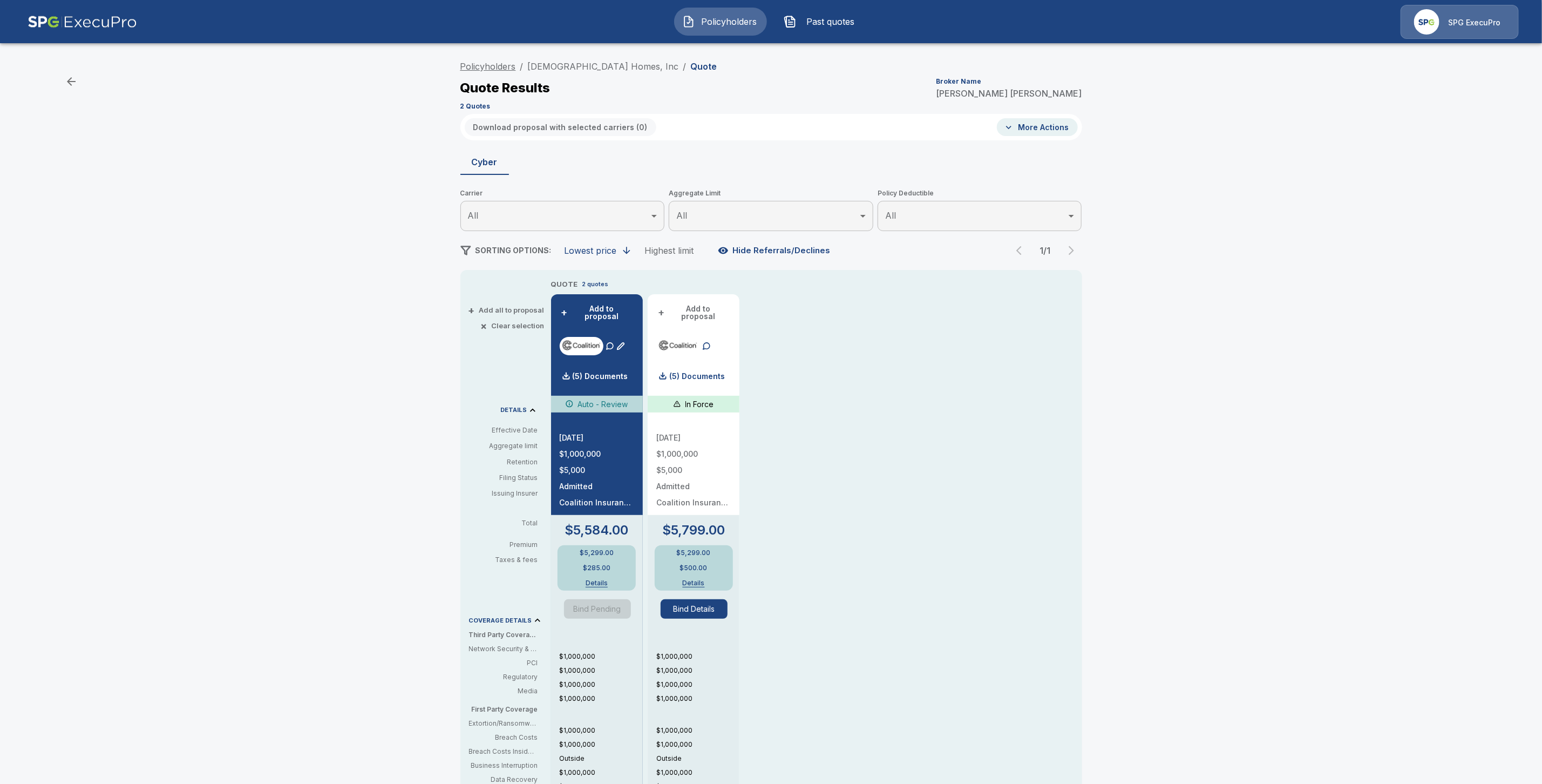
click at [516, 61] on link "Policyholders" at bounding box center [488, 65] width 56 height 11
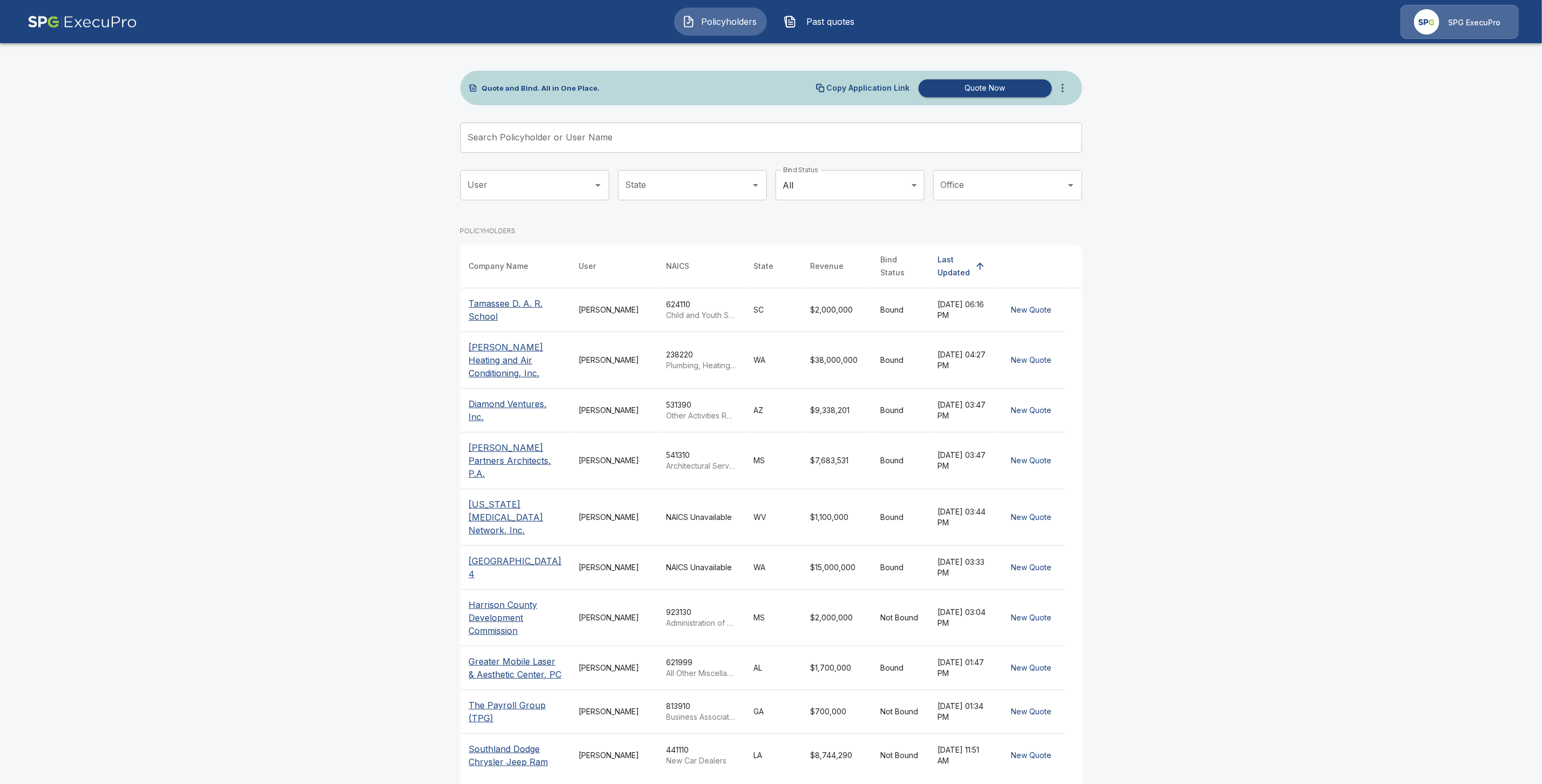
click at [540, 138] on input "Search Policyholder or User Name" at bounding box center [766, 137] width 610 height 30
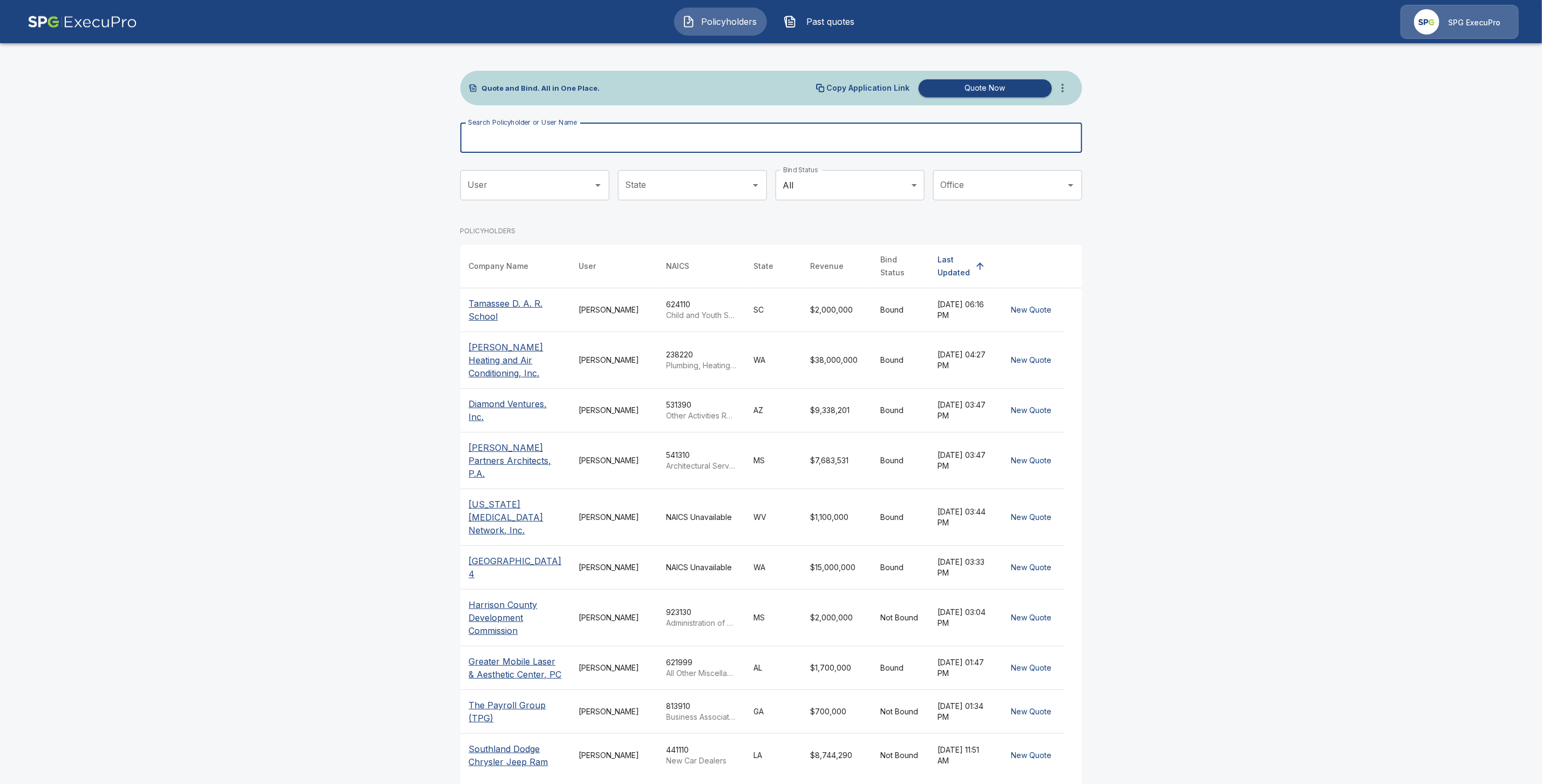
paste input "**********"
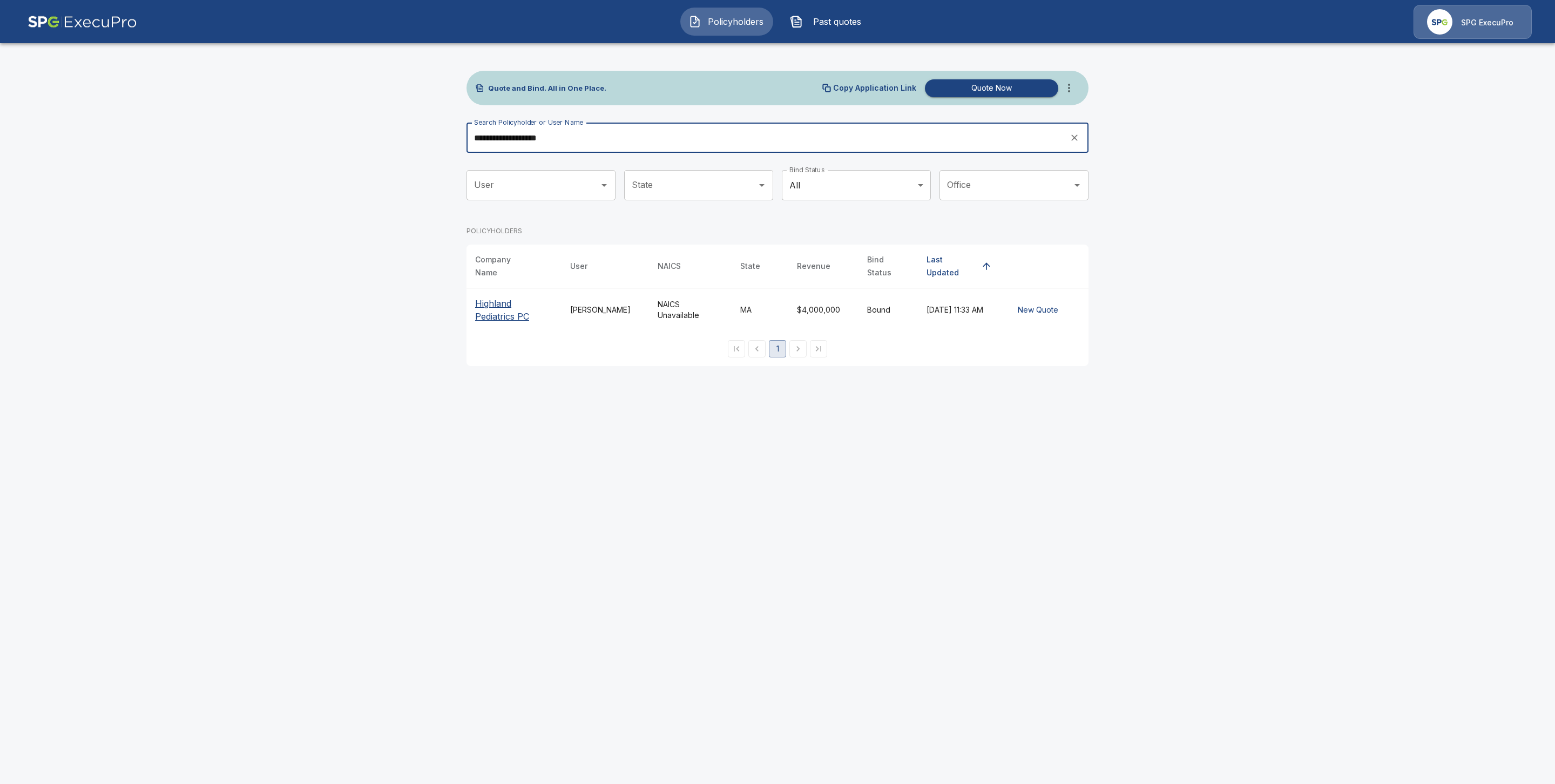
type input "**********"
click at [502, 300] on p "Highland Pediatrics PC" at bounding box center [513, 310] width 77 height 25
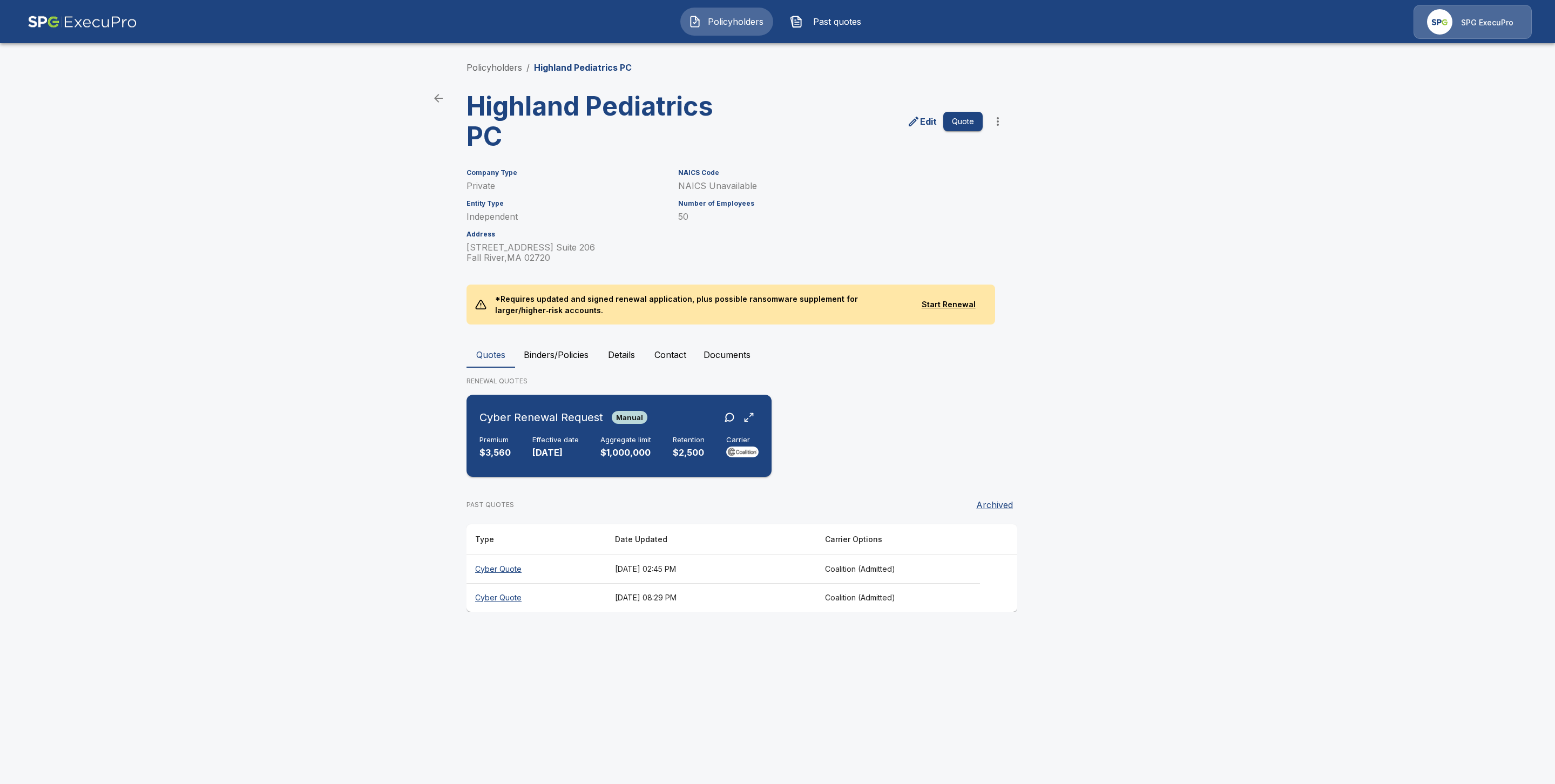
drag, startPoint x: 529, startPoint y: 438, endPoint x: 674, endPoint y: 454, distance: 145.9
click at [531, 439] on div "Premium $3,560 Effective date [DATE] Aggregate limit $1,000,000 Retention $2,50…" at bounding box center [618, 447] width 279 height 23
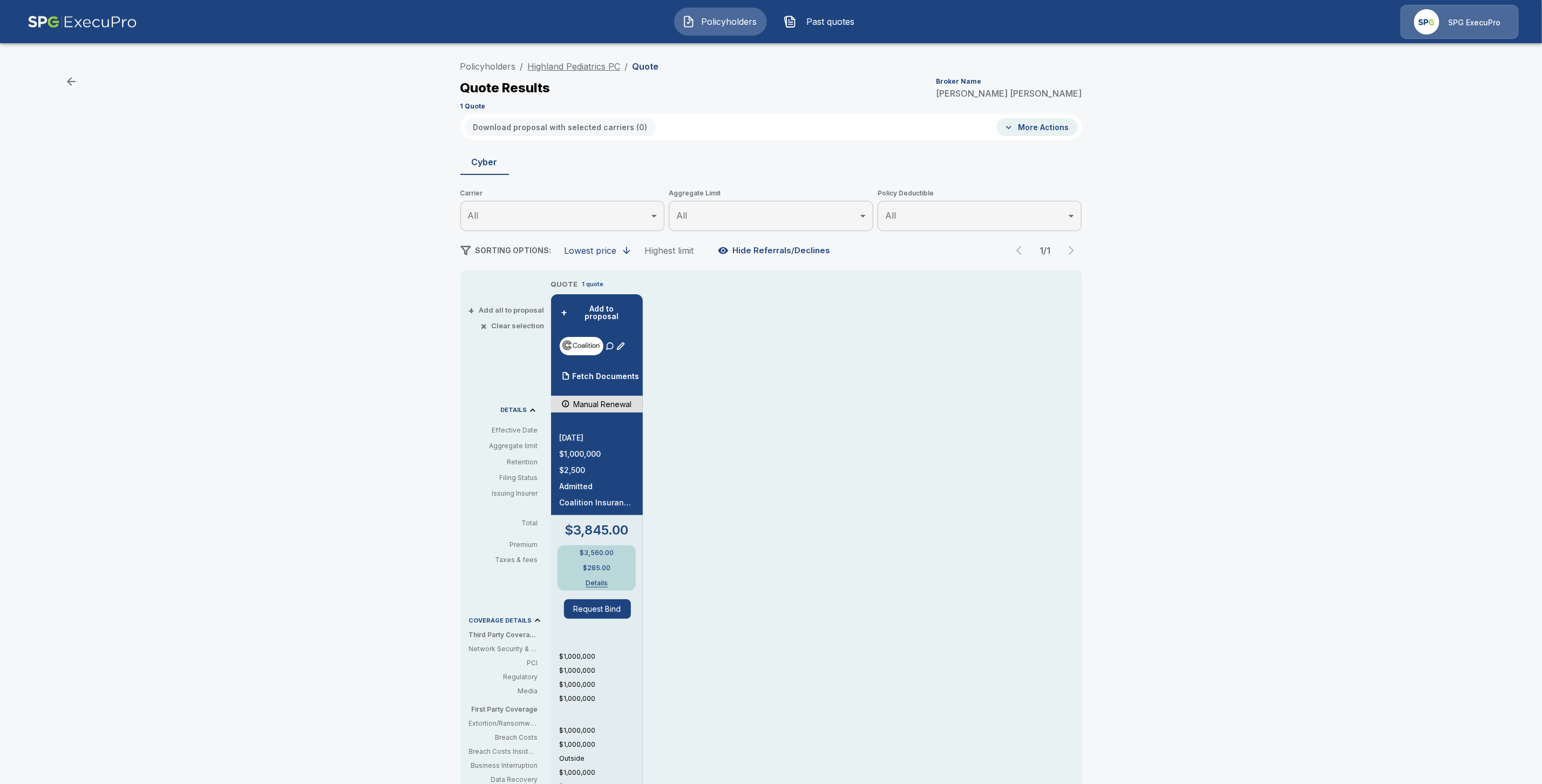
click at [564, 62] on link "Highland Pediatrics PC" at bounding box center [574, 65] width 93 height 11
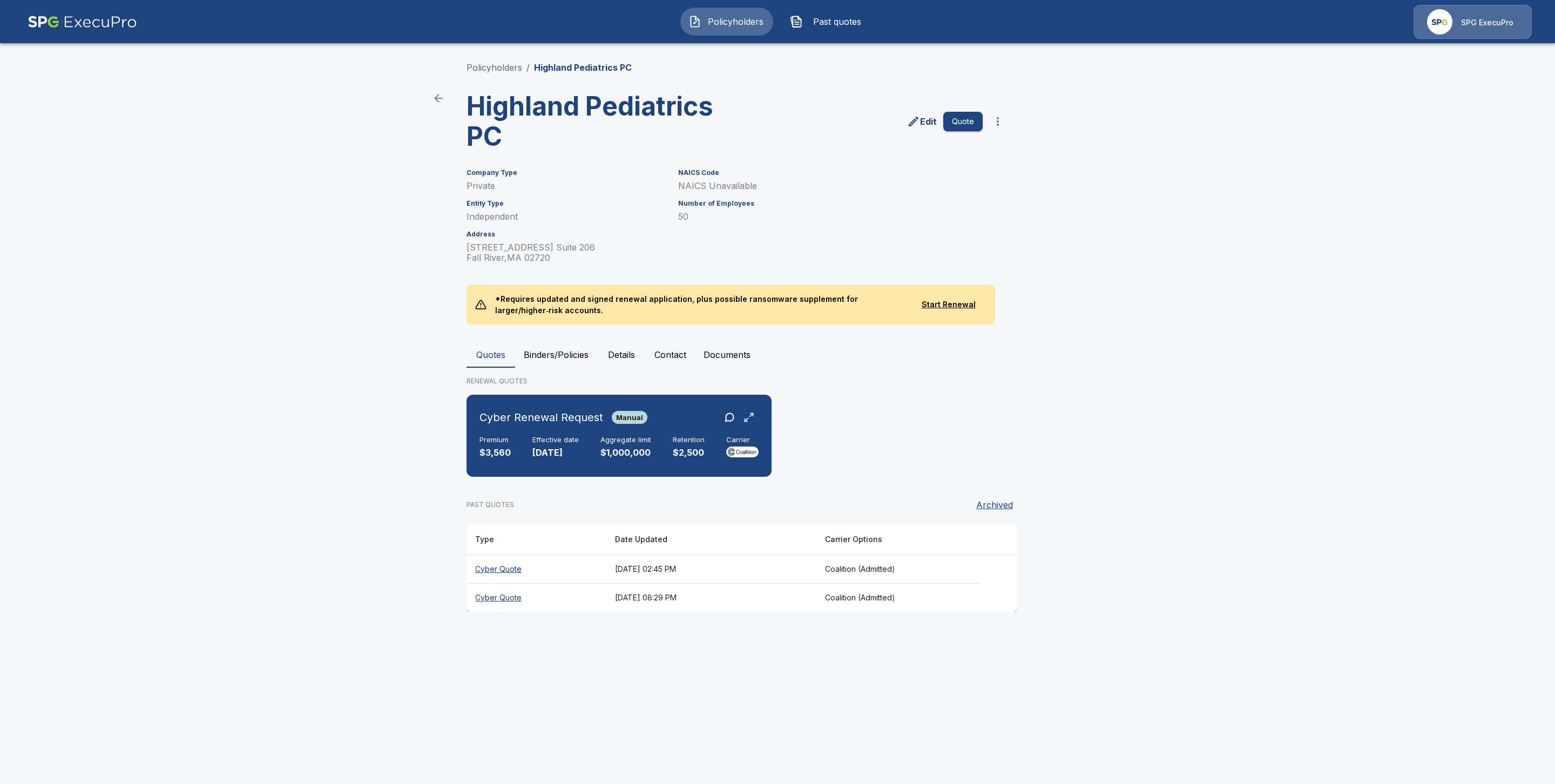
click at [506, 592] on th "Cyber Quote" at bounding box center [536, 596] width 140 height 28
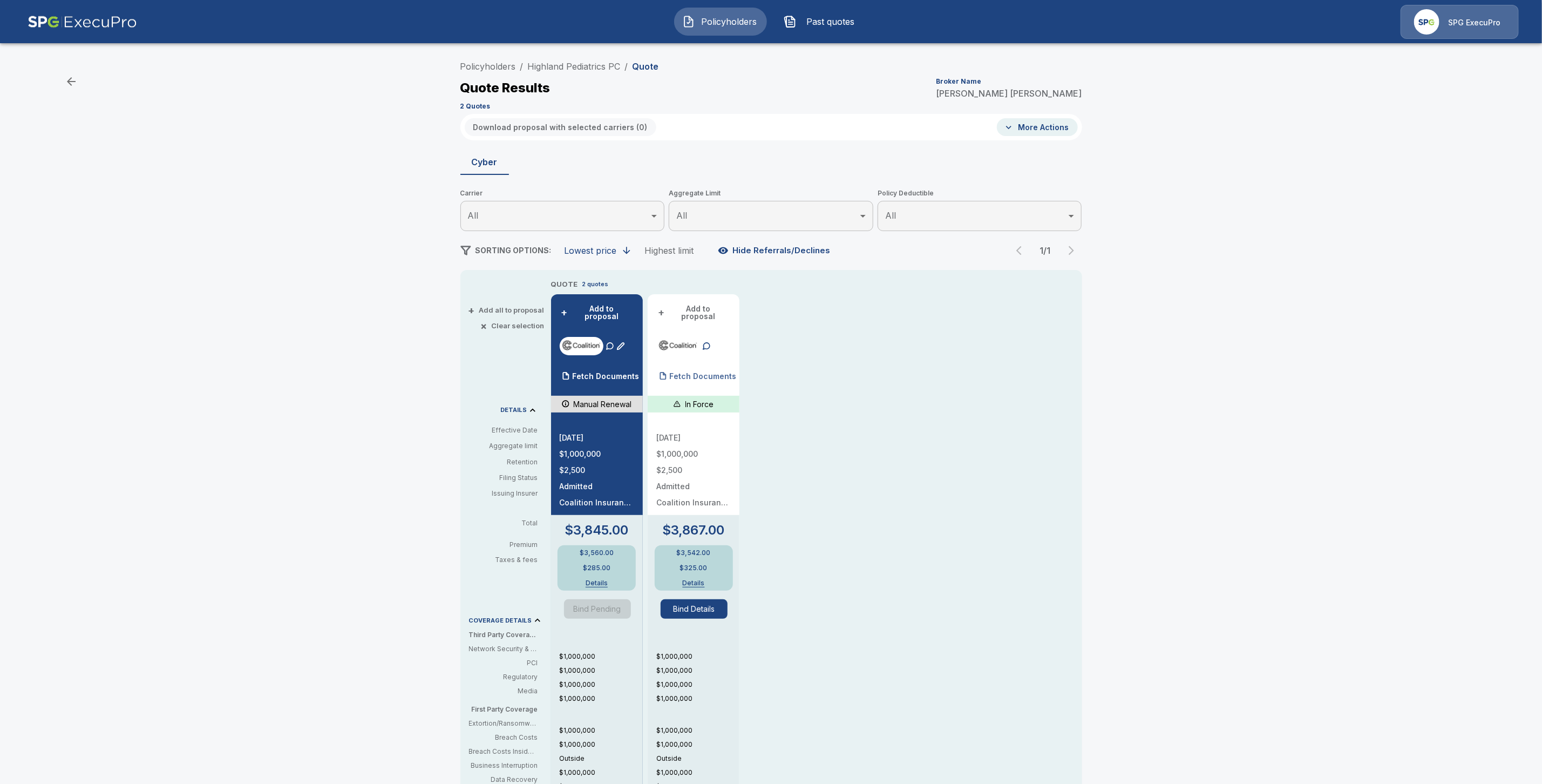
click at [670, 365] on div at bounding box center [663, 375] width 22 height 22
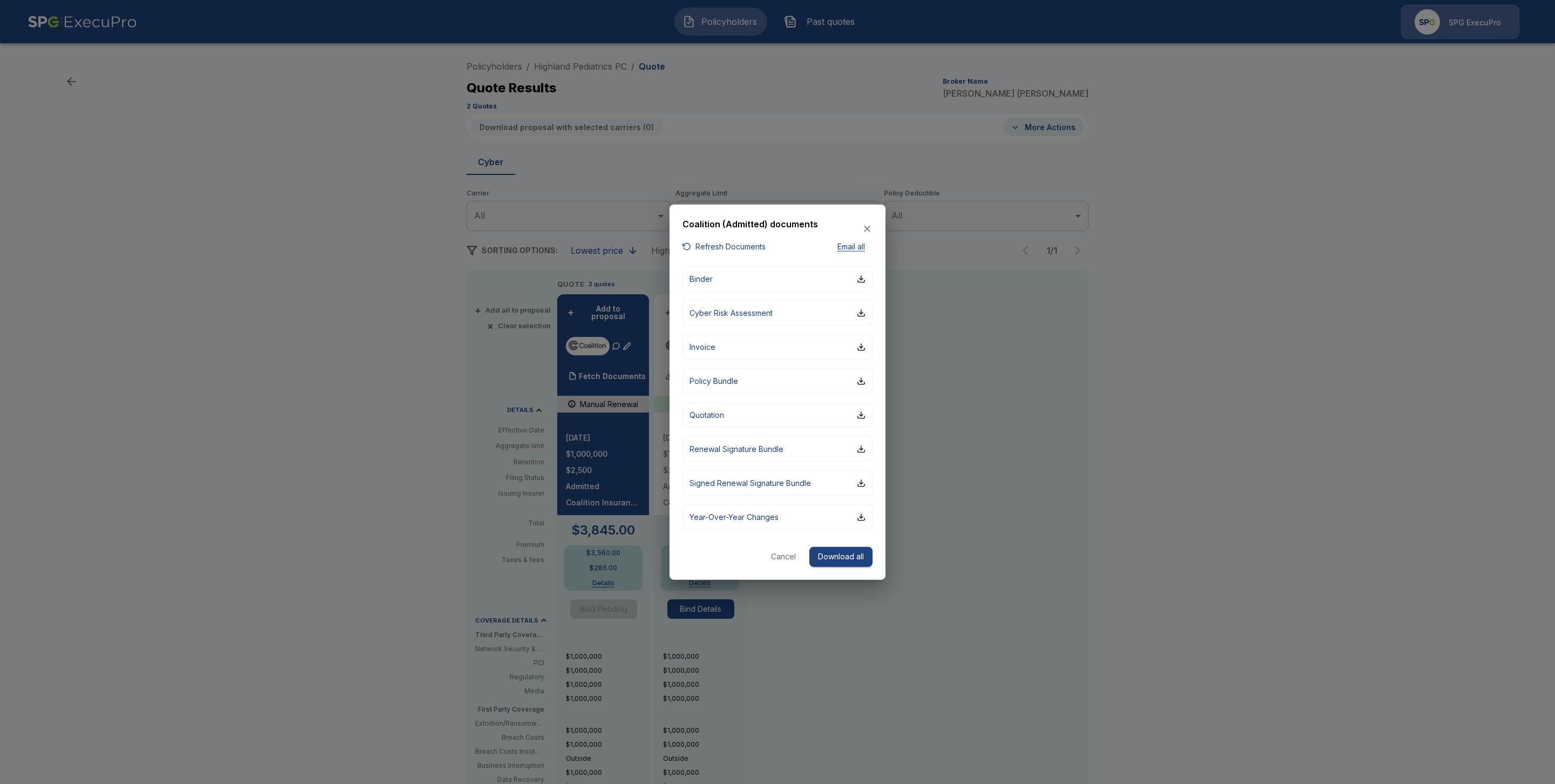
click at [366, 354] on div at bounding box center [778, 392] width 1555 height 784
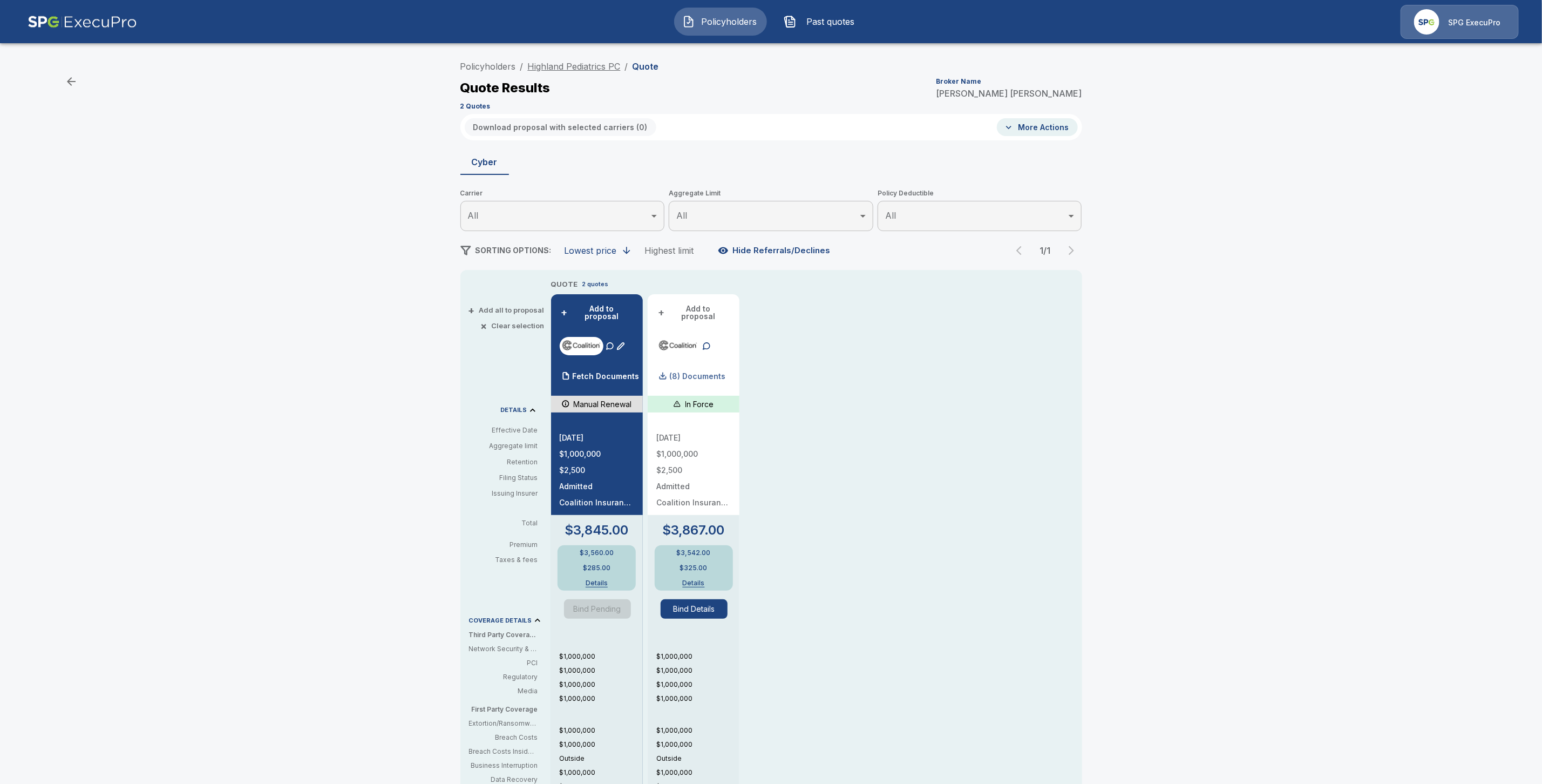
click at [577, 65] on link "Highland Pediatrics PC" at bounding box center [574, 65] width 93 height 11
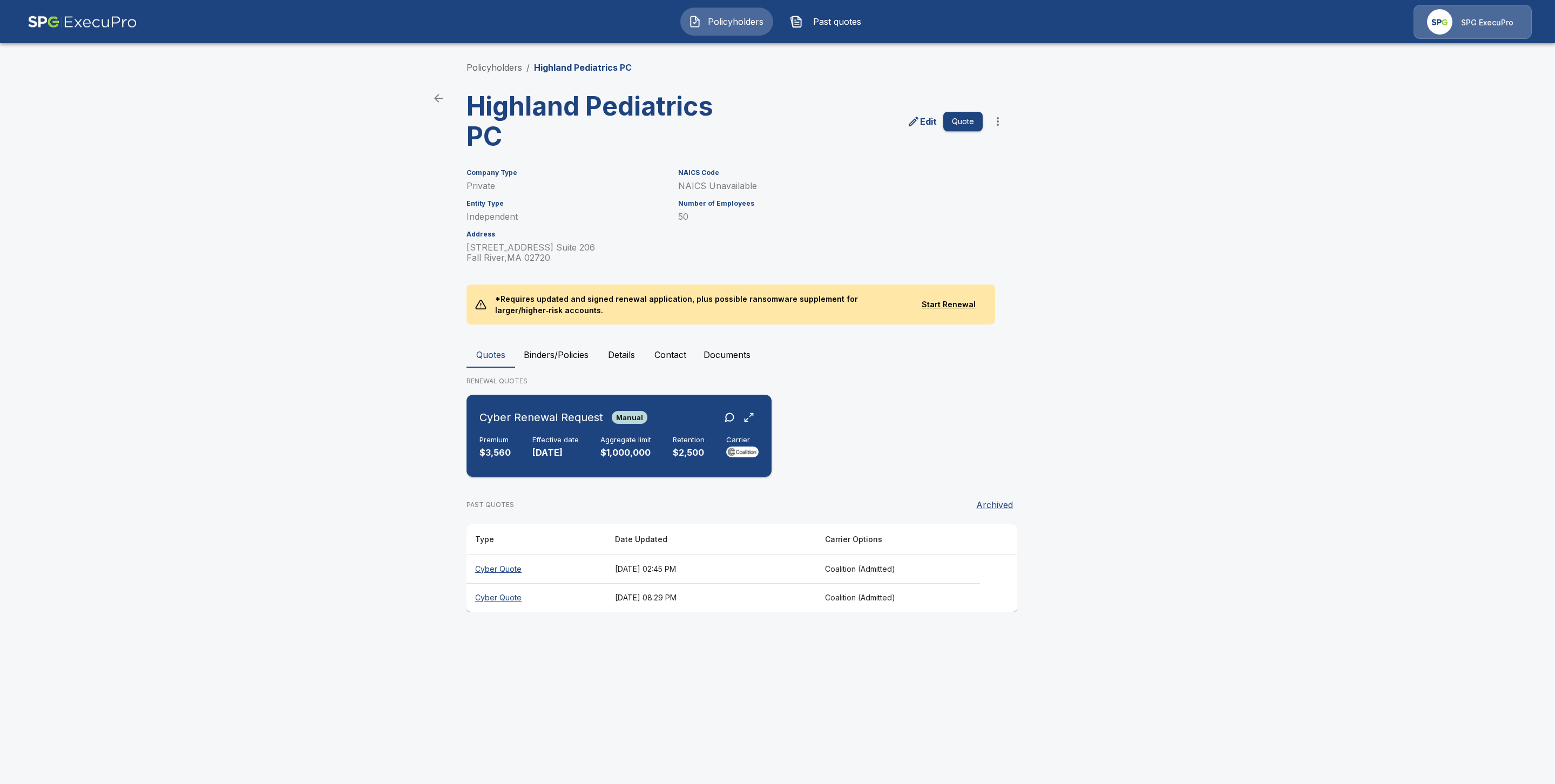
click at [590, 435] on div "Premium $3,560 Effective date [DATE] Aggregate limit $1,000,000 Retention $2,50…" at bounding box center [618, 447] width 279 height 23
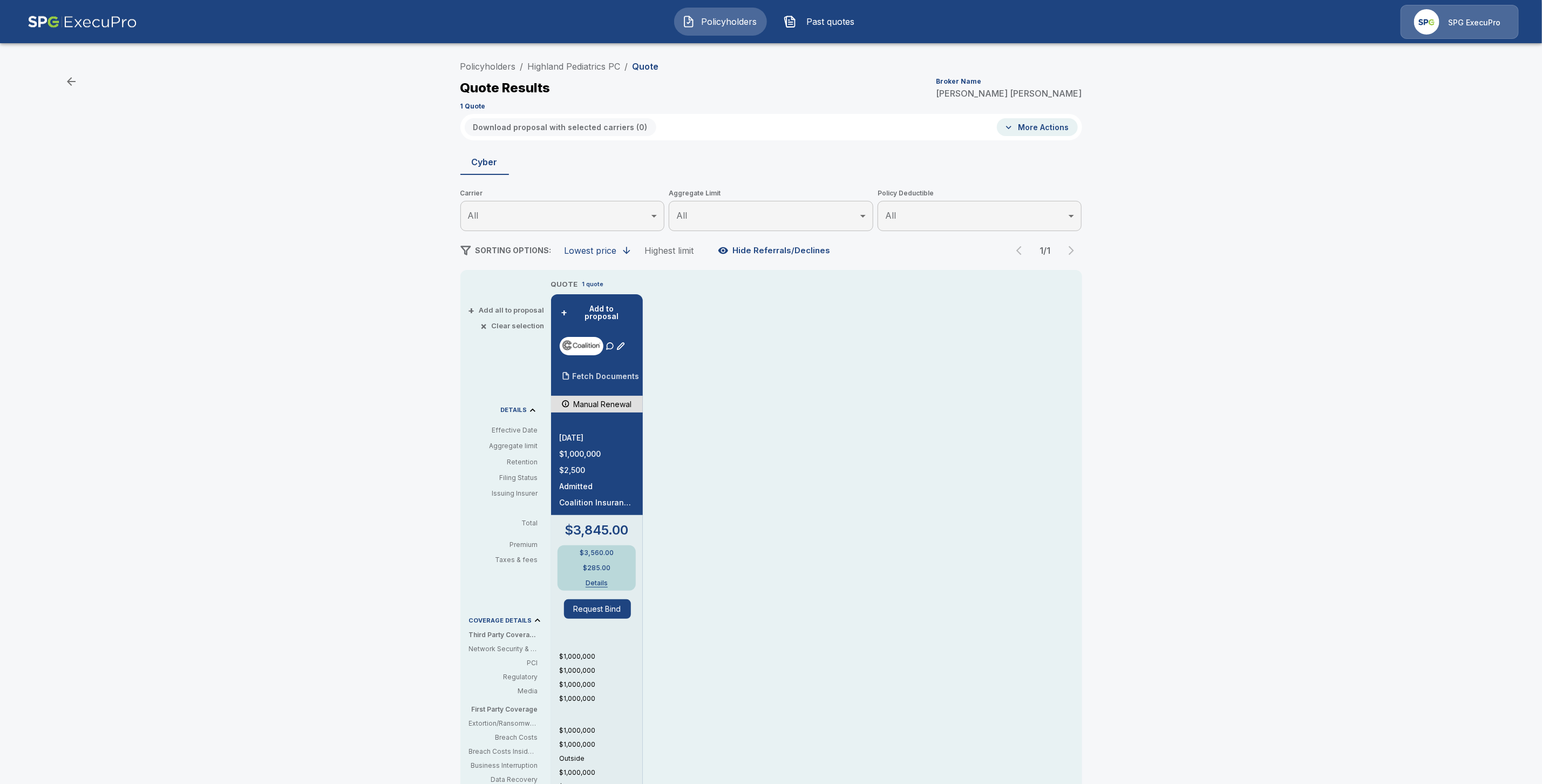
click at [600, 373] on div "Fetch Documents" at bounding box center [599, 376] width 80 height 22
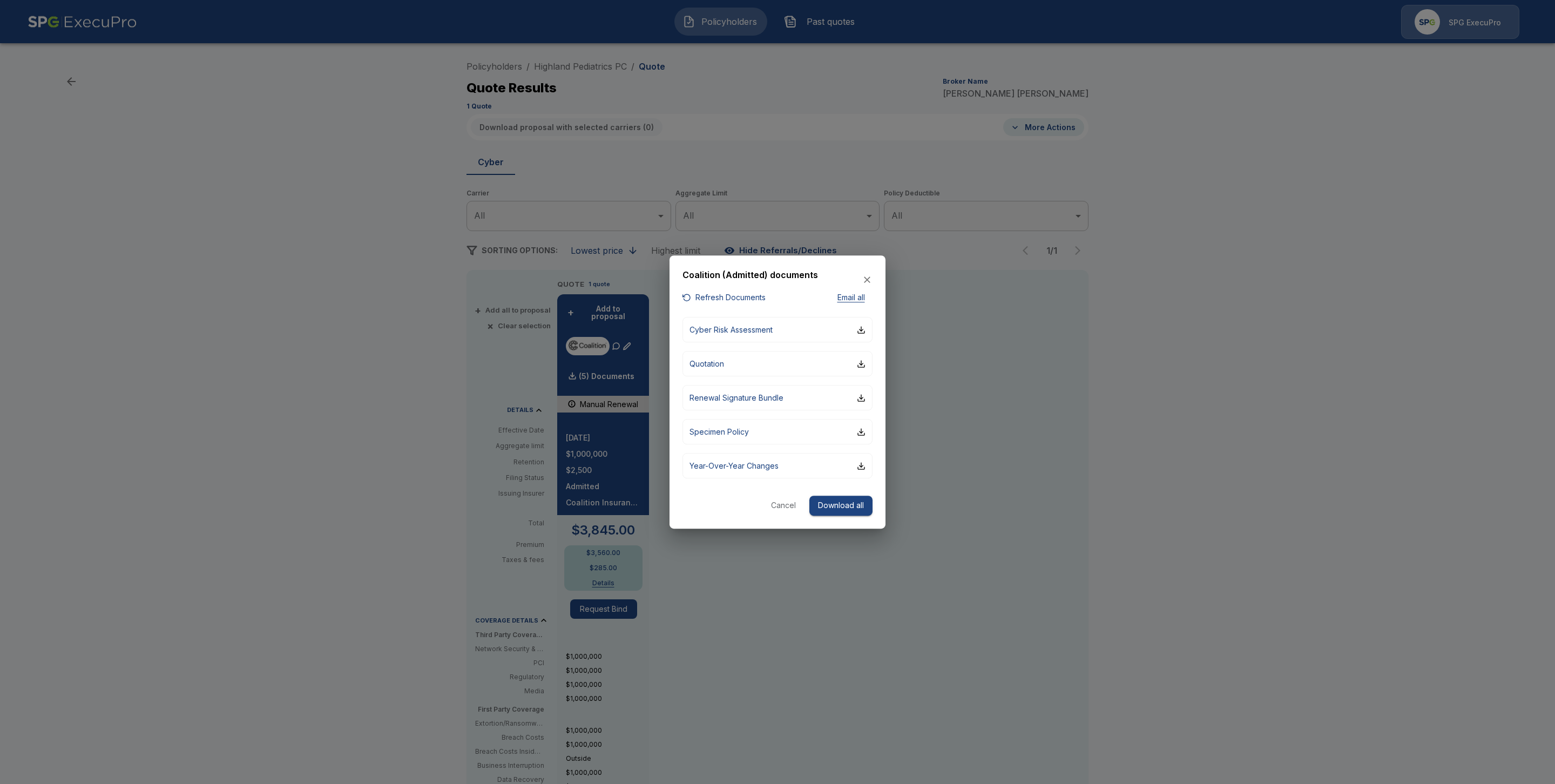
click at [946, 450] on div at bounding box center [778, 392] width 1555 height 784
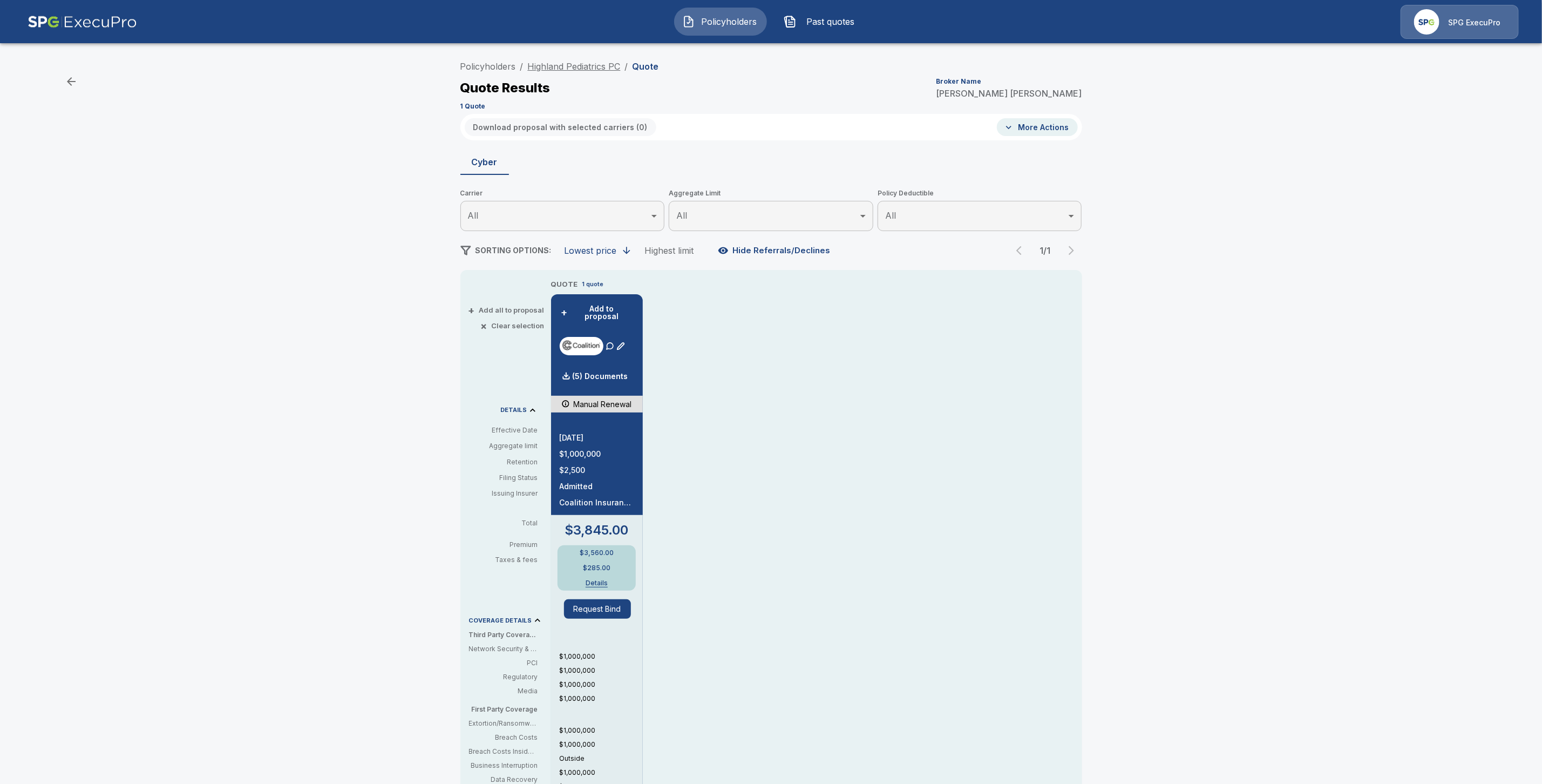
click at [579, 65] on link "Highland Pediatrics PC" at bounding box center [574, 65] width 93 height 11
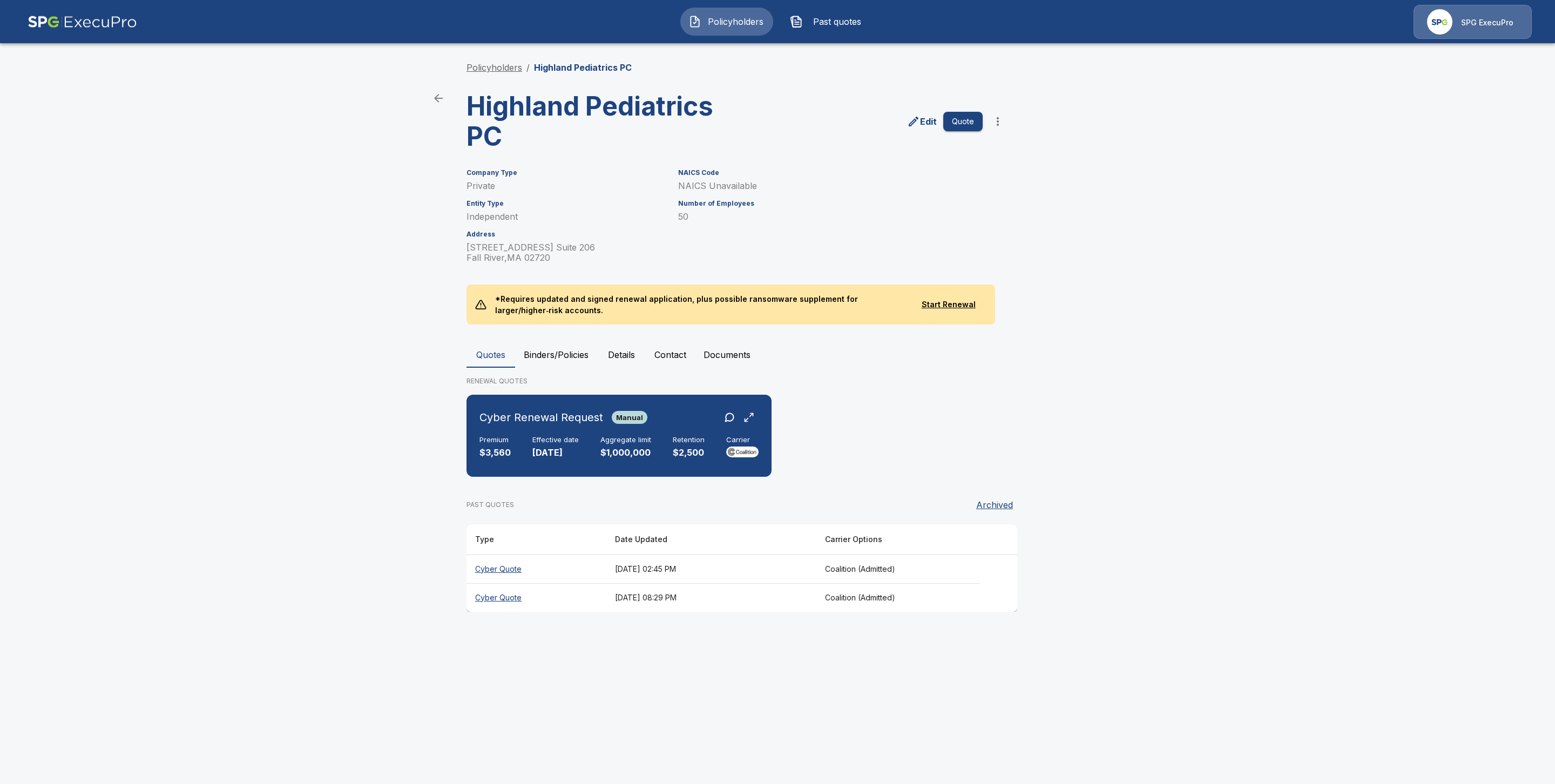
click at [495, 67] on link "Policyholders" at bounding box center [494, 66] width 56 height 11
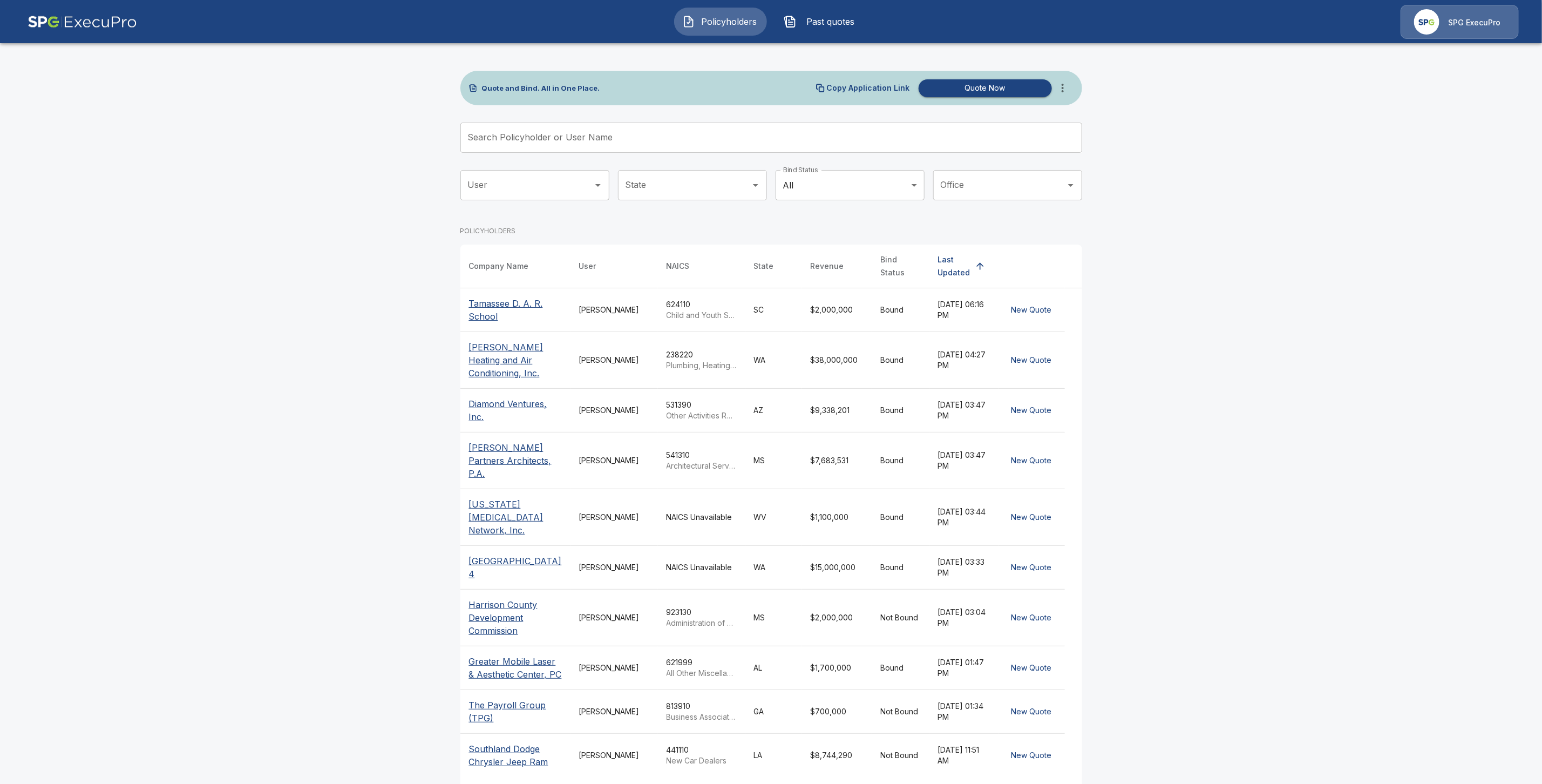
click at [551, 139] on input "Search Policyholder or User Name" at bounding box center [766, 137] width 610 height 30
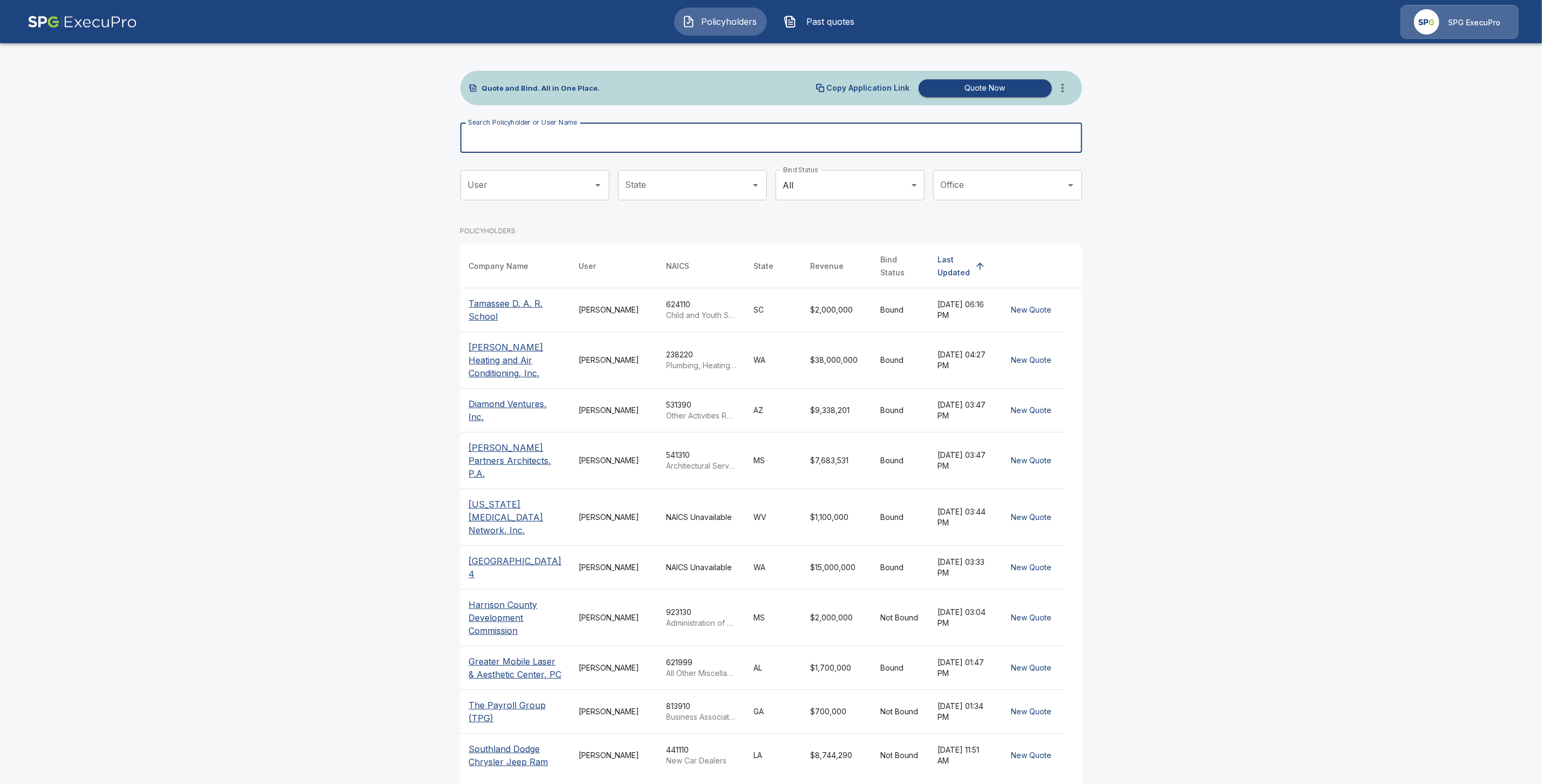
paste input "**********"
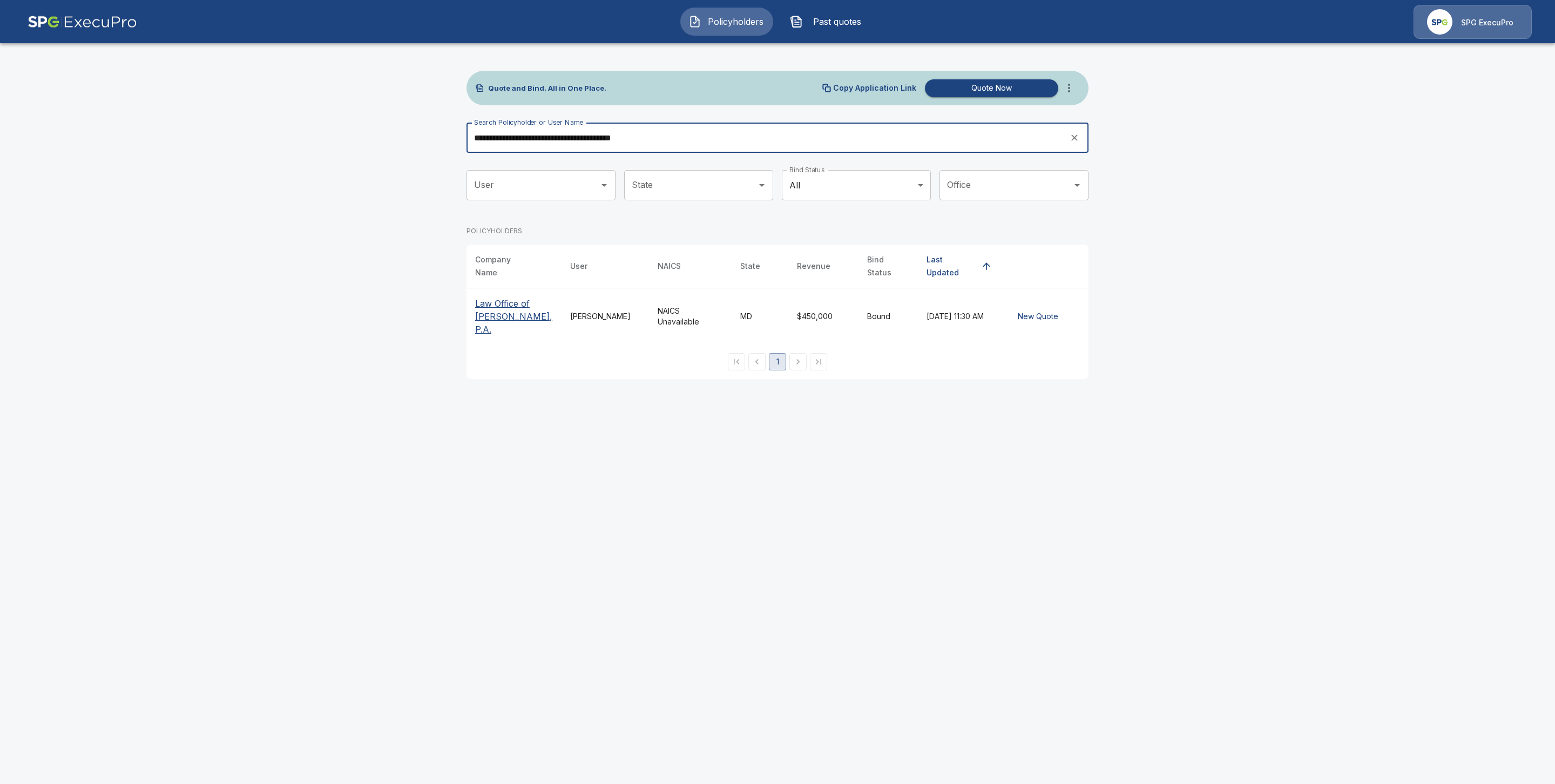
type input "**********"
click at [511, 307] on p "Law Office of [PERSON_NAME], P.A." at bounding box center [513, 317] width 77 height 39
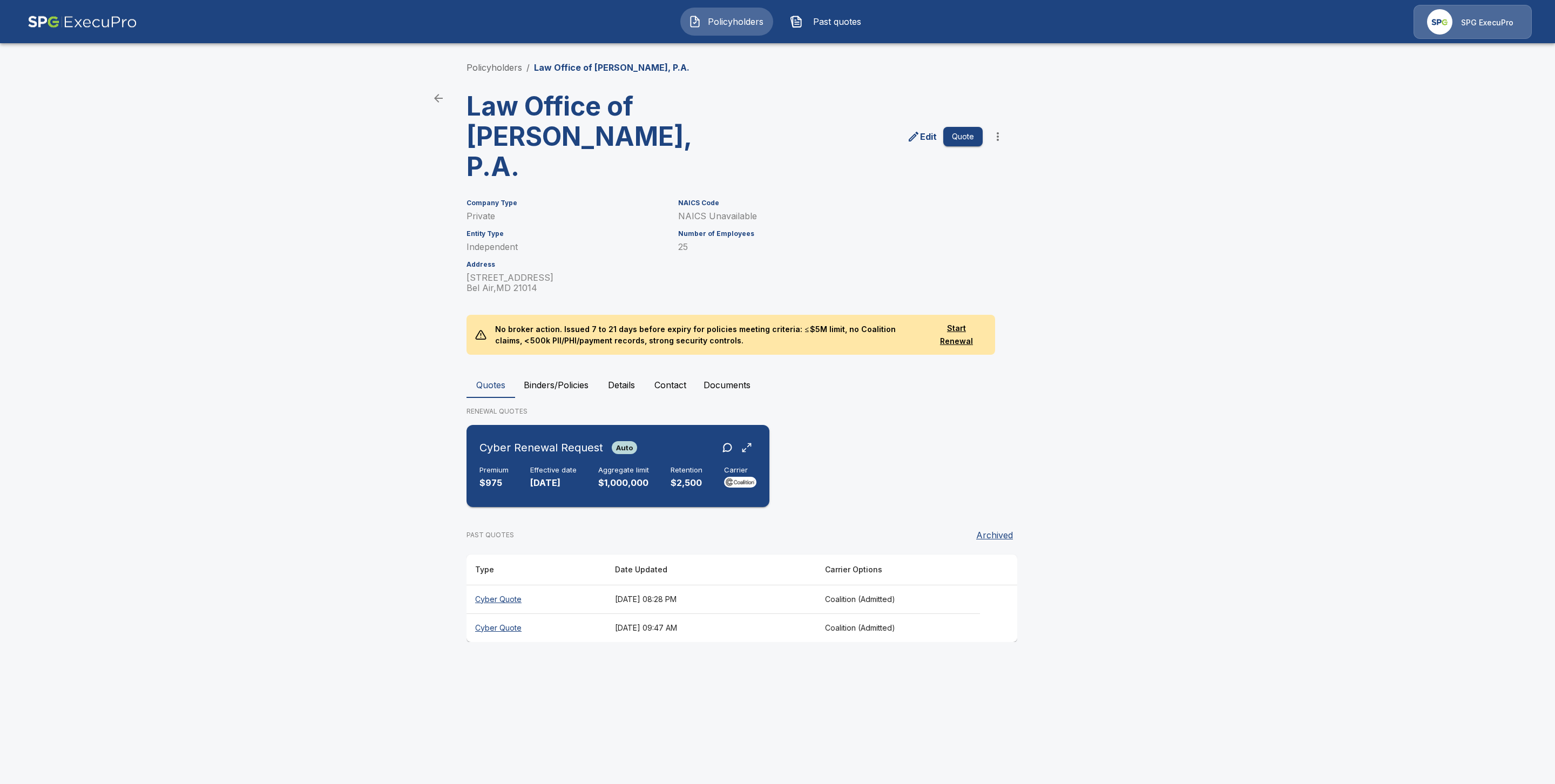
click at [532, 475] on div "Effective date [DATE]" at bounding box center [553, 477] width 46 height 23
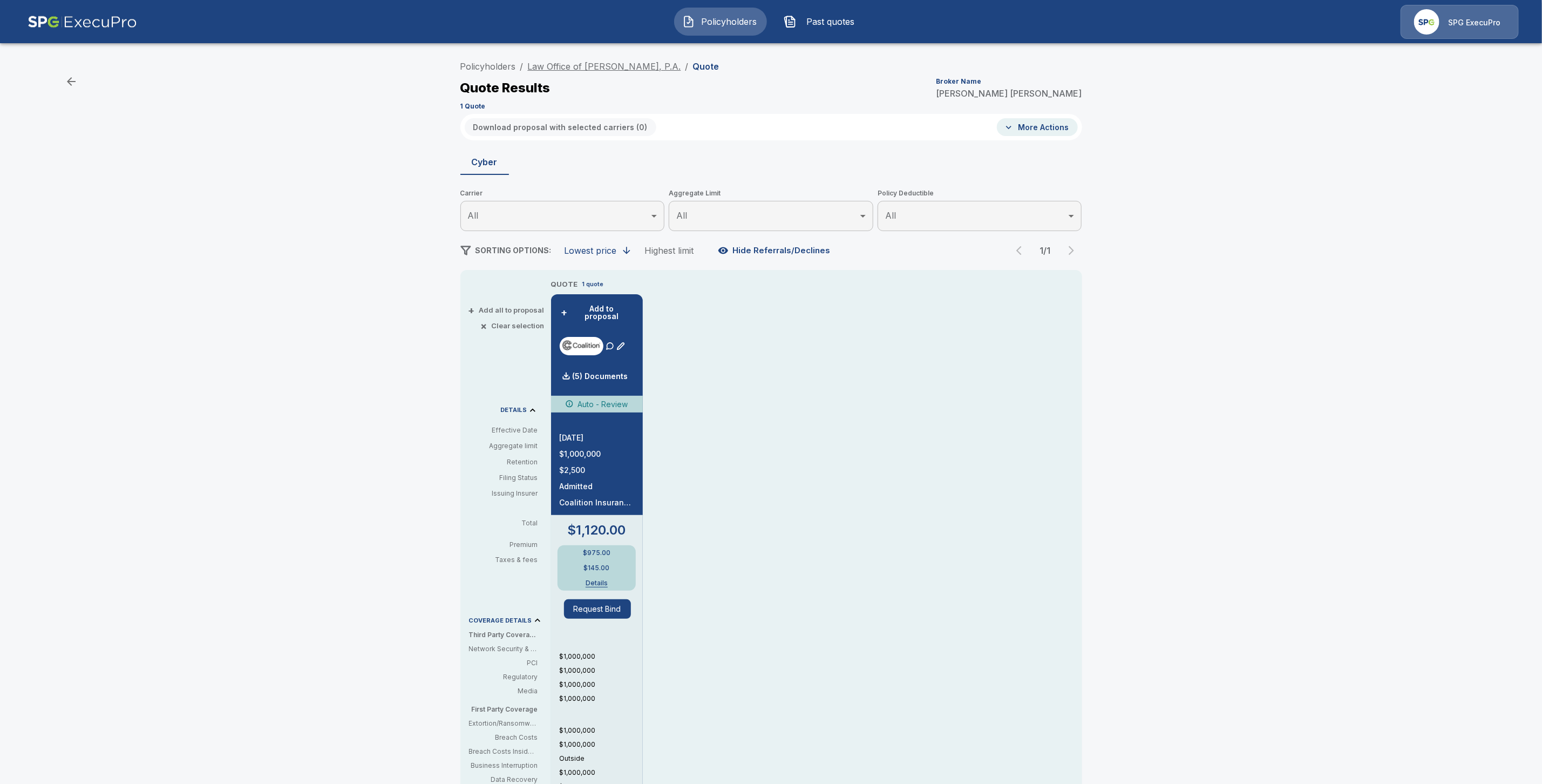
click at [569, 64] on link "Law Office of [PERSON_NAME], P.A." at bounding box center [604, 65] width 154 height 11
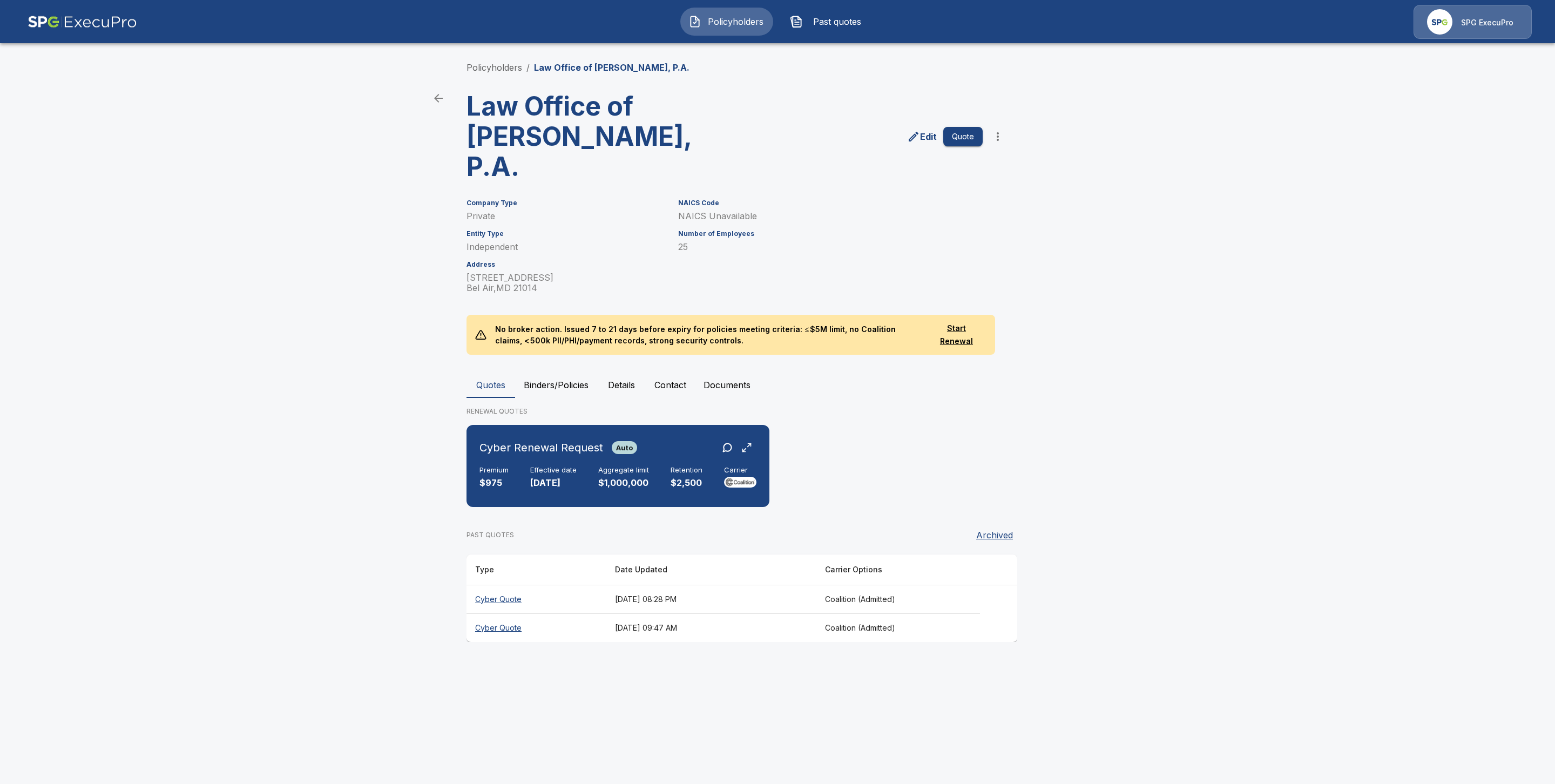
click at [500, 597] on th "Cyber Quote" at bounding box center [536, 598] width 140 height 28
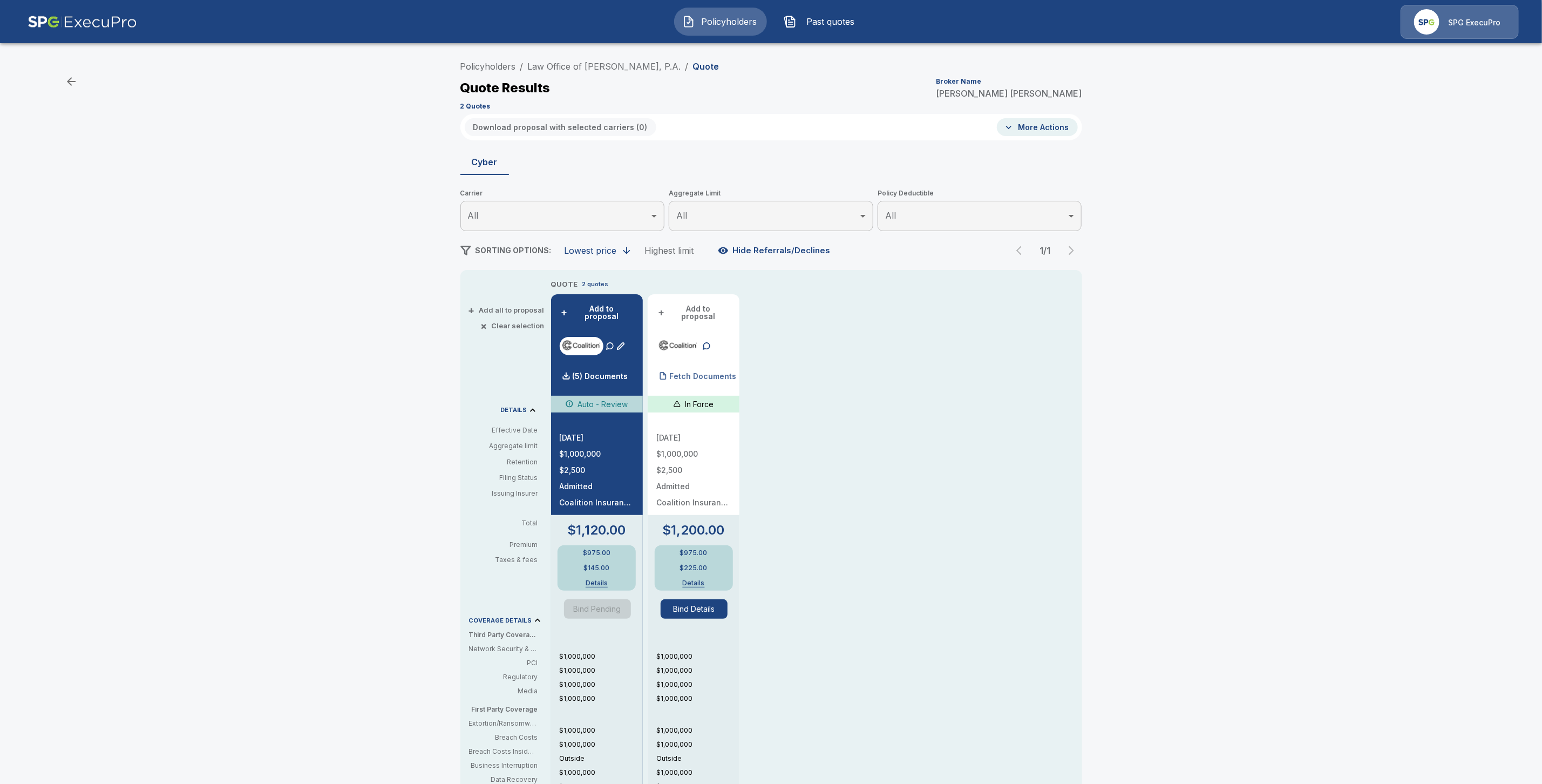
click at [721, 372] on p "Fetch Documents" at bounding box center [703, 376] width 66 height 8
